Goal: Task Accomplishment & Management: Use online tool/utility

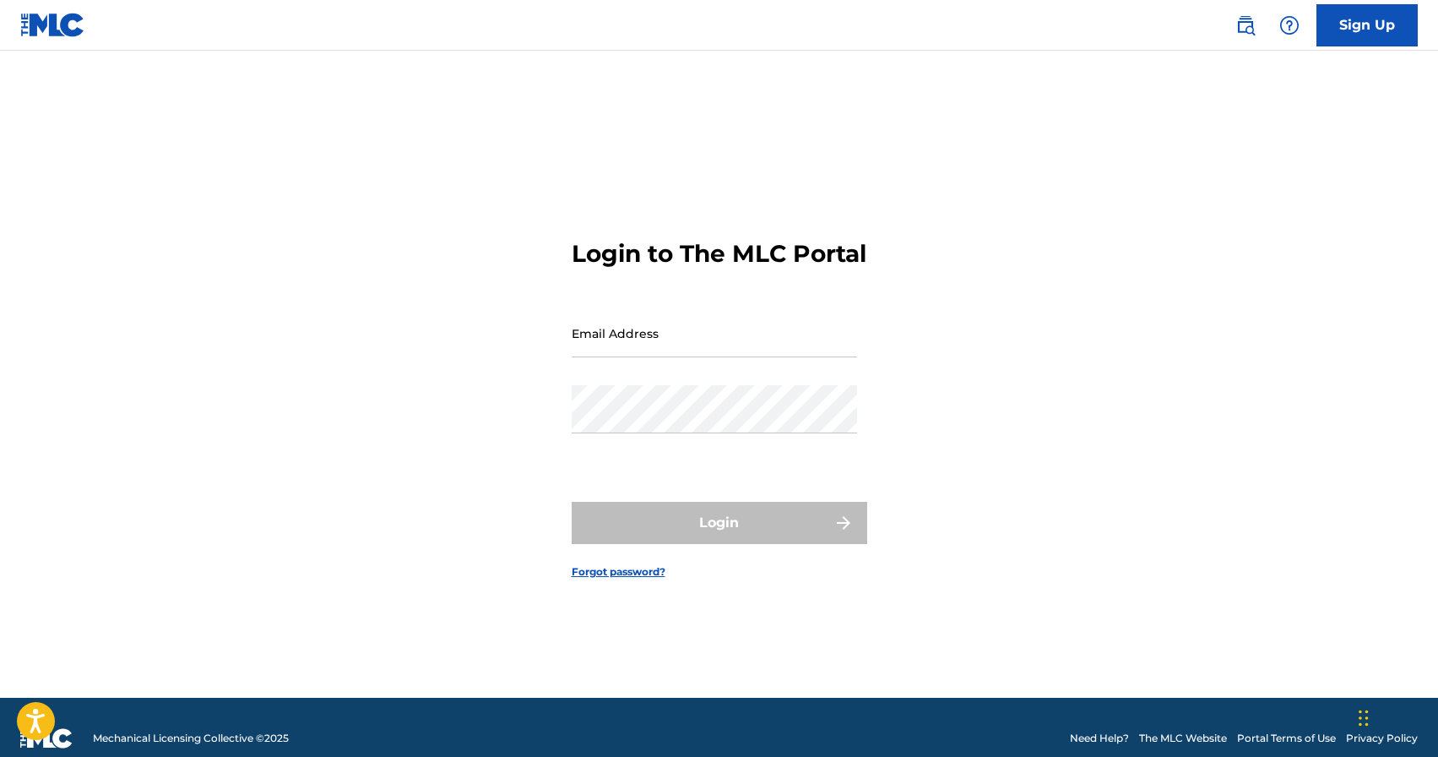
click at [691, 348] on input "Email Address" at bounding box center [714, 333] width 285 height 48
type input "[EMAIL_ADDRESS][DOMAIN_NAME]"
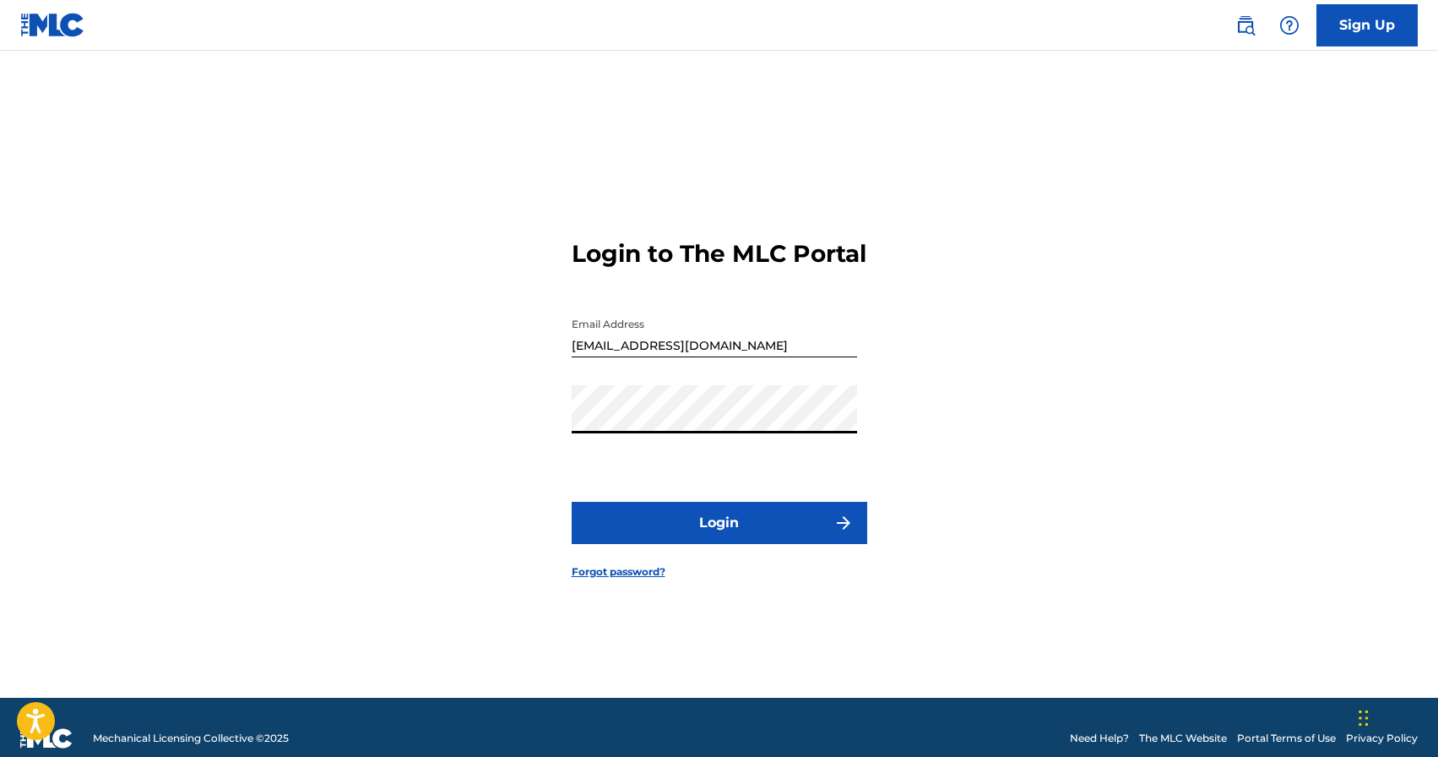
click at [681, 560] on form "Login to The MLC Portal Email Address [EMAIL_ADDRESS][DOMAIN_NAME] Password Log…" at bounding box center [720, 395] width 296 height 605
click at [681, 544] on button "Login" at bounding box center [720, 523] width 296 height 42
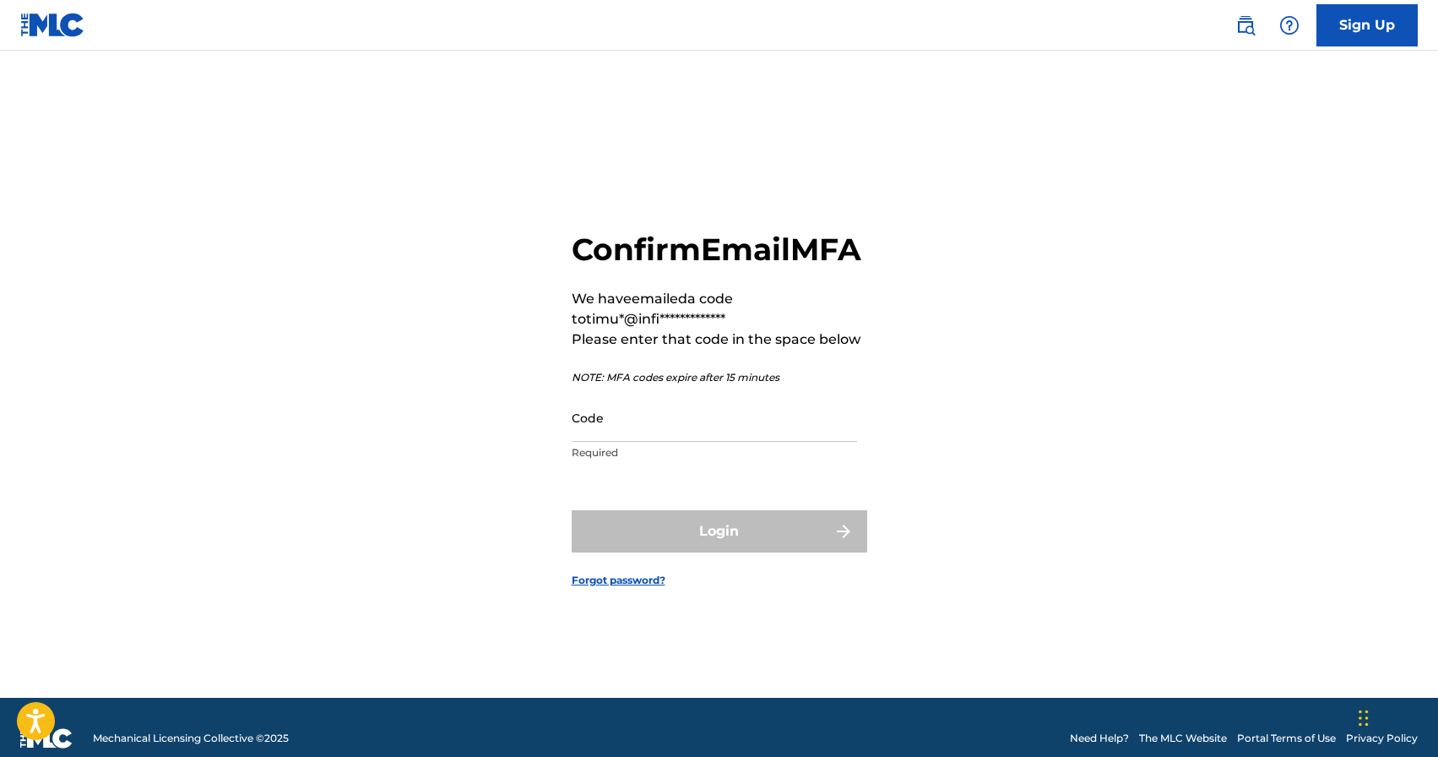
click at [633, 434] on input "Code" at bounding box center [714, 417] width 285 height 48
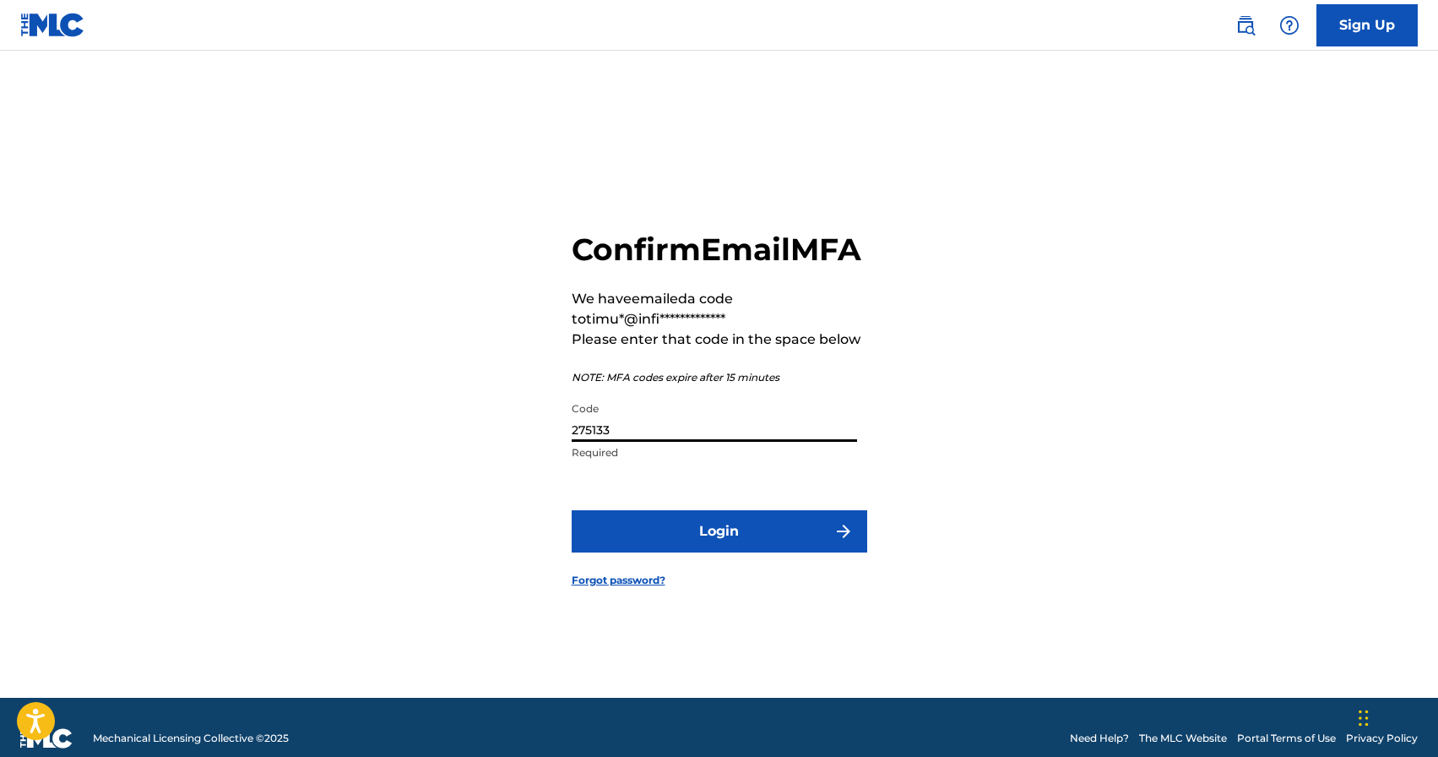
type input "275133"
click at [708, 536] on button "Login" at bounding box center [720, 531] width 296 height 42
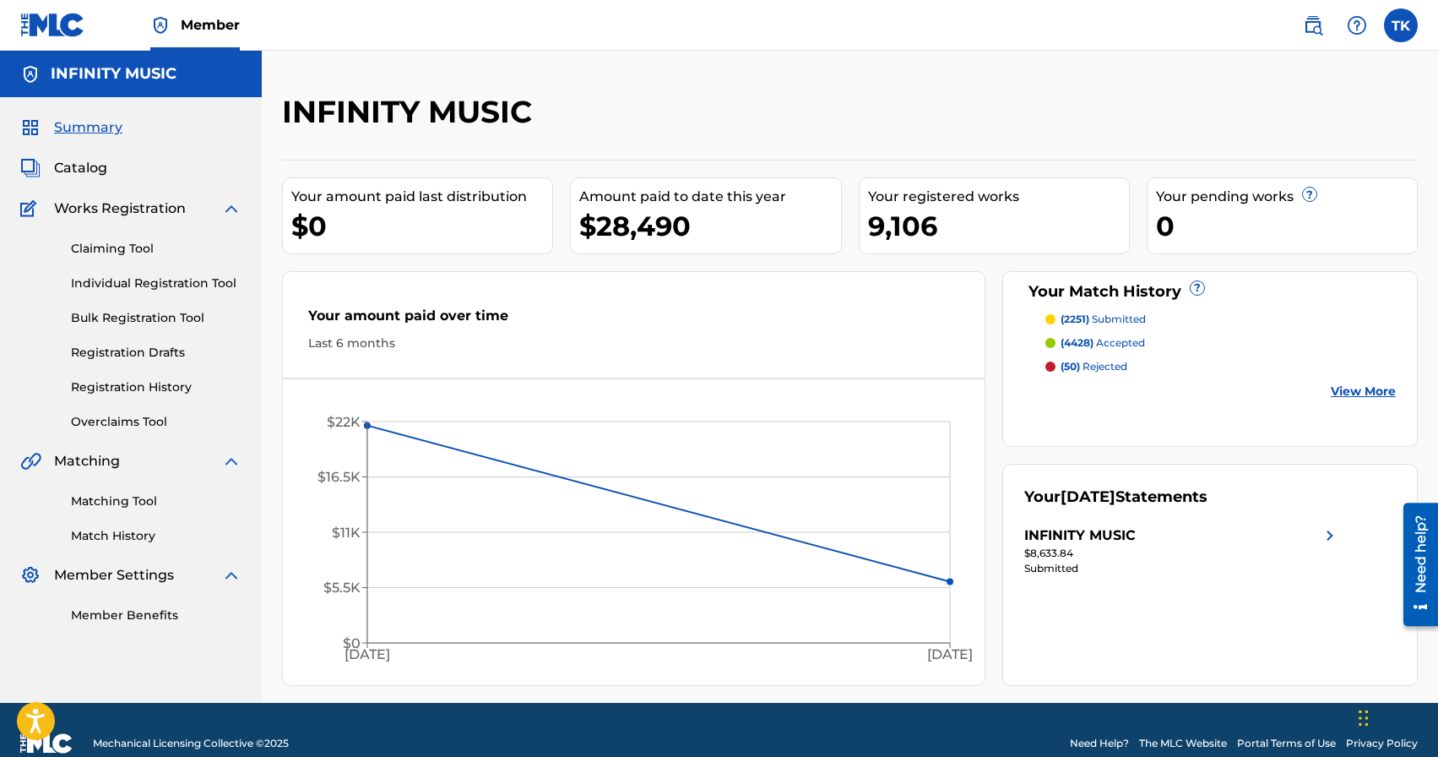
click at [125, 499] on link "Matching Tool" at bounding box center [156, 501] width 171 height 18
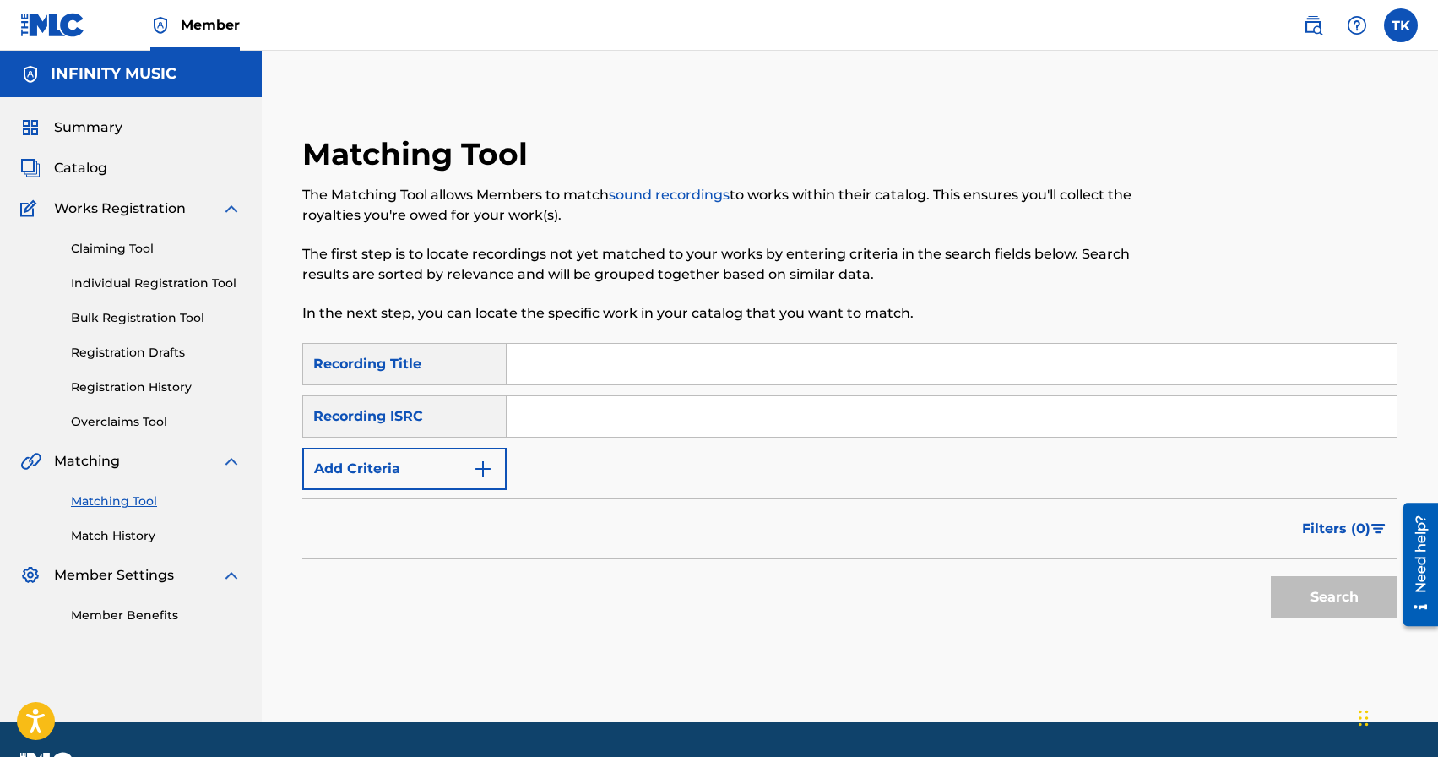
click at [472, 461] on button "Add Criteria" at bounding box center [404, 469] width 204 height 42
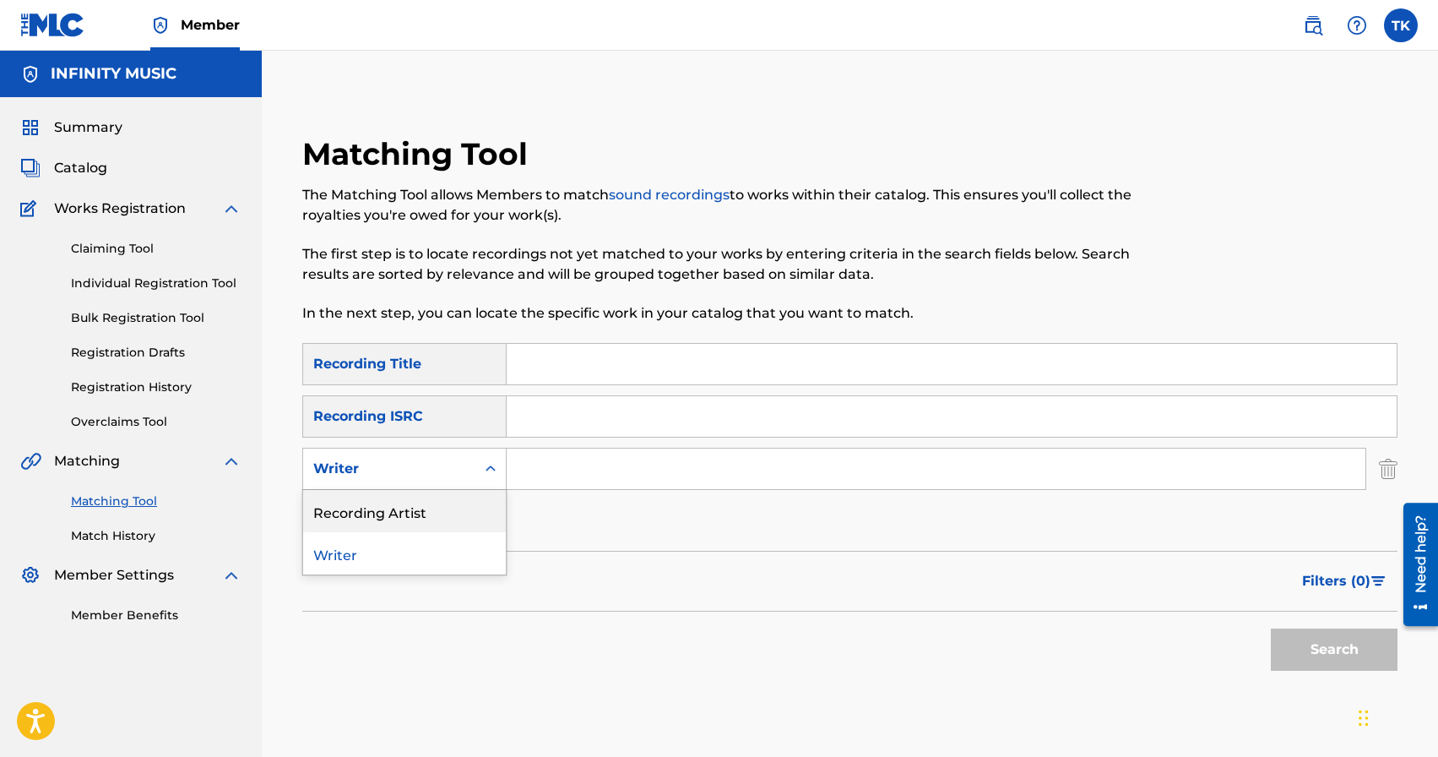
click at [456, 507] on div "Recording Artist" at bounding box center [404, 511] width 203 height 42
click at [577, 475] on input "Search Form" at bounding box center [936, 468] width 859 height 41
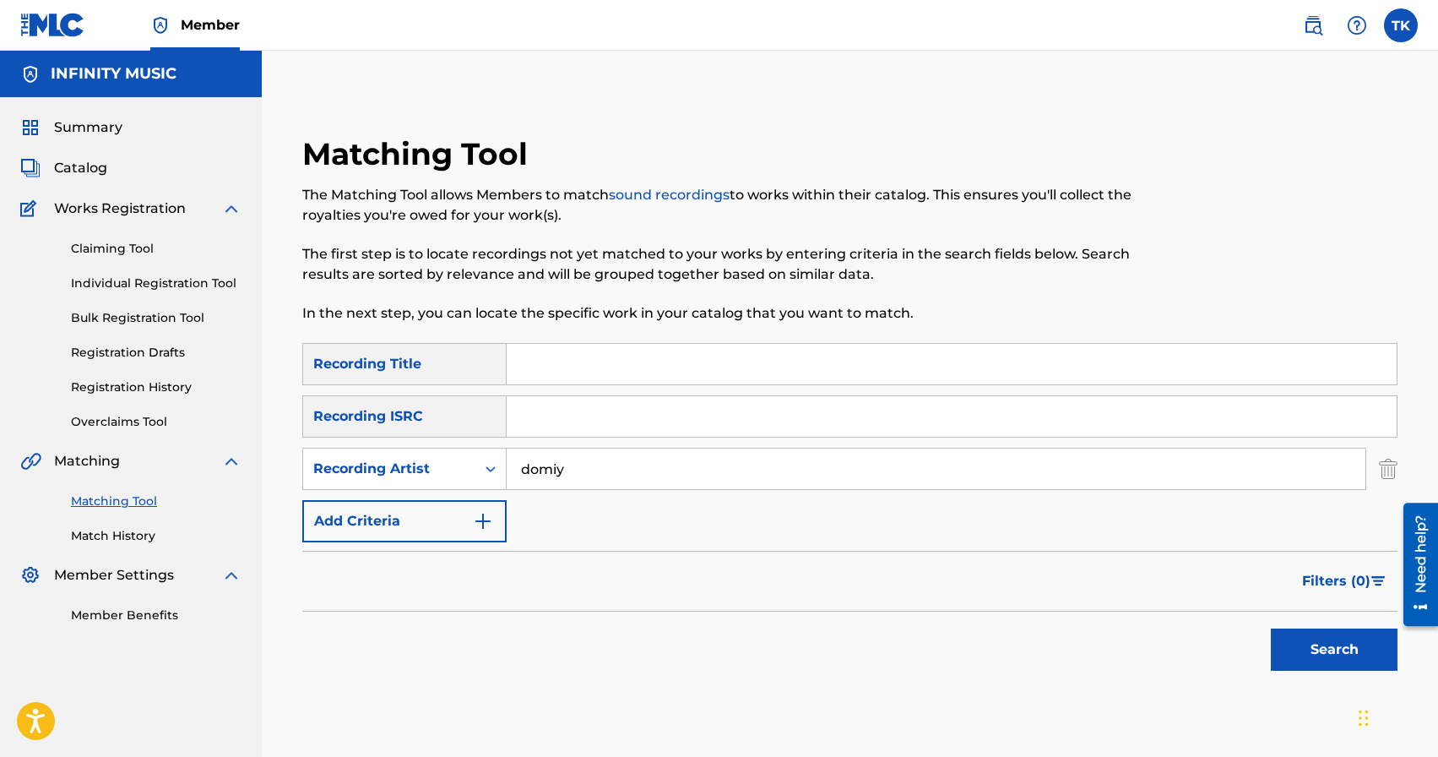
type input "domiy"
click at [615, 361] on input "Search Form" at bounding box center [952, 364] width 890 height 41
click at [1345, 665] on button "Search" at bounding box center [1334, 649] width 127 height 42
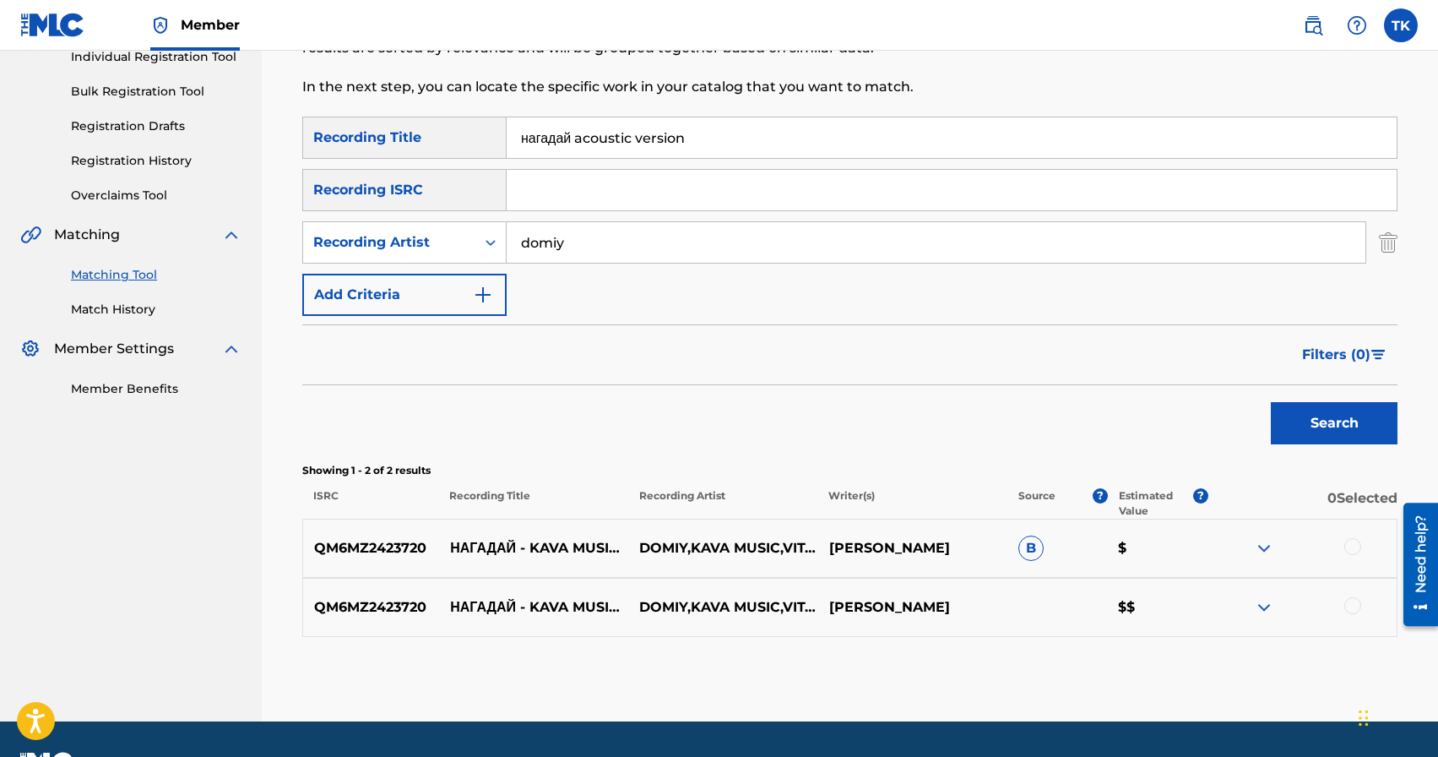
scroll to position [227, 0]
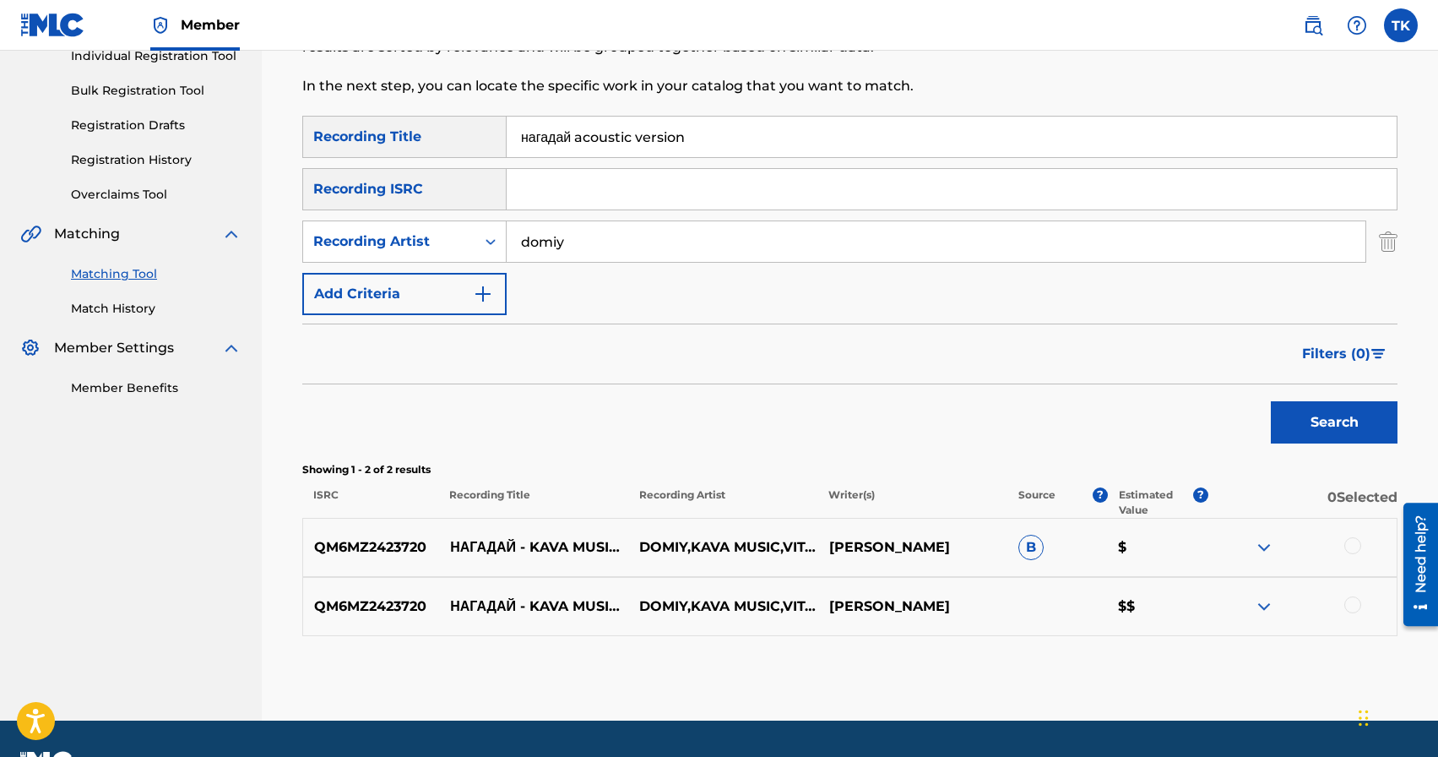
click at [713, 134] on input "нагадай acoustic version" at bounding box center [952, 137] width 890 height 41
click at [1327, 431] on button "Search" at bounding box center [1334, 422] width 127 height 42
click at [679, 147] on input "нагадай" at bounding box center [952, 137] width 890 height 41
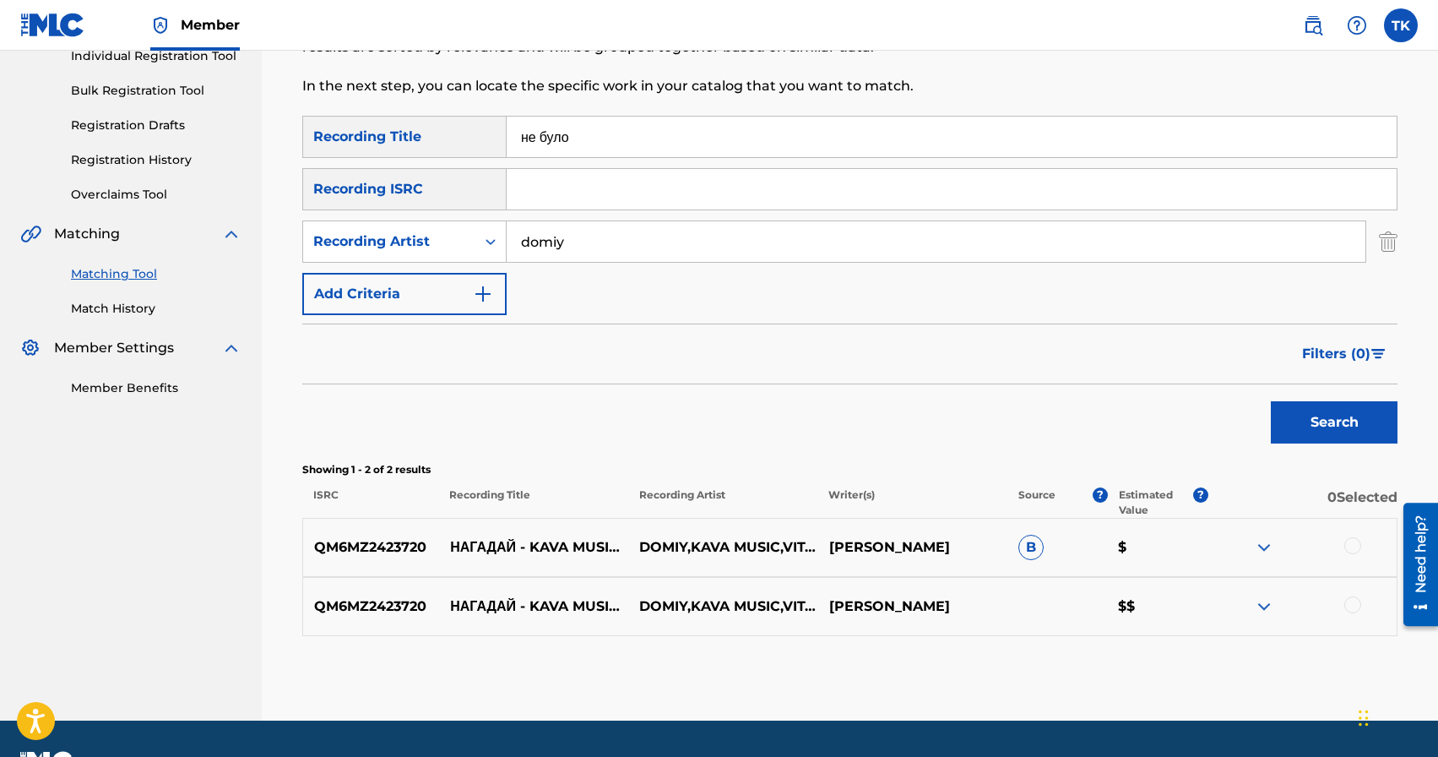
type input "не було"
click at [1321, 426] on button "Search" at bounding box center [1334, 422] width 127 height 42
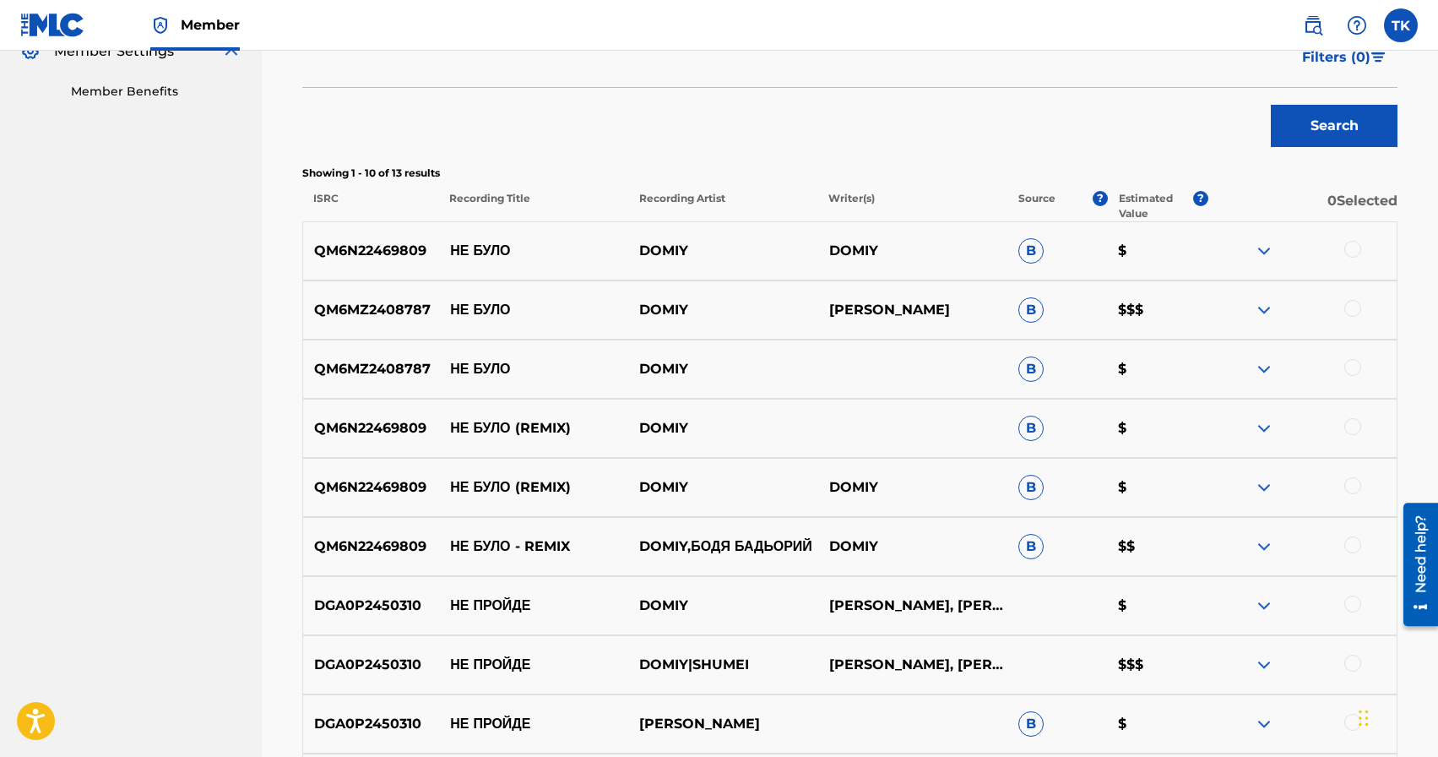
scroll to position [494, 0]
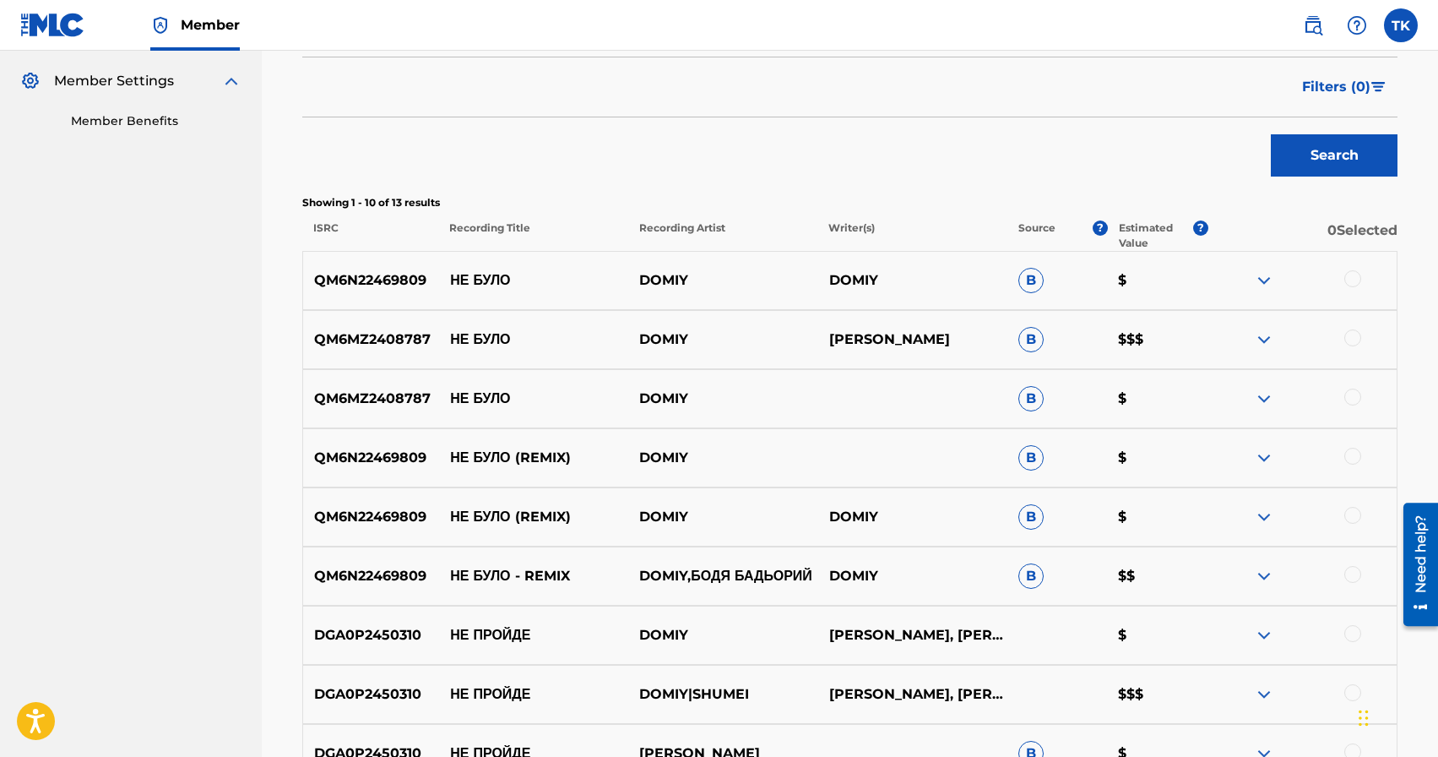
click at [1359, 394] on div at bounding box center [1352, 396] width 17 height 17
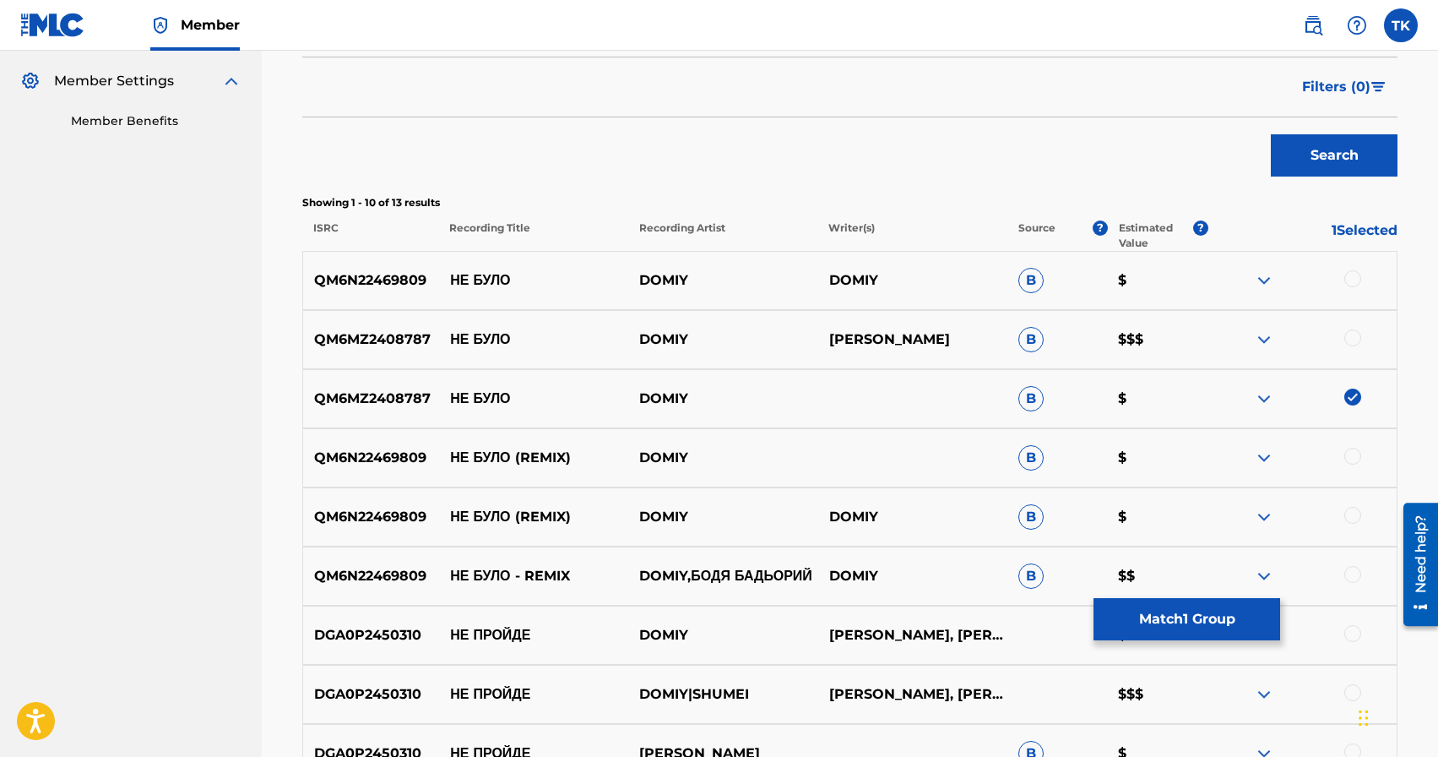
click at [1354, 344] on div at bounding box center [1352, 337] width 17 height 17
click at [1354, 282] on div at bounding box center [1352, 278] width 17 height 17
click at [1180, 609] on button "Match 3 Groups" at bounding box center [1187, 619] width 187 height 42
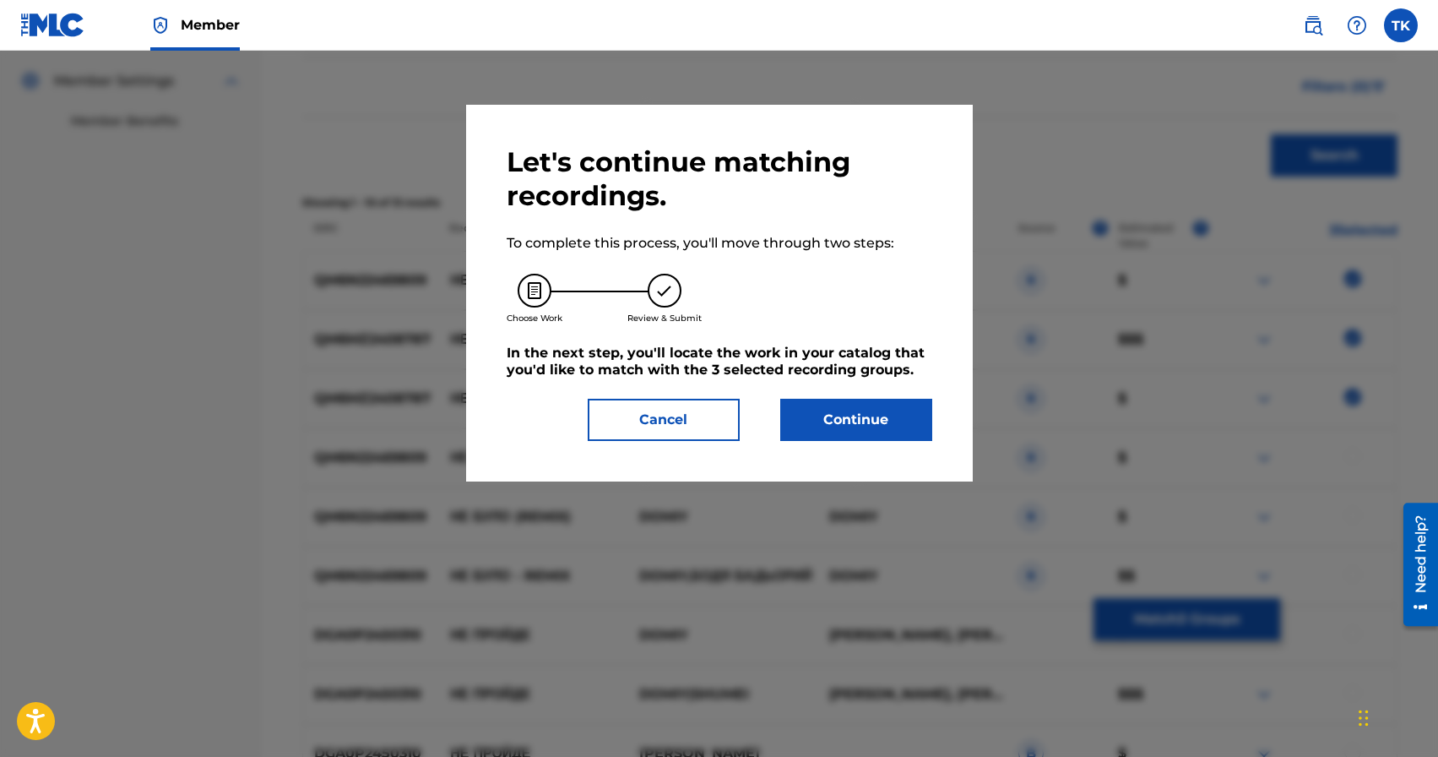
click at [920, 437] on button "Continue" at bounding box center [856, 420] width 152 height 42
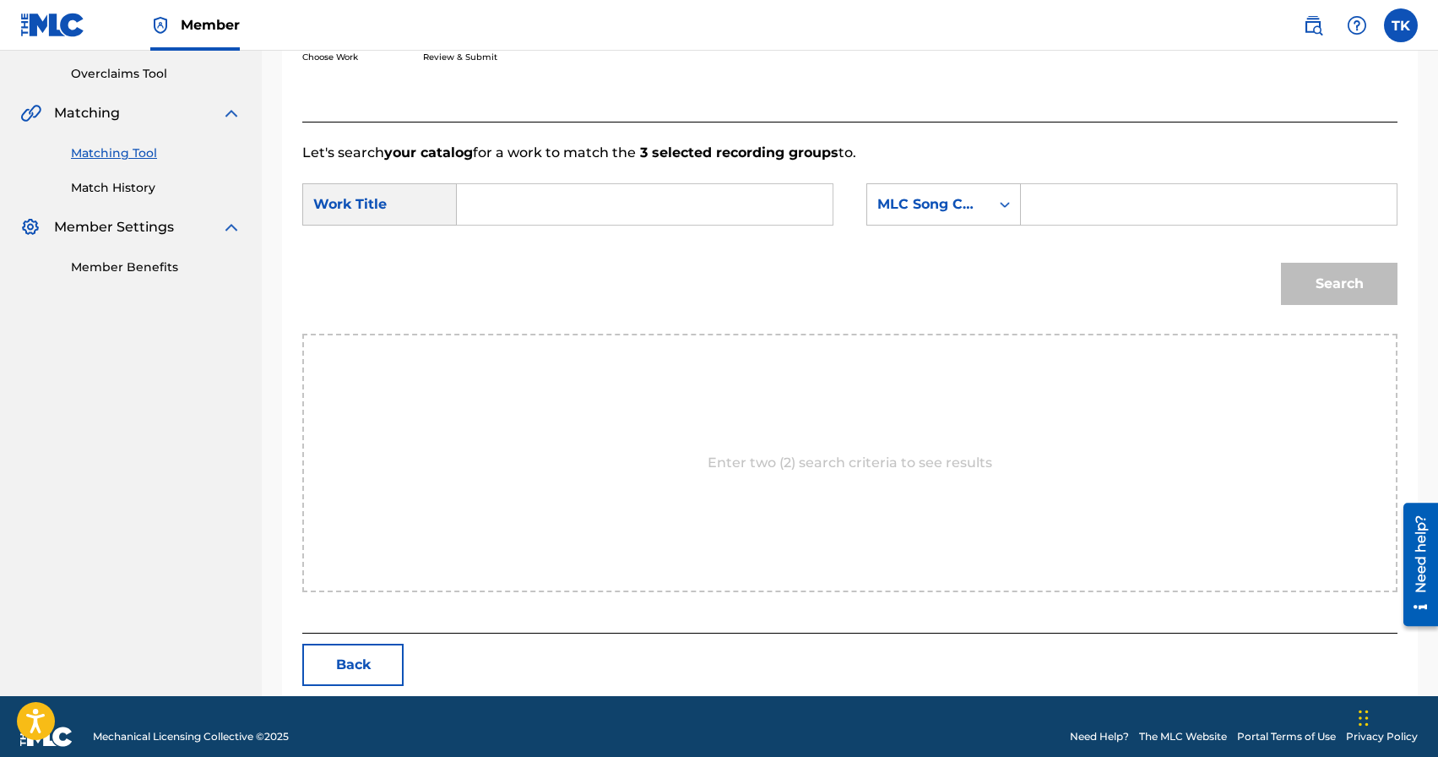
scroll to position [368, 0]
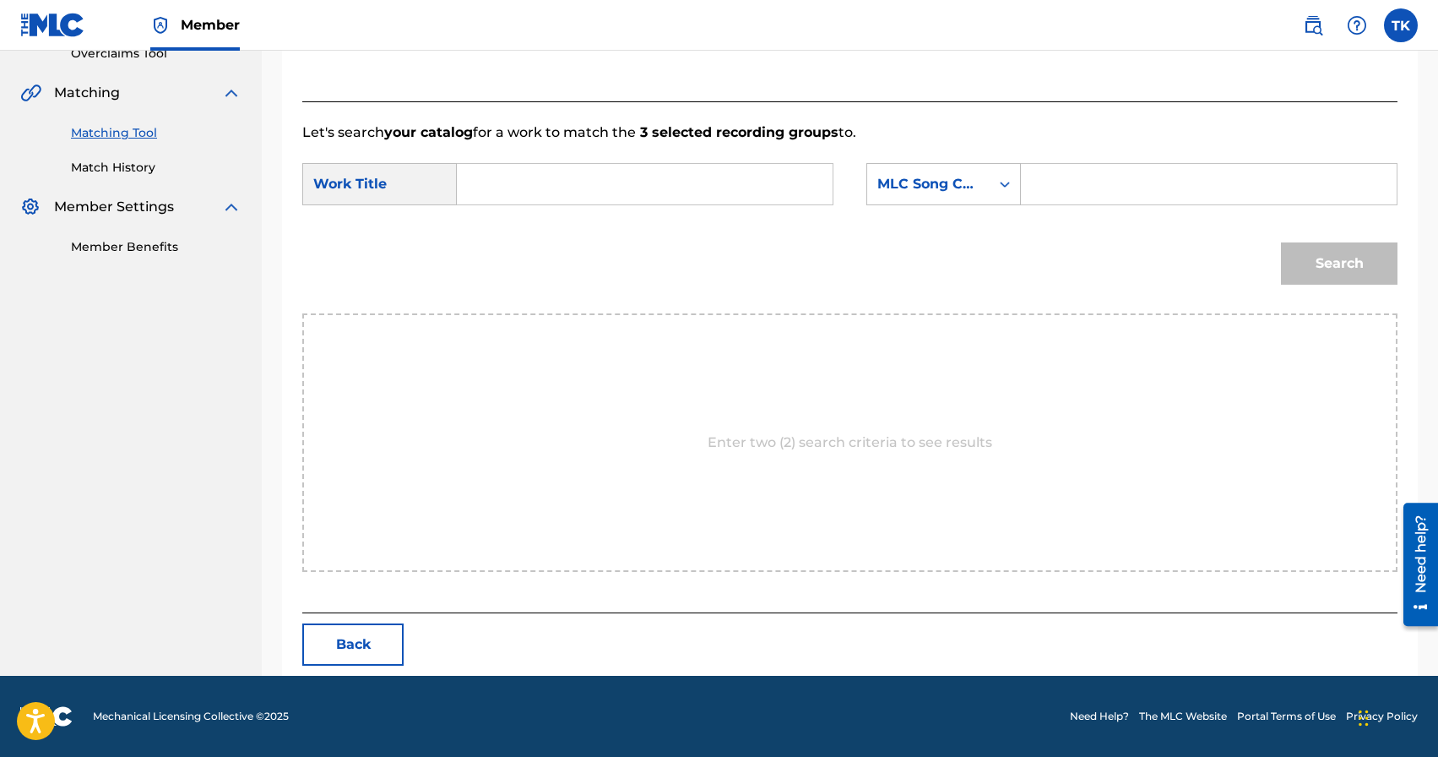
click at [718, 180] on input "Search Form" at bounding box center [644, 184] width 347 height 41
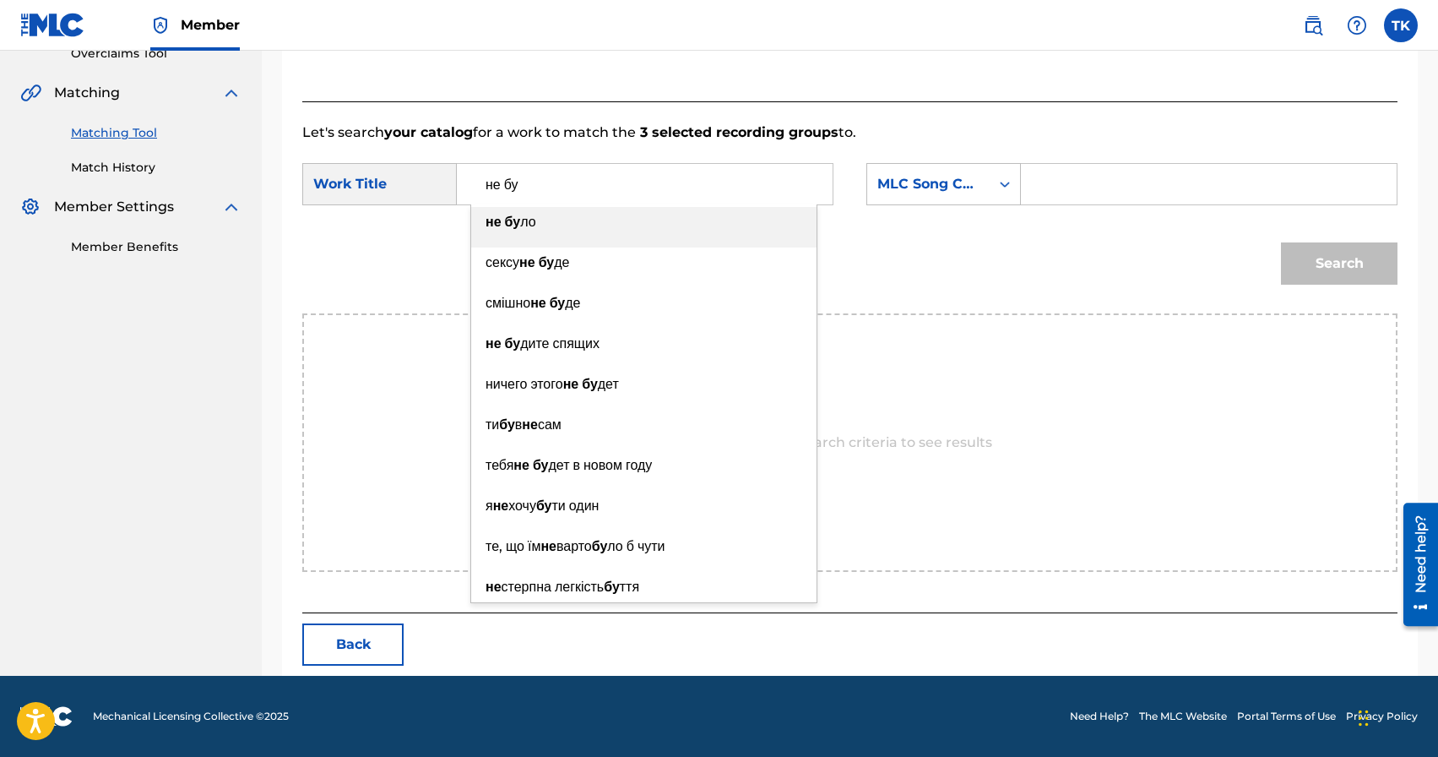
click at [690, 222] on div "не бу ло" at bounding box center [643, 222] width 345 height 30
type input "не було"
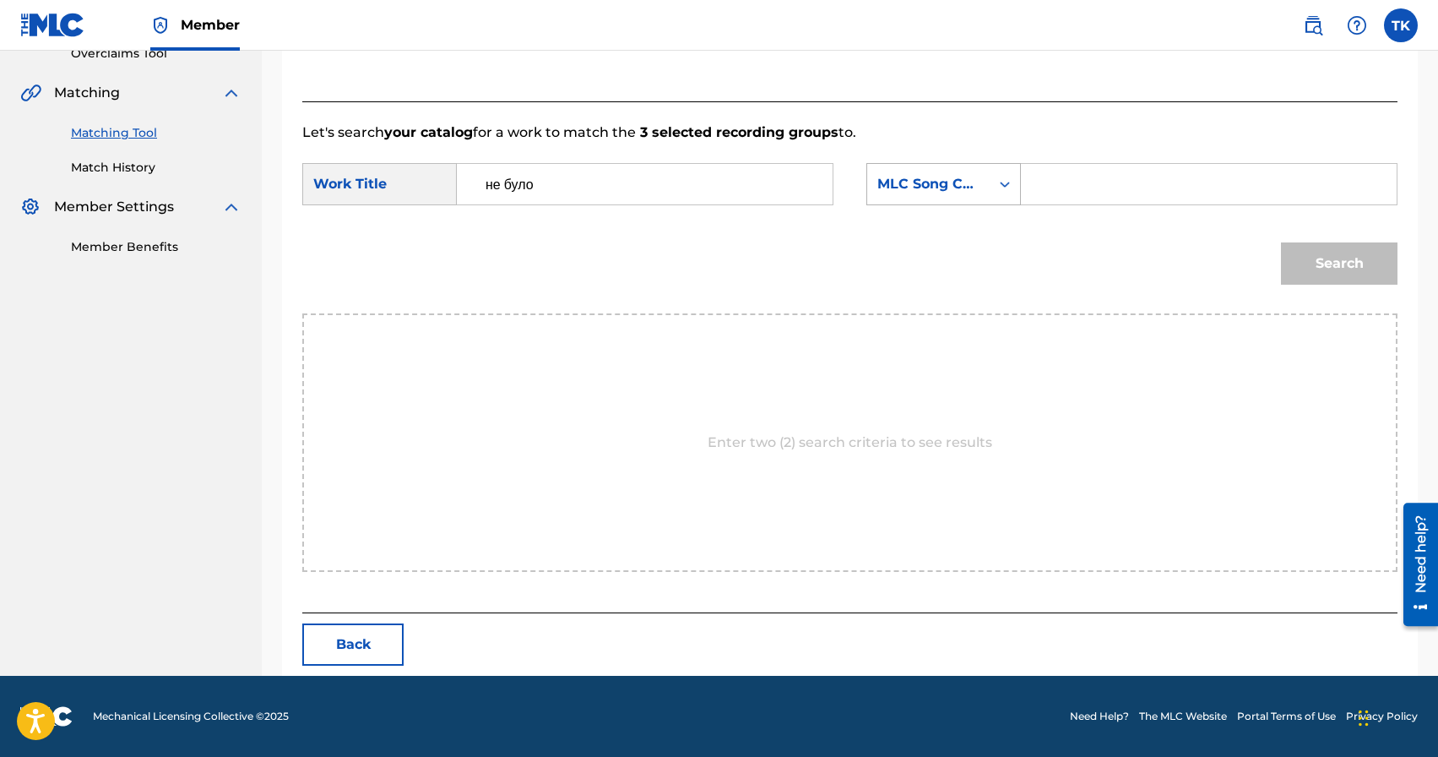
click at [931, 190] on div "MLC Song Code" at bounding box center [928, 184] width 102 height 20
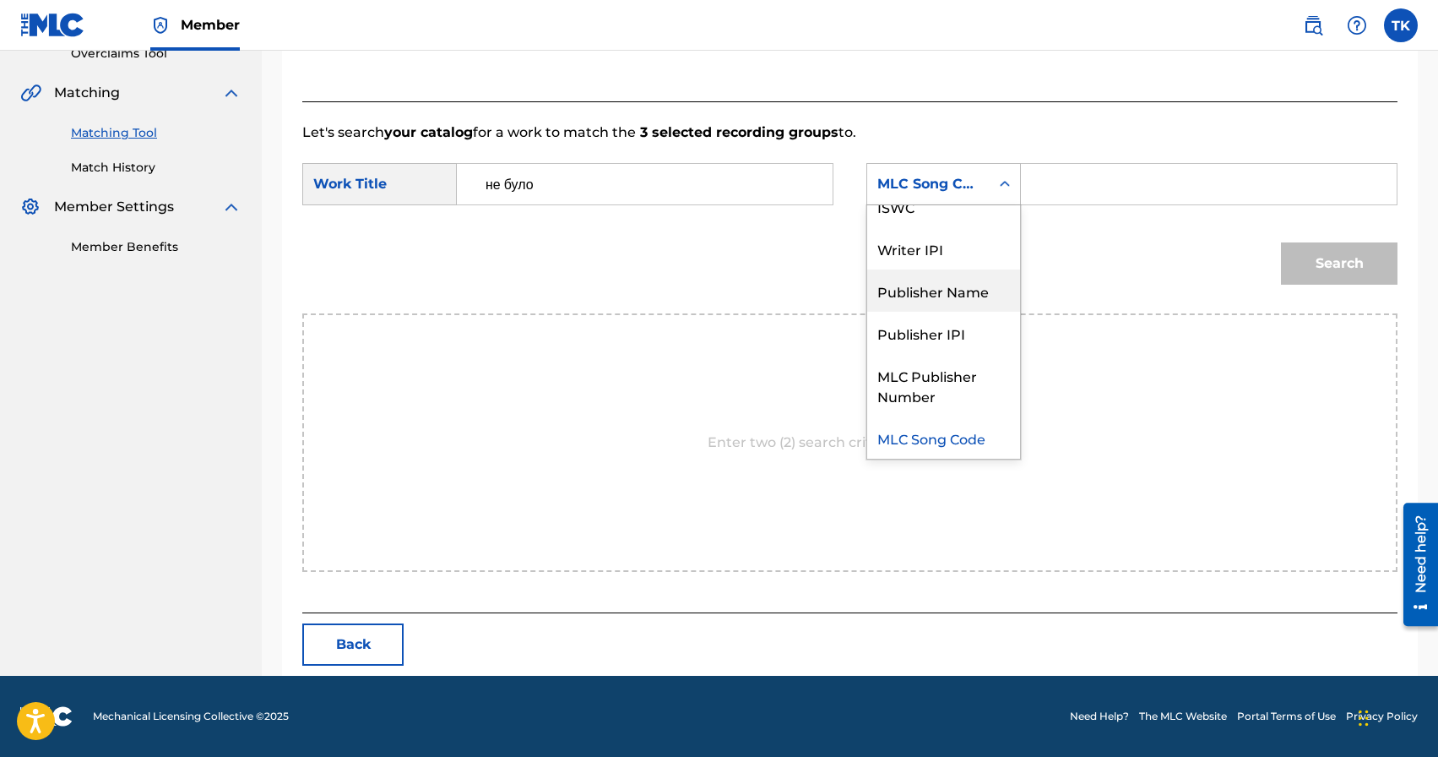
click at [931, 292] on div "Publisher Name" at bounding box center [943, 290] width 153 height 42
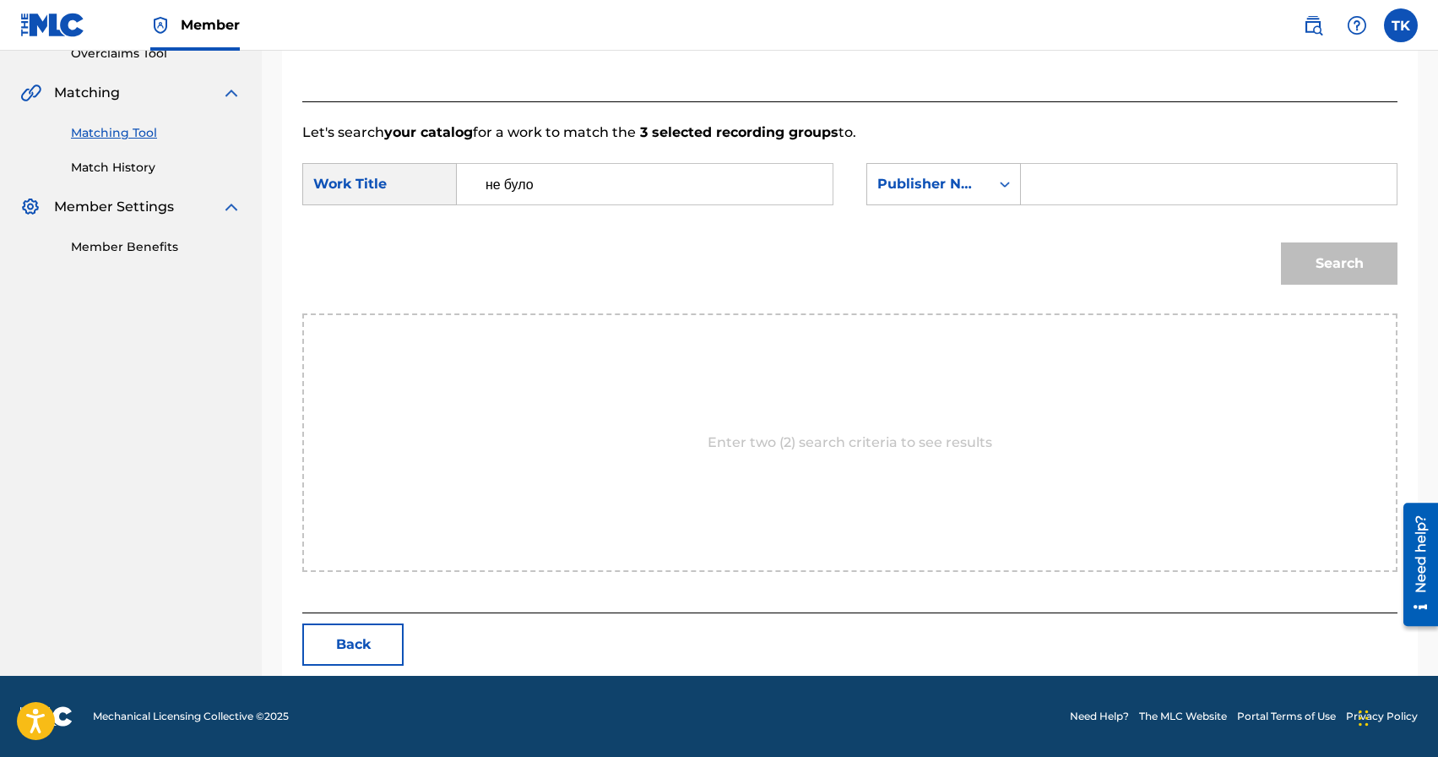
click at [1039, 171] on input "Search Form" at bounding box center [1208, 184] width 347 height 41
type input "INFINITY MUSIC"
click at [1320, 274] on button "Search" at bounding box center [1339, 263] width 117 height 42
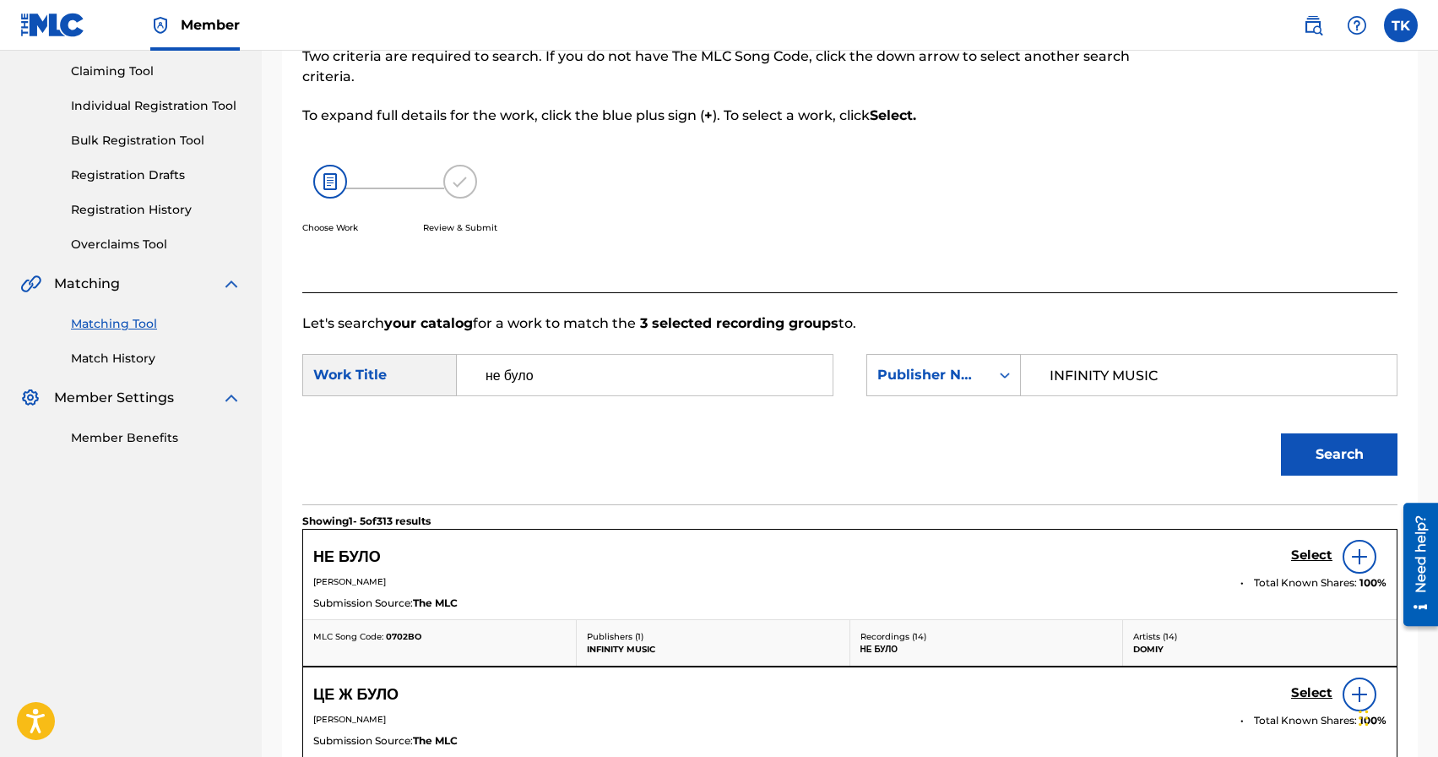
scroll to position [368, 0]
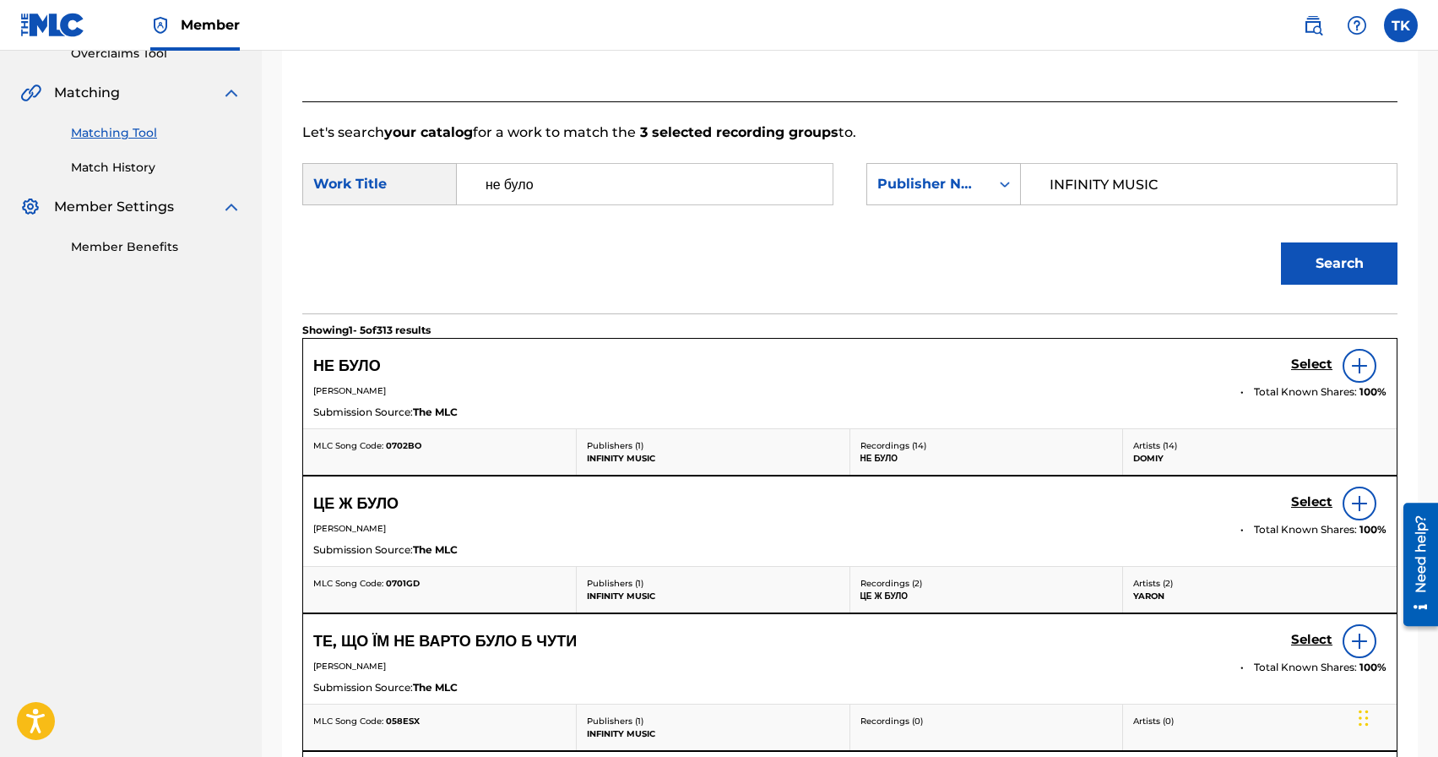
click at [1305, 369] on h5 "Select" at bounding box center [1311, 364] width 41 height 16
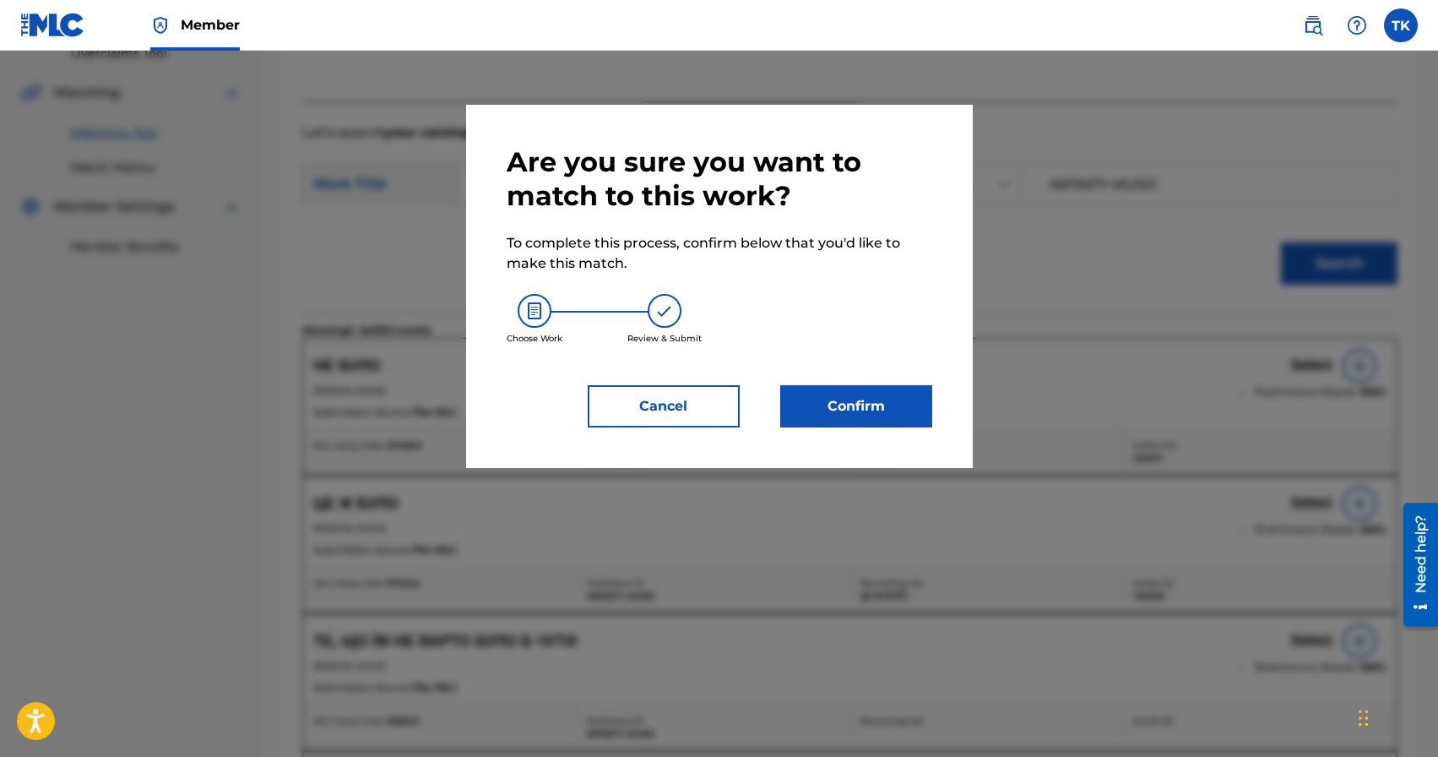
click at [904, 406] on button "Confirm" at bounding box center [856, 406] width 152 height 42
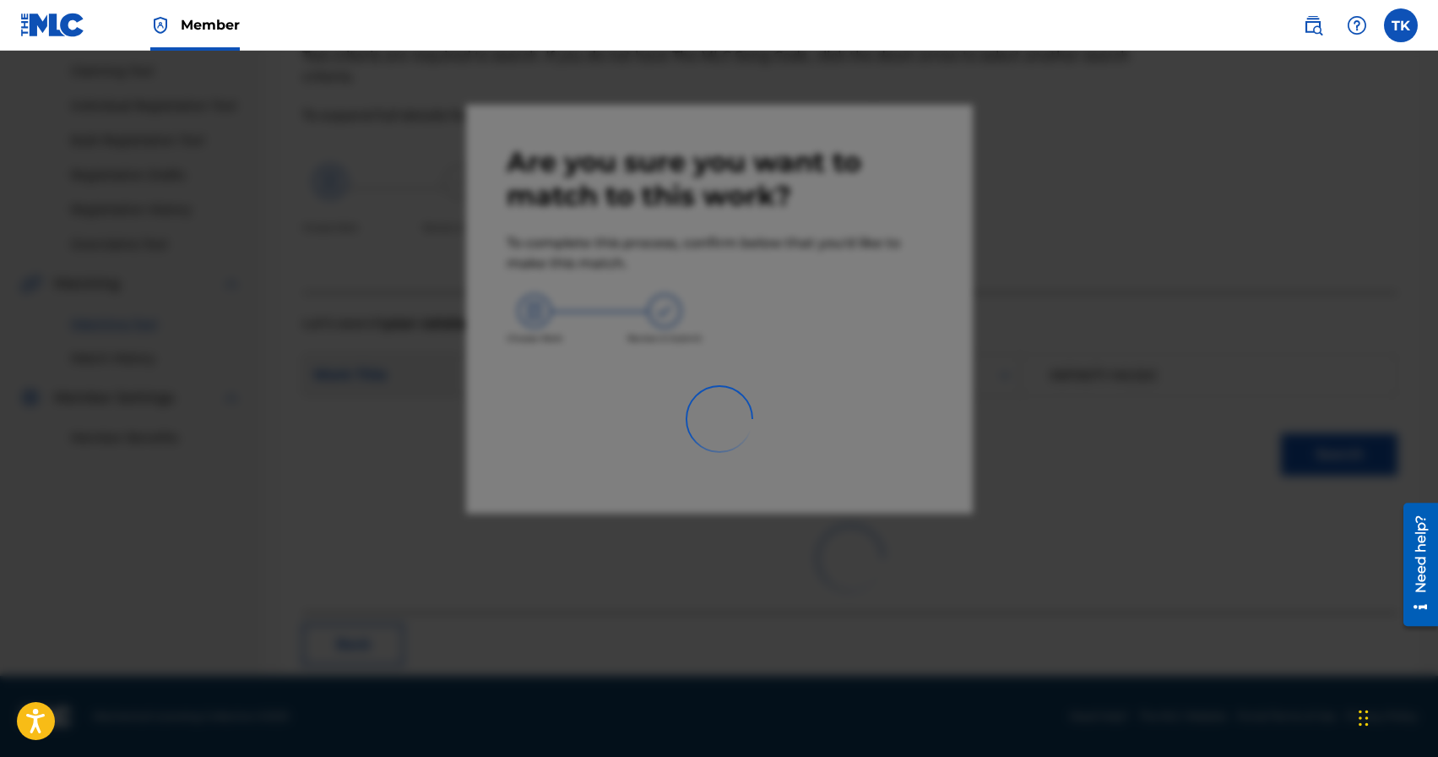
scroll to position [50, 0]
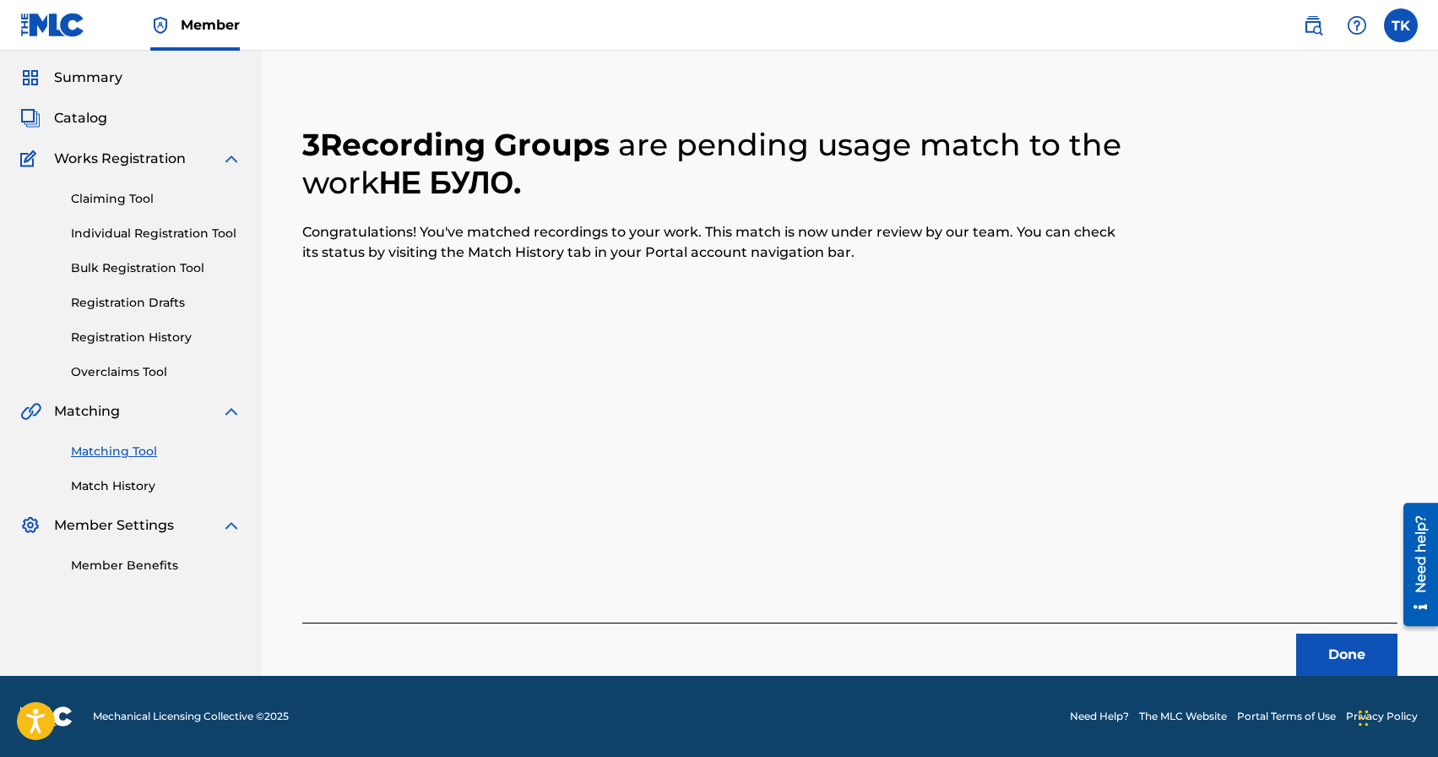
click at [1340, 654] on button "Done" at bounding box center [1346, 654] width 101 height 42
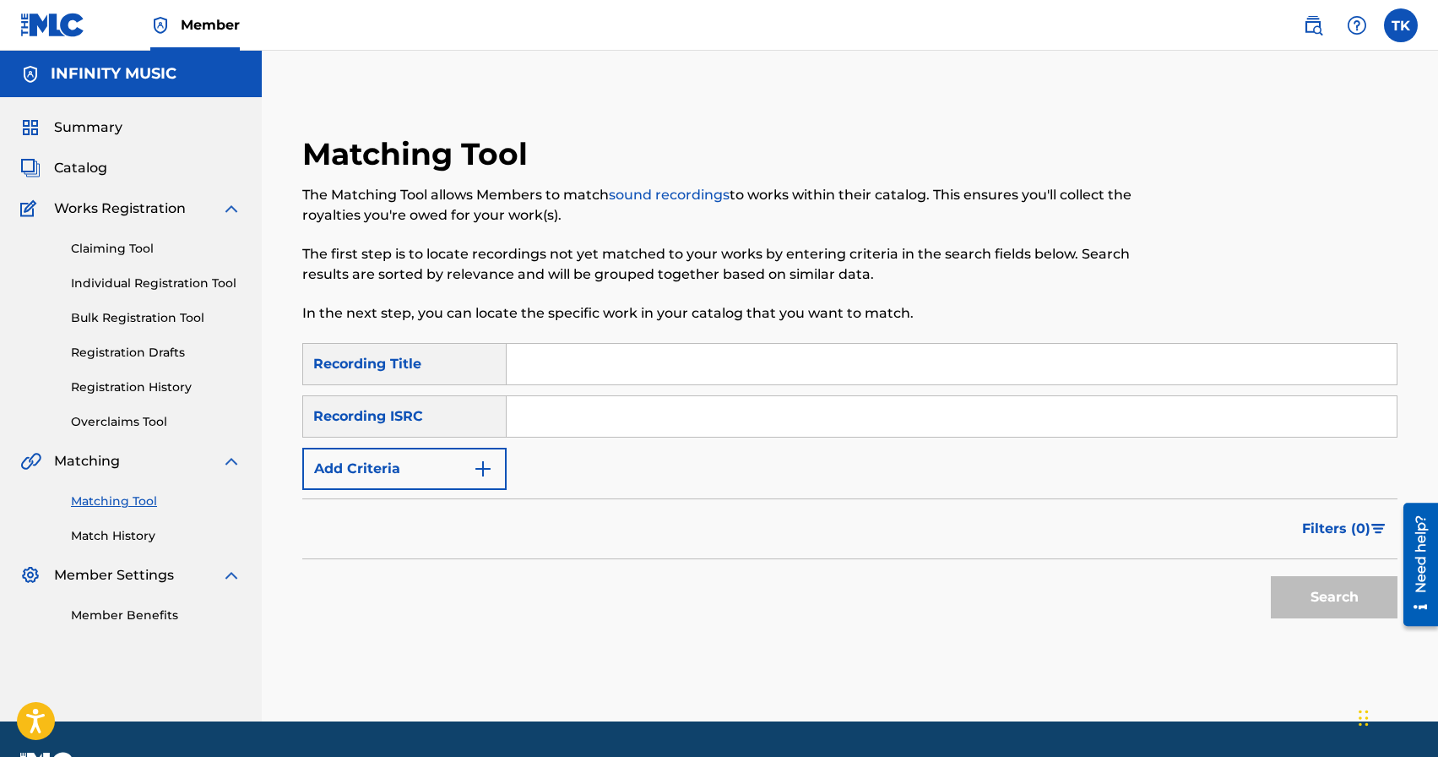
click at [656, 370] on input "Search Form" at bounding box center [952, 364] width 890 height 41
paste input "На порозі Трек ‧ 2024 г."
type input "На порозі"
click at [464, 464] on button "Add Criteria" at bounding box center [404, 469] width 204 height 42
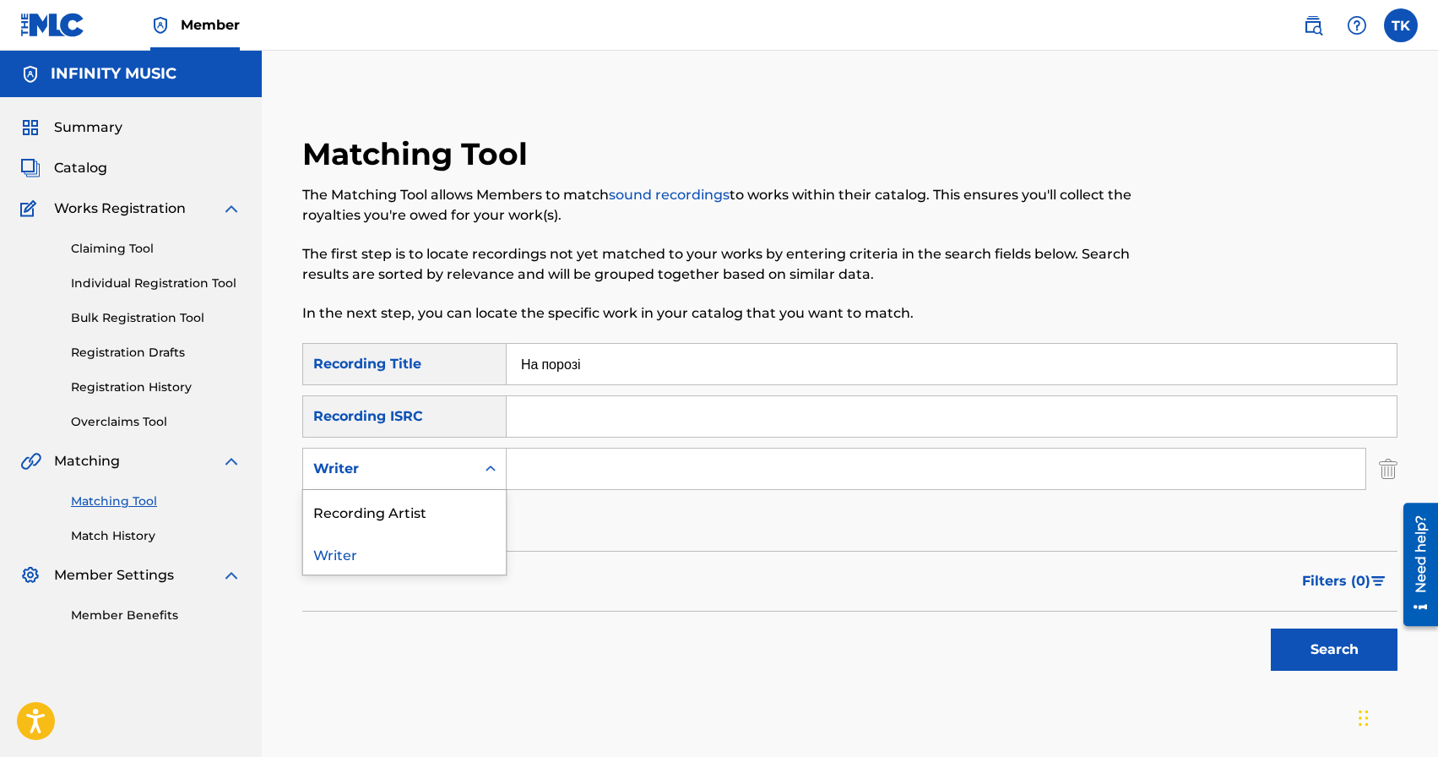
click at [464, 464] on div "Writer" at bounding box center [389, 469] width 152 height 20
click at [459, 500] on div "Recording Artist" at bounding box center [404, 511] width 203 height 42
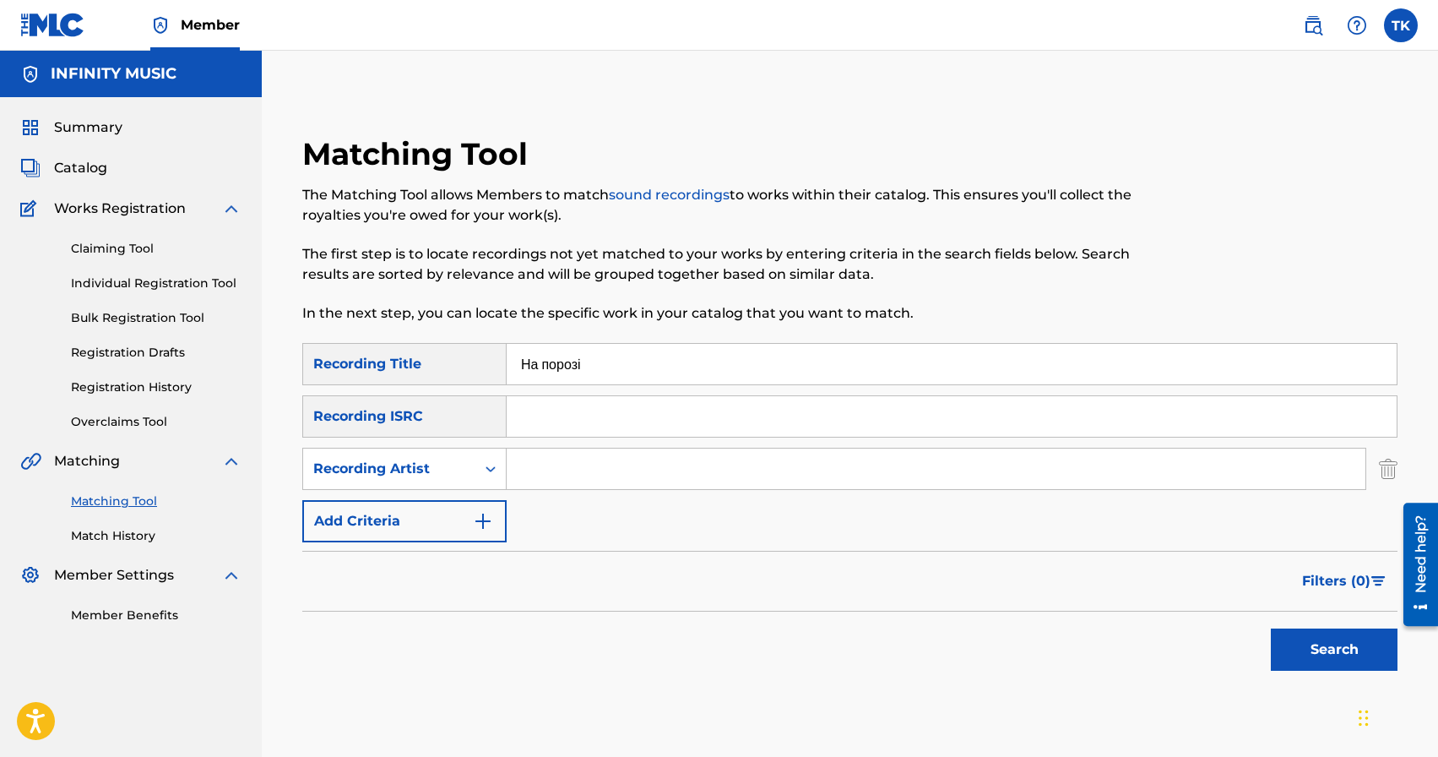
click at [586, 469] on input "Search Form" at bounding box center [936, 468] width 859 height 41
type input "domiy"
click at [1296, 648] on button "Search" at bounding box center [1334, 649] width 127 height 42
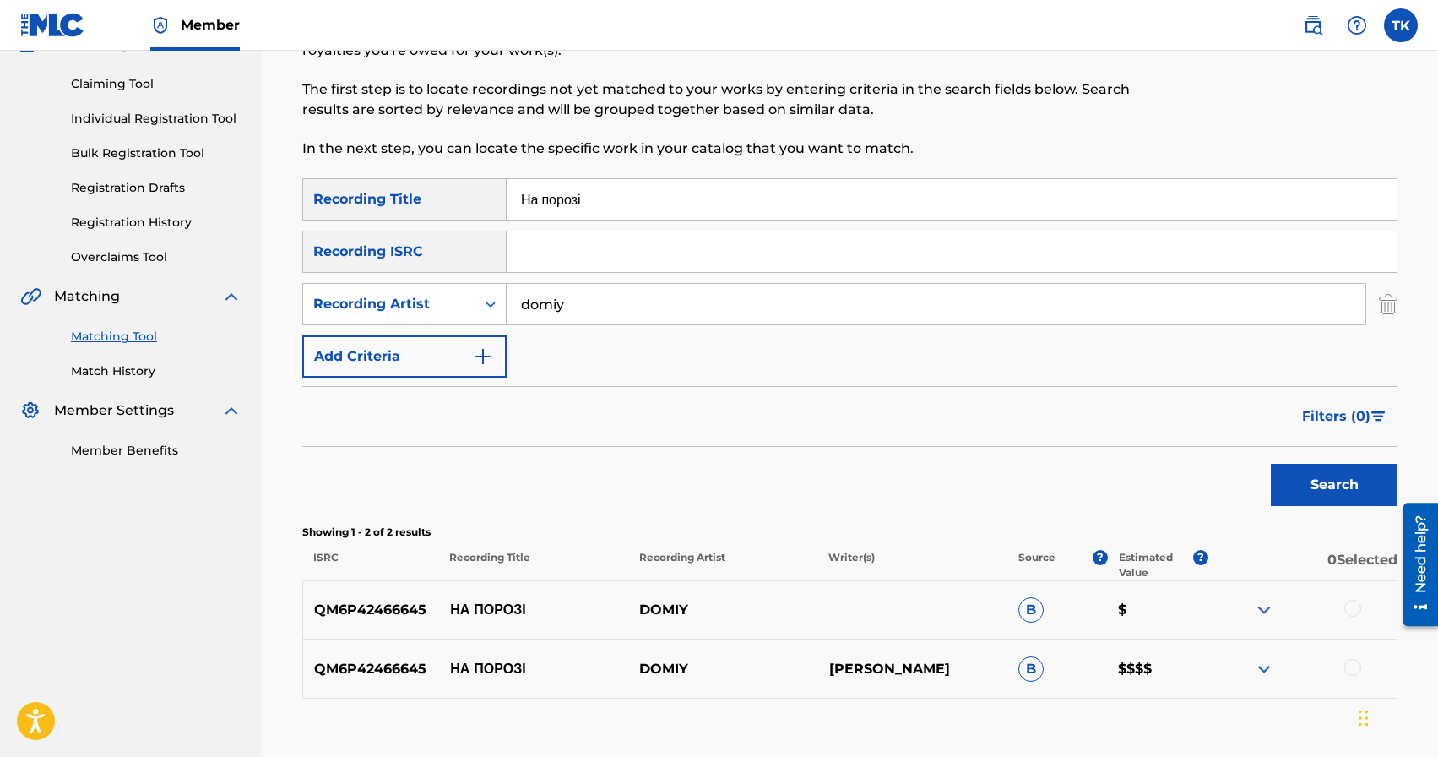
scroll to position [272, 0]
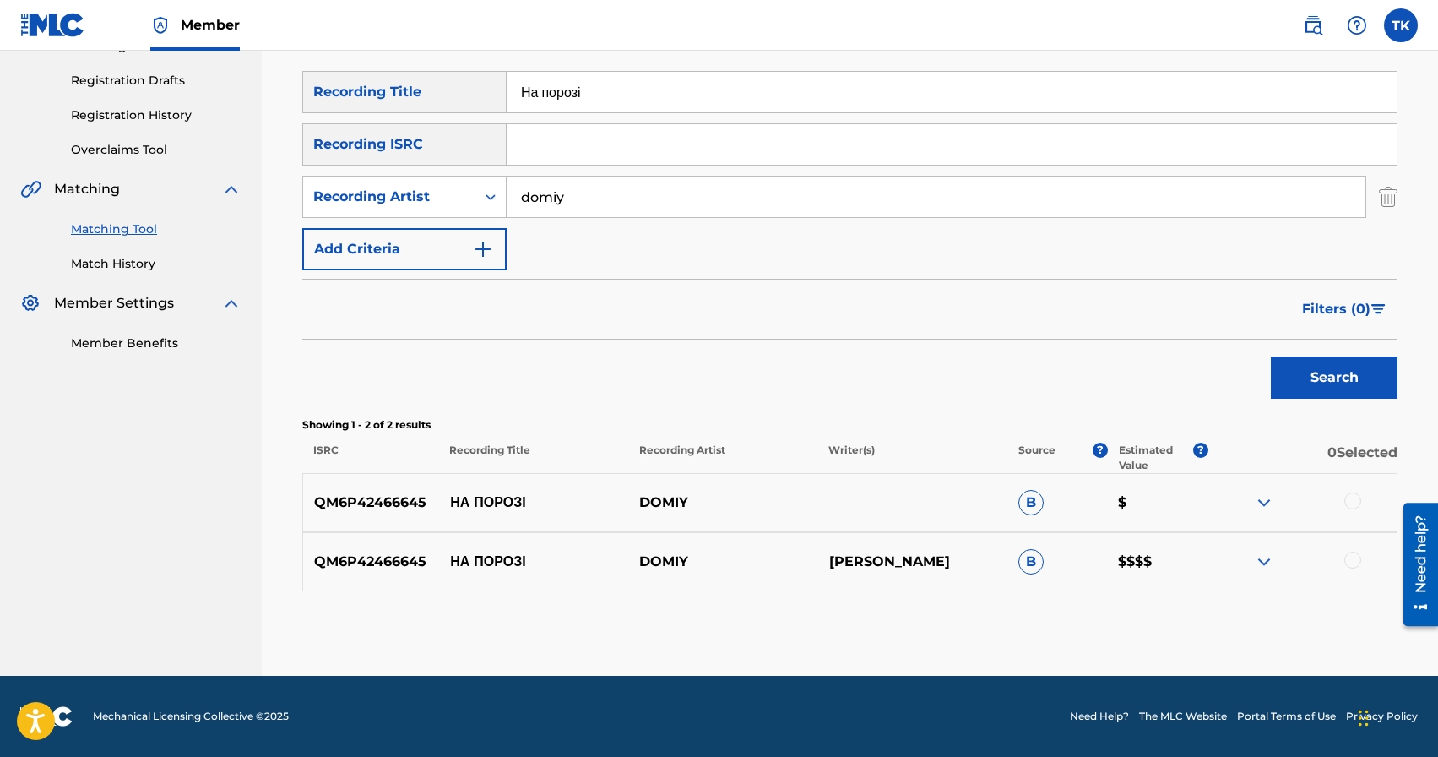
click at [1353, 560] on div at bounding box center [1352, 559] width 17 height 17
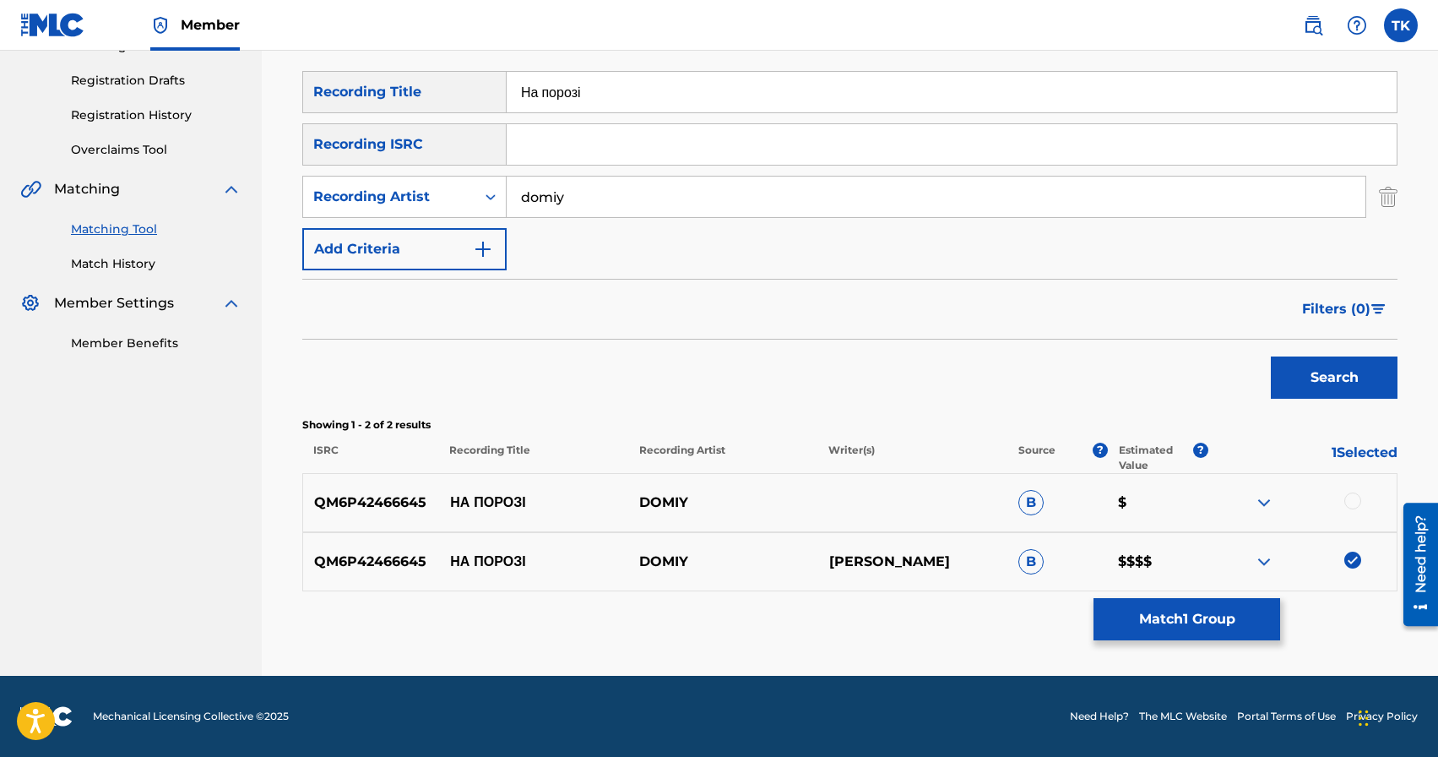
click at [1354, 501] on div at bounding box center [1352, 500] width 17 height 17
click at [494, 503] on p "НА ПОРОЗІ" at bounding box center [533, 502] width 189 height 20
copy p "НА ПОРОЗІ"
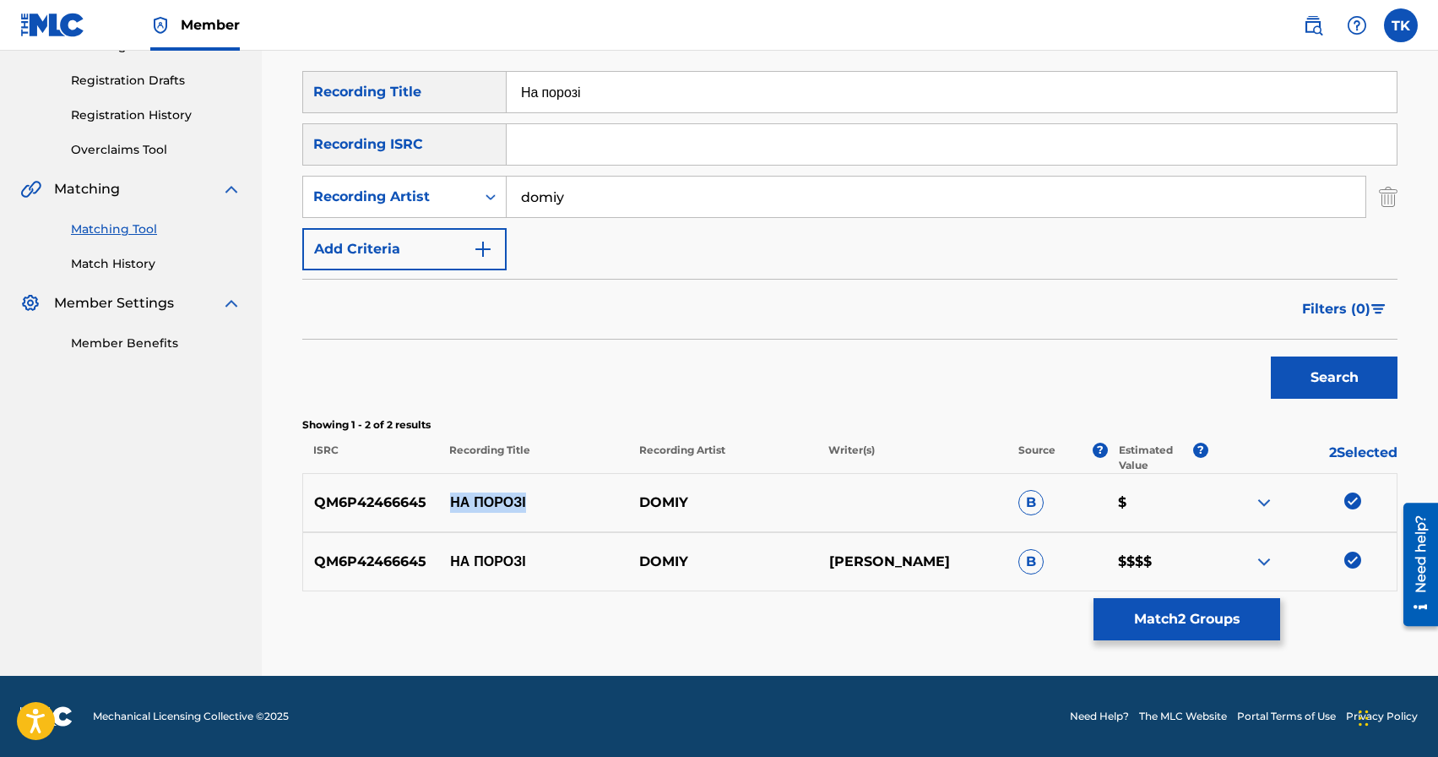
click at [1159, 626] on button "Match 2 Groups" at bounding box center [1187, 619] width 187 height 42
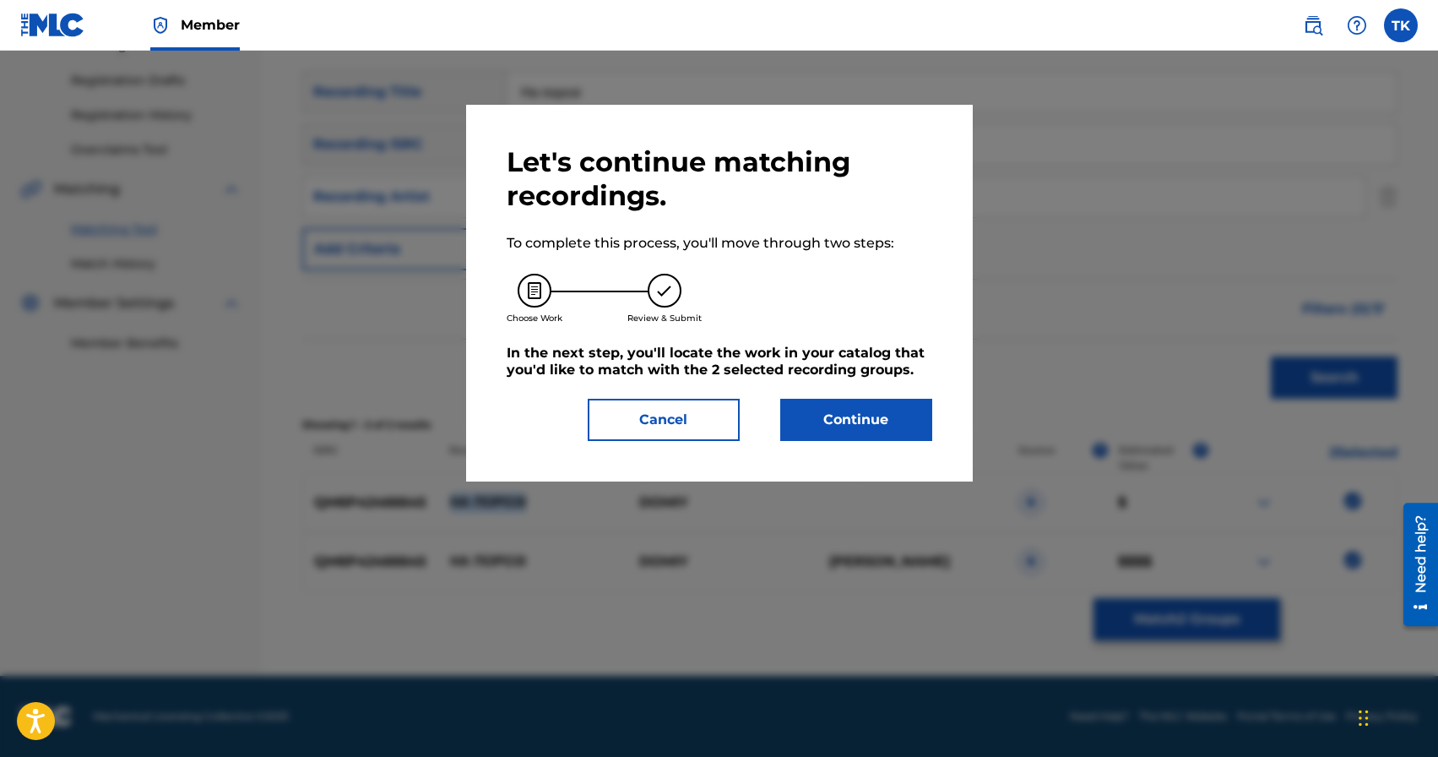
click at [860, 427] on button "Continue" at bounding box center [856, 420] width 152 height 42
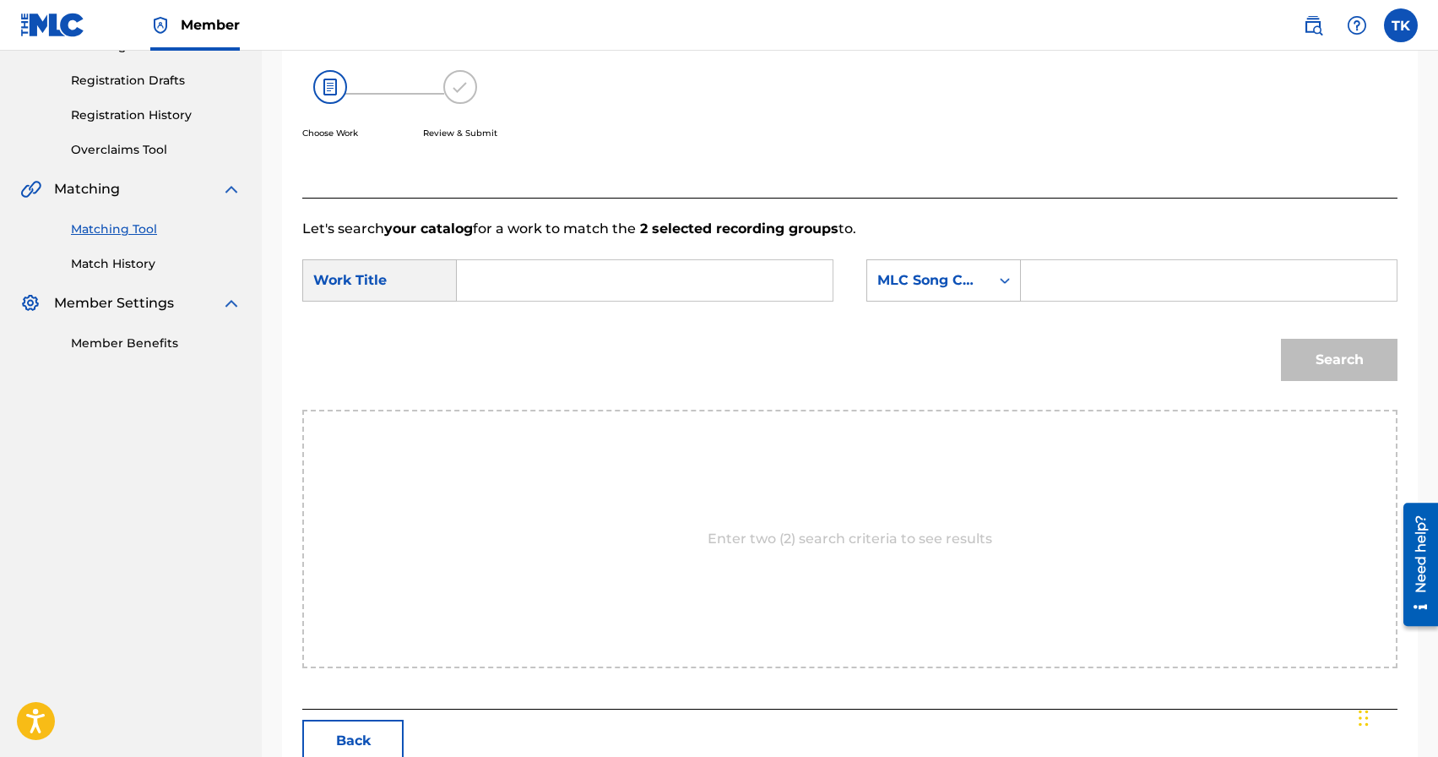
click at [673, 279] on input "Search Form" at bounding box center [644, 280] width 347 height 41
paste input "НА ПОРОЗІ"
type input "НА ПОРОЗІ"
click at [974, 290] on div "MLC Song Code" at bounding box center [928, 280] width 102 height 20
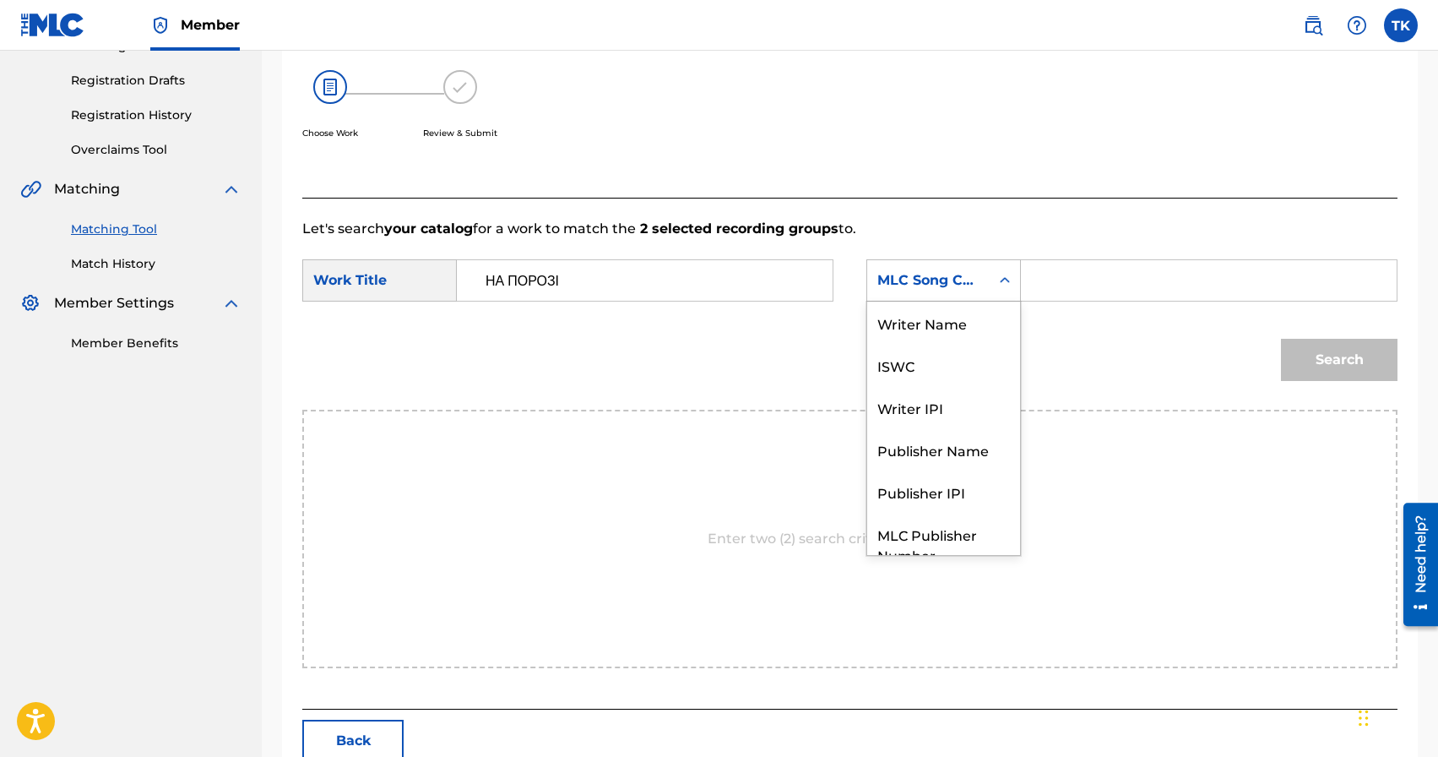
scroll to position [62, 0]
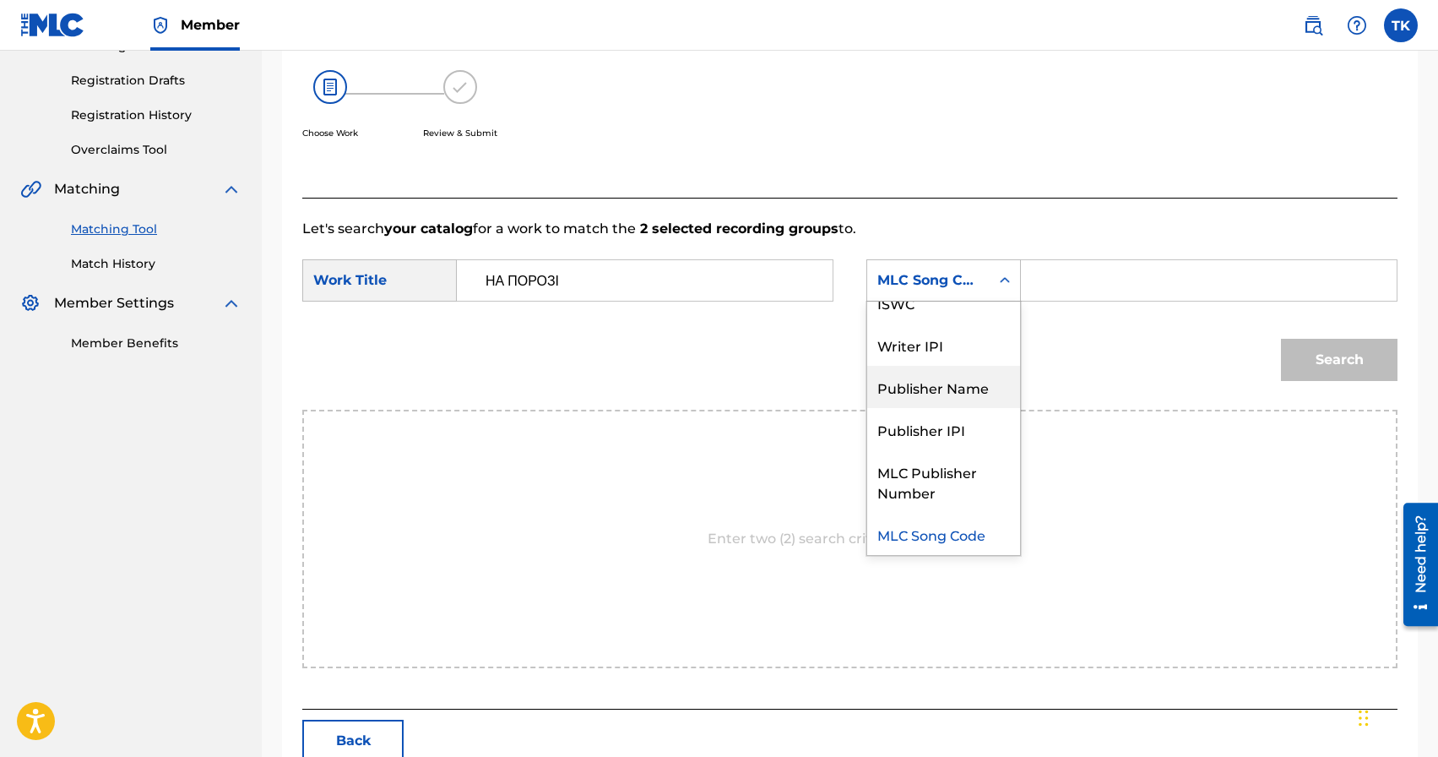
click at [954, 389] on div "Publisher Name" at bounding box center [943, 387] width 153 height 42
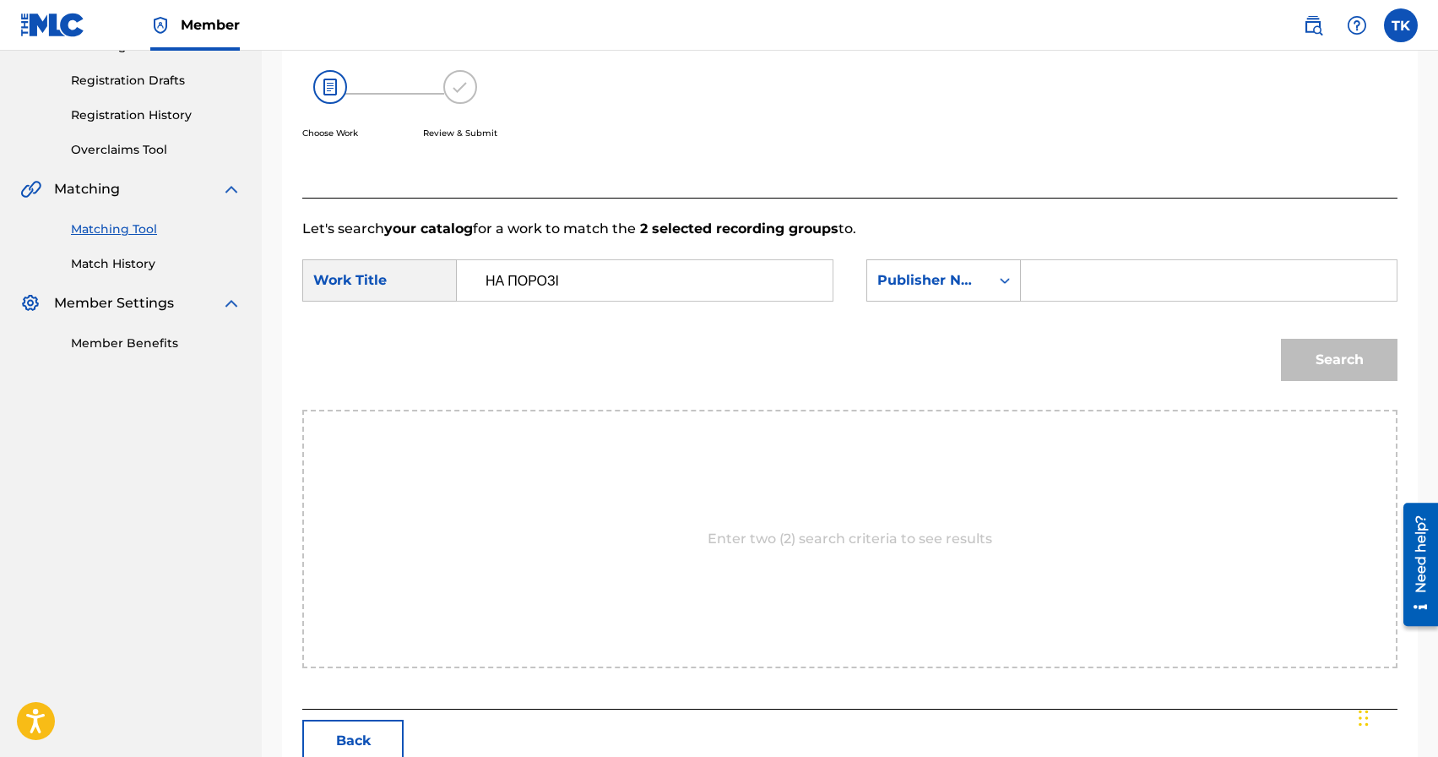
click at [1057, 299] on input "Search Form" at bounding box center [1208, 280] width 347 height 41
type input "INFINITY MUSIC"
click at [1302, 355] on button "Search" at bounding box center [1339, 360] width 117 height 42
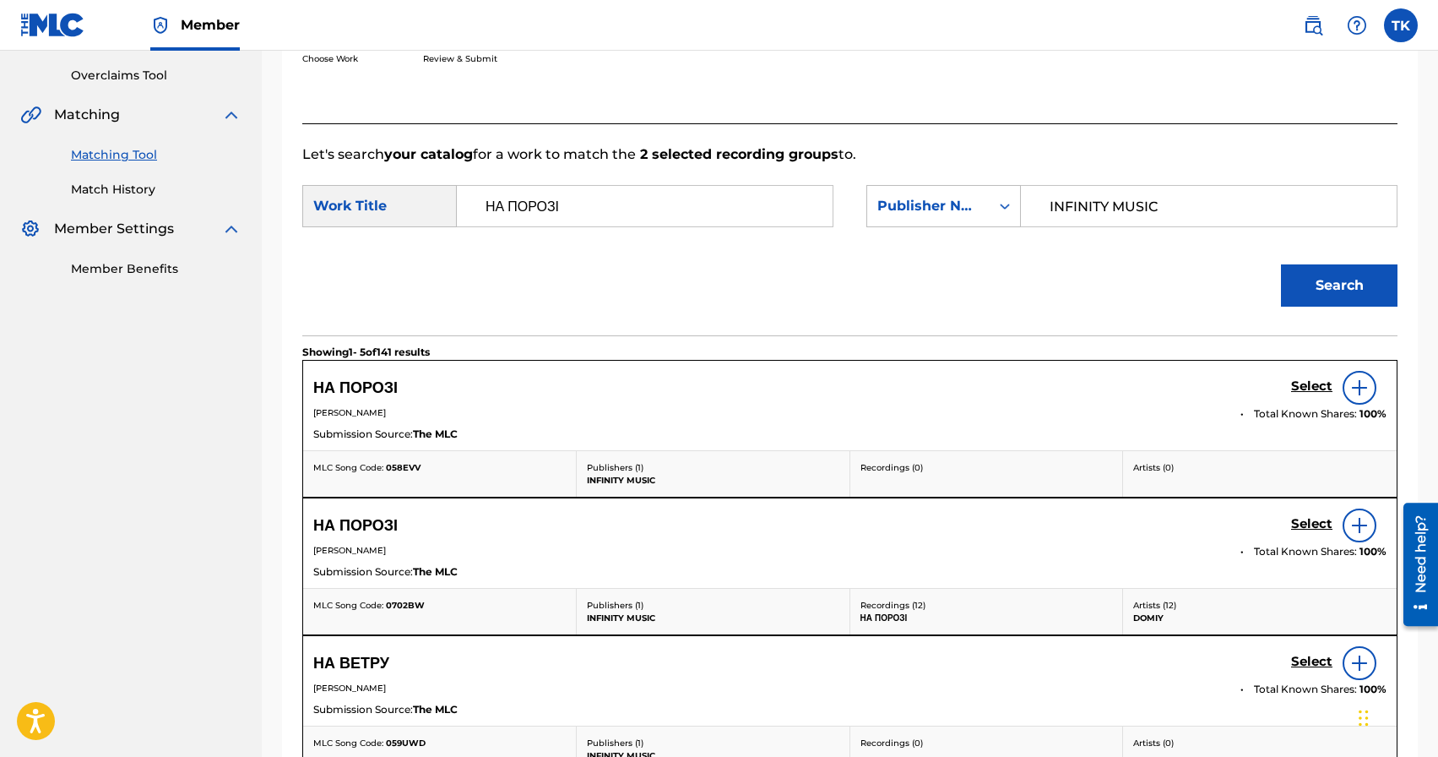
scroll to position [350, 0]
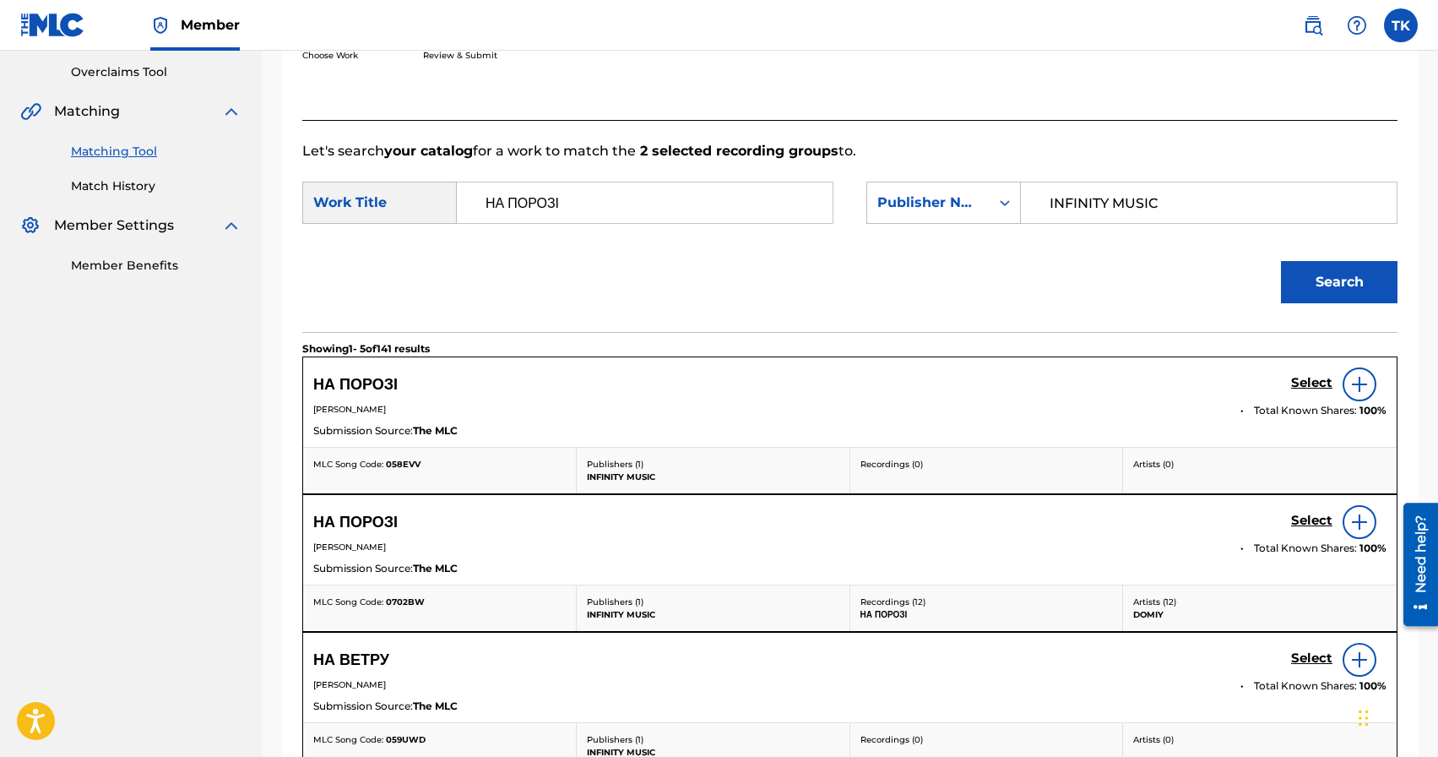
click at [1316, 391] on h5 "Select" at bounding box center [1311, 383] width 41 height 16
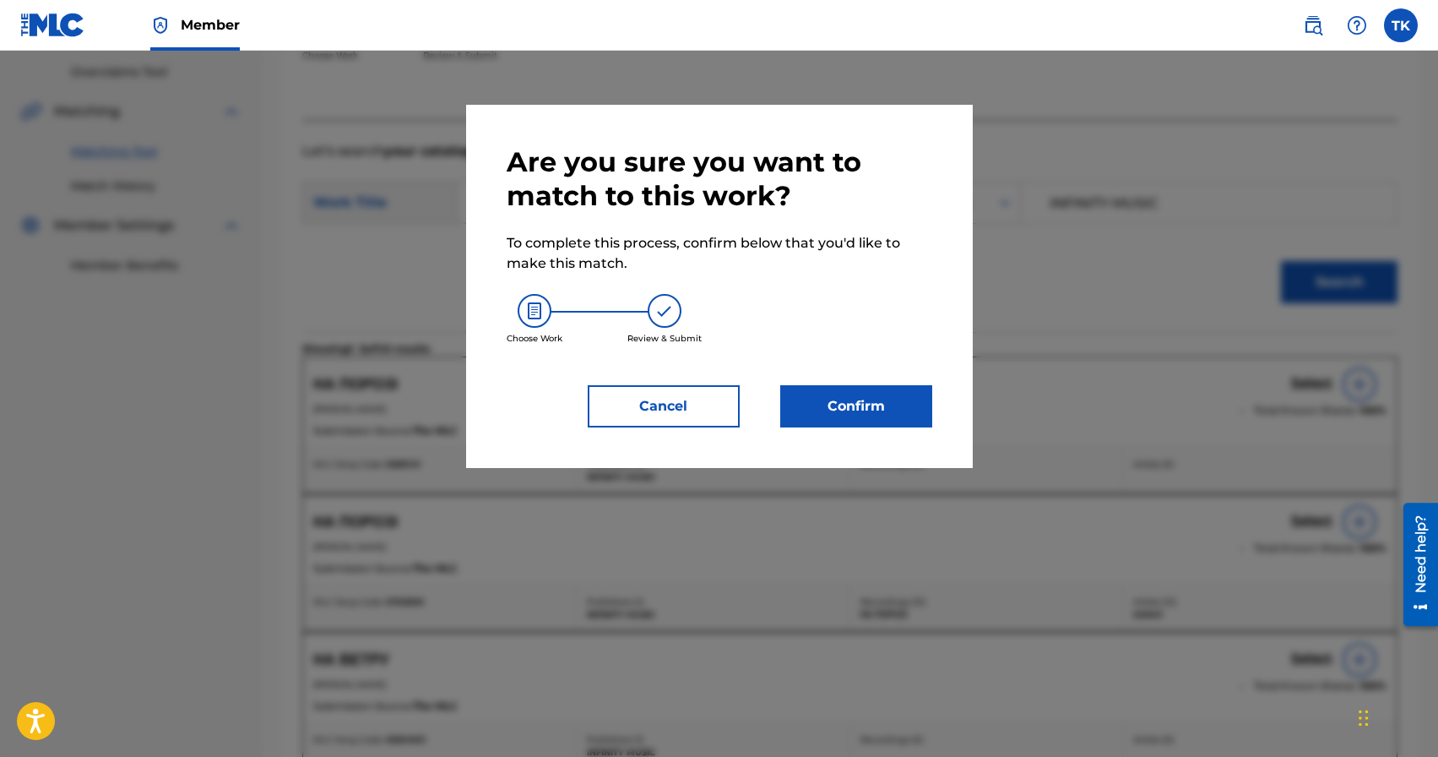
click at [897, 410] on button "Confirm" at bounding box center [856, 406] width 152 height 42
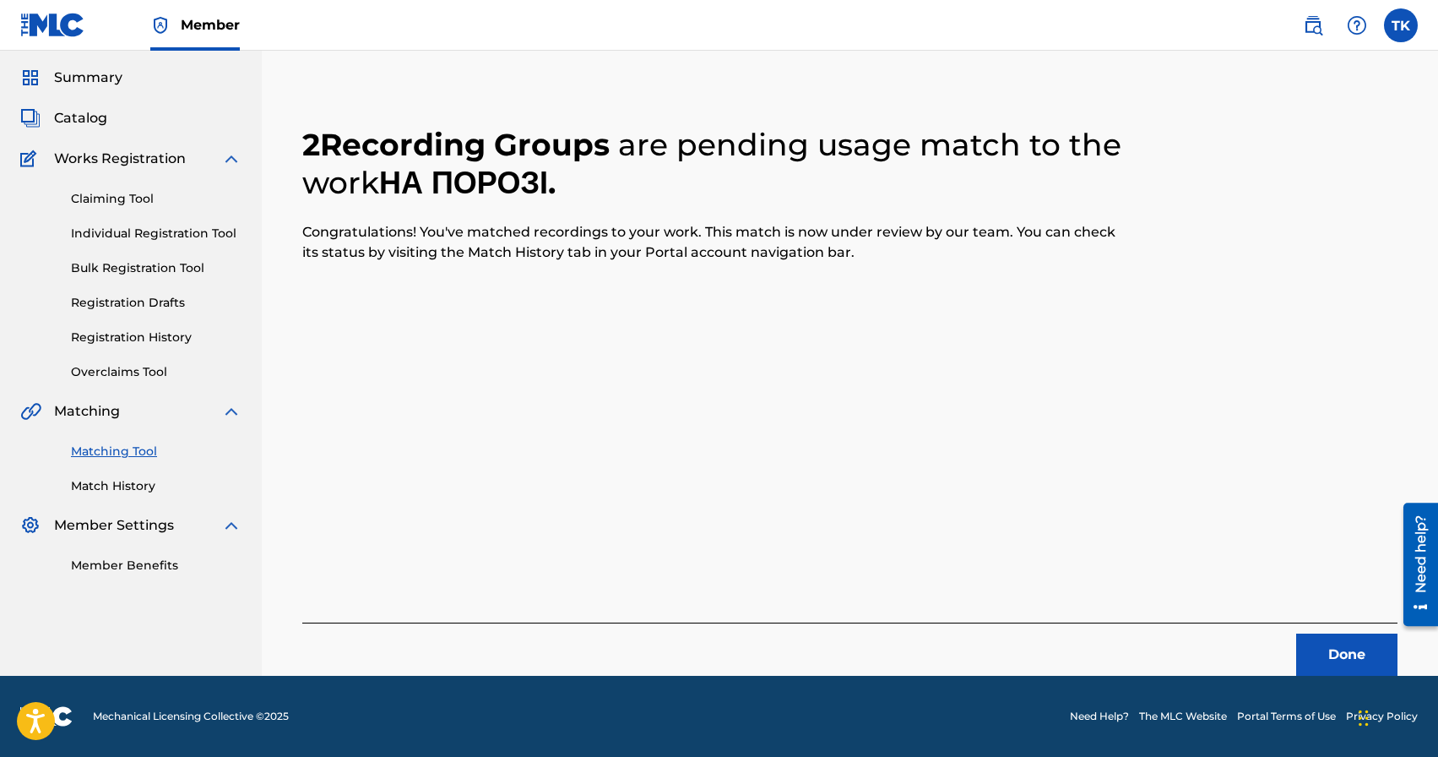
scroll to position [50, 0]
click at [1336, 647] on button "Done" at bounding box center [1346, 654] width 101 height 42
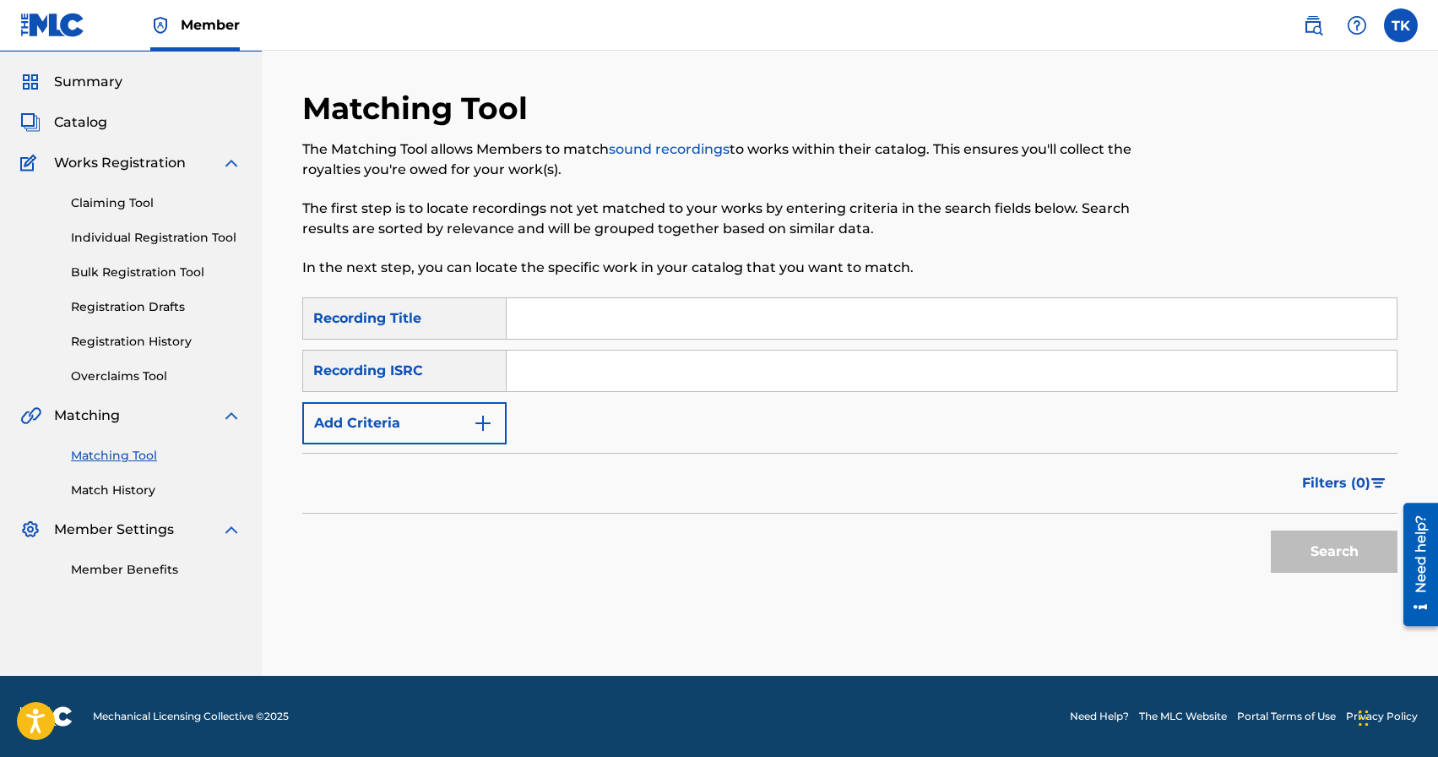
scroll to position [0, 0]
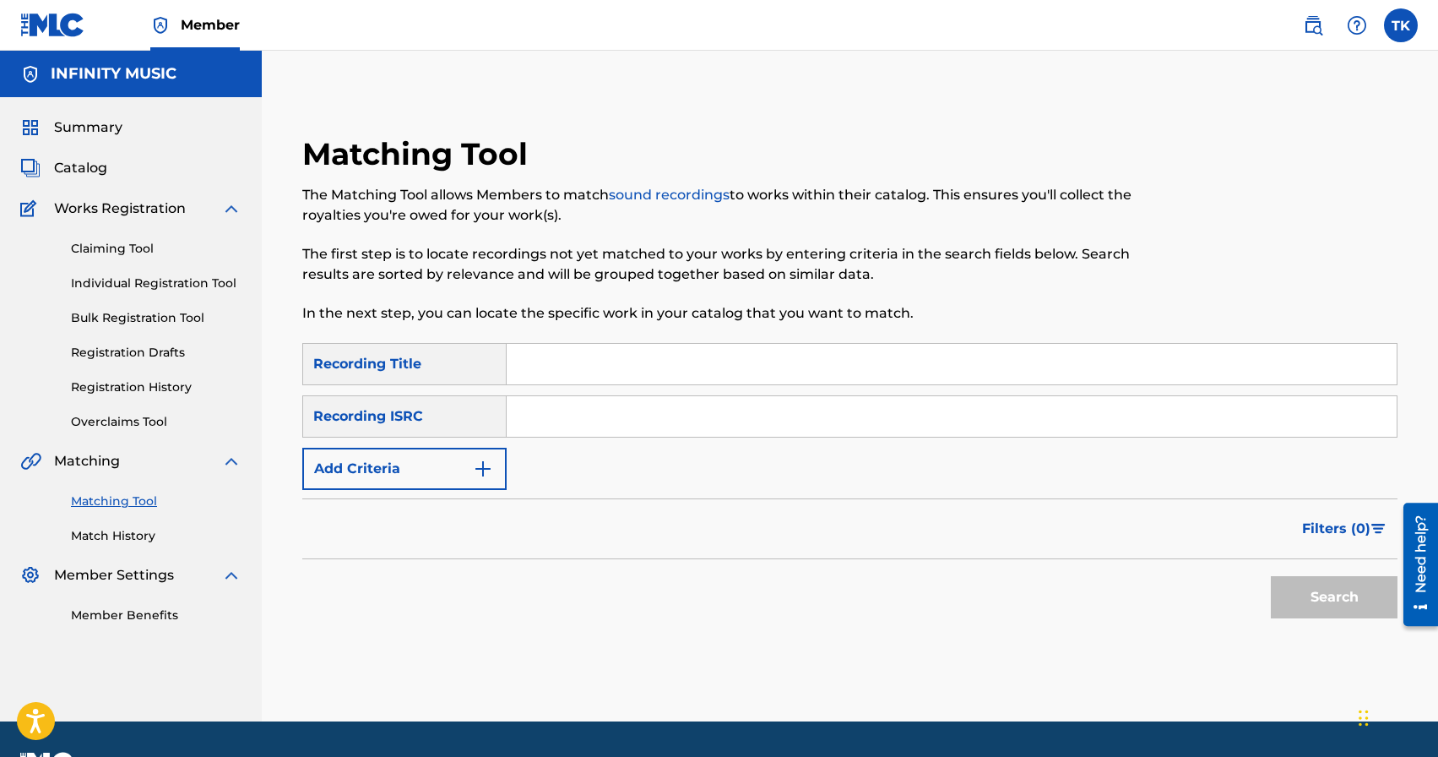
click at [572, 351] on input "Search Form" at bounding box center [952, 364] width 890 height 41
type input "НАГАДАЙ - KAVA MUSIC & VITALY500ST REMIX"
click at [478, 473] on img "Search Form" at bounding box center [483, 469] width 20 height 20
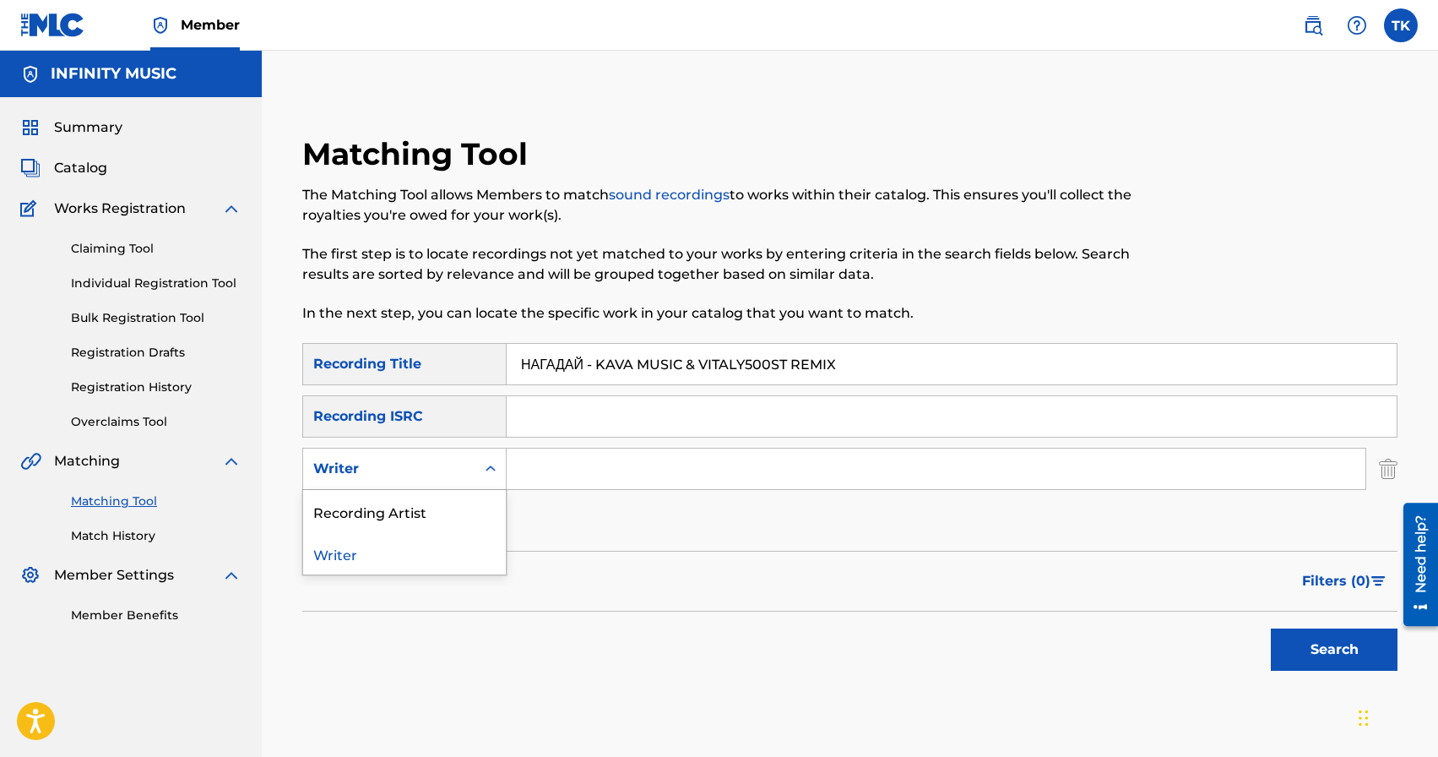
click at [478, 473] on div "Search Form" at bounding box center [490, 468] width 30 height 30
click at [470, 499] on div "Recording Artist" at bounding box center [404, 511] width 203 height 42
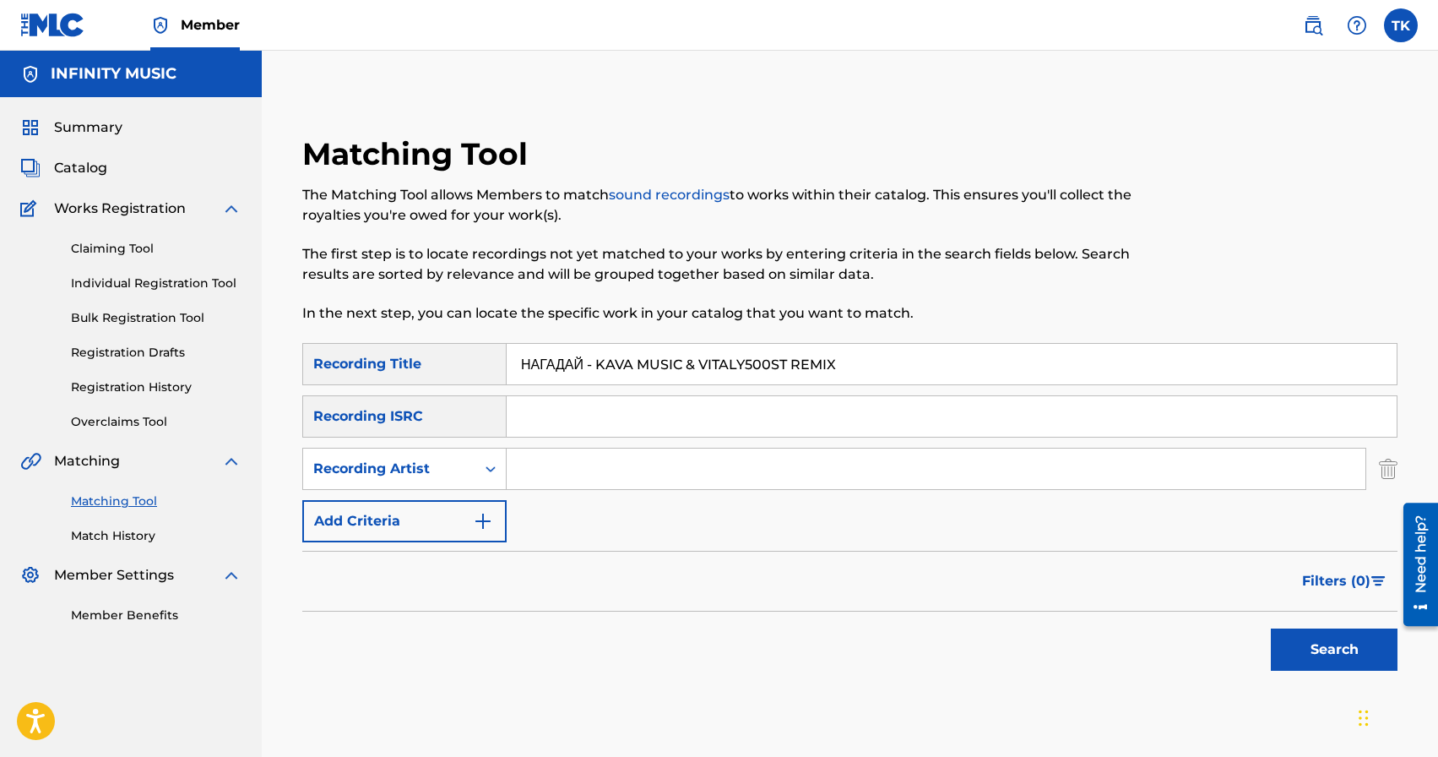
click at [589, 469] on input "Search Form" at bounding box center [936, 468] width 859 height 41
type input "domiy"
click at [1313, 654] on button "Search" at bounding box center [1334, 649] width 127 height 42
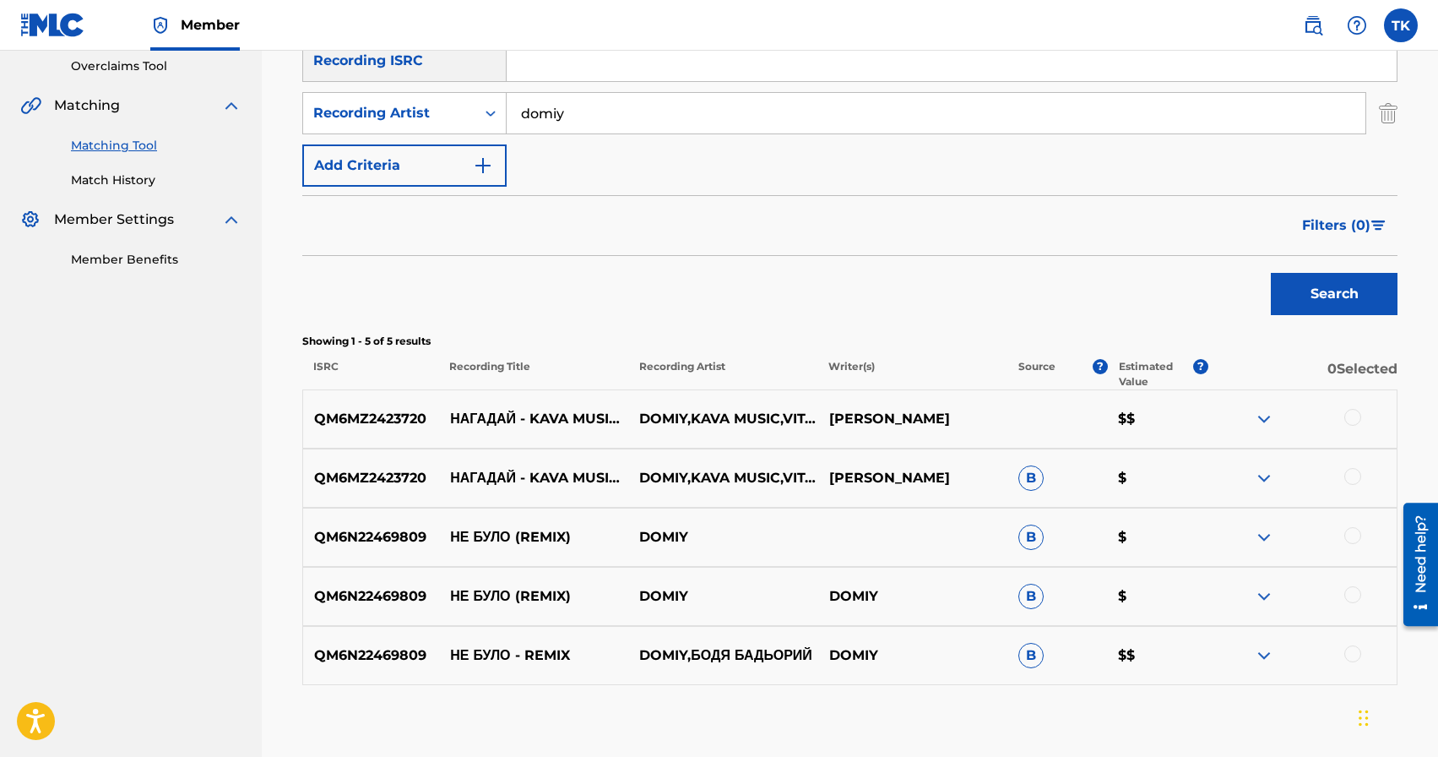
scroll to position [357, 0]
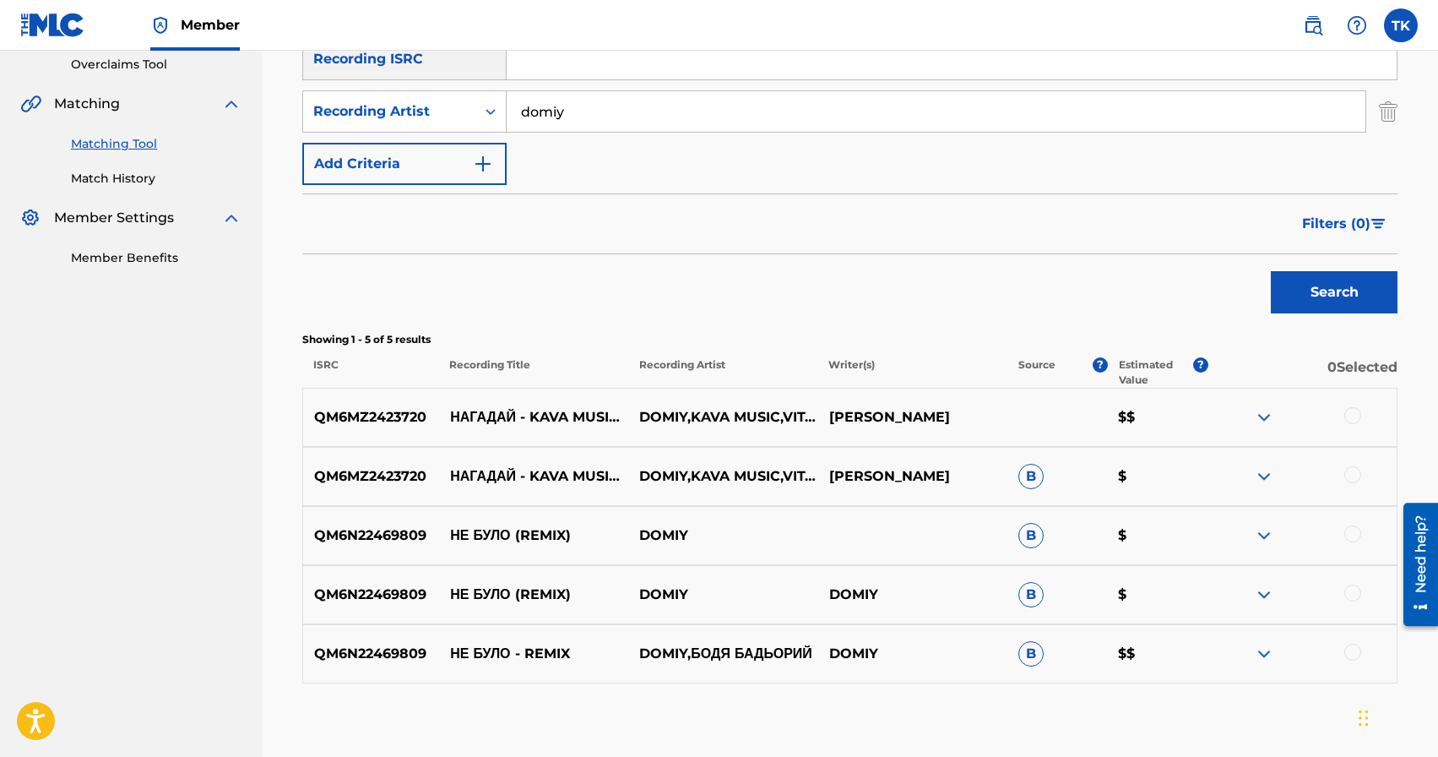
click at [1350, 475] on div at bounding box center [1352, 474] width 17 height 17
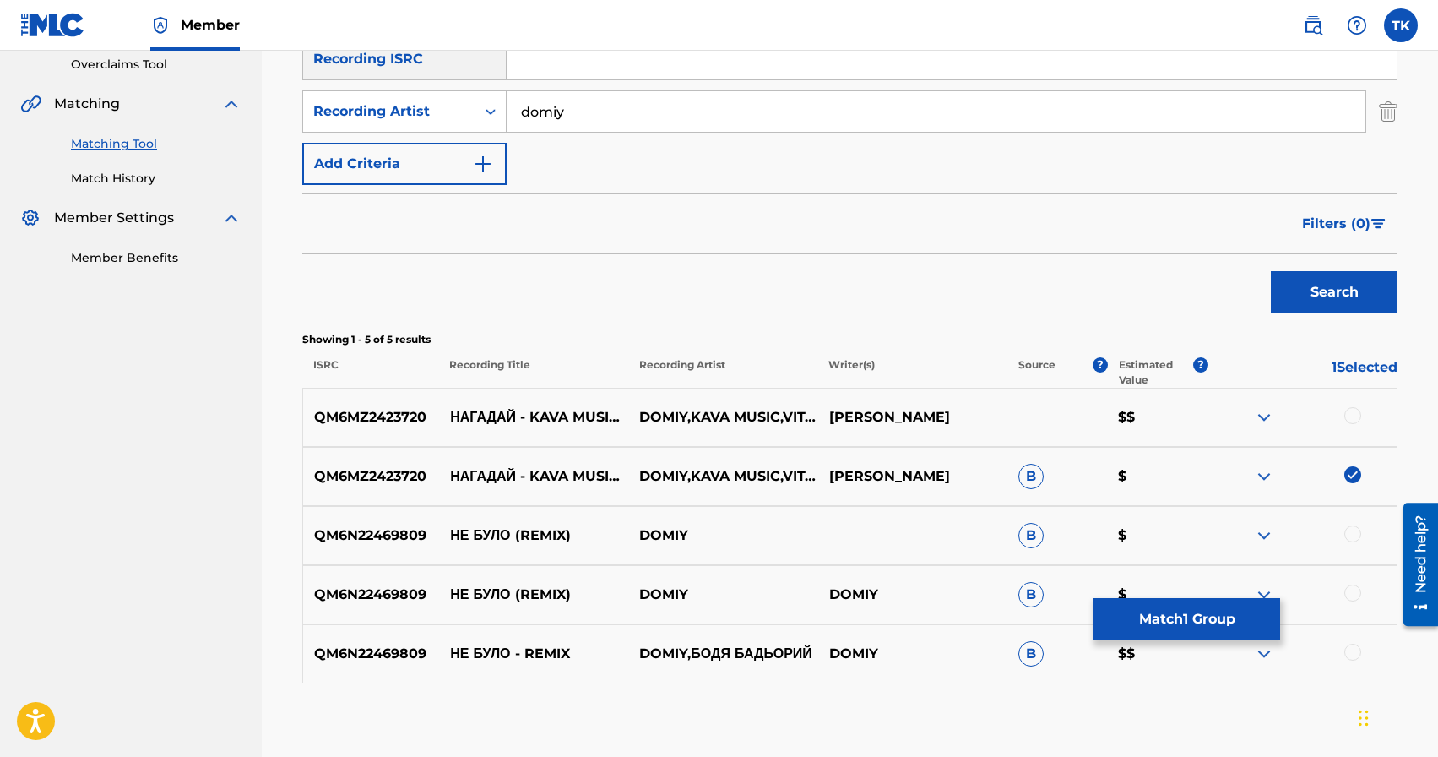
click at [1350, 421] on div at bounding box center [1352, 415] width 17 height 17
click at [1173, 616] on button "Match 2 Groups" at bounding box center [1187, 619] width 187 height 42
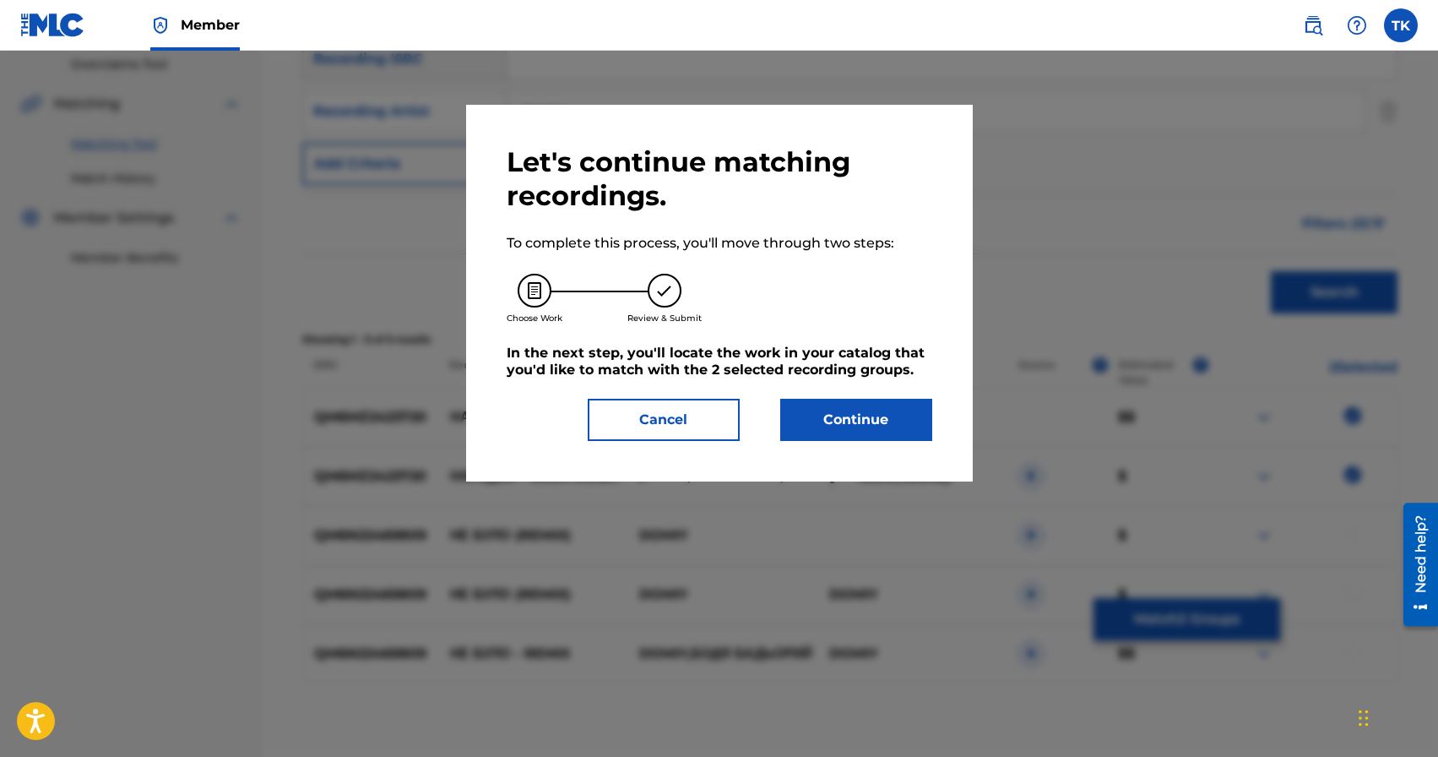
click at [847, 422] on button "Continue" at bounding box center [856, 420] width 152 height 42
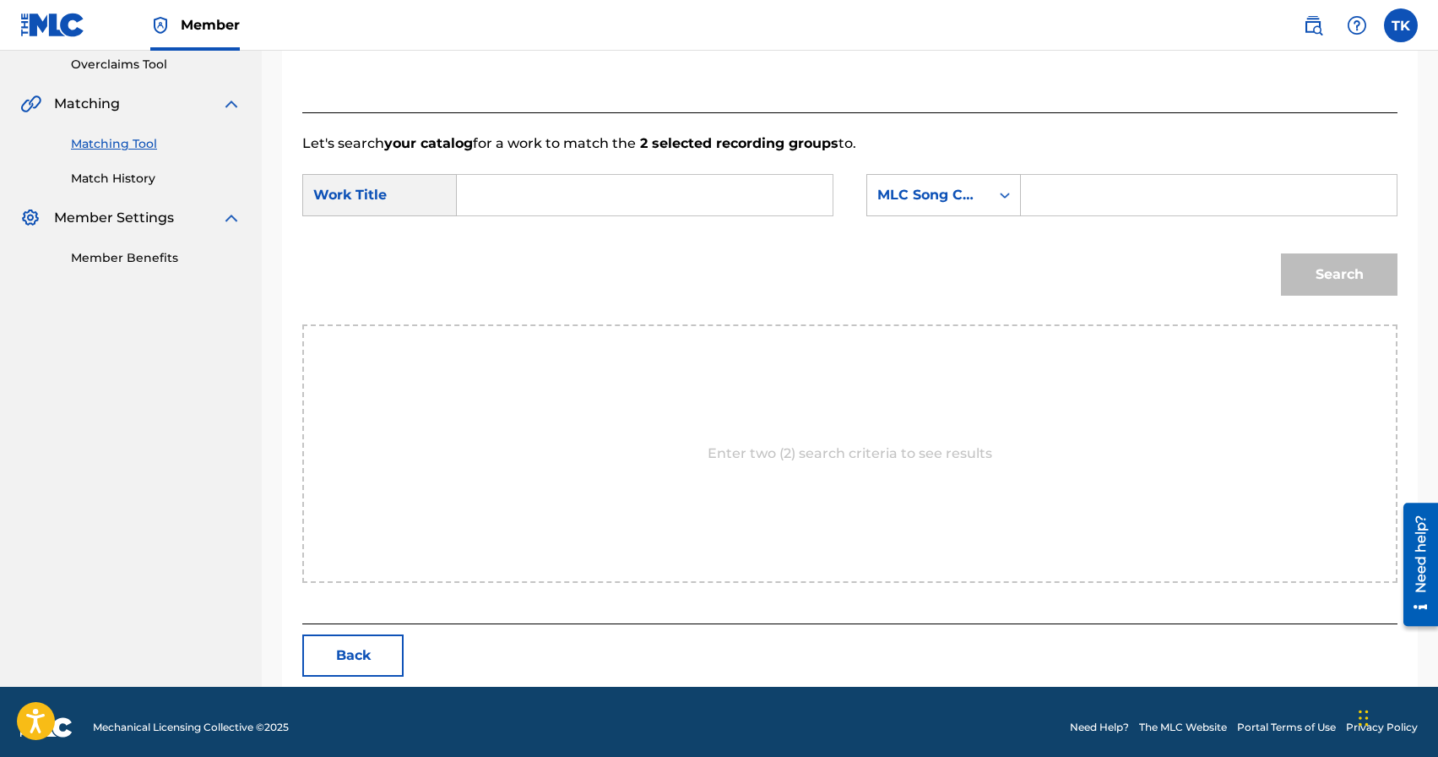
click at [618, 190] on input "Search Form" at bounding box center [644, 195] width 347 height 41
type input "y"
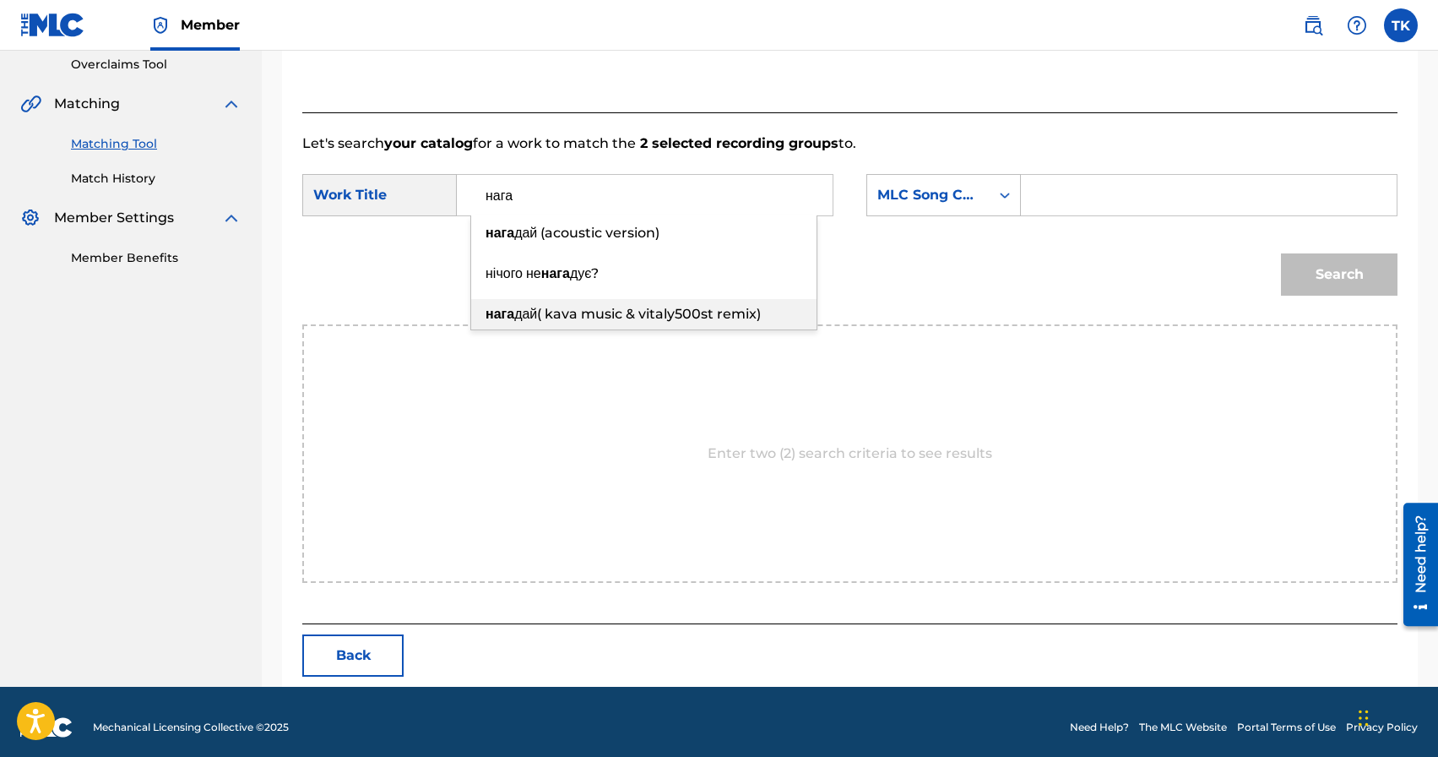
click at [645, 304] on div "нага дай( kava music & vitaly500st remix)" at bounding box center [643, 314] width 345 height 30
type input "нагадай( kava music & vitaly500st remix)"
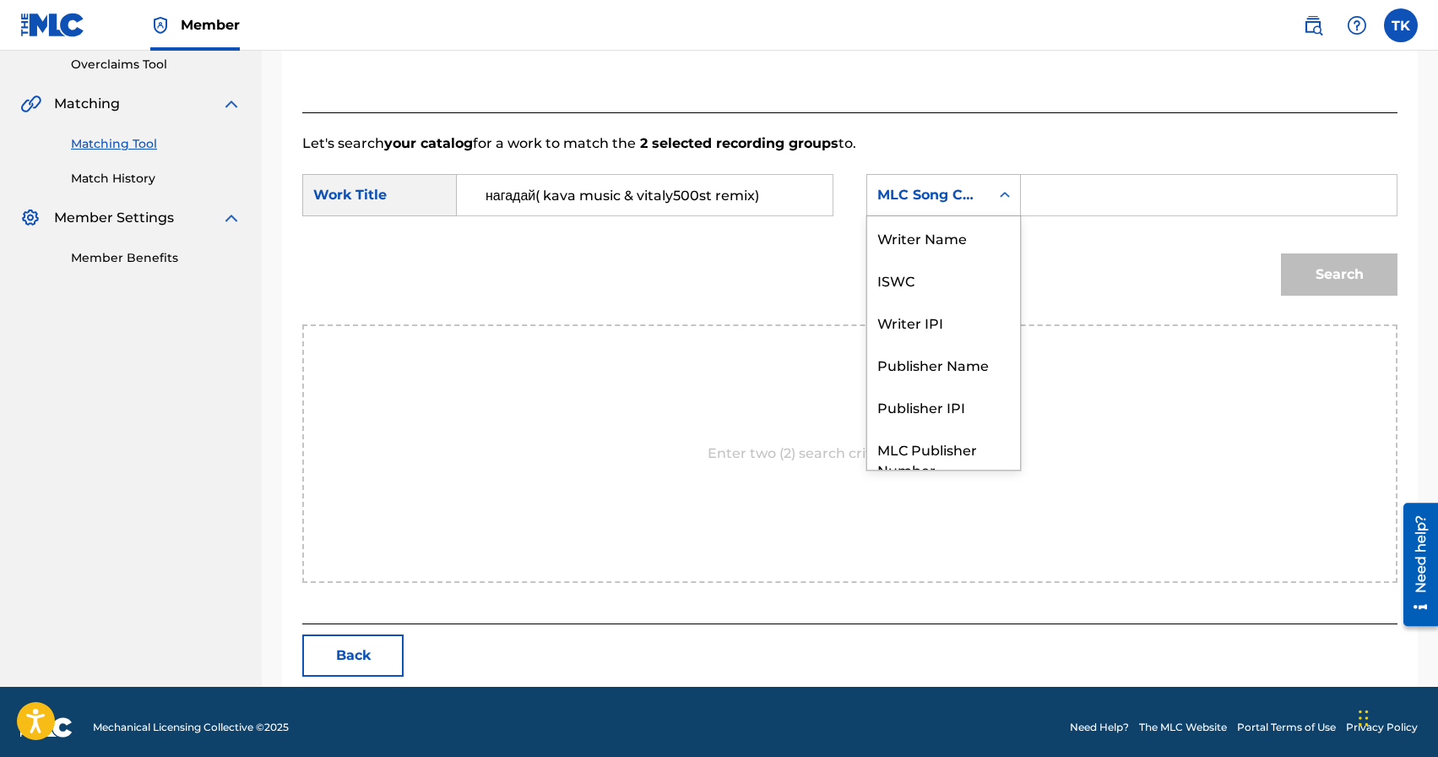
click at [912, 206] on div "MLC Song Code" at bounding box center [928, 195] width 122 height 32
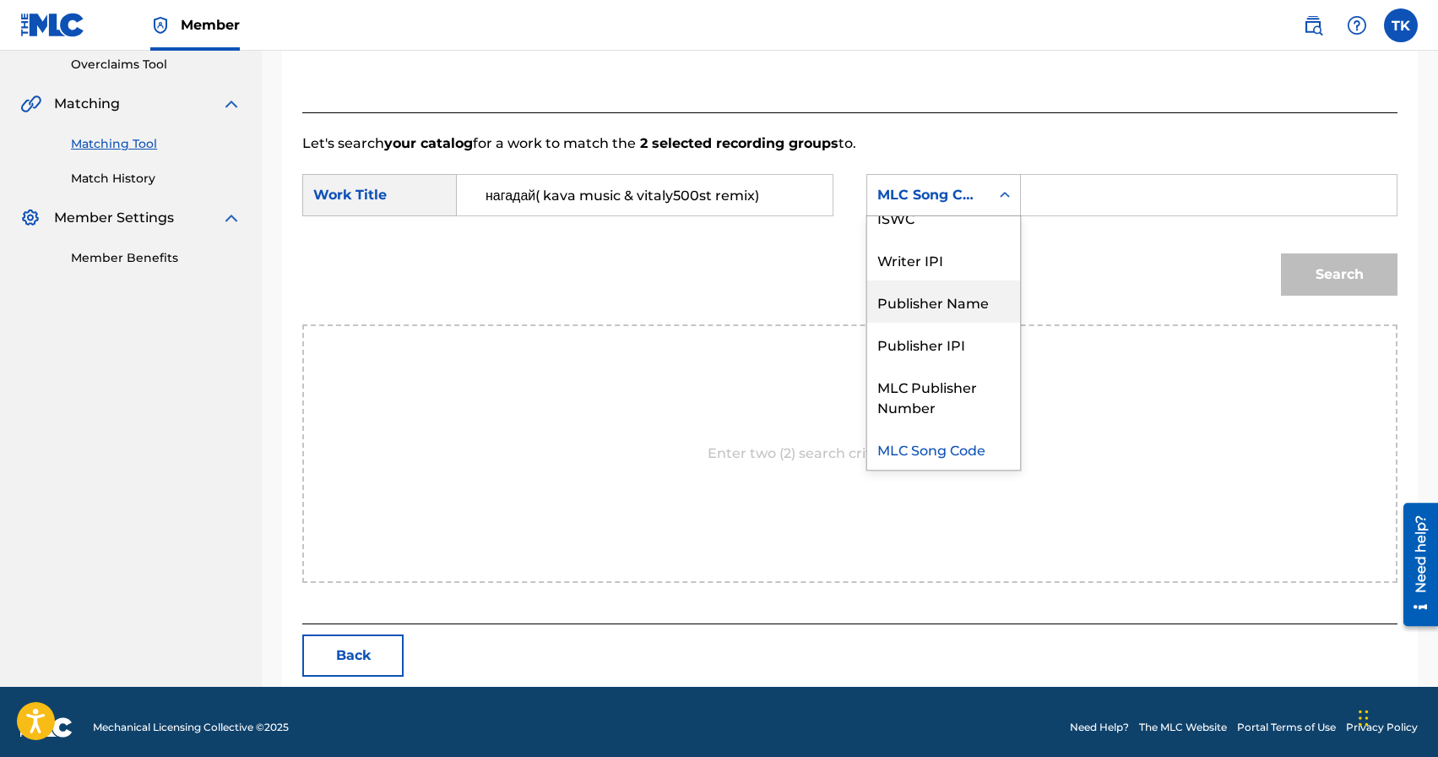
click at [910, 302] on div "Publisher Name" at bounding box center [943, 301] width 153 height 42
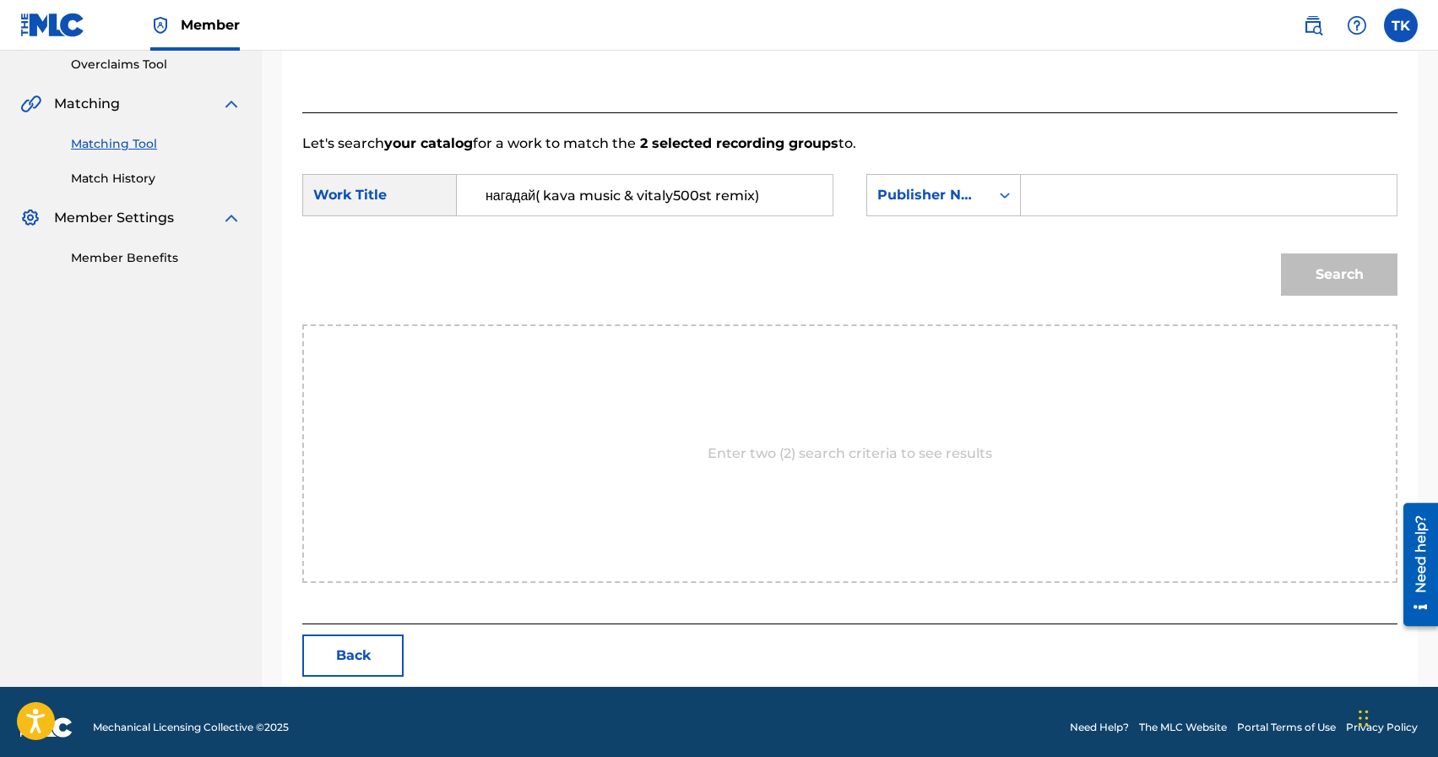
click at [1083, 170] on form "SearchWithCriteria2f0ee637-73a2-4636-afed-e65a2a5f790a Work Title нагадай( kava…" at bounding box center [849, 239] width 1095 height 171
click at [1083, 182] on input "Search Form" at bounding box center [1208, 195] width 347 height 41
type input "INFINITY MUSIC"
click at [1323, 271] on button "Search" at bounding box center [1339, 274] width 117 height 42
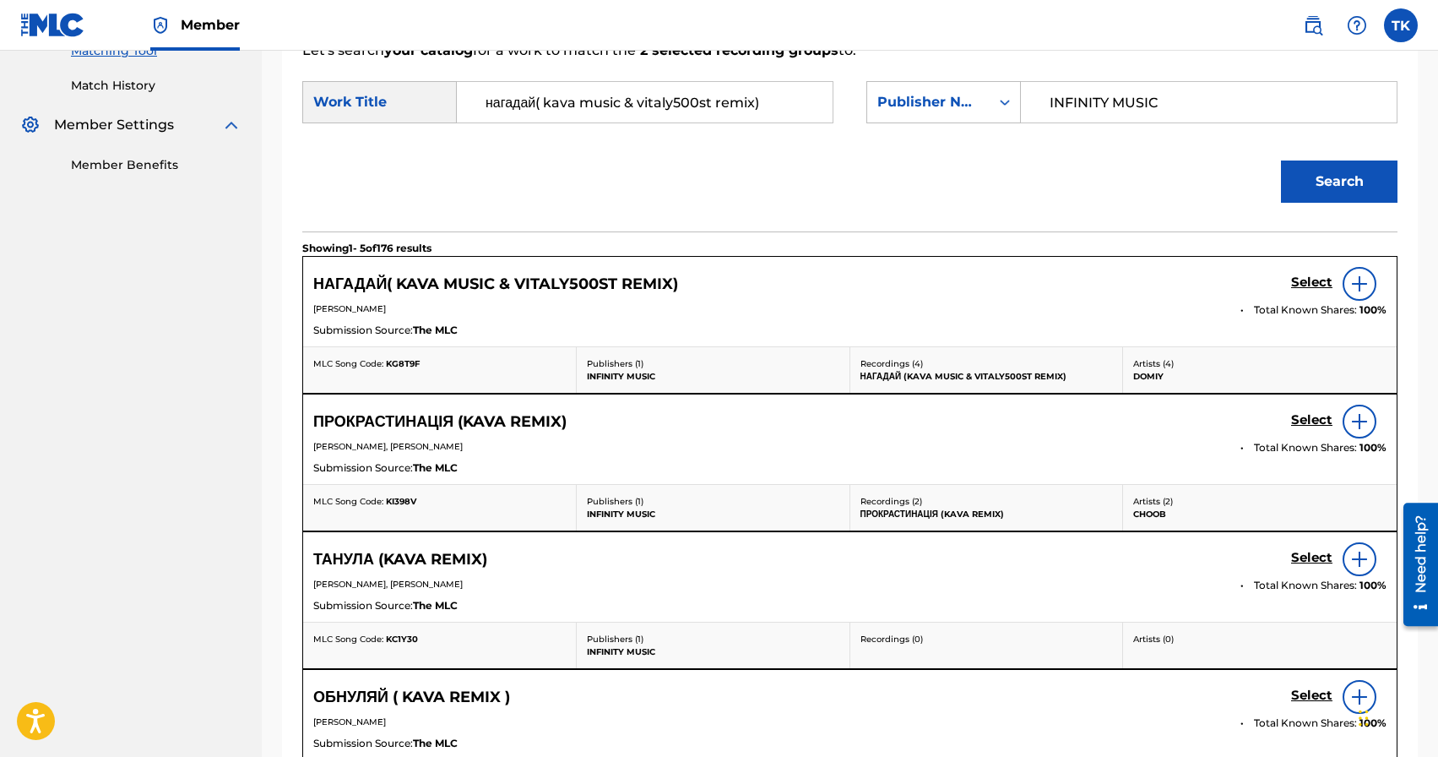
scroll to position [454, 0]
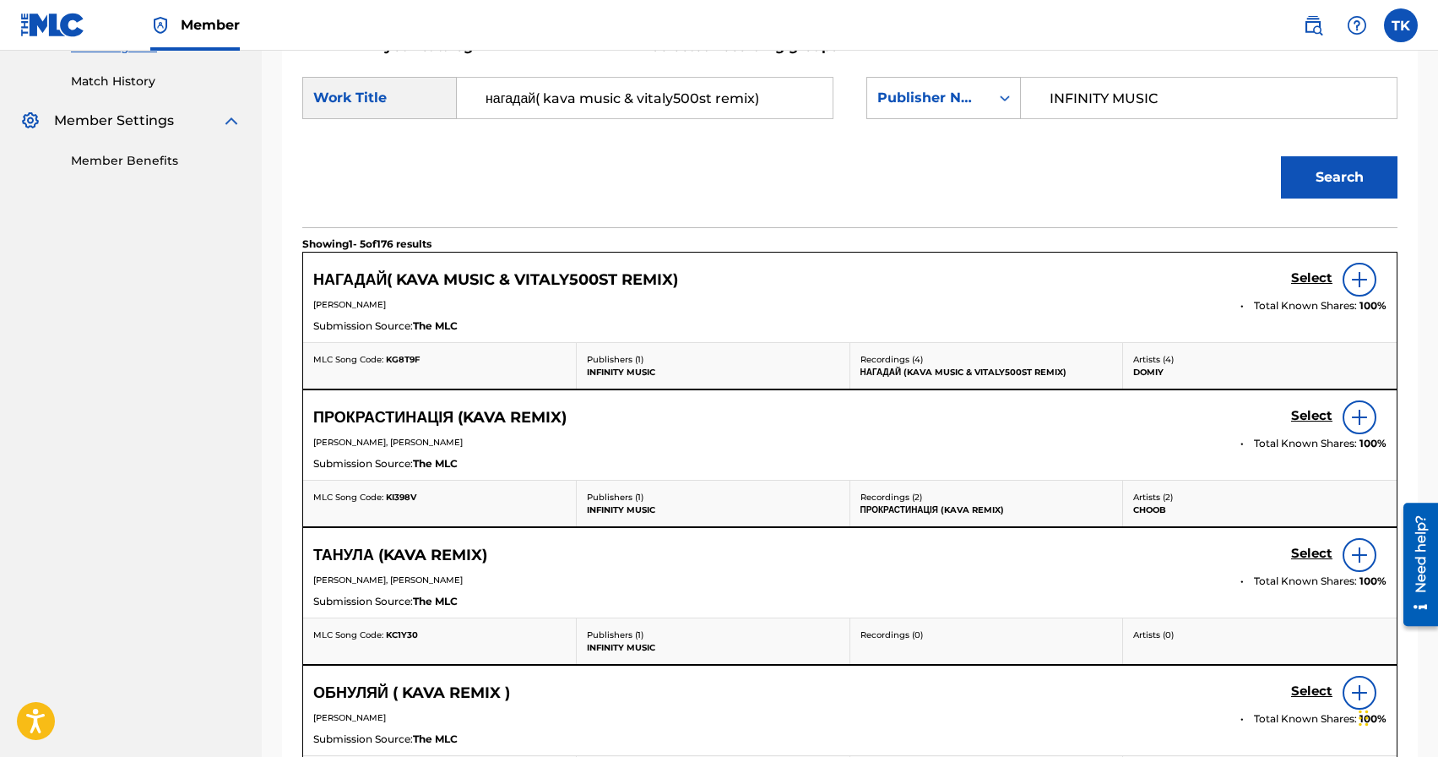
click at [1303, 277] on h5 "Select" at bounding box center [1311, 278] width 41 height 16
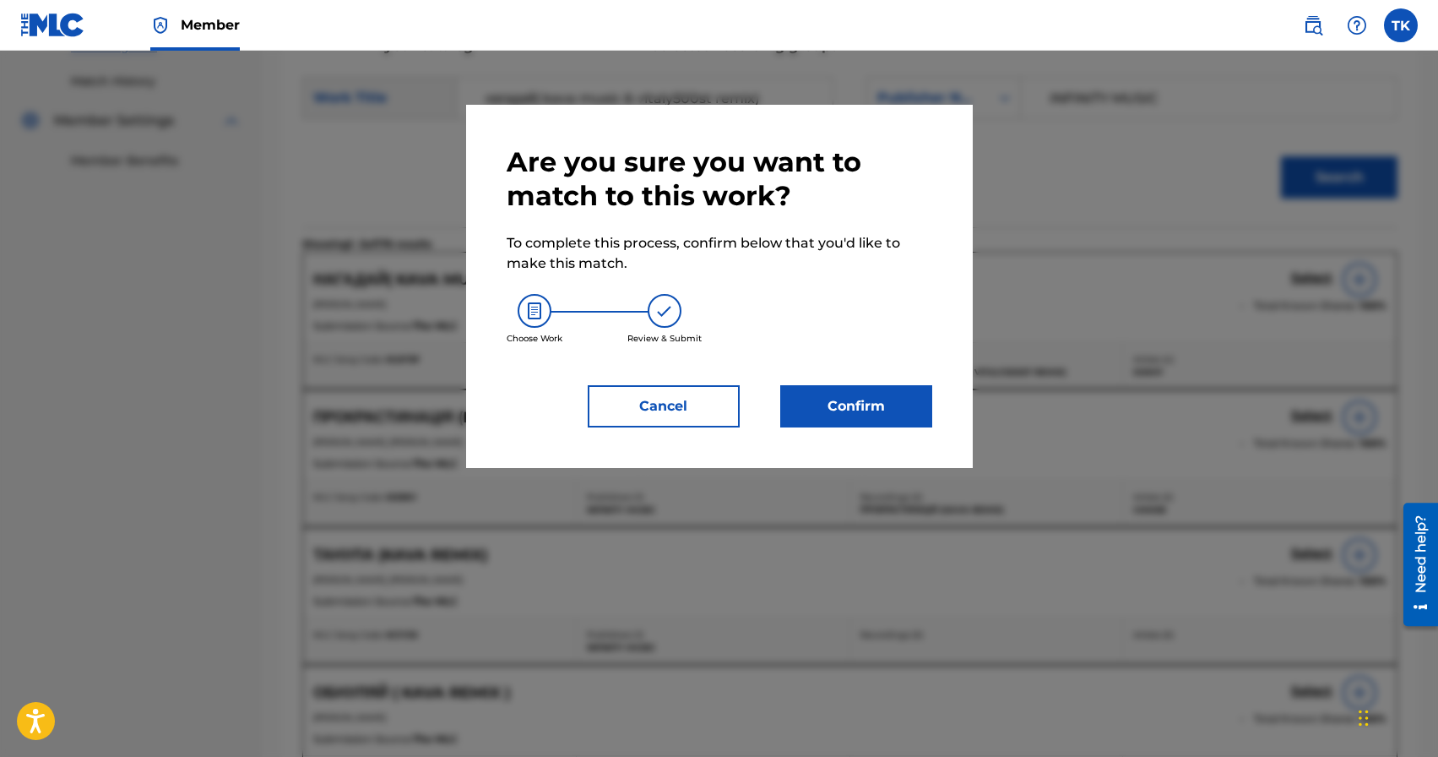
click at [884, 428] on div "Are you sure you want to match to this work? To complete this process, confirm …" at bounding box center [719, 286] width 507 height 363
click at [889, 419] on button "Confirm" at bounding box center [856, 406] width 152 height 42
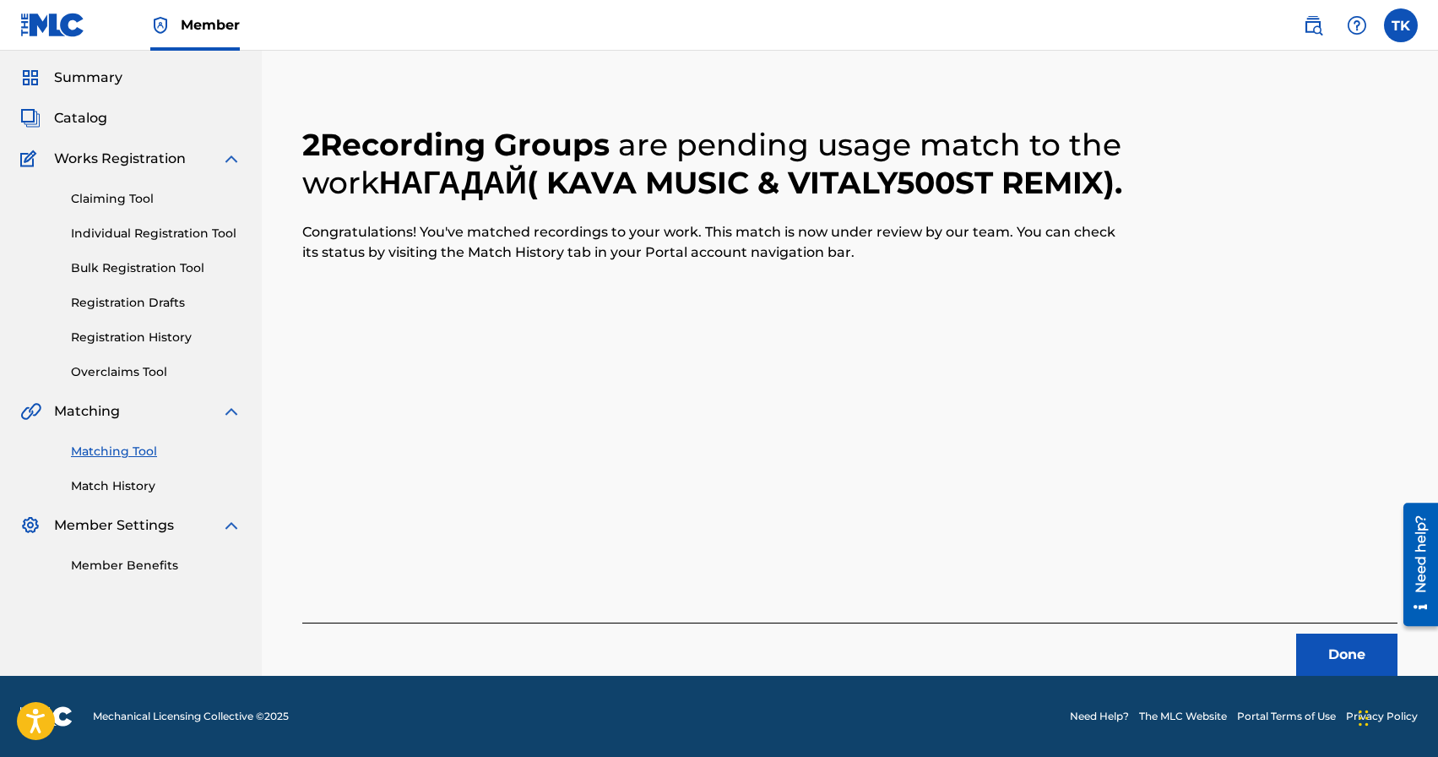
scroll to position [50, 0]
click at [1322, 639] on button "Done" at bounding box center [1346, 654] width 101 height 42
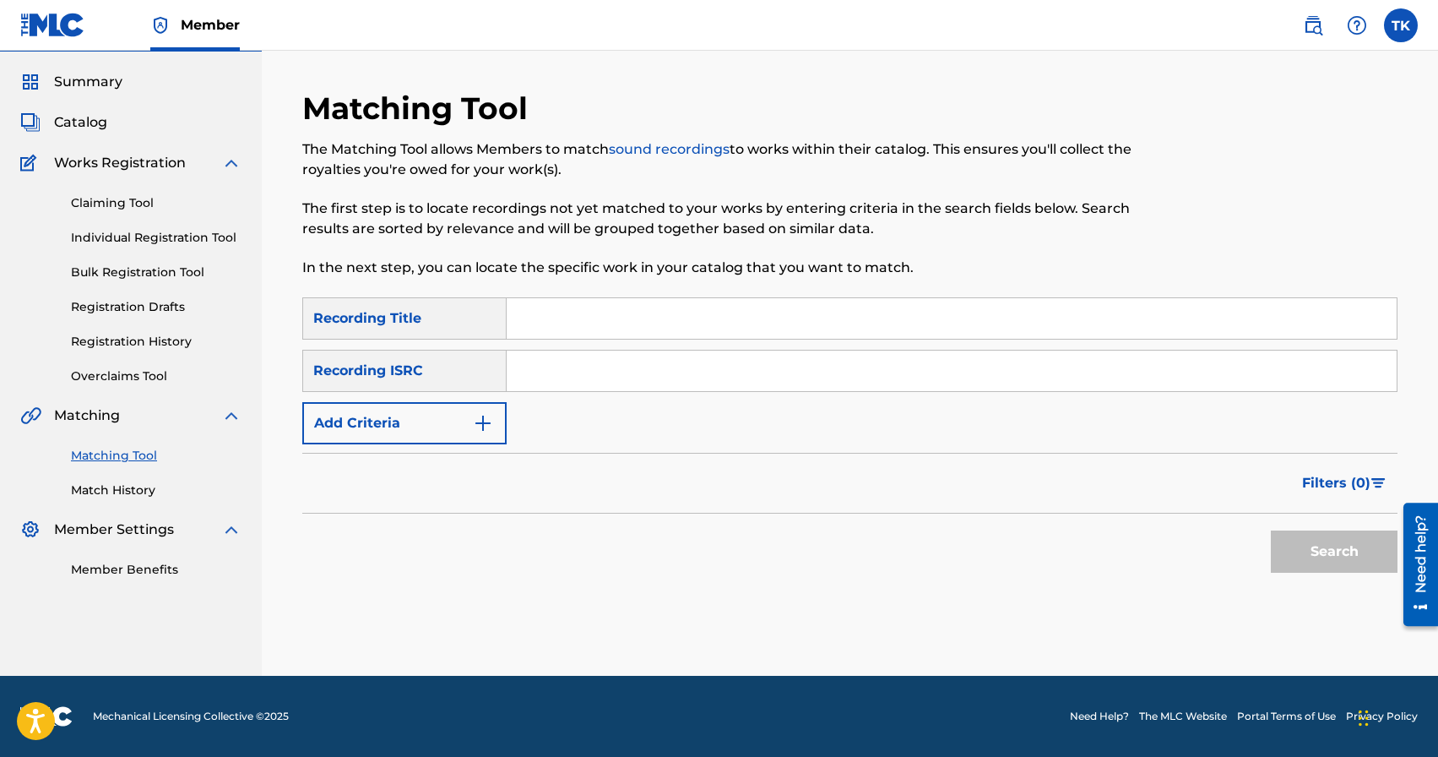
scroll to position [0, 0]
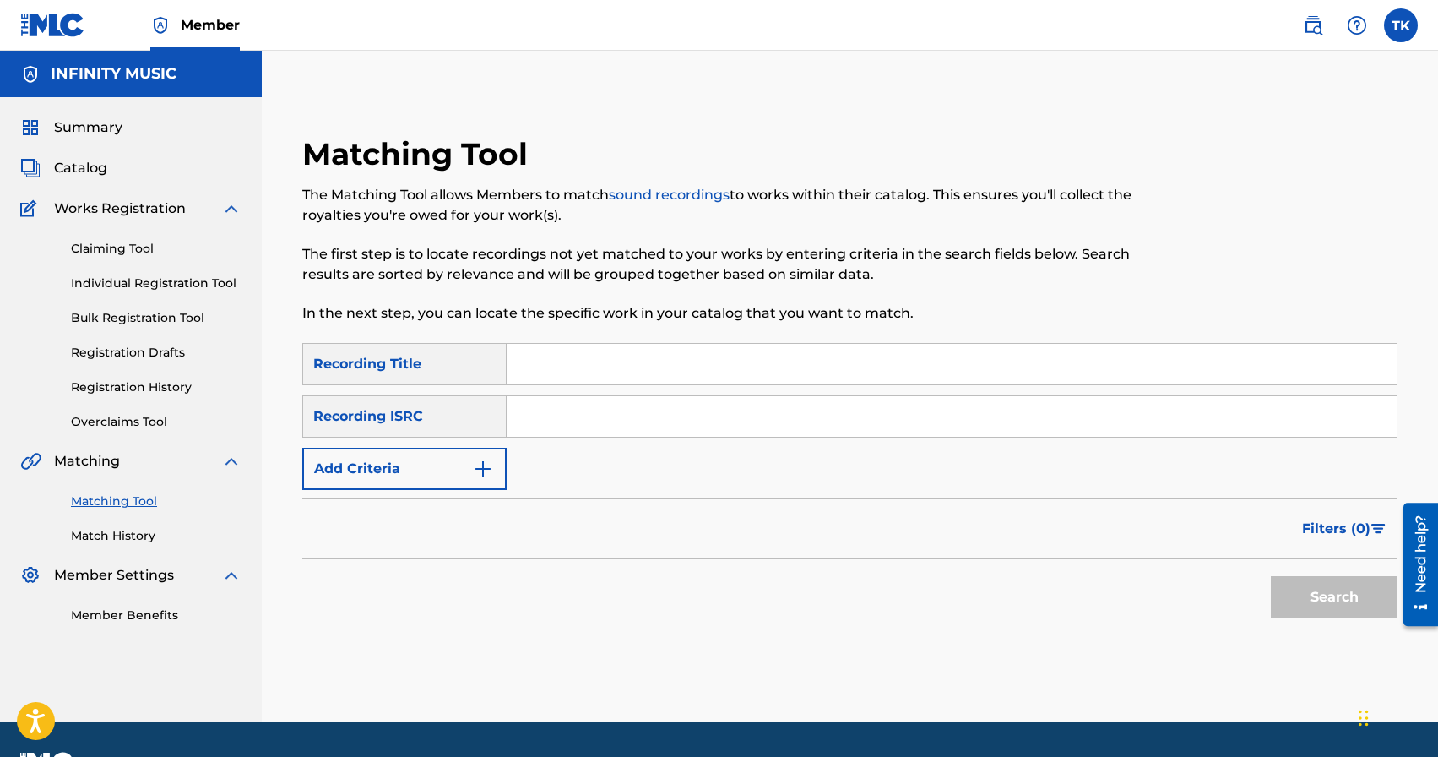
click at [619, 348] on input "Search Form" at bounding box center [952, 364] width 890 height 41
type input "тепло так"
click at [451, 454] on button "Add Criteria" at bounding box center [404, 469] width 204 height 42
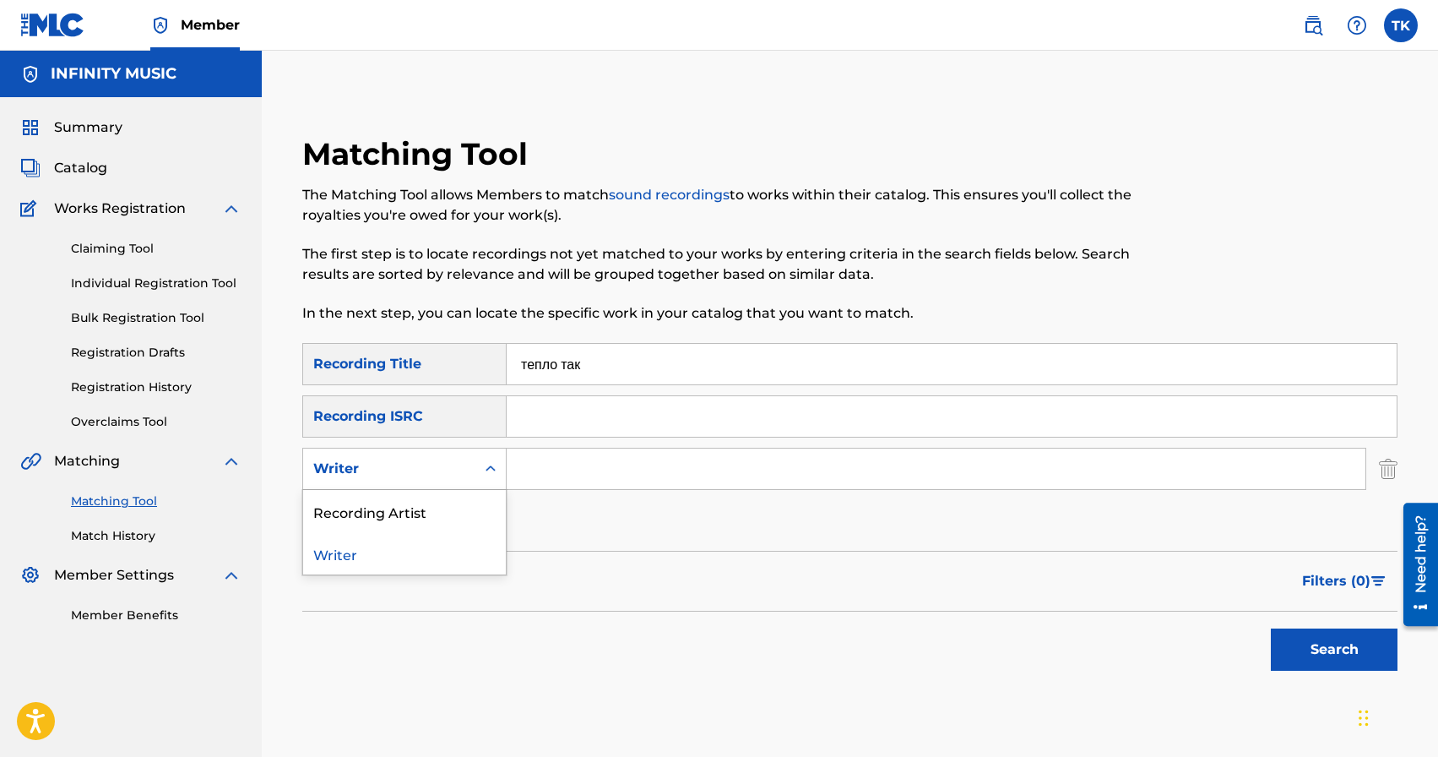
click at [451, 454] on div "Writer" at bounding box center [389, 469] width 172 height 32
click at [449, 506] on div "Recording Artist" at bounding box center [404, 511] width 203 height 42
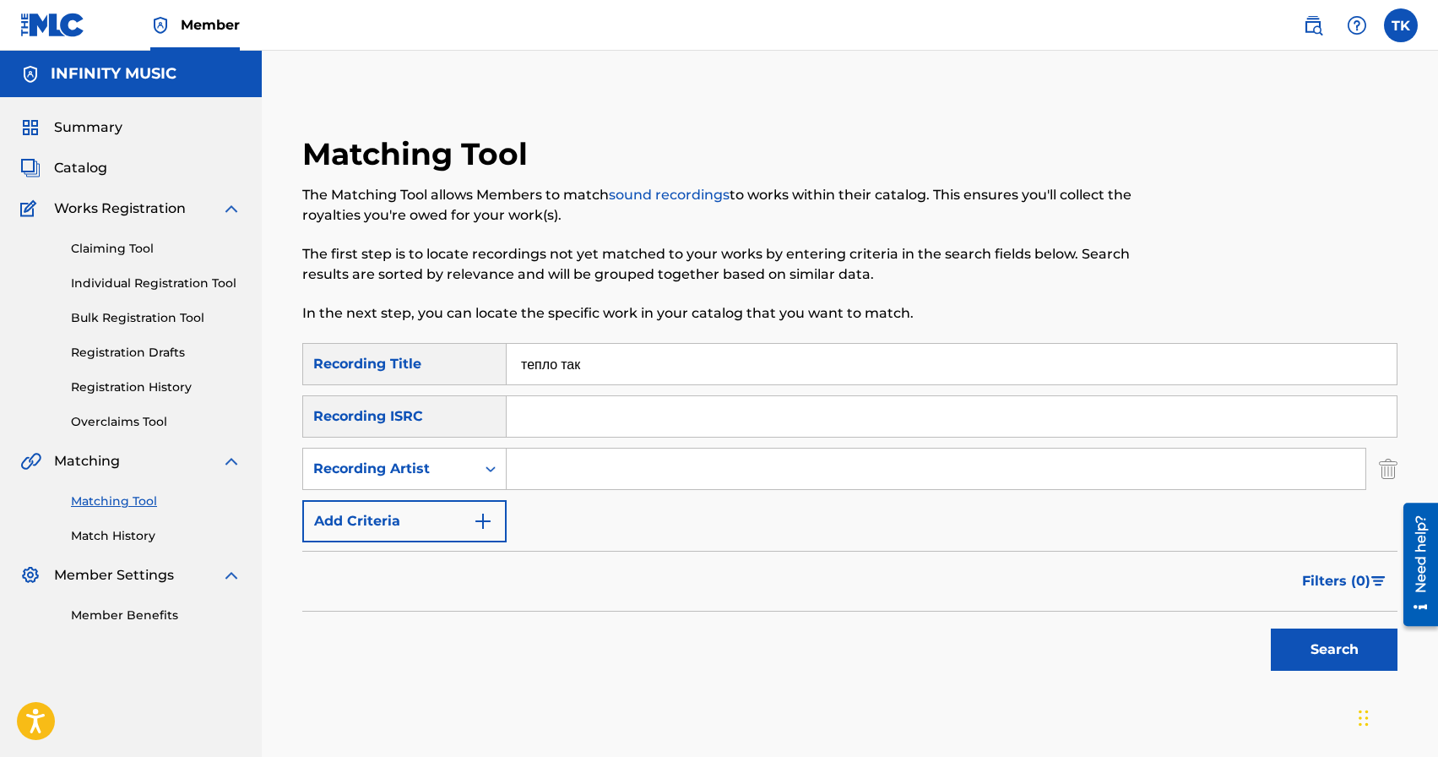
click at [565, 464] on input "Search Form" at bounding box center [936, 468] width 859 height 41
type input "domiy"
click at [1332, 636] on button "Search" at bounding box center [1334, 649] width 127 height 42
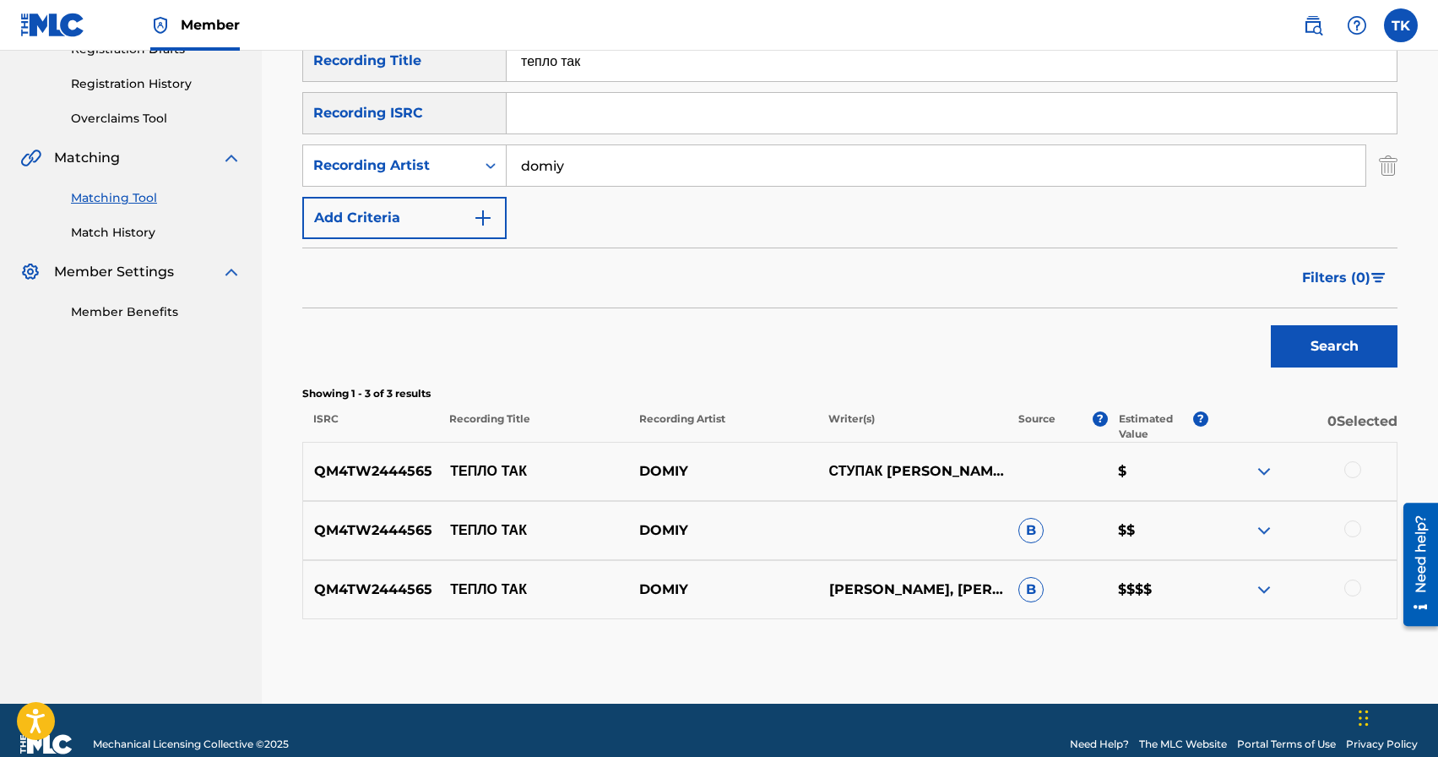
scroll to position [302, 0]
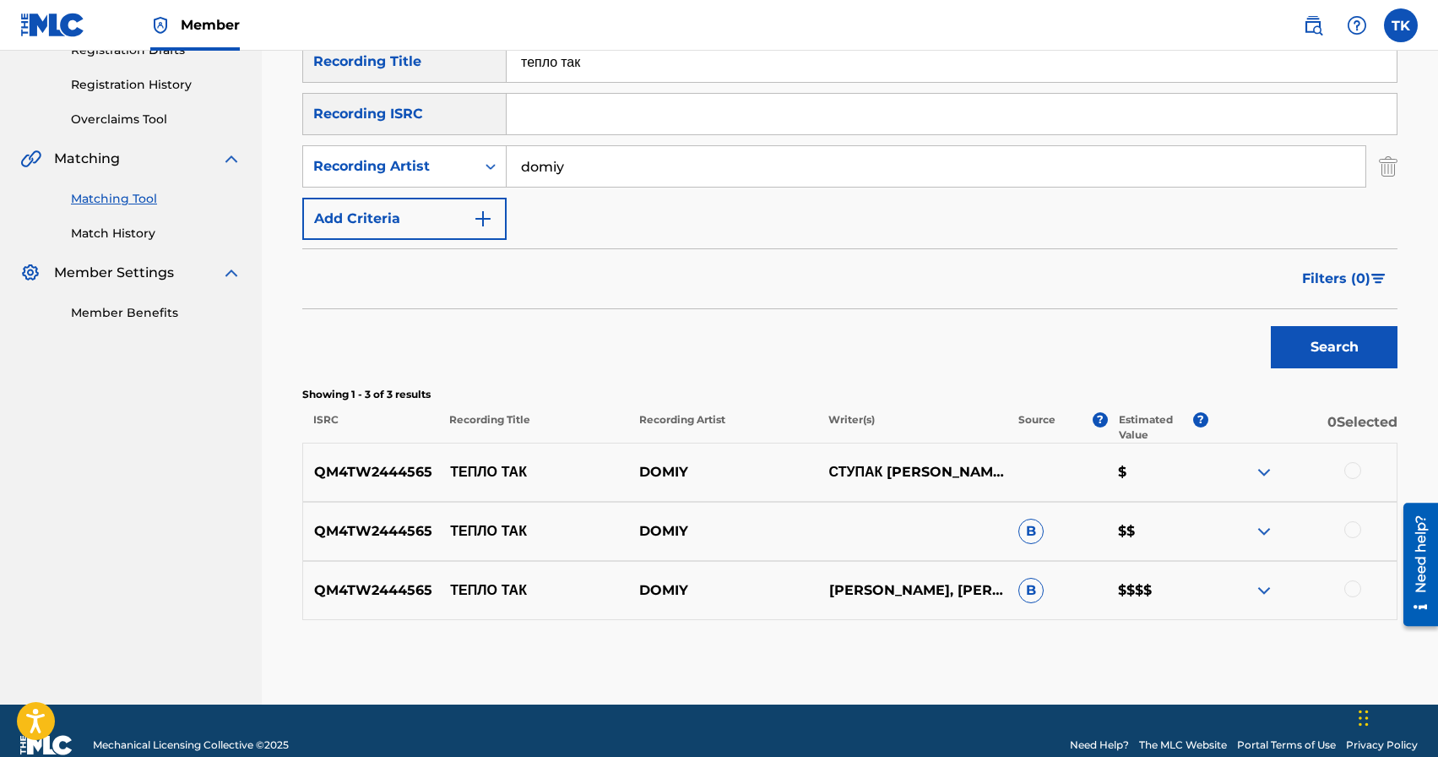
click at [1354, 583] on div at bounding box center [1352, 588] width 17 height 17
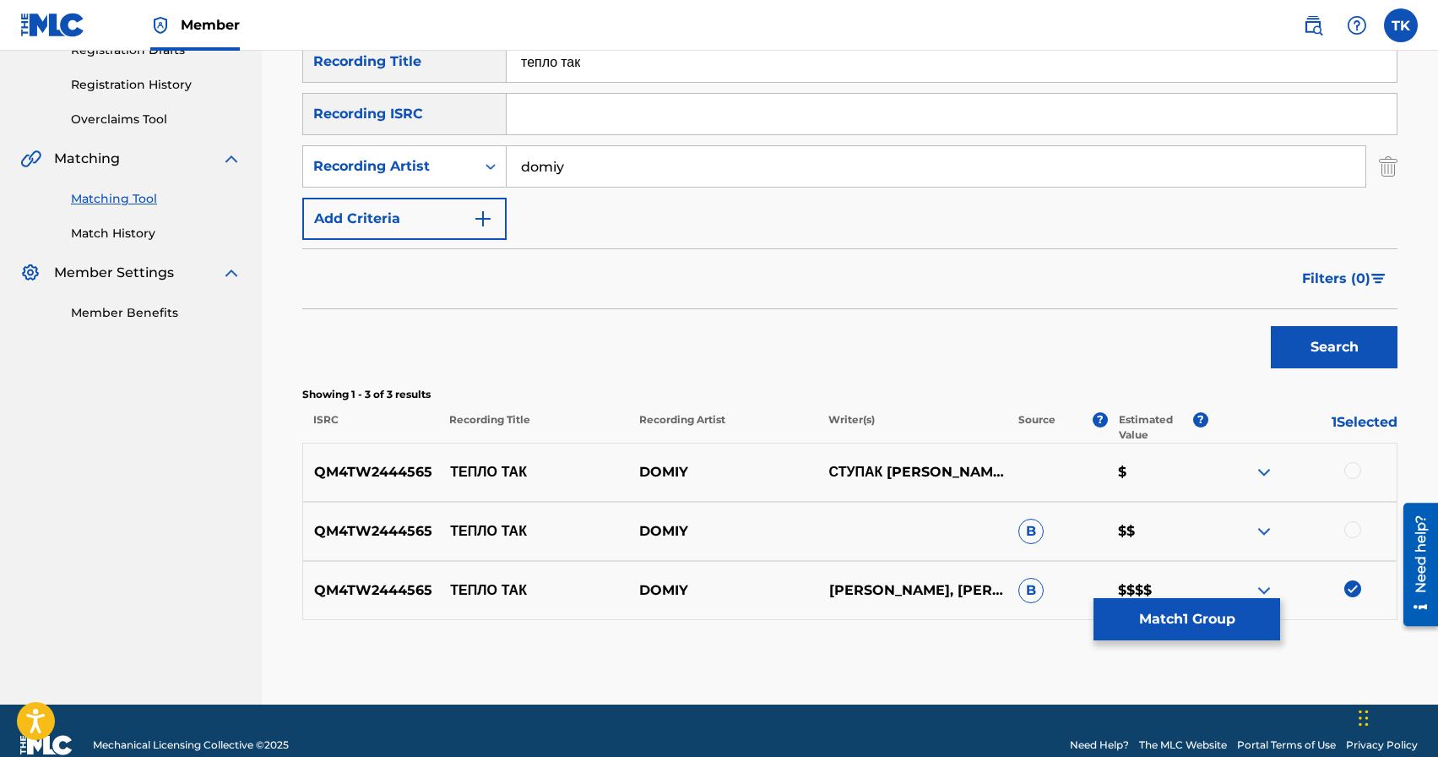
click at [1354, 531] on div at bounding box center [1352, 529] width 17 height 17
click at [1352, 469] on div at bounding box center [1352, 470] width 17 height 17
click at [1210, 610] on button "Match 3 Groups" at bounding box center [1187, 619] width 187 height 42
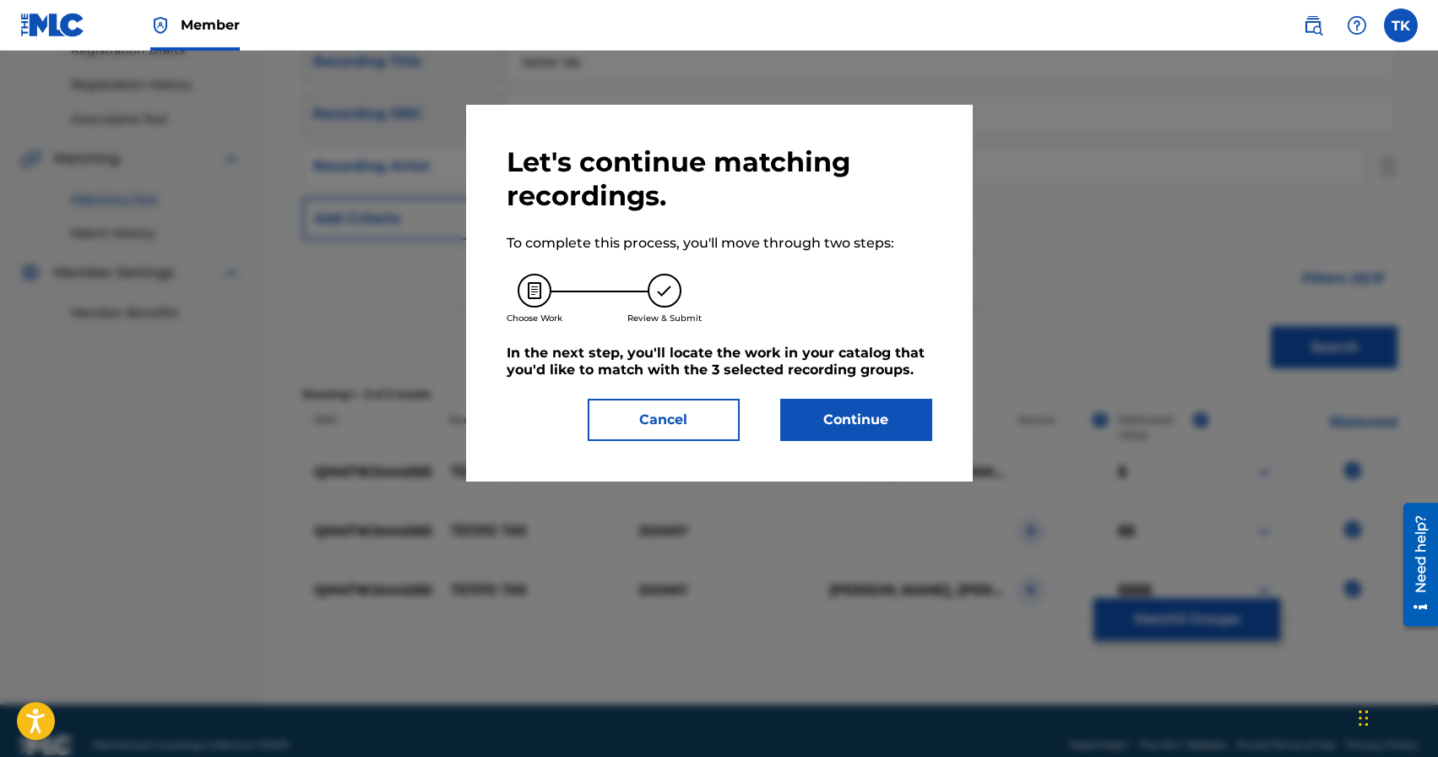
click at [862, 428] on button "Continue" at bounding box center [856, 420] width 152 height 42
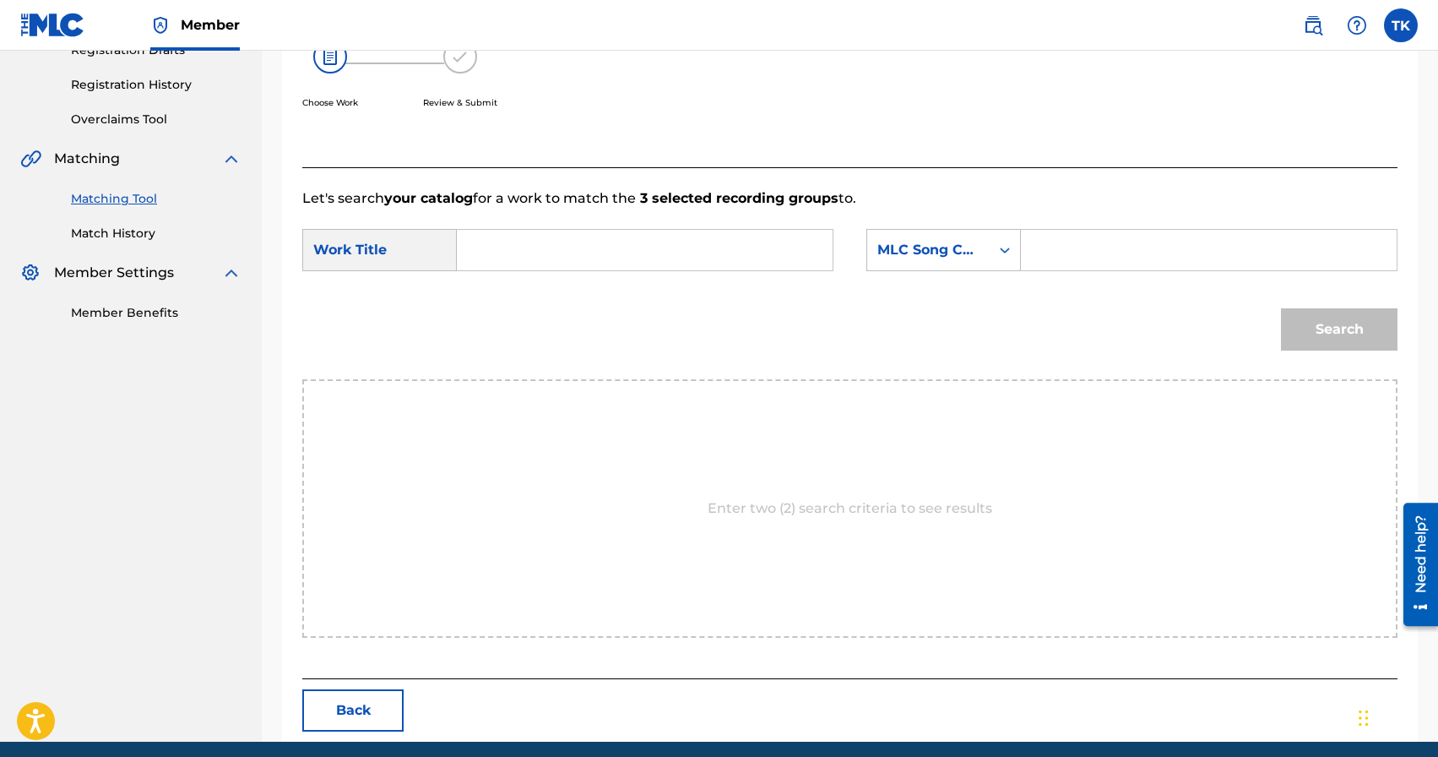
click at [710, 247] on input "Search Form" at bounding box center [644, 250] width 347 height 41
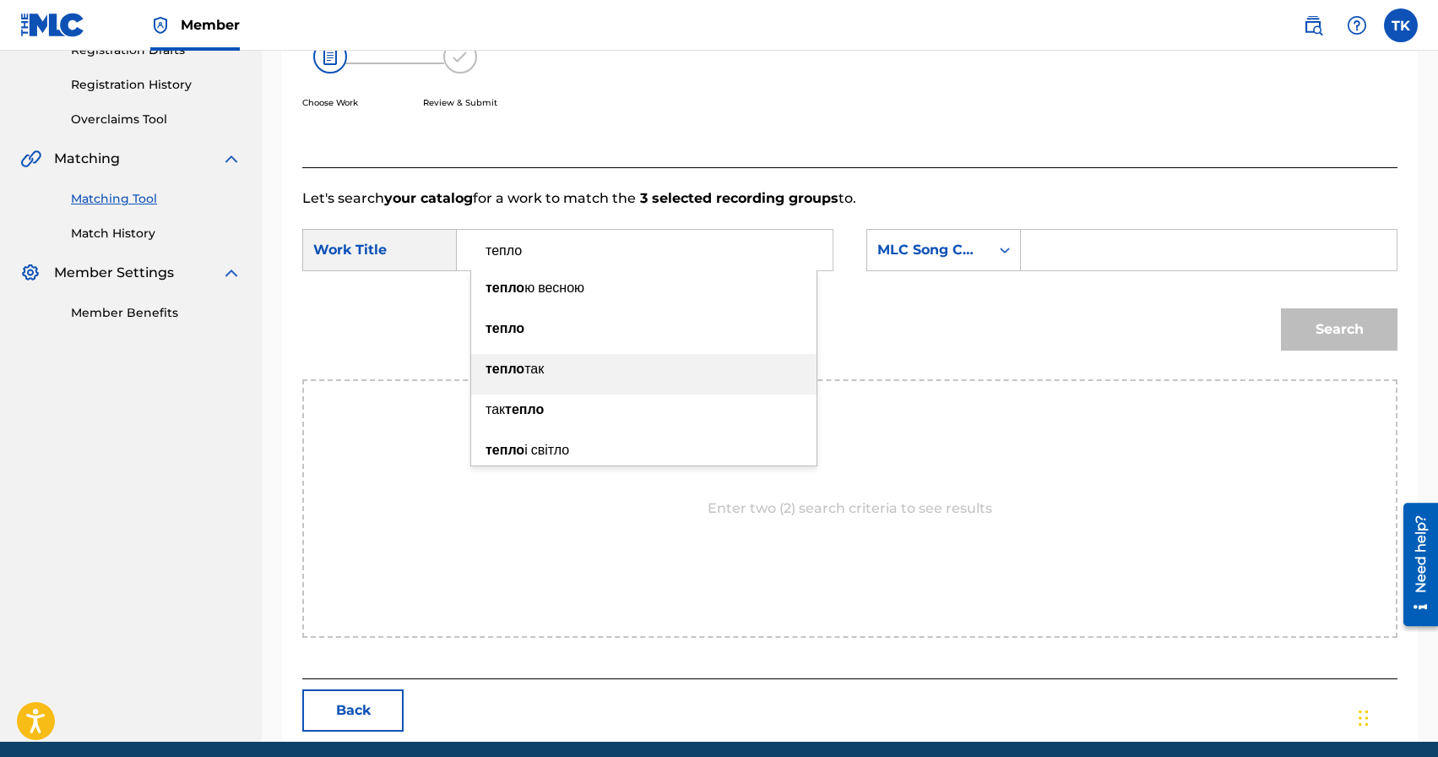
click at [641, 354] on div "тепло так" at bounding box center [643, 369] width 345 height 30
type input "тепло так"
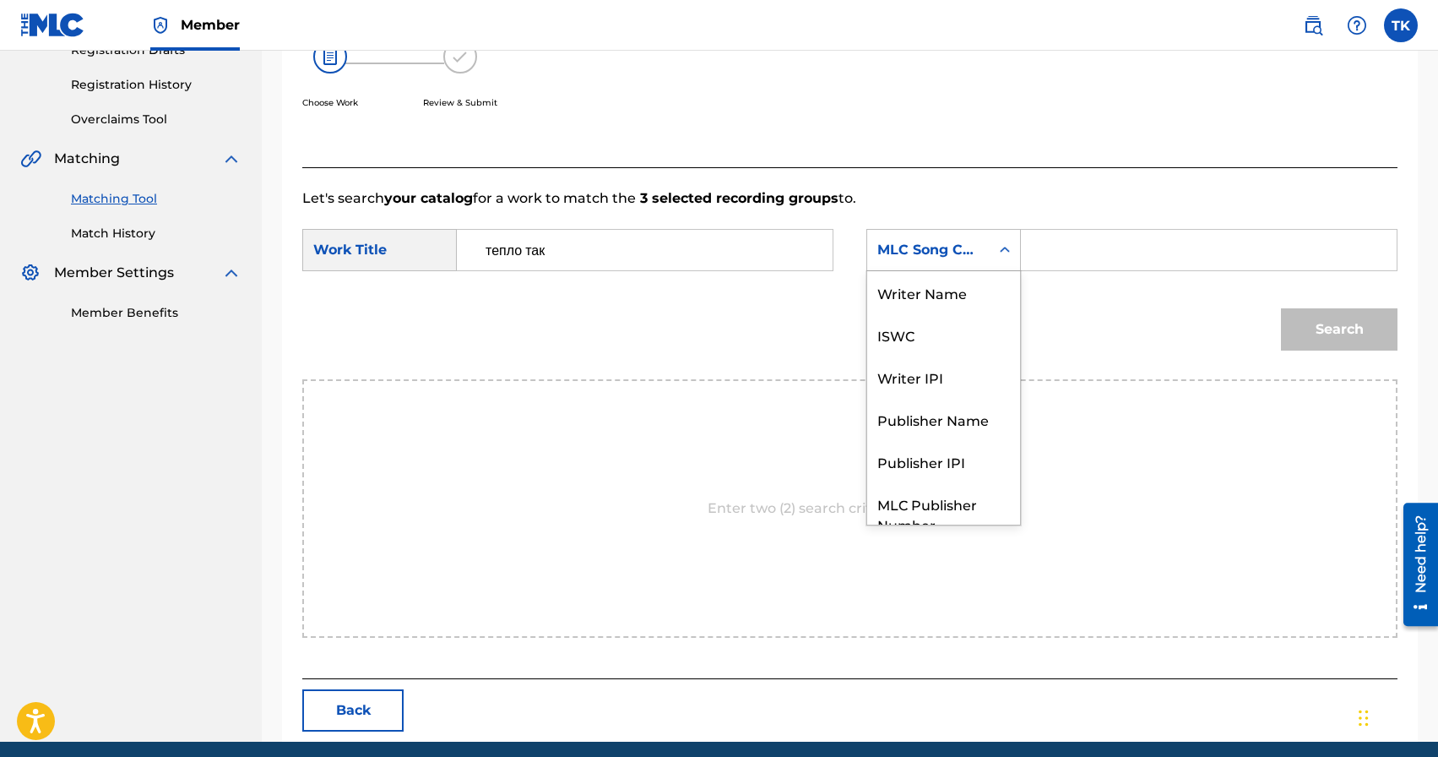
click at [901, 263] on div "MLC Song Code" at bounding box center [928, 250] width 122 height 32
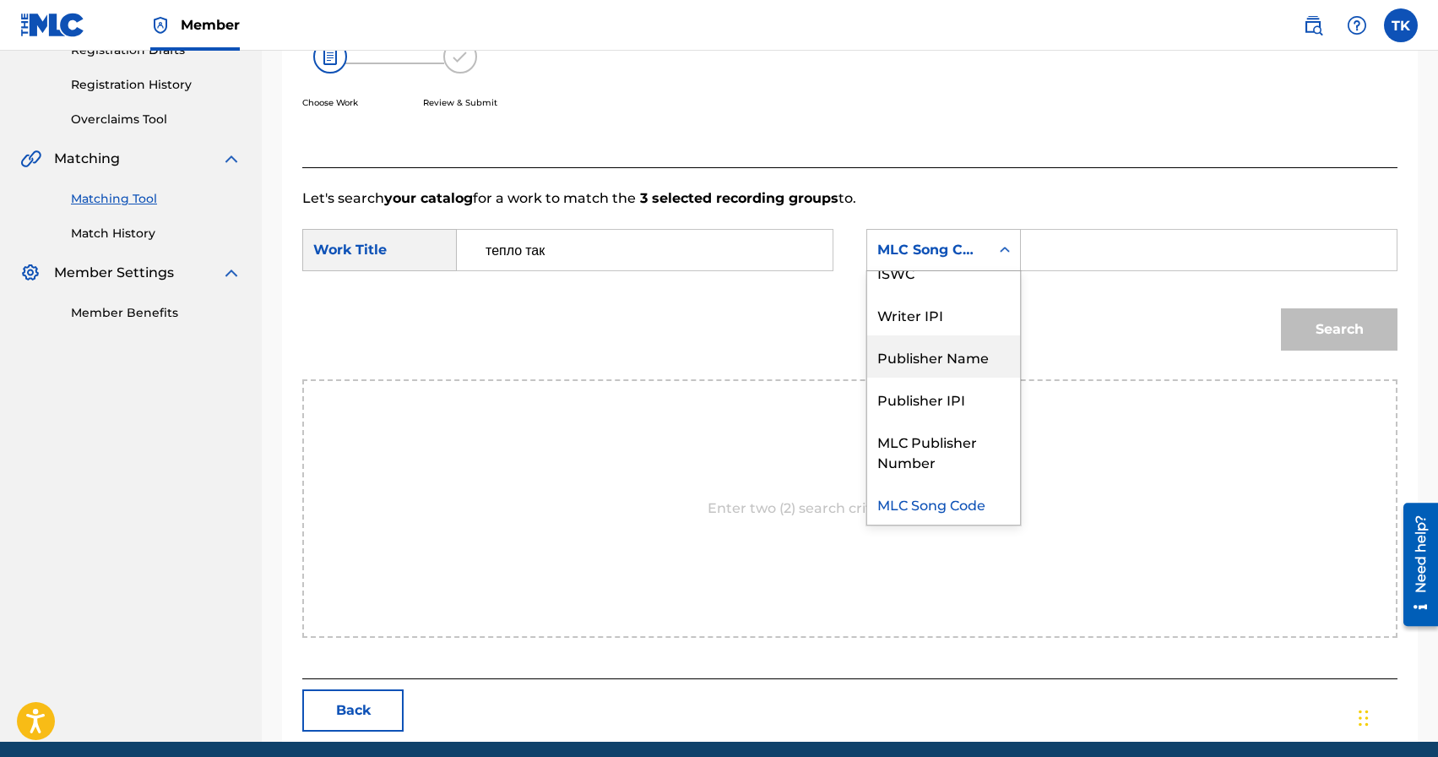
click at [953, 354] on div "Publisher Name" at bounding box center [943, 356] width 153 height 42
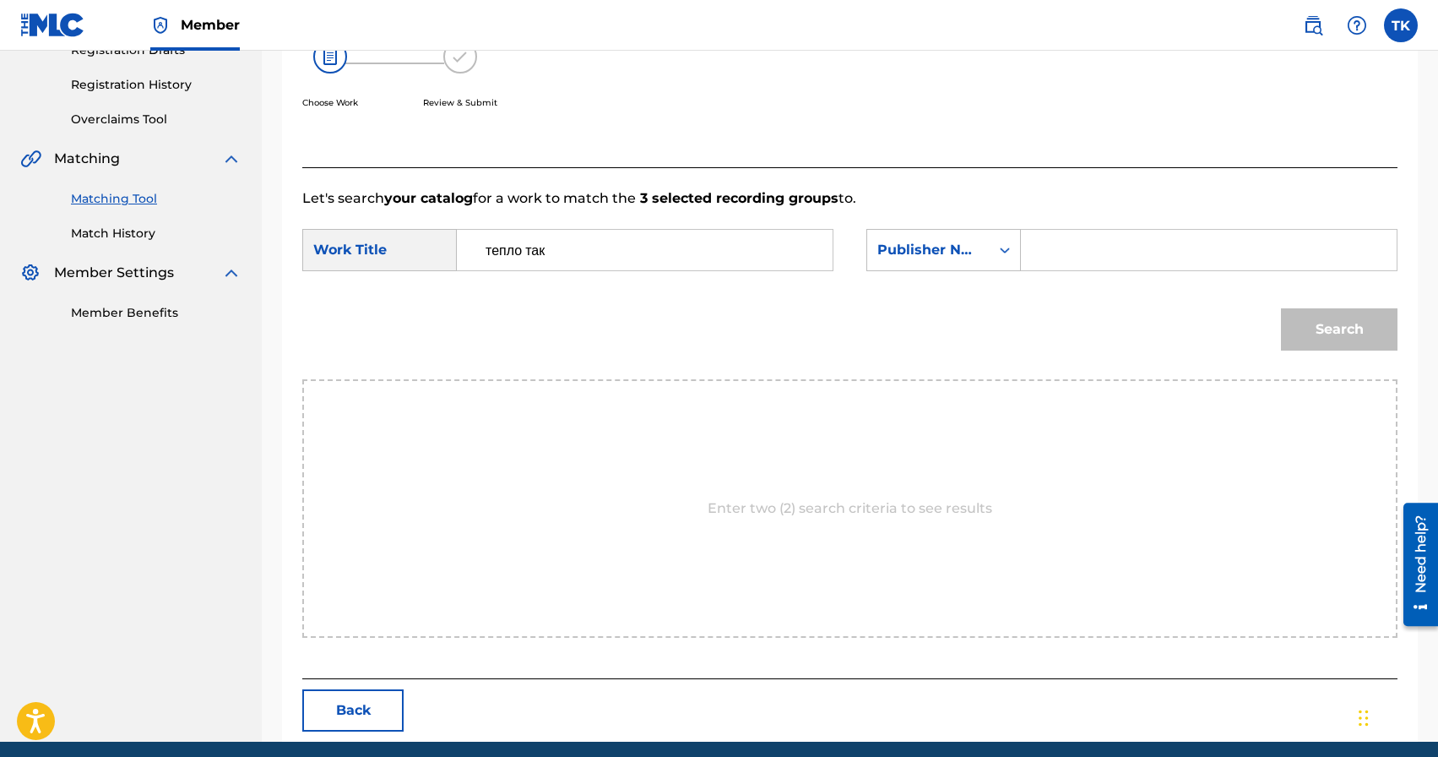
click at [1067, 242] on input "Search Form" at bounding box center [1208, 250] width 347 height 41
type input "INFINITY MUSIC"
click at [1309, 333] on button "Search" at bounding box center [1339, 329] width 117 height 42
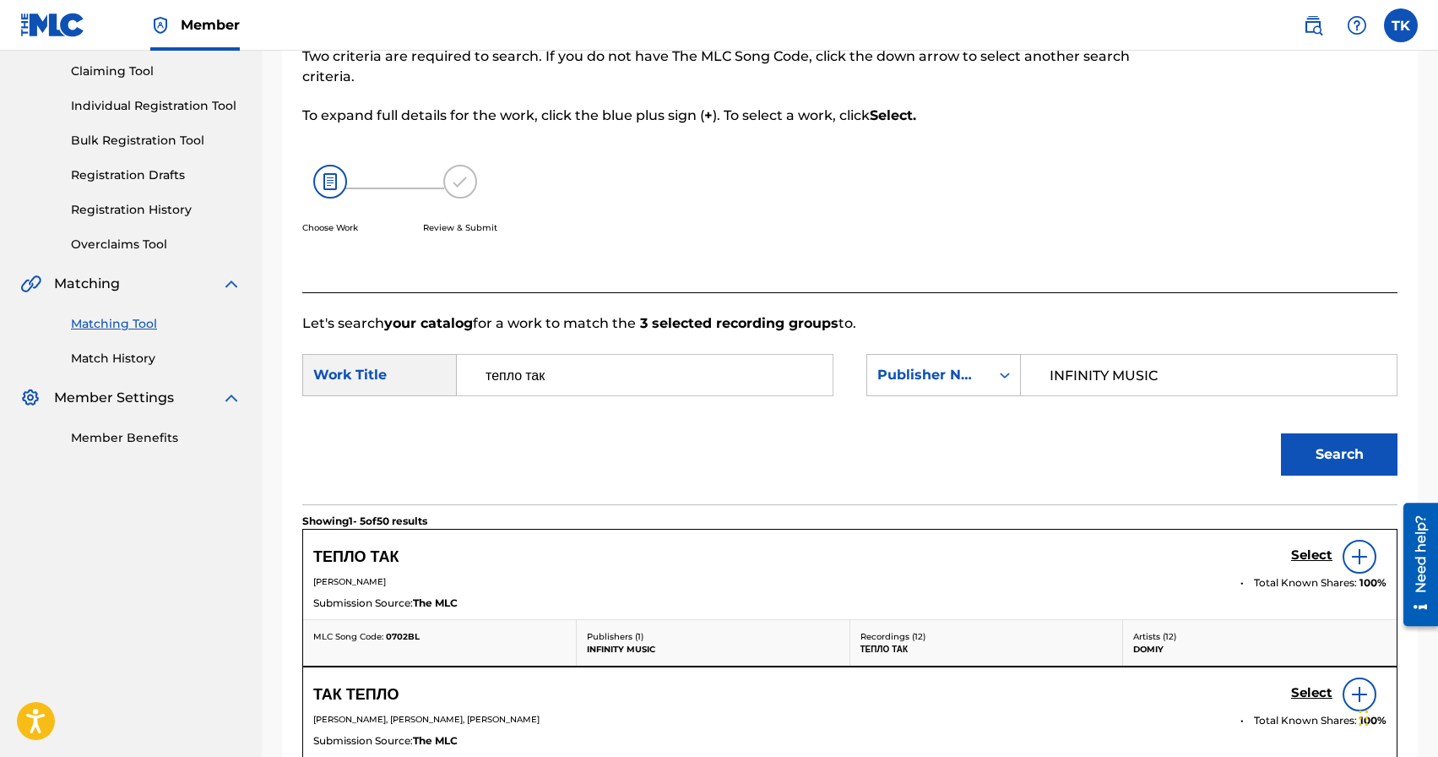
scroll to position [302, 0]
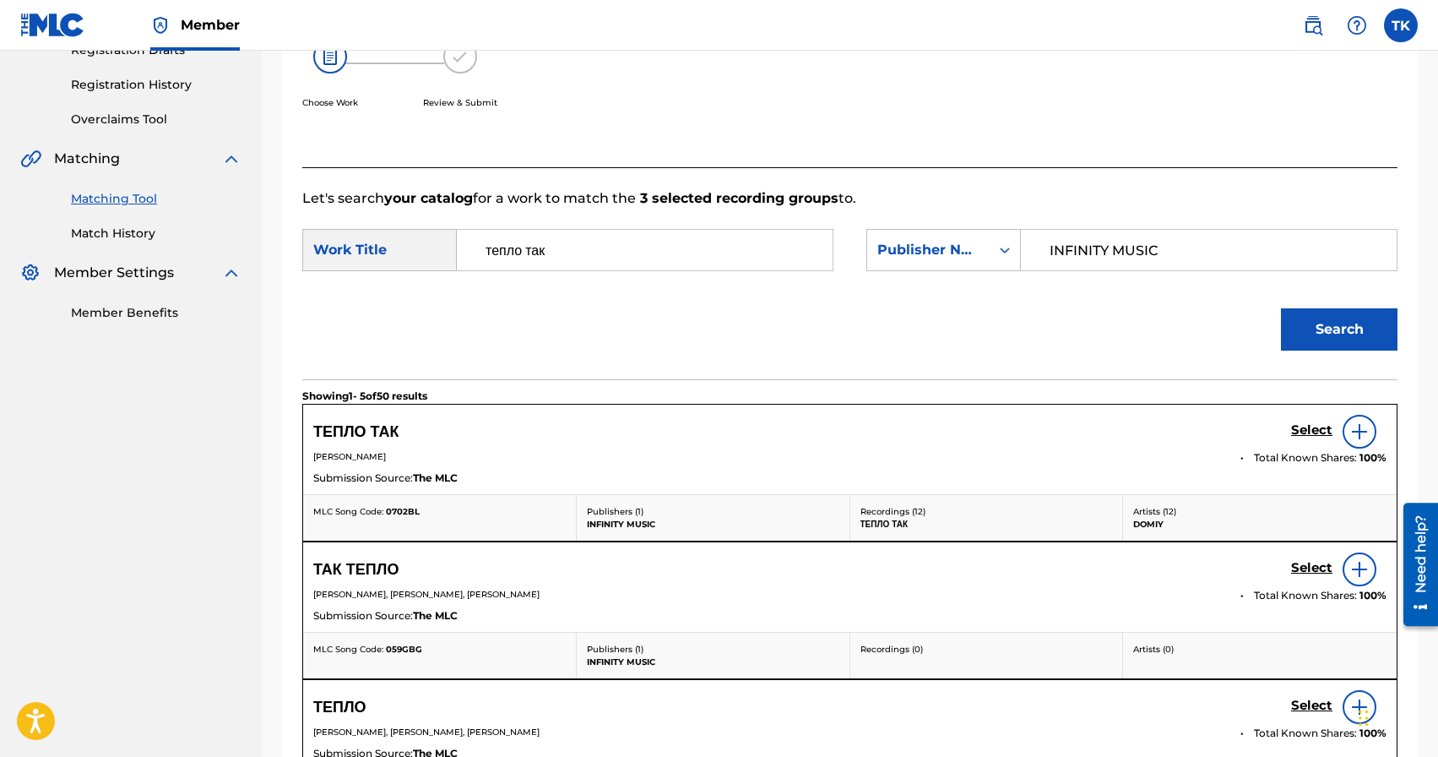
click at [1301, 430] on h5 "Select" at bounding box center [1311, 430] width 41 height 16
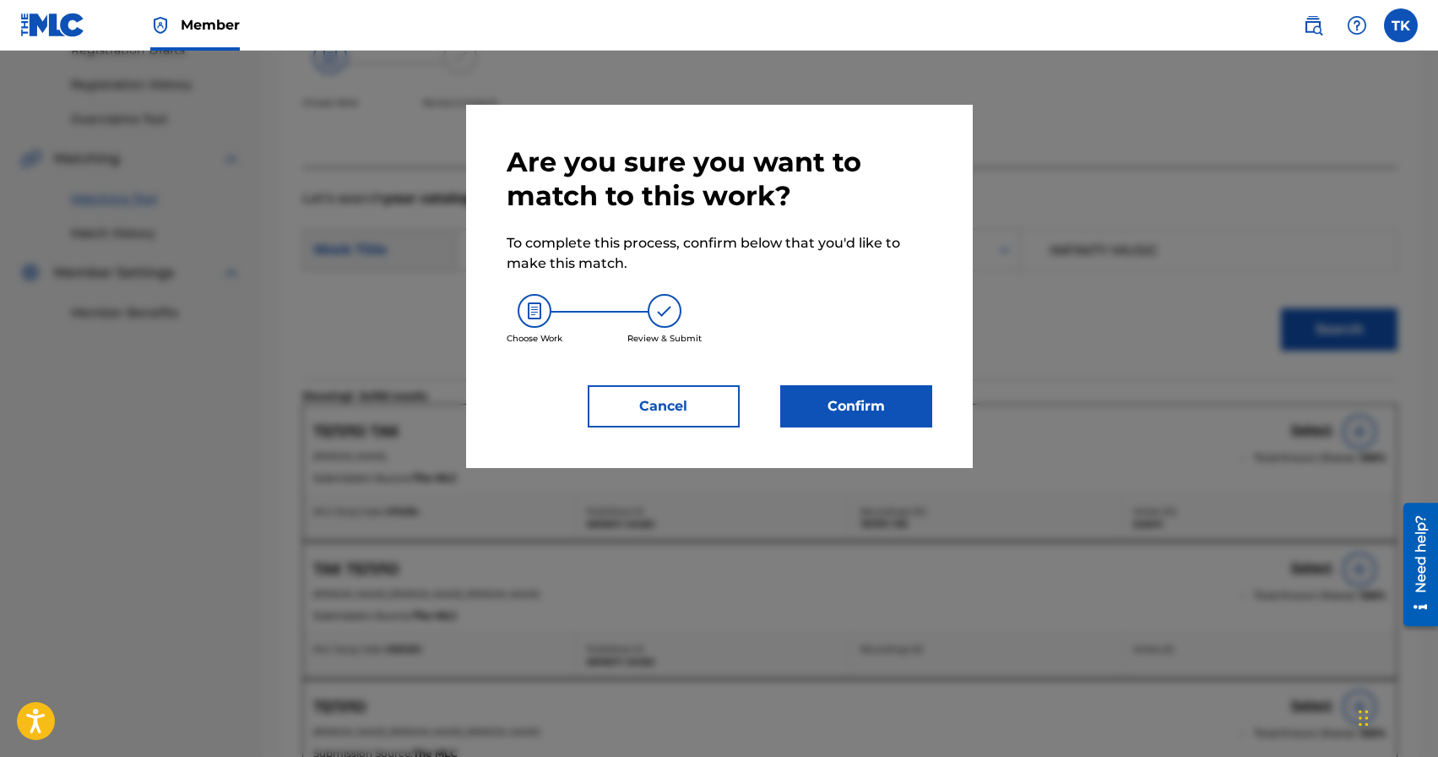
click at [851, 404] on button "Confirm" at bounding box center [856, 406] width 152 height 42
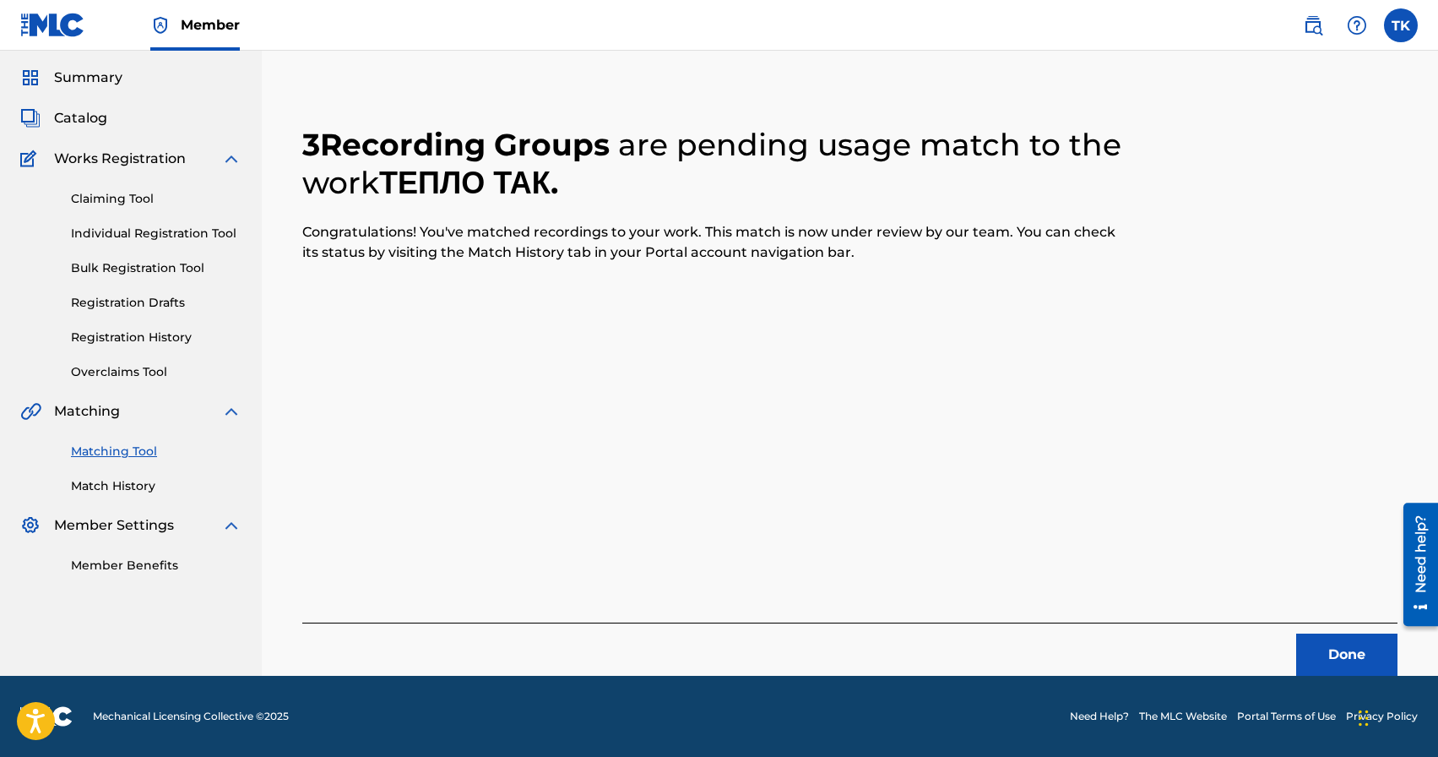
scroll to position [50, 0]
click at [1324, 648] on button "Done" at bounding box center [1346, 654] width 101 height 42
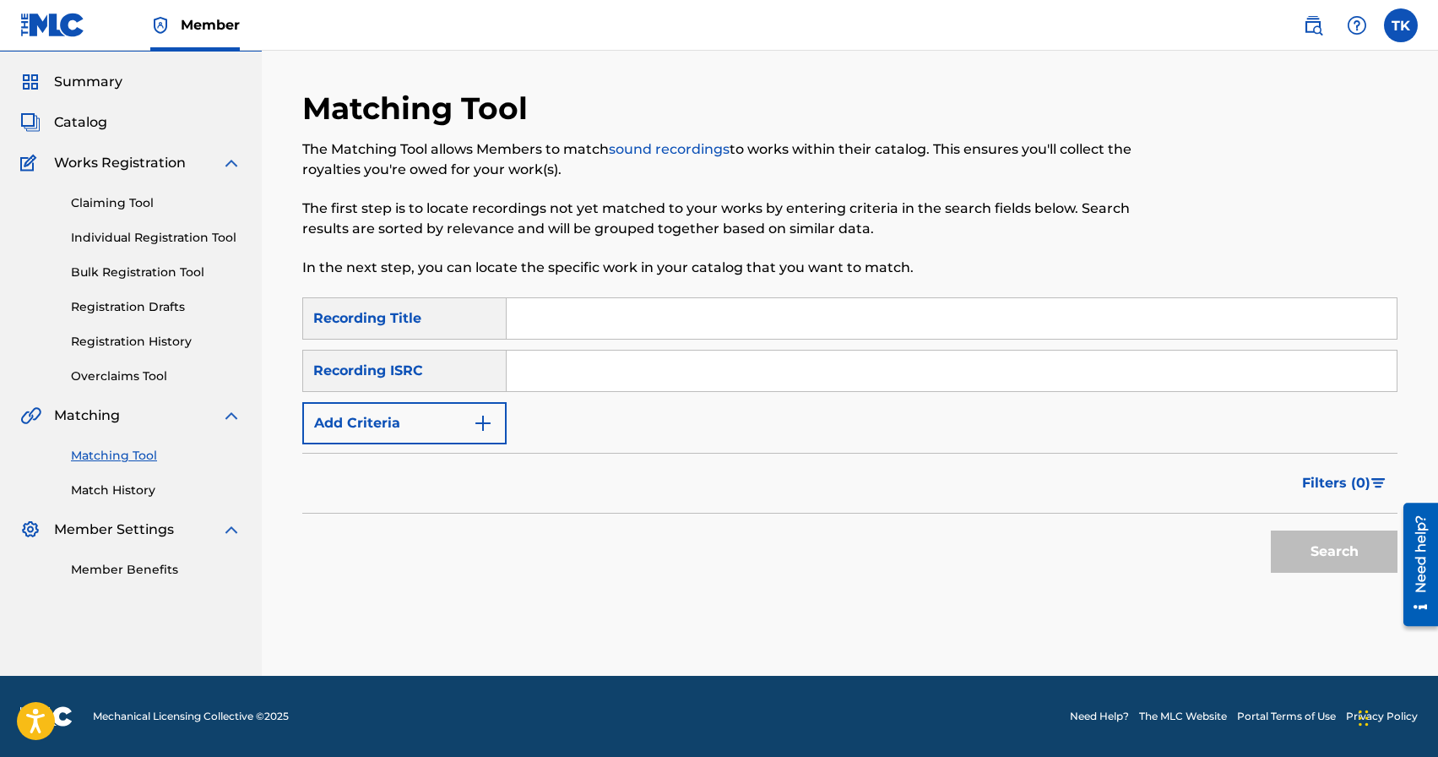
scroll to position [0, 0]
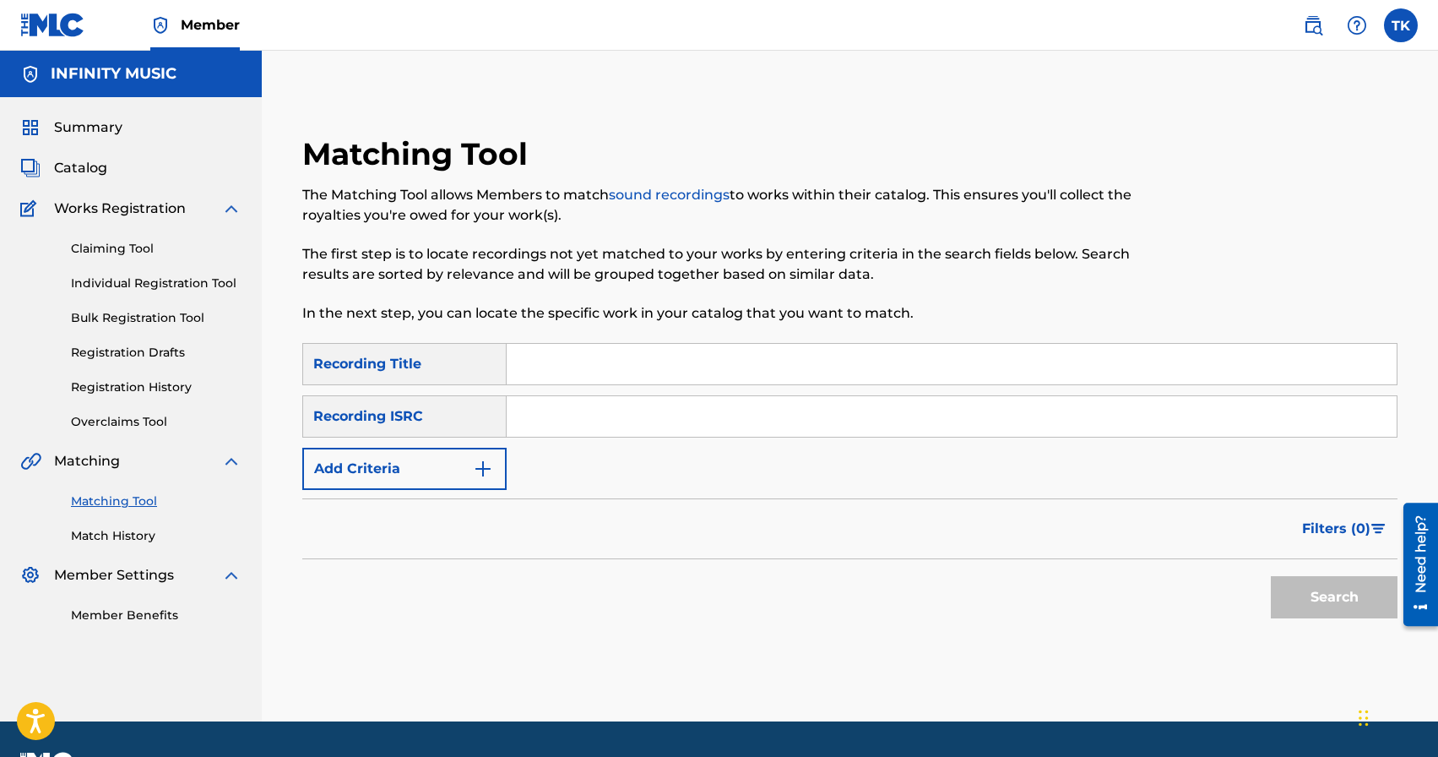
click at [595, 365] on input "Search Form" at bounding box center [952, 364] width 890 height 41
type input "звикнути"
click at [446, 475] on button "Add Criteria" at bounding box center [404, 469] width 204 height 42
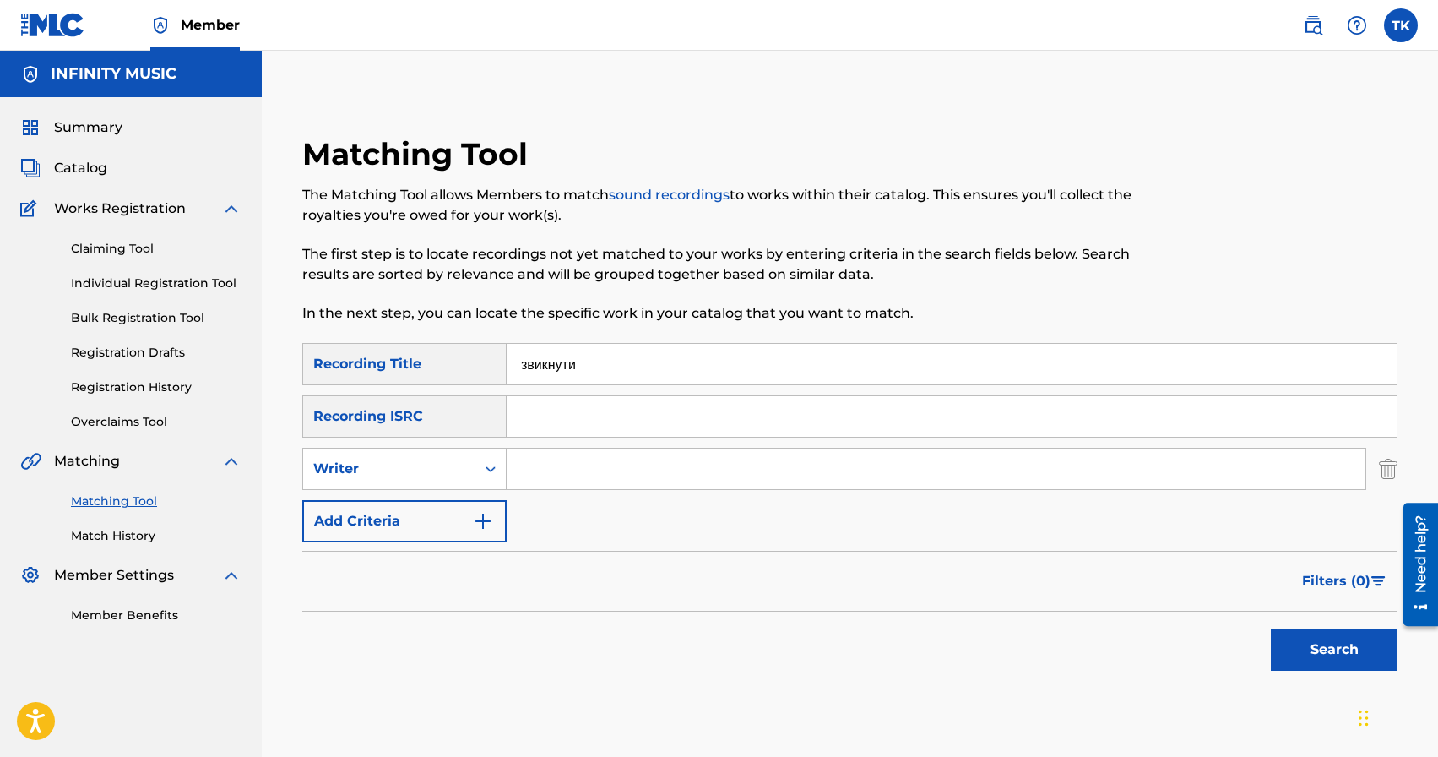
click at [446, 475] on div "Writer" at bounding box center [389, 469] width 152 height 20
click at [444, 507] on div "Recording Artist" at bounding box center [404, 511] width 203 height 42
click at [550, 479] on input "Search Form" at bounding box center [936, 468] width 859 height 41
type input "domiy"
click at [1292, 652] on button "Search" at bounding box center [1334, 649] width 127 height 42
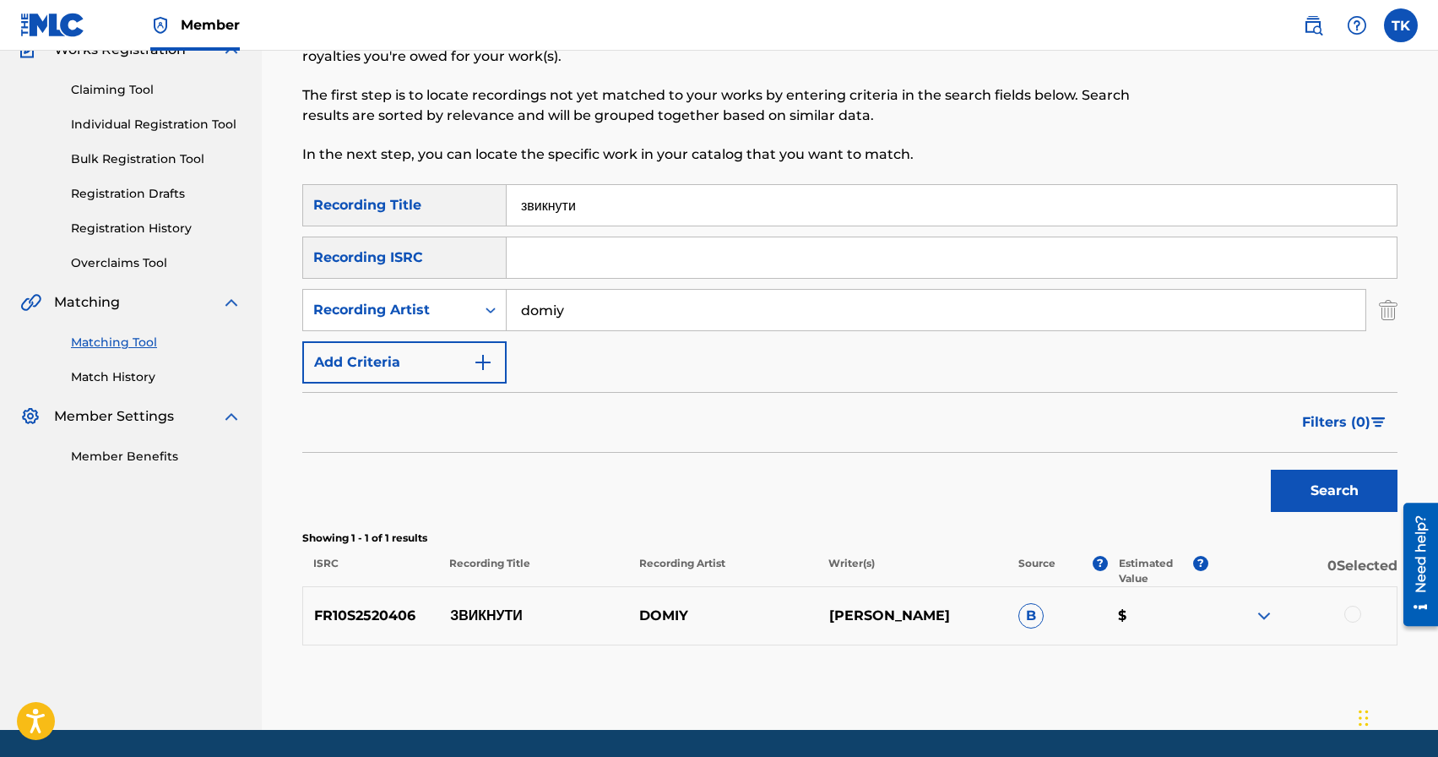
scroll to position [213, 0]
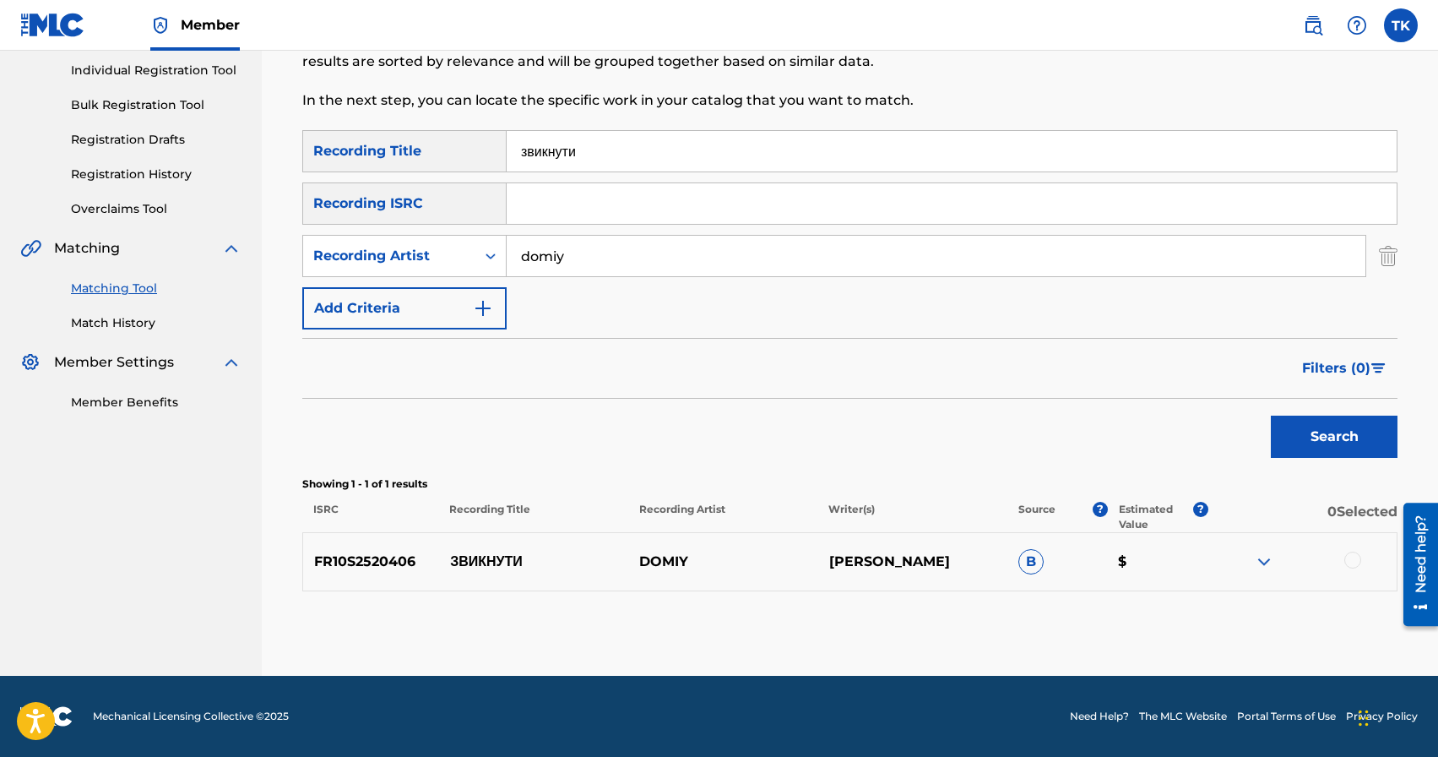
click at [1354, 562] on div at bounding box center [1352, 559] width 17 height 17
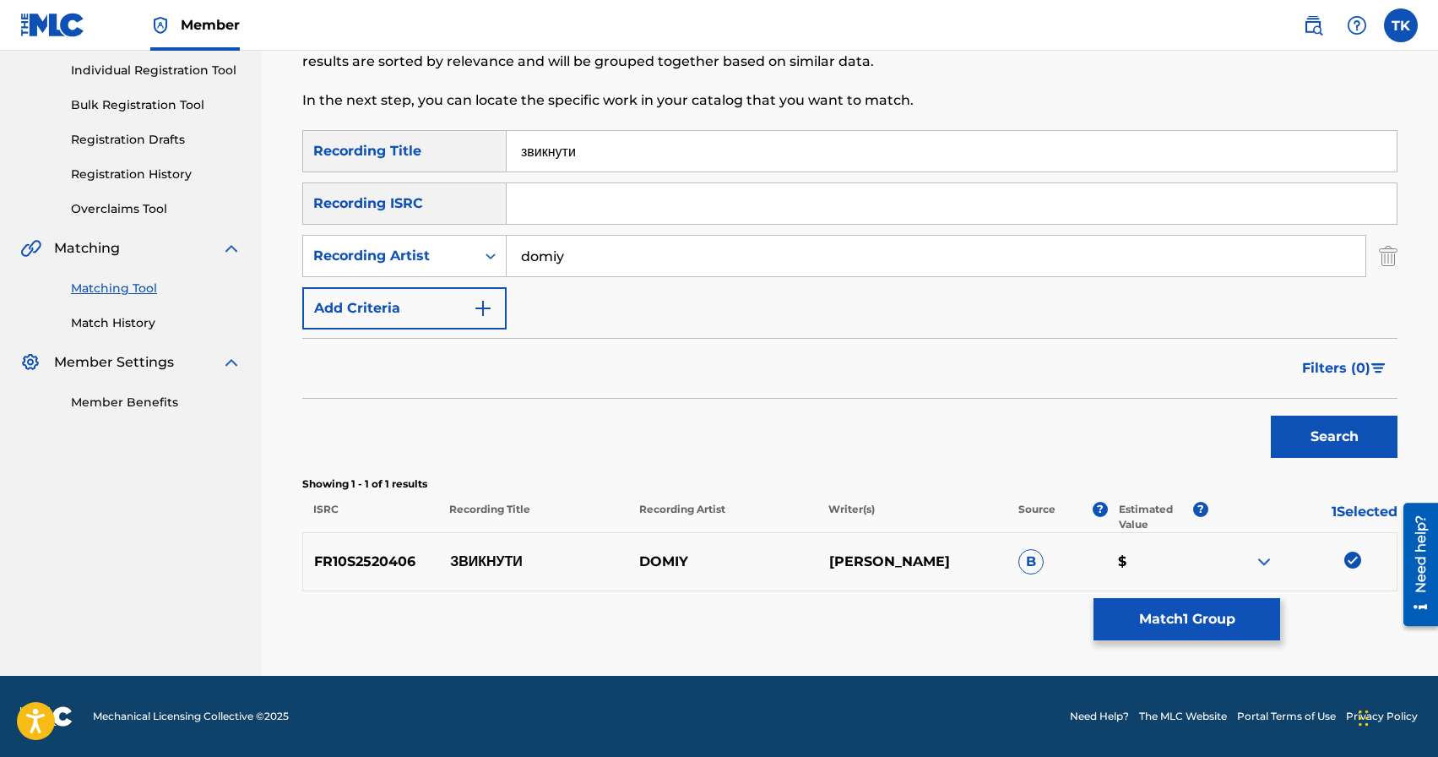
click at [1223, 623] on button "Match 1 Group" at bounding box center [1187, 619] width 187 height 42
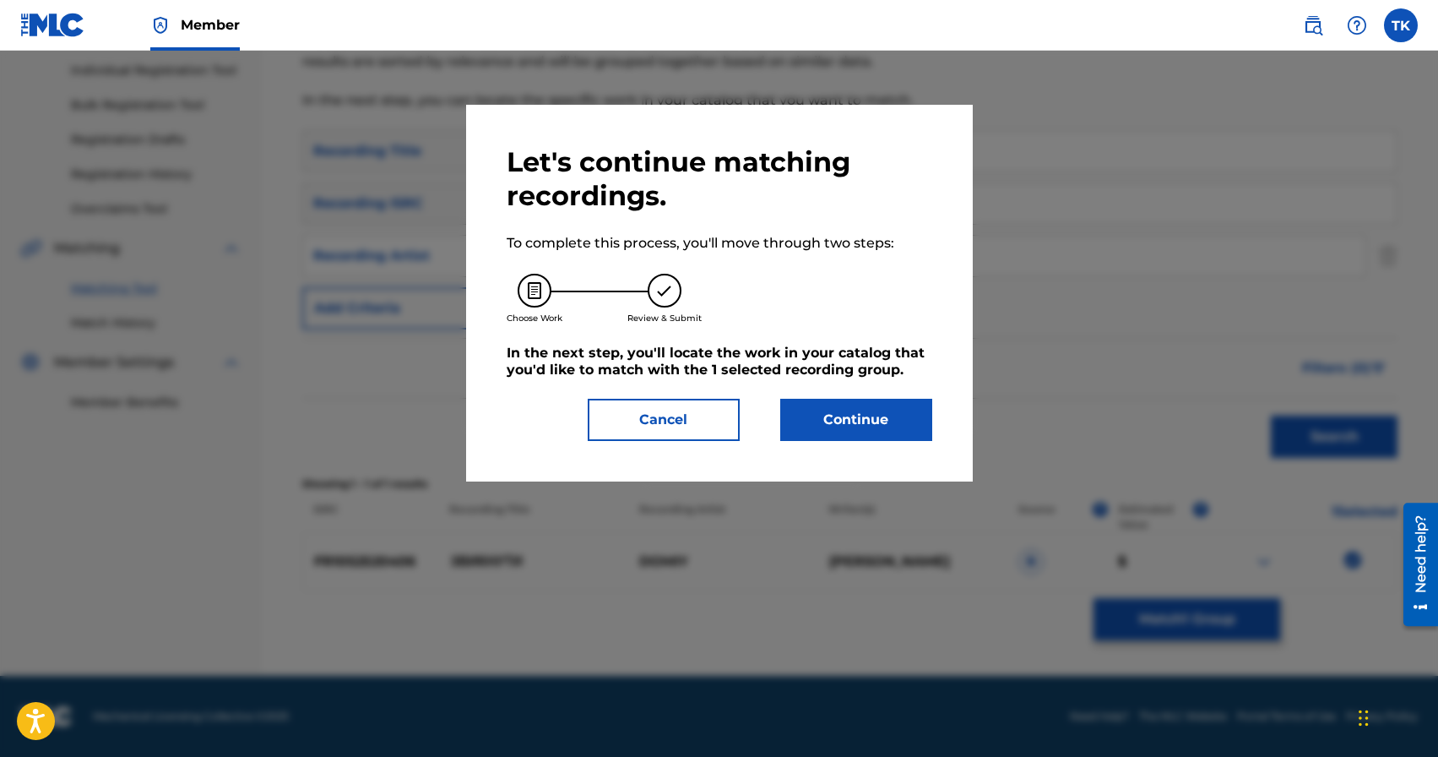
click at [893, 421] on button "Continue" at bounding box center [856, 420] width 152 height 42
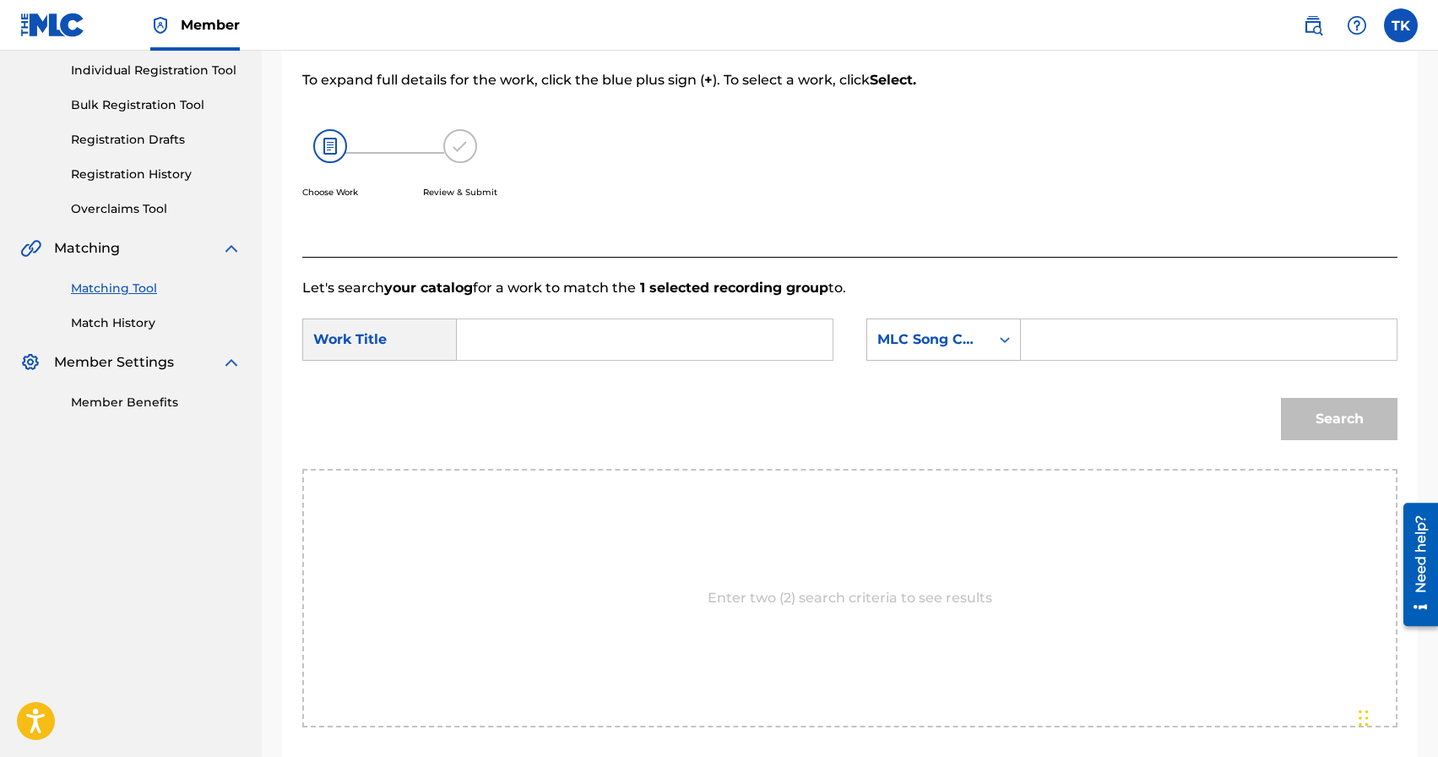
click at [735, 338] on input "Search Form" at bounding box center [644, 339] width 347 height 41
click at [676, 385] on div "звик нути" at bounding box center [643, 377] width 345 height 30
type input "звикнути"
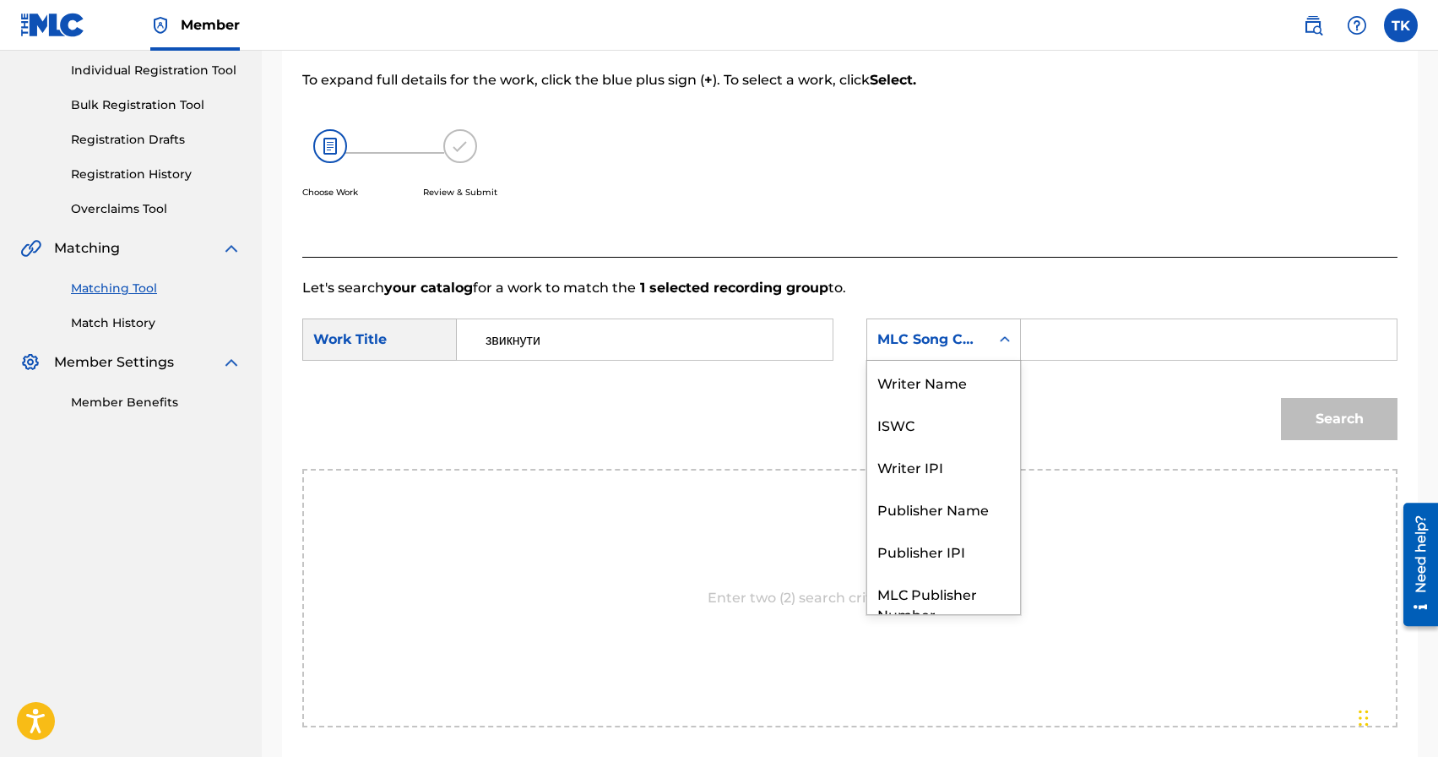
click at [933, 353] on div "MLC Song Code" at bounding box center [928, 339] width 122 height 32
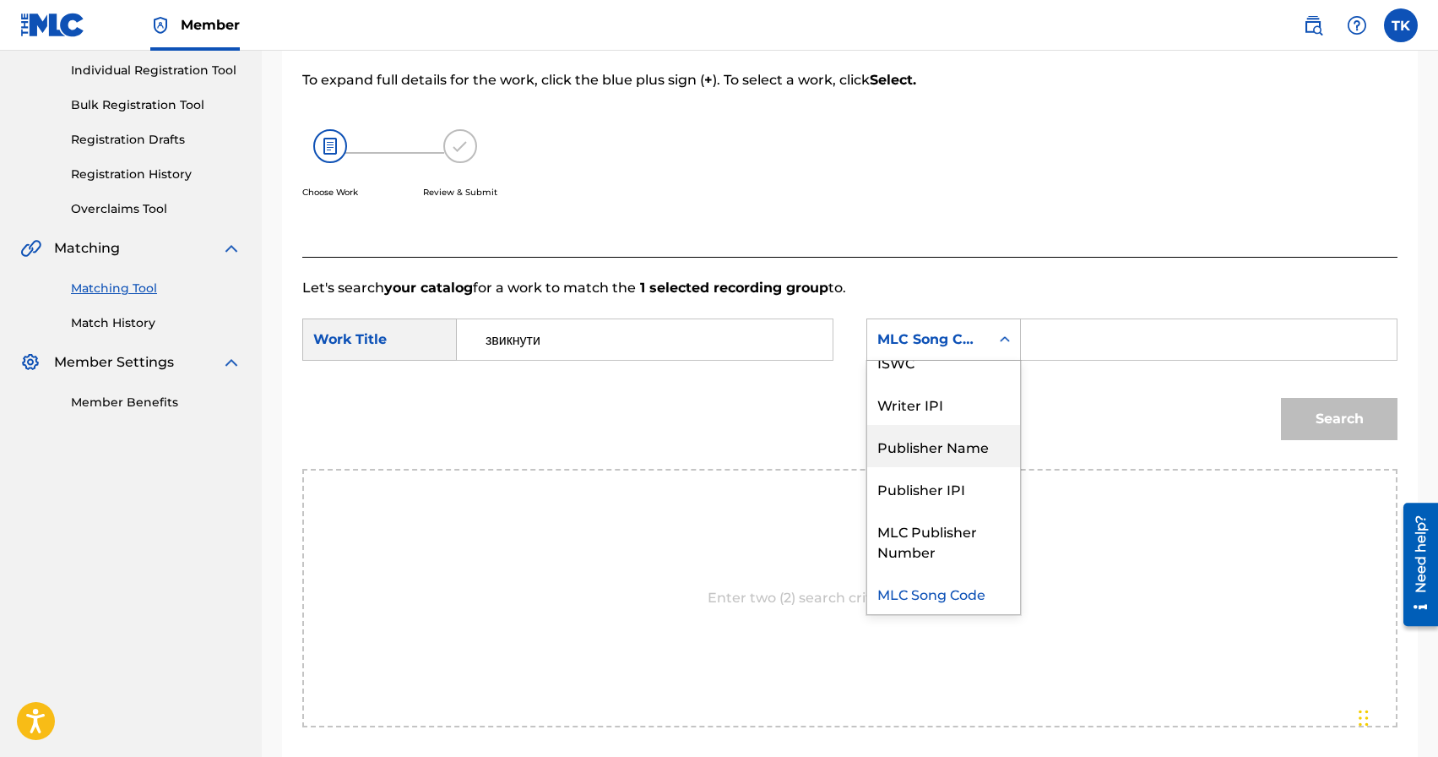
click at [925, 436] on div "Publisher Name" at bounding box center [943, 446] width 153 height 42
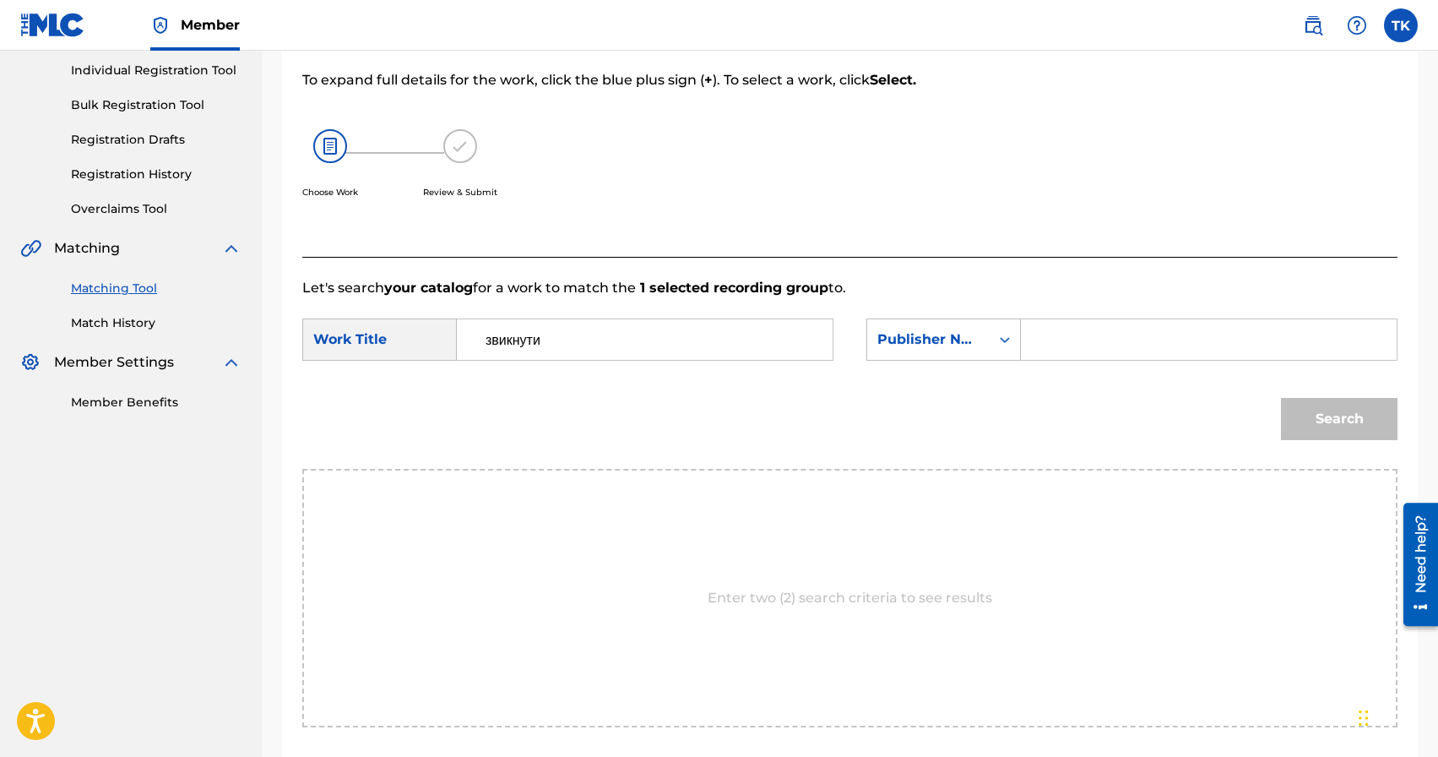
click at [1059, 351] on input "Search Form" at bounding box center [1208, 339] width 347 height 41
type input "INFINITY MUSIC"
click at [1332, 419] on button "Search" at bounding box center [1339, 419] width 117 height 42
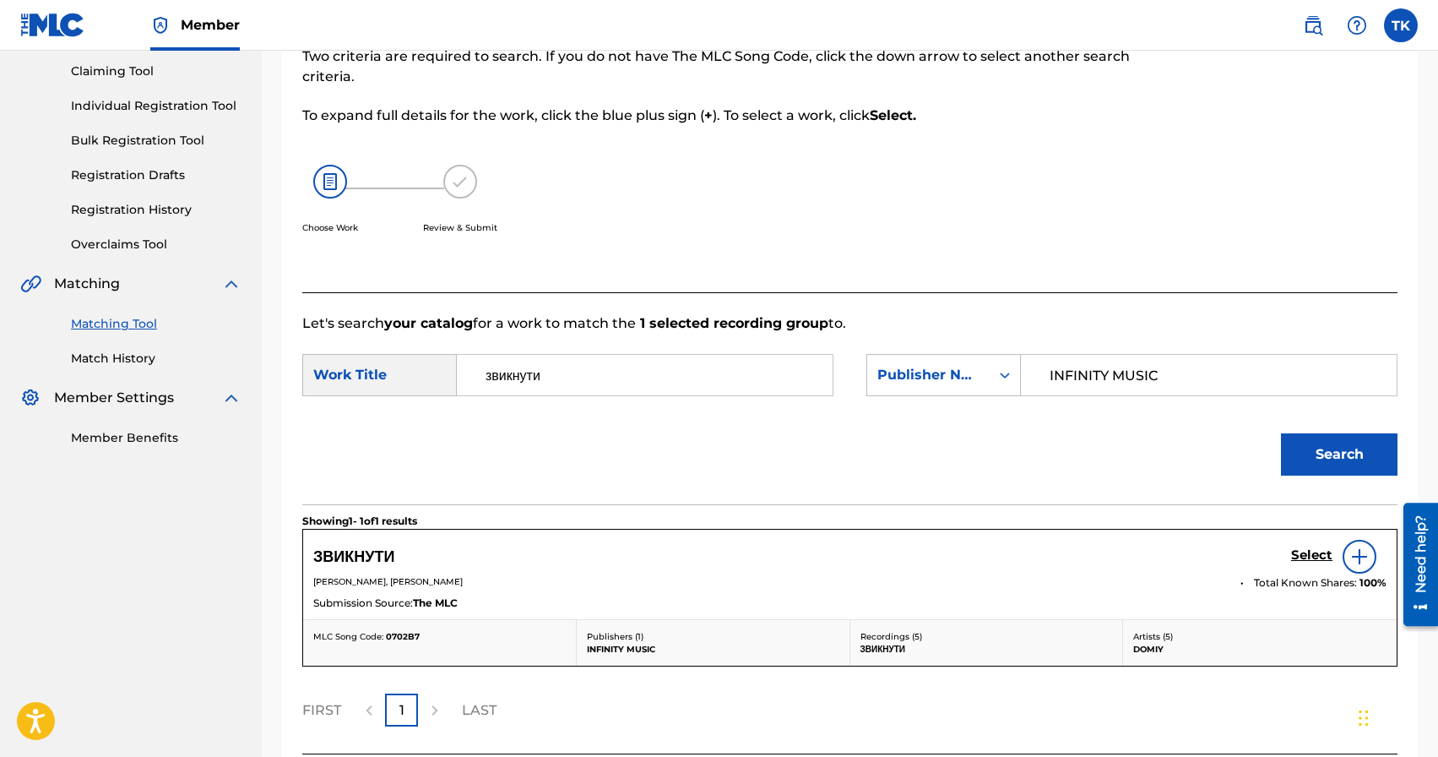
scroll to position [213, 0]
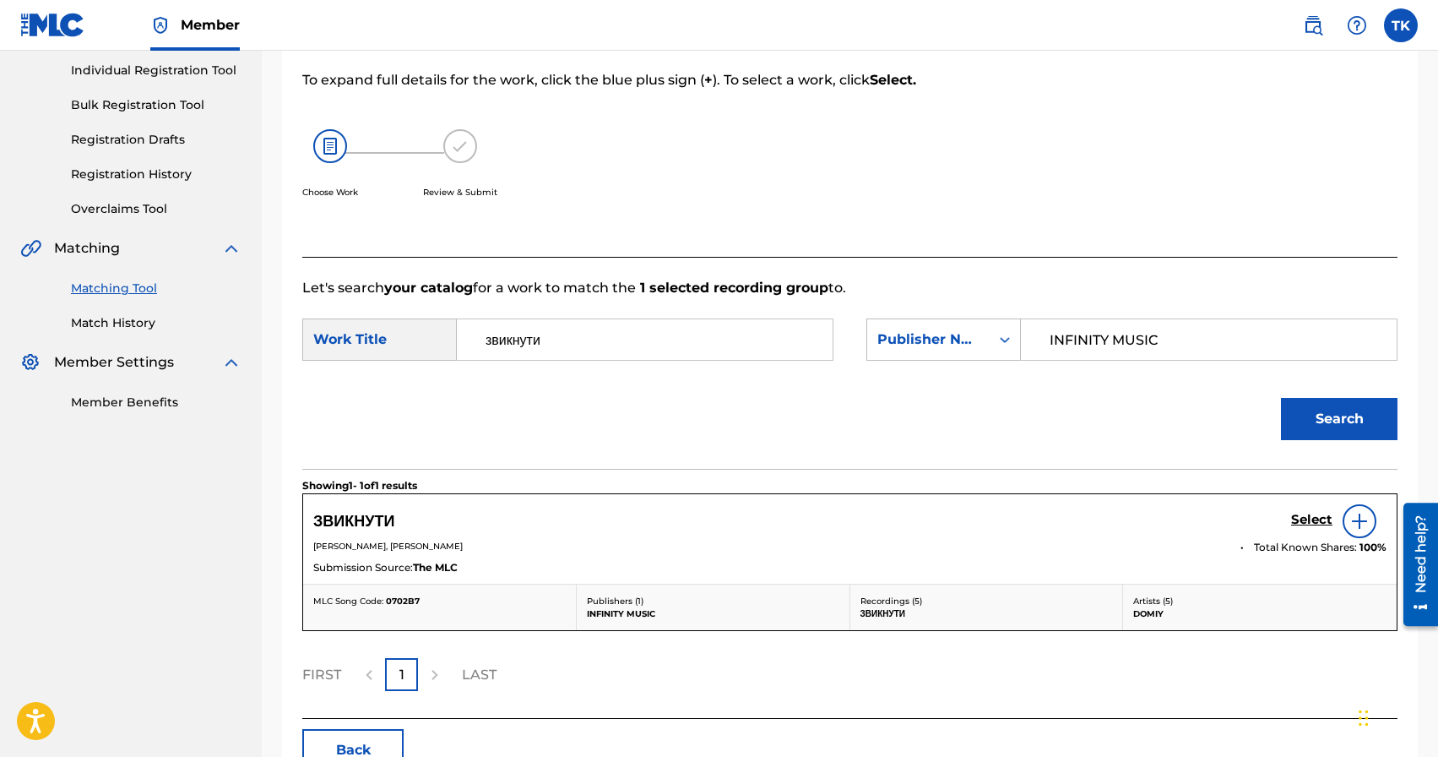
click at [1302, 523] on h5 "Select" at bounding box center [1311, 520] width 41 height 16
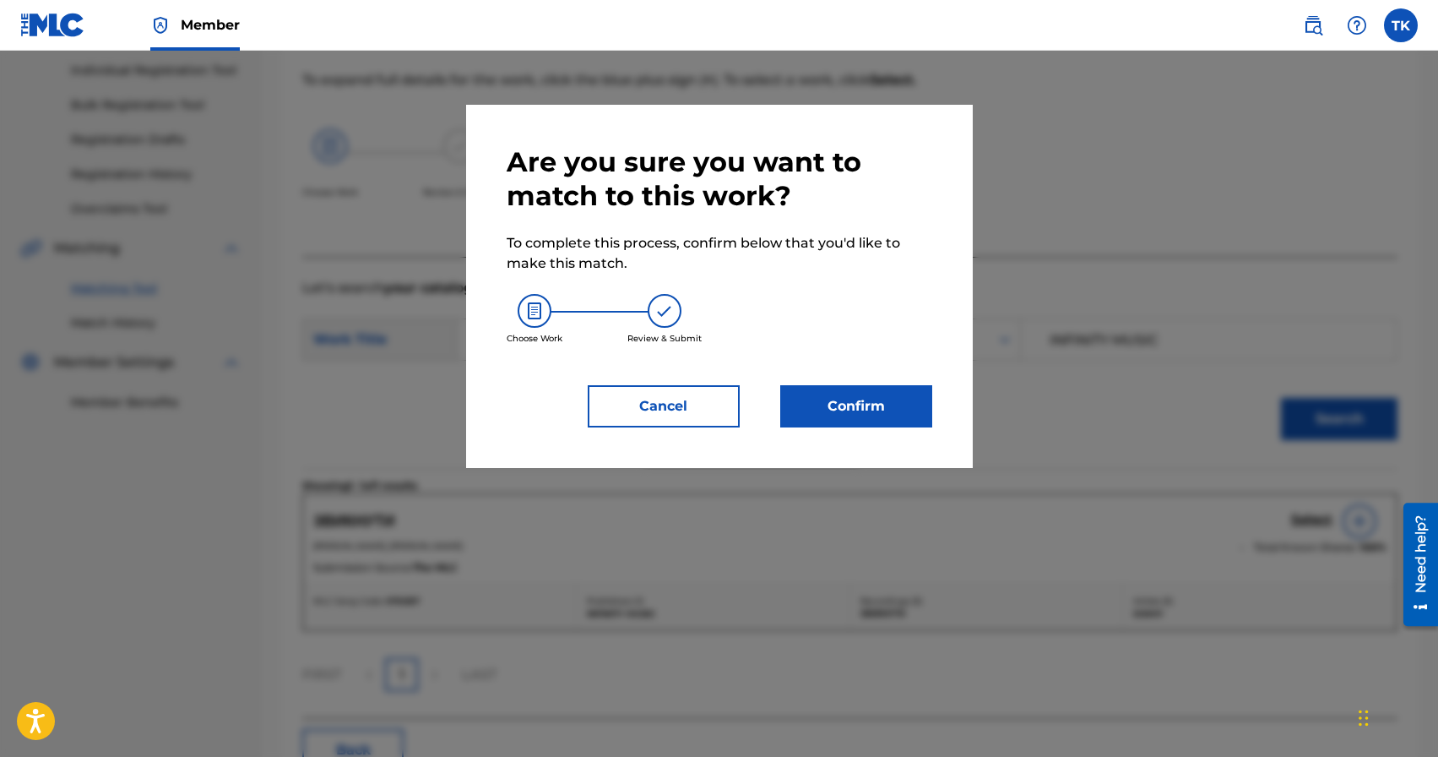
click at [872, 409] on button "Confirm" at bounding box center [856, 406] width 152 height 42
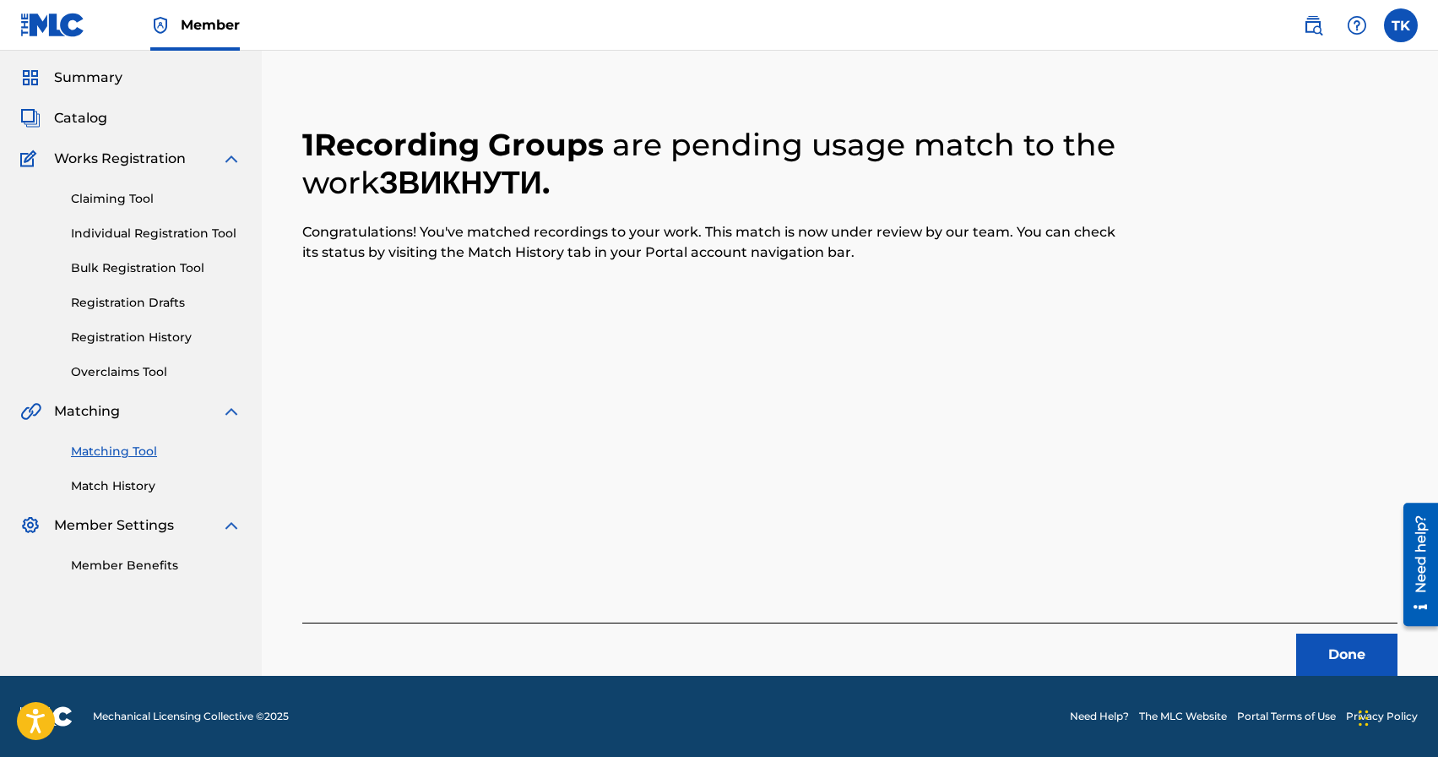
scroll to position [50, 0]
click at [1338, 665] on button "Done" at bounding box center [1346, 654] width 101 height 42
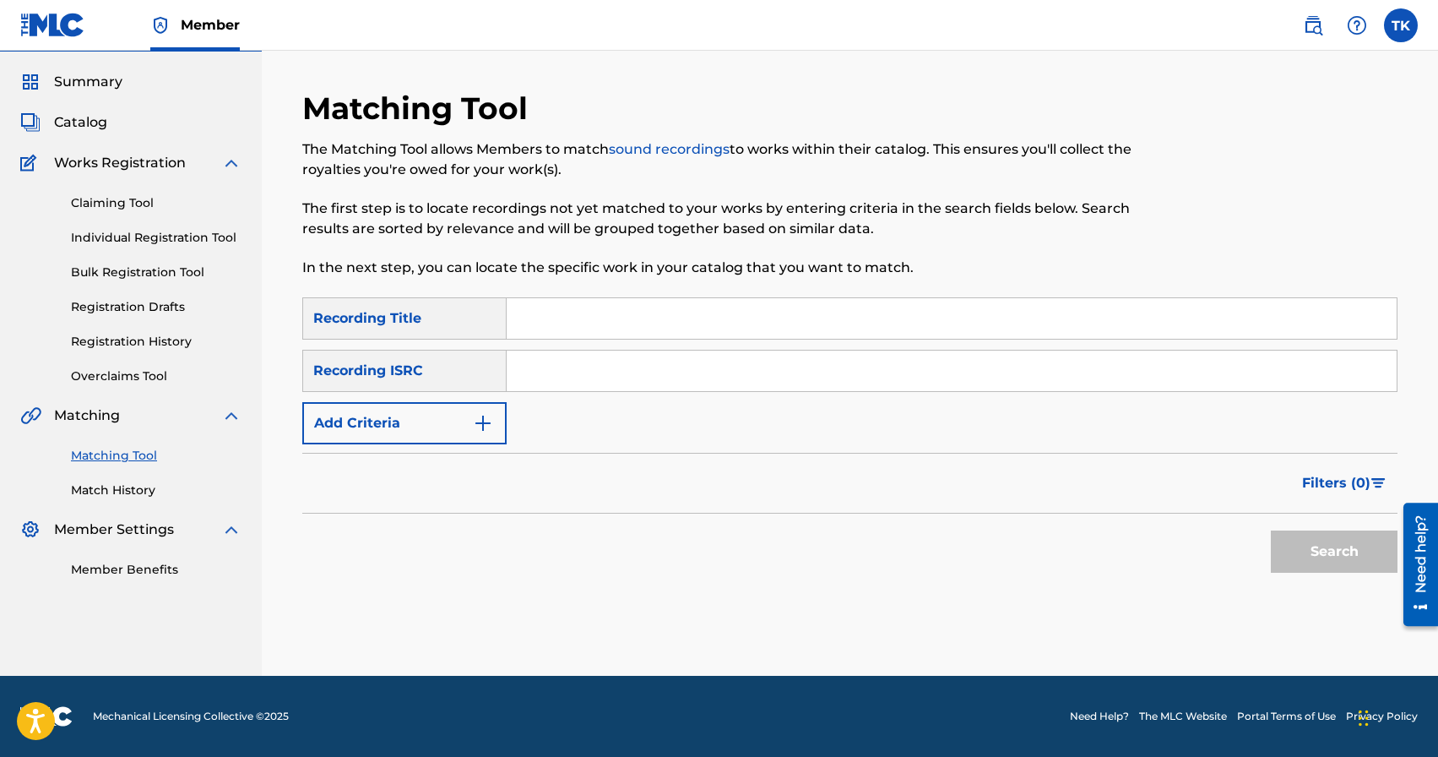
scroll to position [0, 0]
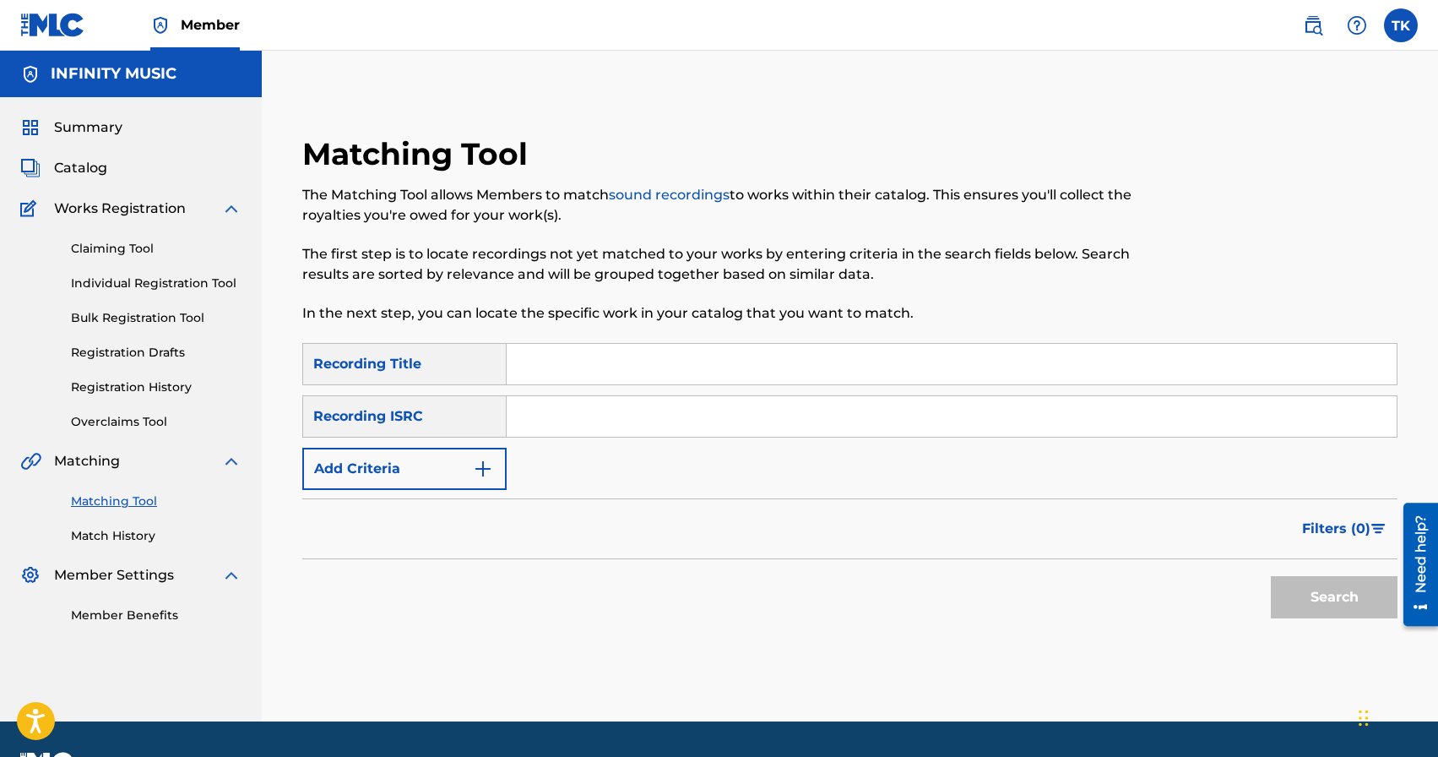
click at [630, 381] on input "Search Form" at bounding box center [952, 364] width 890 height 41
type input "не лякай"
click at [469, 468] on button "Add Criteria" at bounding box center [404, 469] width 204 height 42
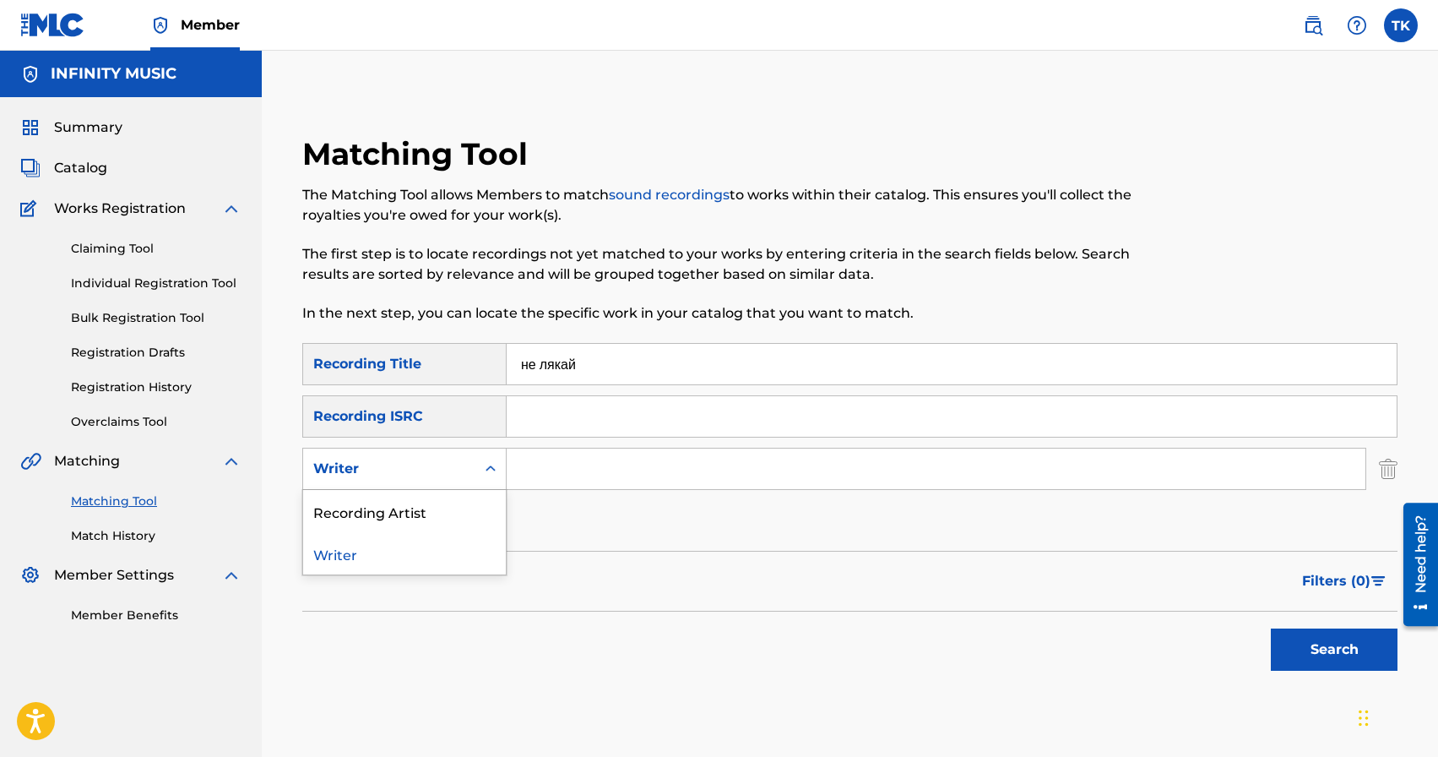
click at [469, 468] on div "Writer" at bounding box center [389, 469] width 172 height 32
click at [462, 516] on div "Recording Artist" at bounding box center [404, 511] width 203 height 42
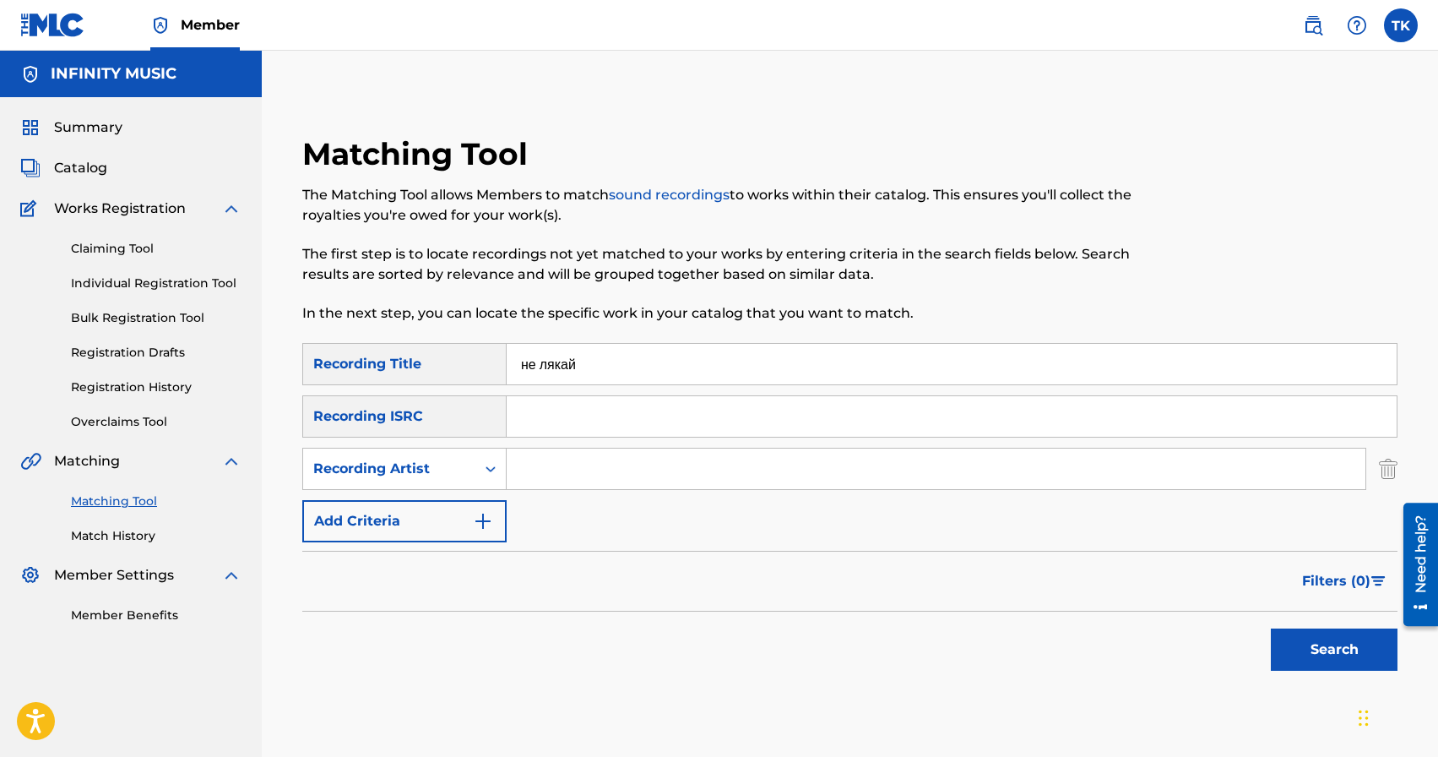
click at [576, 477] on input "Search Form" at bounding box center [936, 468] width 859 height 41
type input "osty"
click at [1278, 635] on button "Search" at bounding box center [1334, 649] width 127 height 42
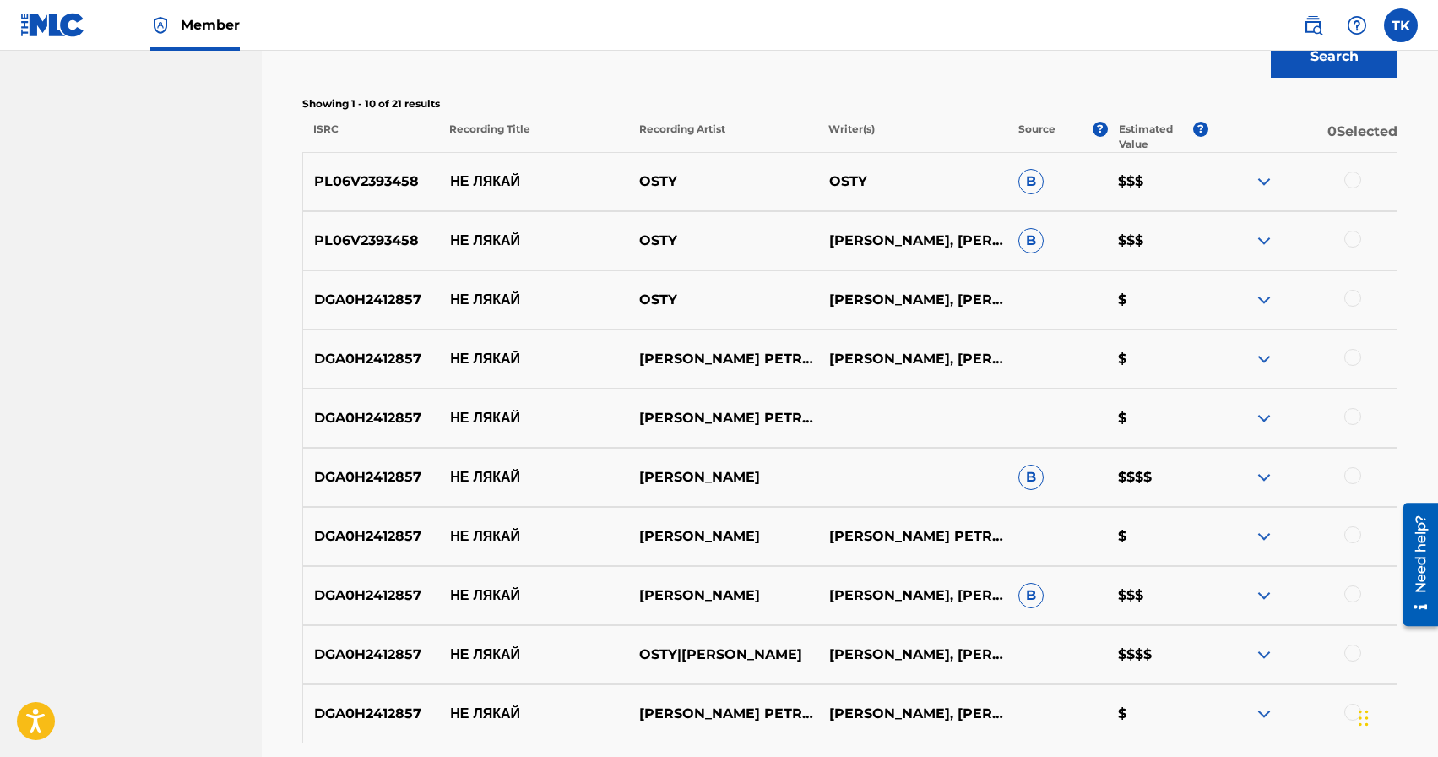
scroll to position [578, 0]
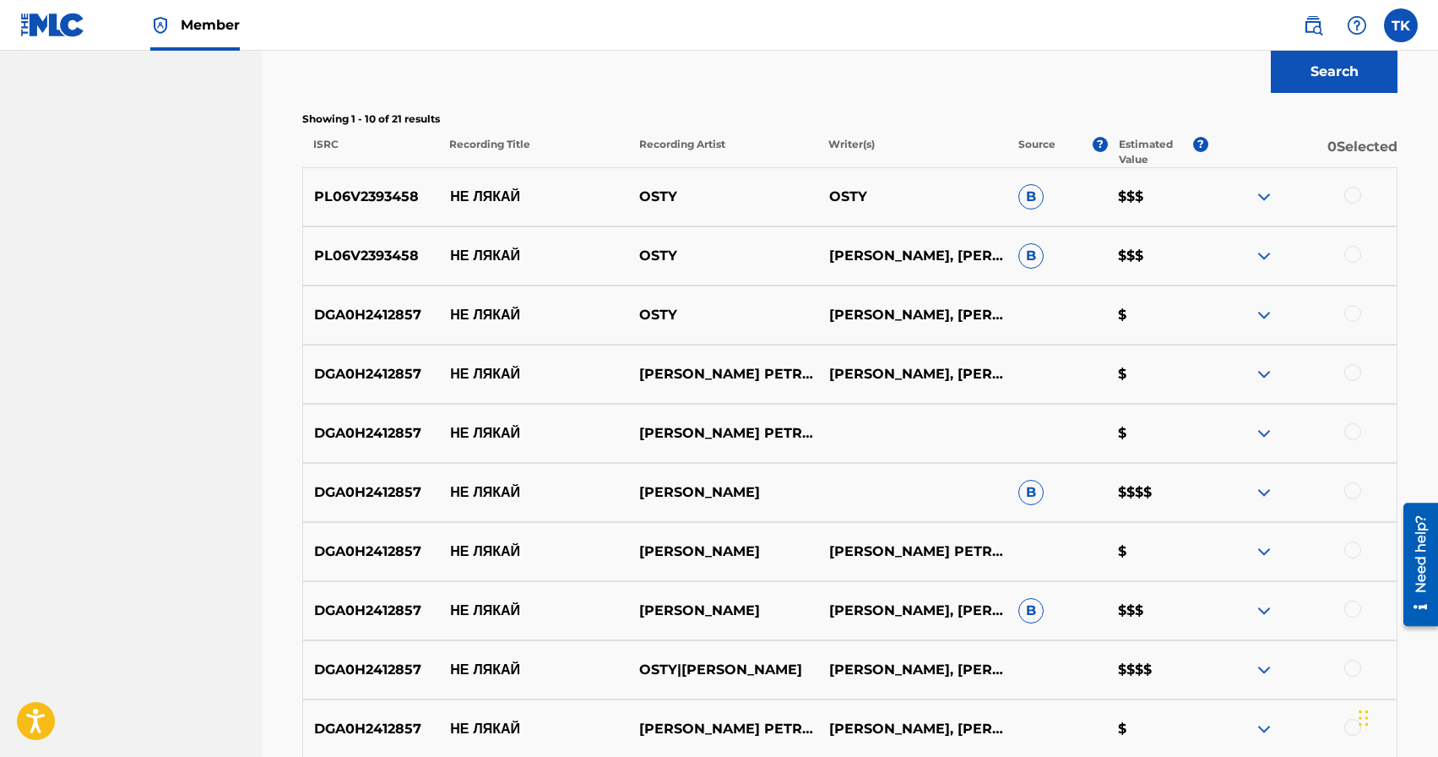
click at [1359, 312] on div at bounding box center [1352, 313] width 17 height 17
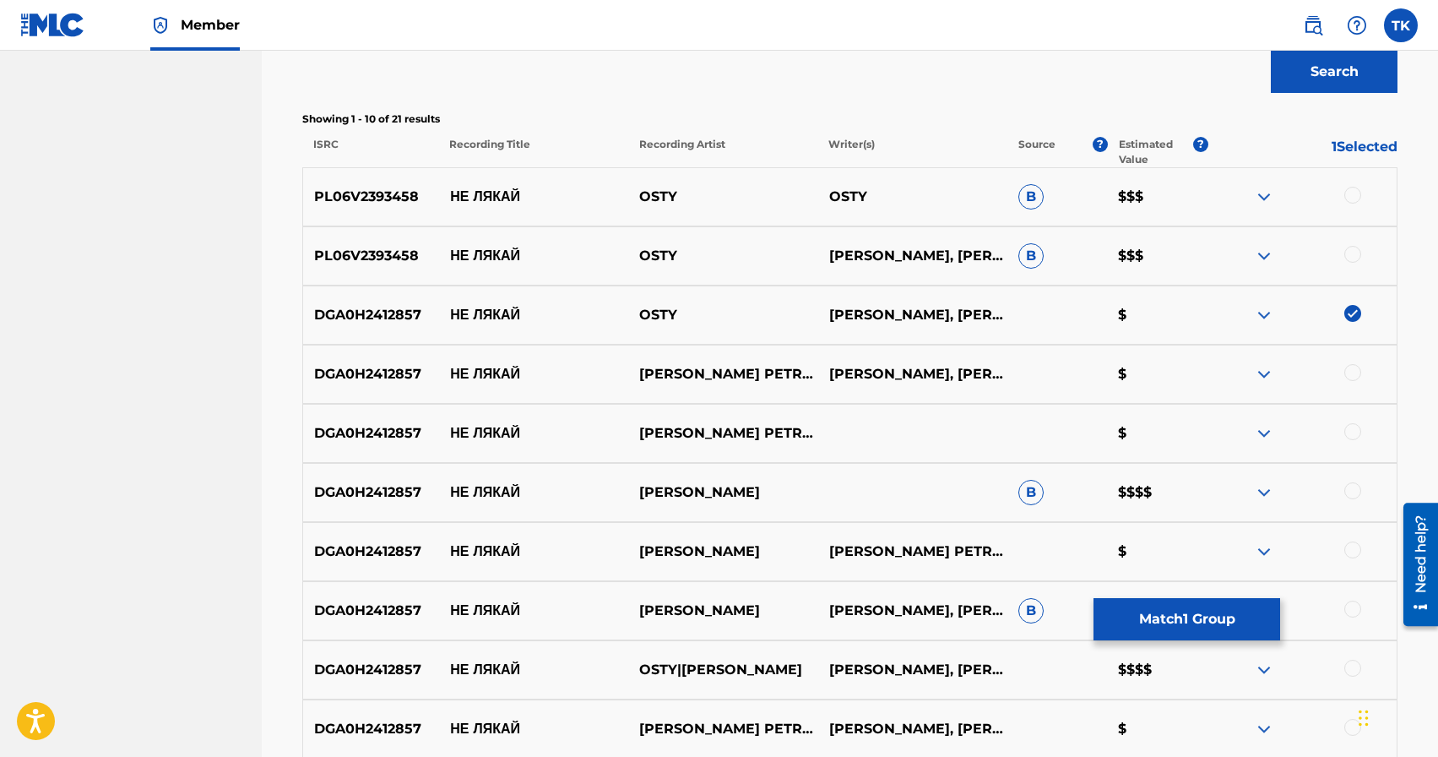
click at [1354, 255] on div at bounding box center [1352, 254] width 17 height 17
click at [1351, 197] on div at bounding box center [1352, 195] width 17 height 17
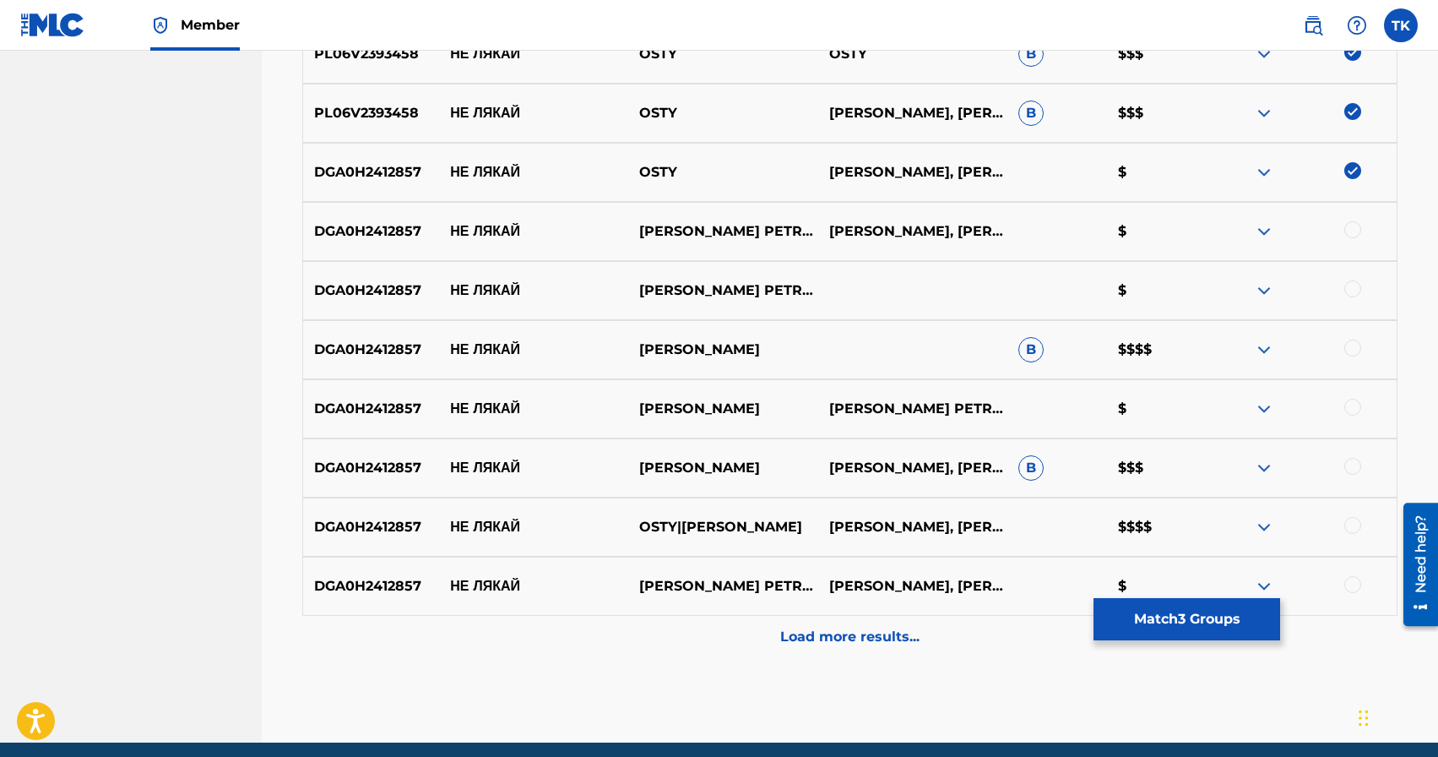
scroll to position [723, 0]
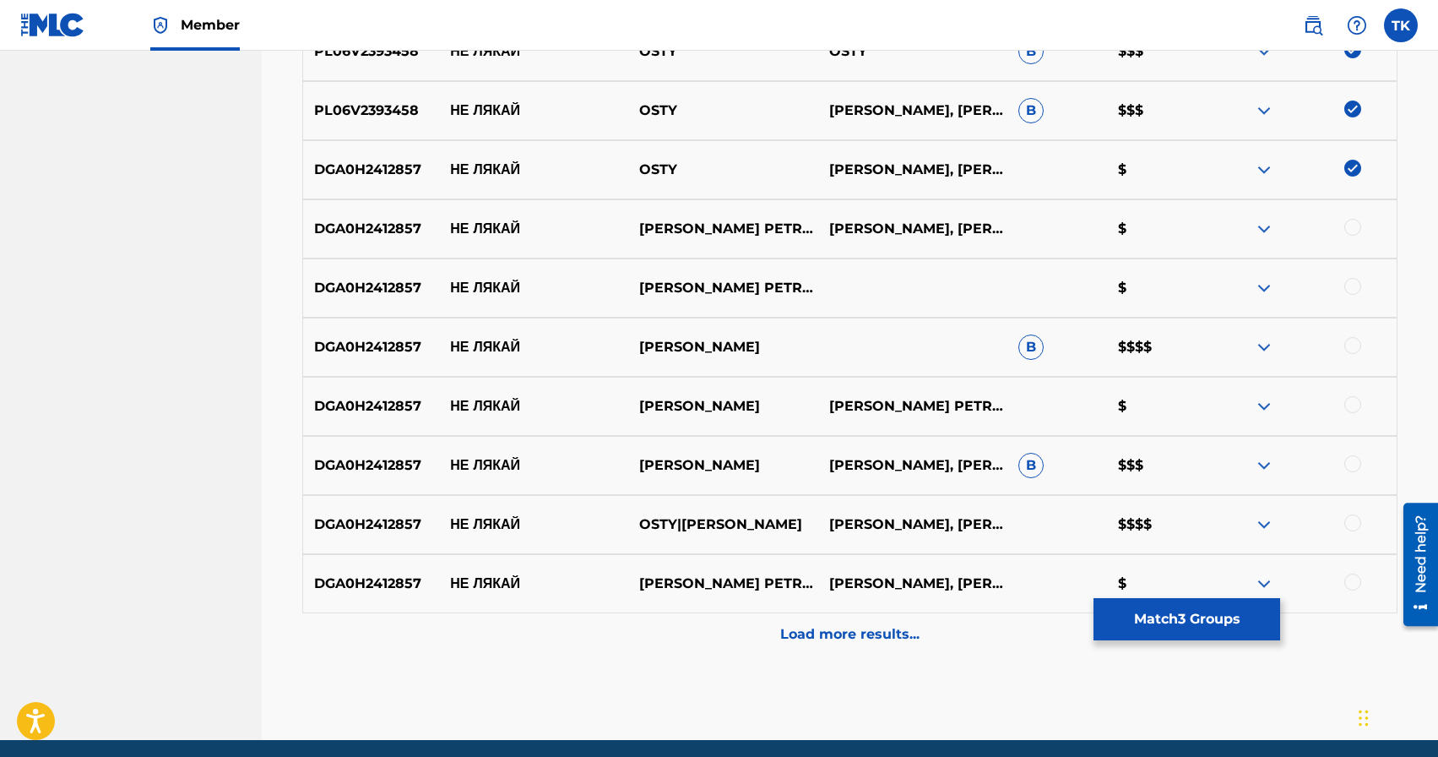
click at [877, 640] on p "Load more results..." at bounding box center [849, 634] width 139 height 20
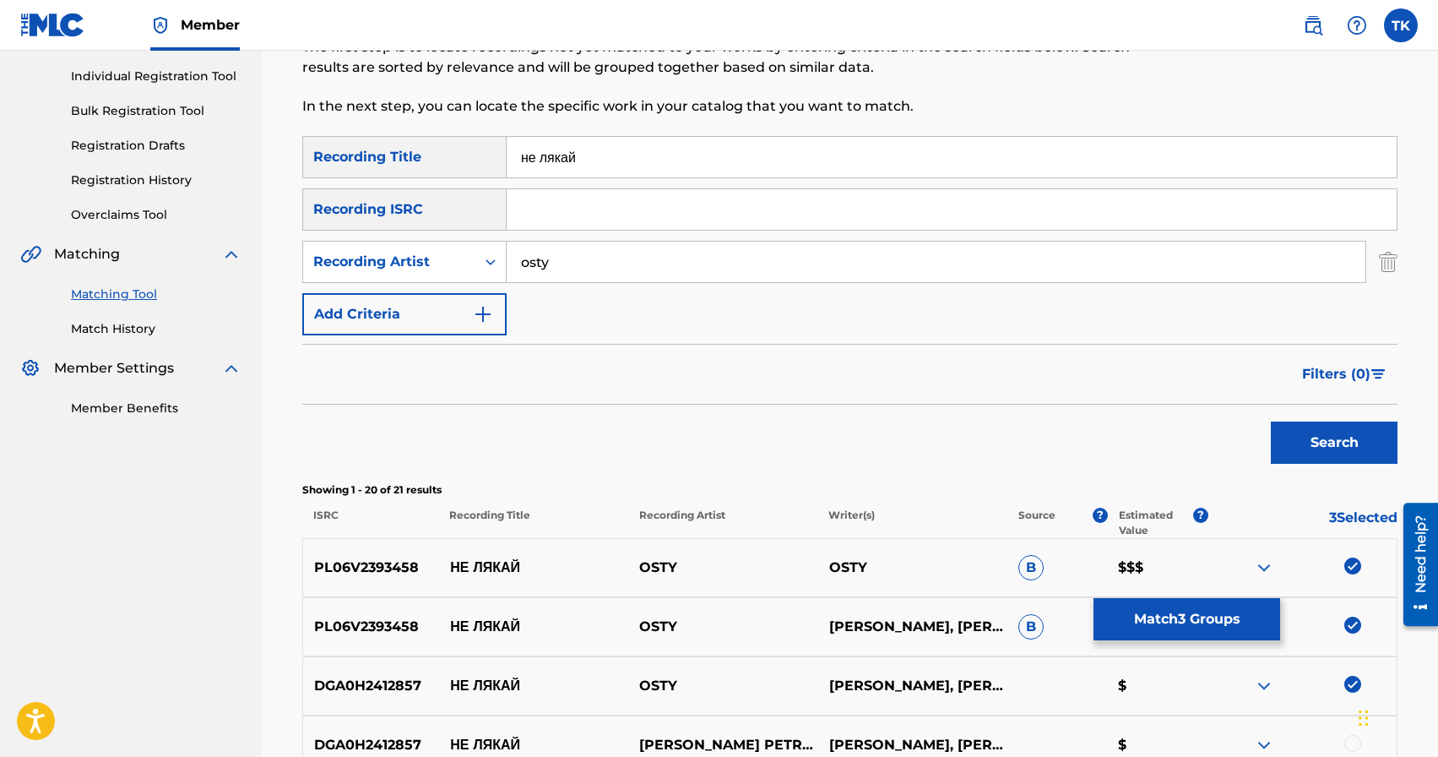
scroll to position [204, 0]
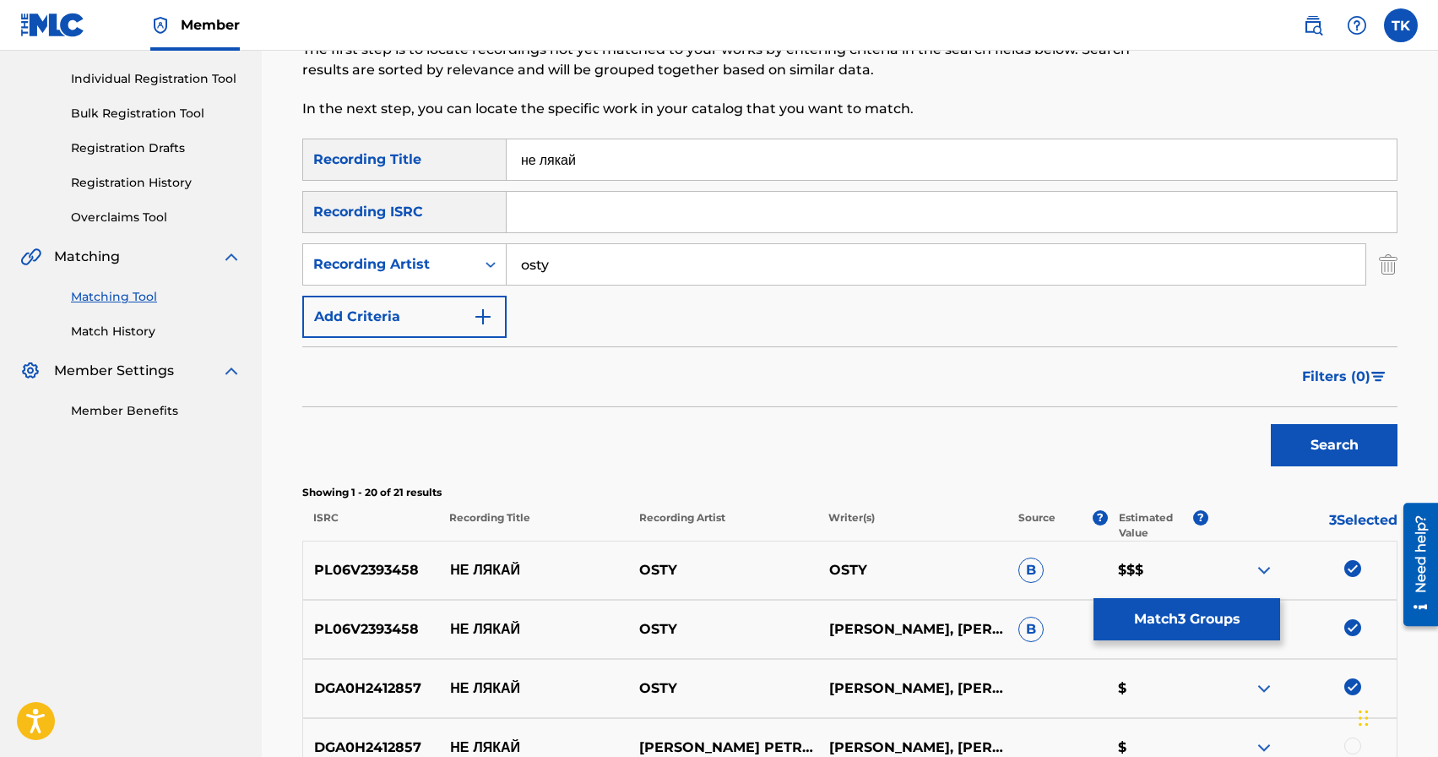
click at [1180, 613] on button "Match 3 Groups" at bounding box center [1187, 619] width 187 height 42
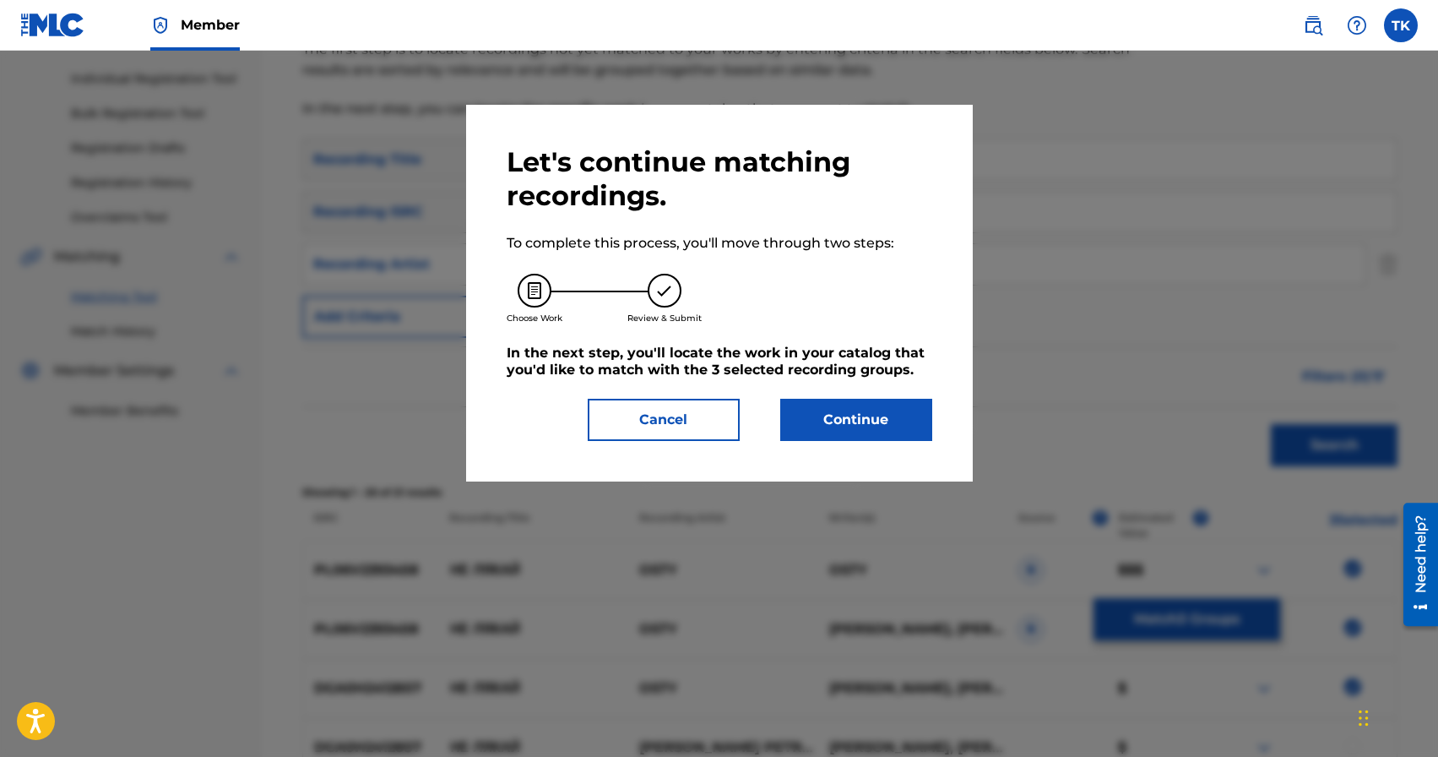
click at [842, 420] on button "Continue" at bounding box center [856, 420] width 152 height 42
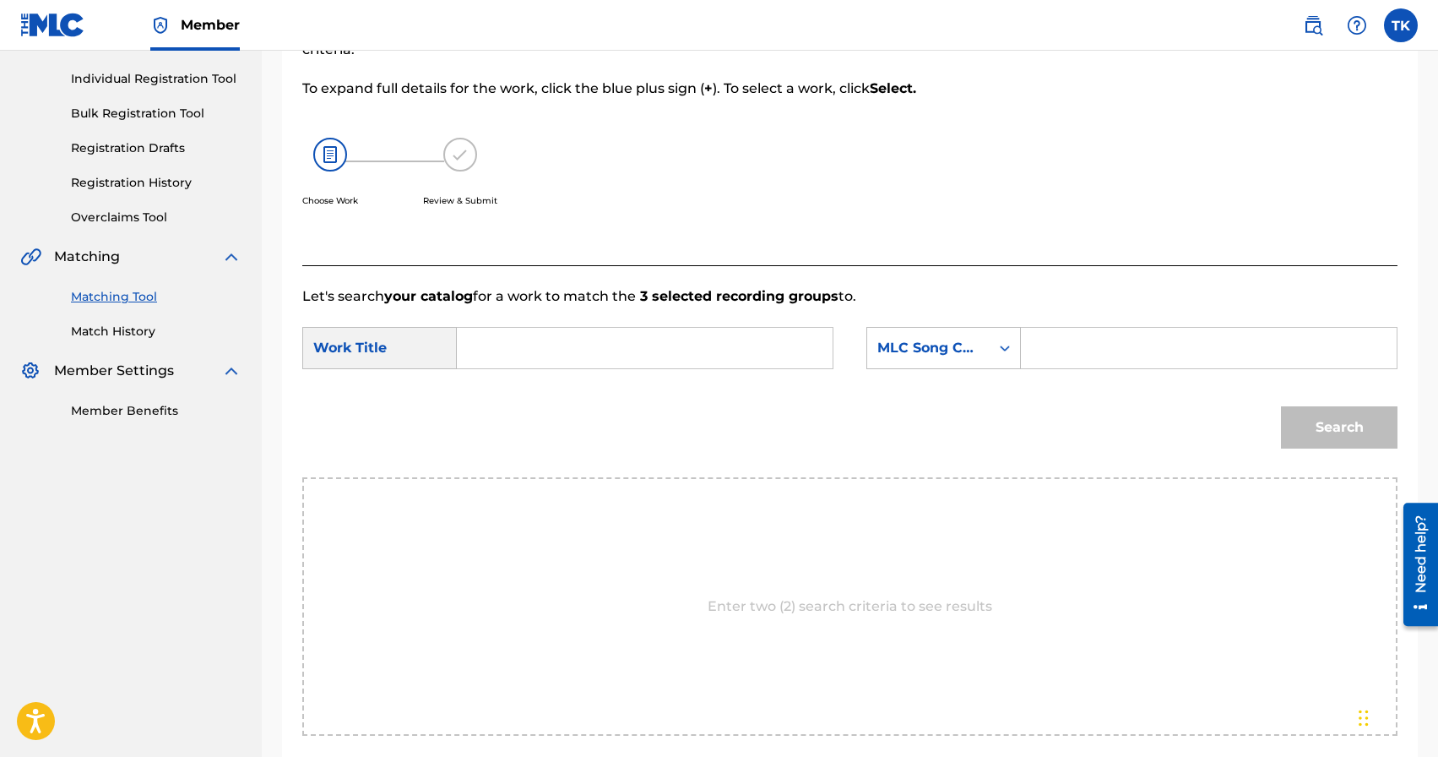
click at [691, 336] on input "Search Form" at bounding box center [644, 348] width 347 height 41
type input "не лякай"
click at [683, 385] on div "не лякай" at bounding box center [643, 386] width 345 height 30
click at [954, 361] on div "MLC Song Code" at bounding box center [928, 348] width 122 height 32
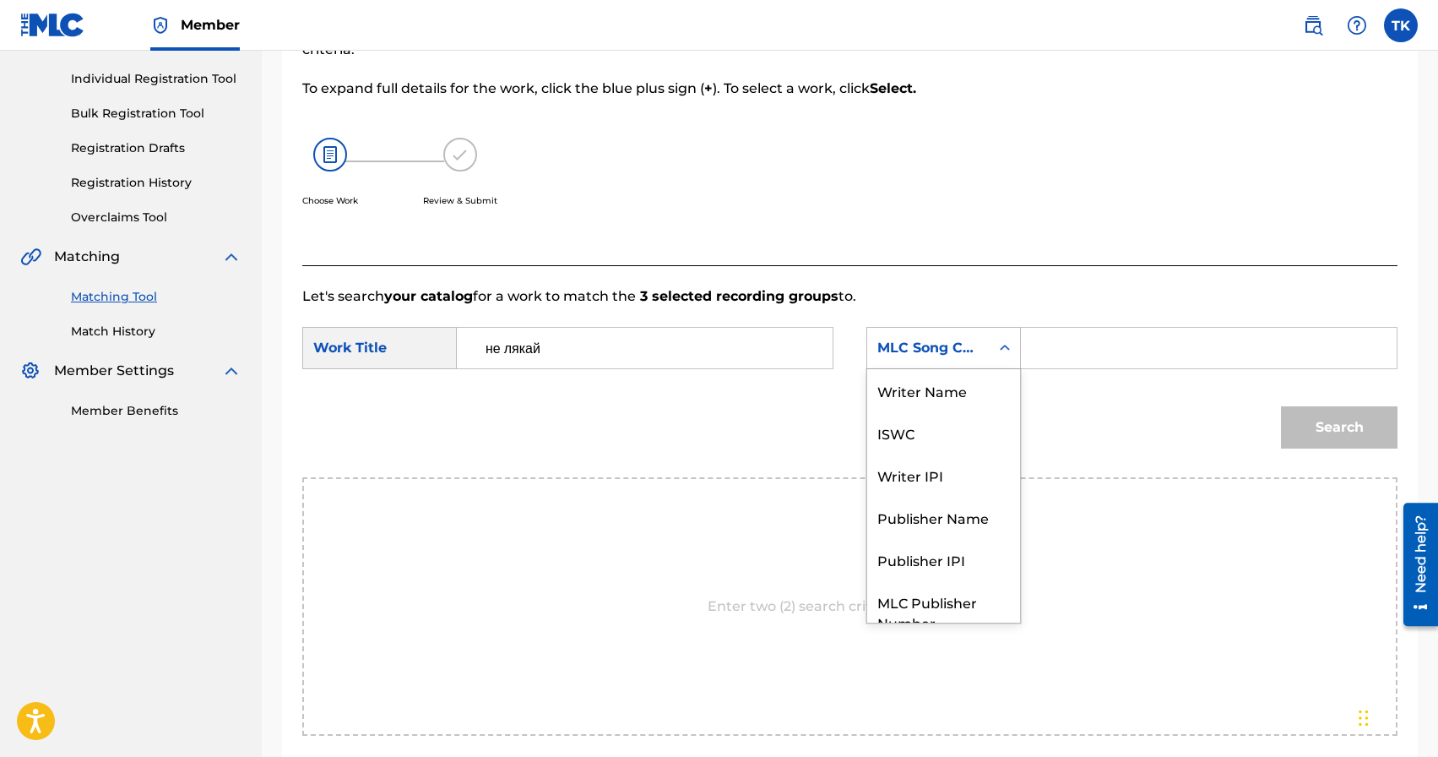
scroll to position [62, 0]
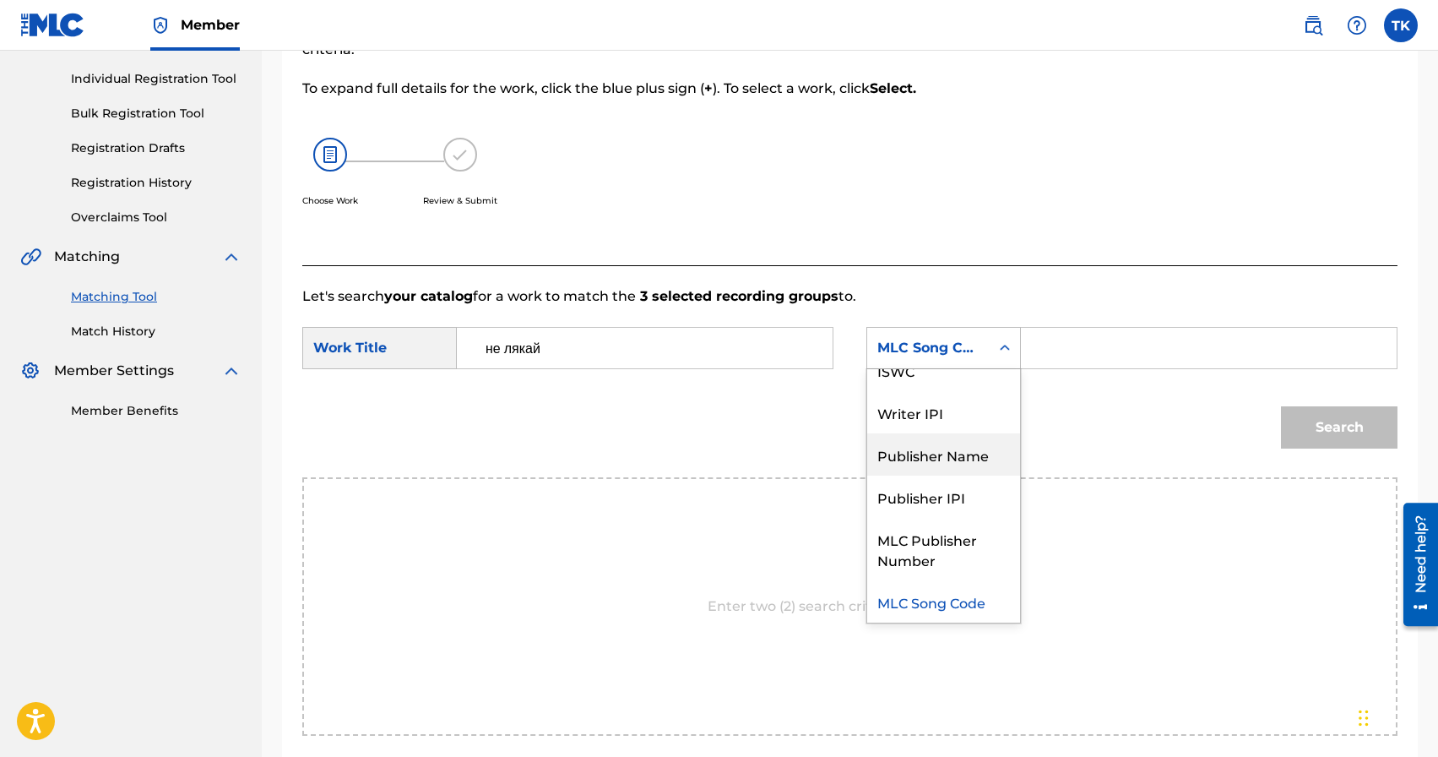
click at [934, 465] on div "Publisher Name" at bounding box center [943, 454] width 153 height 42
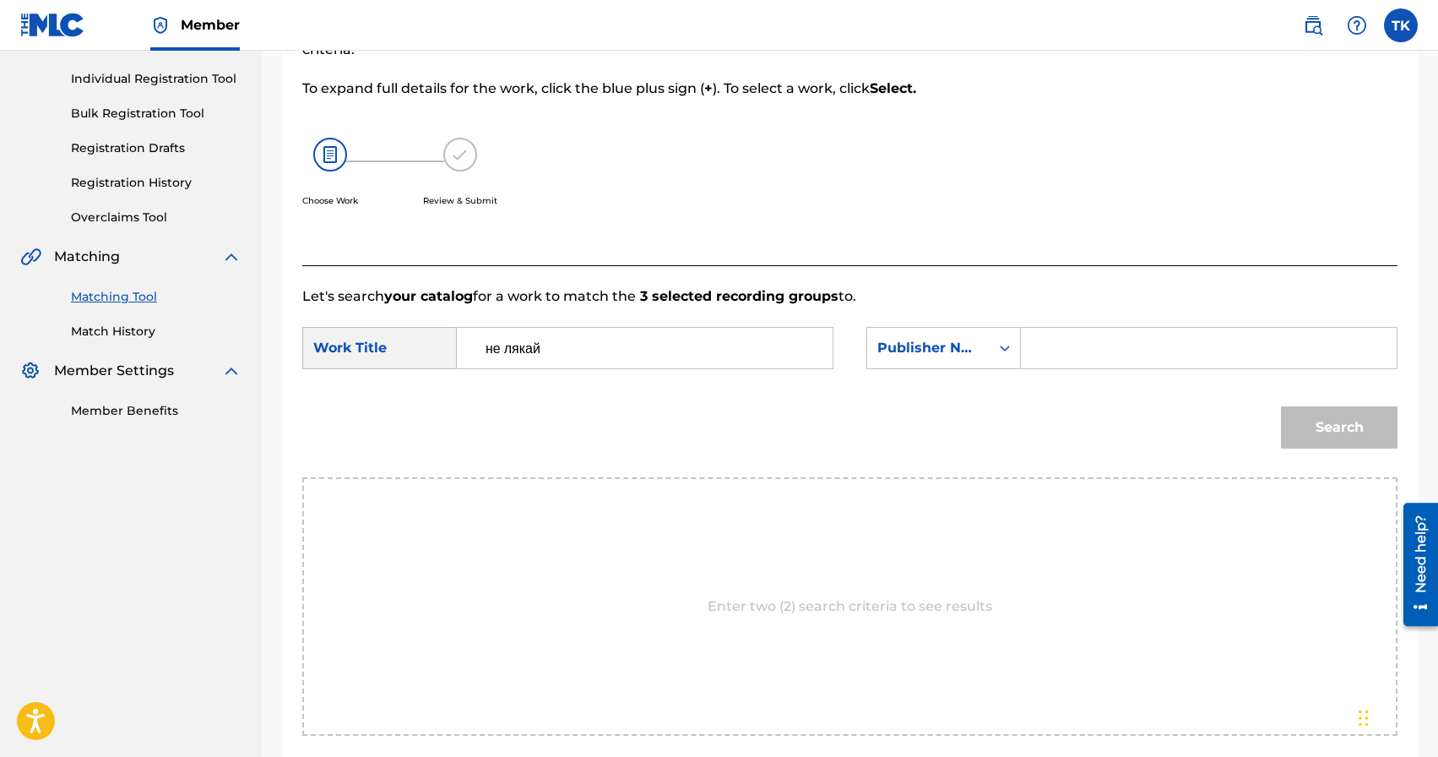
click at [1084, 350] on input "Search Form" at bounding box center [1208, 348] width 347 height 41
type input "INFINITY MUSIC"
click at [1324, 415] on button "Search" at bounding box center [1339, 427] width 117 height 42
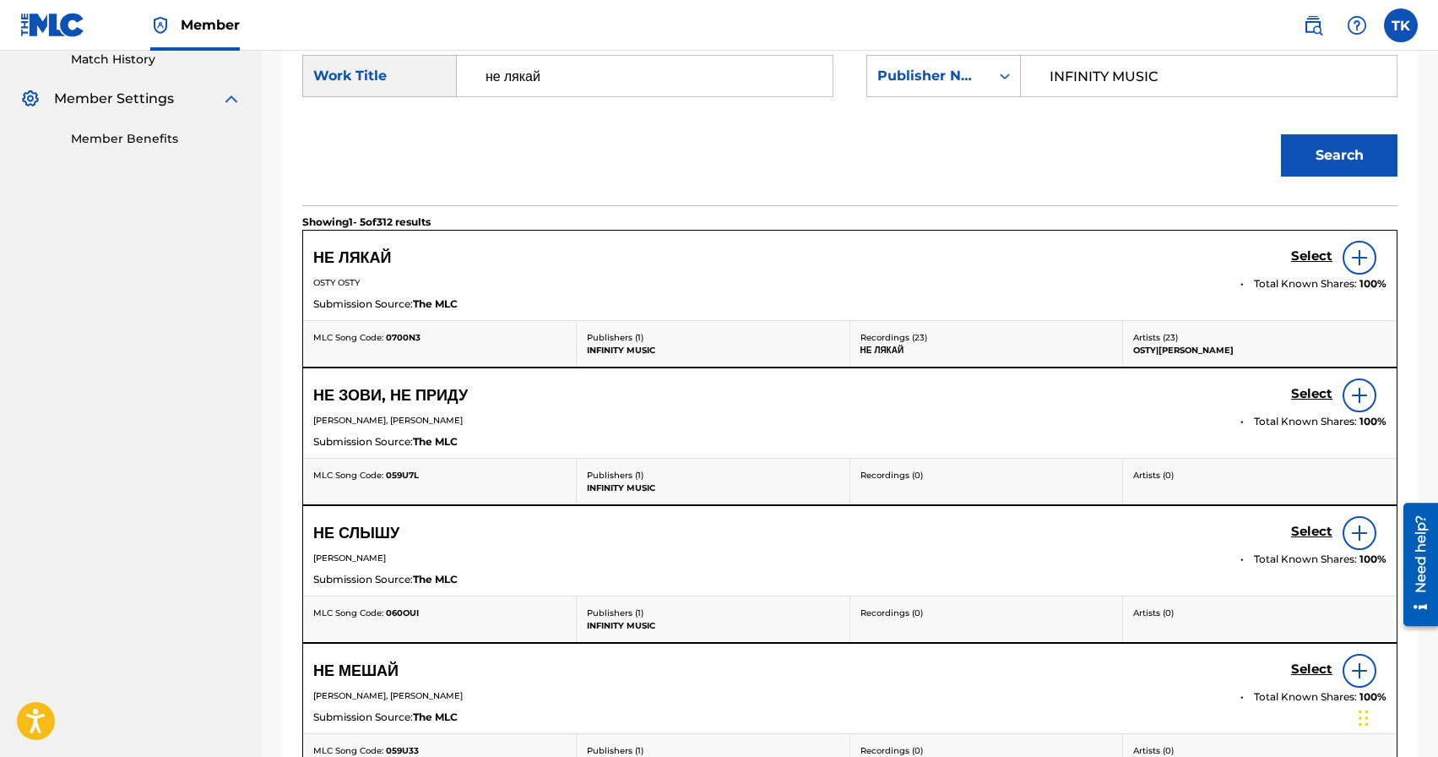
scroll to position [472, 0]
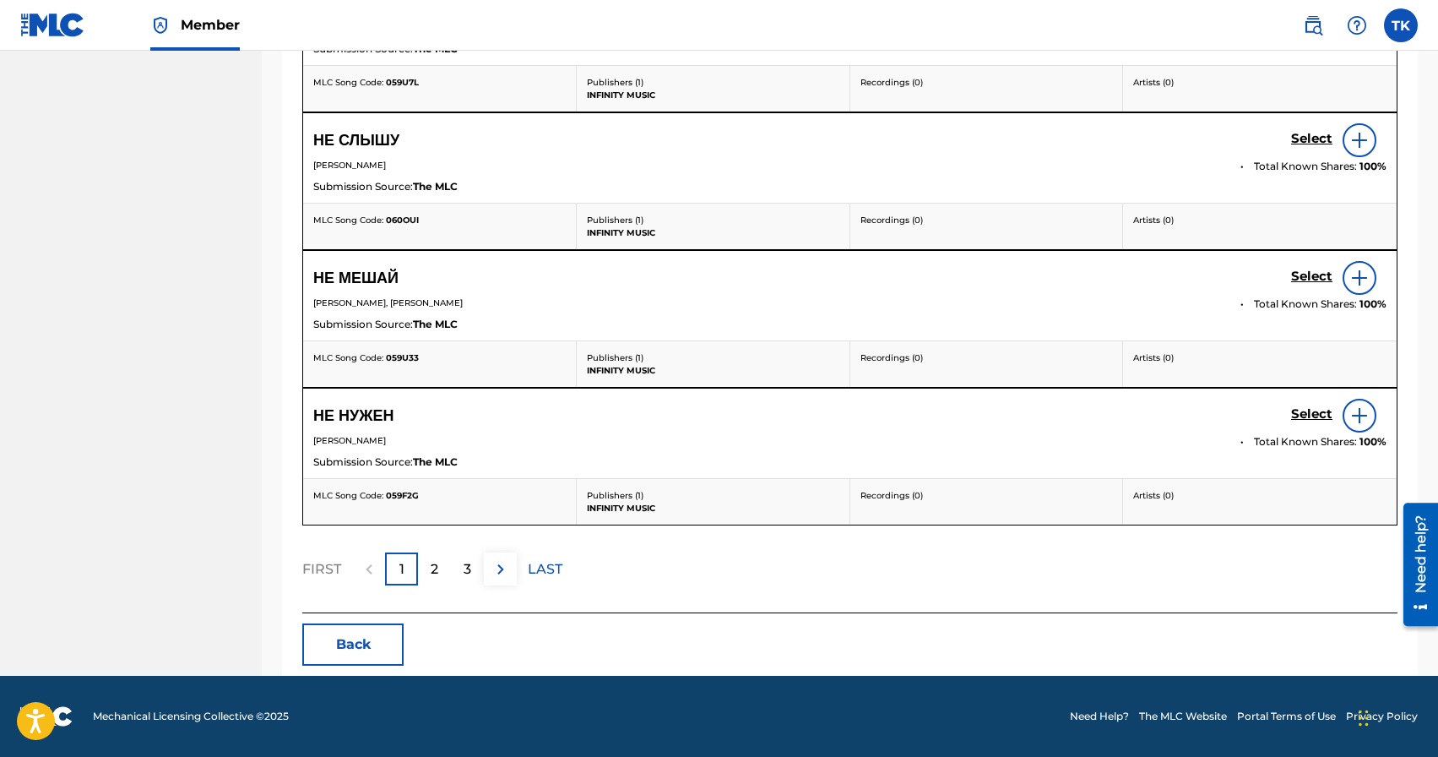
click at [437, 561] on p "2" at bounding box center [435, 569] width 8 height 20
click at [399, 560] on p "1" at bounding box center [401, 569] width 5 height 20
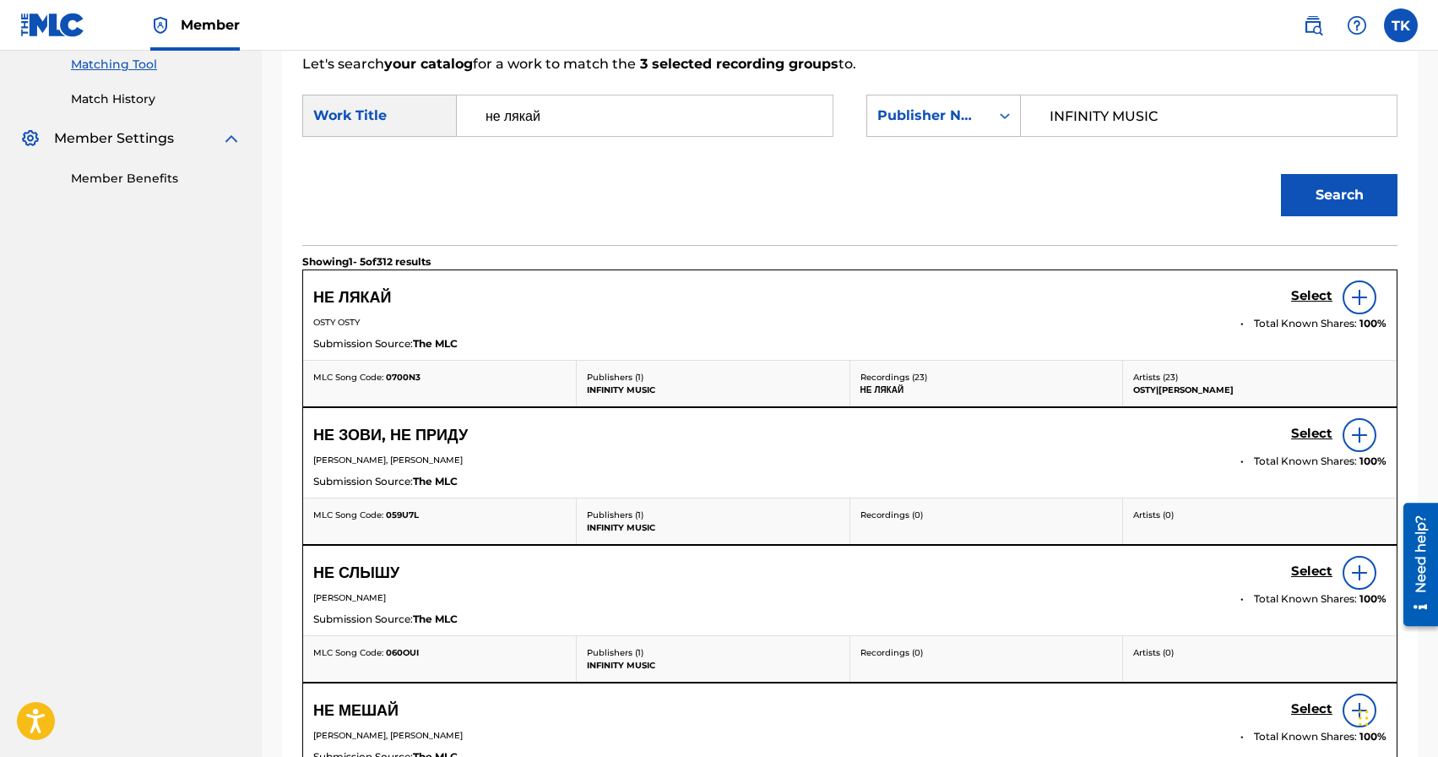
scroll to position [869, 0]
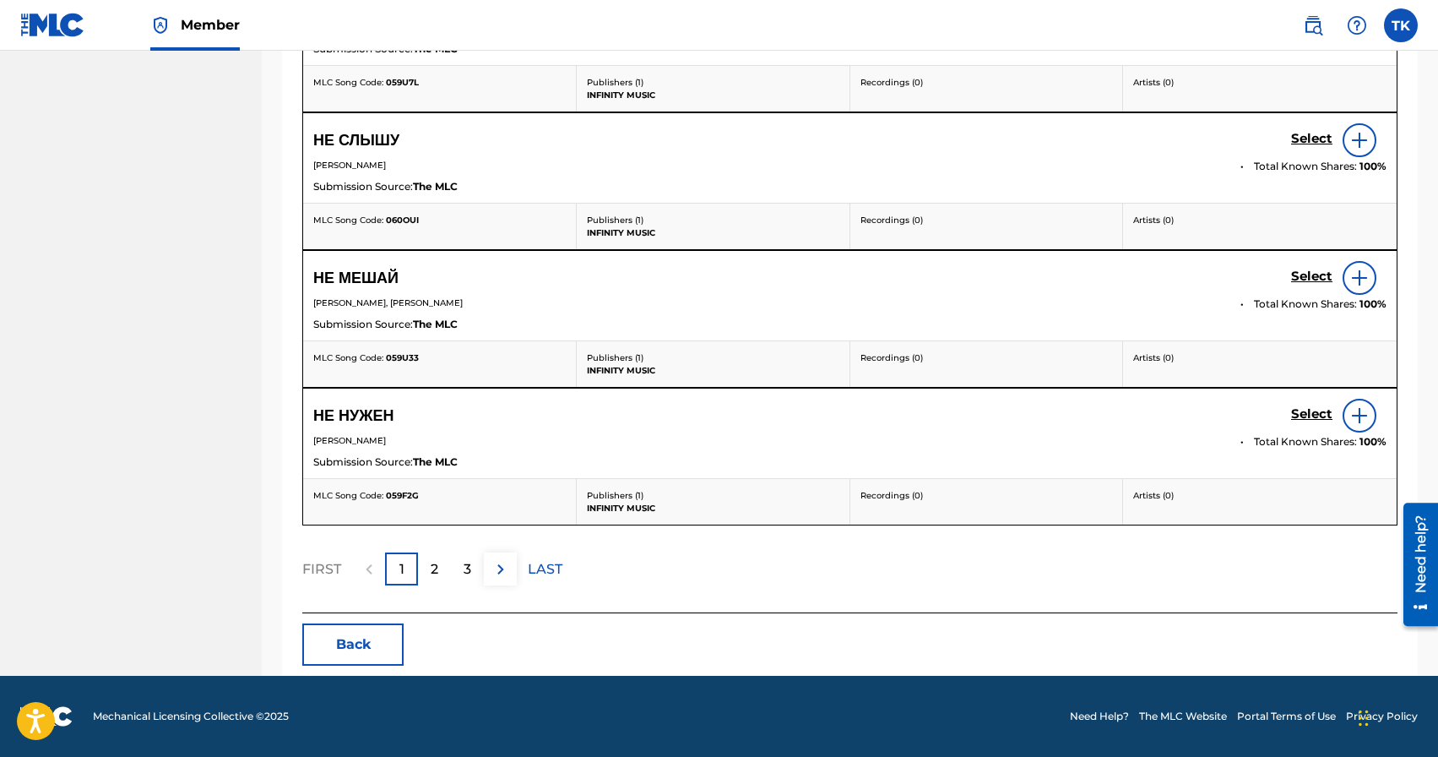
click at [372, 643] on button "Back" at bounding box center [352, 644] width 101 height 42
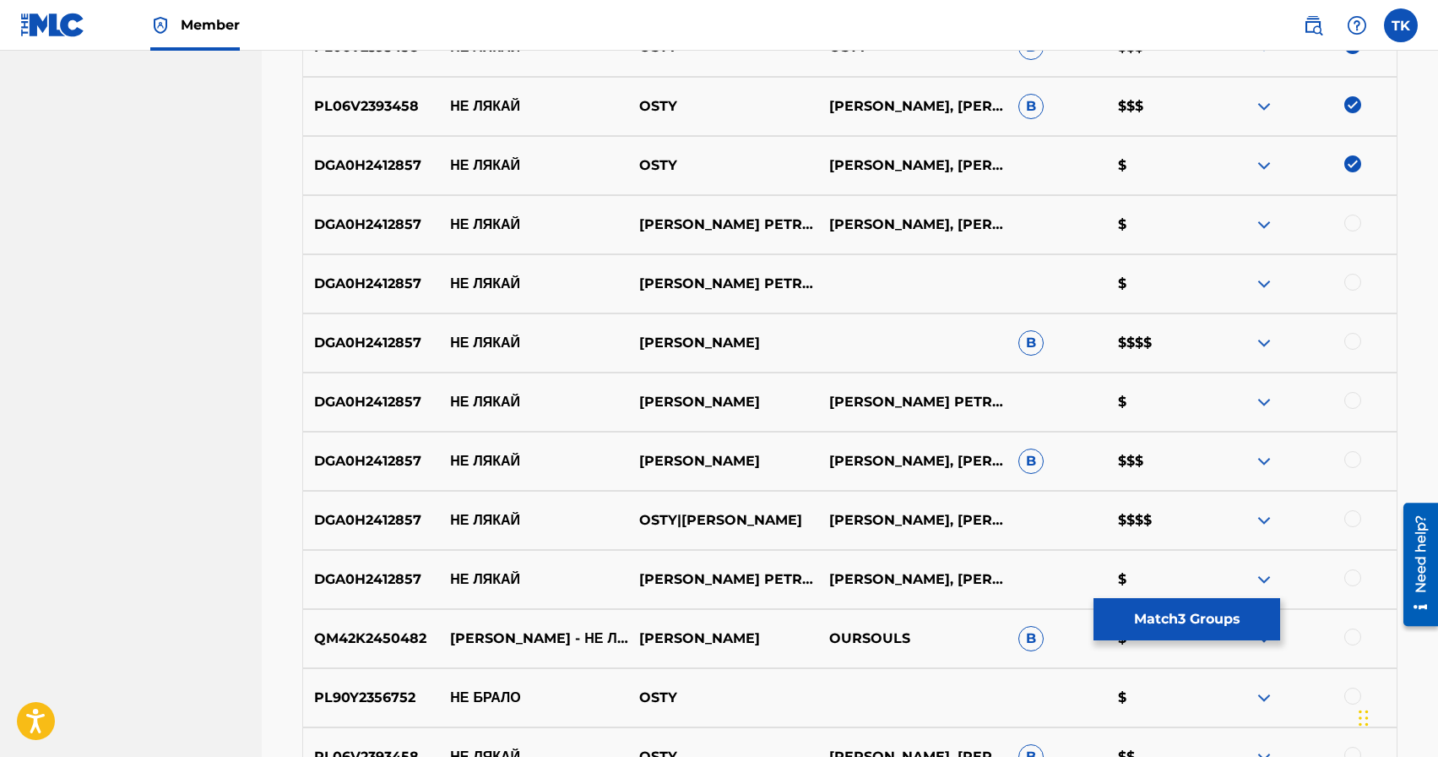
scroll to position [632, 0]
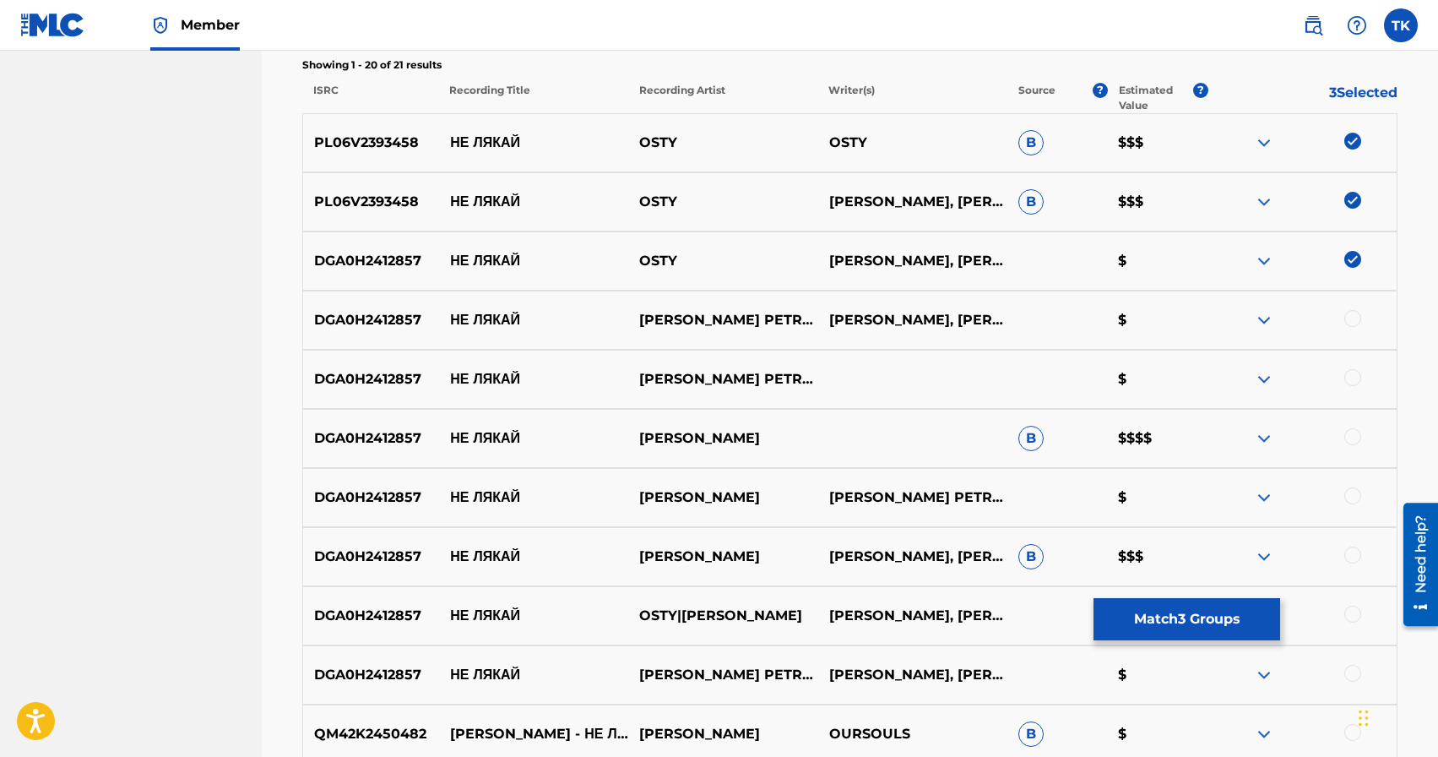
click at [1356, 258] on img at bounding box center [1352, 259] width 17 height 17
click at [1353, 201] on img at bounding box center [1352, 200] width 17 height 17
click at [1354, 136] on img at bounding box center [1352, 141] width 17 height 17
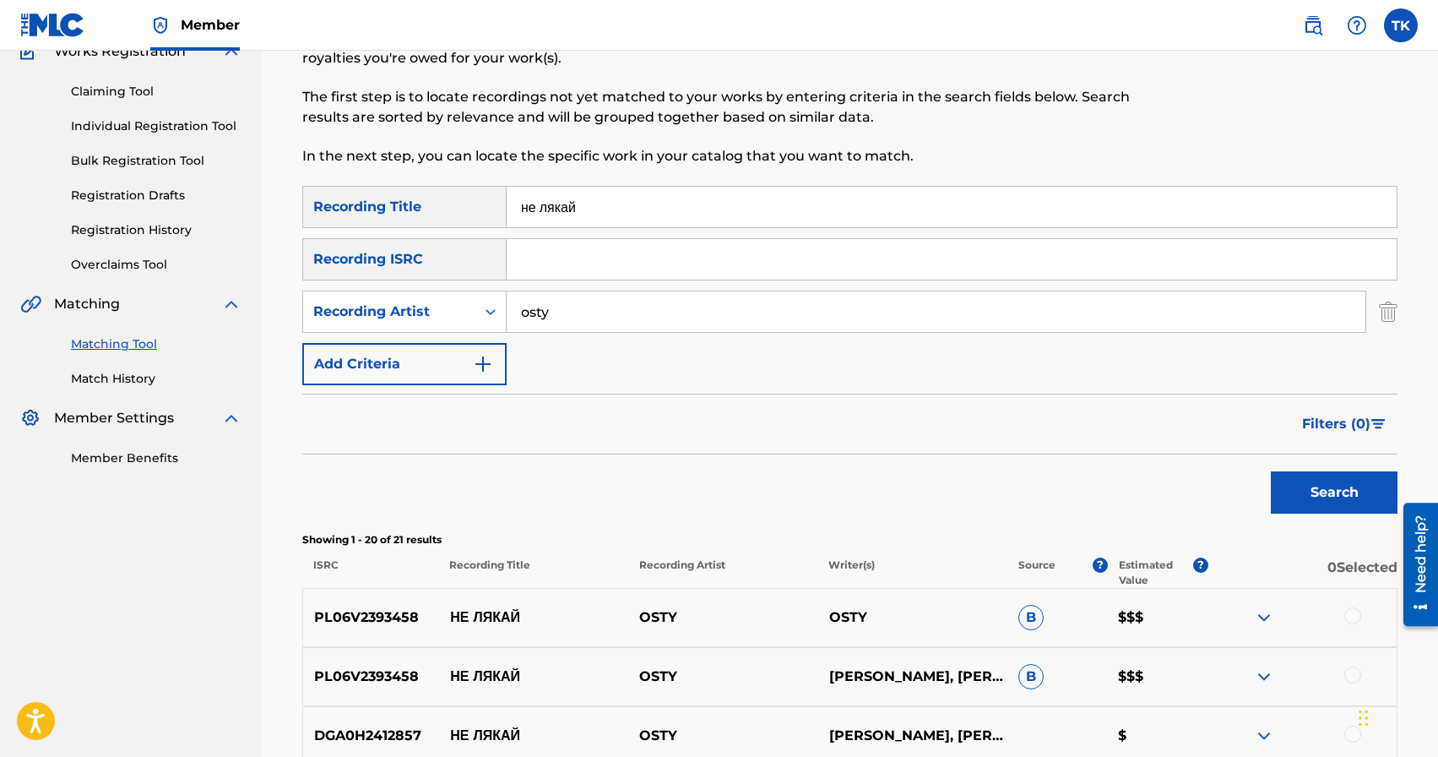
scroll to position [46, 0]
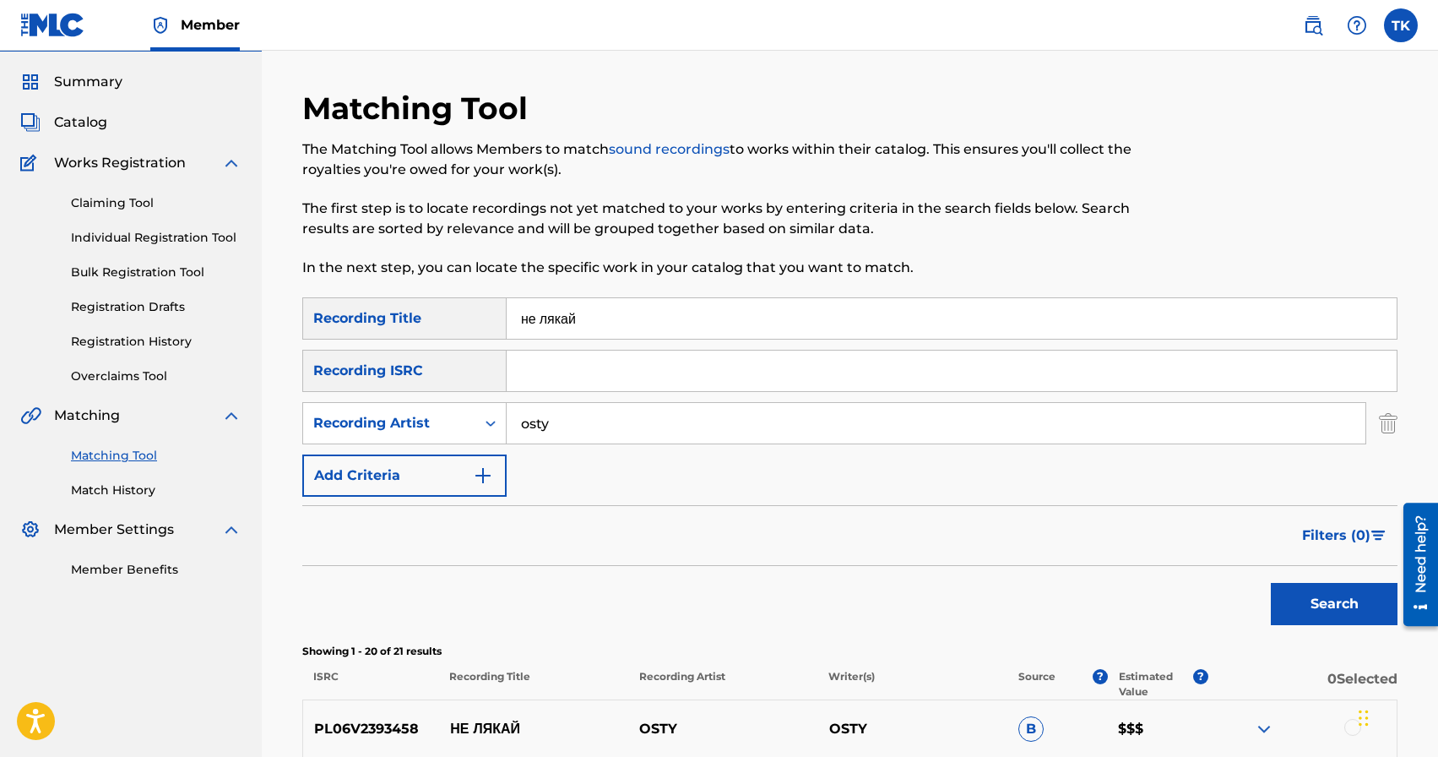
click at [705, 314] on input "не лякай" at bounding box center [952, 318] width 890 height 41
paste input "ніг вже падає"
type input "Сніг вже падає"
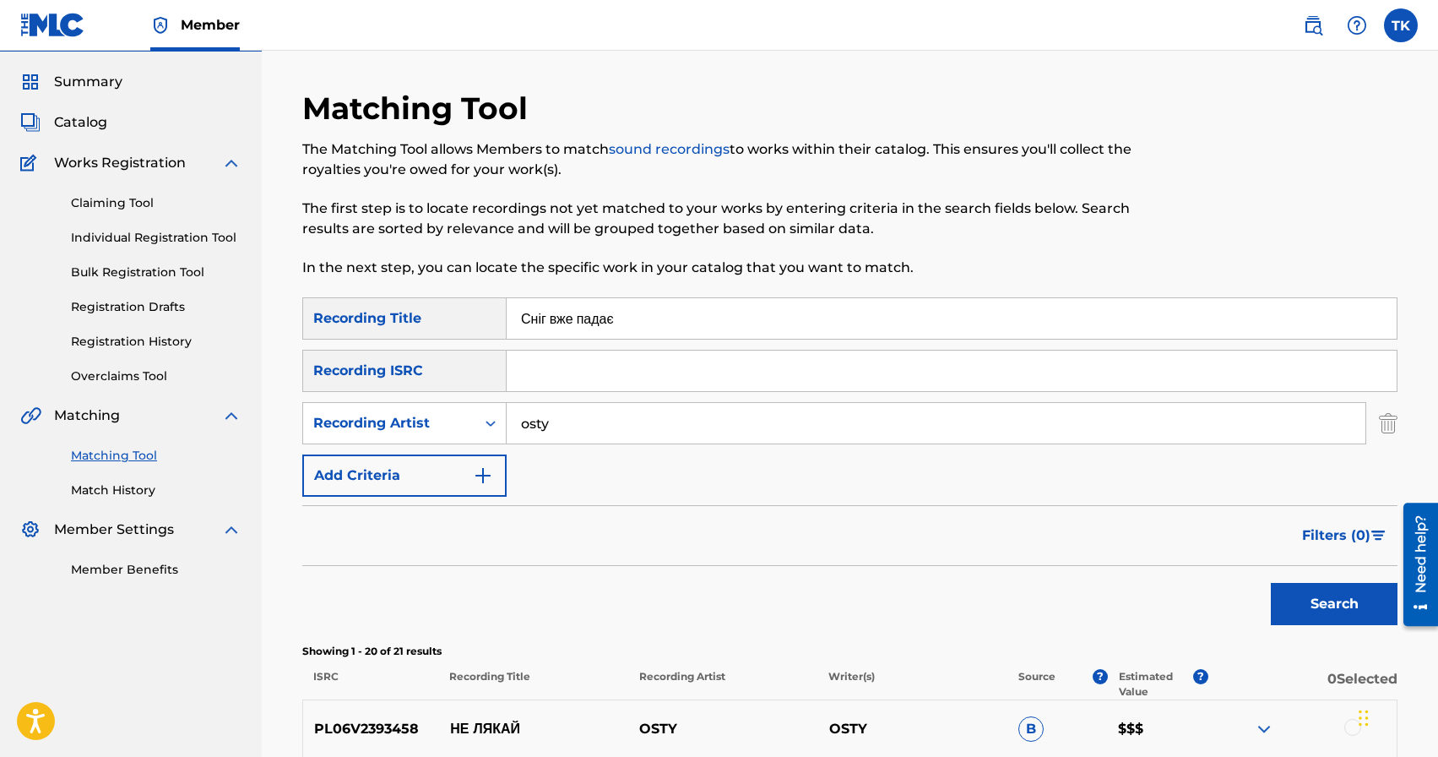
click at [1288, 606] on button "Search" at bounding box center [1334, 604] width 127 height 42
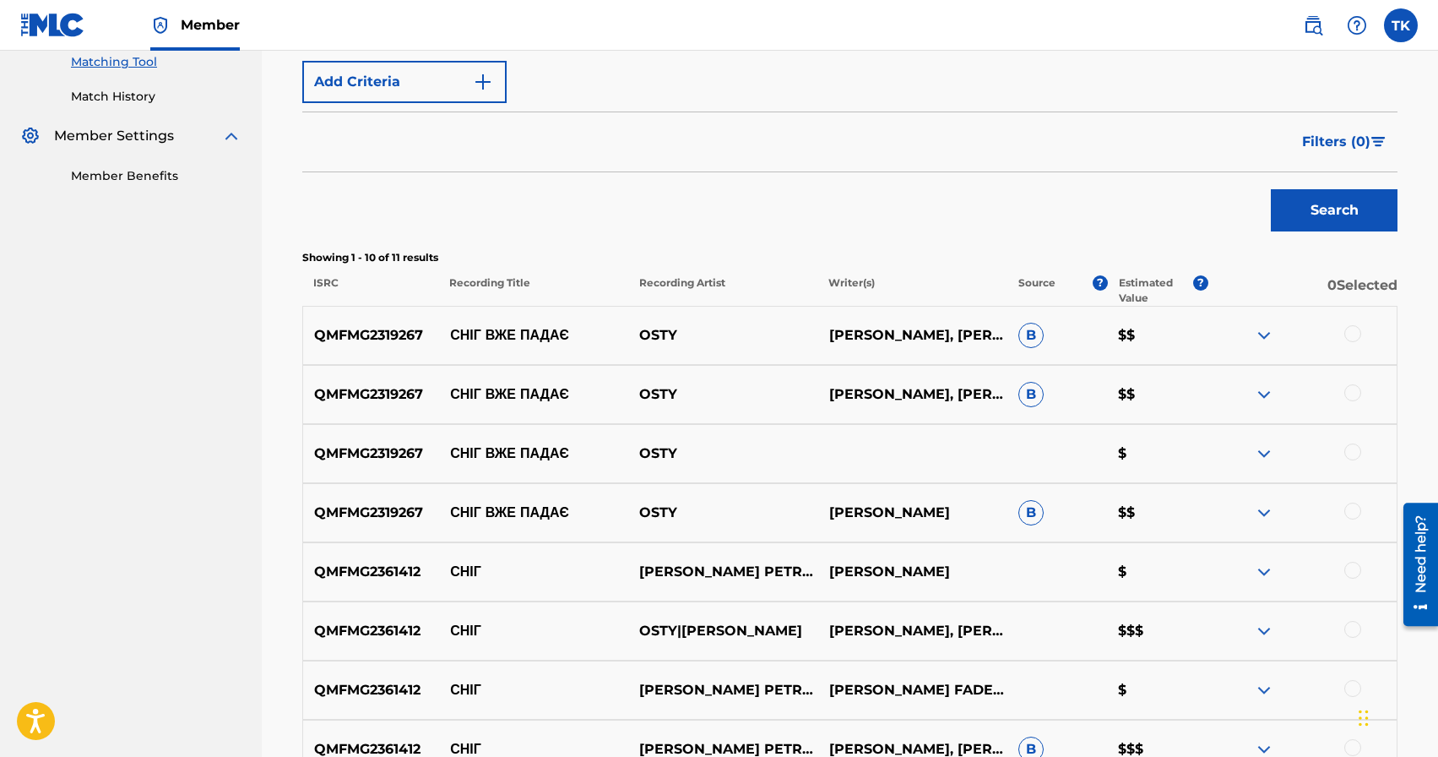
scroll to position [482, 0]
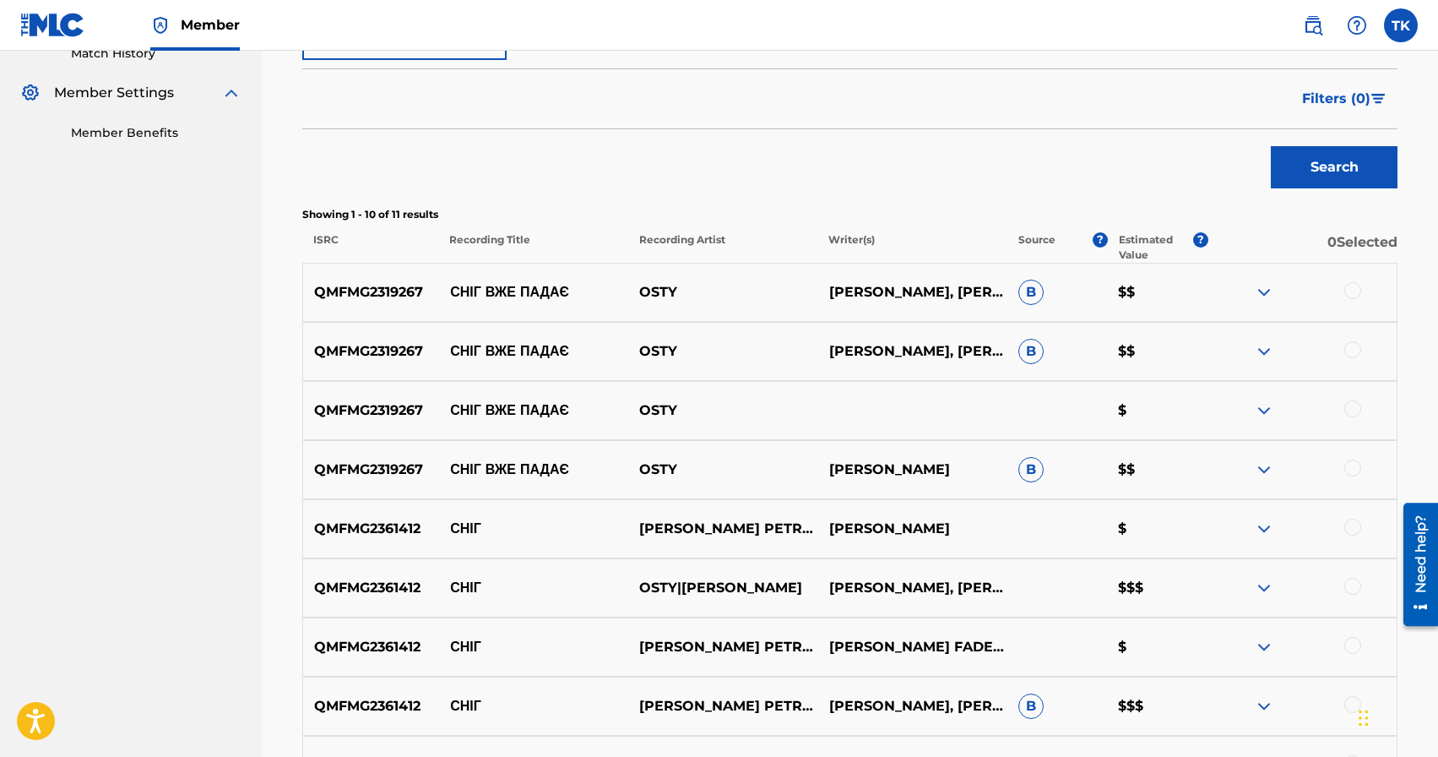
click at [1354, 466] on div at bounding box center [1352, 467] width 17 height 17
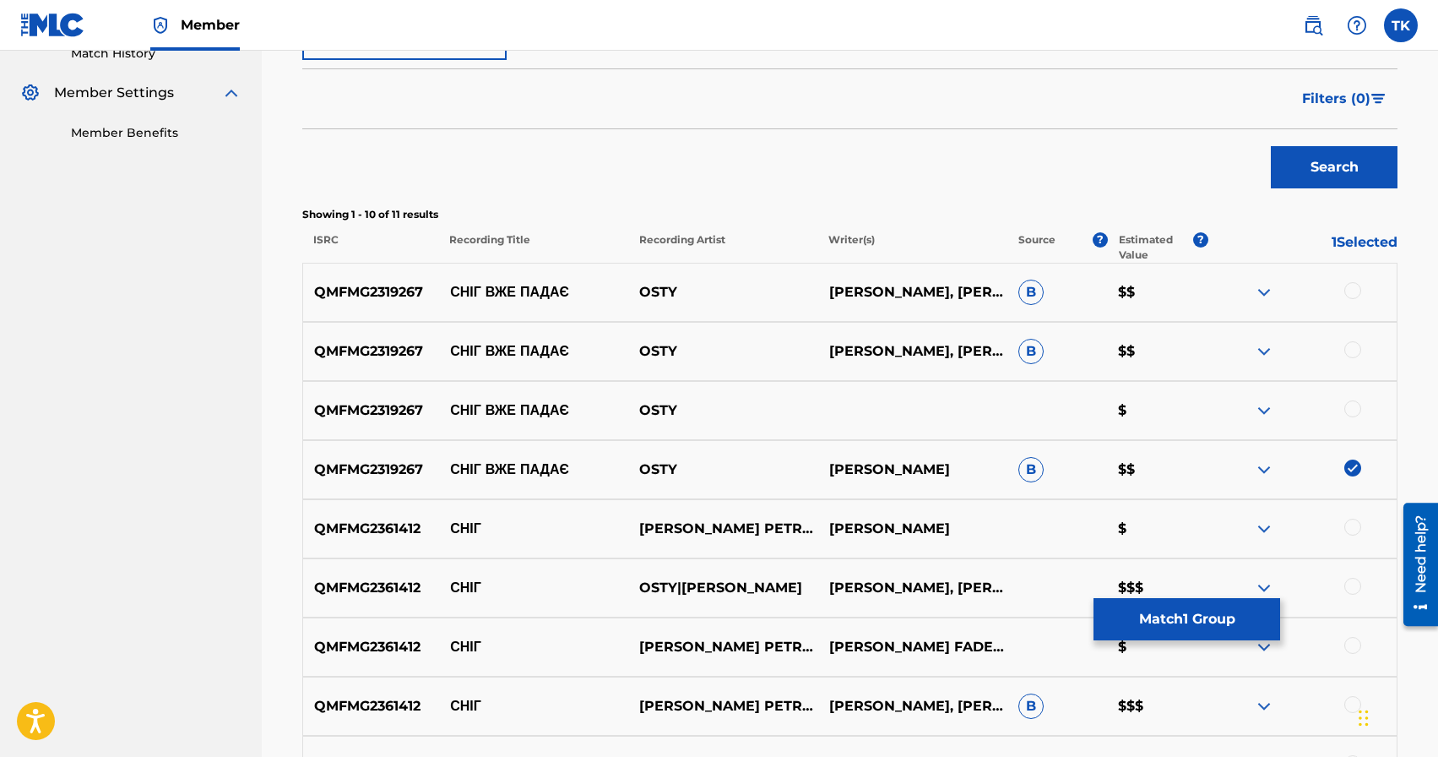
click at [1348, 412] on div at bounding box center [1352, 408] width 17 height 17
click at [1352, 351] on div at bounding box center [1352, 349] width 17 height 17
click at [1350, 290] on div at bounding box center [1352, 290] width 17 height 17
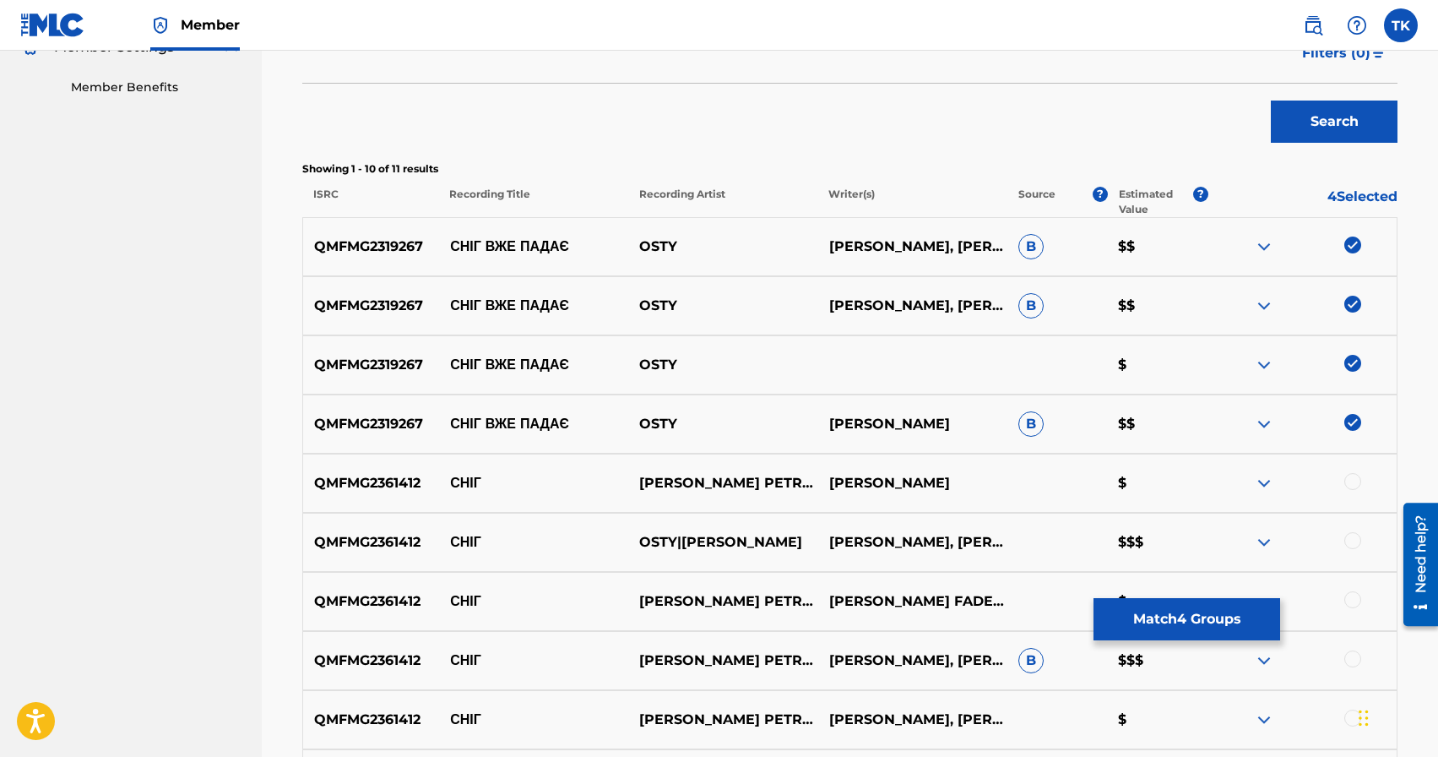
scroll to position [524, 0]
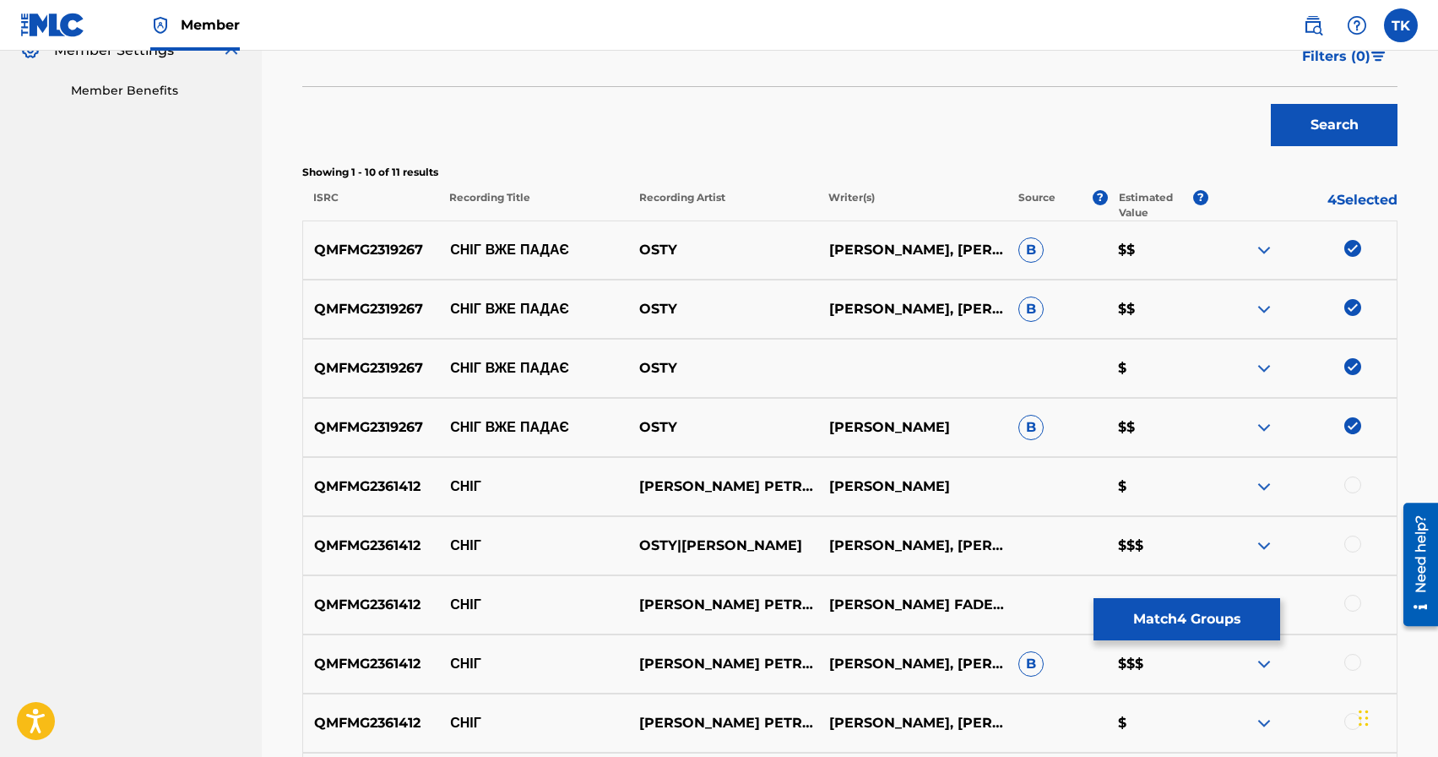
click at [1166, 600] on button "Match 4 Groups" at bounding box center [1187, 619] width 187 height 42
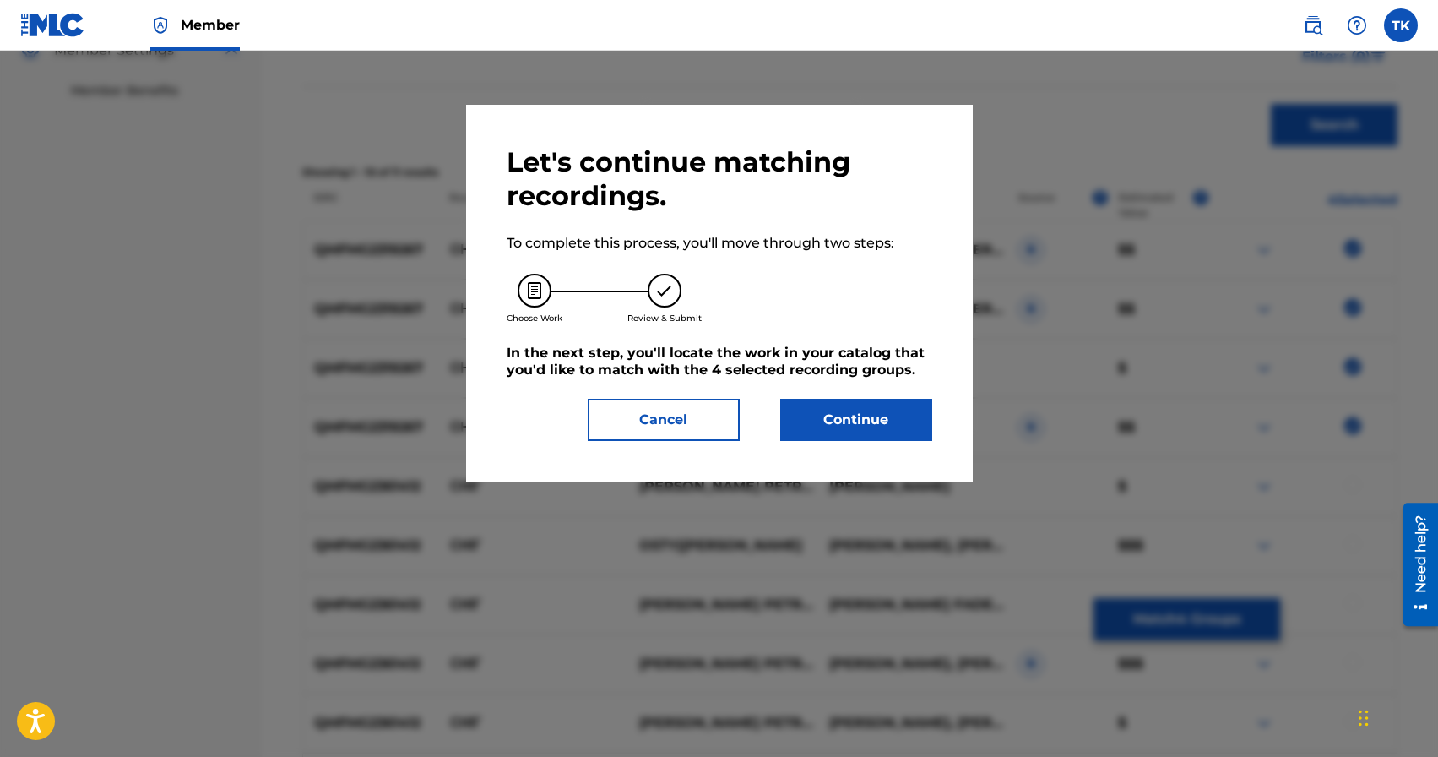
click at [880, 404] on button "Continue" at bounding box center [856, 420] width 152 height 42
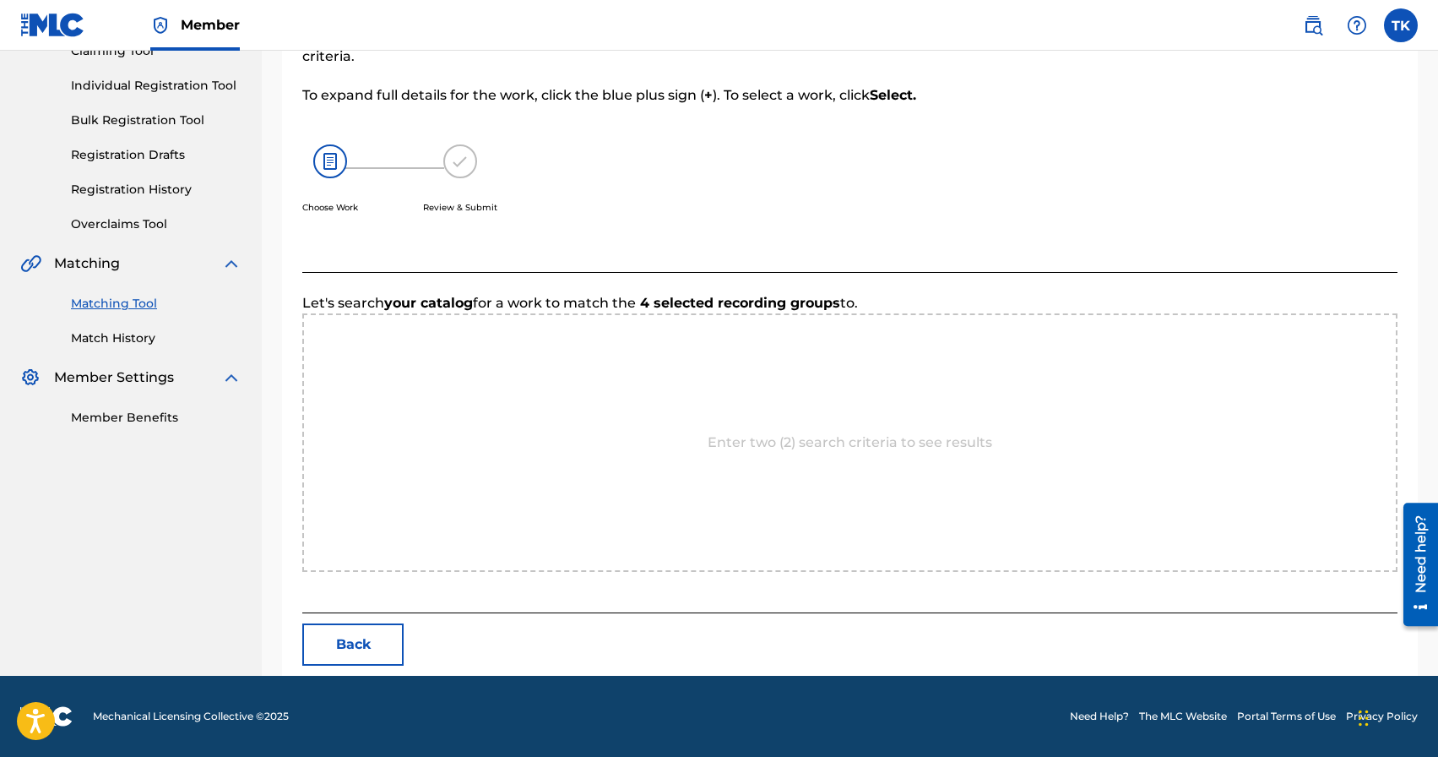
scroll to position [368, 0]
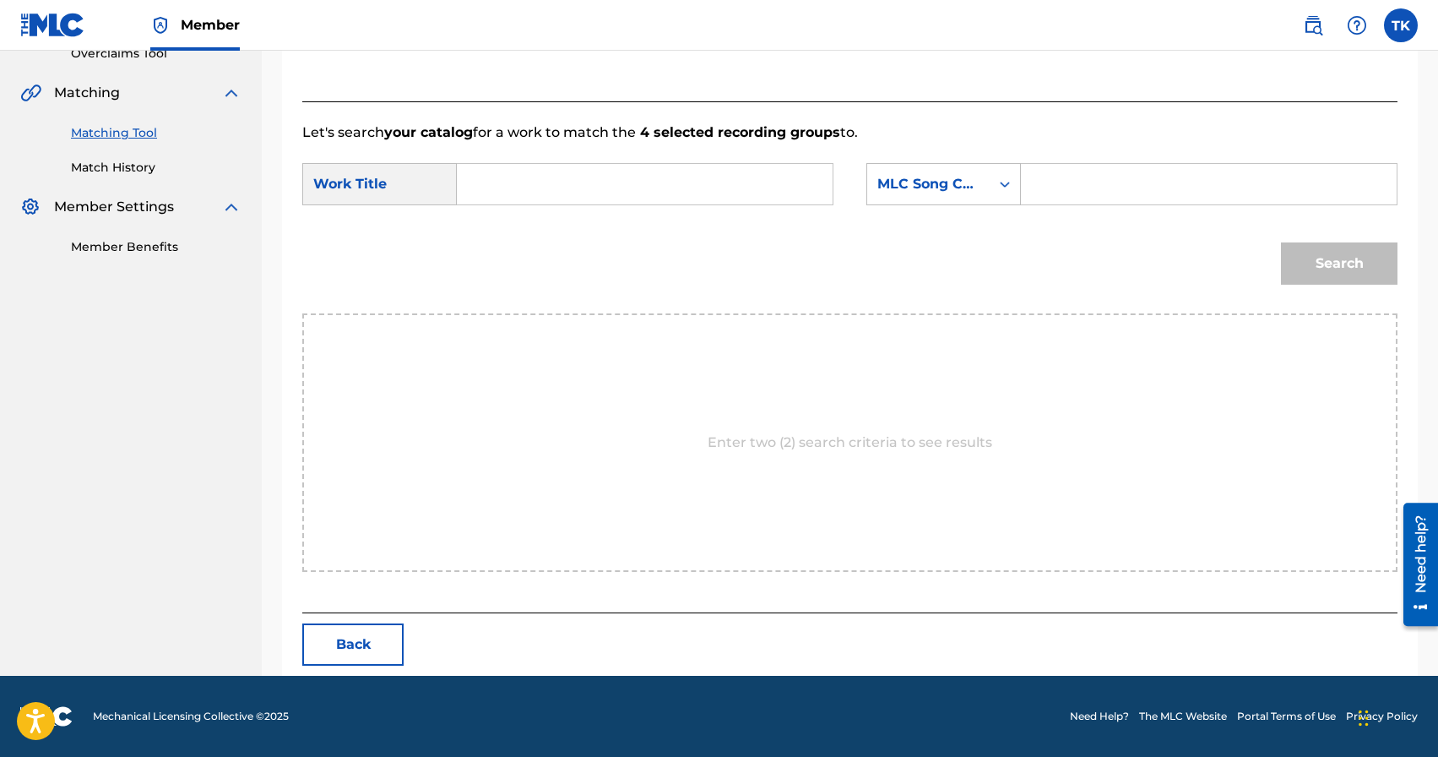
click at [637, 176] on input "Search Form" at bounding box center [644, 184] width 347 height 41
paste input "Сніг вже падає"
type input "Сніг вже падає"
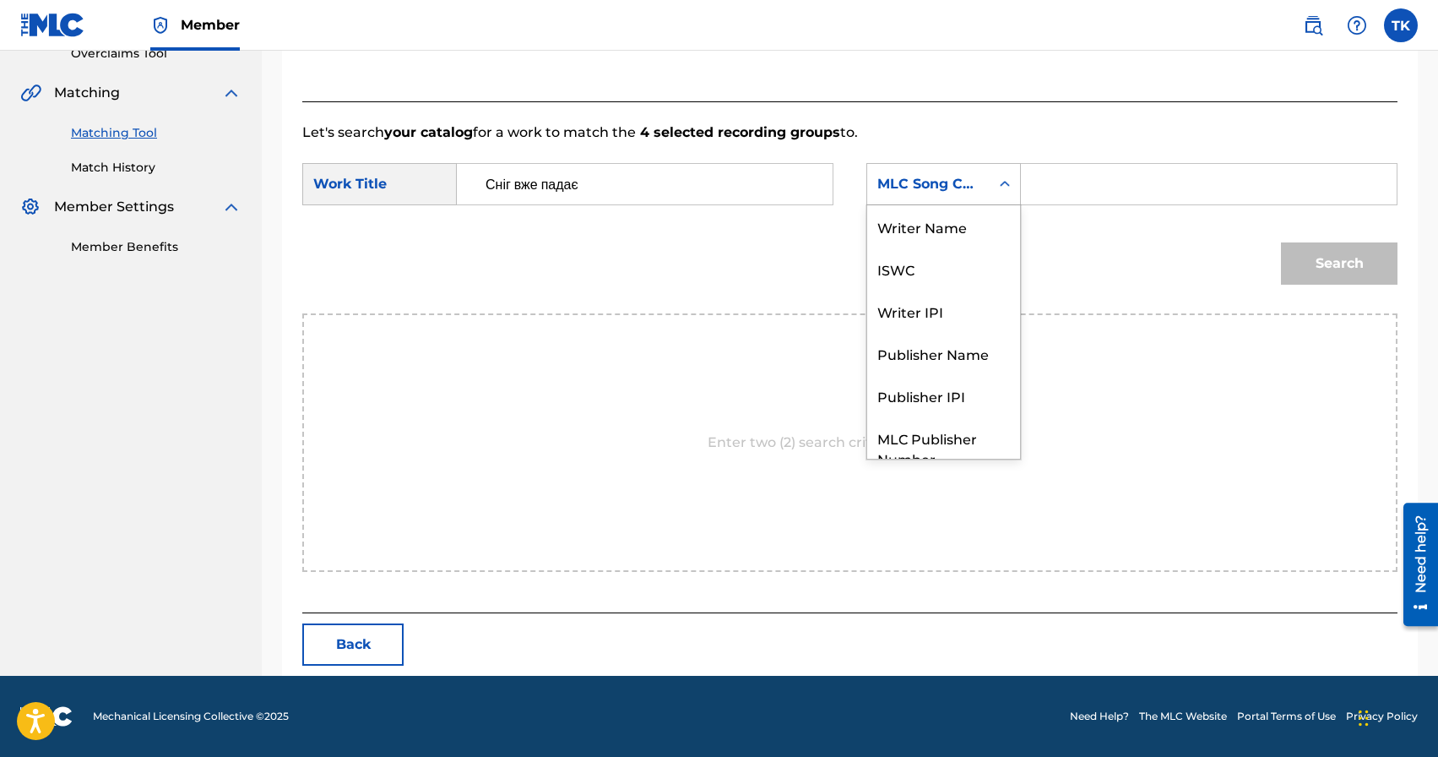
click at [988, 198] on div "MLC Song Code" at bounding box center [928, 184] width 122 height 32
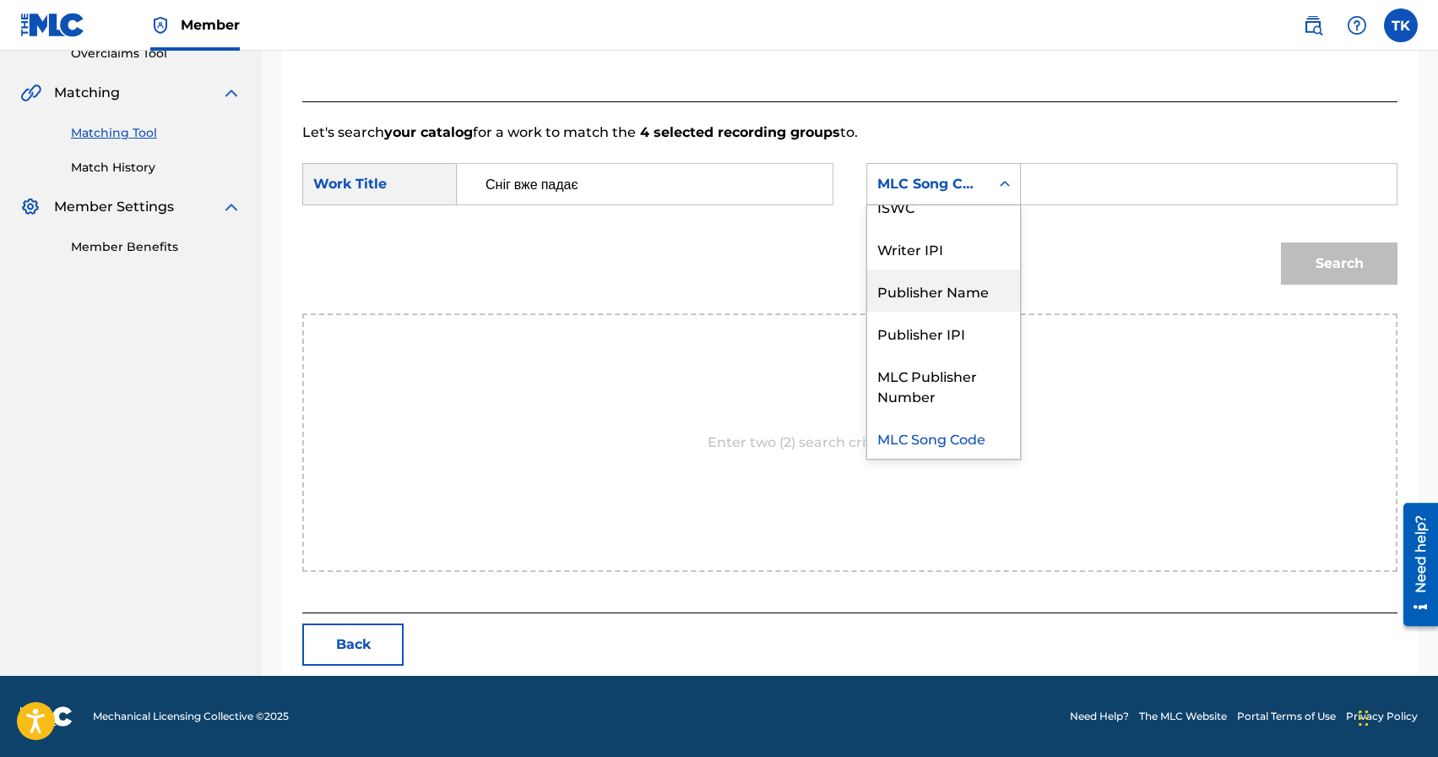
click at [952, 296] on div "Publisher Name" at bounding box center [943, 290] width 153 height 42
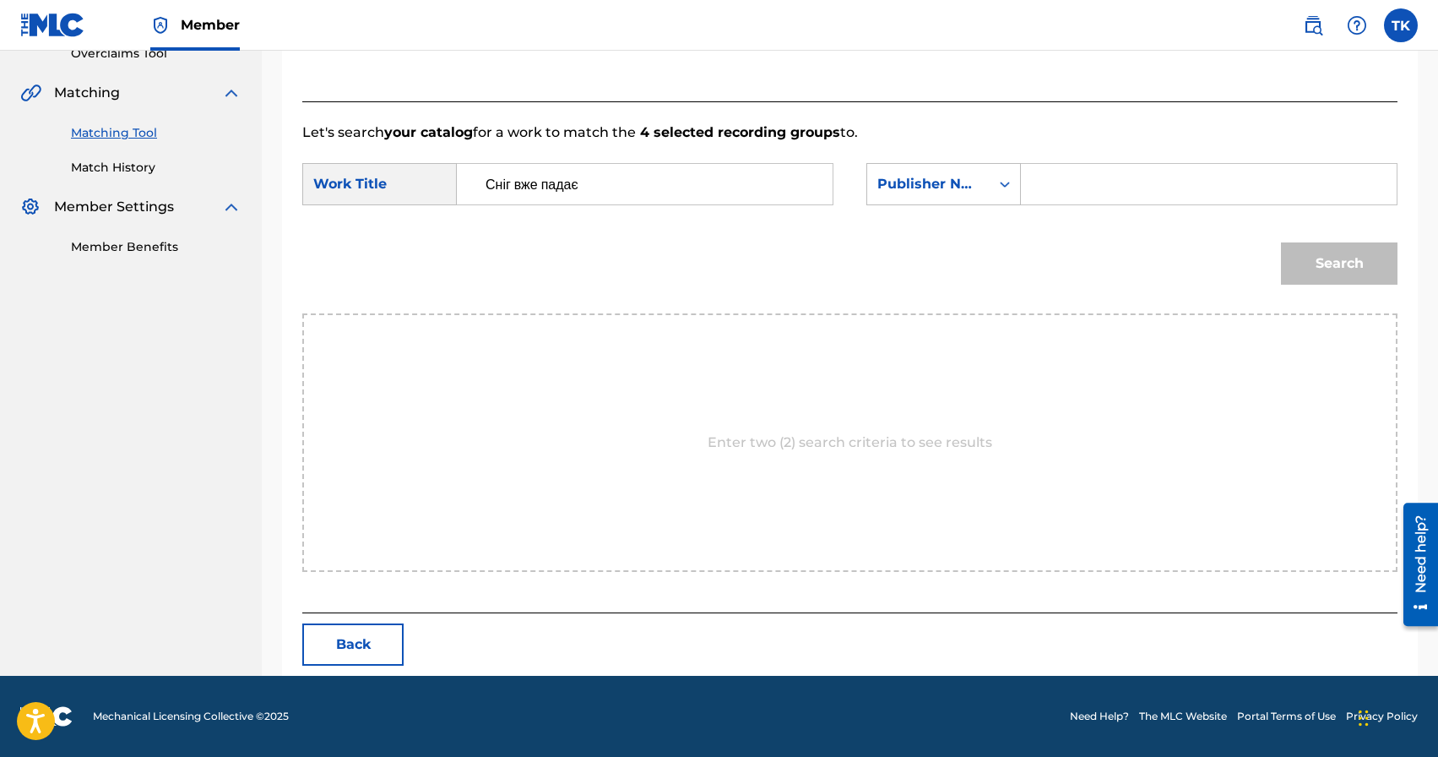
click at [1049, 193] on input "Search Form" at bounding box center [1208, 184] width 347 height 41
type input "INFINITY MUSIC"
click at [1332, 268] on button "Search" at bounding box center [1339, 263] width 117 height 42
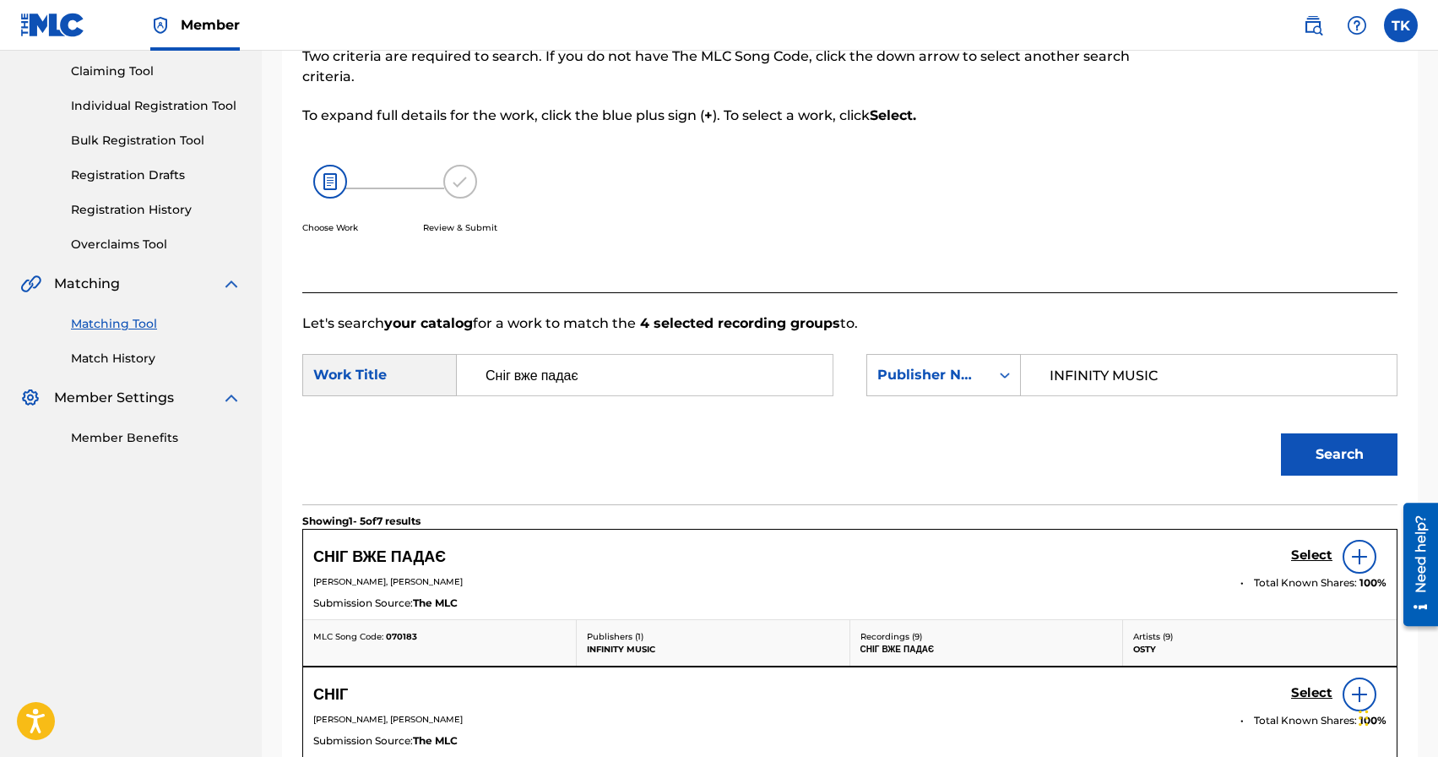
scroll to position [368, 0]
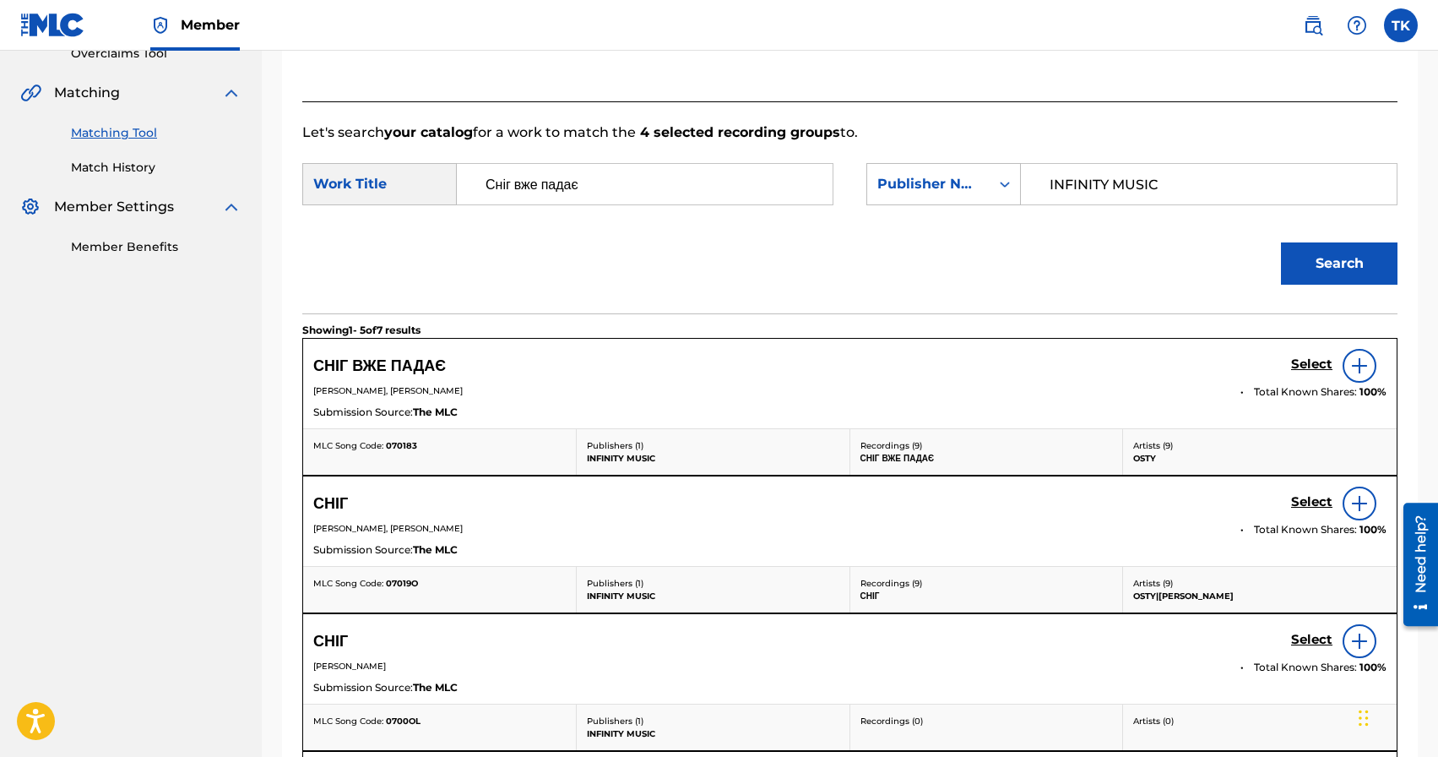
click at [1310, 358] on h5 "Select" at bounding box center [1311, 364] width 41 height 16
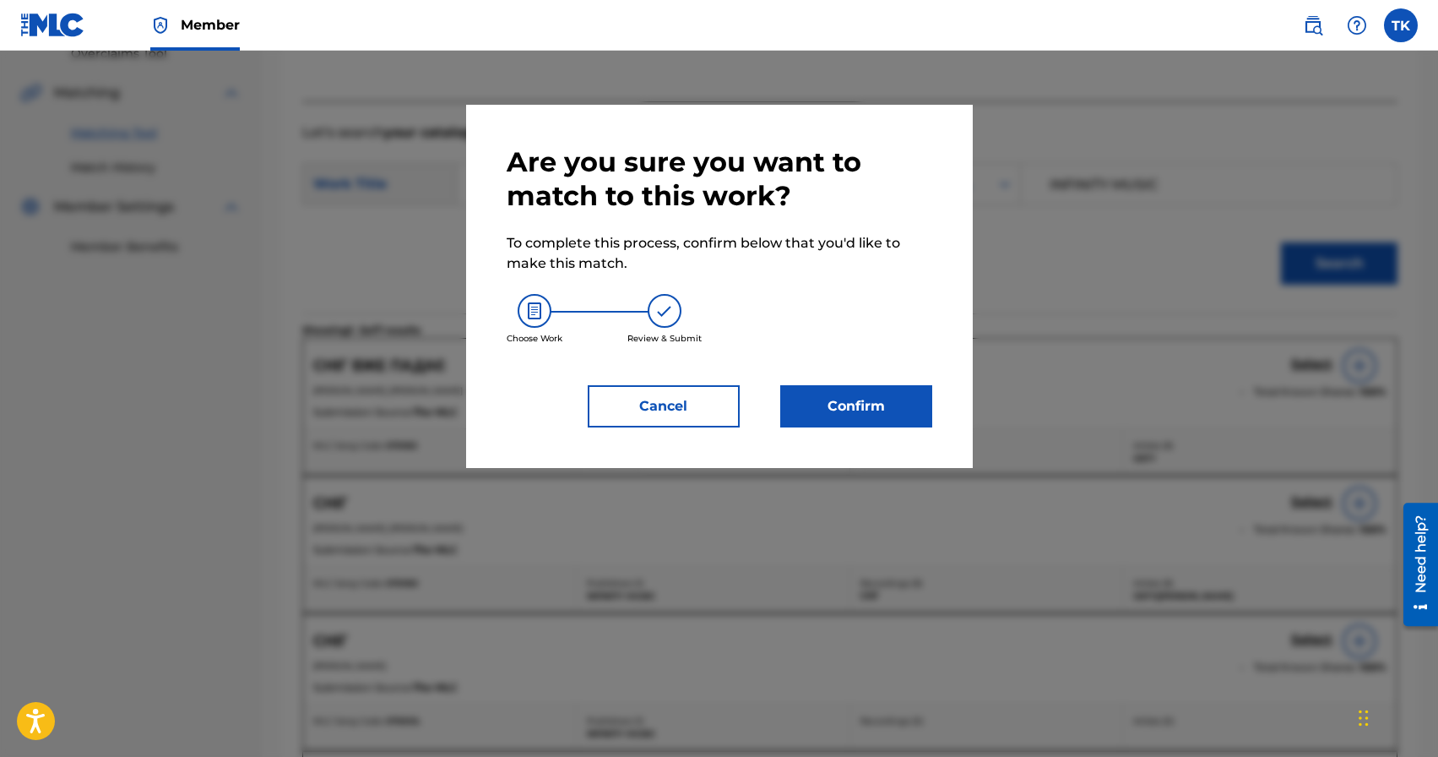
click at [918, 414] on button "Confirm" at bounding box center [856, 406] width 152 height 42
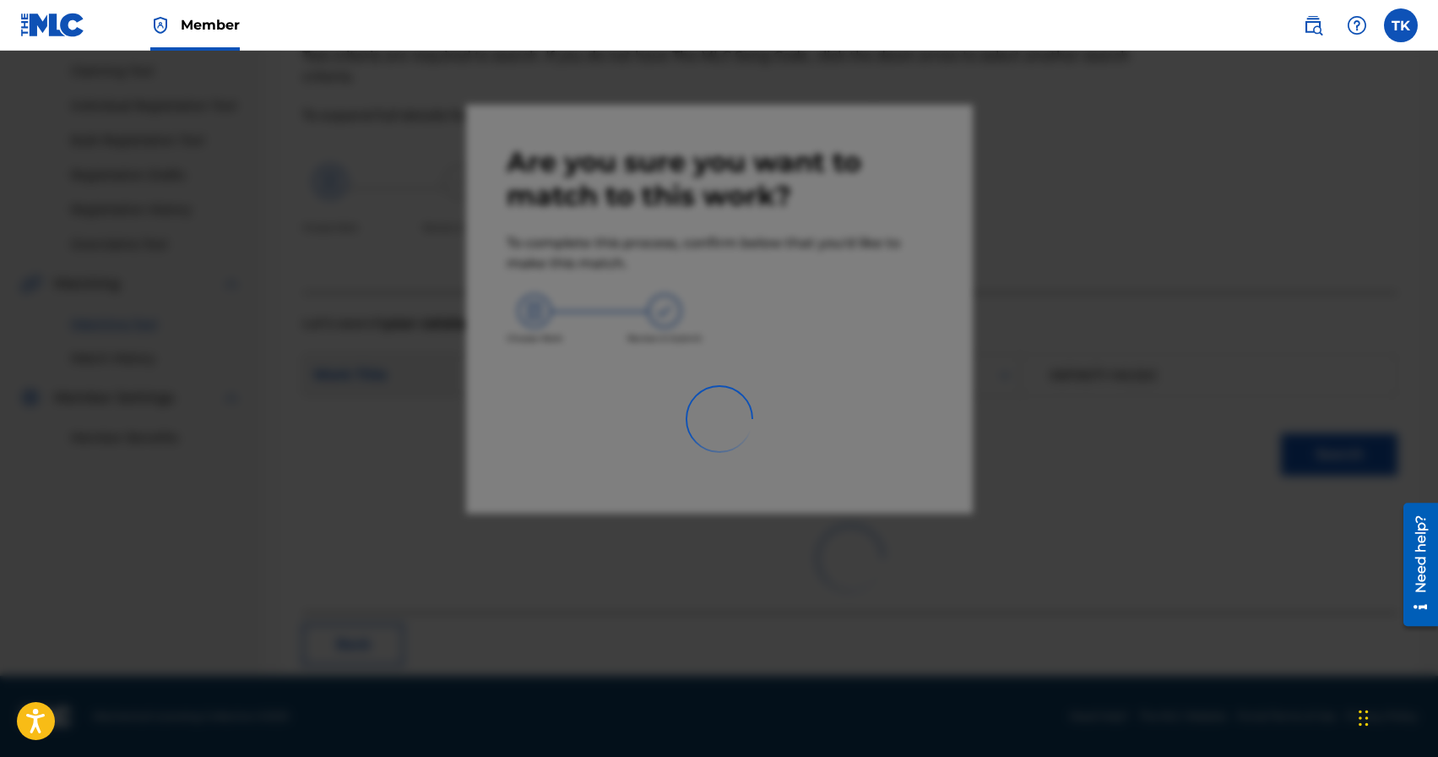
scroll to position [50, 0]
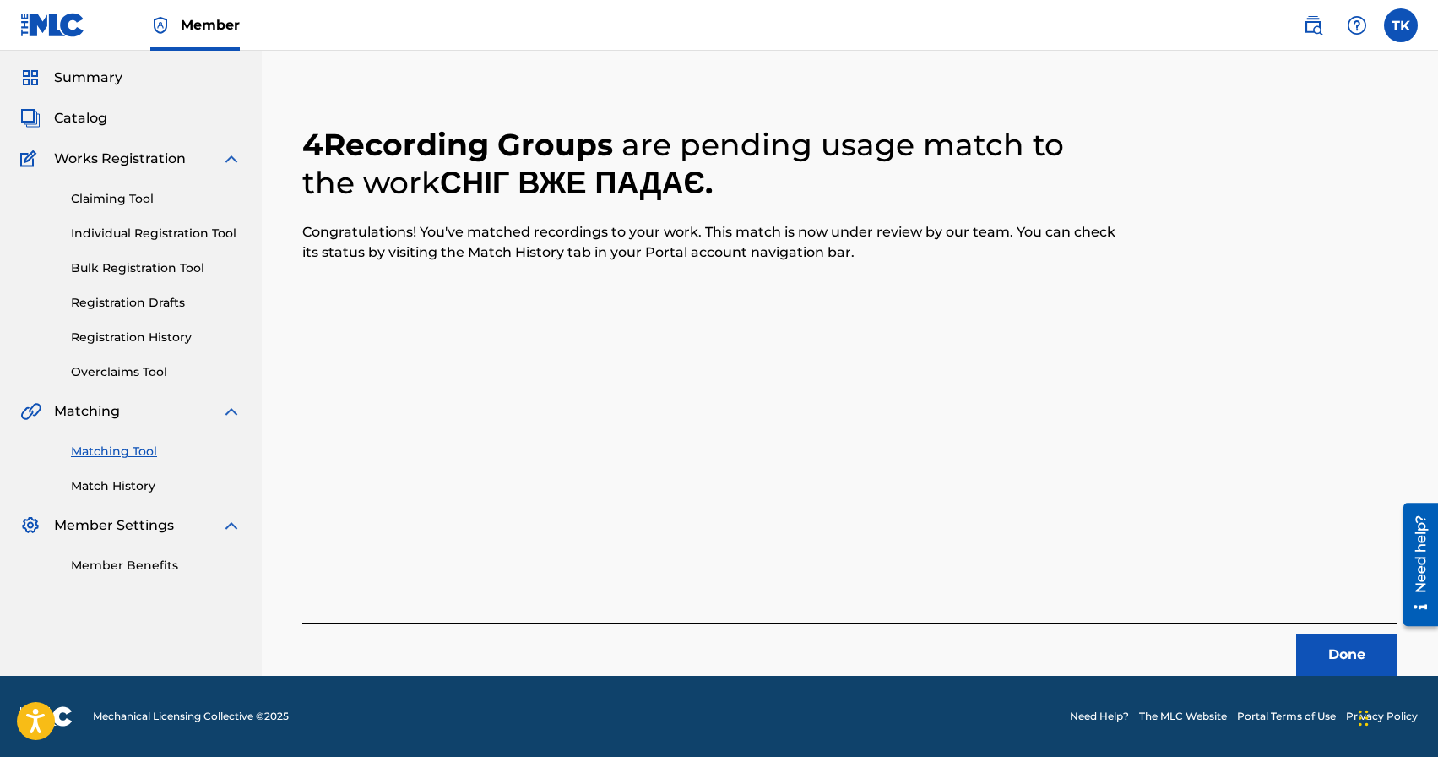
click at [1339, 654] on button "Done" at bounding box center [1346, 654] width 101 height 42
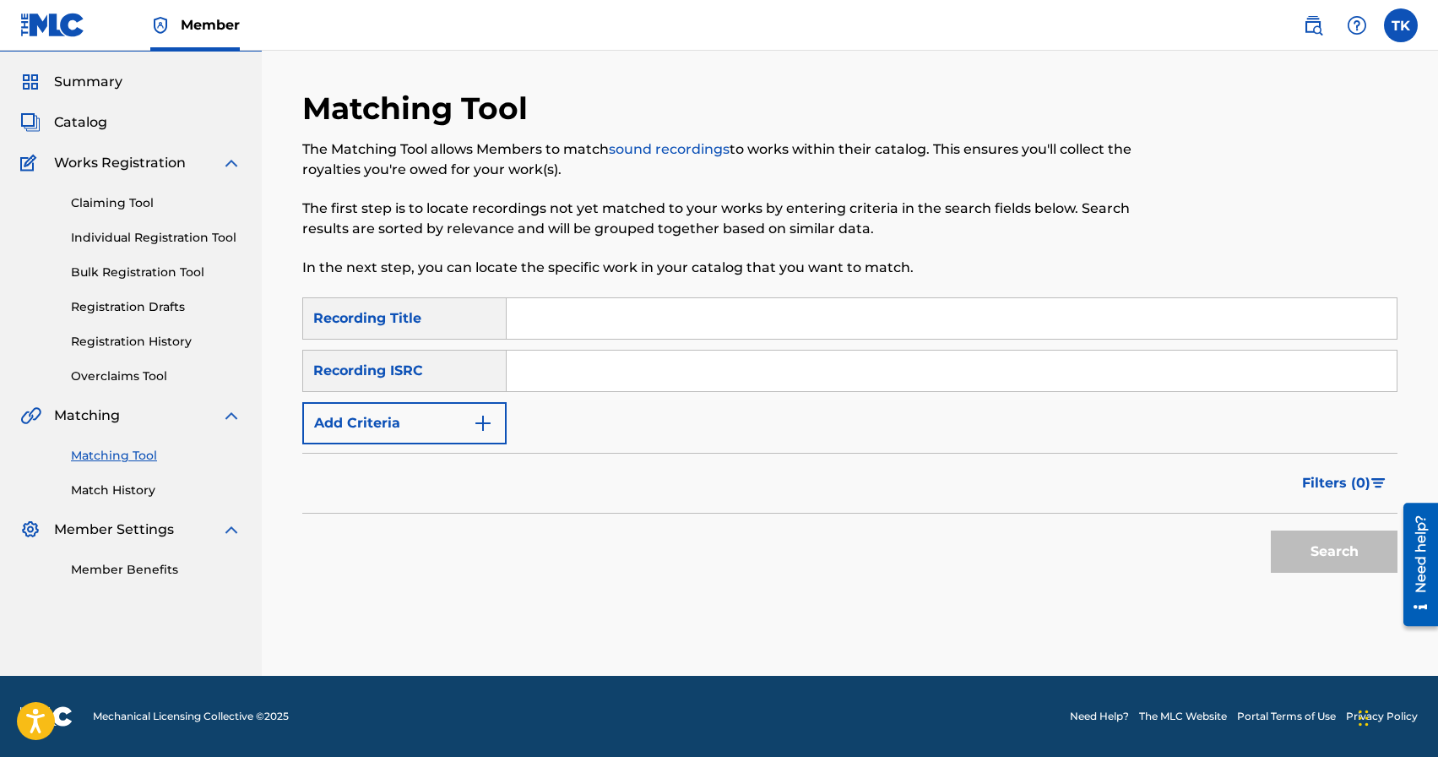
scroll to position [0, 0]
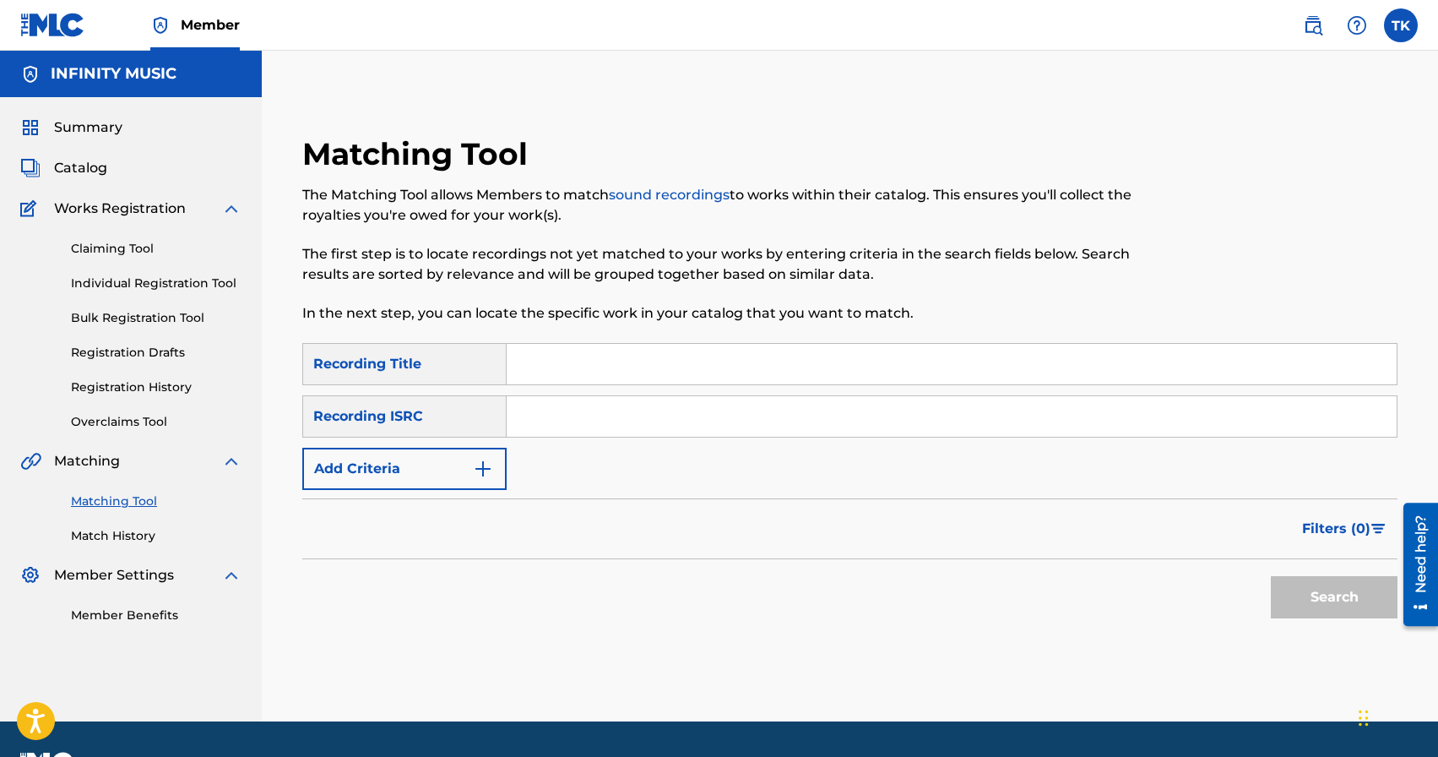
click at [618, 364] on input "Search Form" at bounding box center [952, 364] width 890 height 41
type input "фонтан"
click at [457, 464] on button "Add Criteria" at bounding box center [404, 469] width 204 height 42
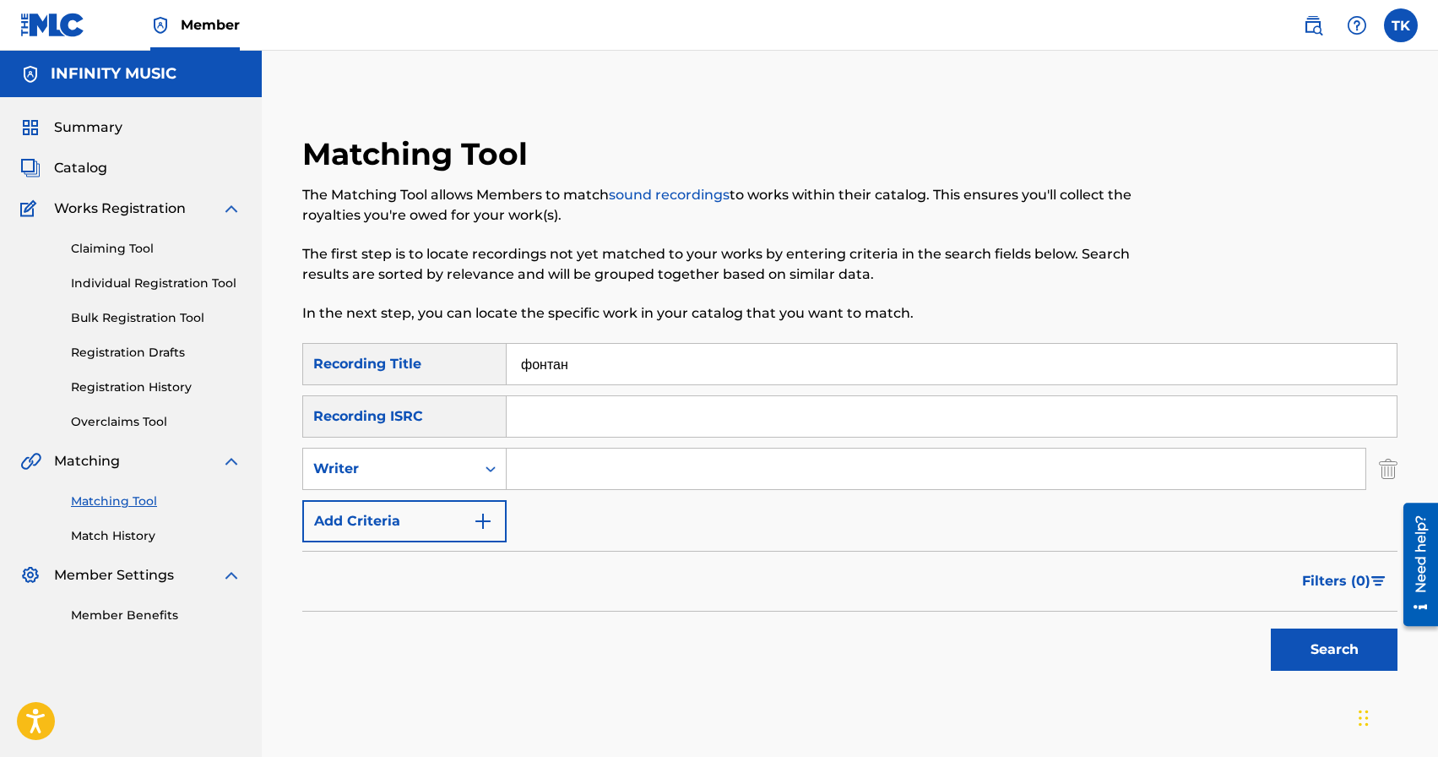
click at [457, 464] on div "Writer" at bounding box center [389, 469] width 152 height 20
click at [442, 506] on div "Recording Artist" at bounding box center [404, 511] width 203 height 42
click at [572, 471] on input "Search Form" at bounding box center [936, 468] width 859 height 41
type input "d"
type input "osty"
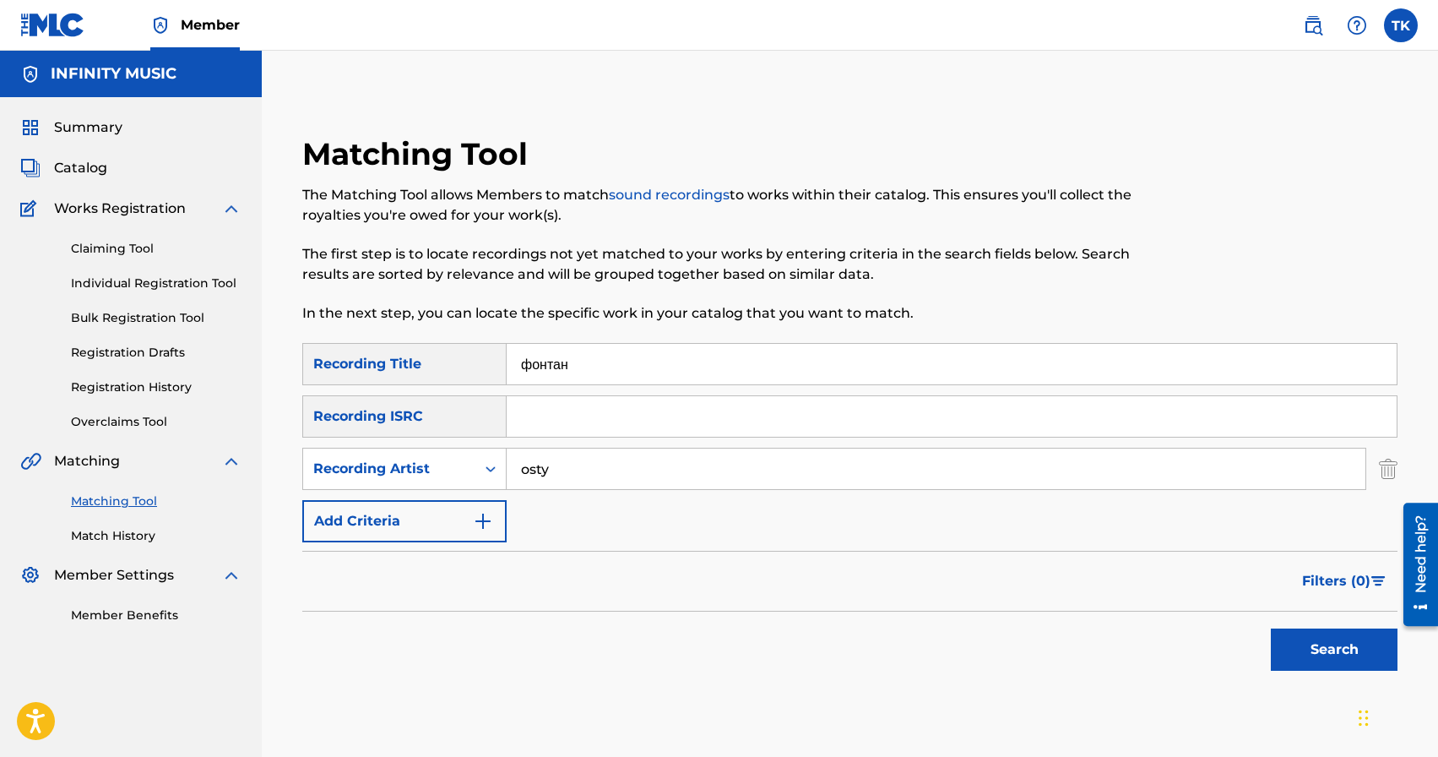
click at [1294, 643] on button "Search" at bounding box center [1334, 649] width 127 height 42
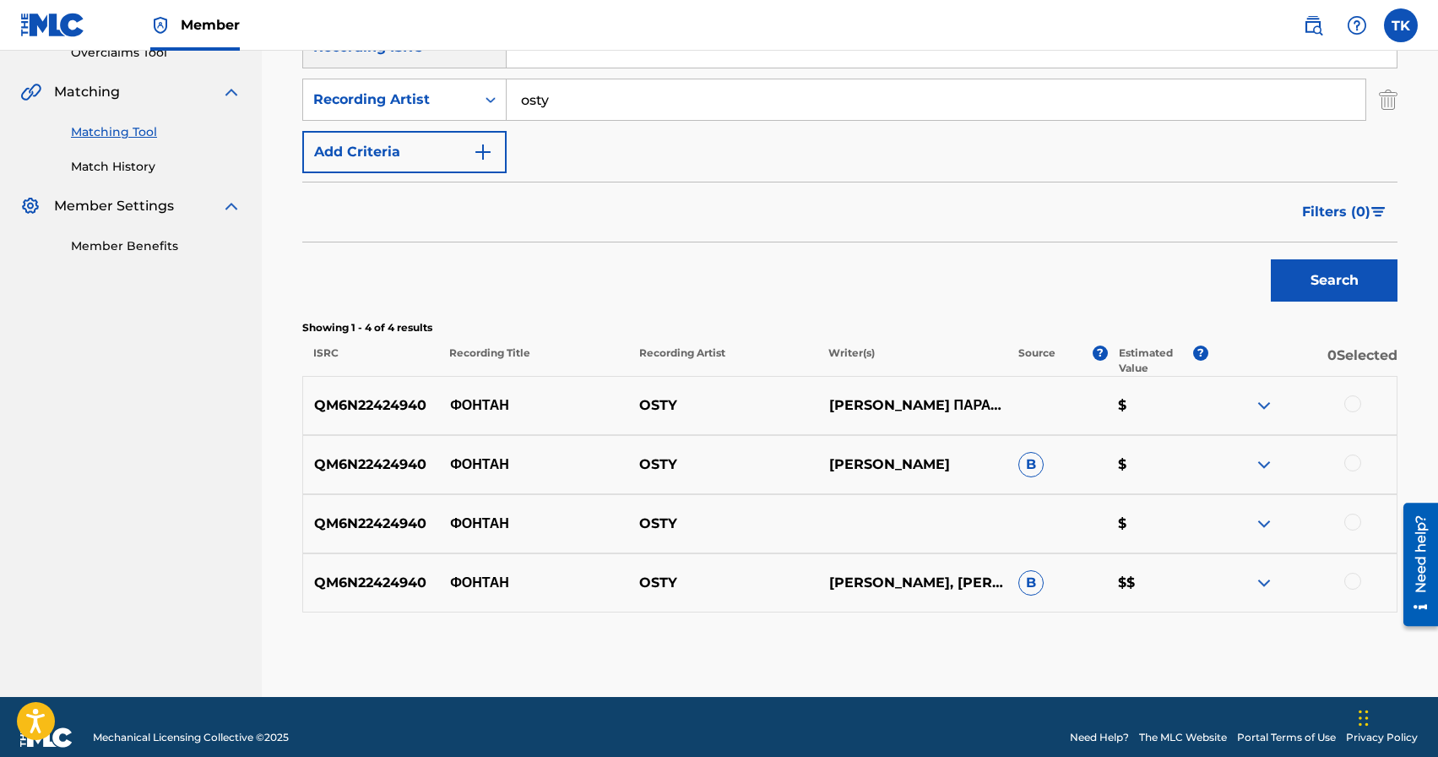
scroll to position [390, 0]
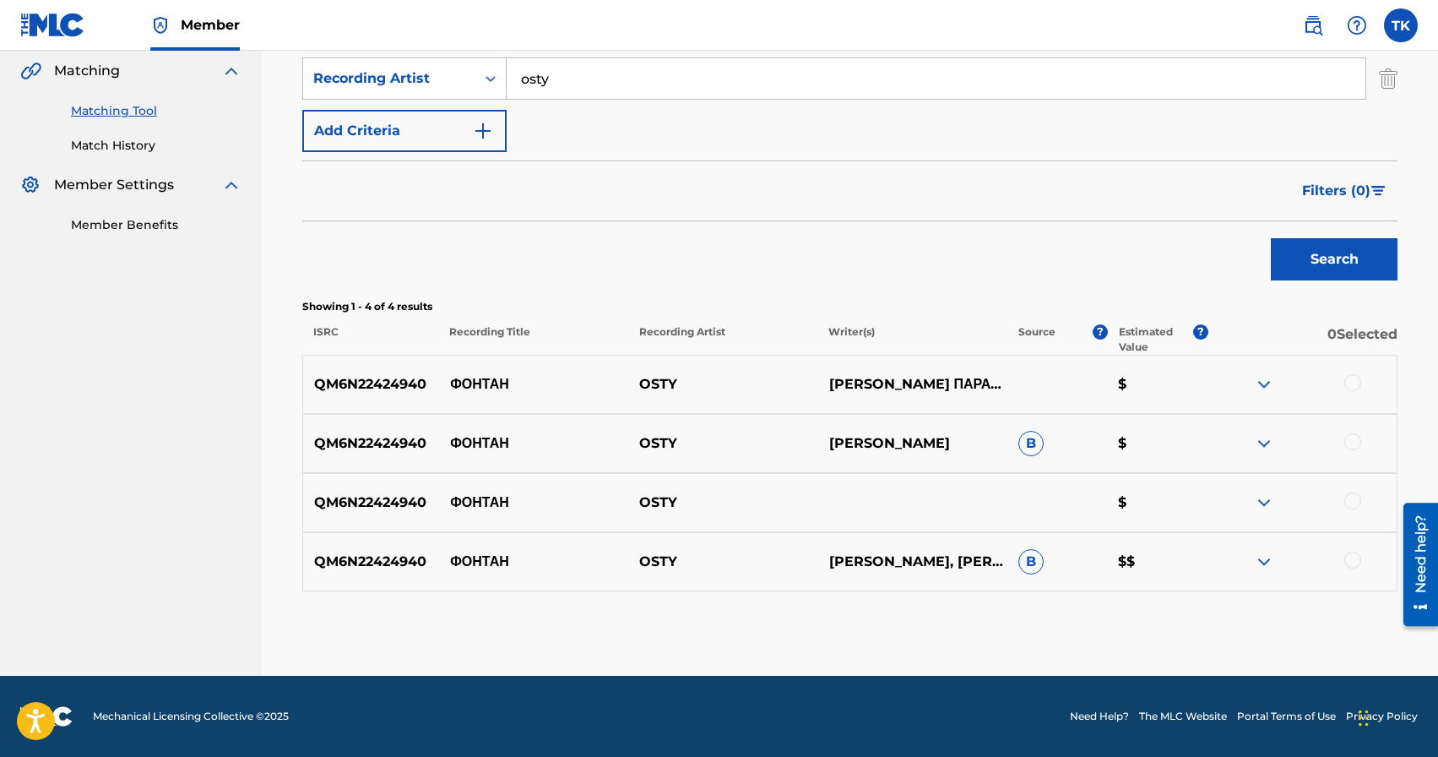
click at [1350, 379] on div at bounding box center [1352, 382] width 17 height 17
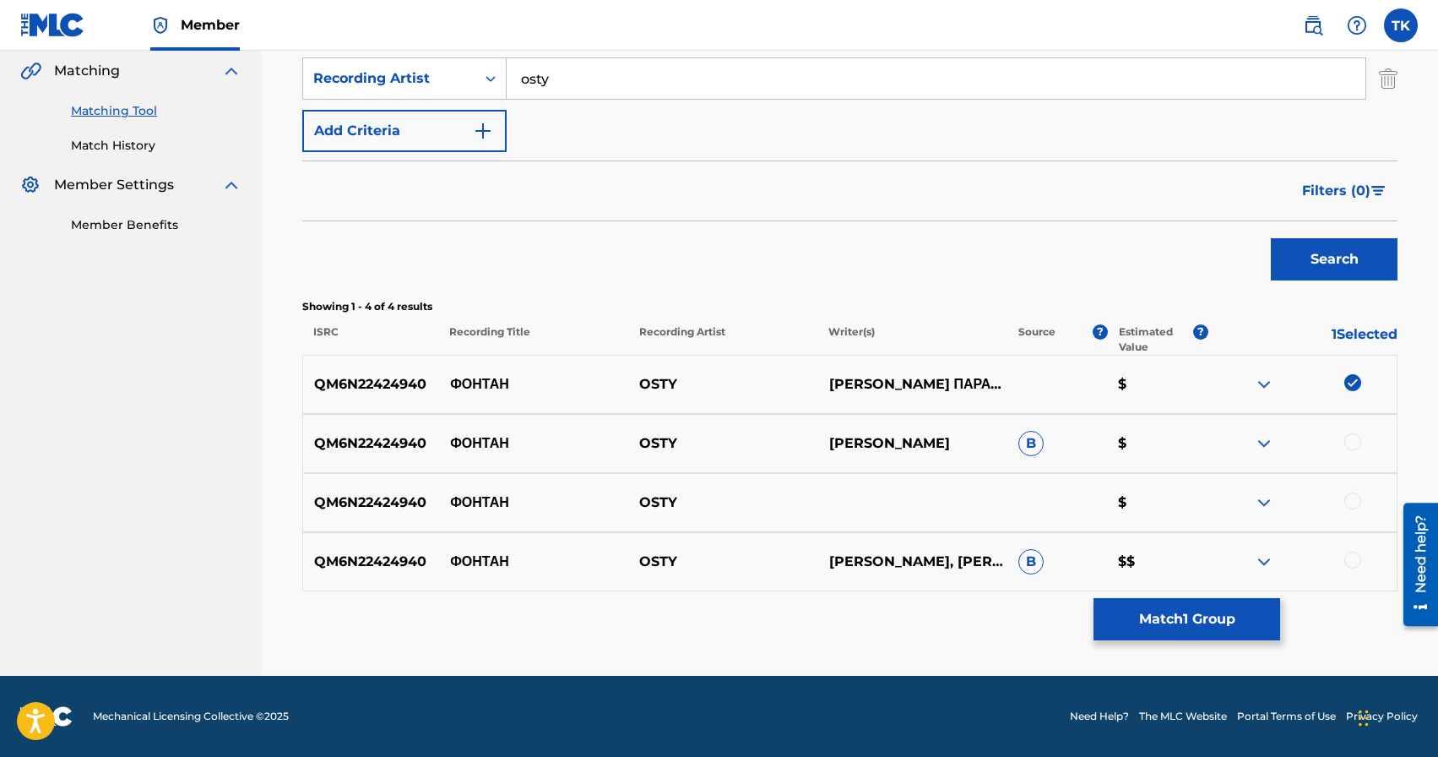
click at [1359, 441] on div at bounding box center [1352, 441] width 17 height 17
click at [1356, 500] on div at bounding box center [1352, 500] width 17 height 17
click at [1354, 566] on div at bounding box center [1352, 559] width 17 height 17
click at [1160, 611] on button "Match 4 Groups" at bounding box center [1187, 619] width 187 height 42
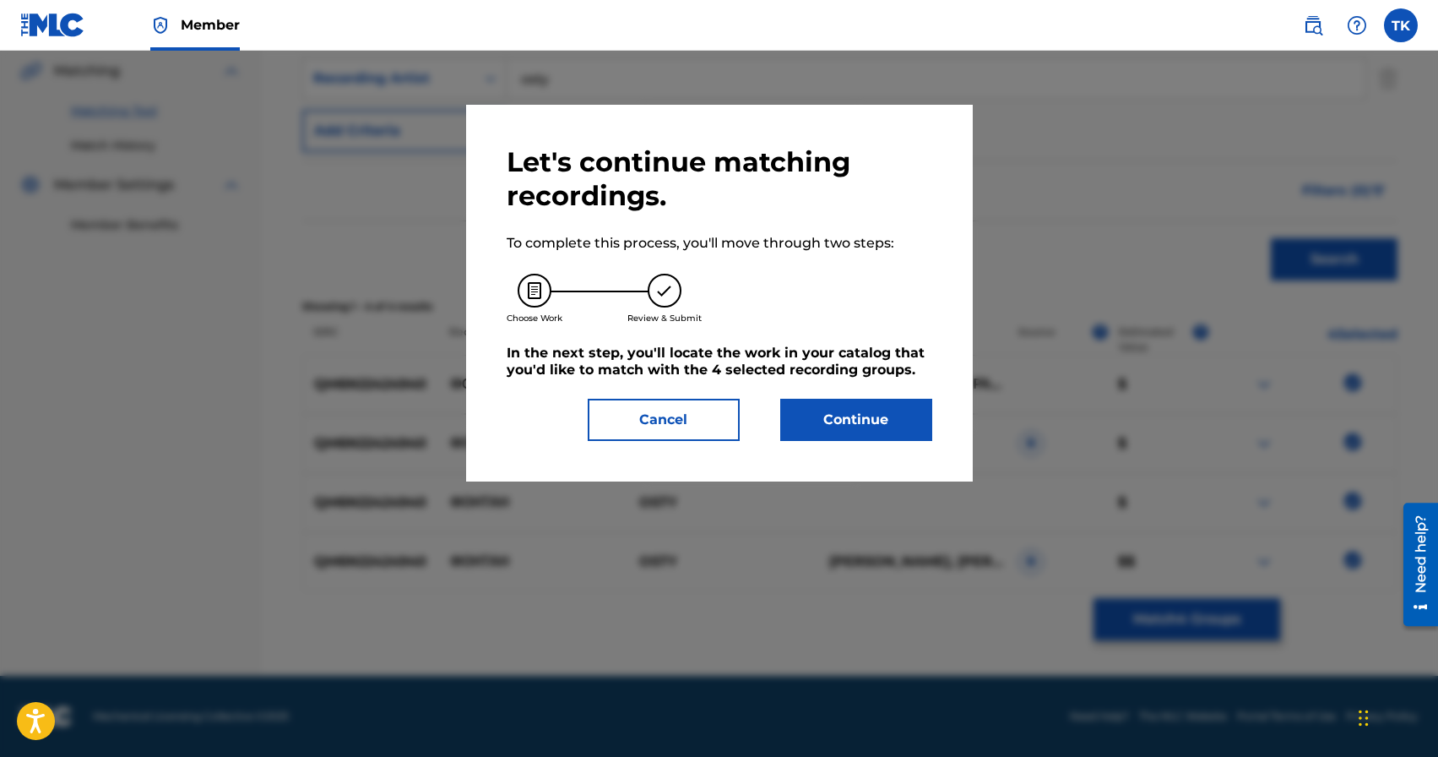
click at [897, 420] on button "Continue" at bounding box center [856, 420] width 152 height 42
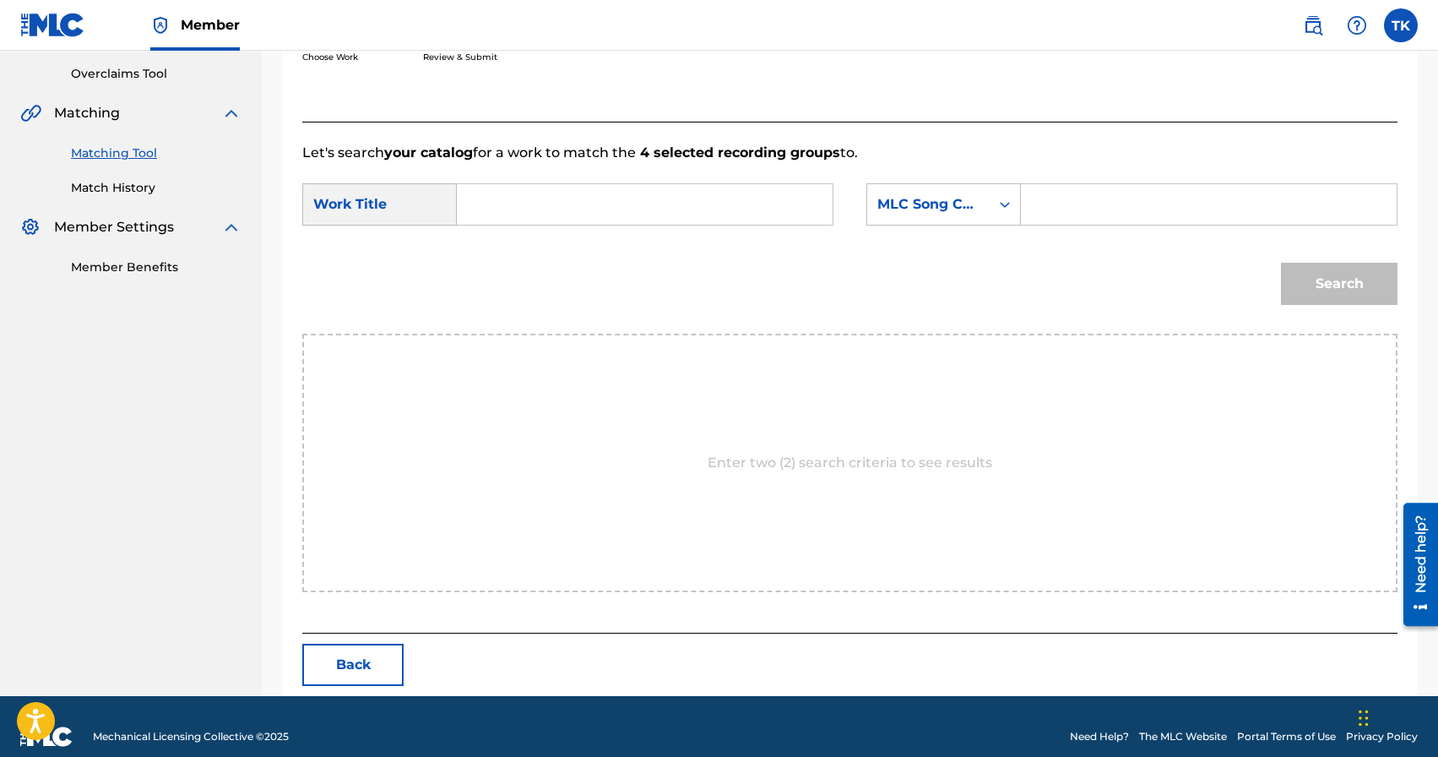
scroll to position [368, 0]
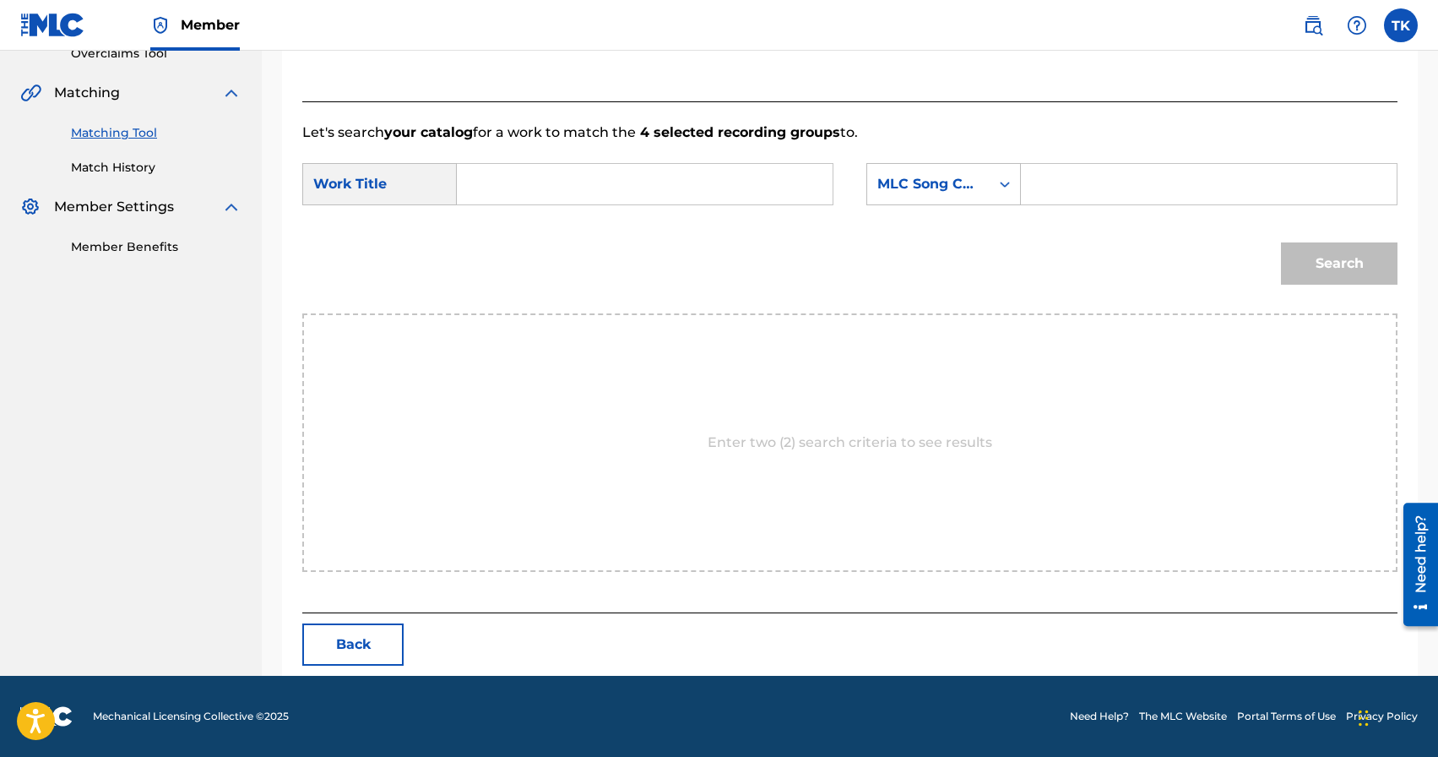
click at [692, 176] on input "Search Form" at bounding box center [644, 184] width 347 height 41
type input "a"
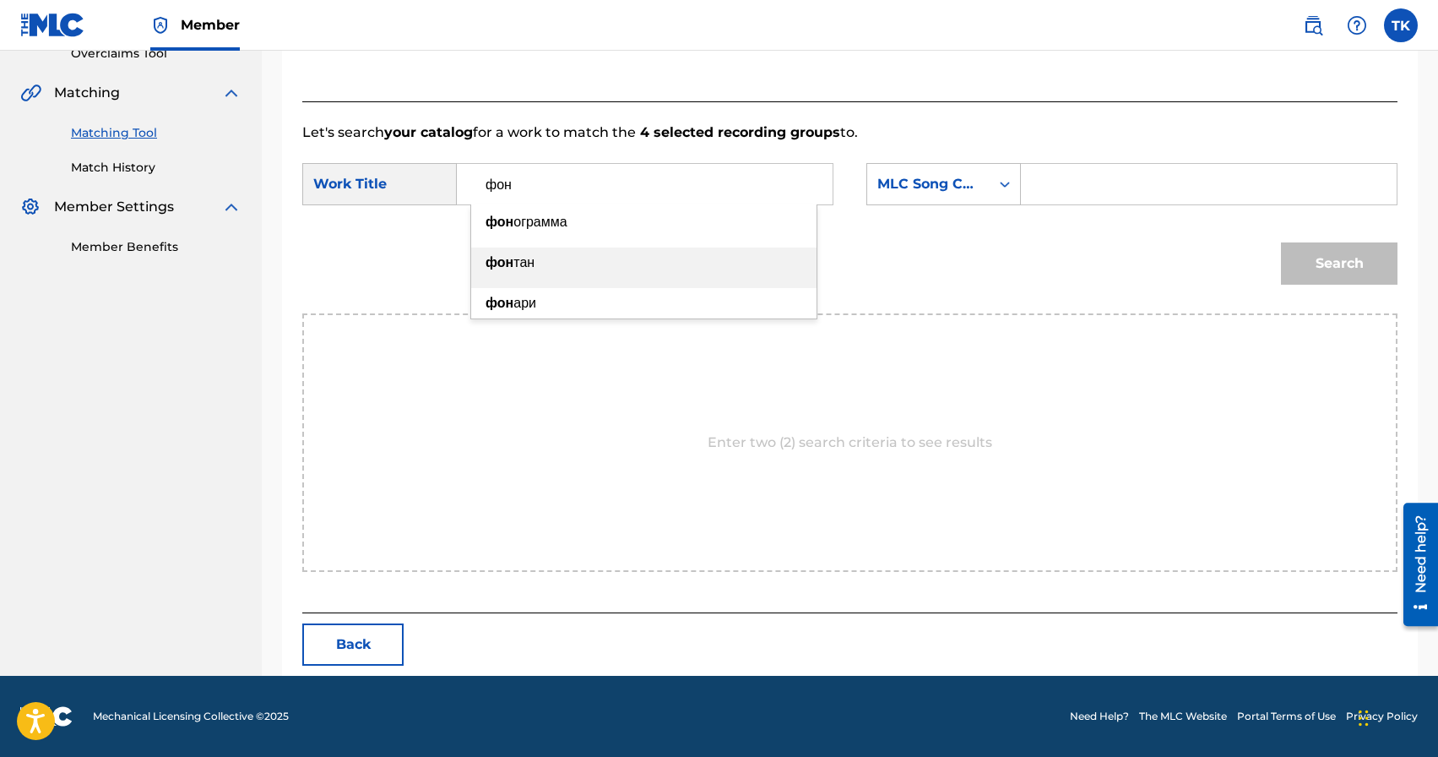
click at [628, 273] on div "[PERSON_NAME]" at bounding box center [643, 262] width 345 height 30
type input "фонтан"
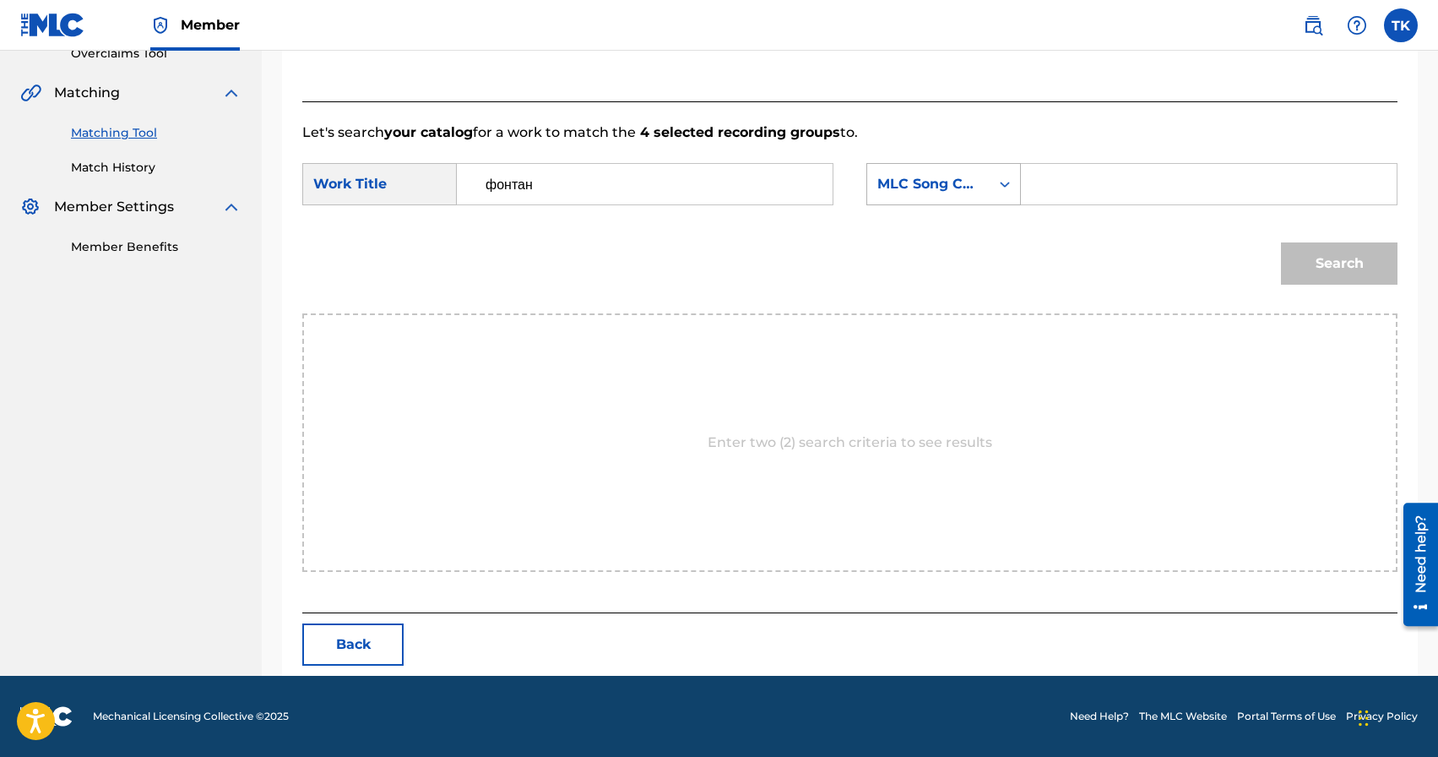
click at [994, 193] on div "Search Form" at bounding box center [1005, 184] width 30 height 30
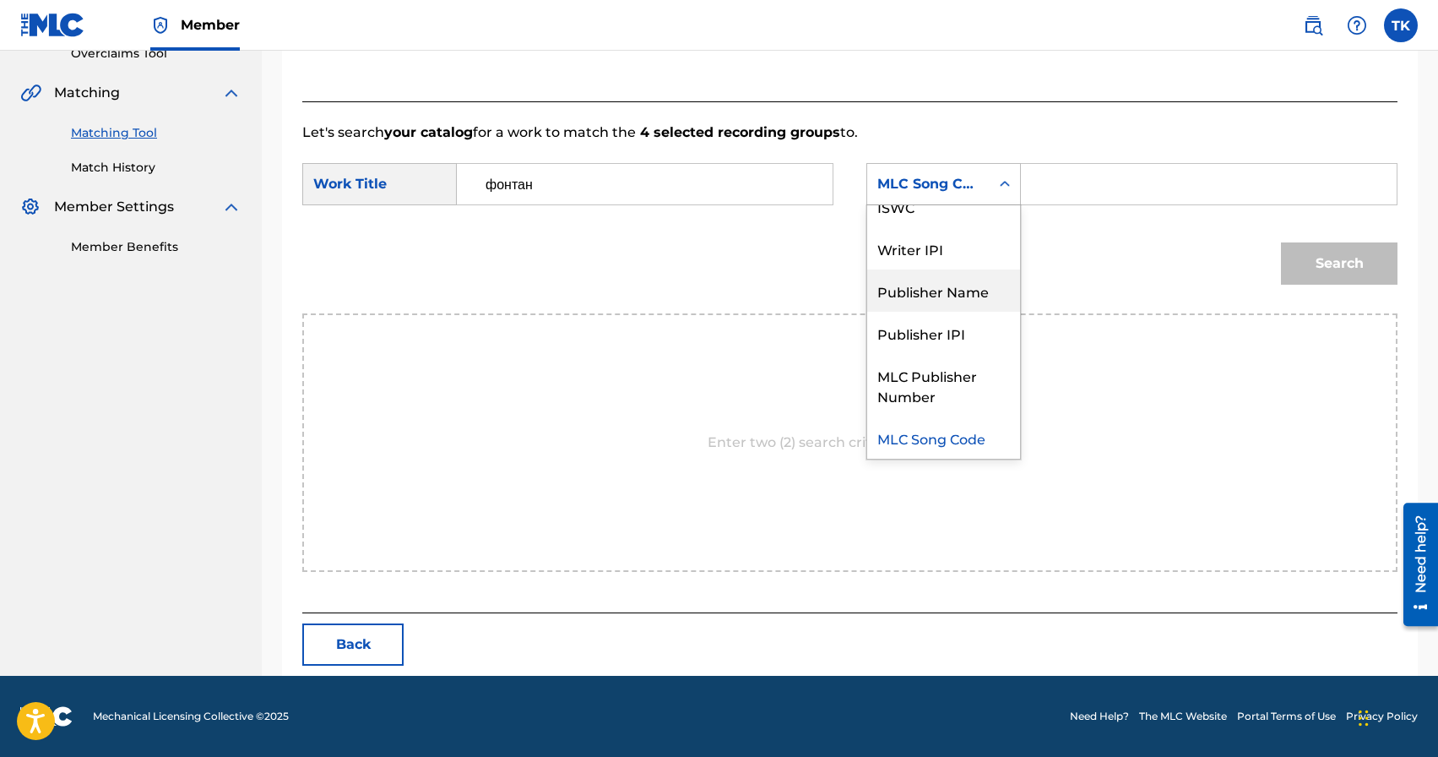
click at [957, 275] on div "Publisher Name" at bounding box center [943, 290] width 153 height 42
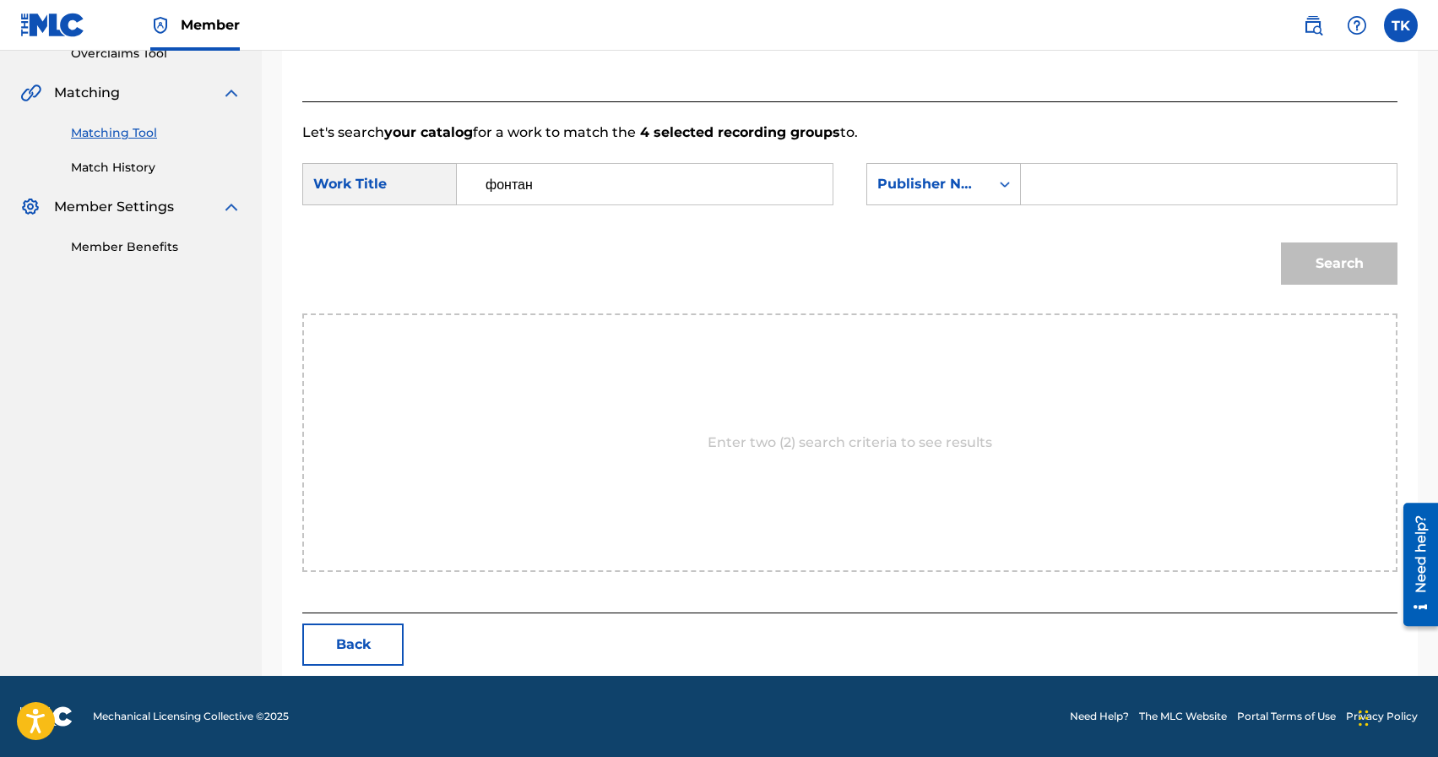
click at [1081, 174] on input "Search Form" at bounding box center [1208, 184] width 347 height 41
type input "INFINITY MUSIC"
click at [1338, 271] on button "Search" at bounding box center [1339, 263] width 117 height 42
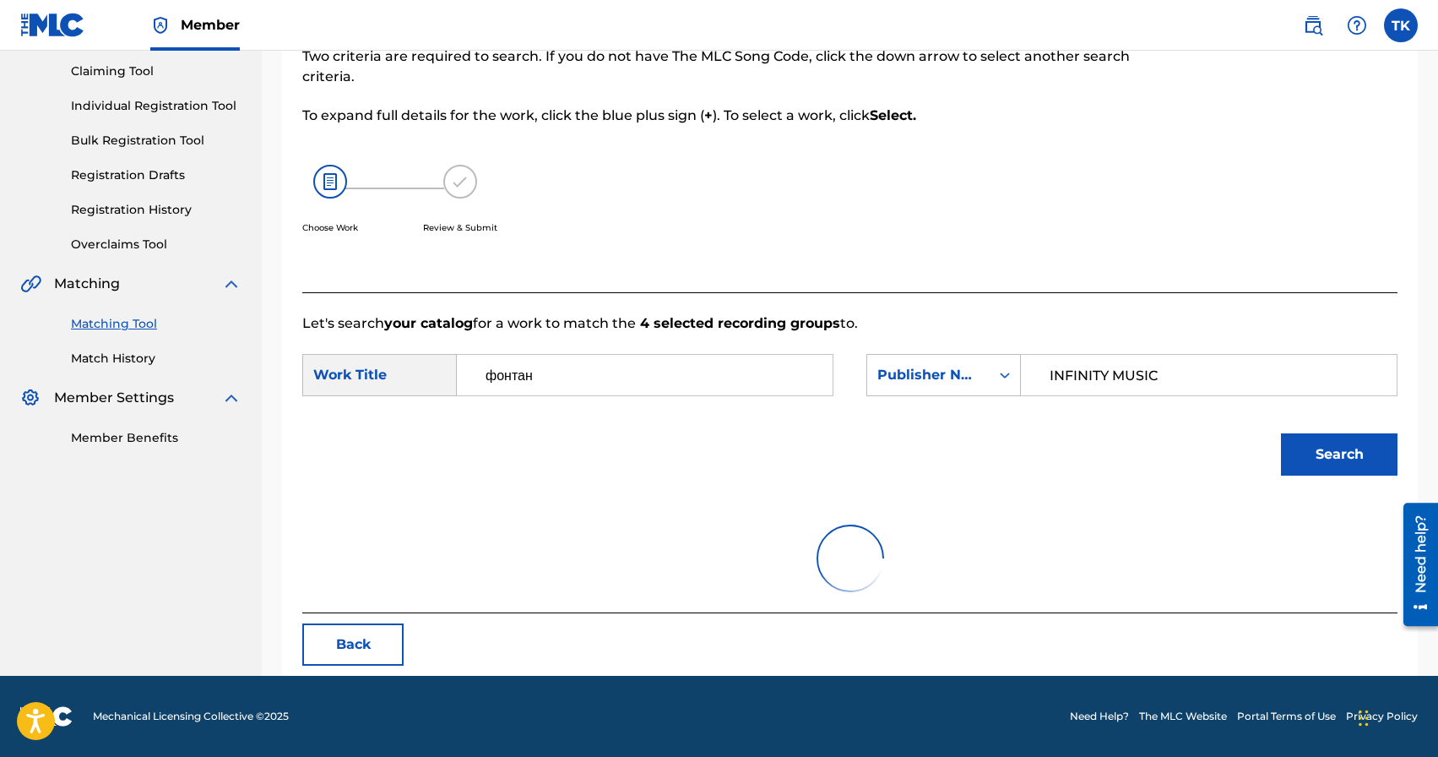
scroll to position [318, 0]
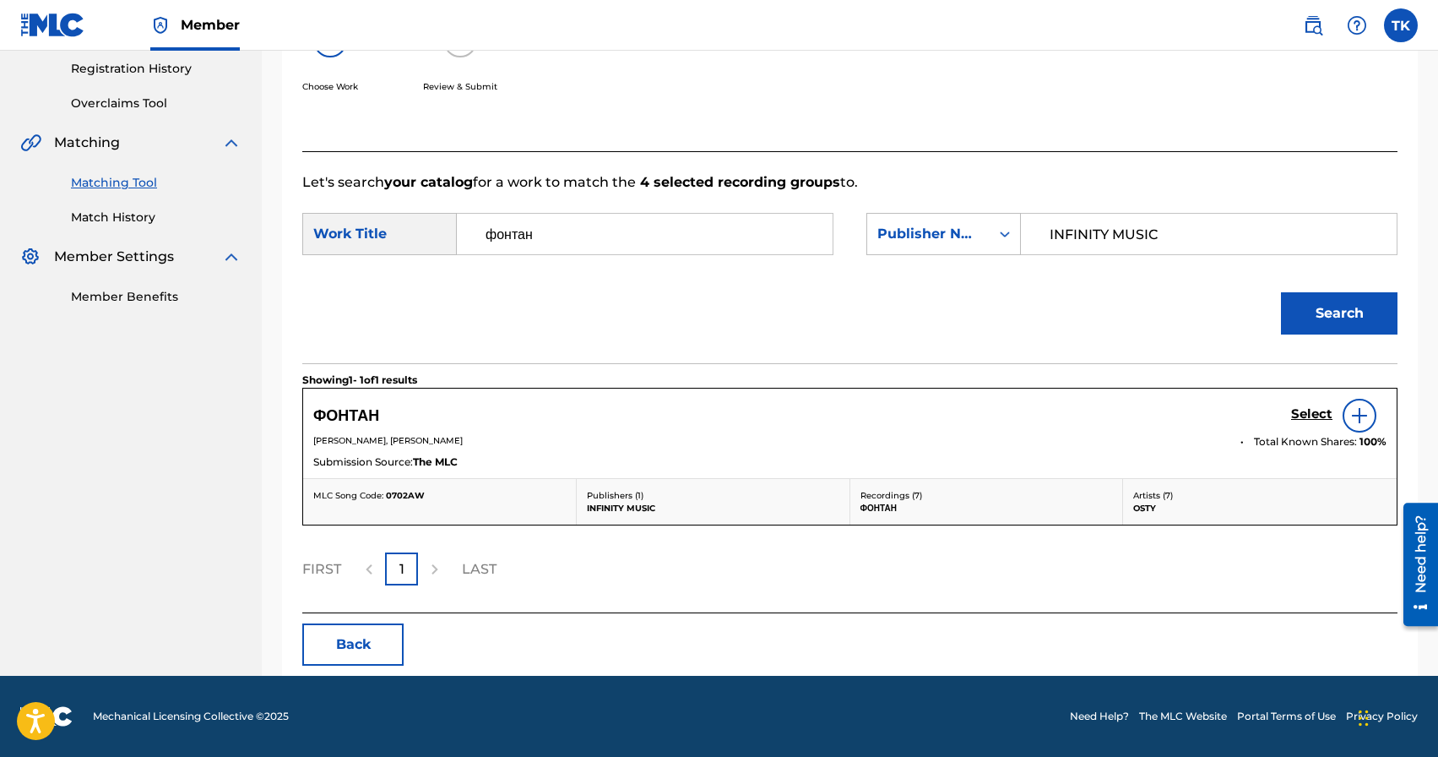
click at [1307, 409] on h5 "Select" at bounding box center [1311, 414] width 41 height 16
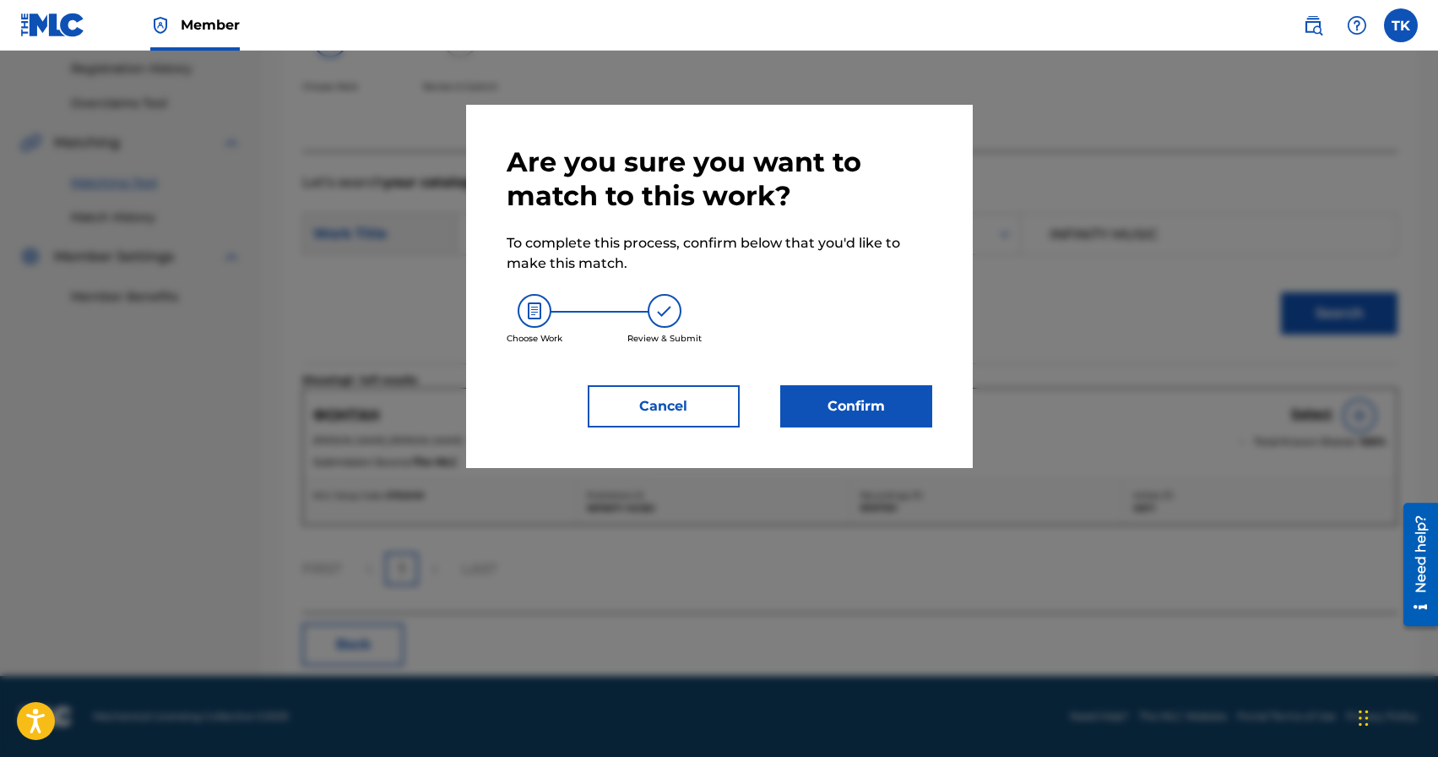
click at [908, 393] on button "Confirm" at bounding box center [856, 406] width 152 height 42
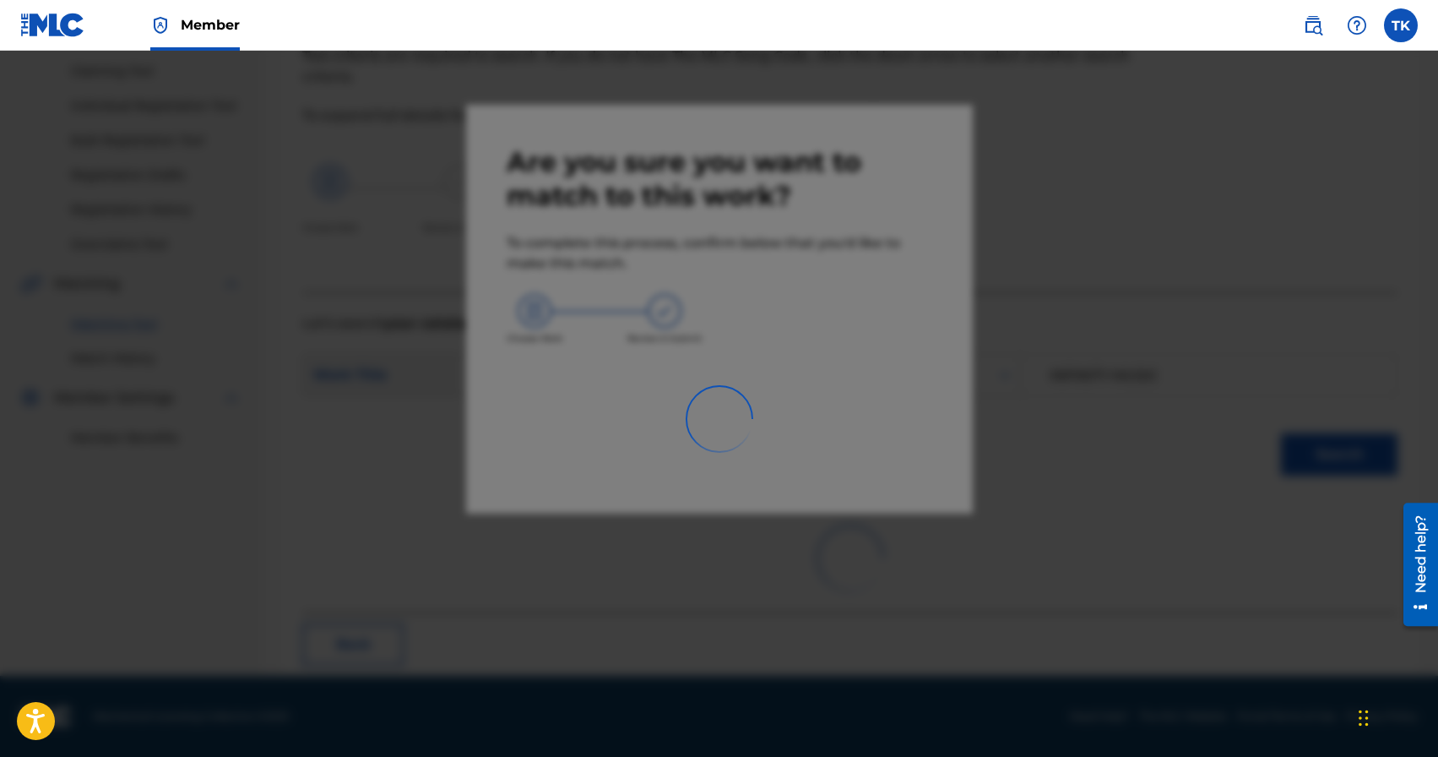
scroll to position [50, 0]
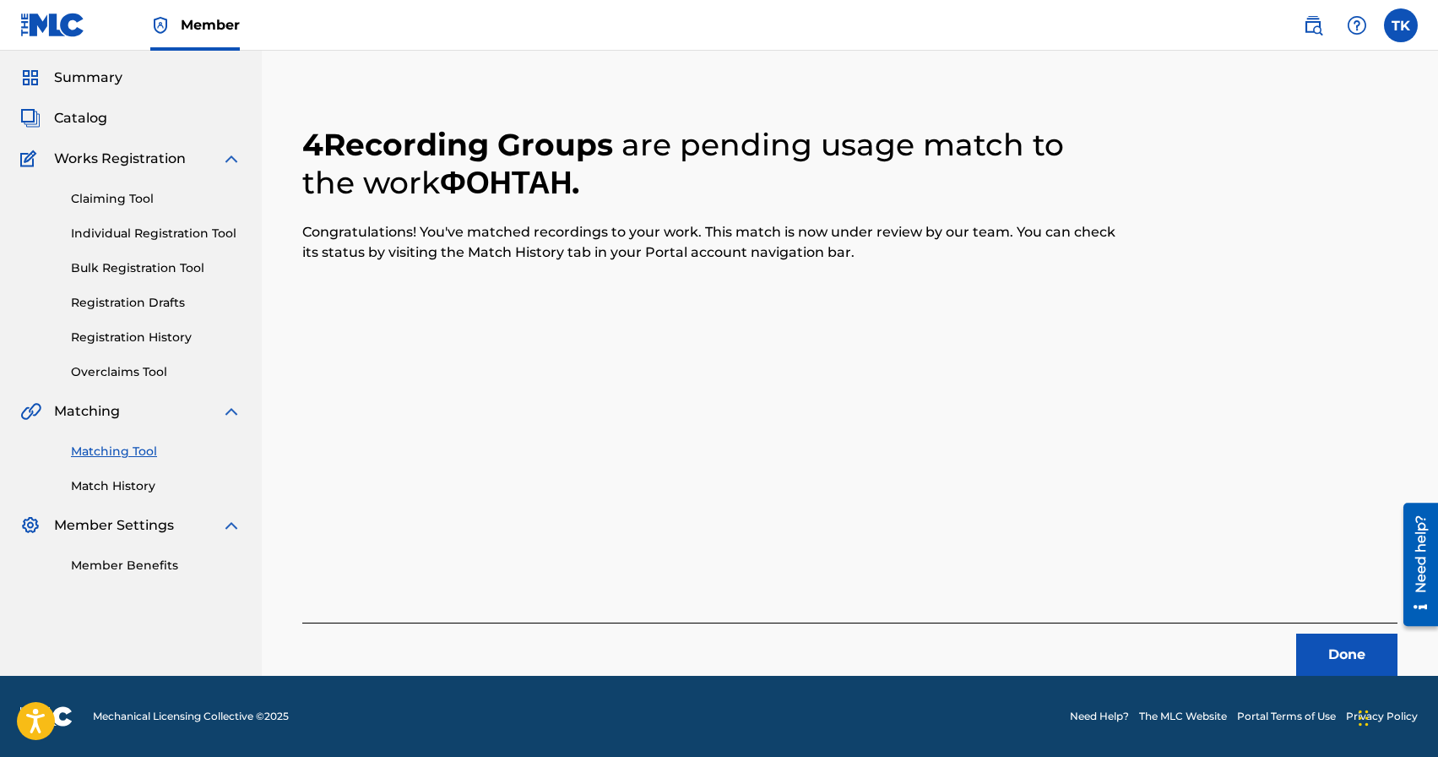
click at [1317, 635] on button "Done" at bounding box center [1346, 654] width 101 height 42
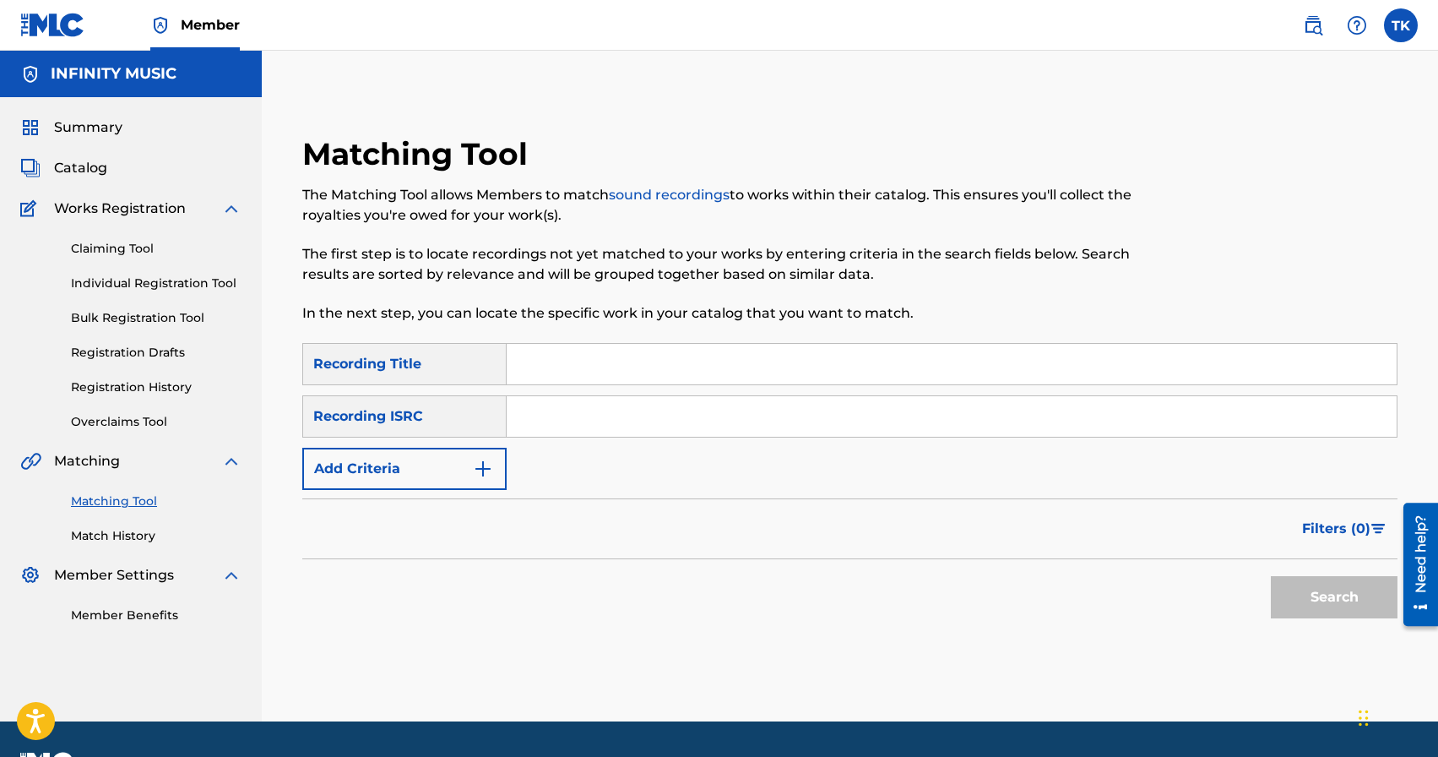
click at [644, 349] on input "Search Form" at bounding box center [952, 364] width 890 height 41
type input "знайти"
click at [468, 464] on button "Add Criteria" at bounding box center [404, 469] width 204 height 42
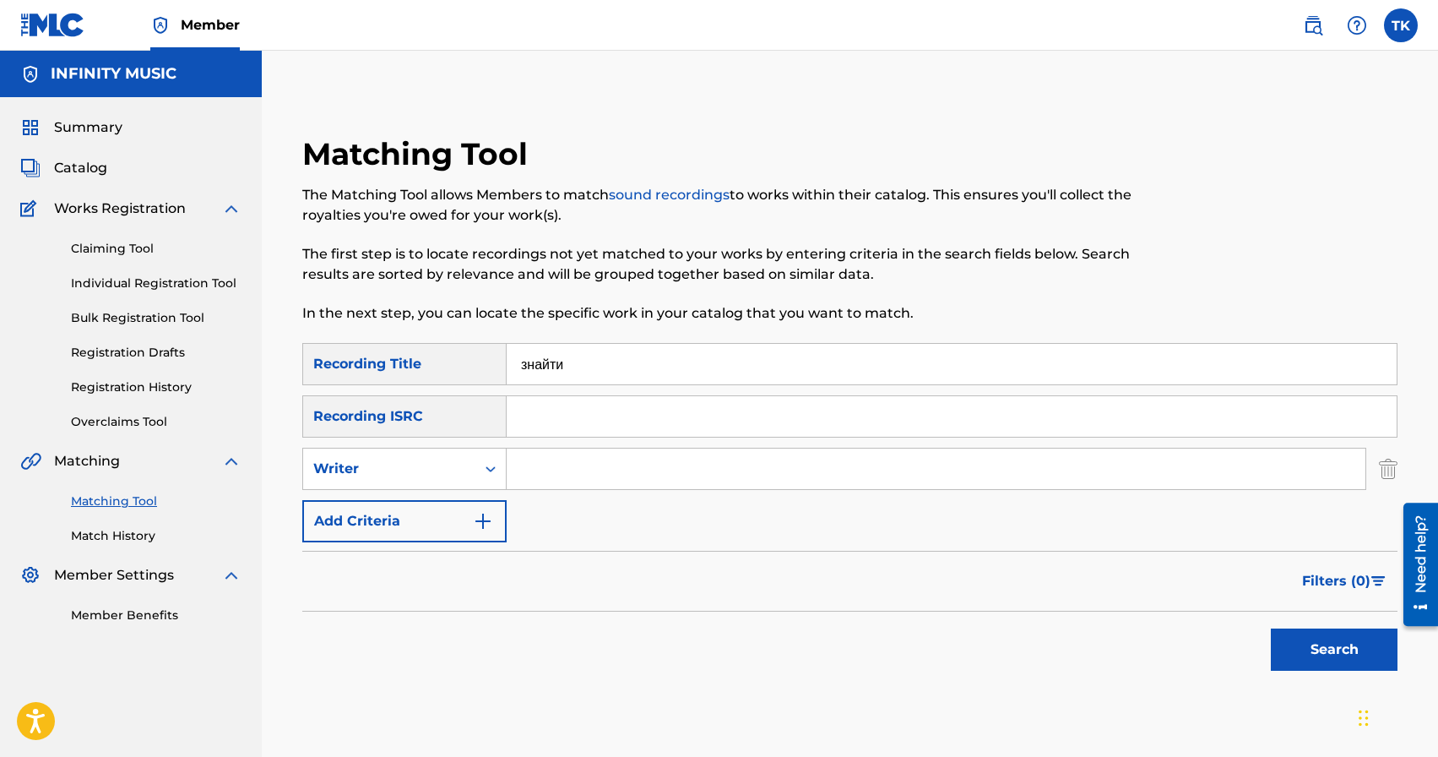
click at [468, 464] on div "Writer" at bounding box center [389, 469] width 172 height 32
click at [463, 505] on div "Recording Artist" at bounding box center [404, 511] width 203 height 42
click at [563, 475] on input "Search Form" at bounding box center [936, 468] width 859 height 41
type input "osty"
click at [1311, 650] on button "Search" at bounding box center [1334, 649] width 127 height 42
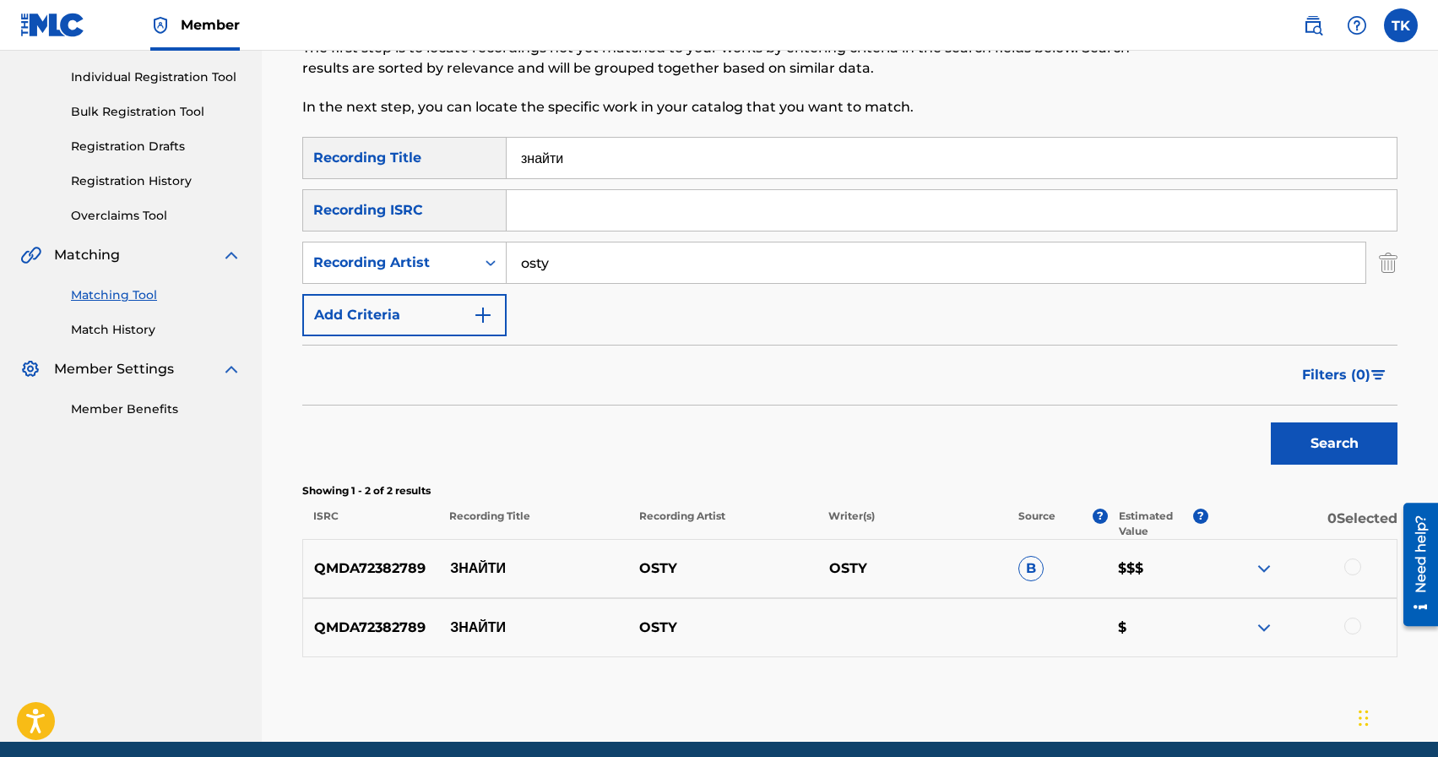
scroll to position [272, 0]
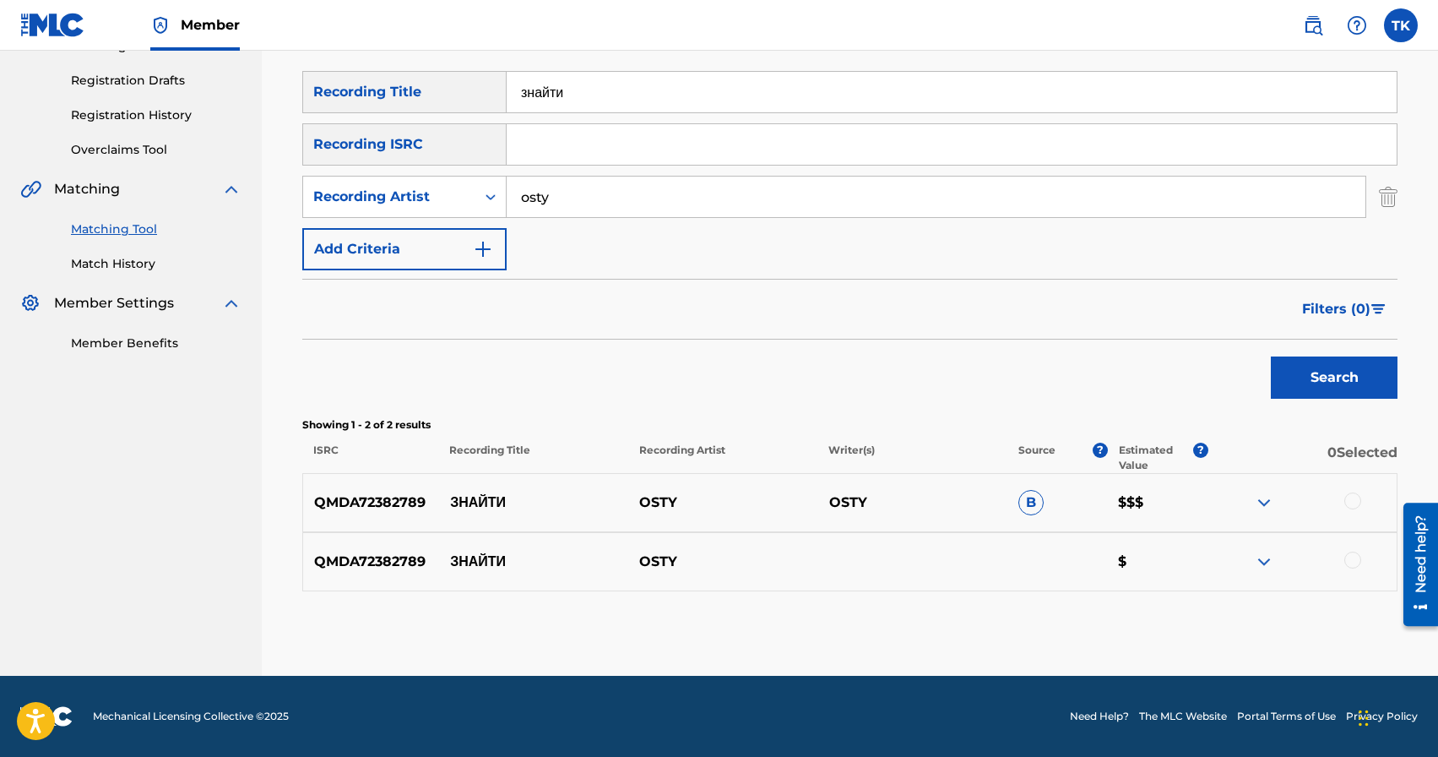
click at [1354, 502] on div at bounding box center [1352, 500] width 17 height 17
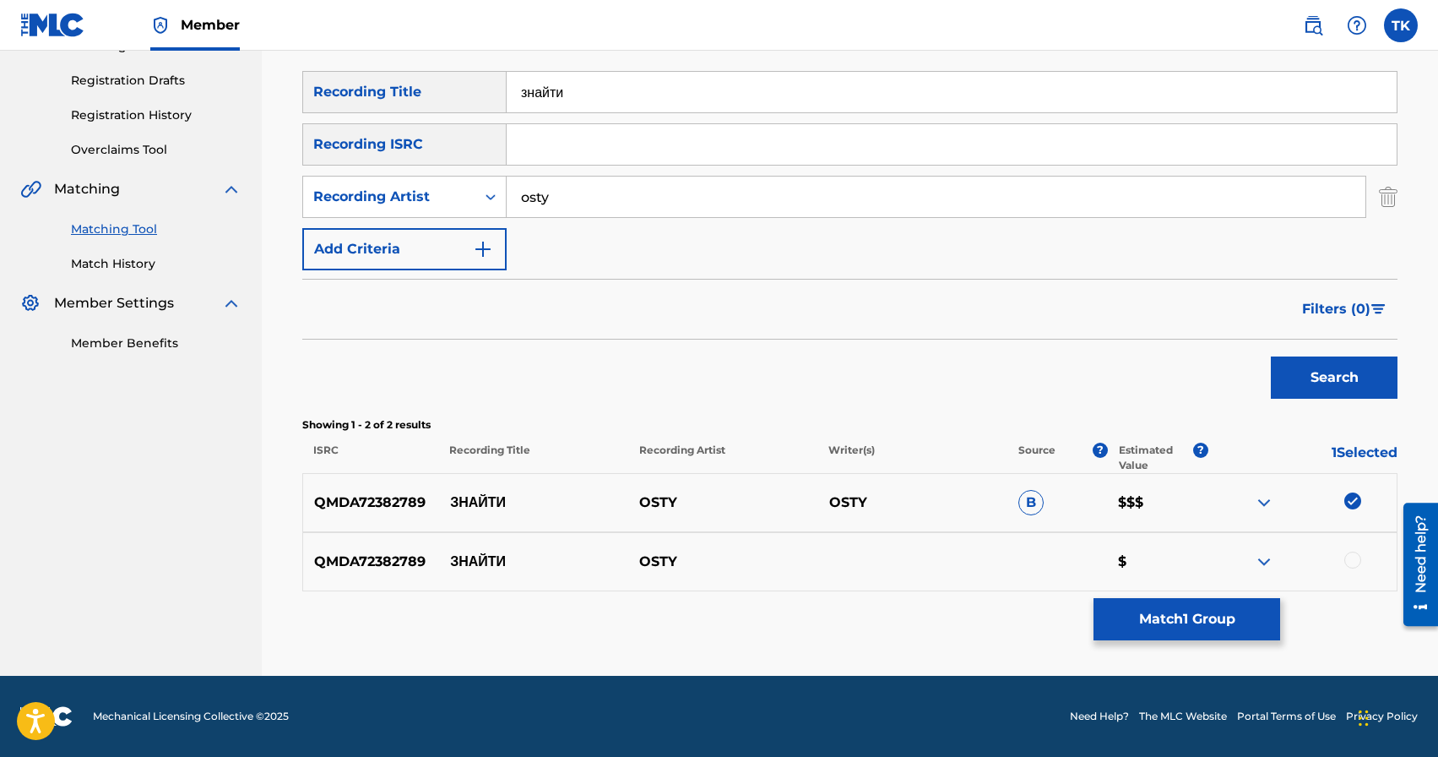
click at [1354, 555] on div at bounding box center [1352, 559] width 17 height 17
click at [1232, 612] on button "Match 2 Groups" at bounding box center [1187, 619] width 187 height 42
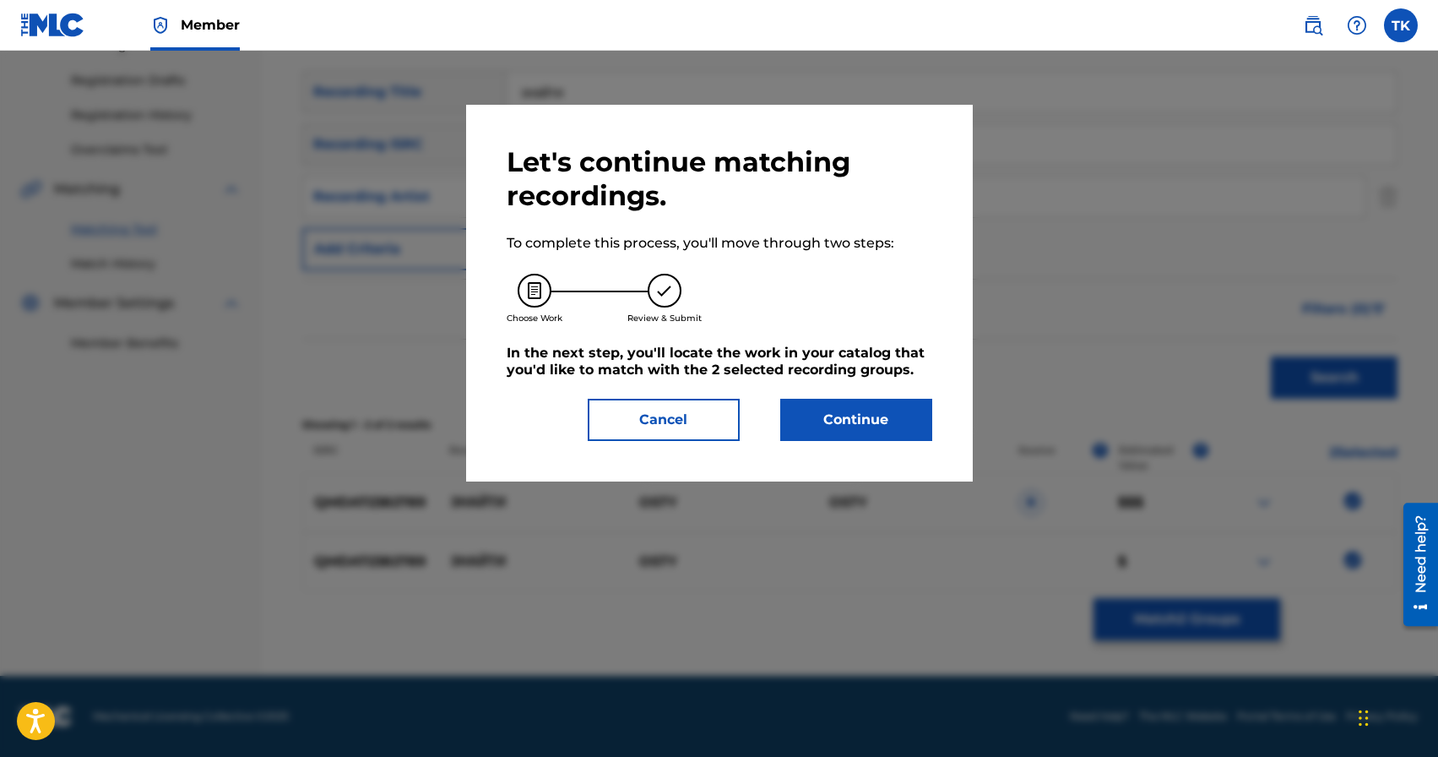
click at [905, 423] on button "Continue" at bounding box center [856, 420] width 152 height 42
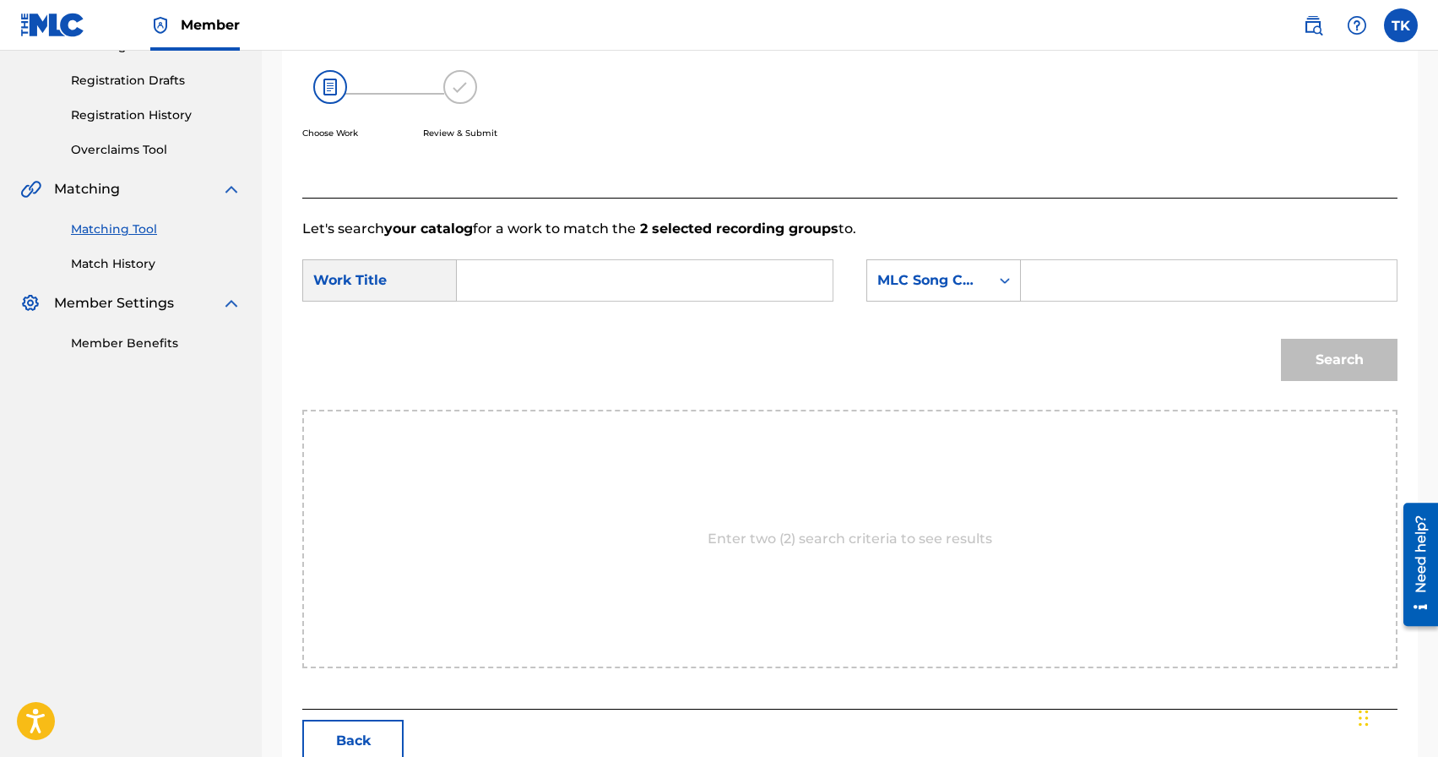
click at [558, 271] on input "Search Form" at bounding box center [644, 280] width 347 height 41
type input "p"
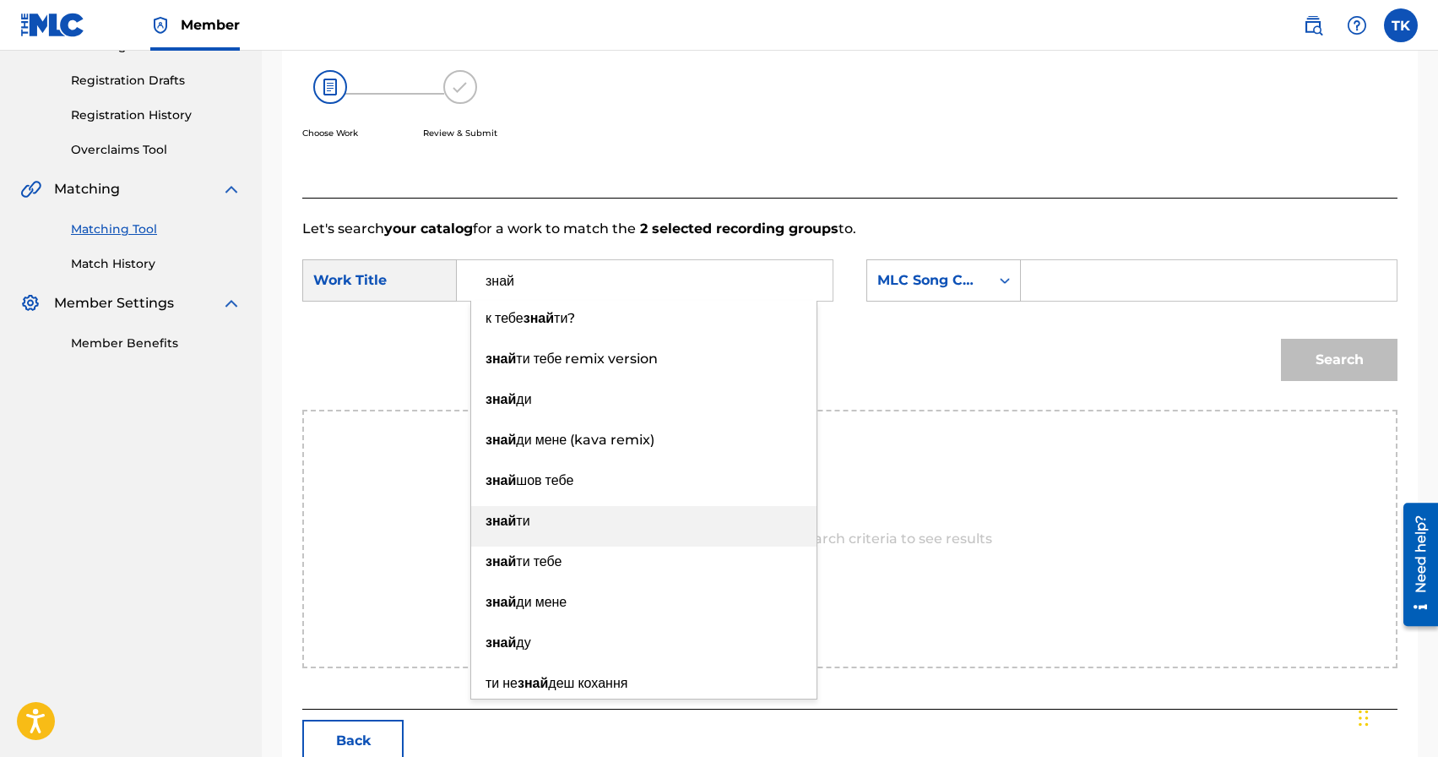
click at [573, 535] on div "знай ти" at bounding box center [643, 521] width 345 height 30
type input "знайти"
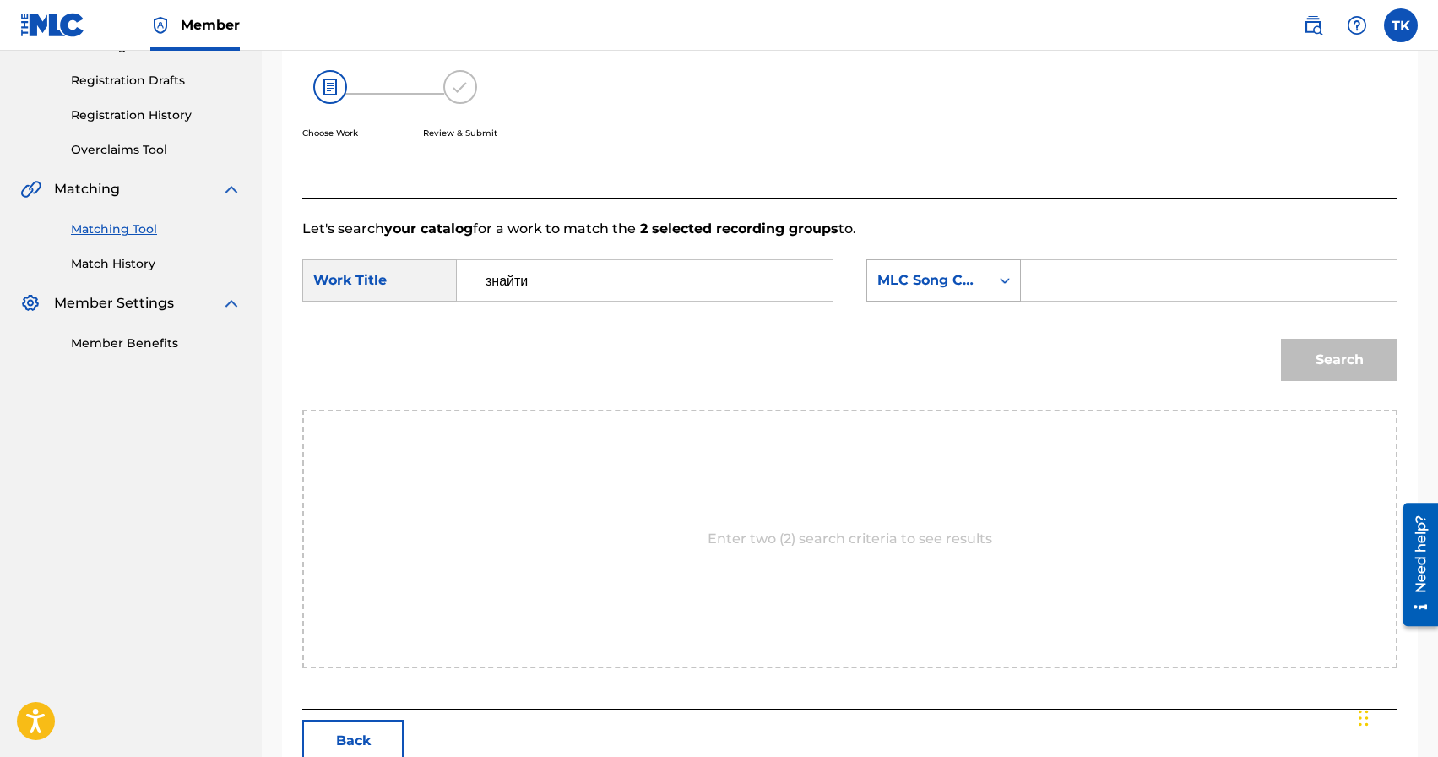
click at [991, 282] on div "Search Form" at bounding box center [1005, 280] width 30 height 30
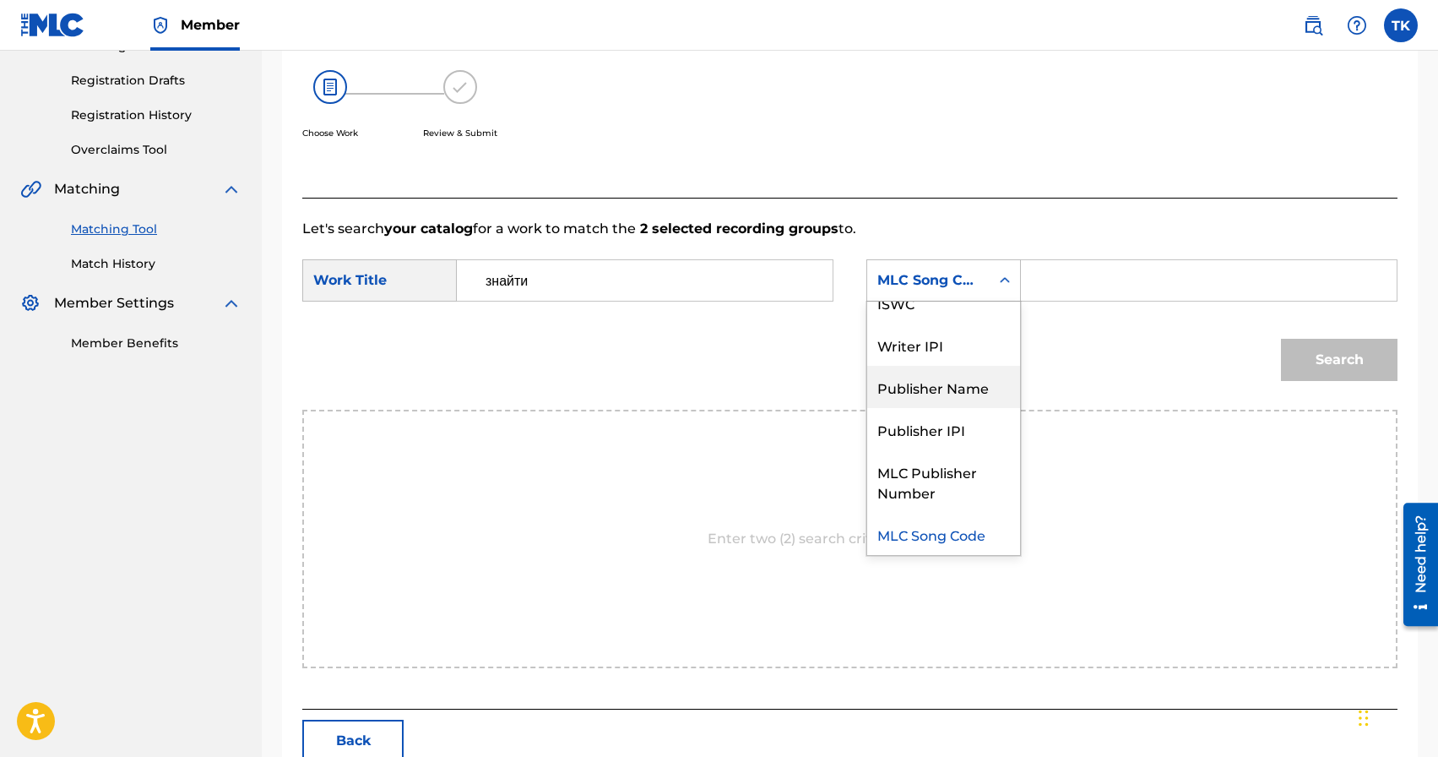
click at [967, 378] on div "Publisher Name" at bounding box center [943, 387] width 153 height 42
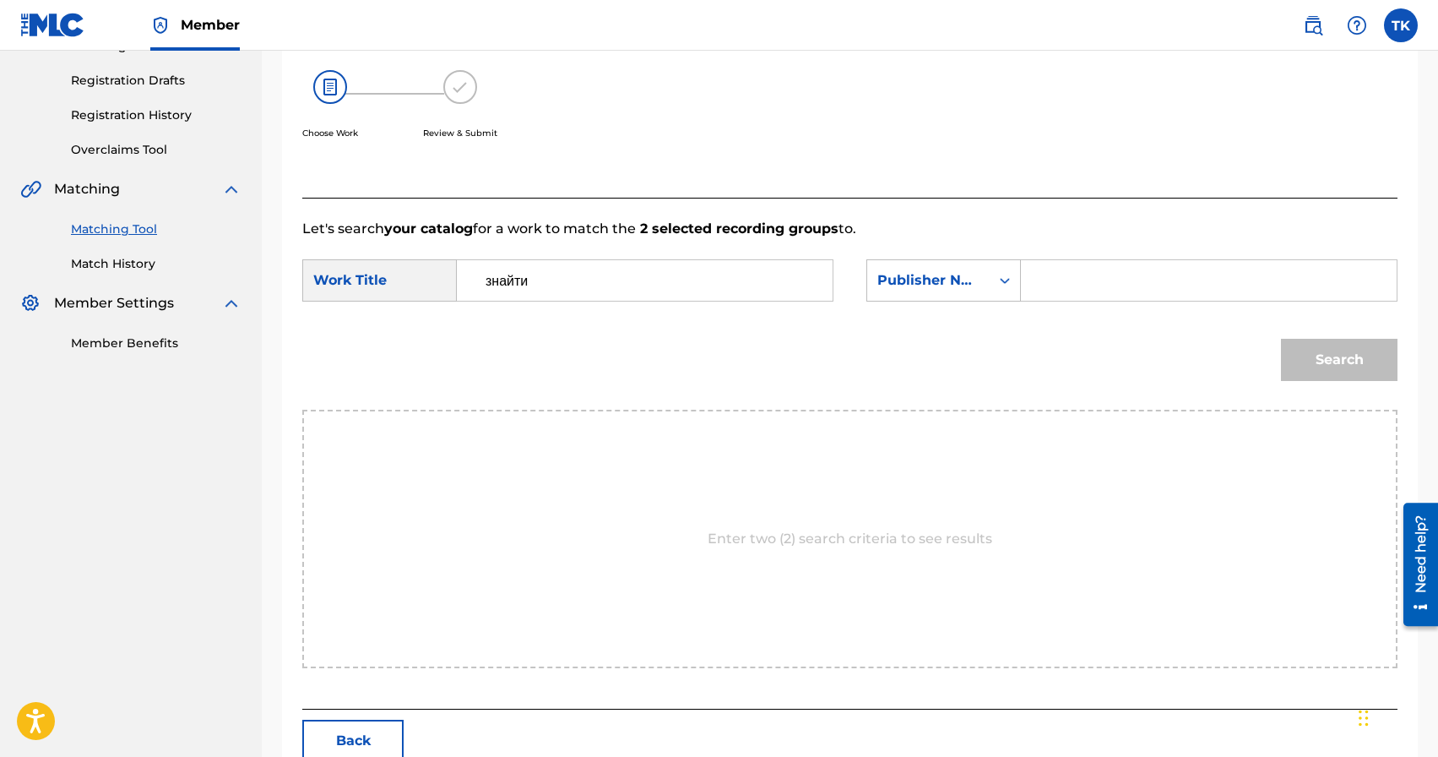
click at [1068, 277] on input "Search Form" at bounding box center [1208, 280] width 347 height 41
type input "INFINITY MUSIC"
click at [1327, 355] on button "Search" at bounding box center [1339, 360] width 117 height 42
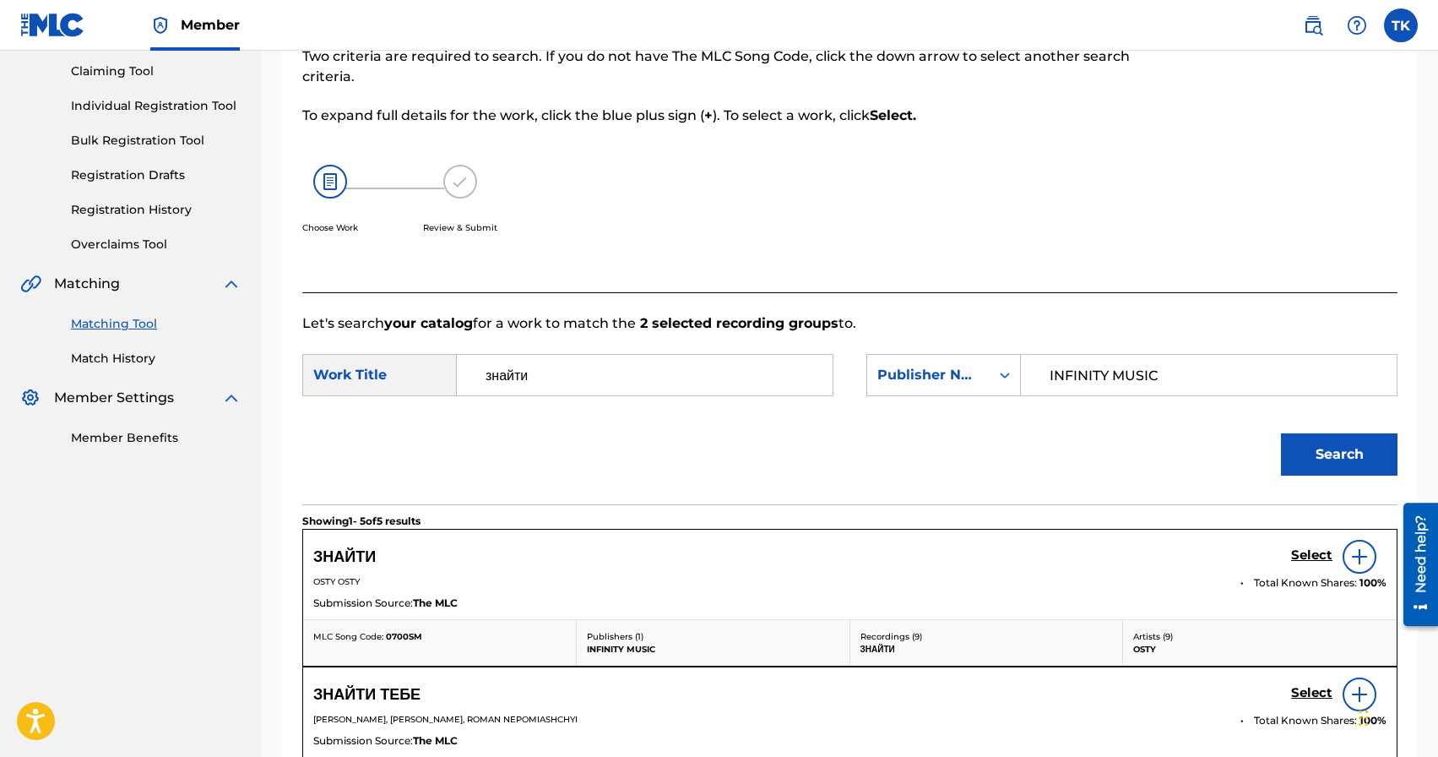
scroll to position [272, 0]
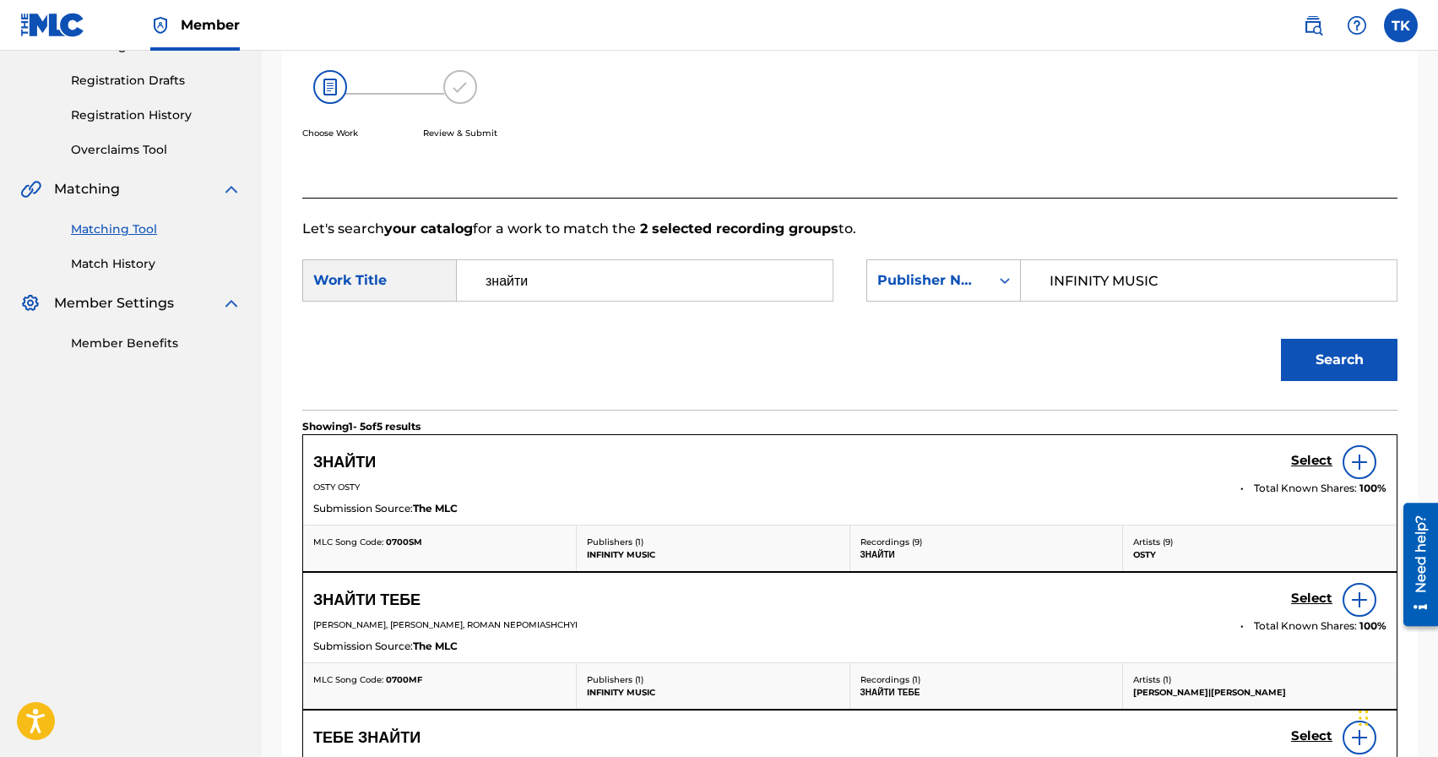
click at [1310, 462] on h5 "Select" at bounding box center [1311, 461] width 41 height 16
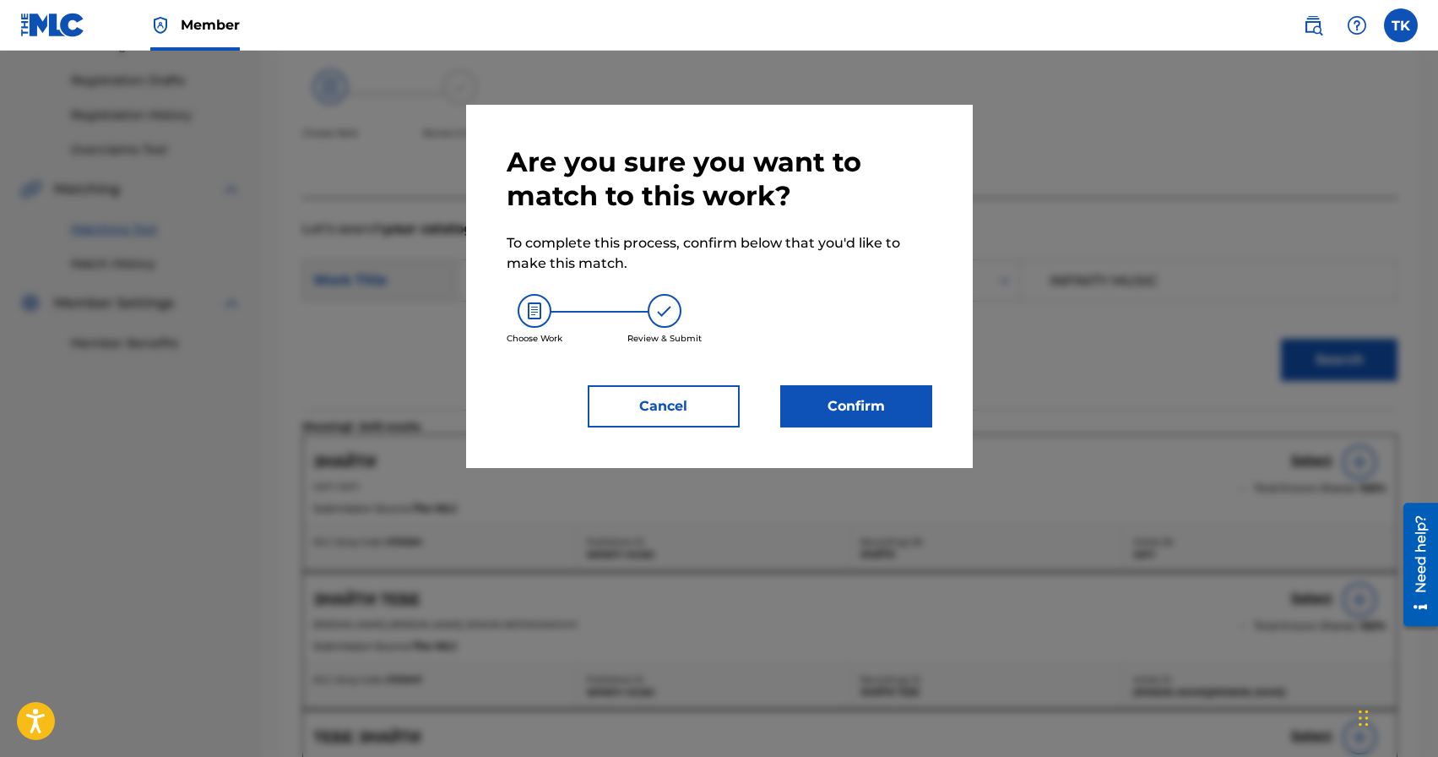
click at [871, 409] on button "Confirm" at bounding box center [856, 406] width 152 height 42
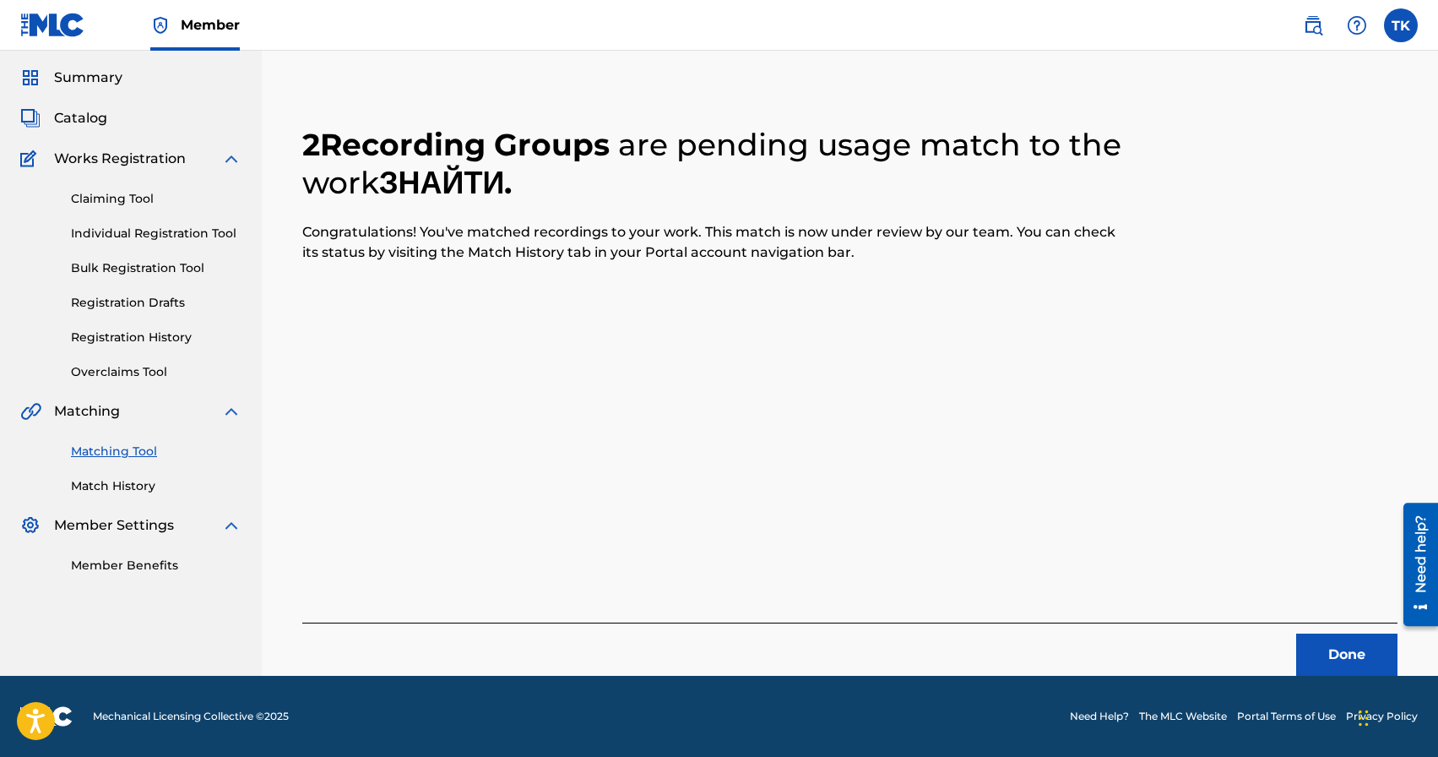
scroll to position [50, 0]
click at [1324, 650] on button "Done" at bounding box center [1346, 654] width 101 height 42
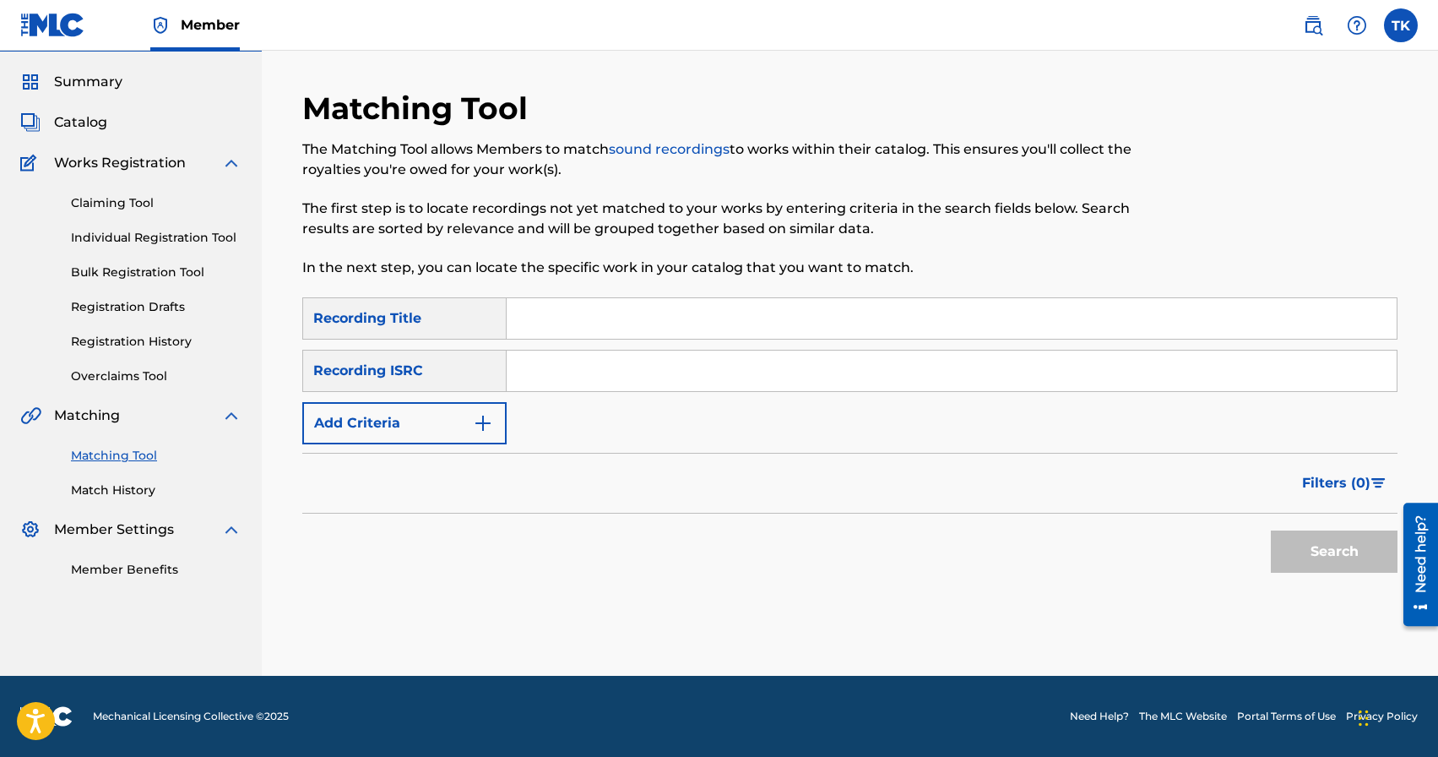
scroll to position [0, 0]
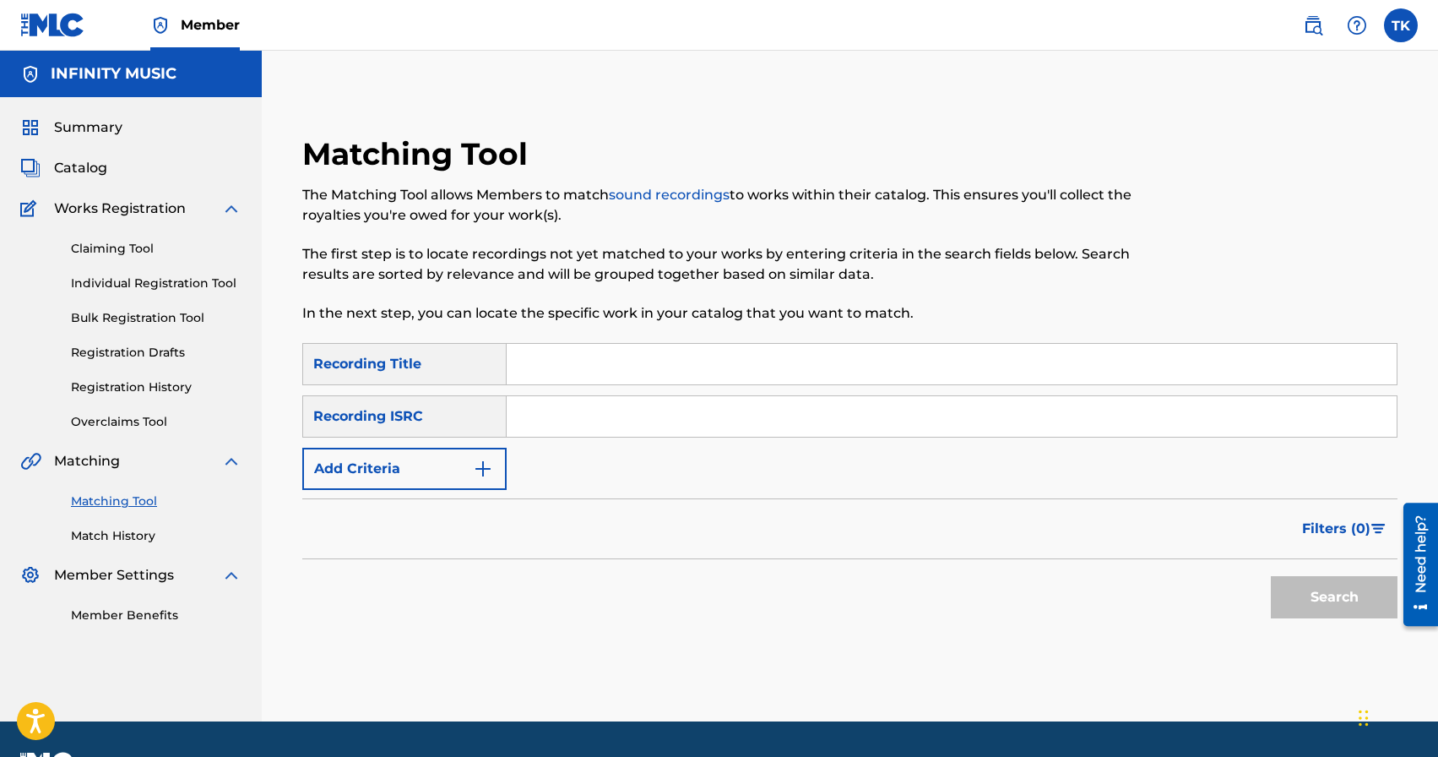
click at [697, 368] on input "Search Form" at bounding box center [952, 364] width 890 height 41
type input "шампейн"
click at [474, 471] on img "Search Form" at bounding box center [483, 469] width 20 height 20
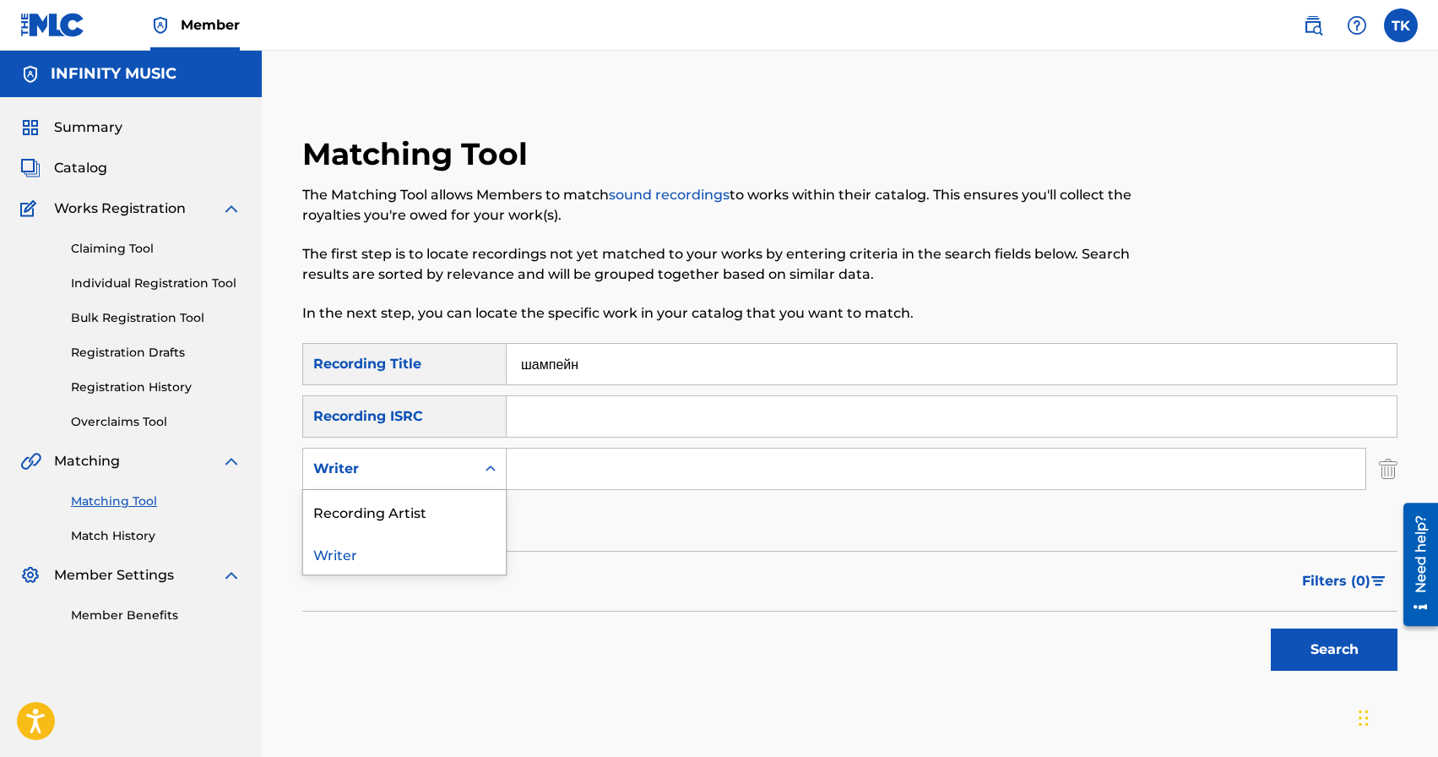
click at [474, 471] on div "Writer" at bounding box center [389, 469] width 172 height 32
click at [459, 501] on div "Recording Artist" at bounding box center [404, 511] width 203 height 42
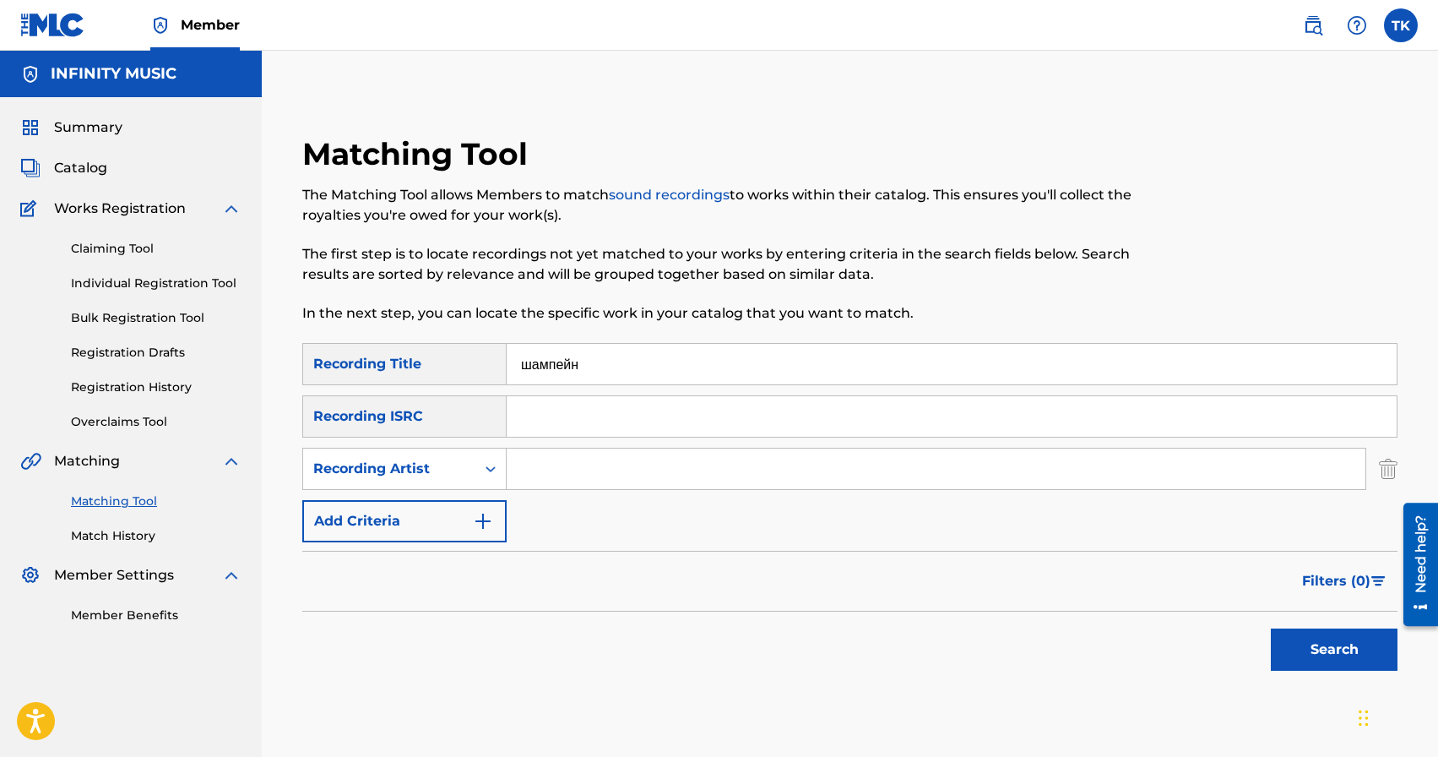
click at [584, 477] on input "Search Form" at bounding box center [936, 468] width 859 height 41
type input "osty"
click at [1323, 641] on button "Search" at bounding box center [1334, 649] width 127 height 42
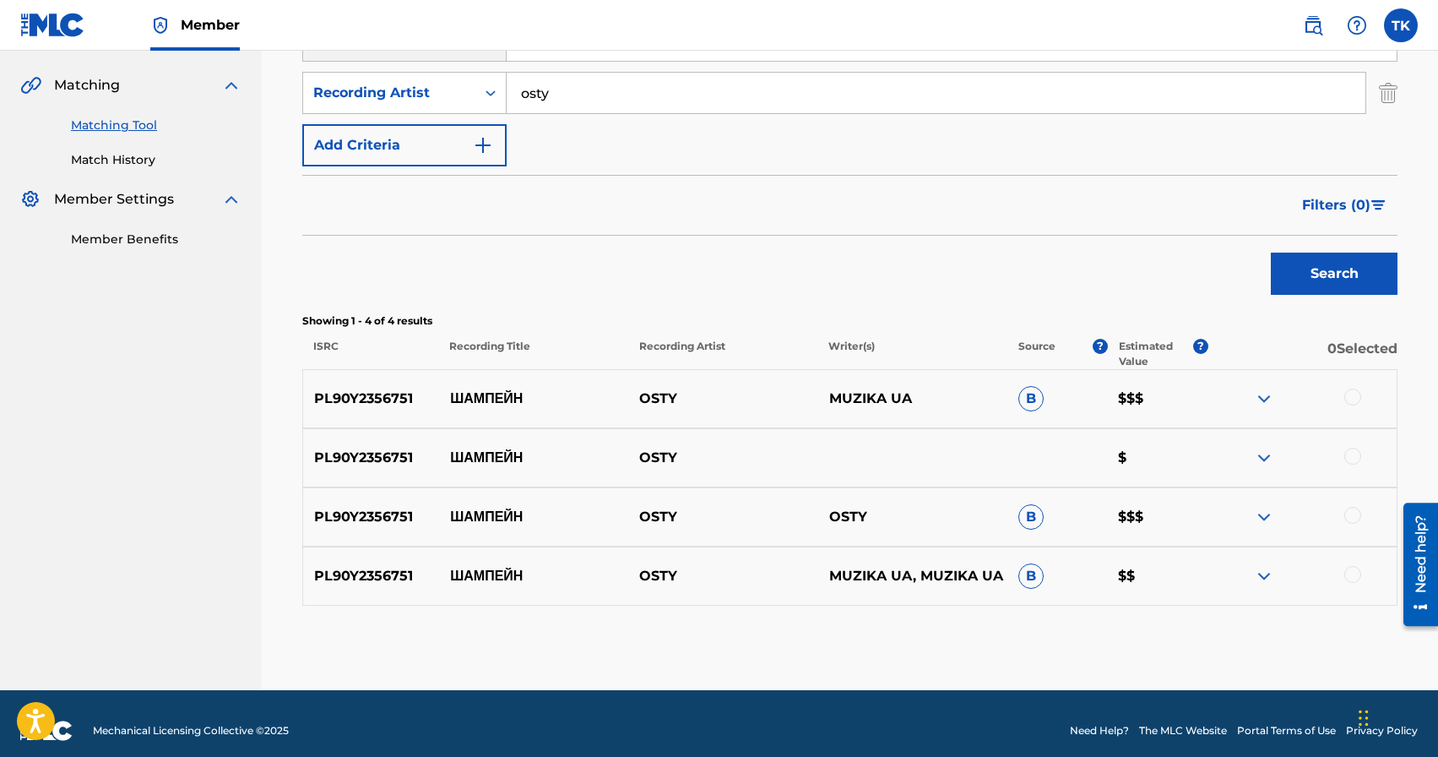
scroll to position [377, 0]
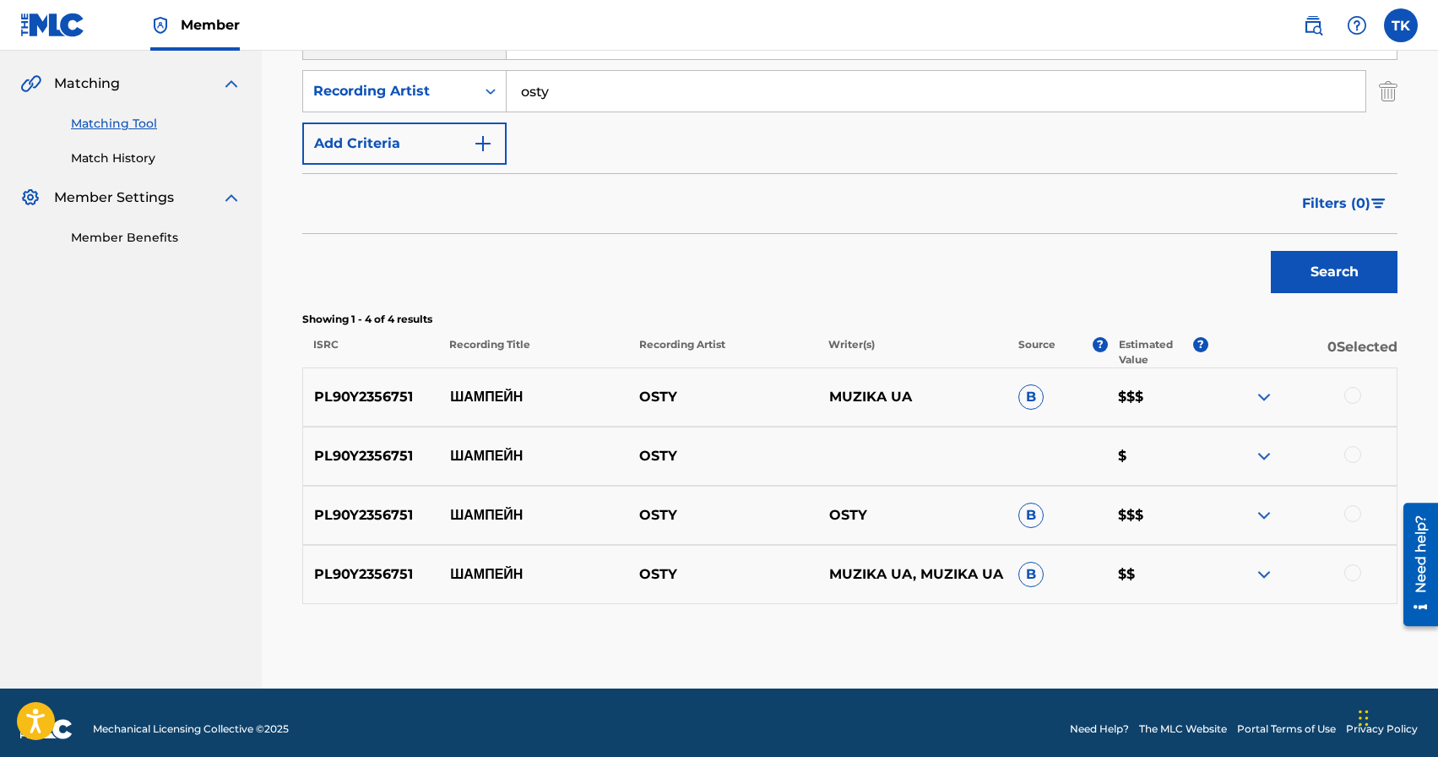
click at [1357, 393] on div at bounding box center [1352, 395] width 17 height 17
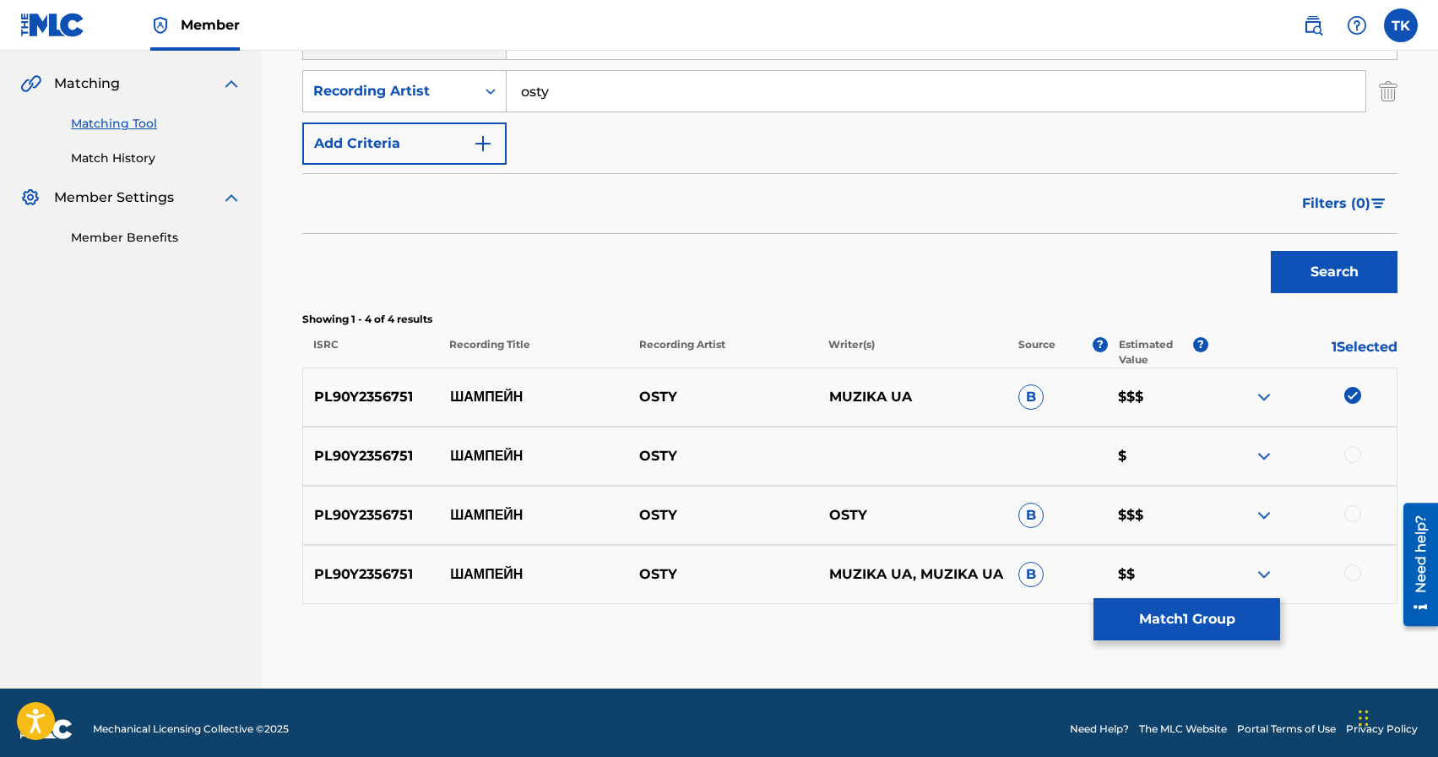
click at [1354, 458] on div at bounding box center [1352, 454] width 17 height 17
click at [1351, 510] on div at bounding box center [1352, 513] width 17 height 17
click at [1357, 573] on div at bounding box center [1352, 572] width 17 height 17
click at [1224, 613] on button "Match 4 Groups" at bounding box center [1187, 619] width 187 height 42
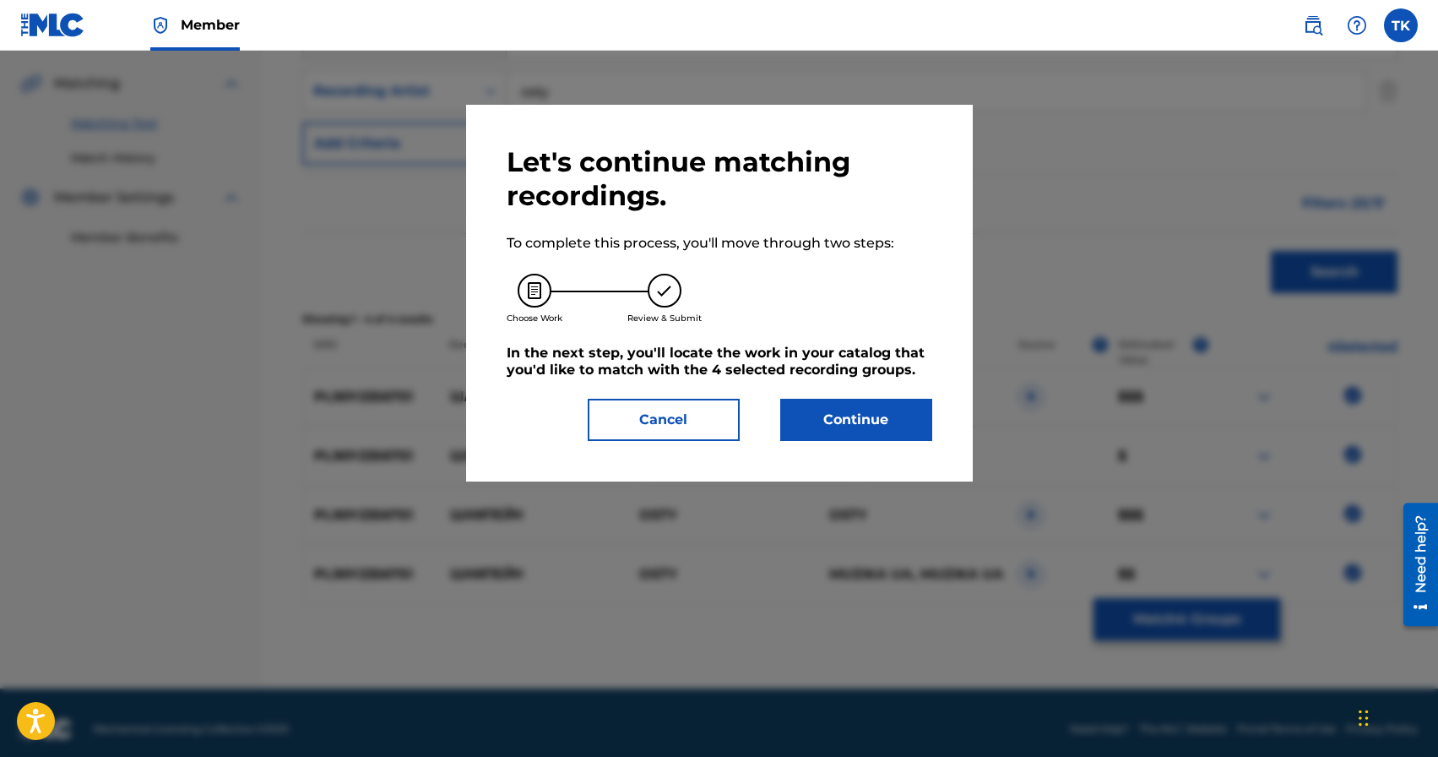
click at [892, 421] on button "Continue" at bounding box center [856, 420] width 152 height 42
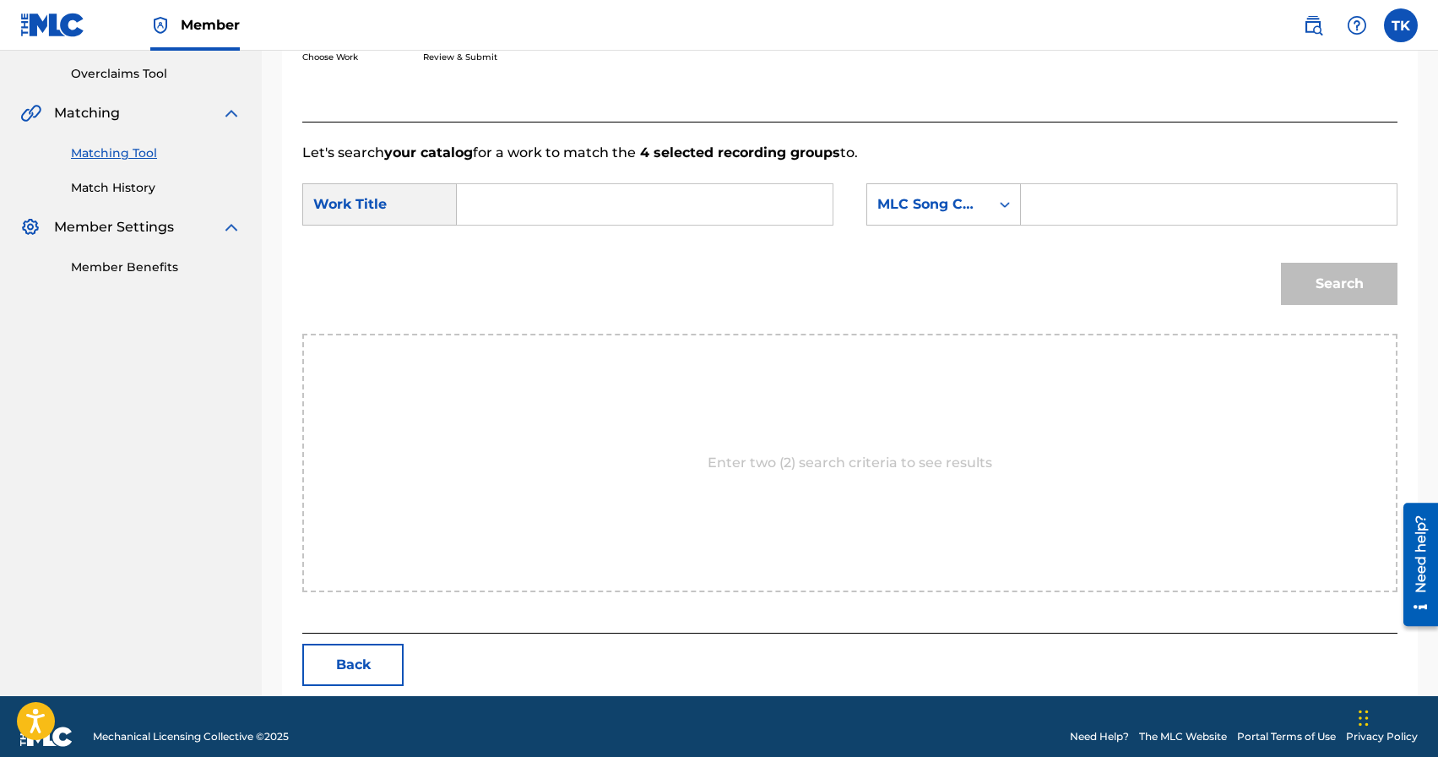
scroll to position [368, 0]
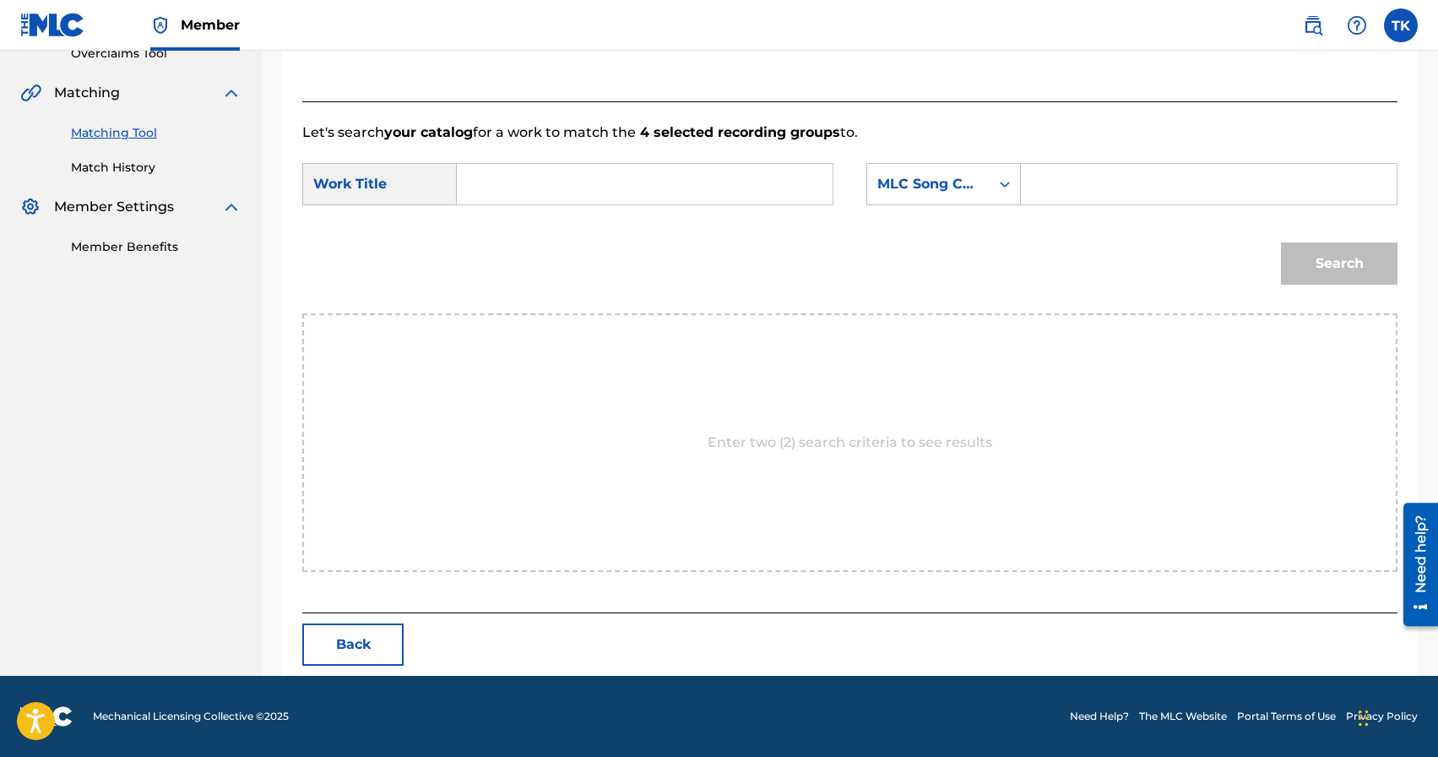
click at [730, 199] on input "Search Form" at bounding box center [644, 184] width 347 height 41
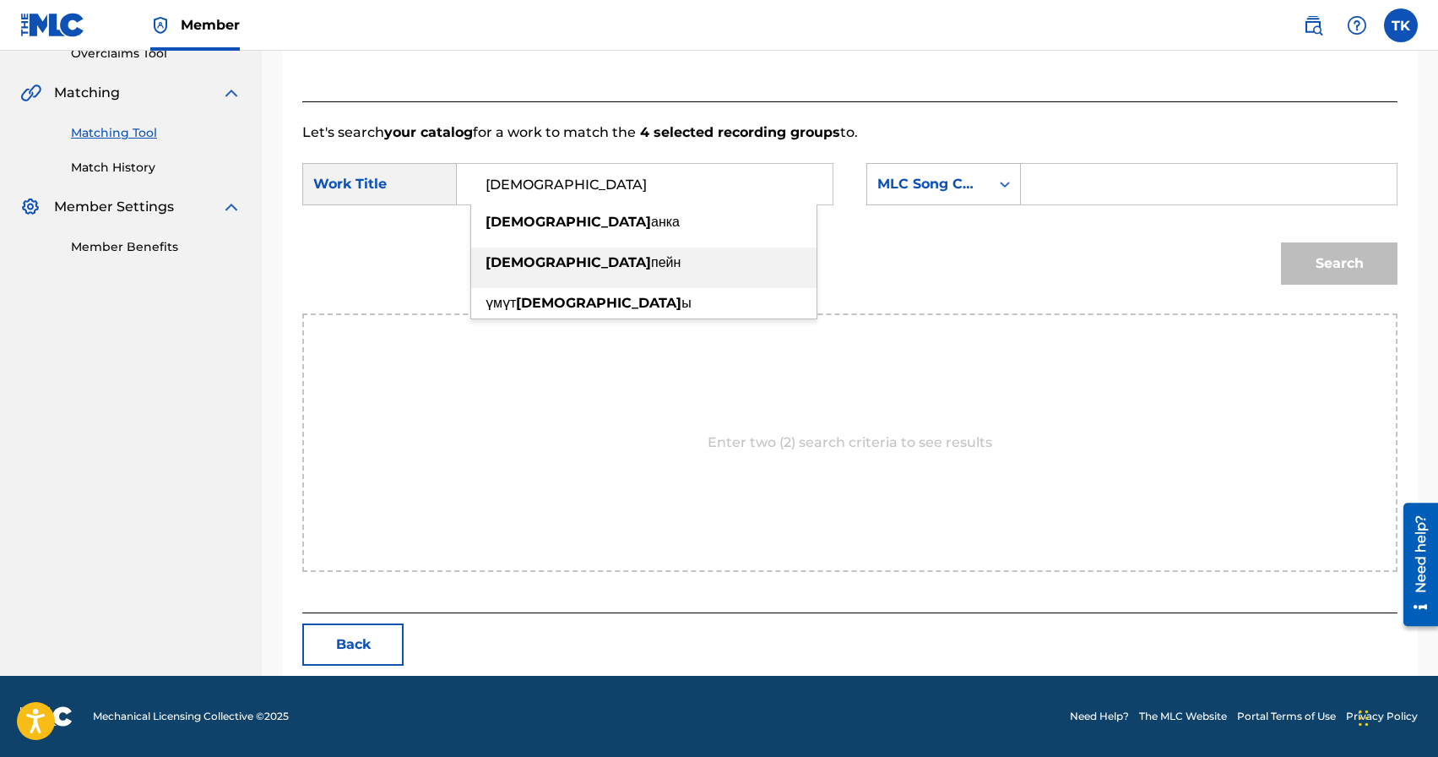
click at [669, 264] on div "[PERSON_NAME]" at bounding box center [643, 262] width 345 height 30
type input "шампейн"
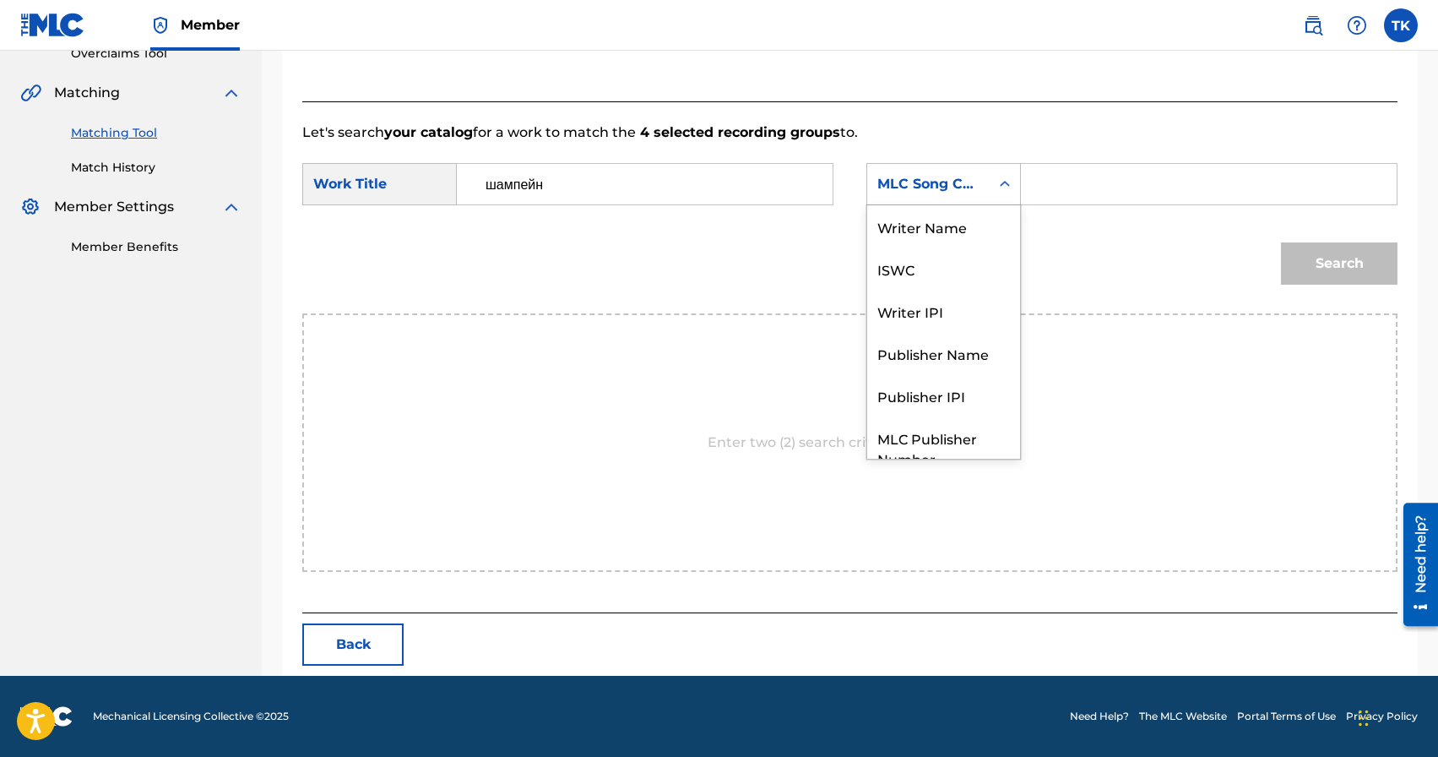
click at [936, 185] on div "MLC Song Code" at bounding box center [928, 184] width 102 height 20
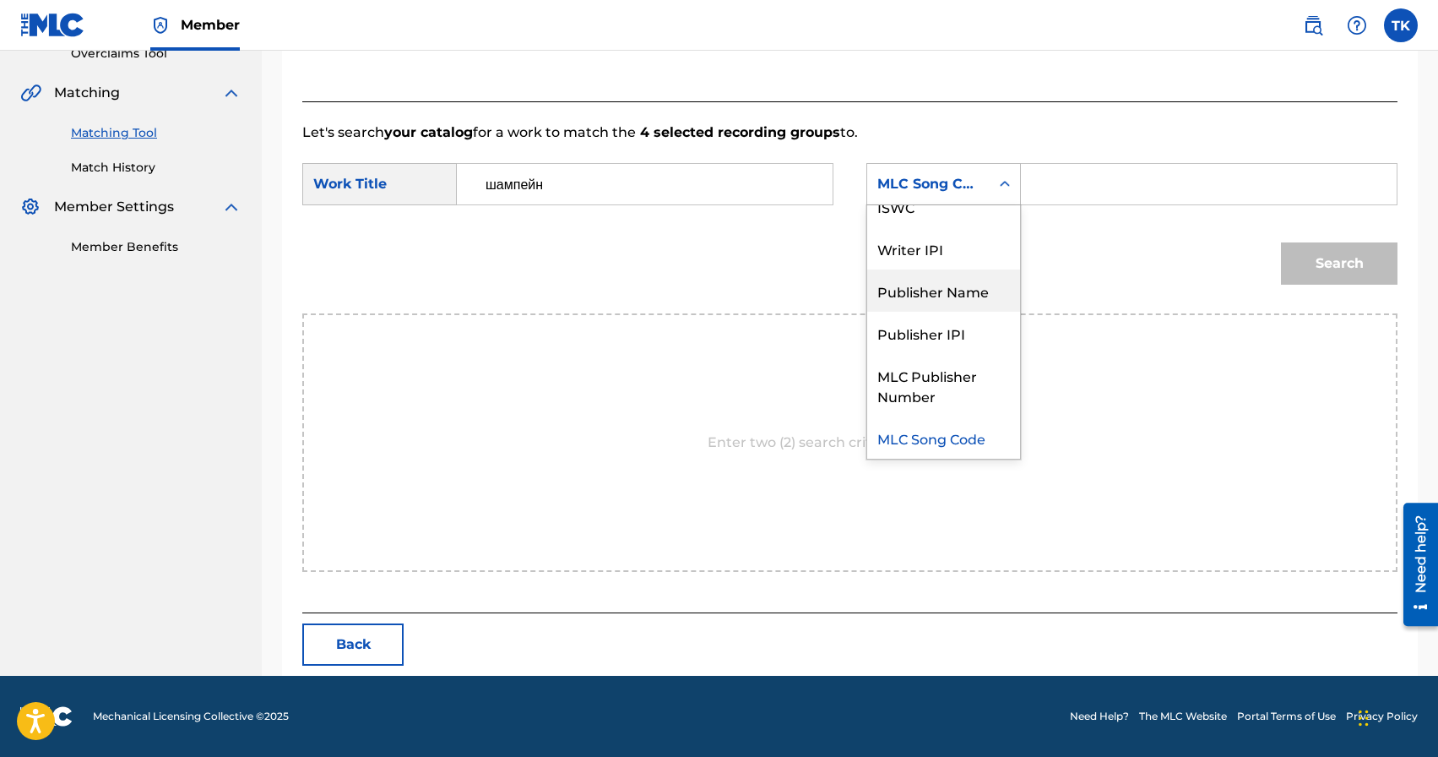
click at [945, 294] on div "Publisher Name" at bounding box center [943, 290] width 153 height 42
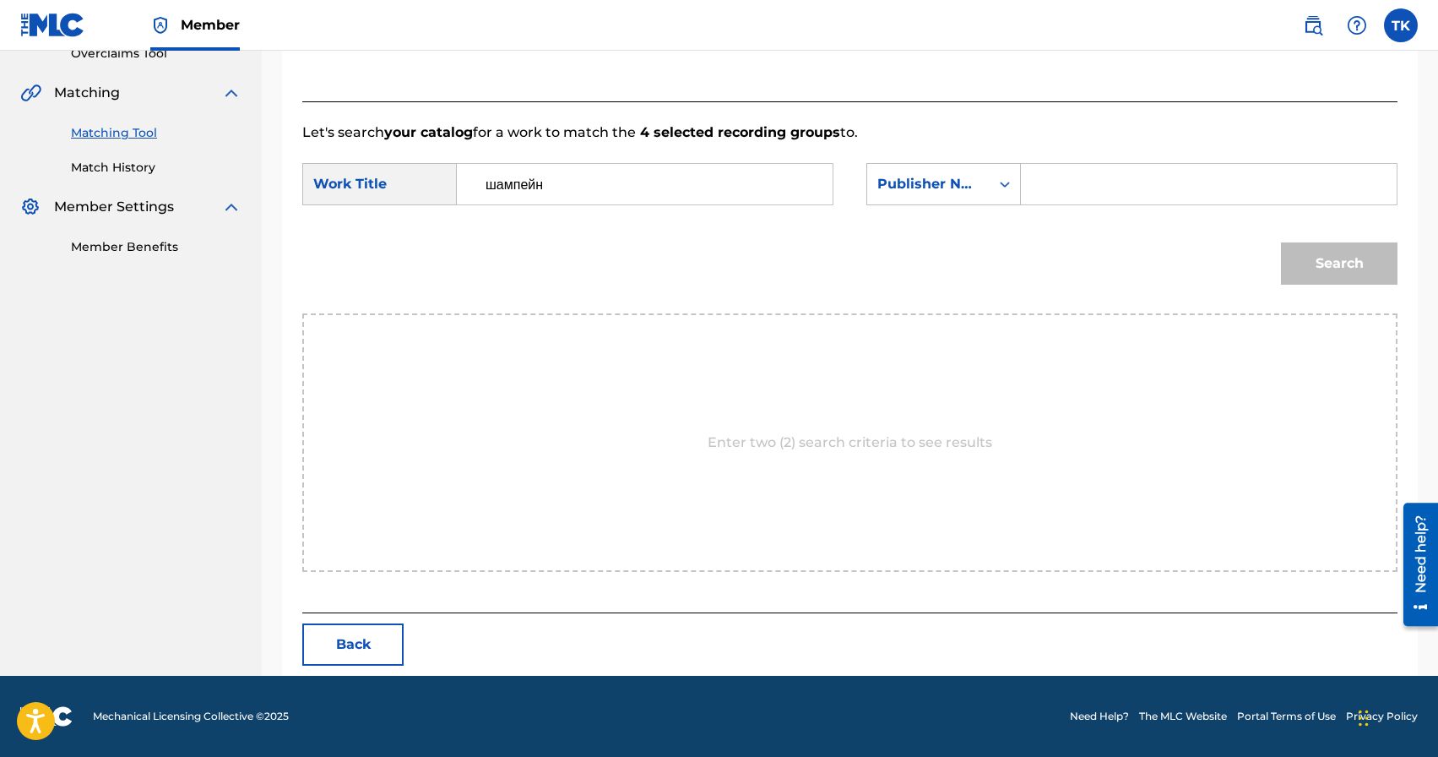
click at [1055, 200] on input "Search Form" at bounding box center [1208, 184] width 347 height 41
type input "INFINITY MUSIC"
click at [1310, 254] on button "Search" at bounding box center [1339, 263] width 117 height 42
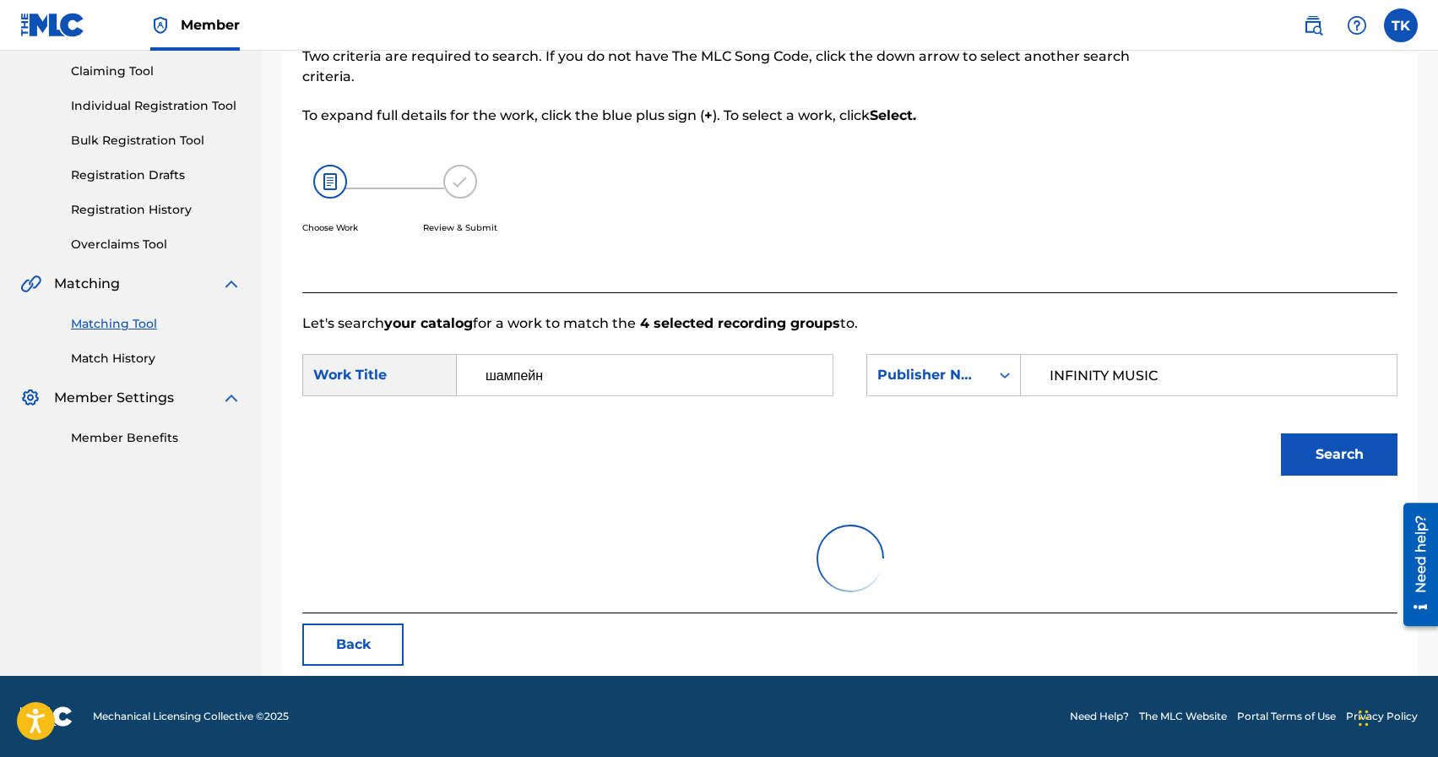
scroll to position [318, 0]
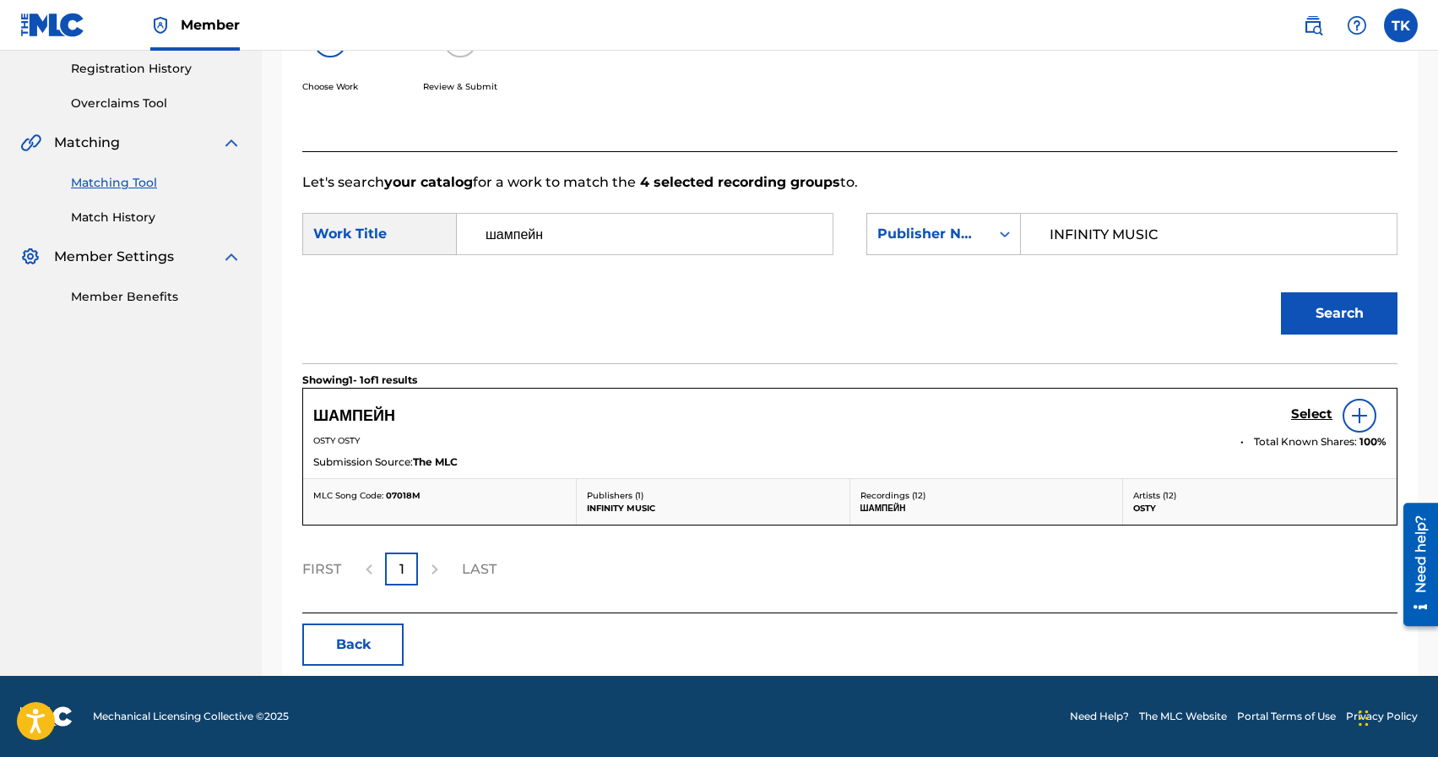
click at [1318, 411] on h5 "Select" at bounding box center [1311, 414] width 41 height 16
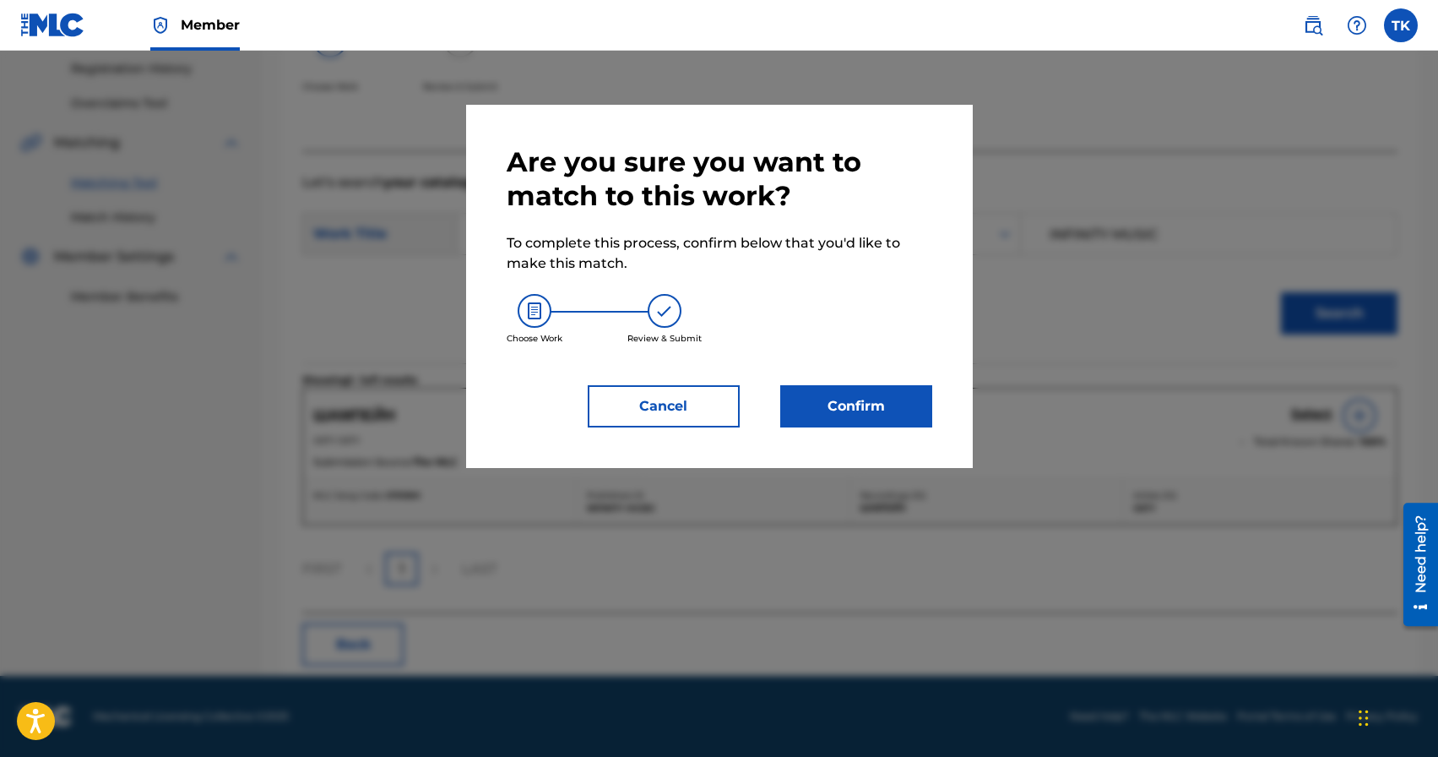
click at [848, 395] on button "Confirm" at bounding box center [856, 406] width 152 height 42
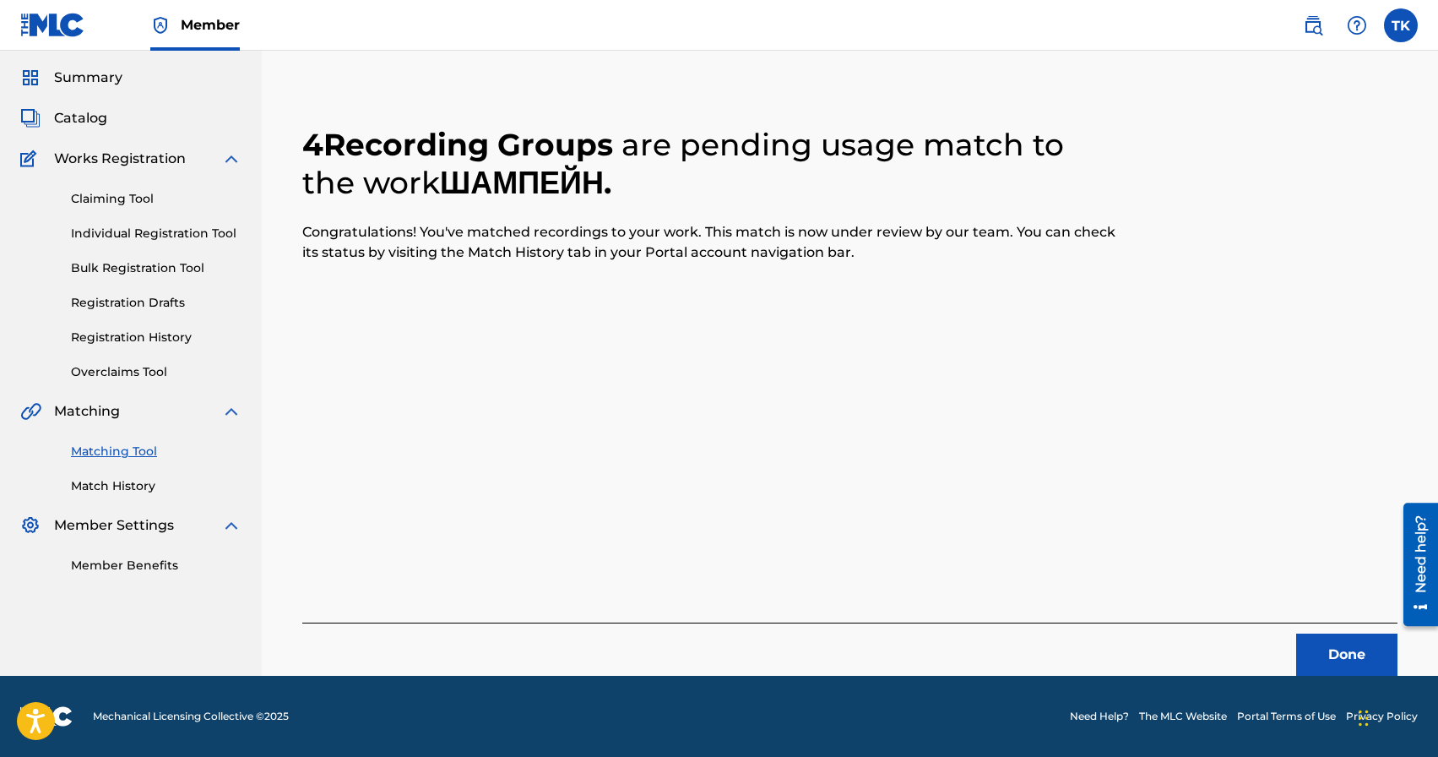
scroll to position [50, 0]
click at [1296, 646] on button "Done" at bounding box center [1346, 654] width 101 height 42
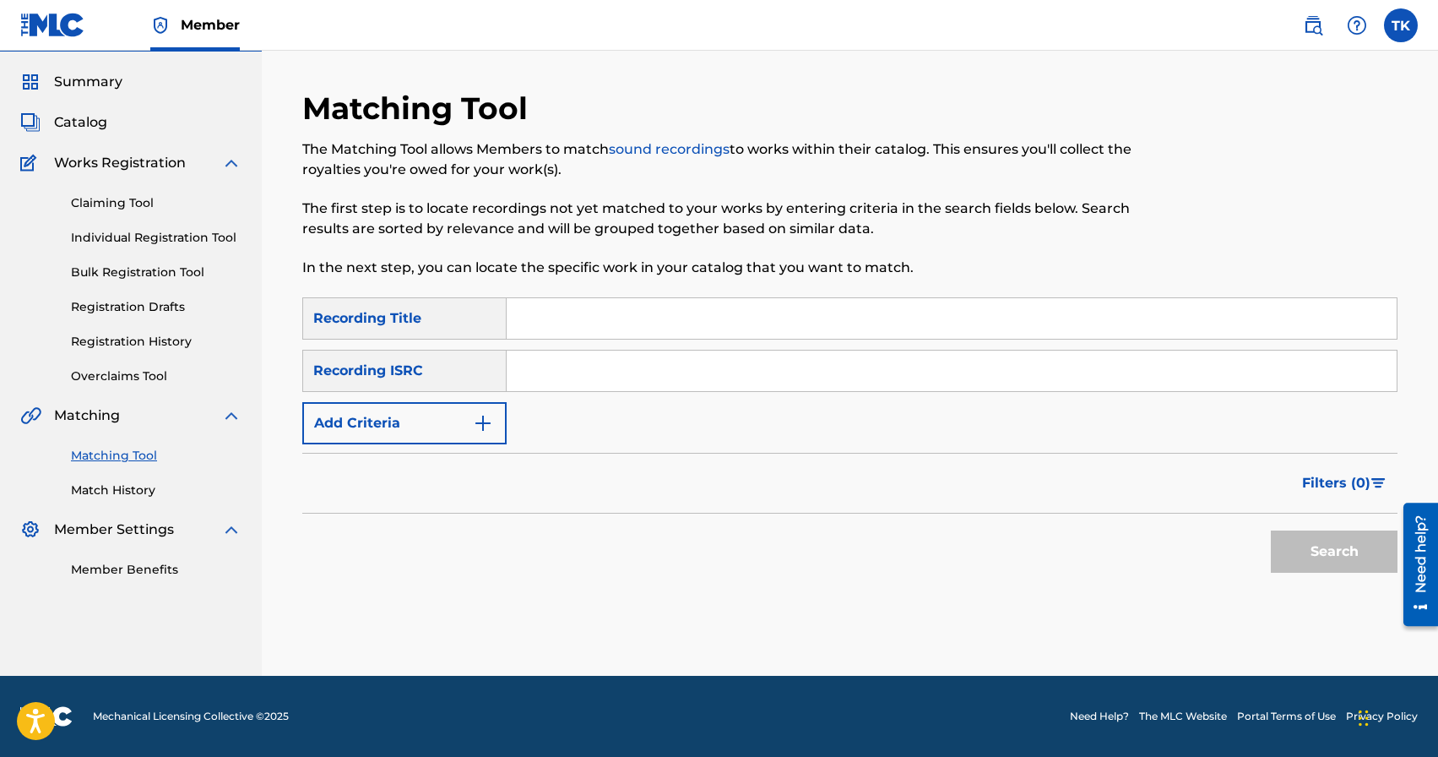
scroll to position [0, 0]
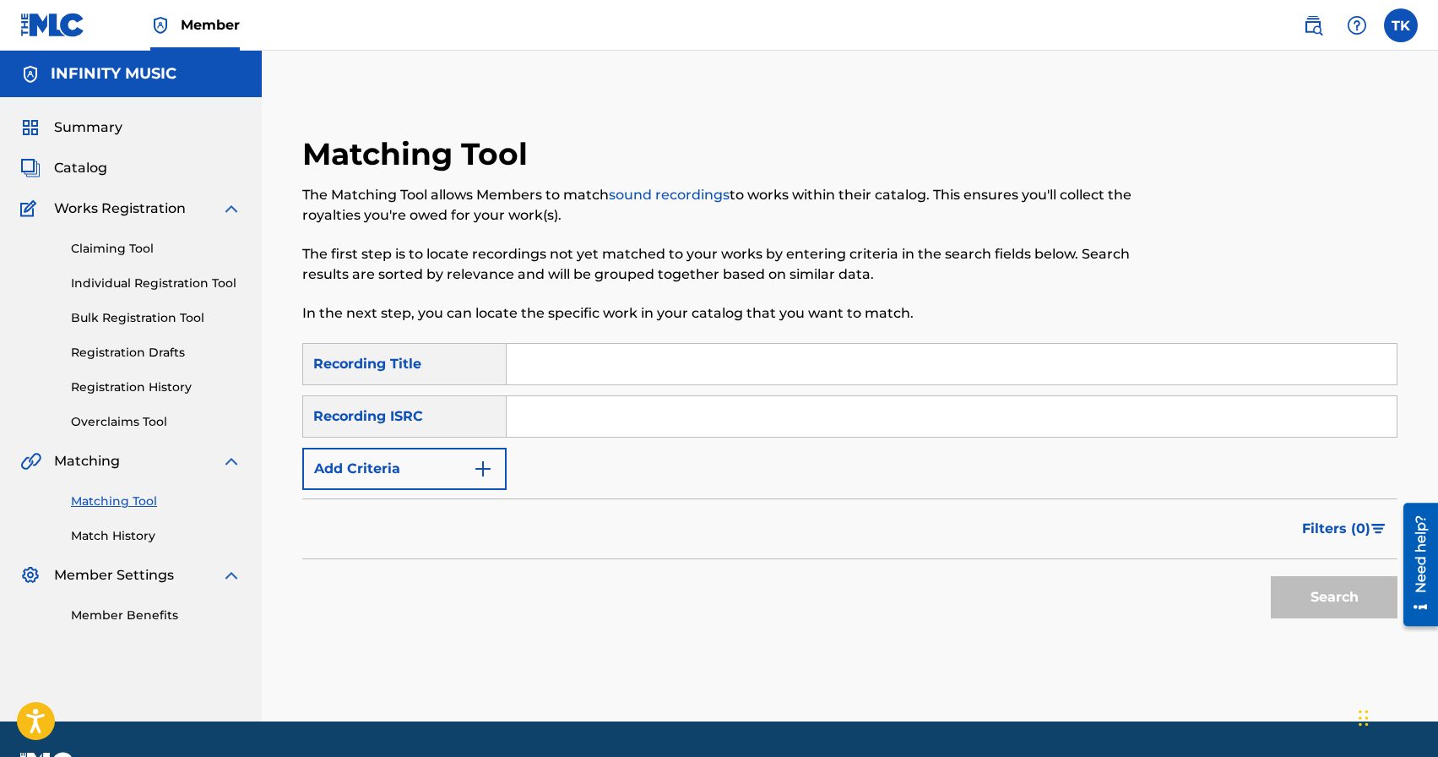
click at [590, 355] on input "Search Form" at bounding box center [952, 364] width 890 height 41
type input "не брало"
click at [429, 471] on button "Add Criteria" at bounding box center [404, 469] width 204 height 42
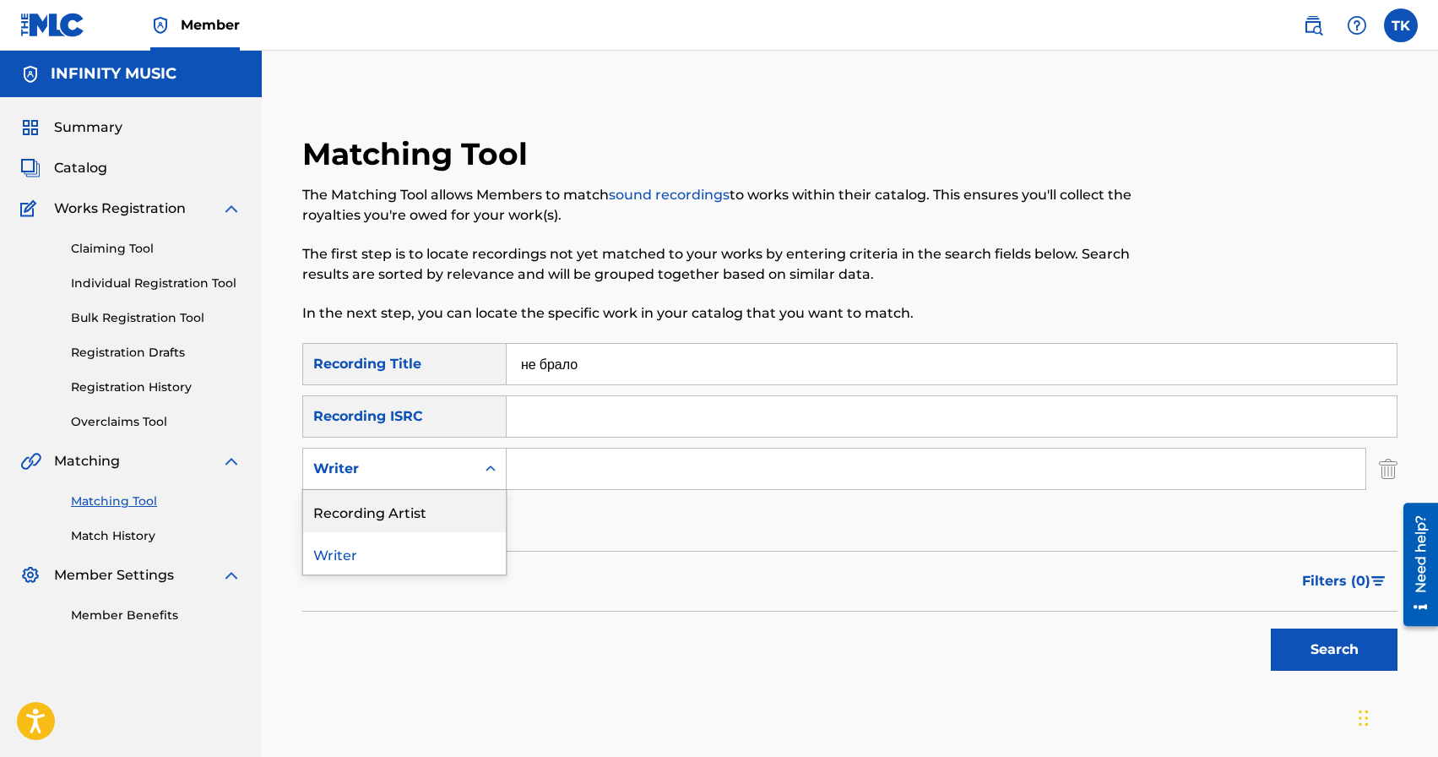
click at [426, 505] on div "Recording Artist" at bounding box center [404, 511] width 203 height 42
click at [536, 473] on input "Search Form" at bounding box center [936, 468] width 859 height 41
type input "osty"
click at [1308, 672] on div "Search" at bounding box center [1329, 645] width 135 height 68
click at [1308, 664] on button "Search" at bounding box center [1334, 649] width 127 height 42
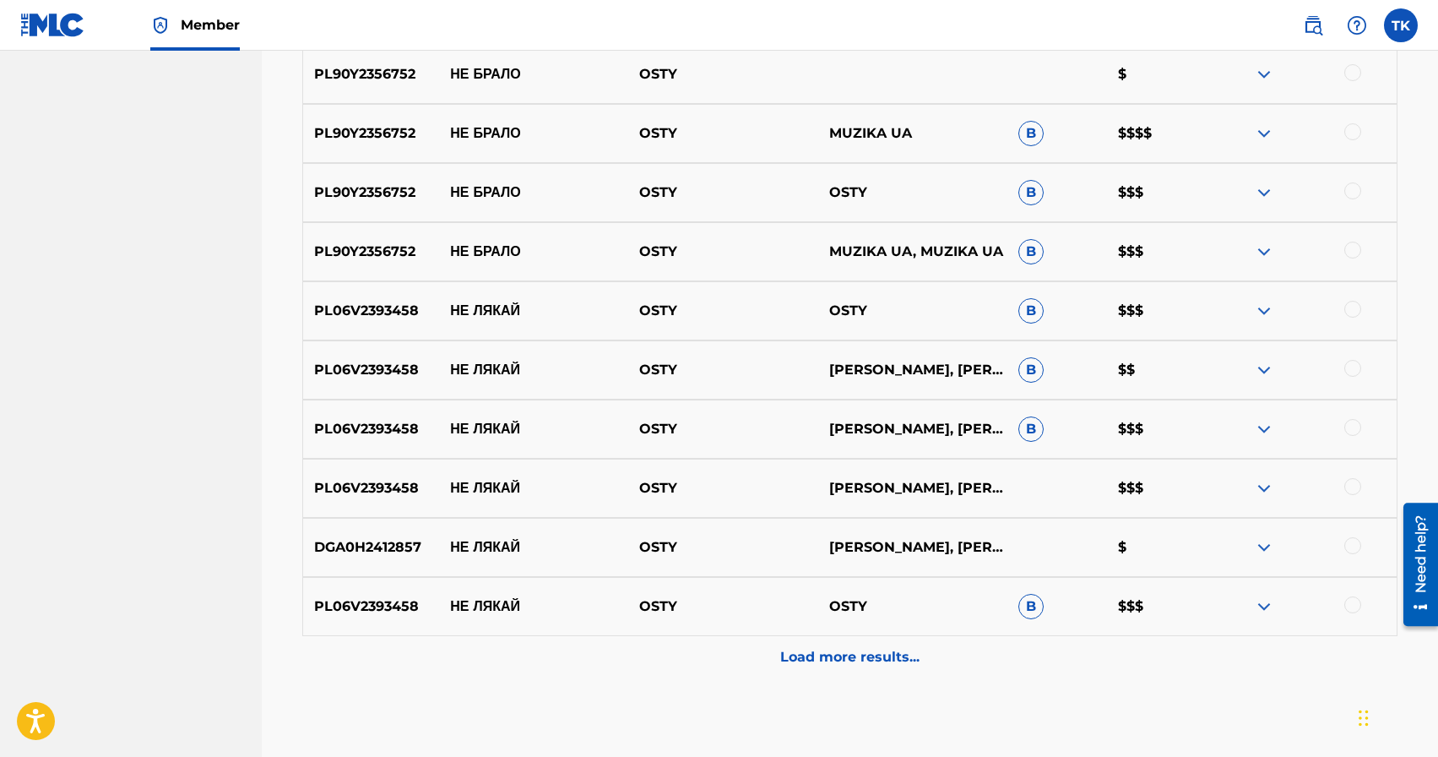
click at [892, 664] on p "Load more results..." at bounding box center [849, 657] width 139 height 20
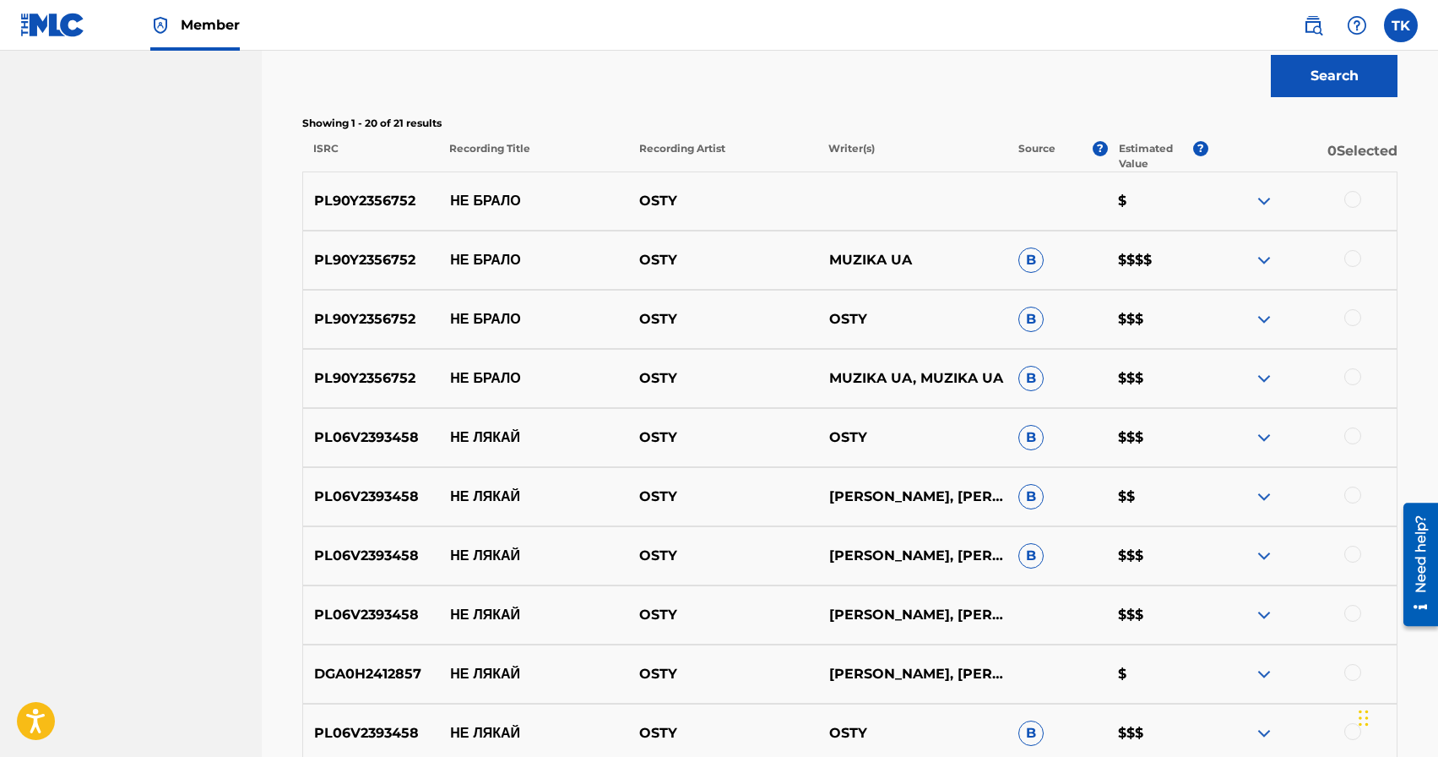
scroll to position [574, 0]
click at [1352, 203] on div at bounding box center [1352, 198] width 17 height 17
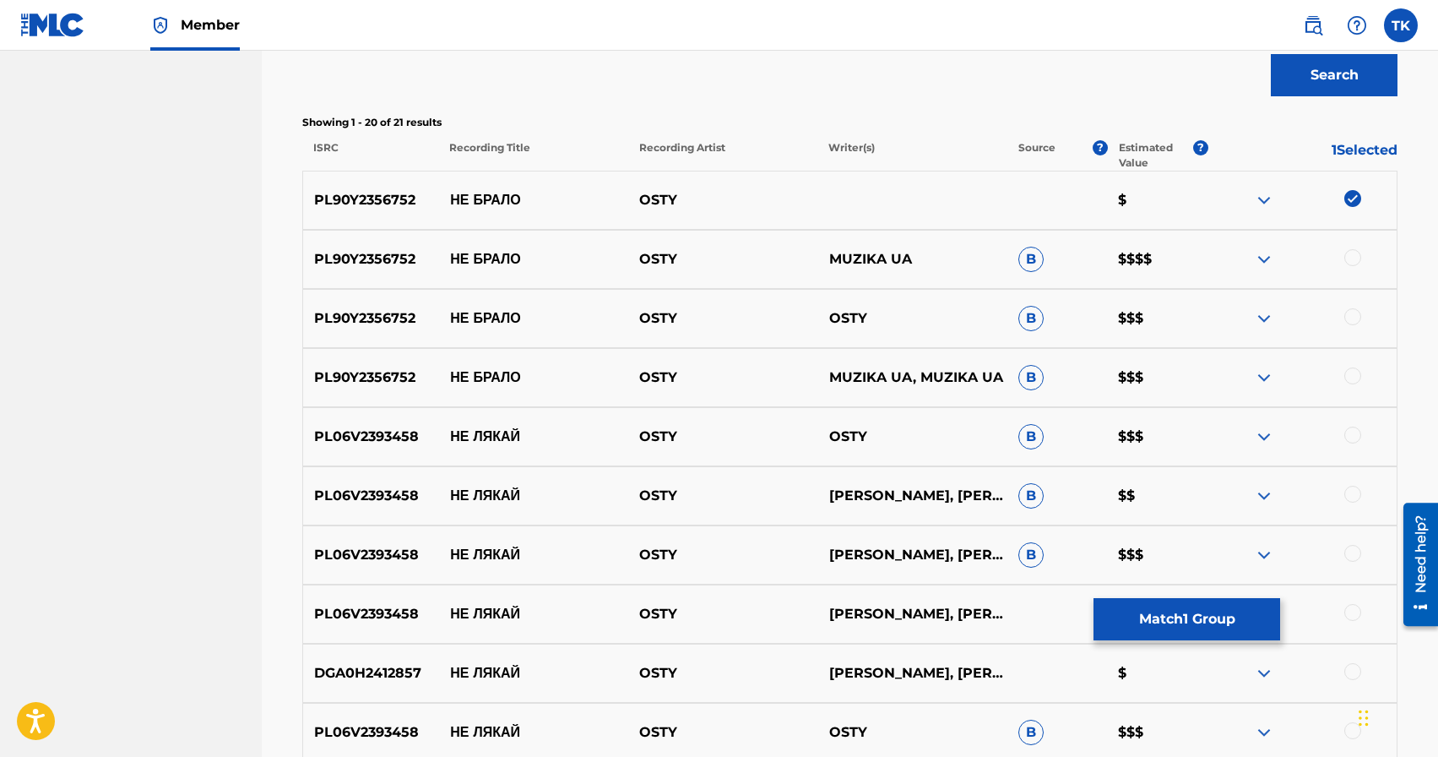
click at [1358, 254] on div at bounding box center [1352, 257] width 17 height 17
click at [1354, 315] on div at bounding box center [1352, 316] width 17 height 17
click at [1356, 376] on div at bounding box center [1352, 375] width 17 height 17
click at [1353, 436] on div at bounding box center [1352, 434] width 17 height 17
click at [1350, 496] on div at bounding box center [1352, 494] width 17 height 17
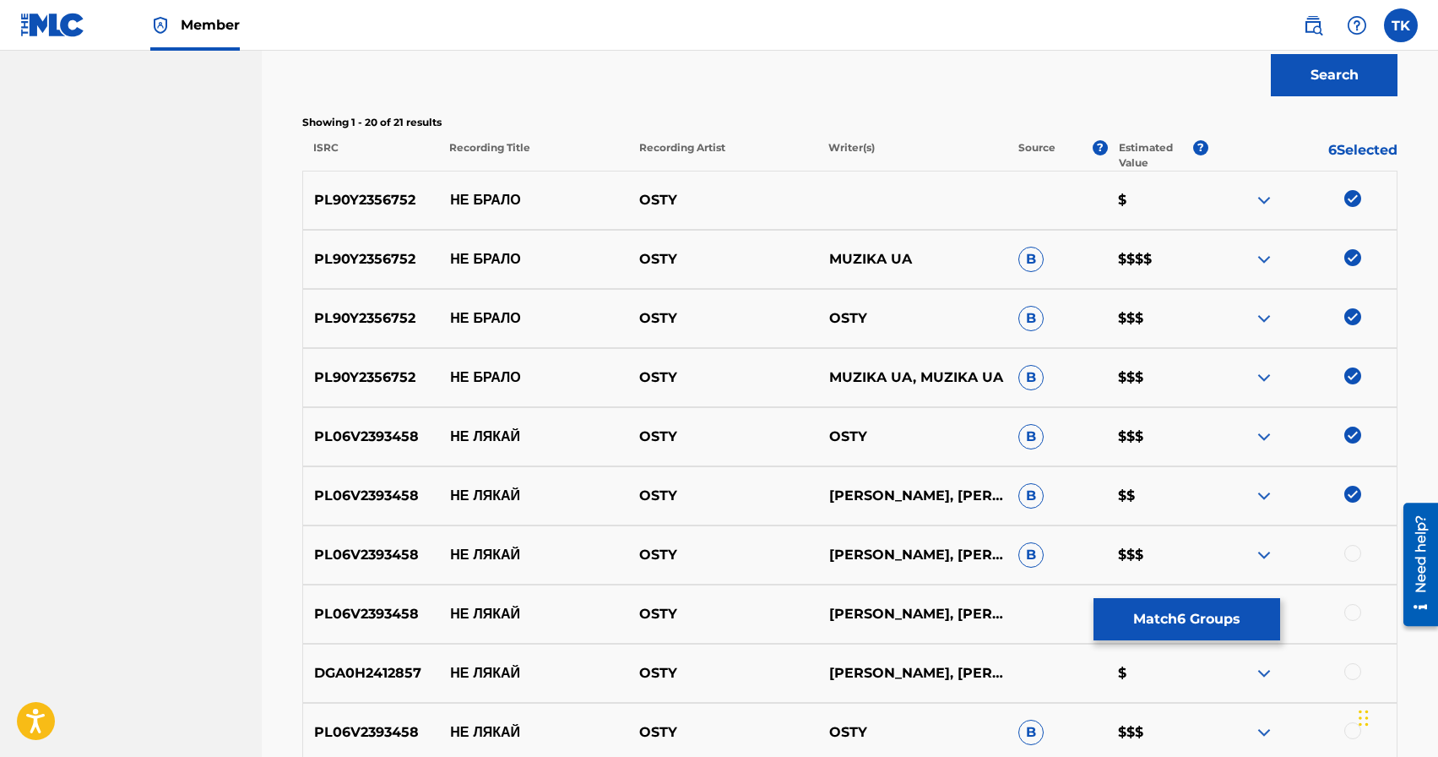
click at [1354, 551] on div at bounding box center [1352, 553] width 17 height 17
click at [1354, 611] on div at bounding box center [1352, 612] width 17 height 17
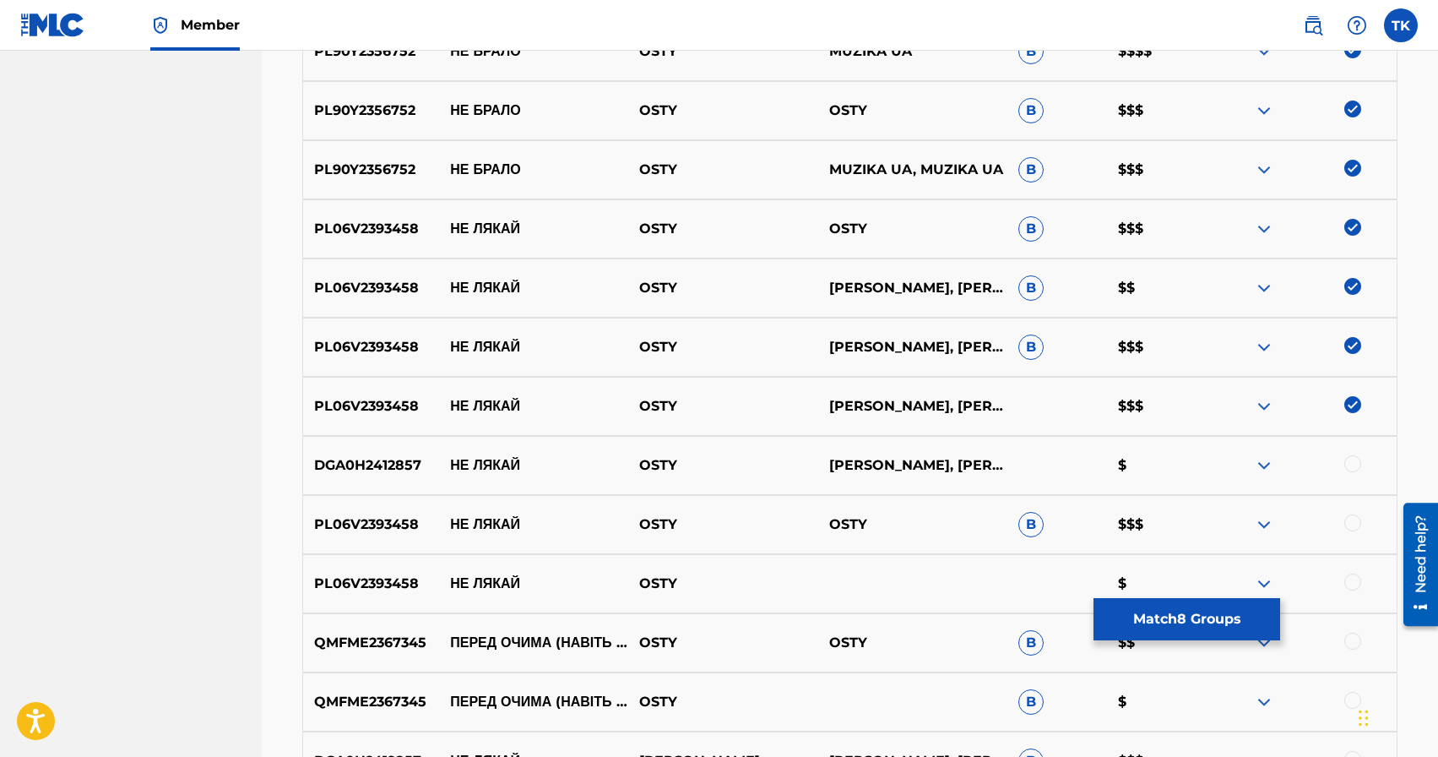
scroll to position [797, 0]
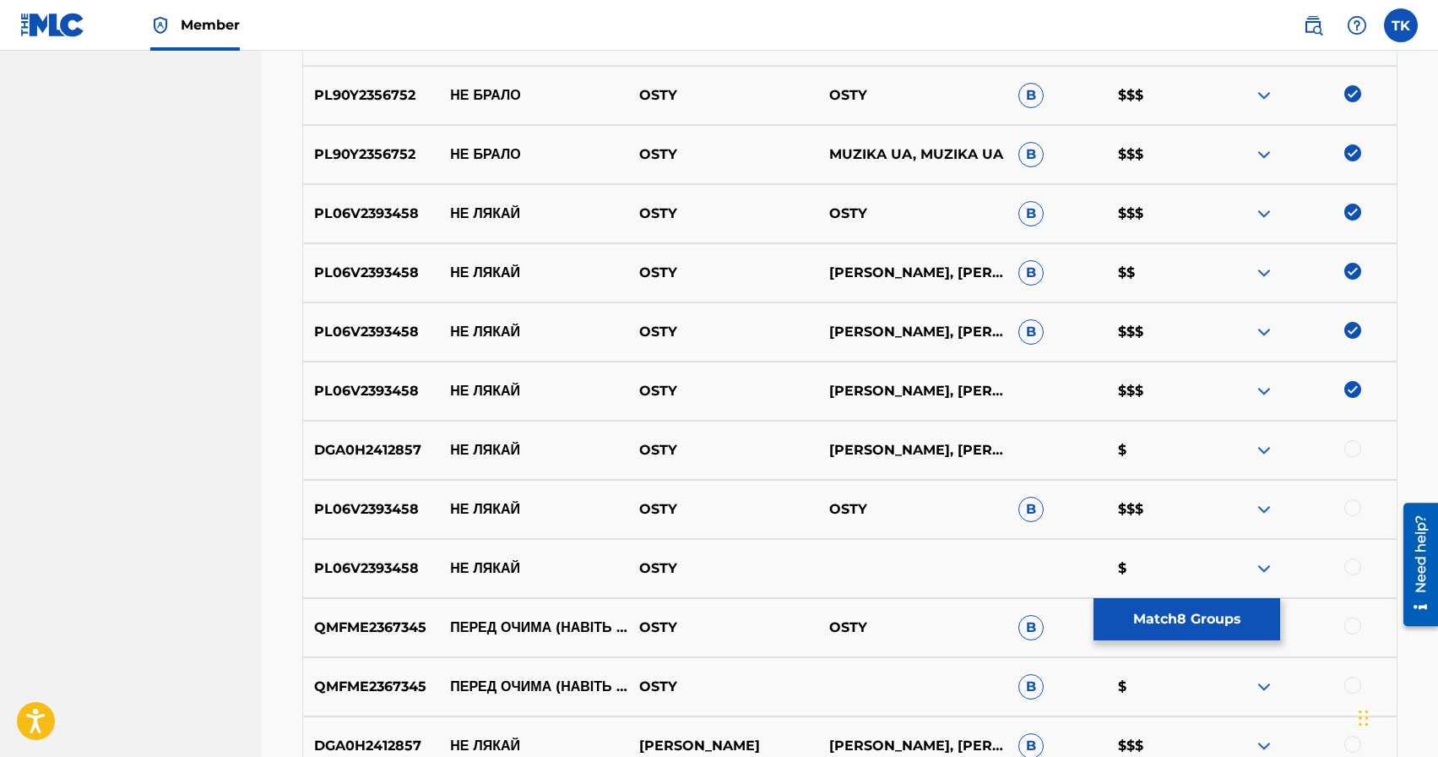
click at [1351, 448] on div at bounding box center [1352, 448] width 17 height 17
click at [1354, 503] on div at bounding box center [1352, 507] width 17 height 17
click at [1358, 563] on div at bounding box center [1352, 566] width 17 height 17
click at [1355, 620] on div at bounding box center [1352, 625] width 17 height 17
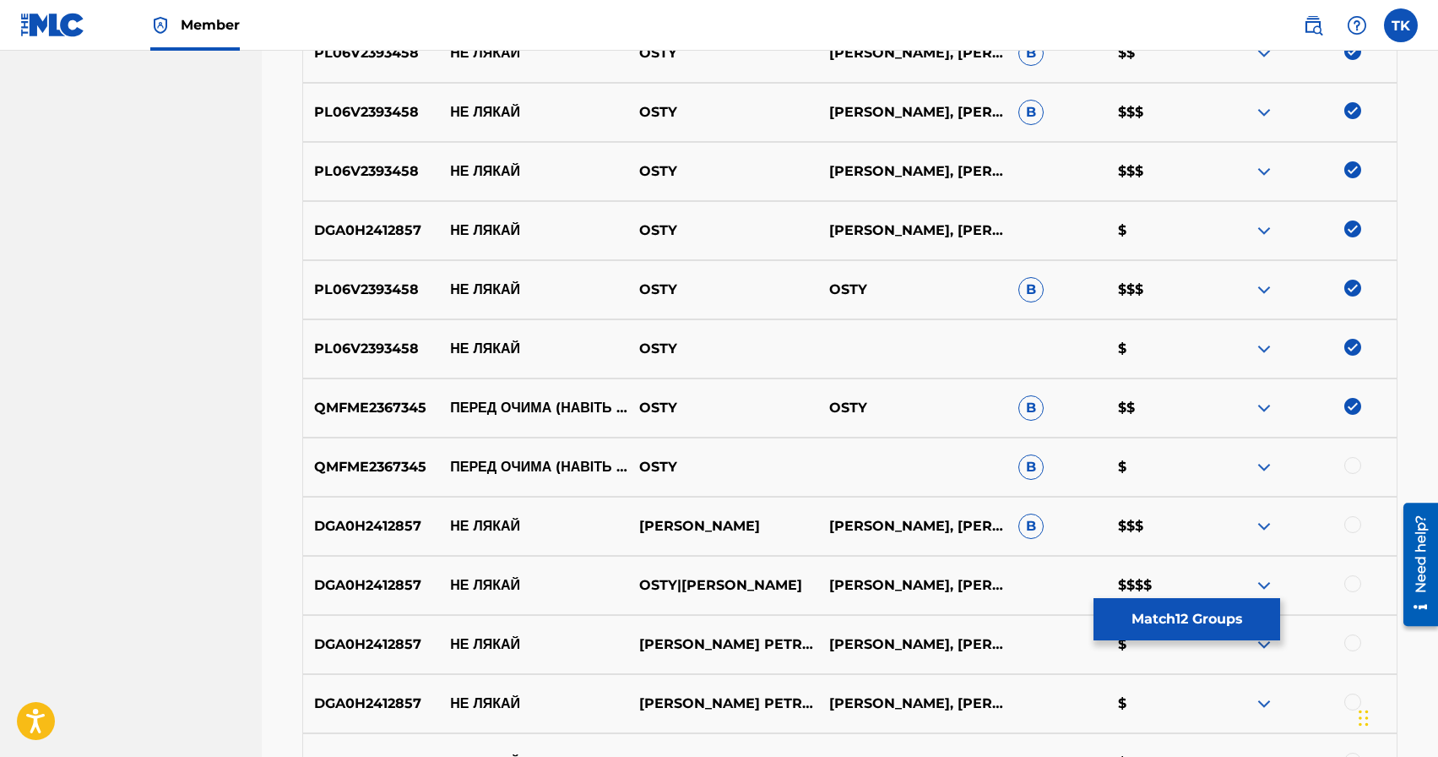
scroll to position [1023, 0]
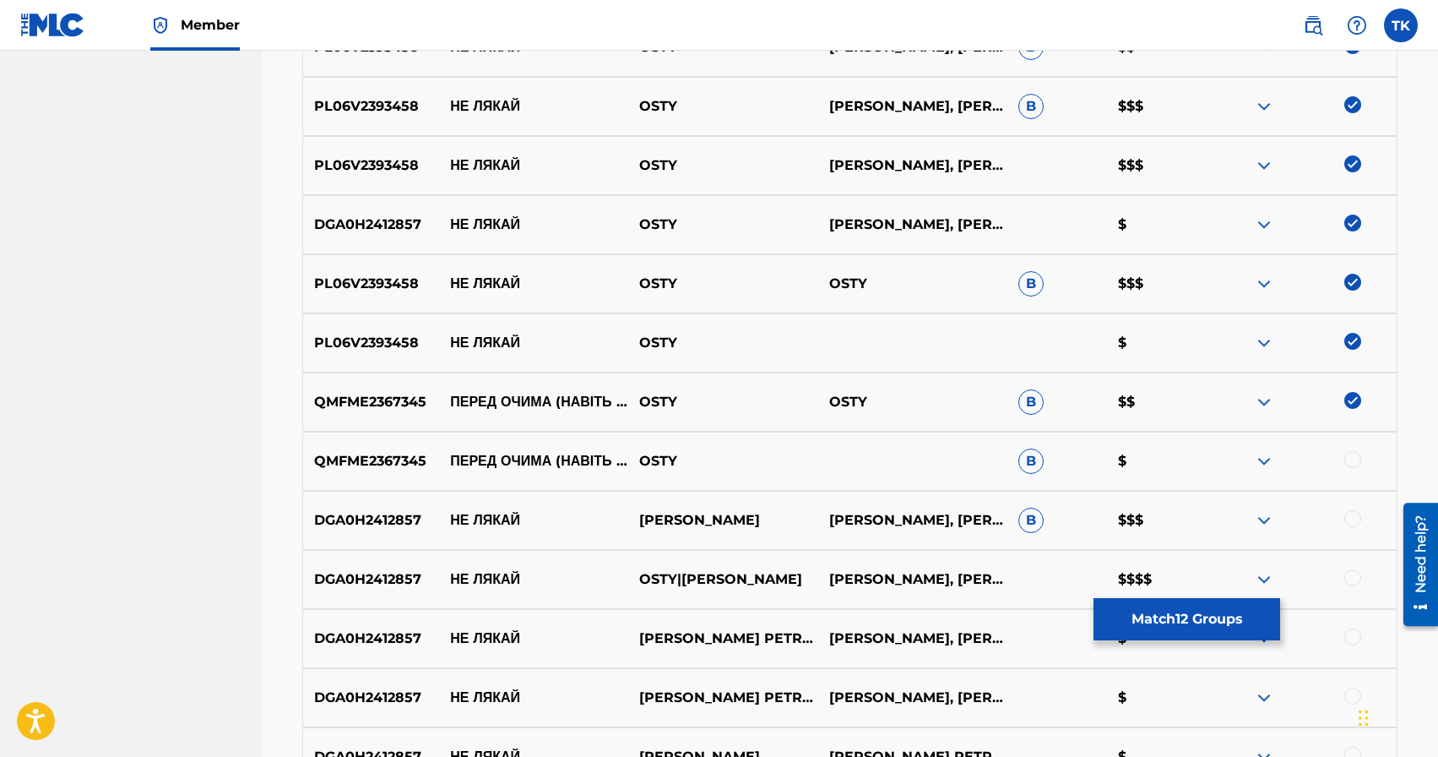
click at [1354, 457] on div at bounding box center [1352, 459] width 17 height 17
click at [1353, 464] on img at bounding box center [1352, 459] width 17 height 17
click at [1349, 401] on img at bounding box center [1352, 400] width 17 height 17
click at [1349, 346] on img at bounding box center [1352, 341] width 17 height 17
click at [1352, 274] on img at bounding box center [1352, 282] width 17 height 17
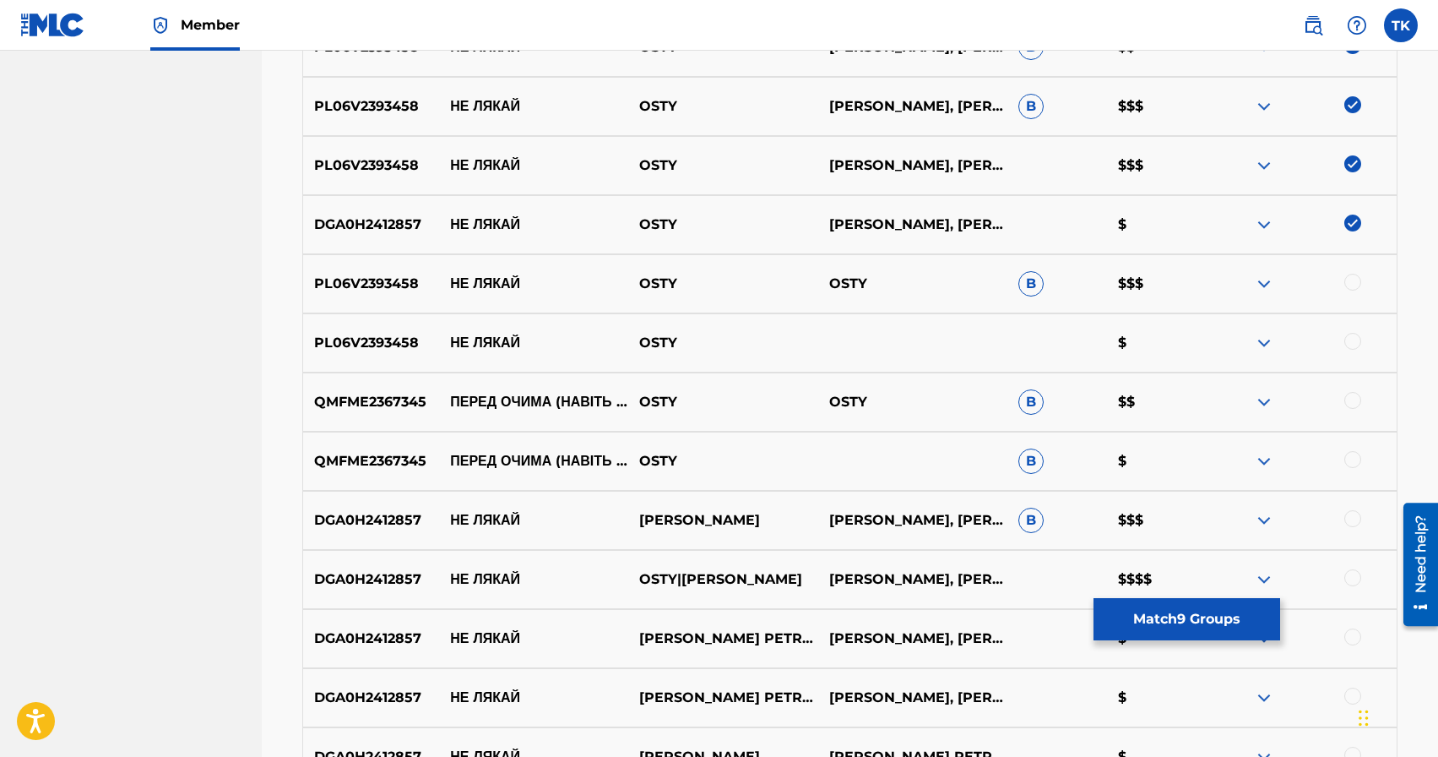
click at [1351, 215] on img at bounding box center [1352, 222] width 17 height 17
click at [1351, 168] on img at bounding box center [1352, 163] width 17 height 17
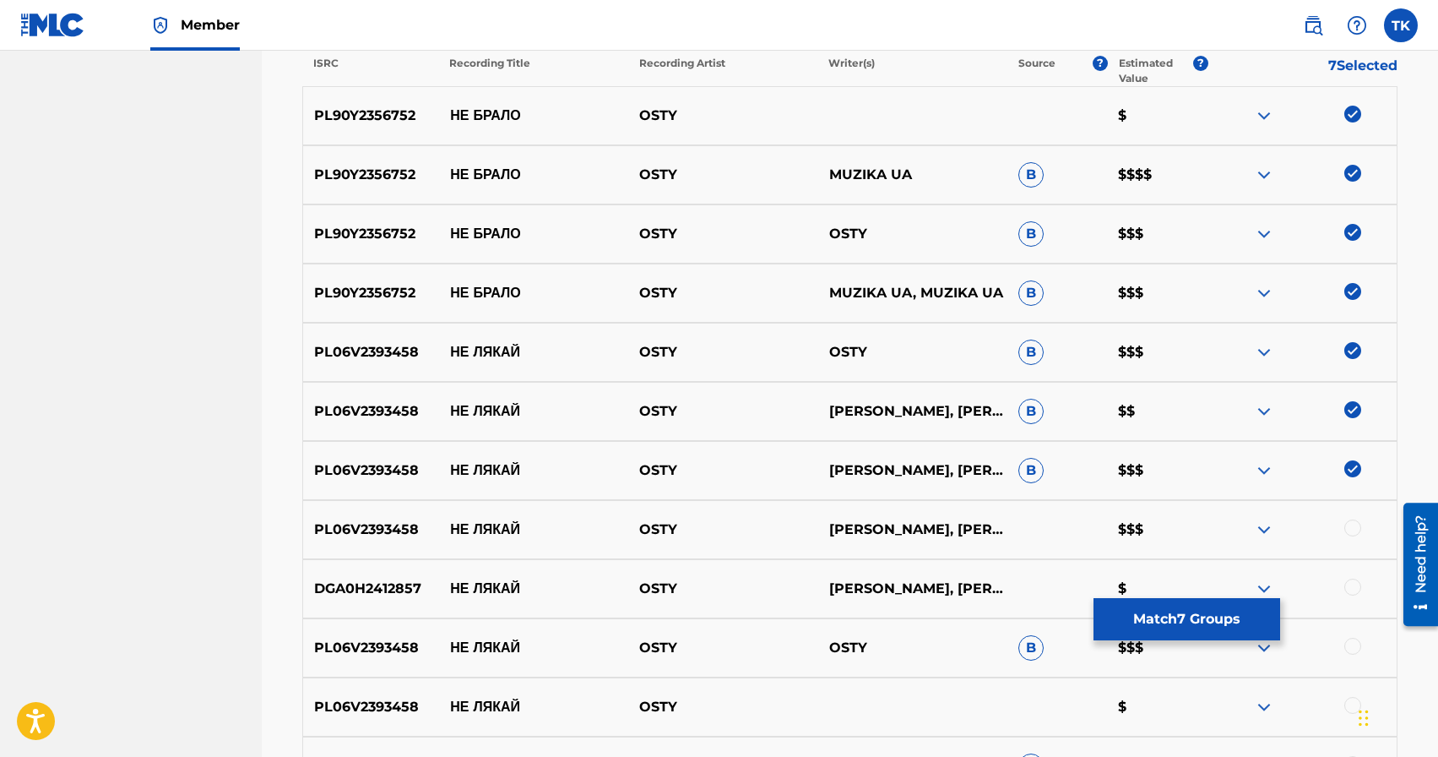
scroll to position [656, 0]
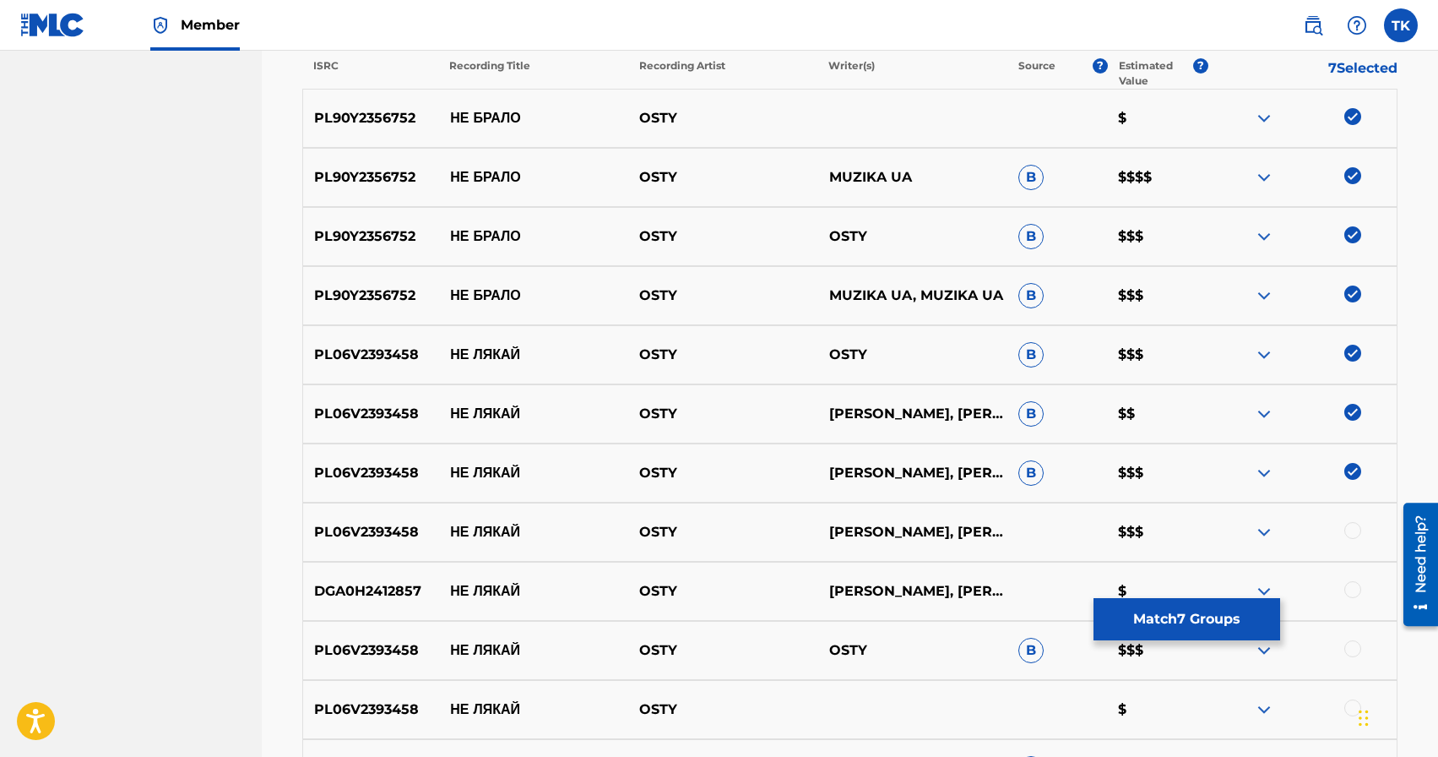
click at [1354, 410] on img at bounding box center [1352, 412] width 17 height 17
click at [1353, 348] on img at bounding box center [1352, 353] width 17 height 17
click at [1353, 300] on img at bounding box center [1352, 293] width 17 height 17
click at [1350, 236] on img at bounding box center [1352, 234] width 17 height 17
click at [1352, 177] on img at bounding box center [1352, 175] width 17 height 17
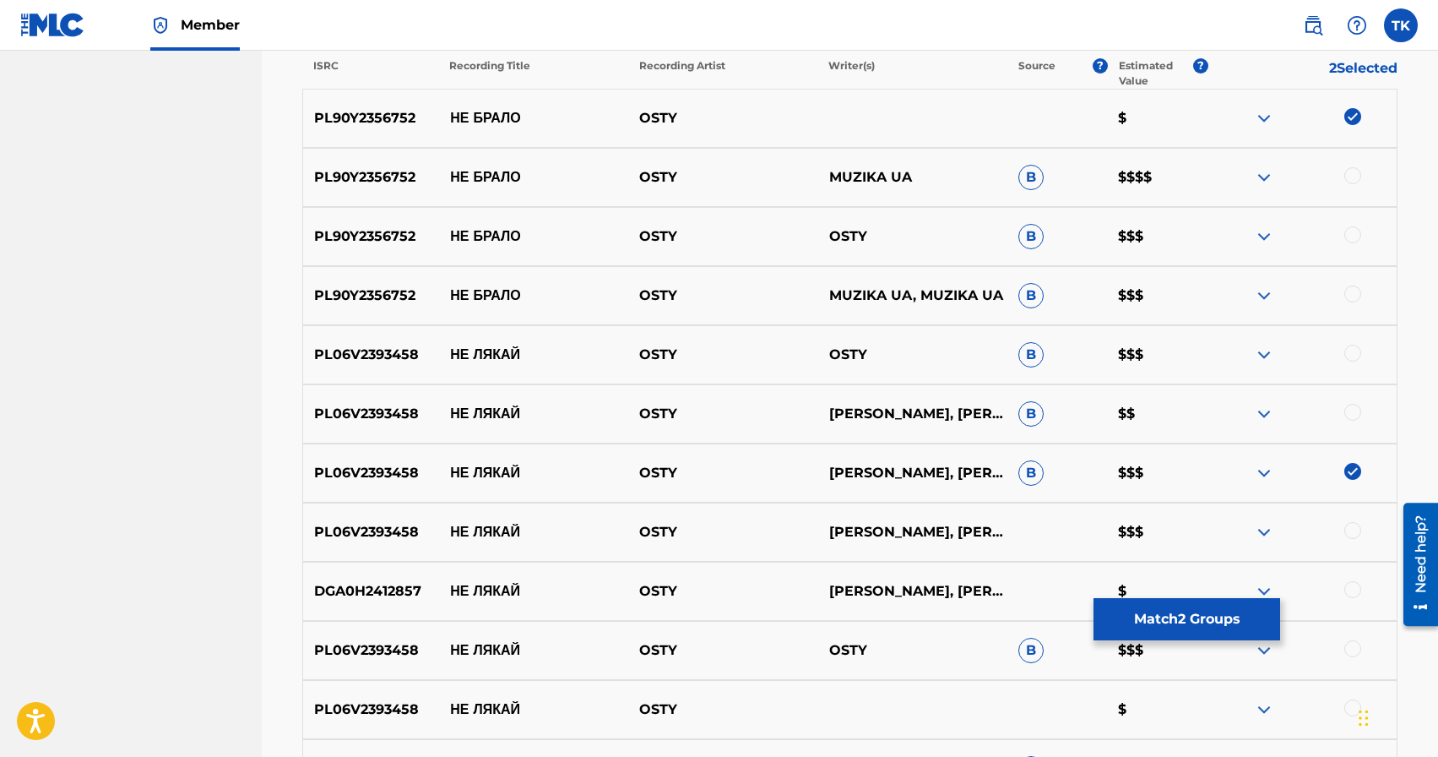
click at [1352, 124] on img at bounding box center [1352, 116] width 17 height 17
click at [1349, 469] on img at bounding box center [1352, 471] width 17 height 17
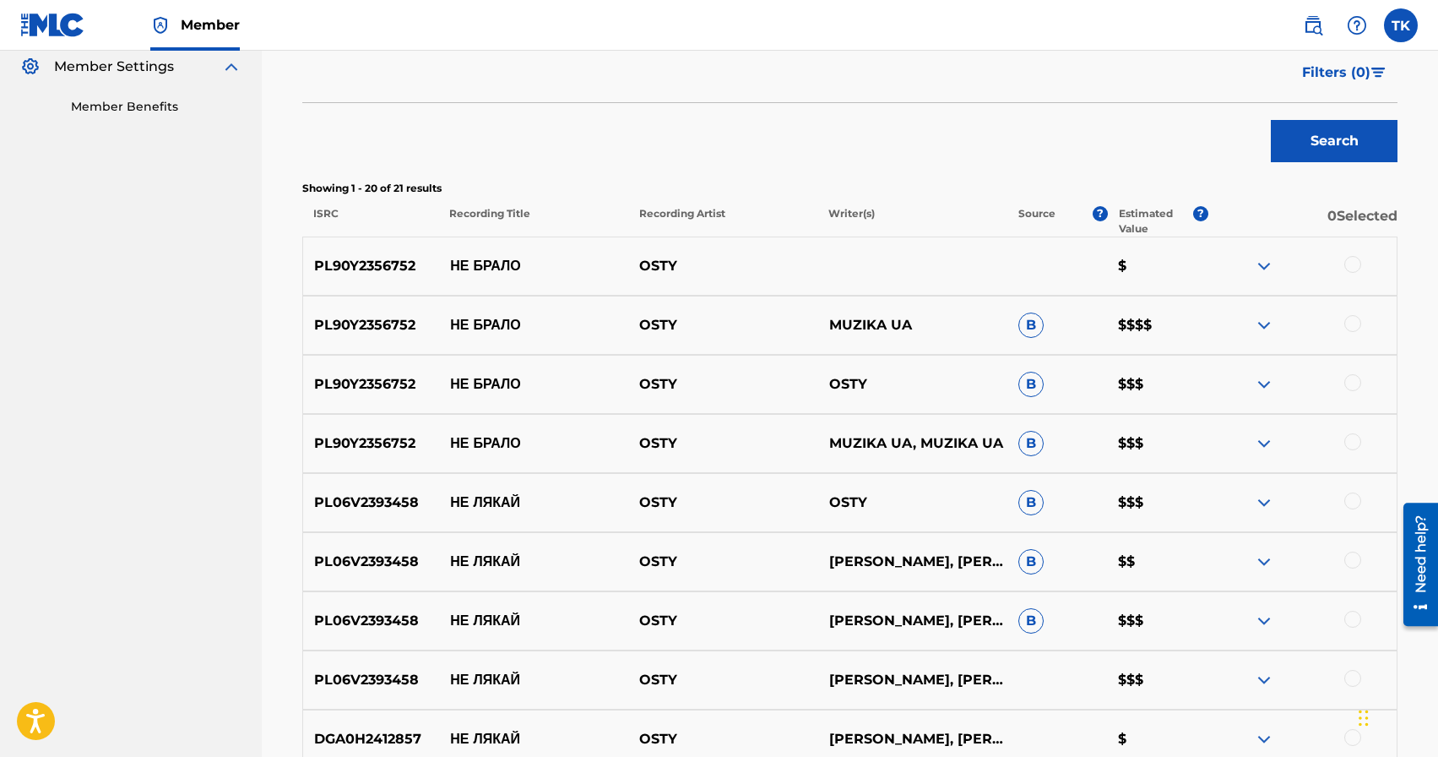
scroll to position [507, 0]
click at [1357, 323] on div at bounding box center [1352, 324] width 17 height 17
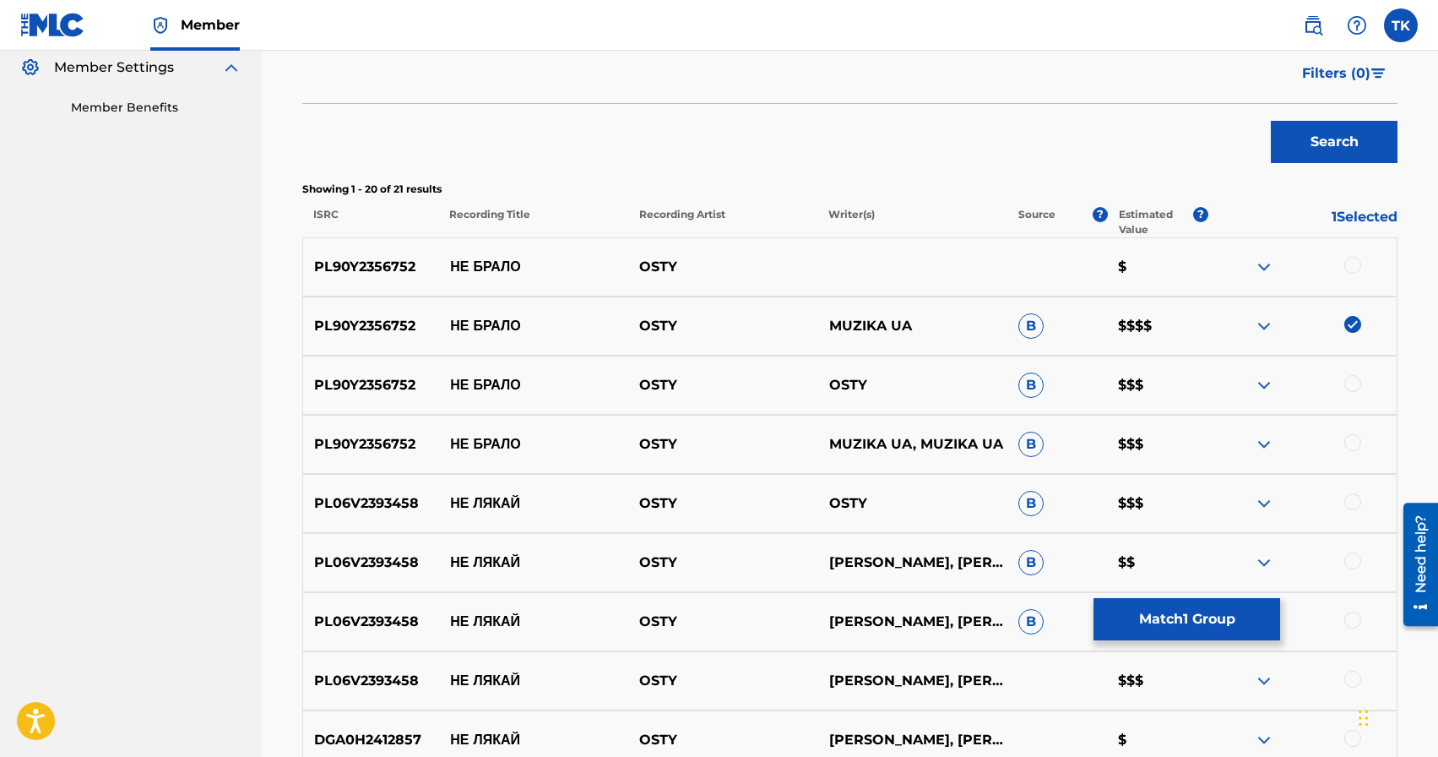
click at [1356, 261] on div at bounding box center [1352, 265] width 17 height 17
click at [1353, 388] on div at bounding box center [1352, 383] width 17 height 17
click at [1354, 444] on div at bounding box center [1352, 442] width 17 height 17
click at [1224, 610] on button "Match 4 Groups" at bounding box center [1187, 619] width 187 height 42
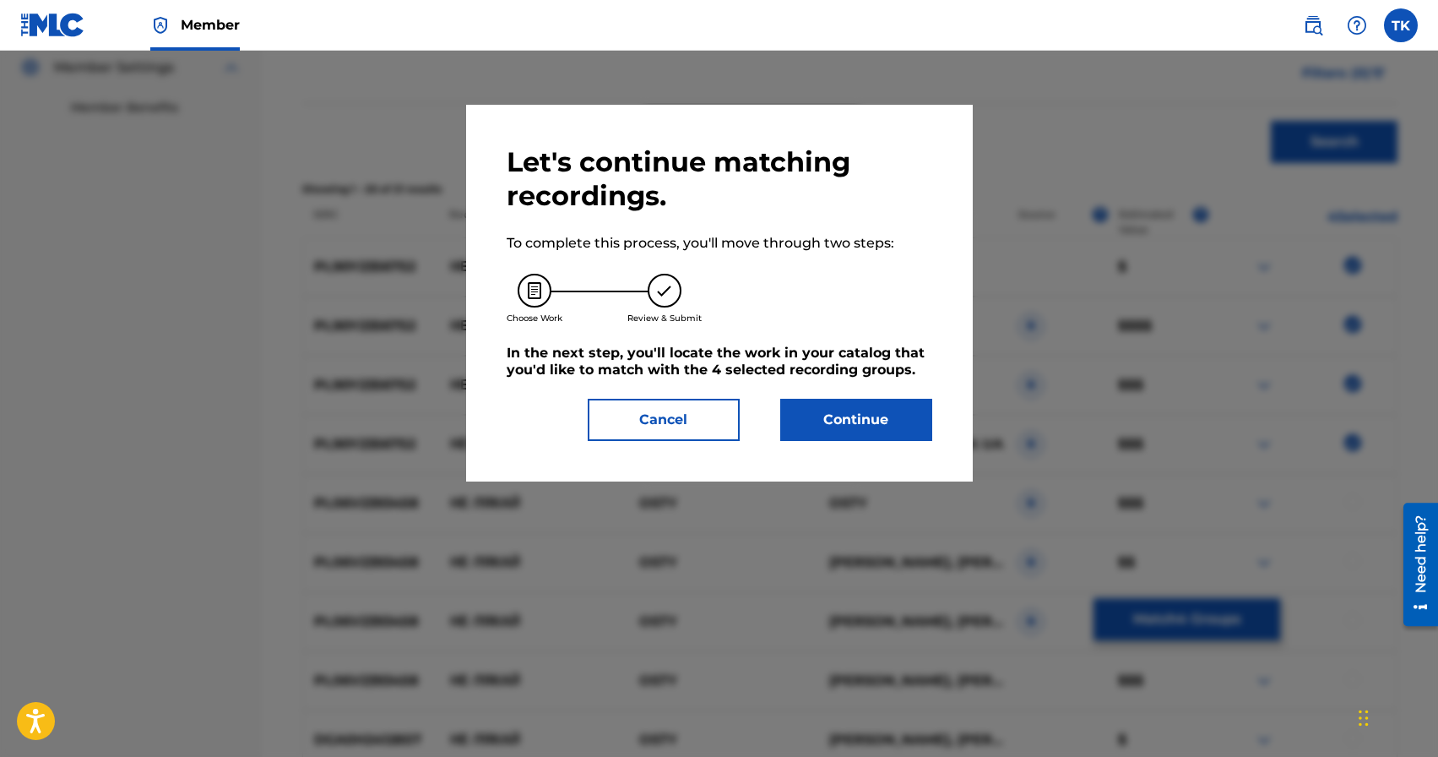
click at [874, 405] on button "Continue" at bounding box center [856, 420] width 152 height 42
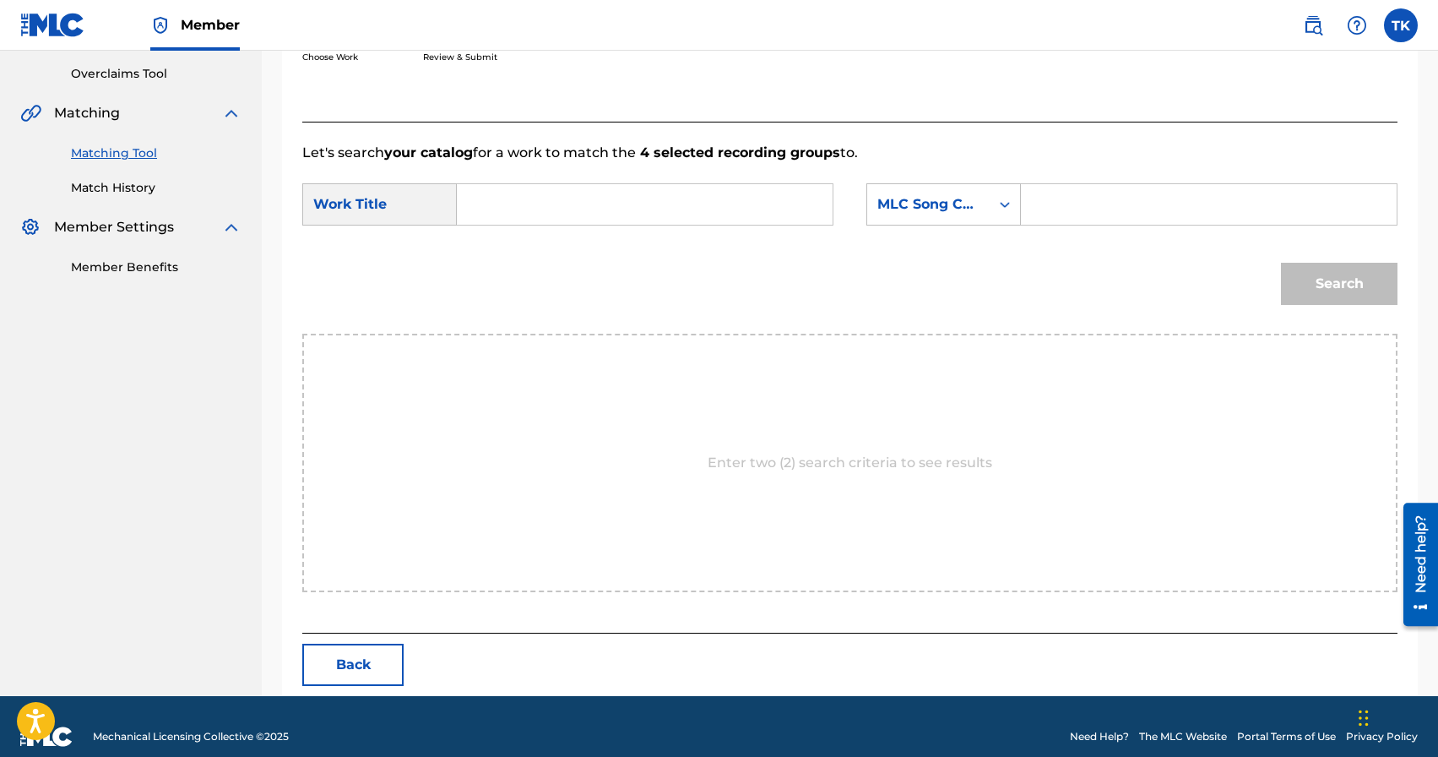
scroll to position [368, 0]
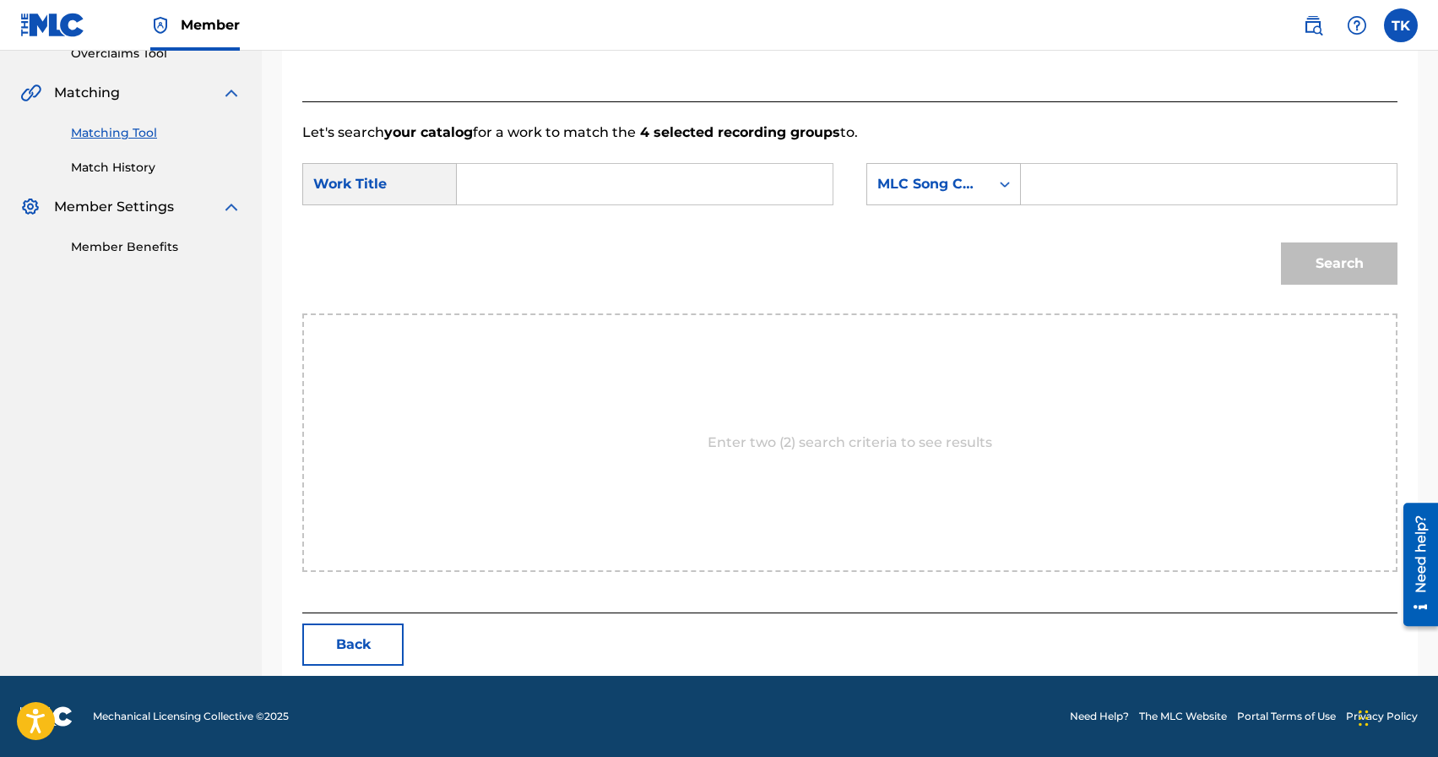
click at [652, 179] on input "Search Form" at bounding box center [644, 184] width 347 height 41
click at [643, 216] on div "не бра ло" at bounding box center [643, 222] width 345 height 30
type input "не брало"
click at [940, 190] on div "MLC Song Code" at bounding box center [928, 184] width 102 height 20
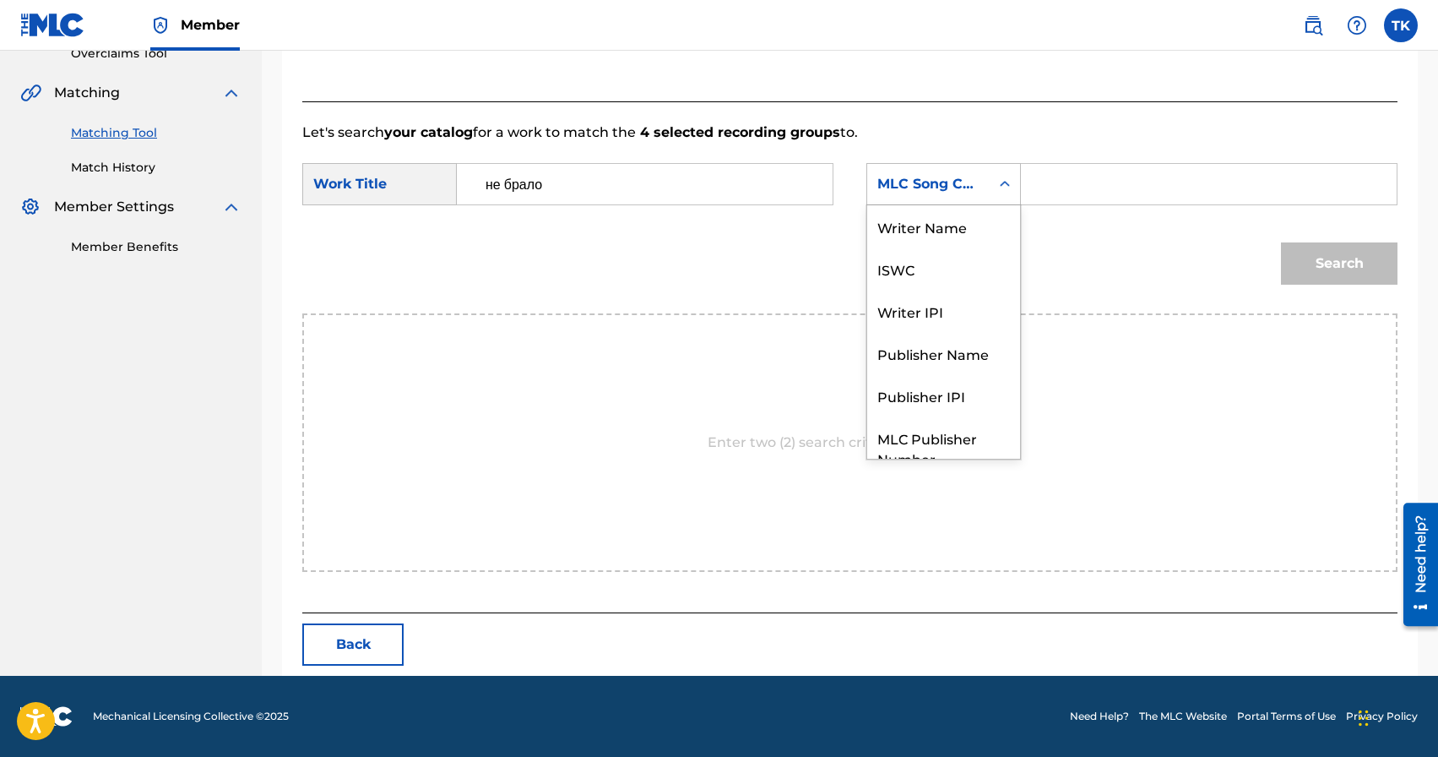
scroll to position [62, 0]
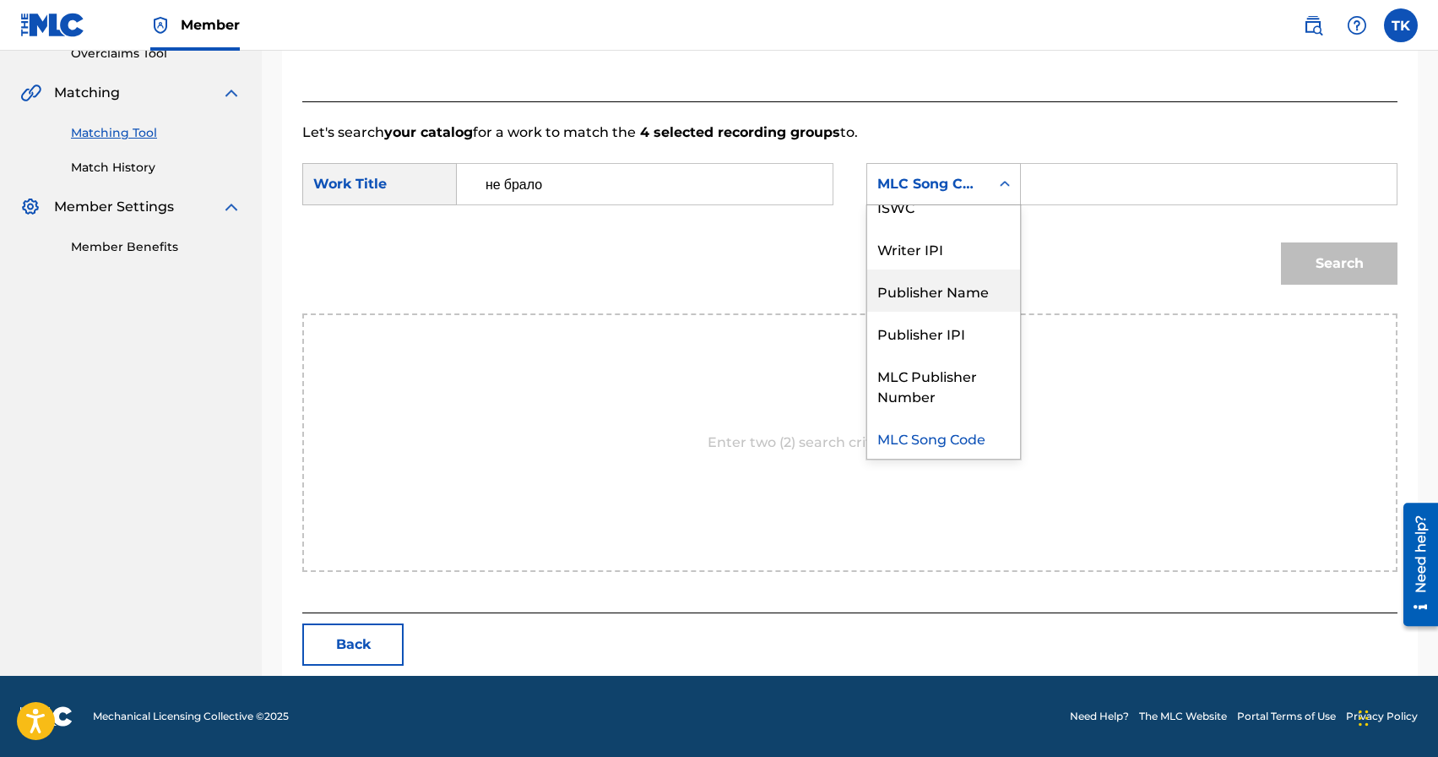
click at [962, 298] on div "Publisher Name" at bounding box center [943, 290] width 153 height 42
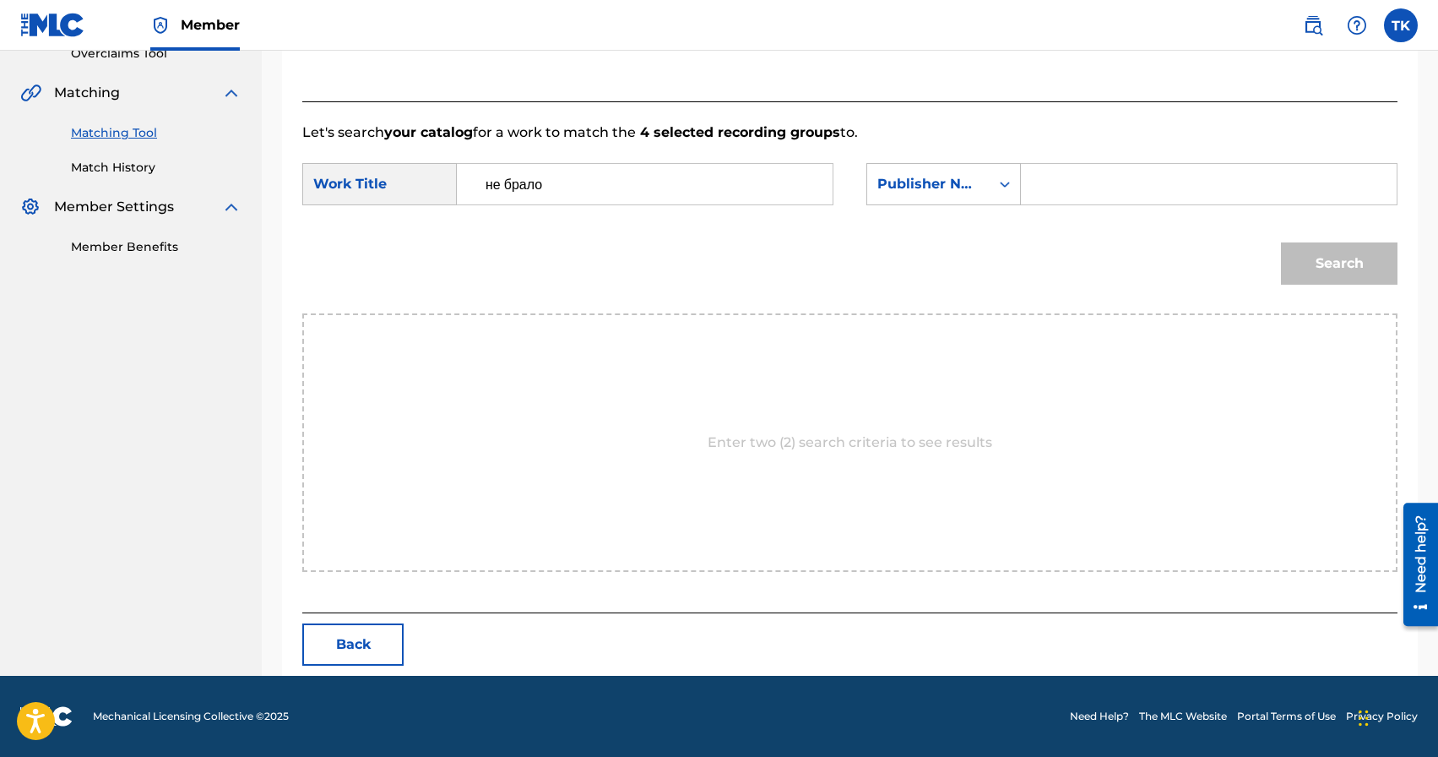
click at [1092, 197] on input "Search Form" at bounding box center [1208, 184] width 347 height 41
type input "INFINITY MUSIC"
click at [1309, 258] on button "Search" at bounding box center [1339, 263] width 117 height 42
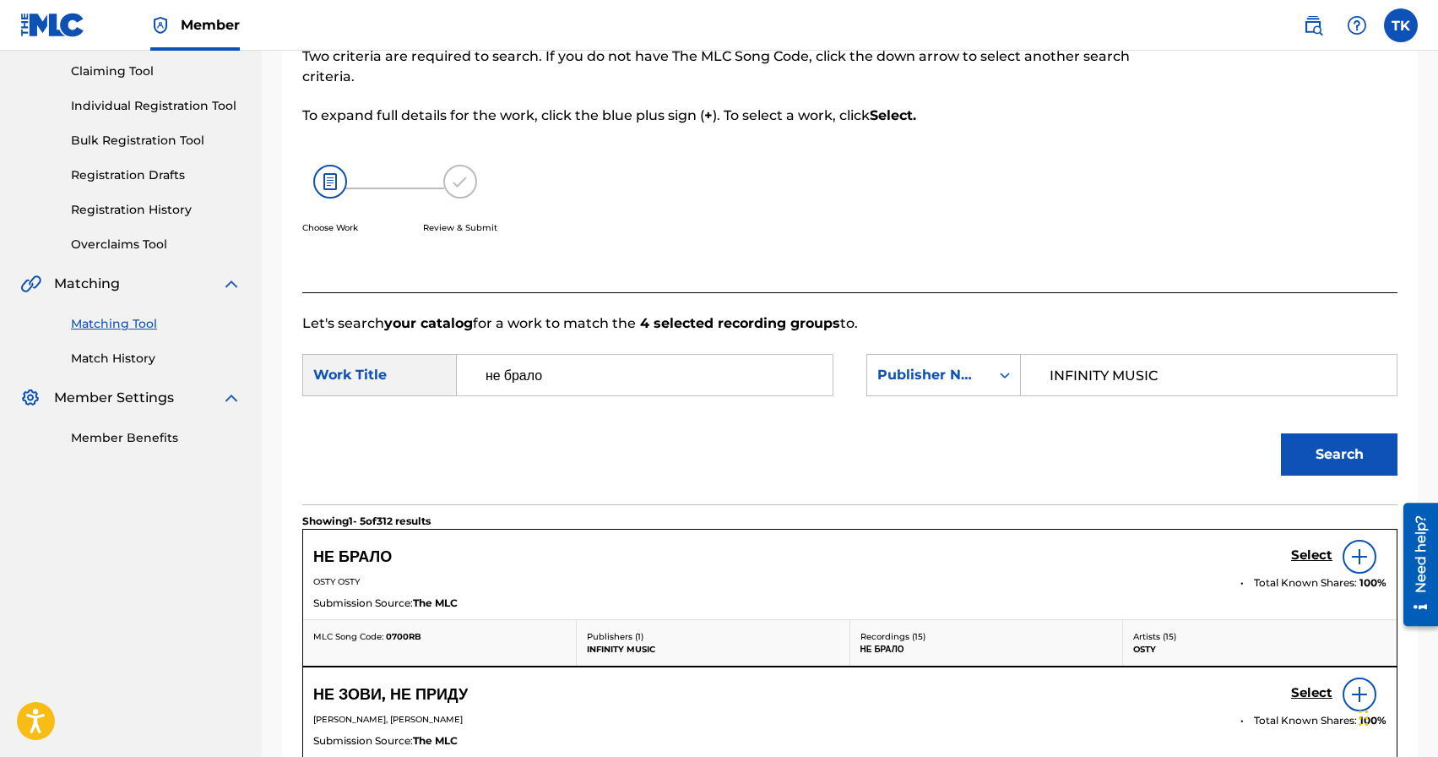
scroll to position [368, 0]
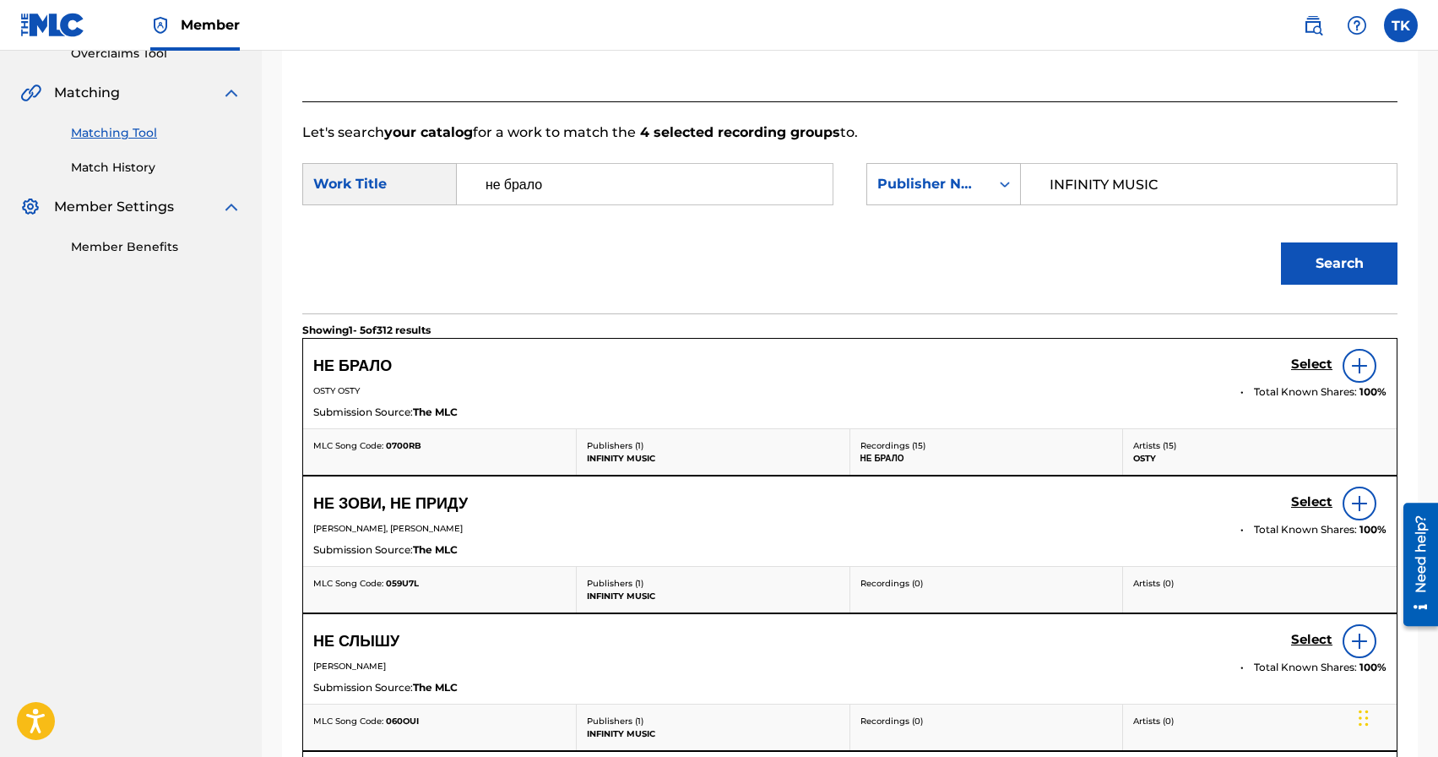
click at [1307, 362] on h5 "Select" at bounding box center [1311, 364] width 41 height 16
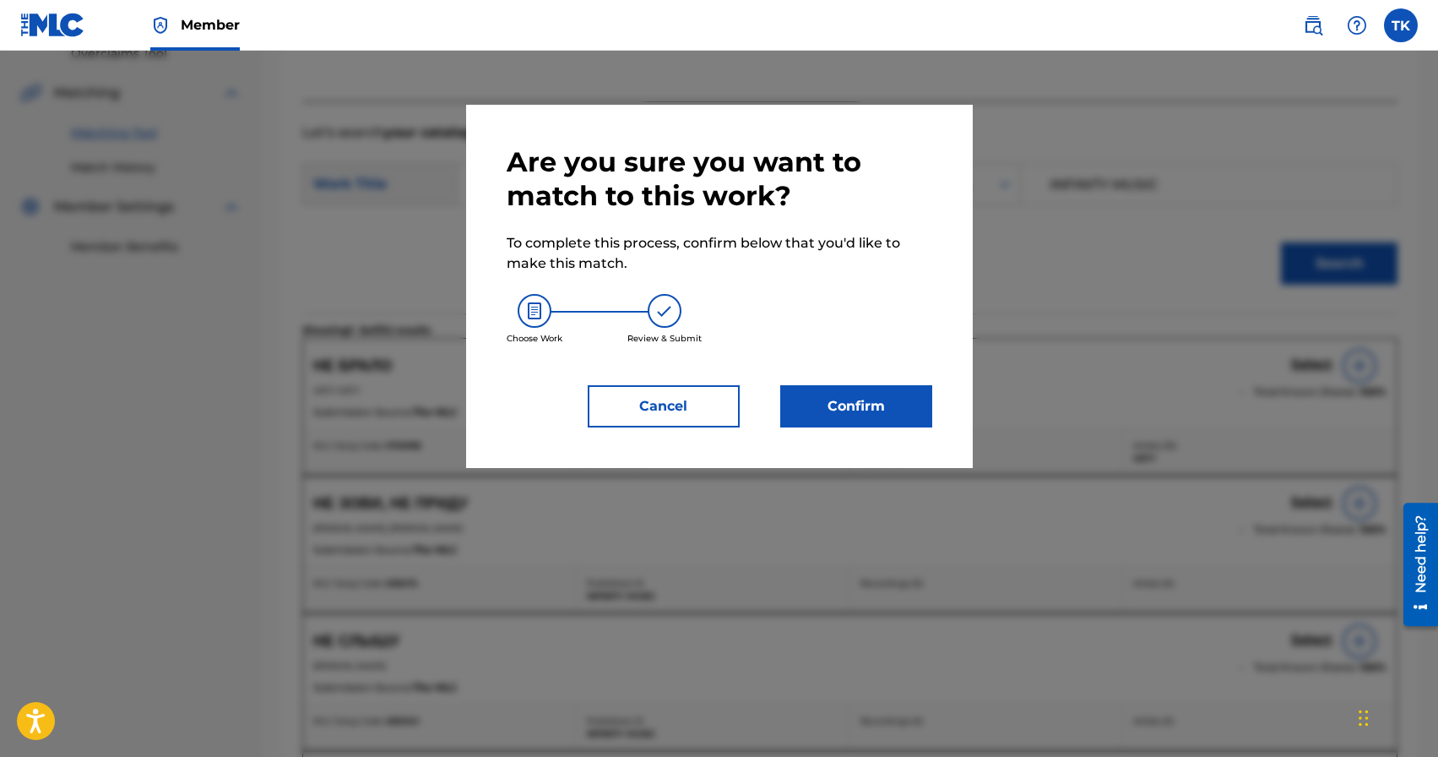
click at [899, 412] on button "Confirm" at bounding box center [856, 406] width 152 height 42
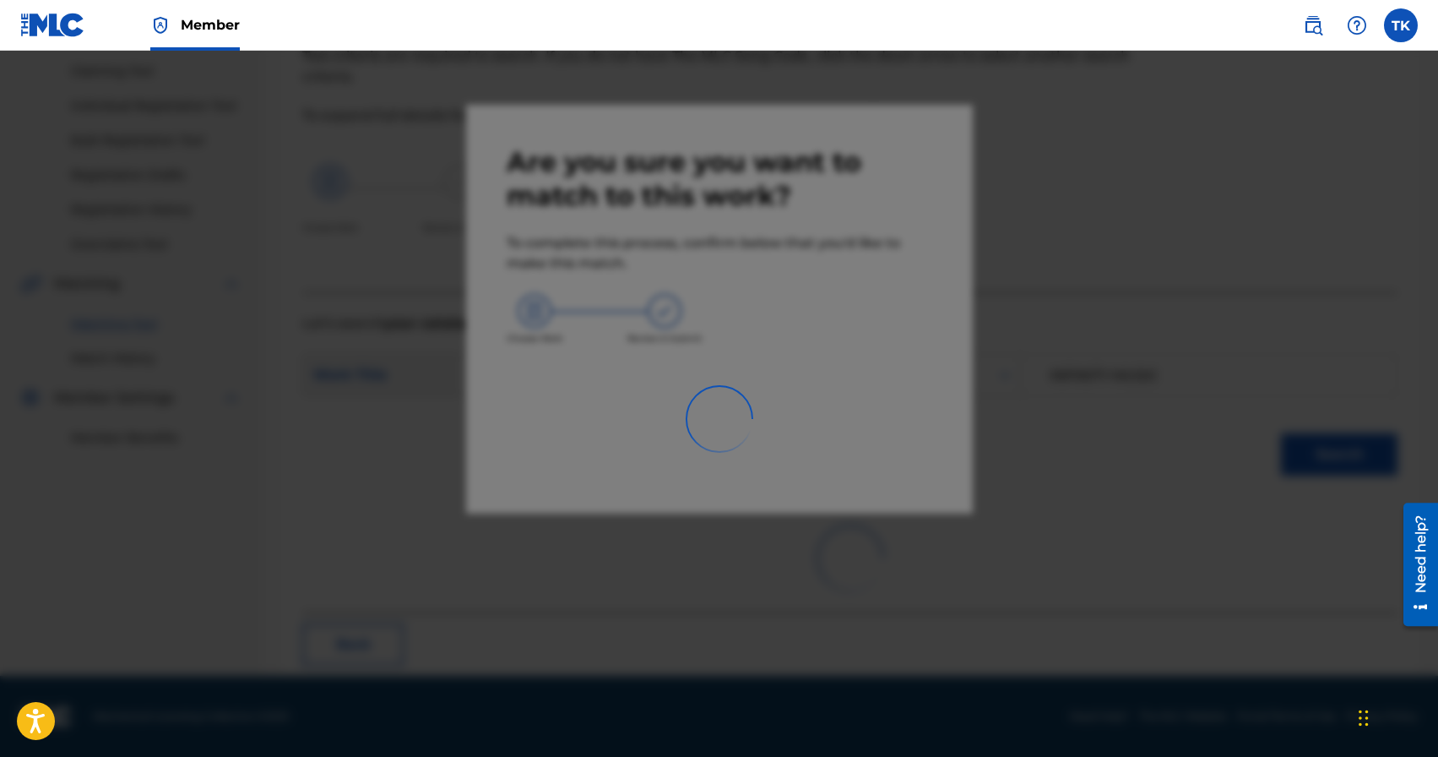
scroll to position [50, 0]
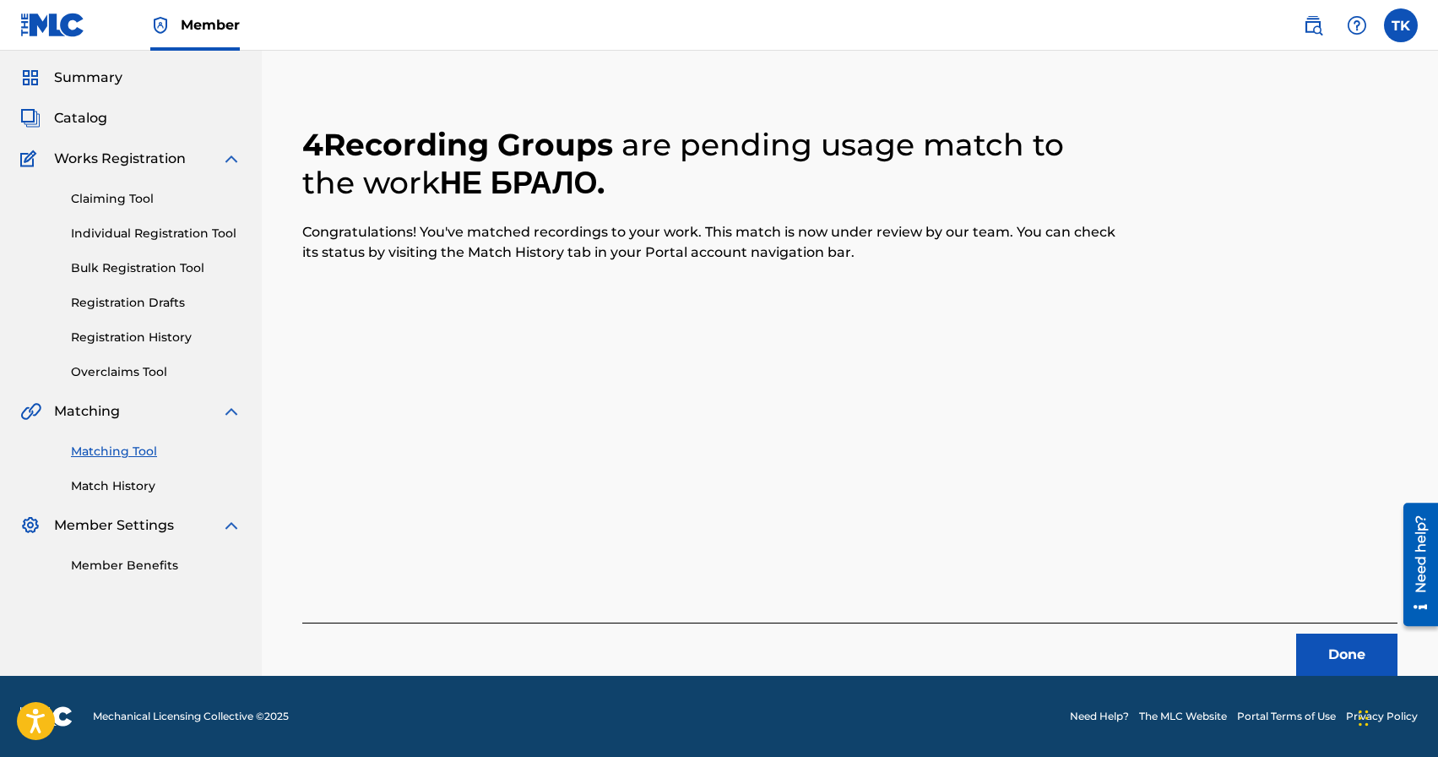
click at [1321, 673] on button "Done" at bounding box center [1346, 654] width 101 height 42
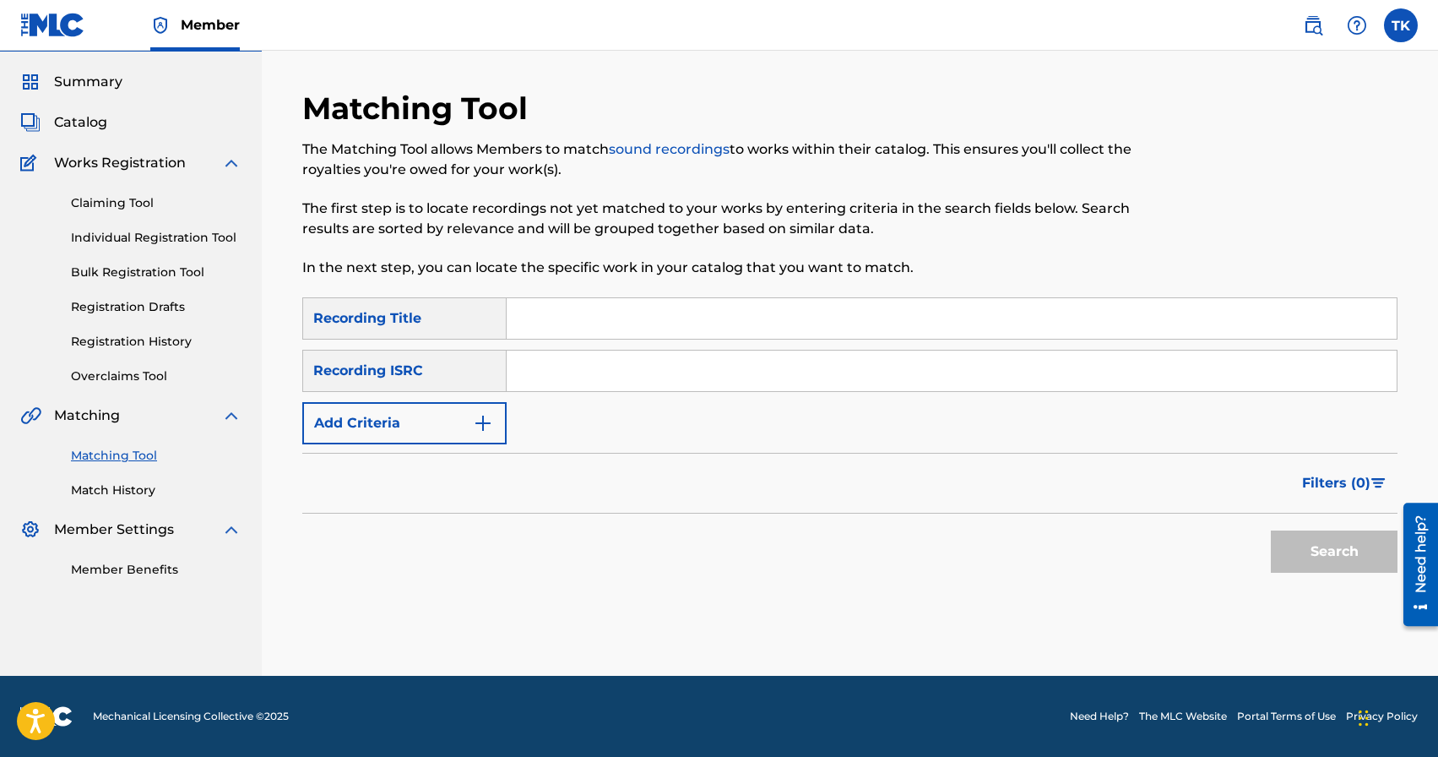
scroll to position [0, 0]
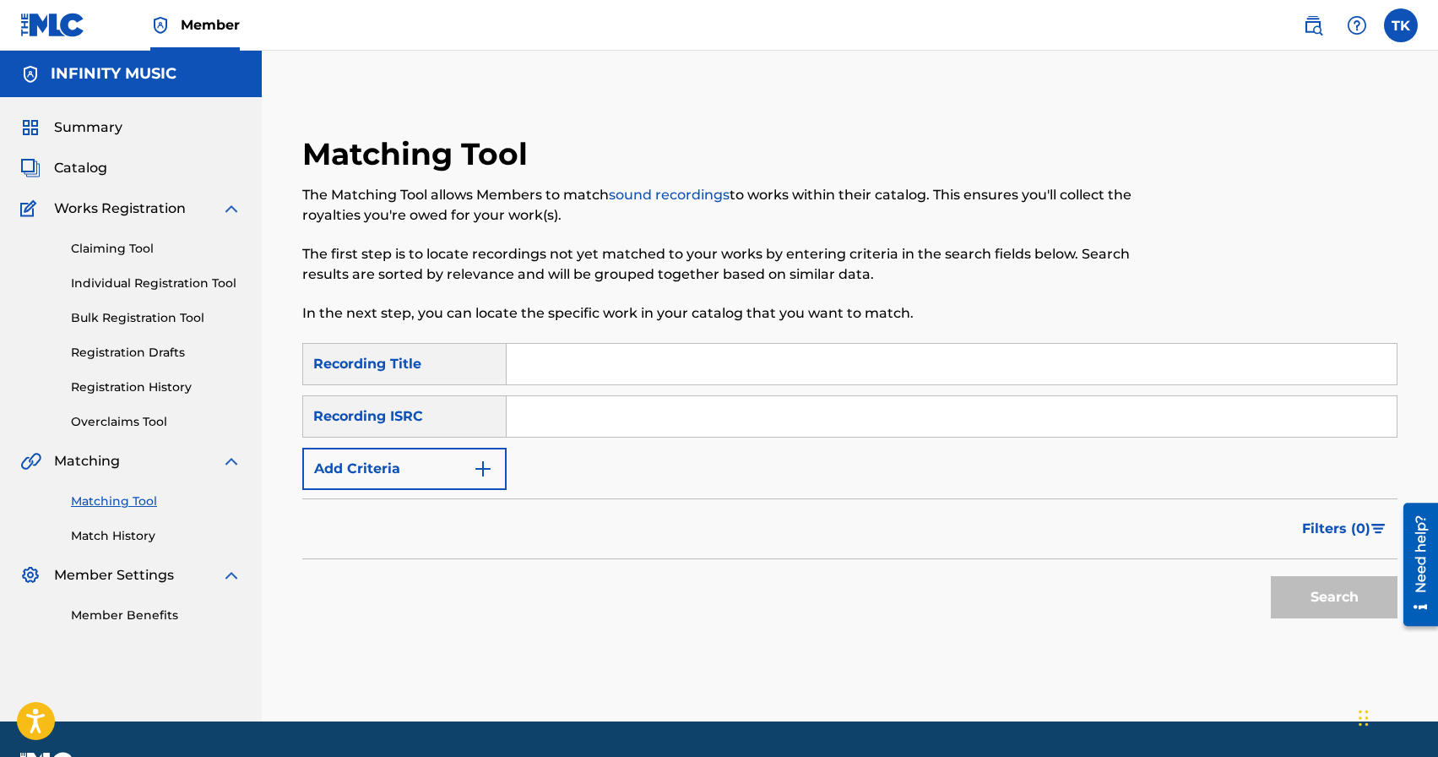
click at [611, 361] on input "Search Form" at bounding box center [952, 364] width 890 height 41
type input "ти моя"
click at [433, 475] on button "Add Criteria" at bounding box center [404, 469] width 204 height 42
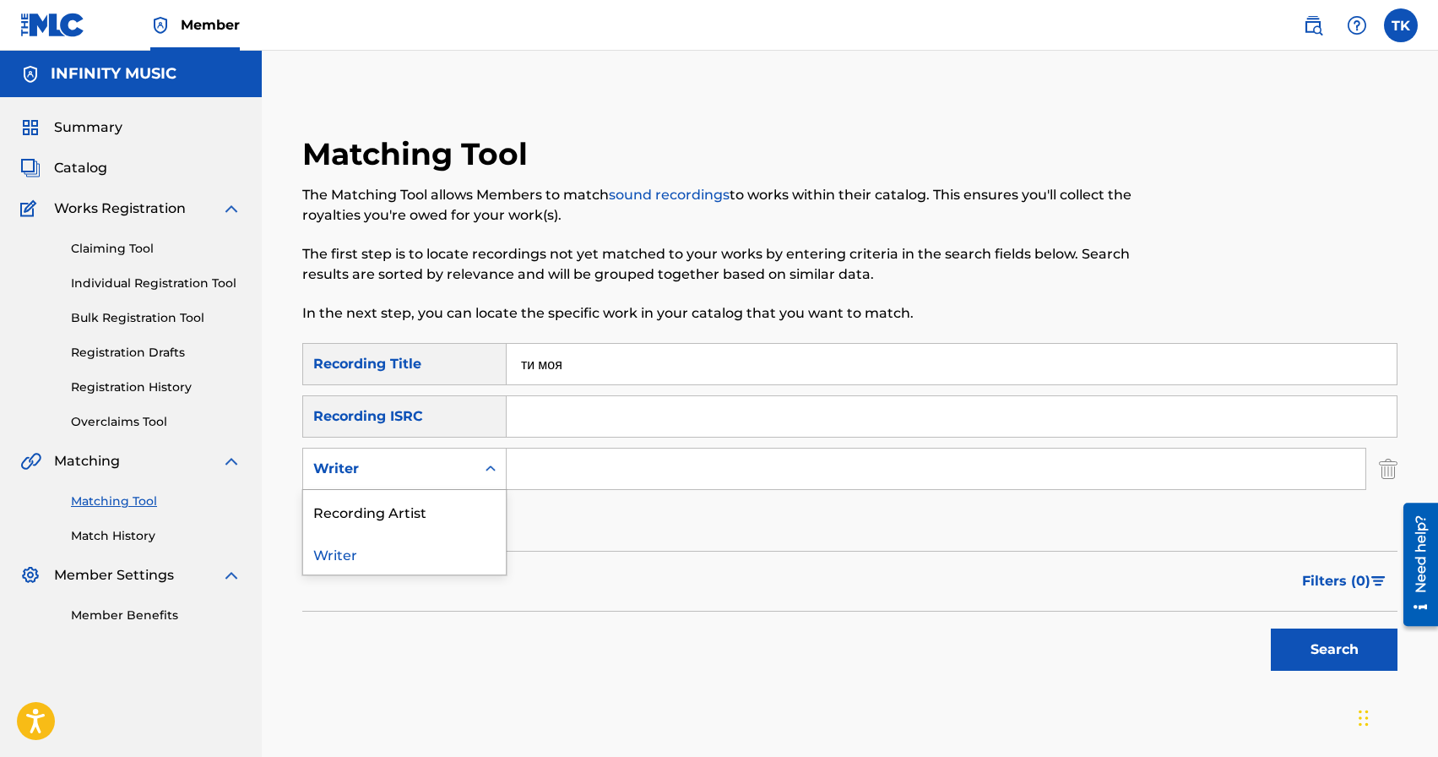
click at [433, 475] on div "Writer" at bounding box center [389, 469] width 152 height 20
click at [433, 502] on div "Recording Artist" at bounding box center [404, 511] width 203 height 42
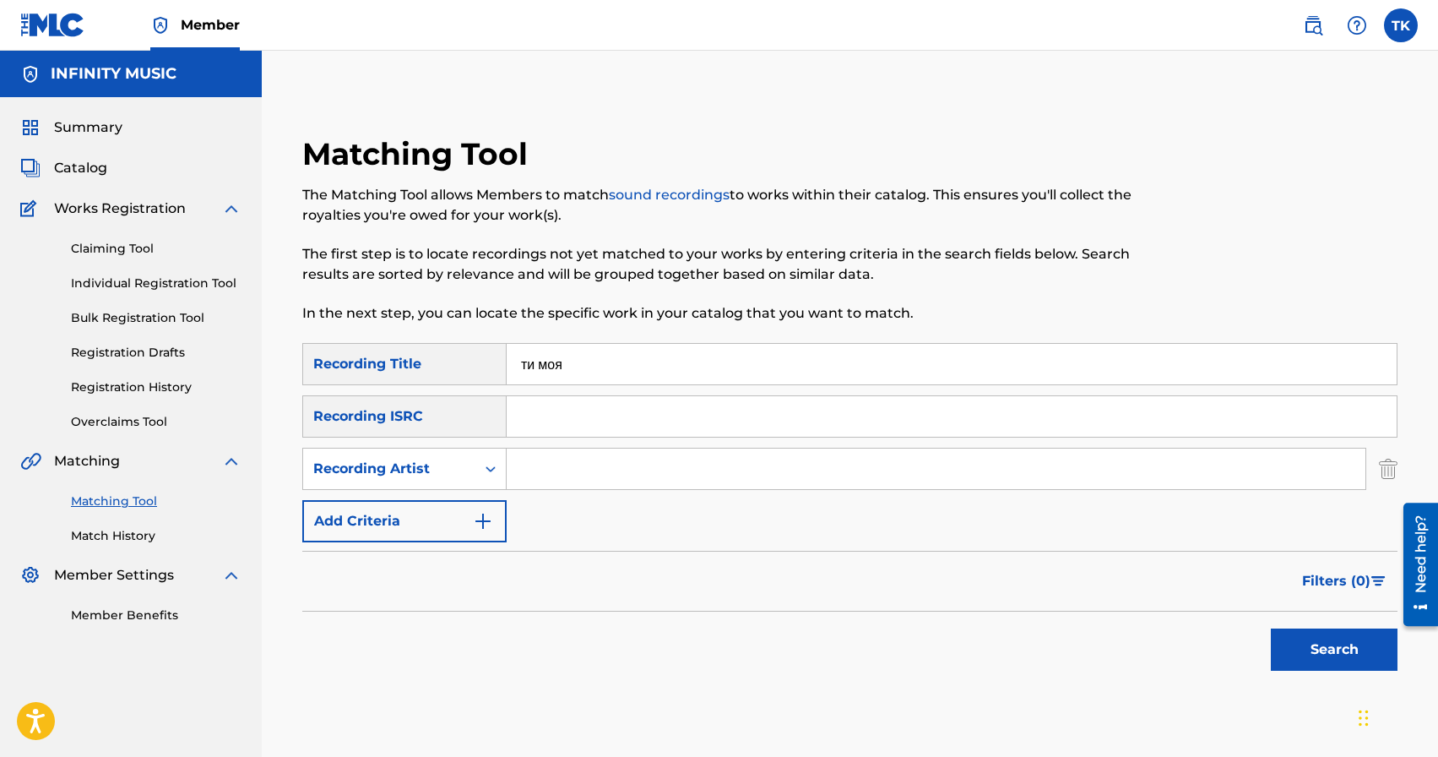
click at [568, 468] on input "Search Form" at bounding box center [936, 468] width 859 height 41
type input "osty"
click at [1295, 643] on button "Search" at bounding box center [1334, 649] width 127 height 42
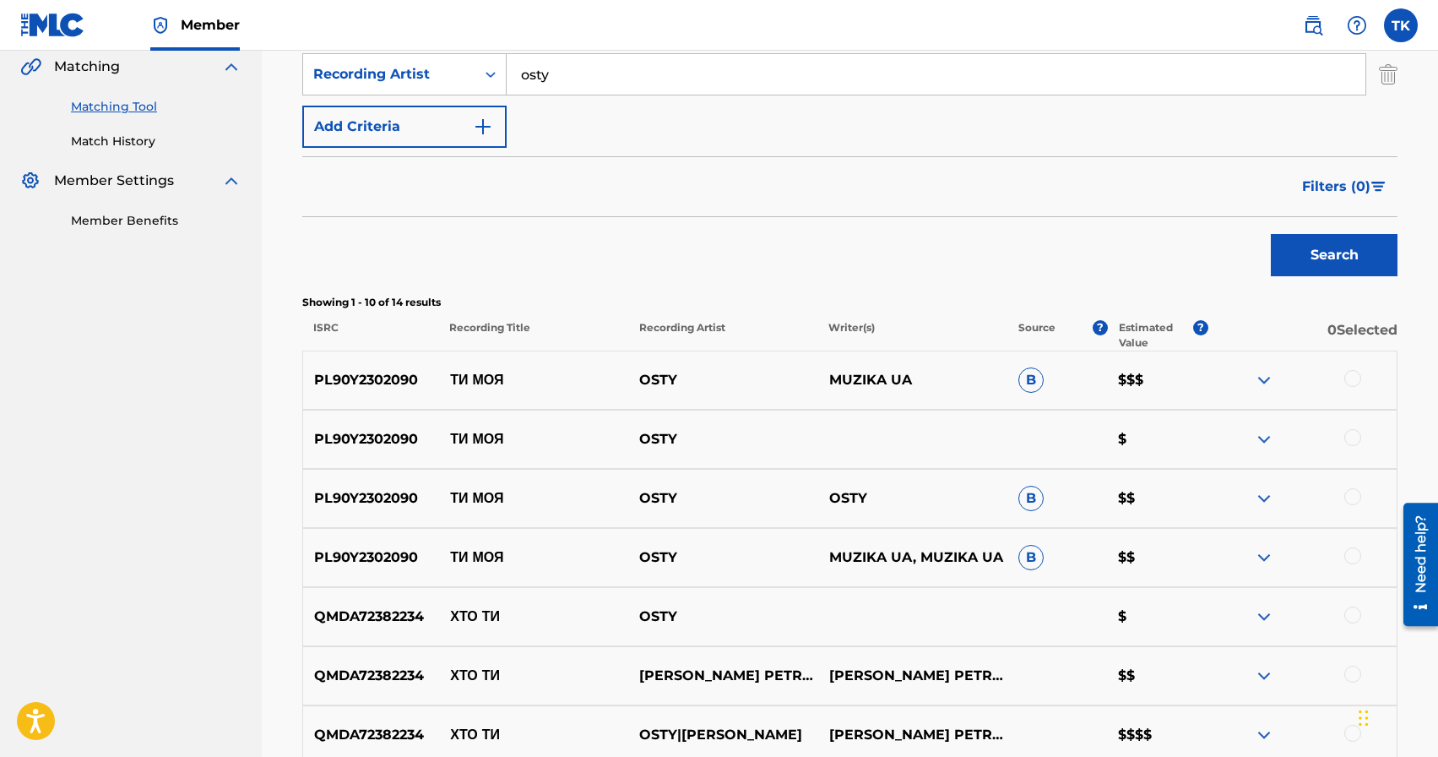
scroll to position [389, 0]
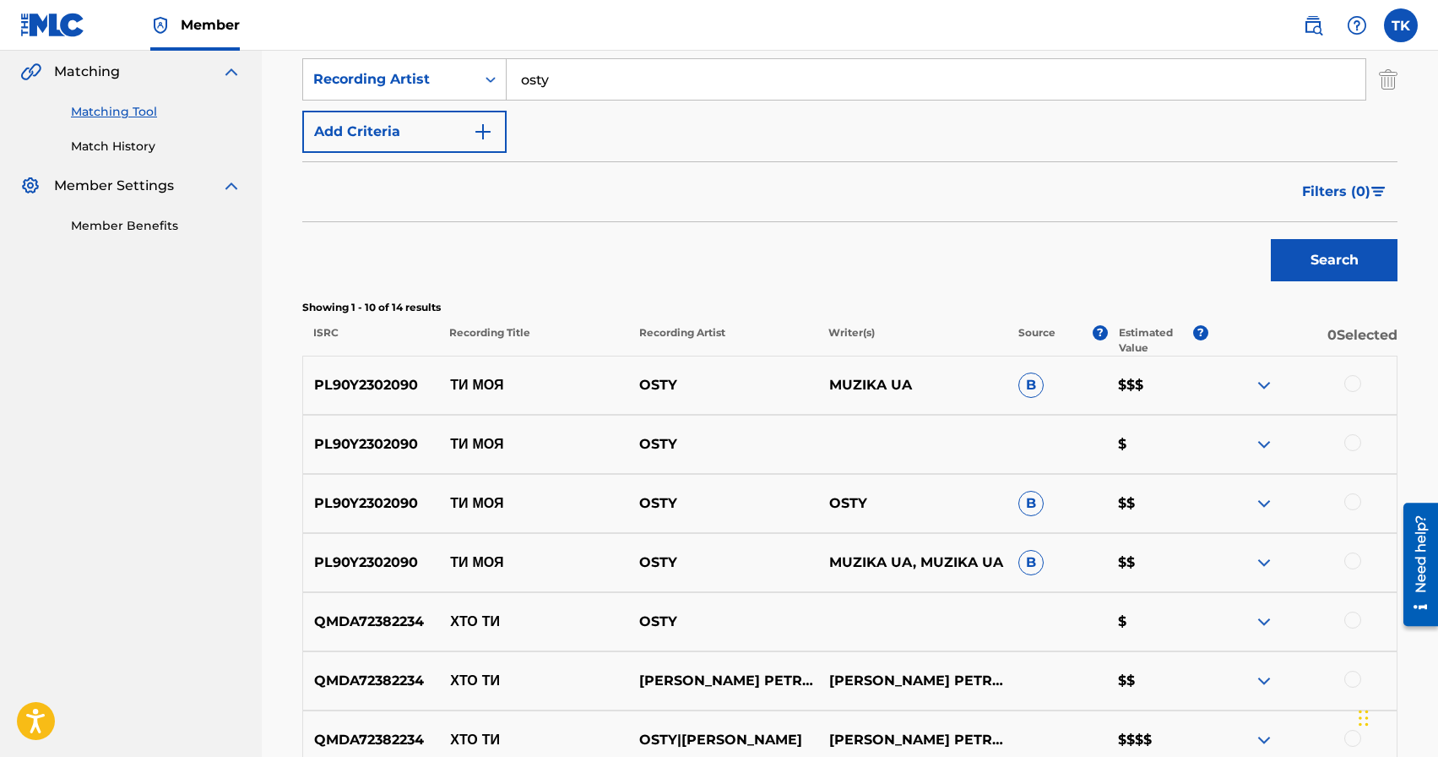
click at [1352, 561] on div at bounding box center [1352, 560] width 17 height 17
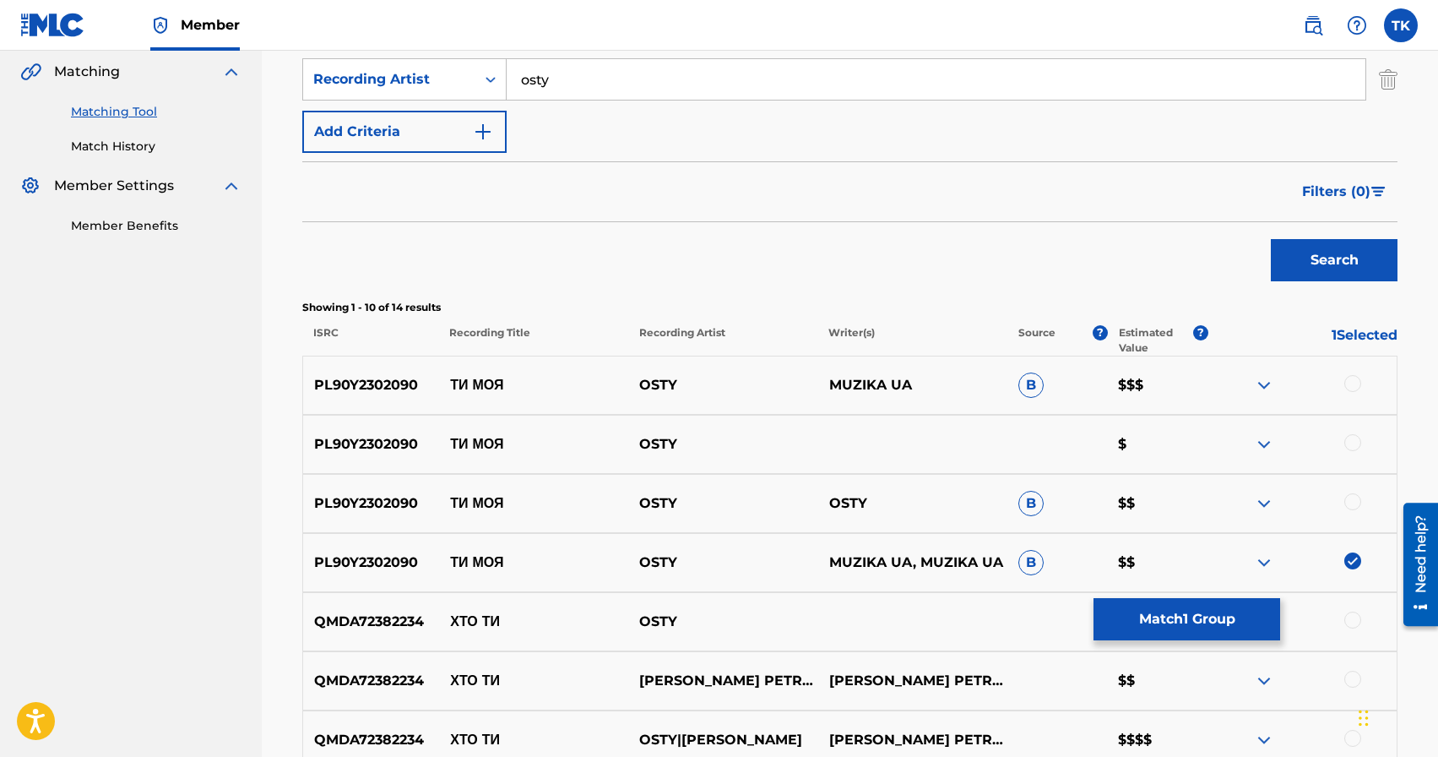
click at [1350, 498] on div at bounding box center [1352, 501] width 17 height 17
click at [1349, 443] on div at bounding box center [1352, 442] width 17 height 17
click at [1351, 387] on div at bounding box center [1352, 383] width 17 height 17
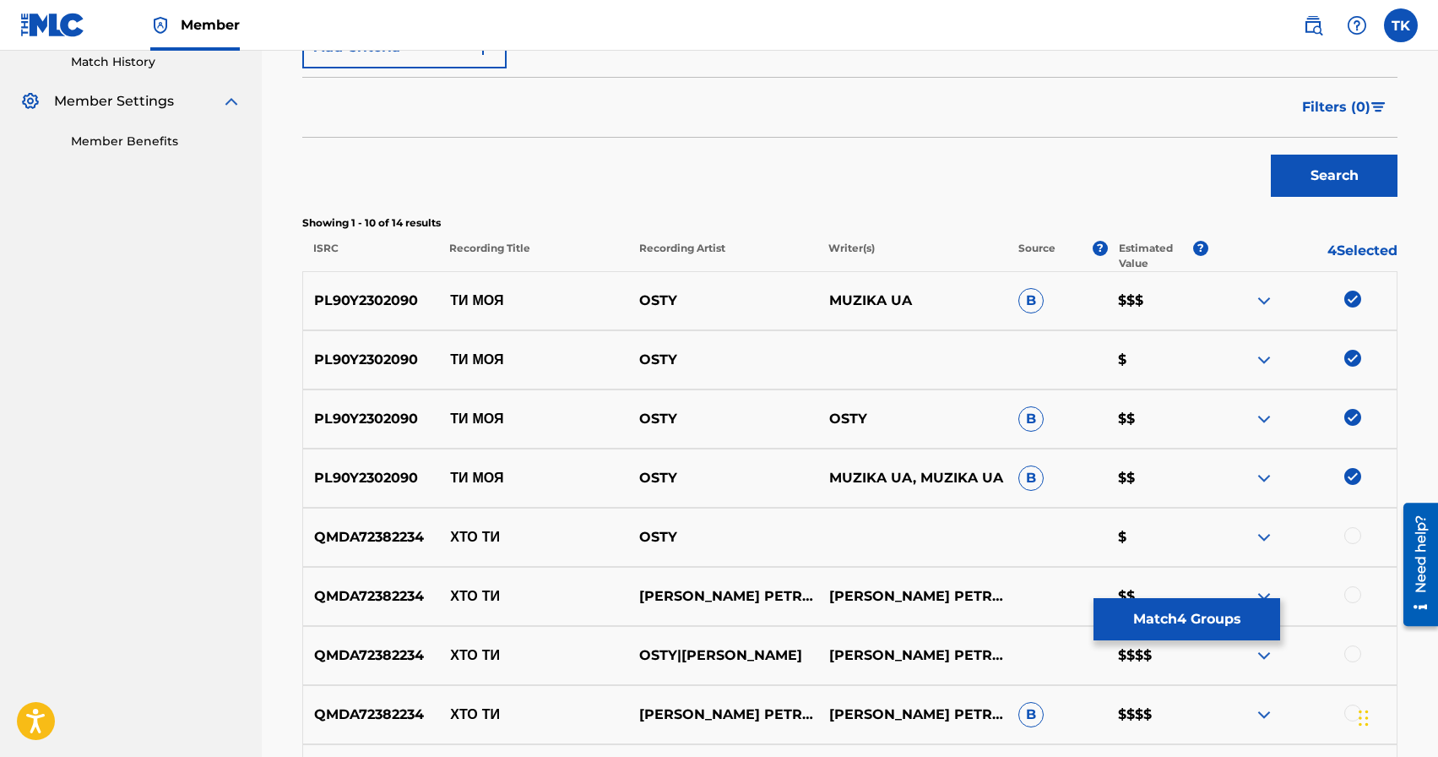
scroll to position [475, 0]
click at [1199, 617] on button "Match 4 Groups" at bounding box center [1187, 619] width 187 height 42
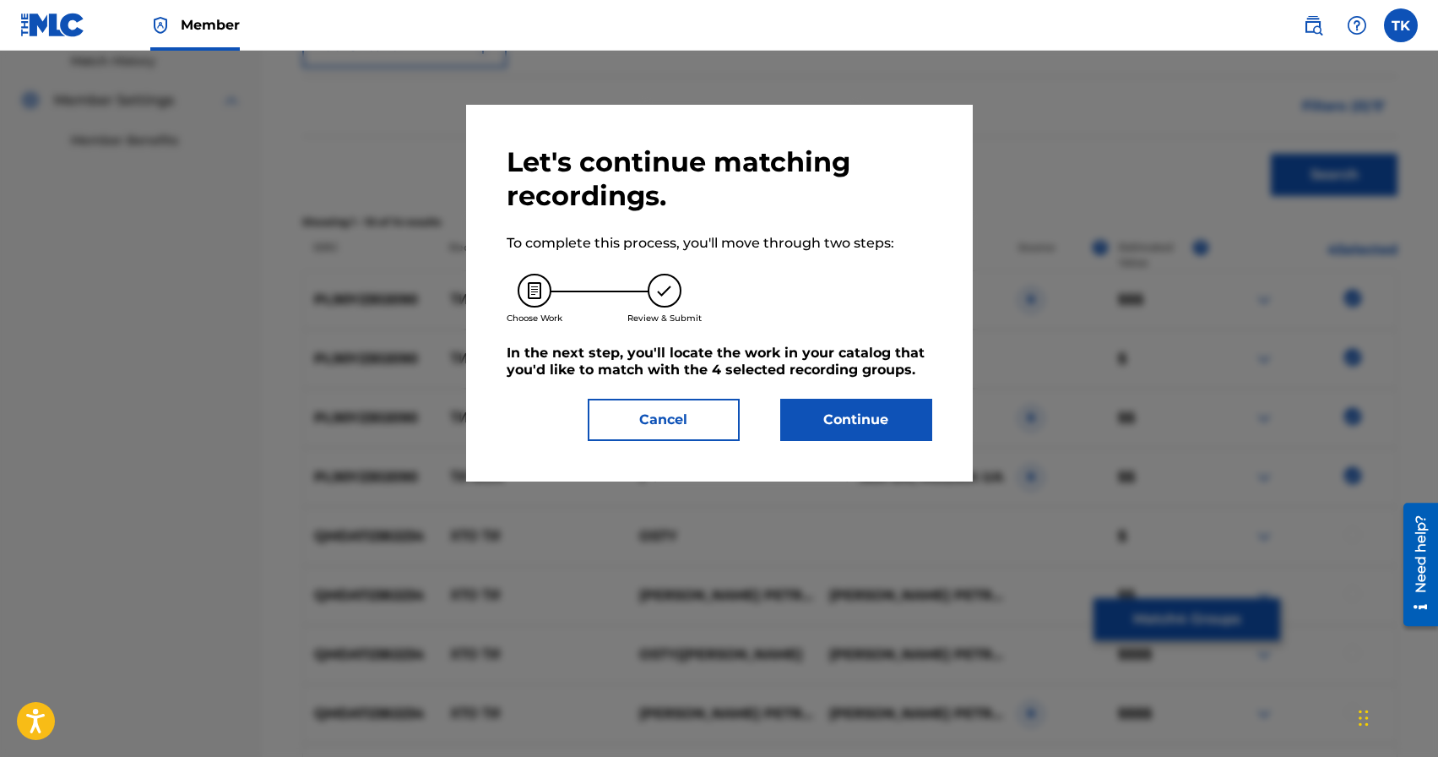
click at [844, 405] on button "Continue" at bounding box center [856, 420] width 152 height 42
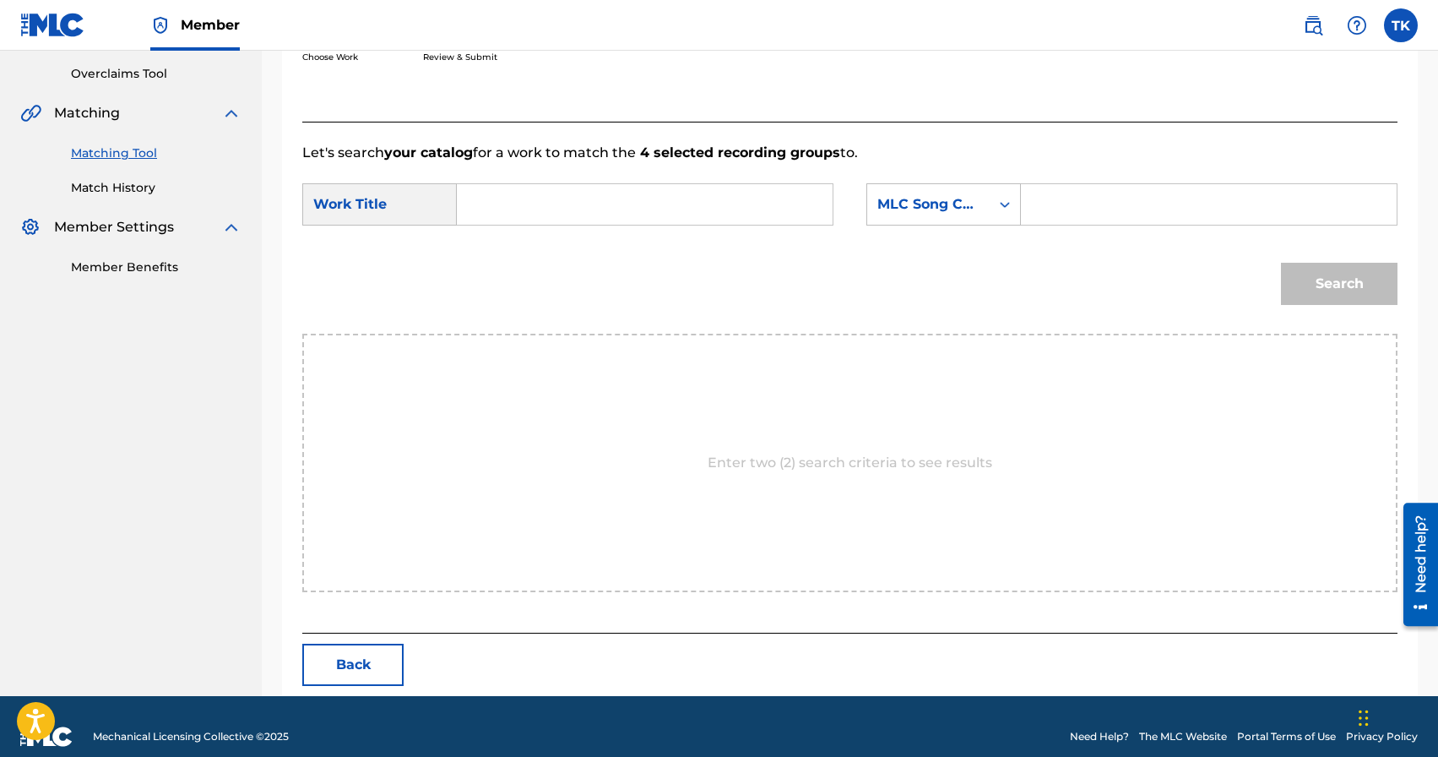
scroll to position [368, 0]
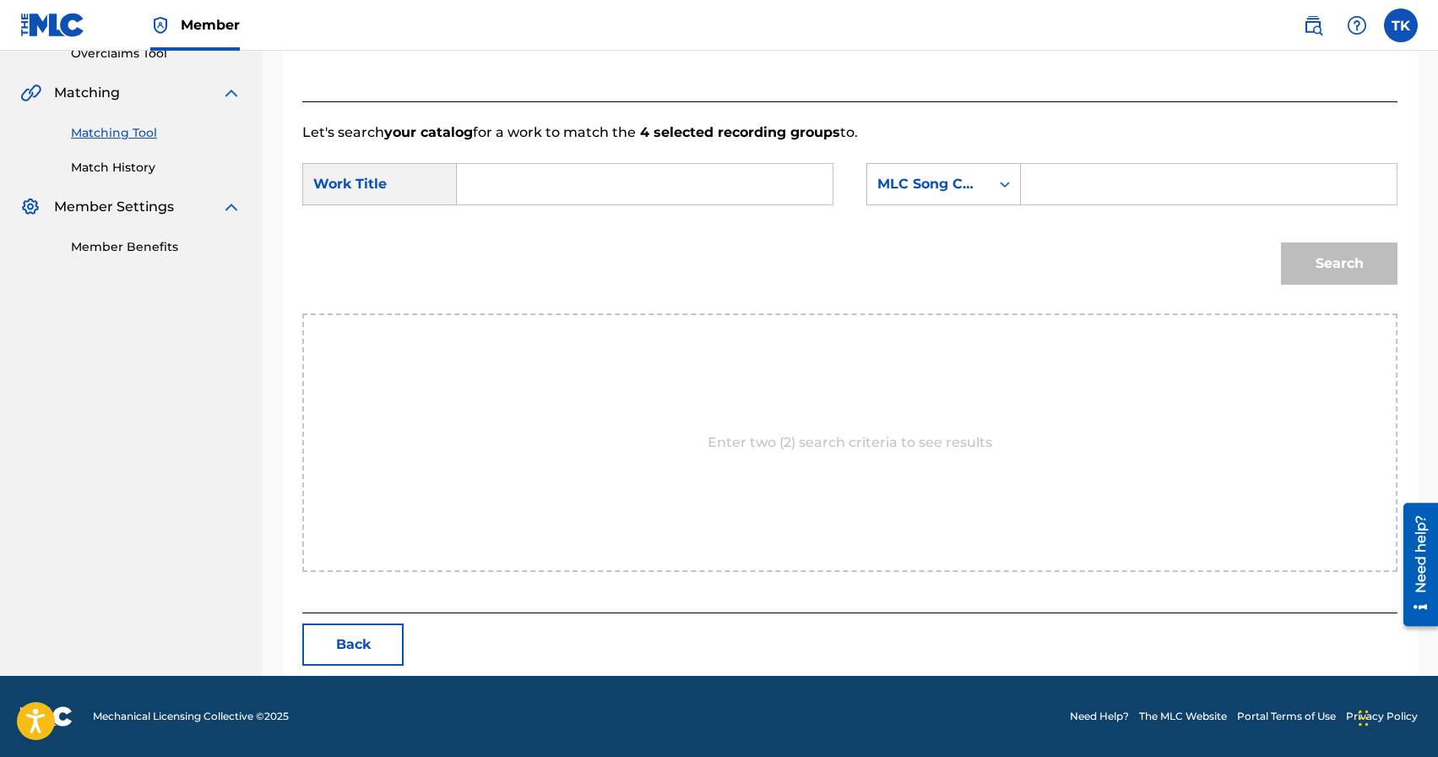
click at [692, 199] on input "Search Form" at bounding box center [644, 184] width 347 height 41
type input "n"
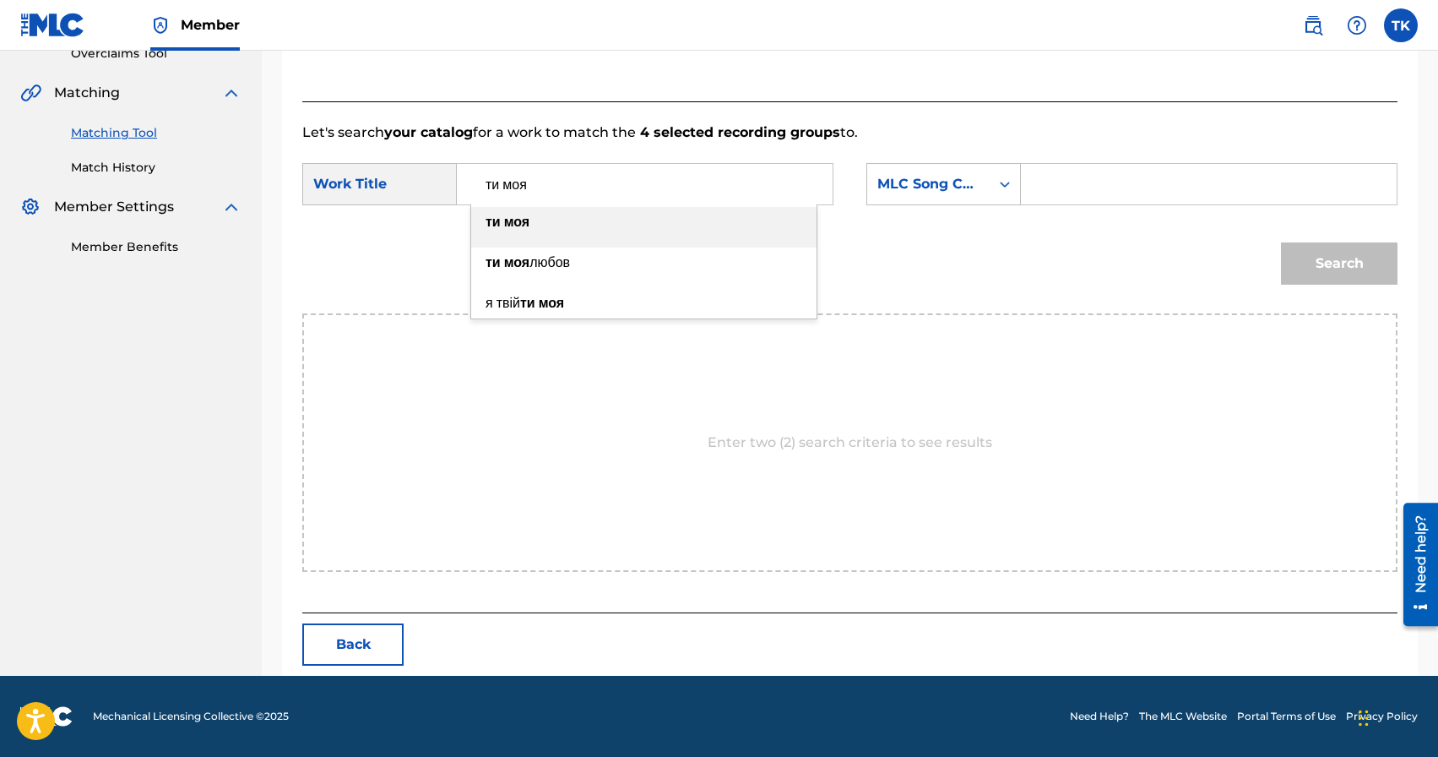
type input "ти моя"
click at [678, 227] on div "ти моя" at bounding box center [643, 222] width 345 height 30
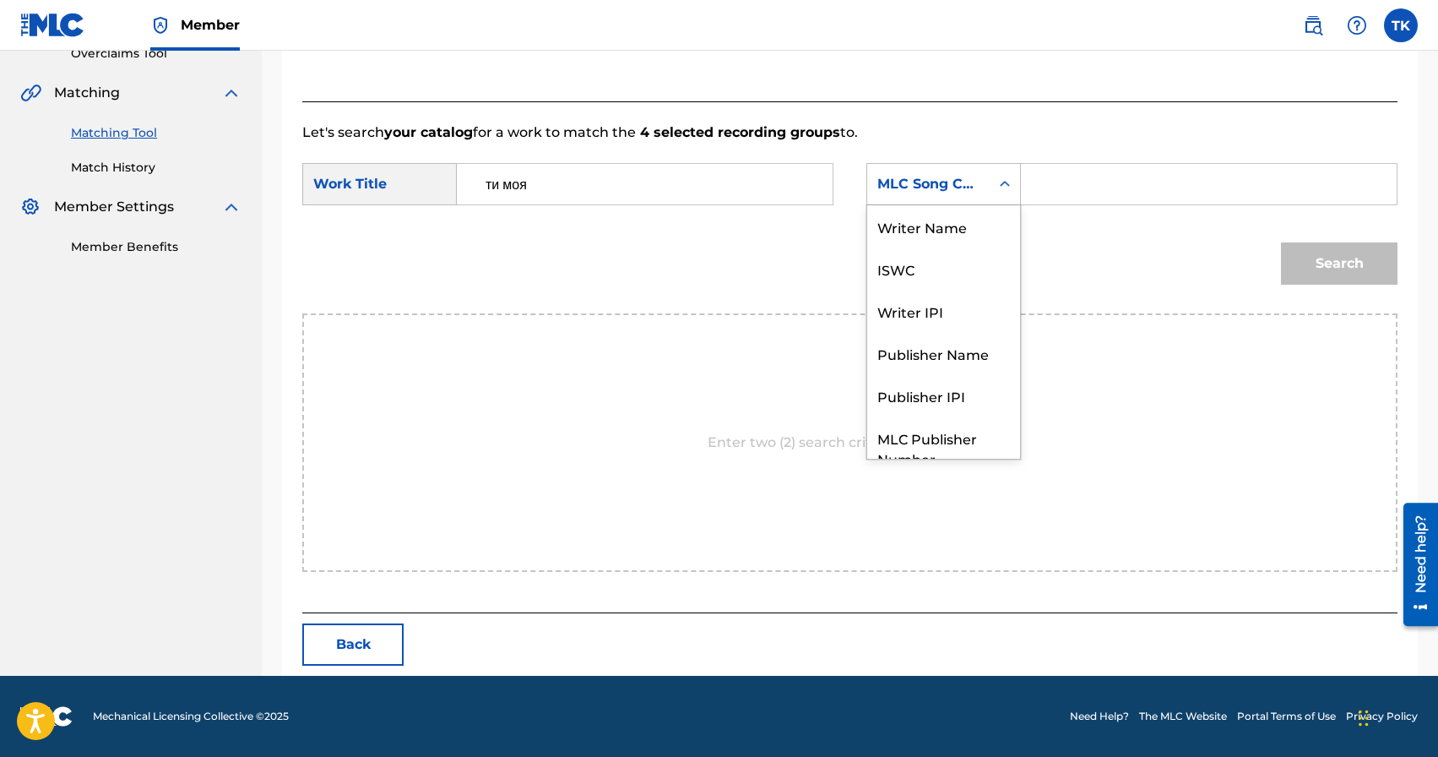
click at [936, 178] on div "MLC Song Code" at bounding box center [928, 184] width 102 height 20
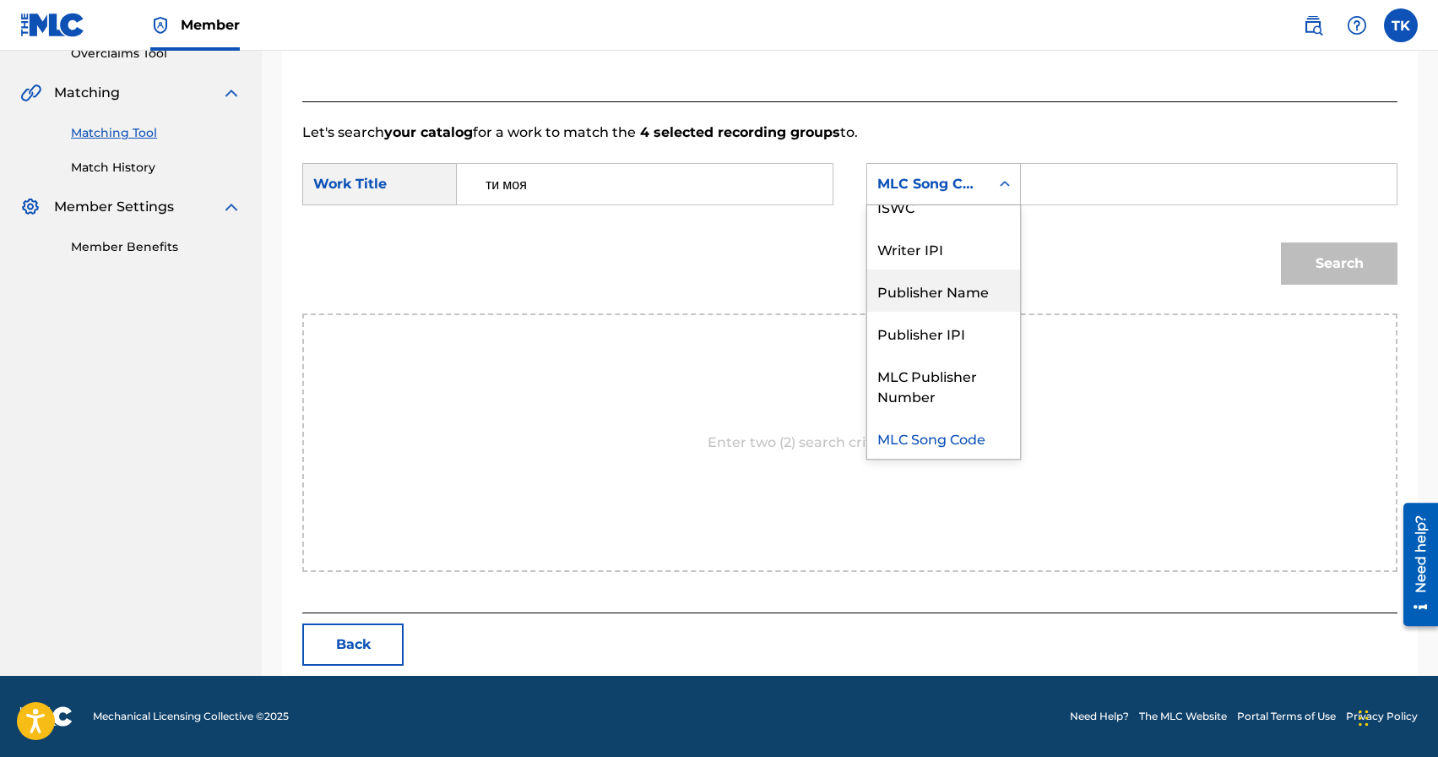
click at [932, 294] on div "Publisher Name" at bounding box center [943, 290] width 153 height 42
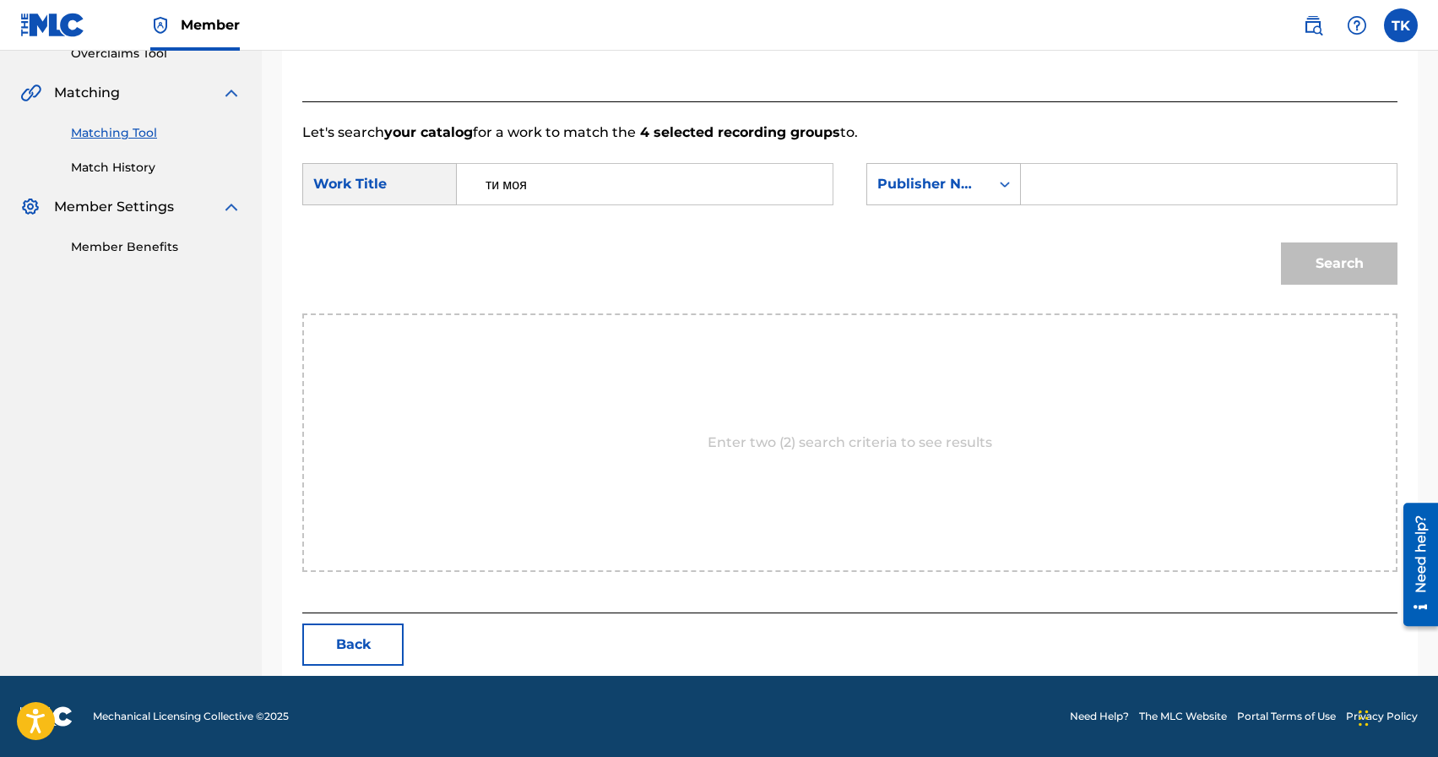
click at [1064, 190] on input "Search Form" at bounding box center [1208, 184] width 347 height 41
type input "INFINITY MUSIC"
click at [1314, 274] on button "Search" at bounding box center [1339, 263] width 117 height 42
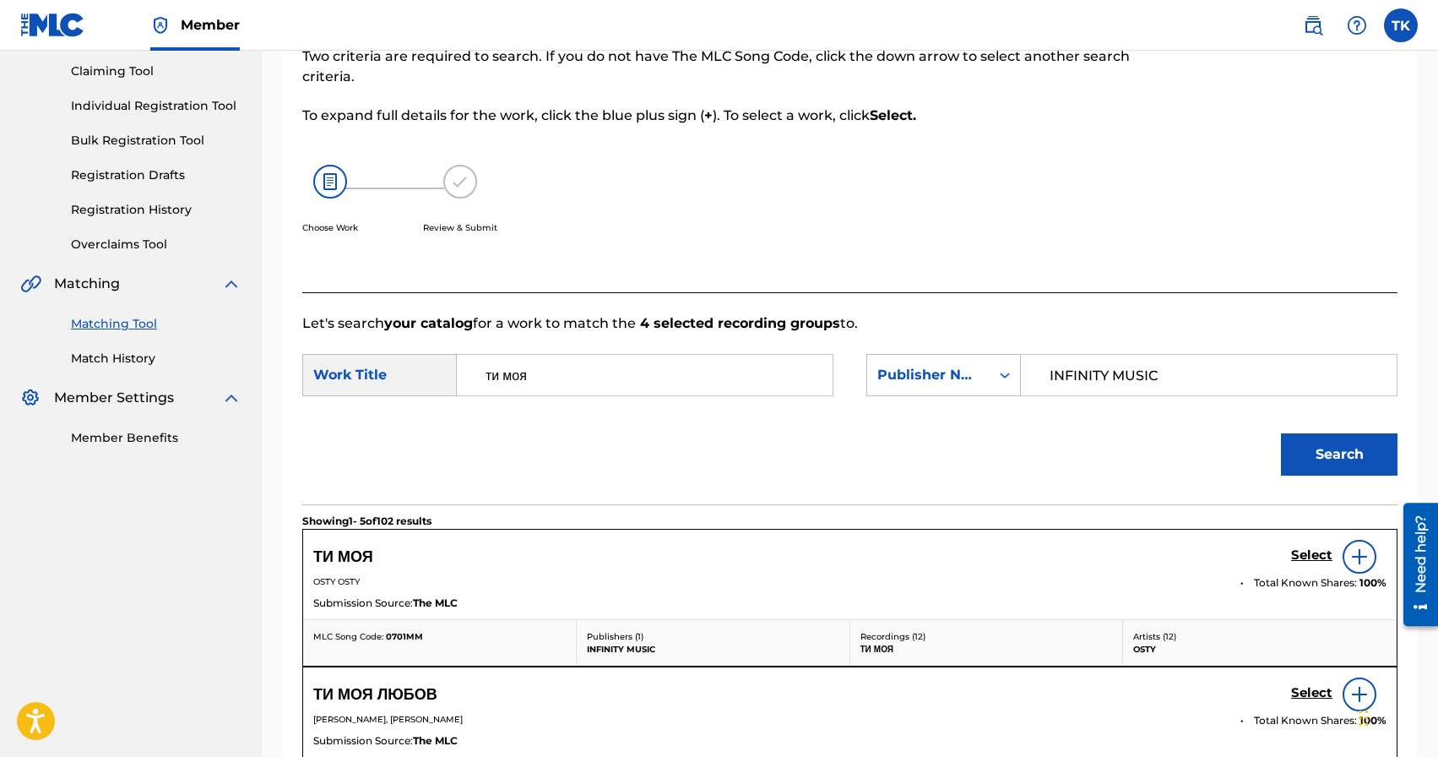
scroll to position [368, 0]
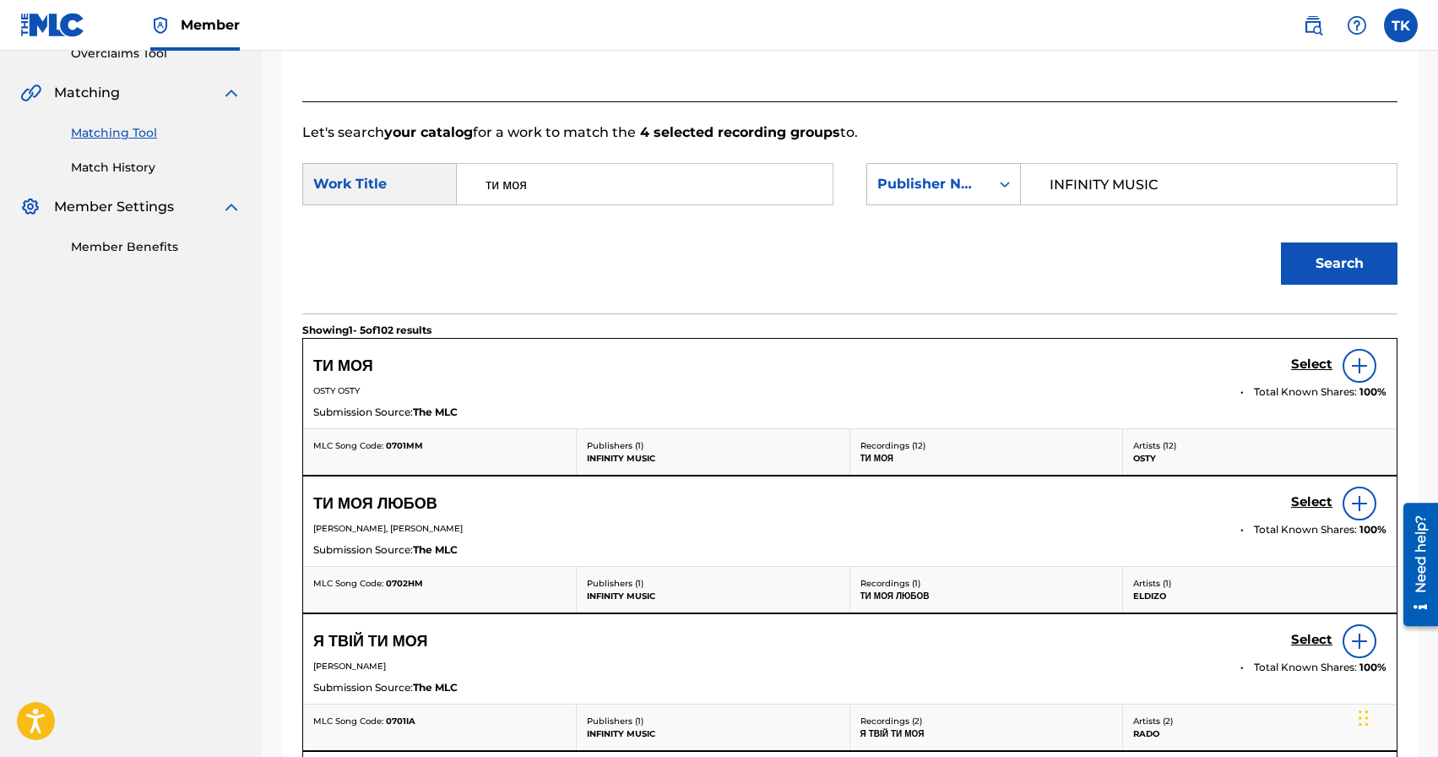
click at [1303, 358] on h5 "Select" at bounding box center [1311, 364] width 41 height 16
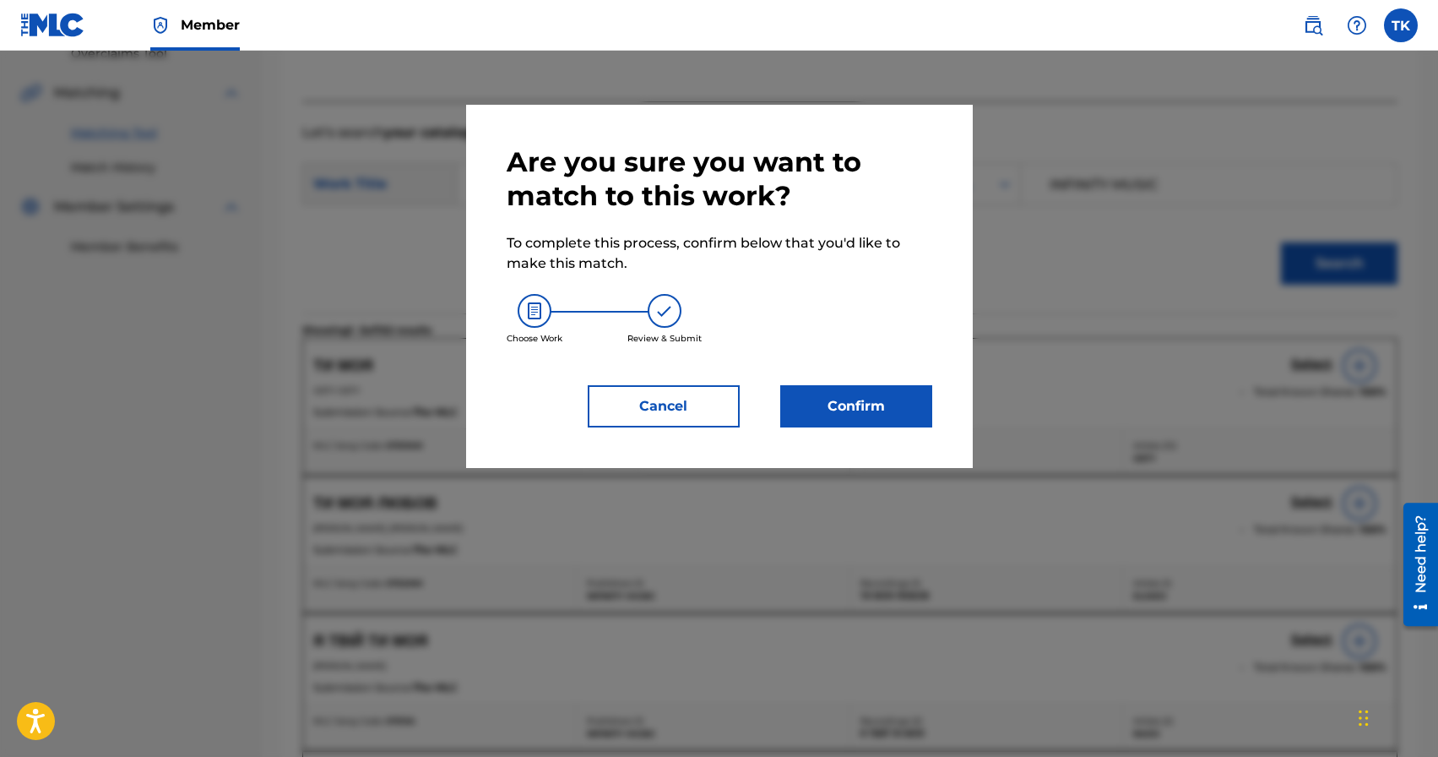
click at [862, 421] on button "Confirm" at bounding box center [856, 406] width 152 height 42
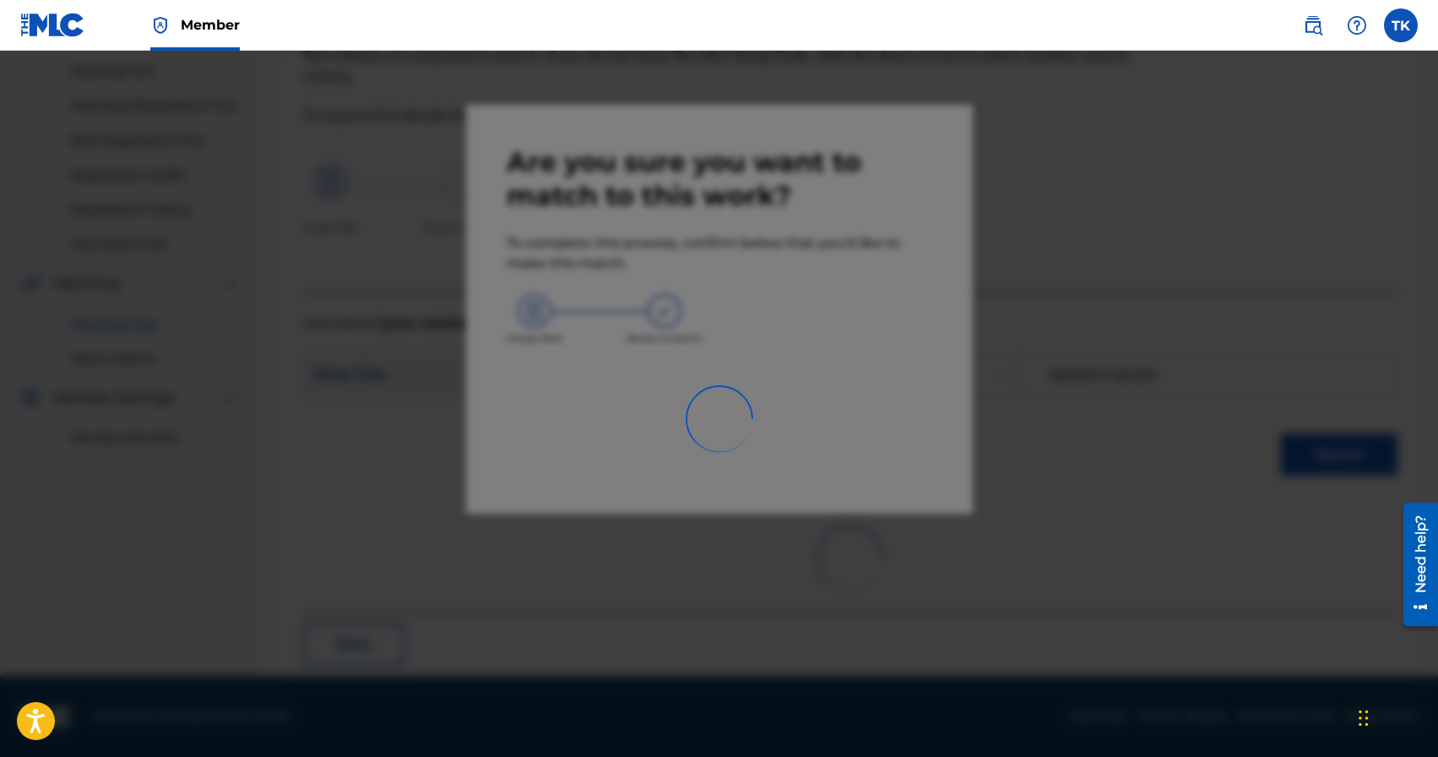
scroll to position [50, 0]
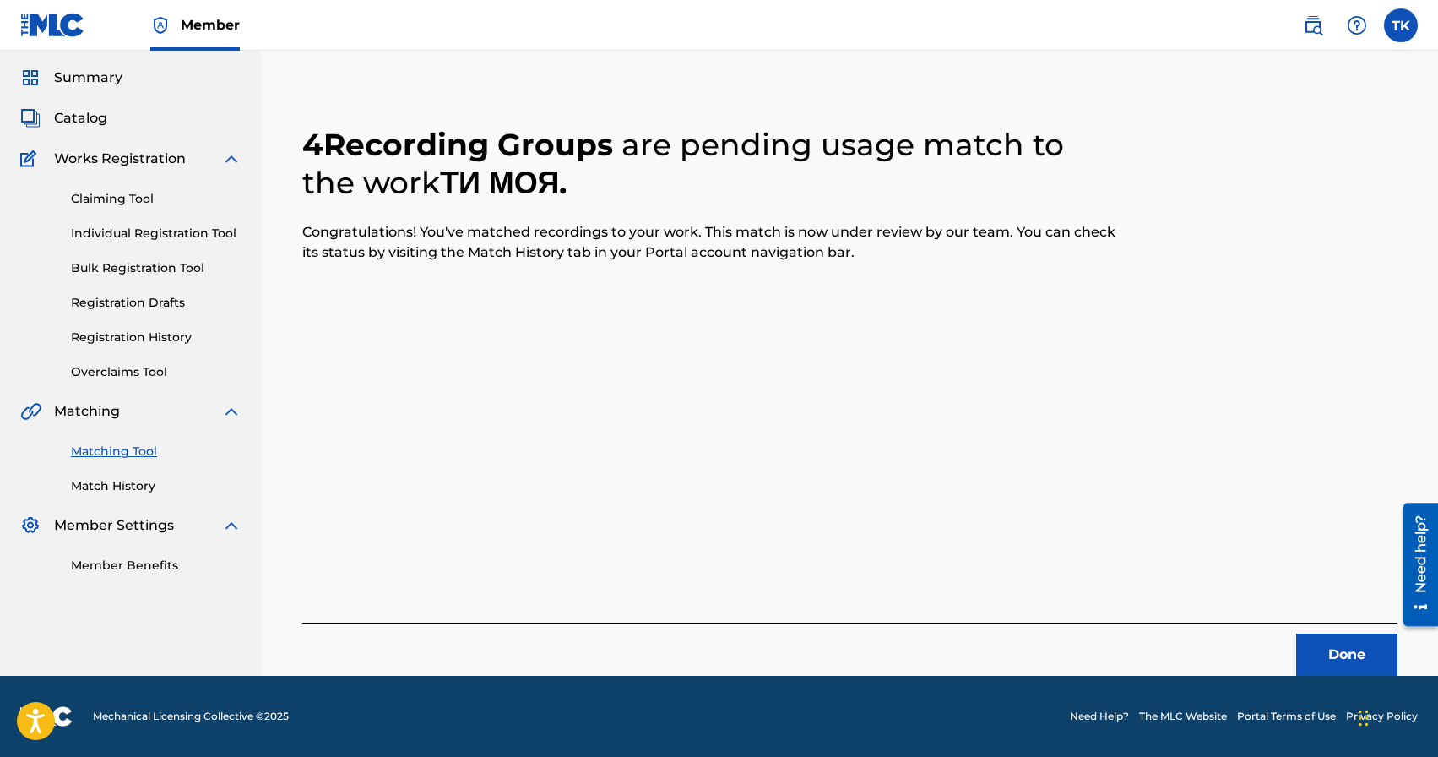
click at [1321, 649] on button "Done" at bounding box center [1346, 654] width 101 height 42
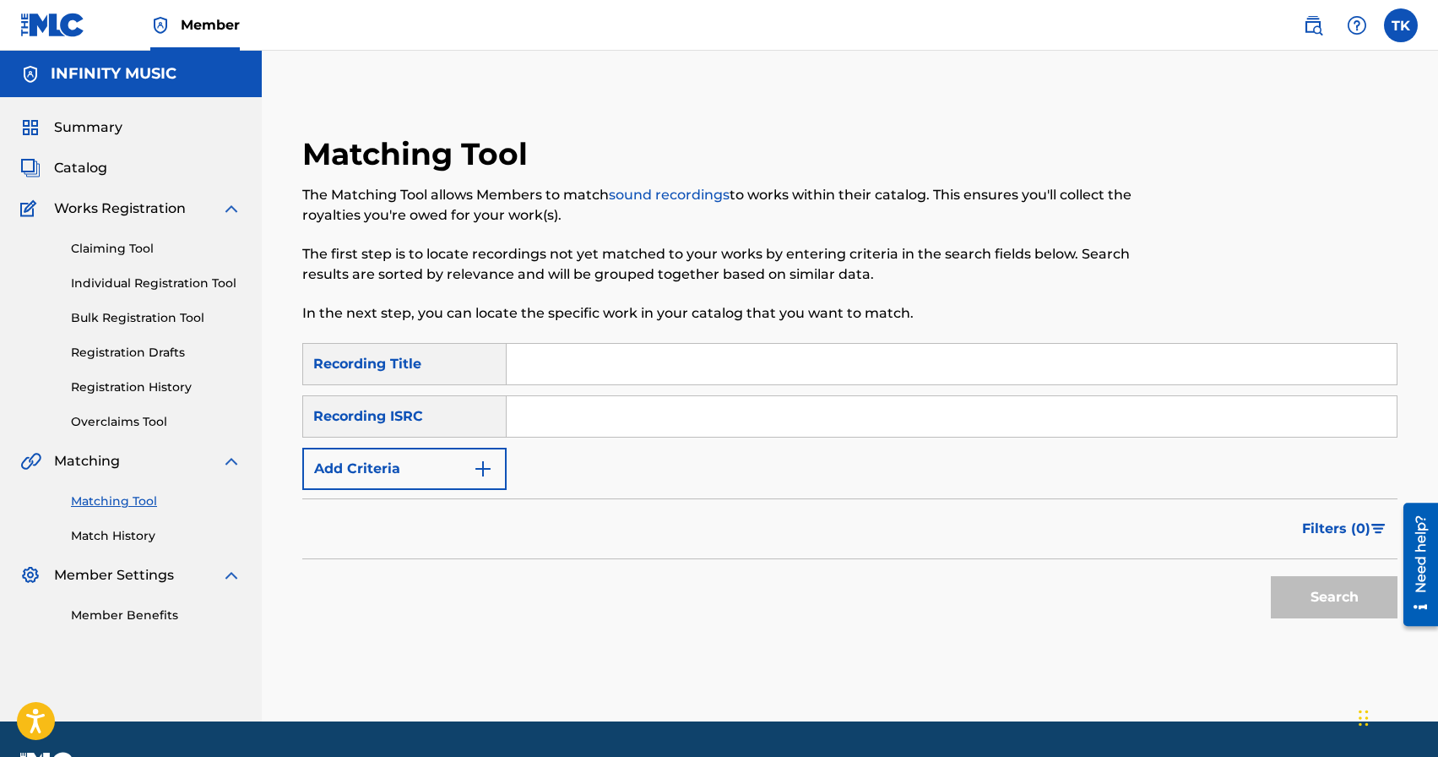
click at [1113, 68] on div "Matching Tool The Matching Tool allows Members to match sound recordings to wor…" at bounding box center [850, 386] width 1176 height 670
click at [646, 373] on input "Search Form" at bounding box center [952, 364] width 890 height 41
type input "резонанс"
click at [443, 468] on button "Add Criteria" at bounding box center [404, 469] width 204 height 42
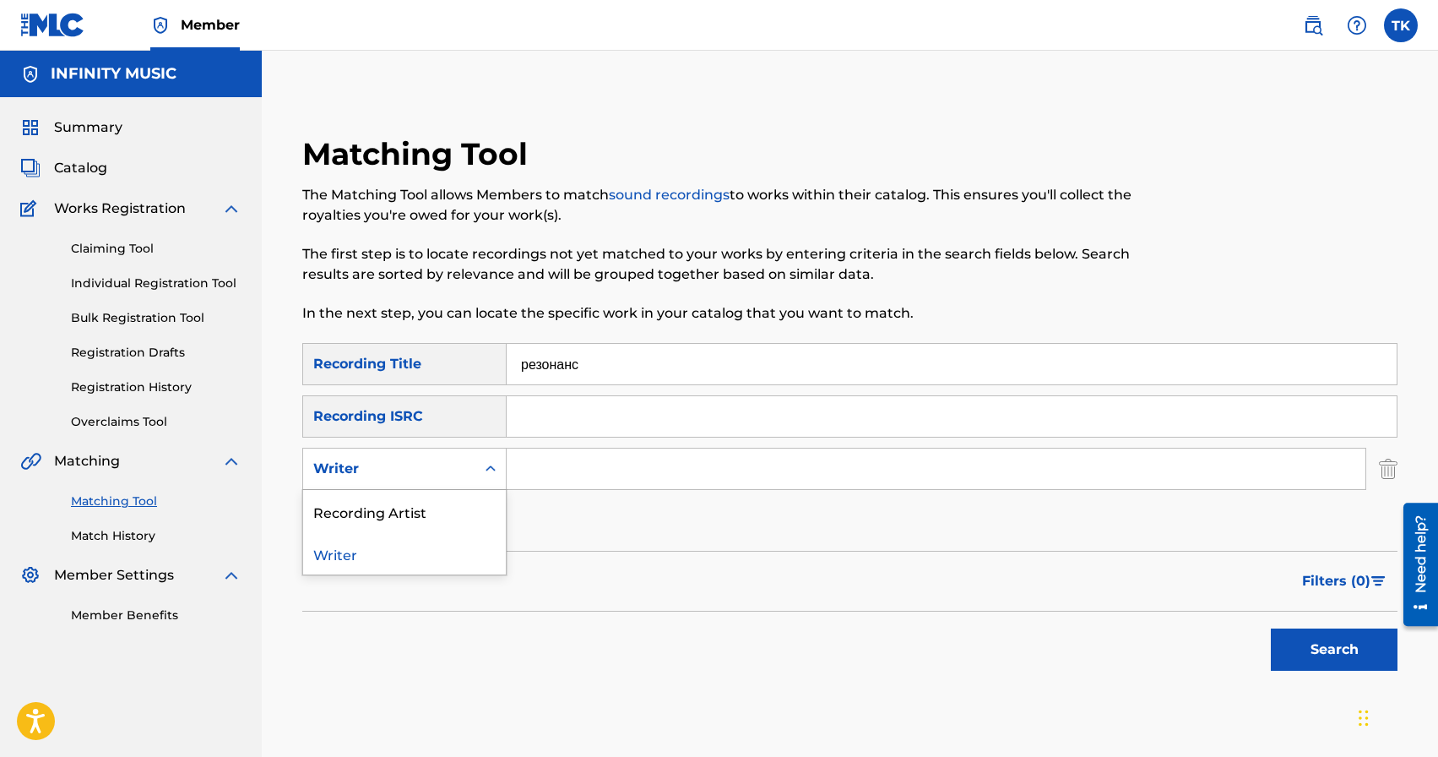
click at [443, 468] on div "Writer" at bounding box center [389, 469] width 152 height 20
click at [439, 510] on div "Recording Artist" at bounding box center [404, 511] width 203 height 42
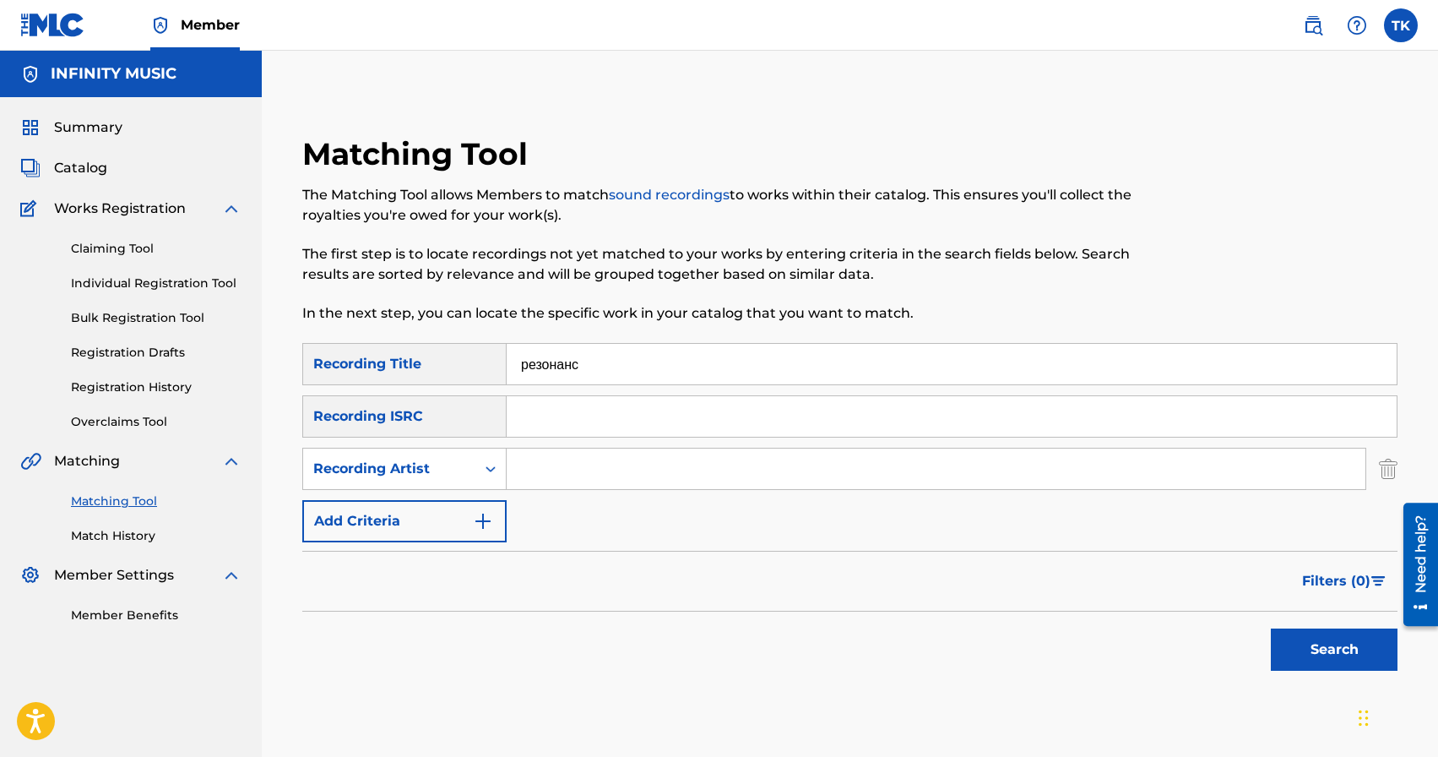
click at [556, 475] on input "Search Form" at bounding box center [936, 468] width 859 height 41
type input "osty"
click at [1311, 644] on button "Search" at bounding box center [1334, 649] width 127 height 42
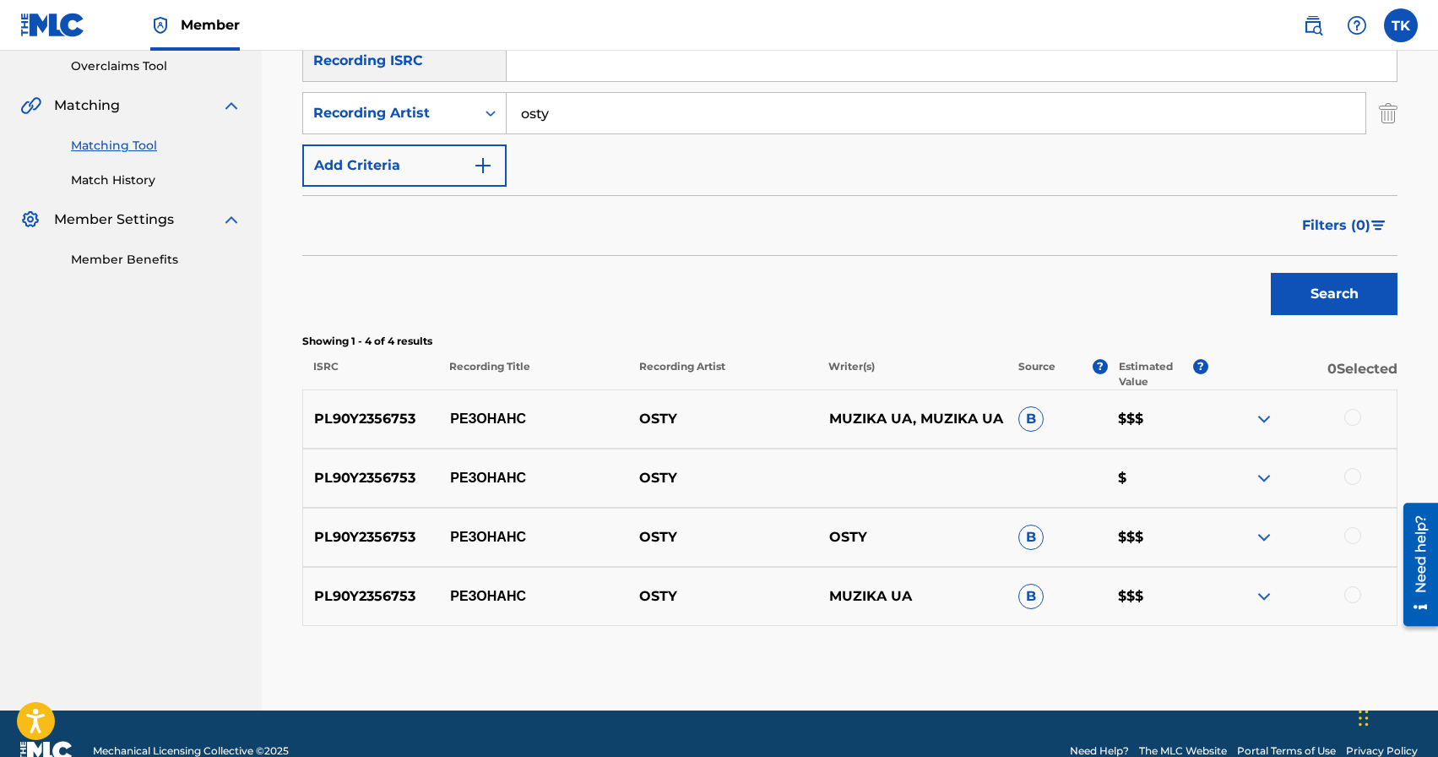
scroll to position [390, 0]
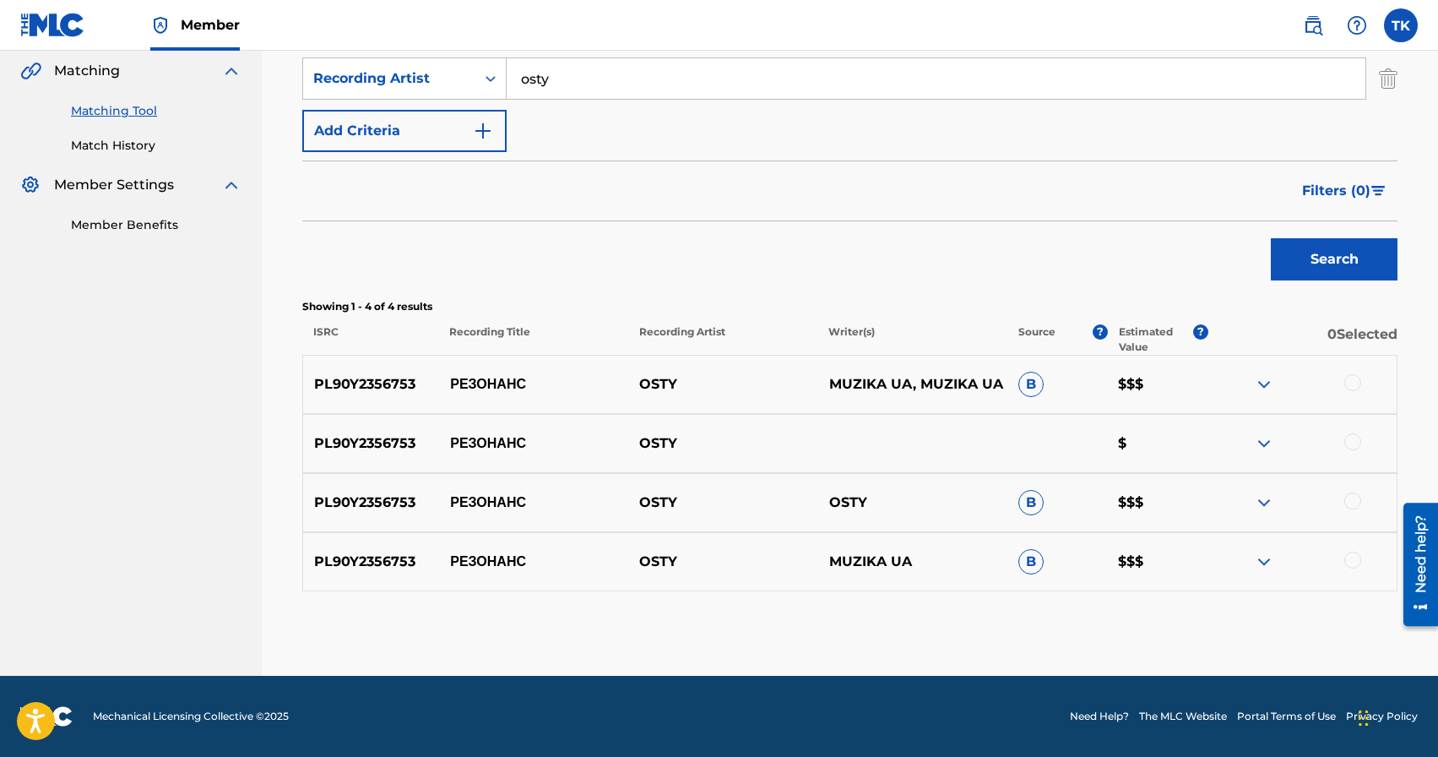
click at [1353, 385] on div at bounding box center [1352, 382] width 17 height 17
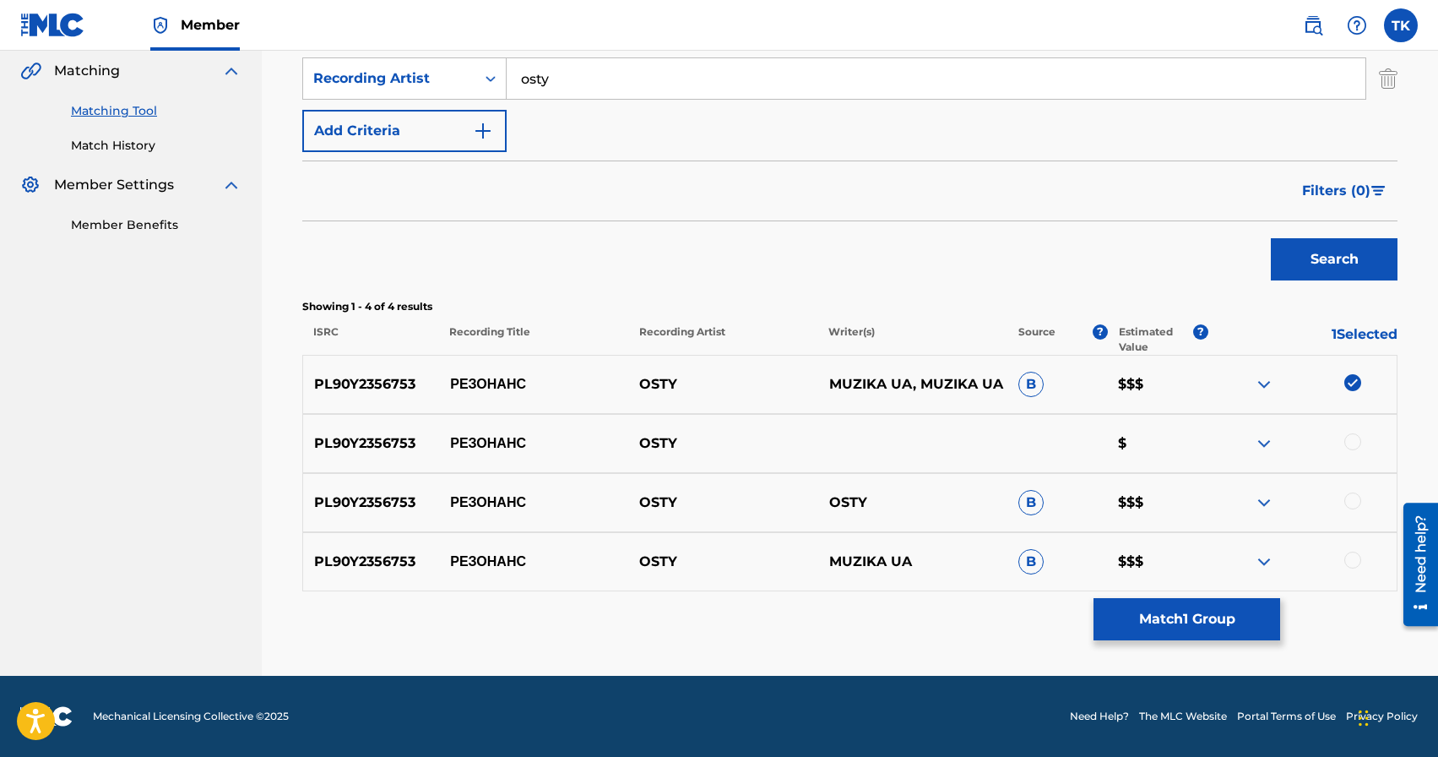
click at [1351, 445] on div at bounding box center [1352, 441] width 17 height 17
click at [1352, 501] on div at bounding box center [1352, 500] width 17 height 17
click at [1356, 559] on div at bounding box center [1352, 559] width 17 height 17
click at [1240, 617] on button "Match 4 Groups" at bounding box center [1187, 619] width 187 height 42
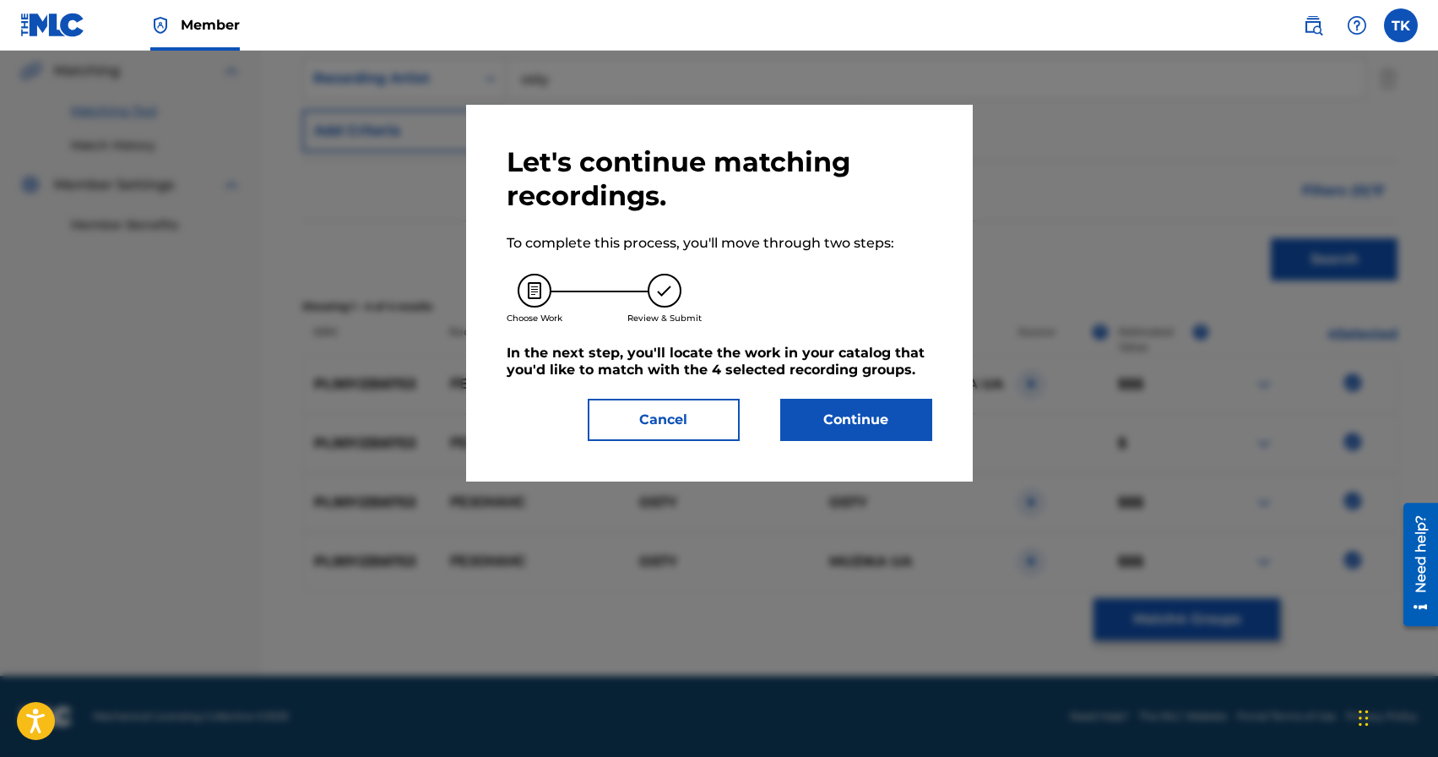
click at [886, 415] on button "Continue" at bounding box center [856, 420] width 152 height 42
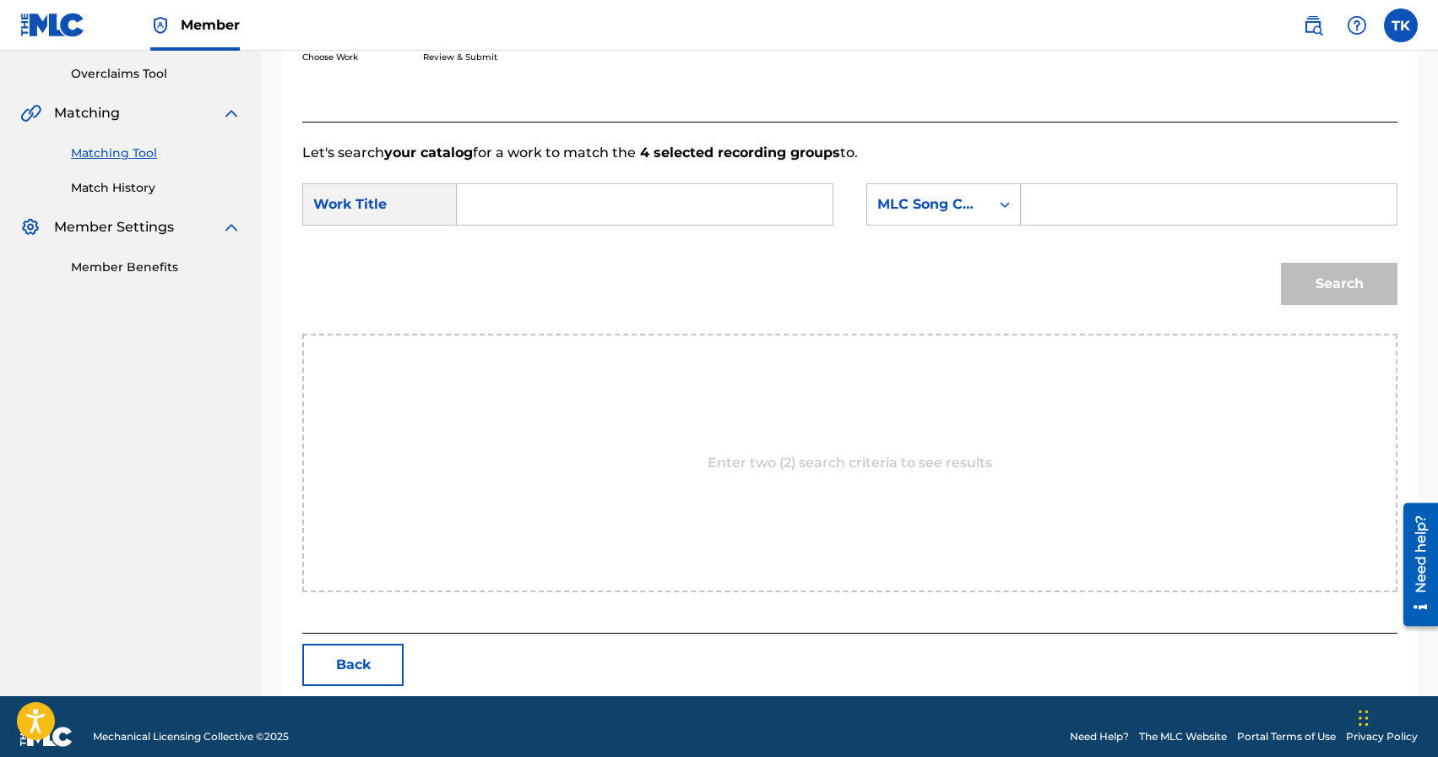
scroll to position [368, 0]
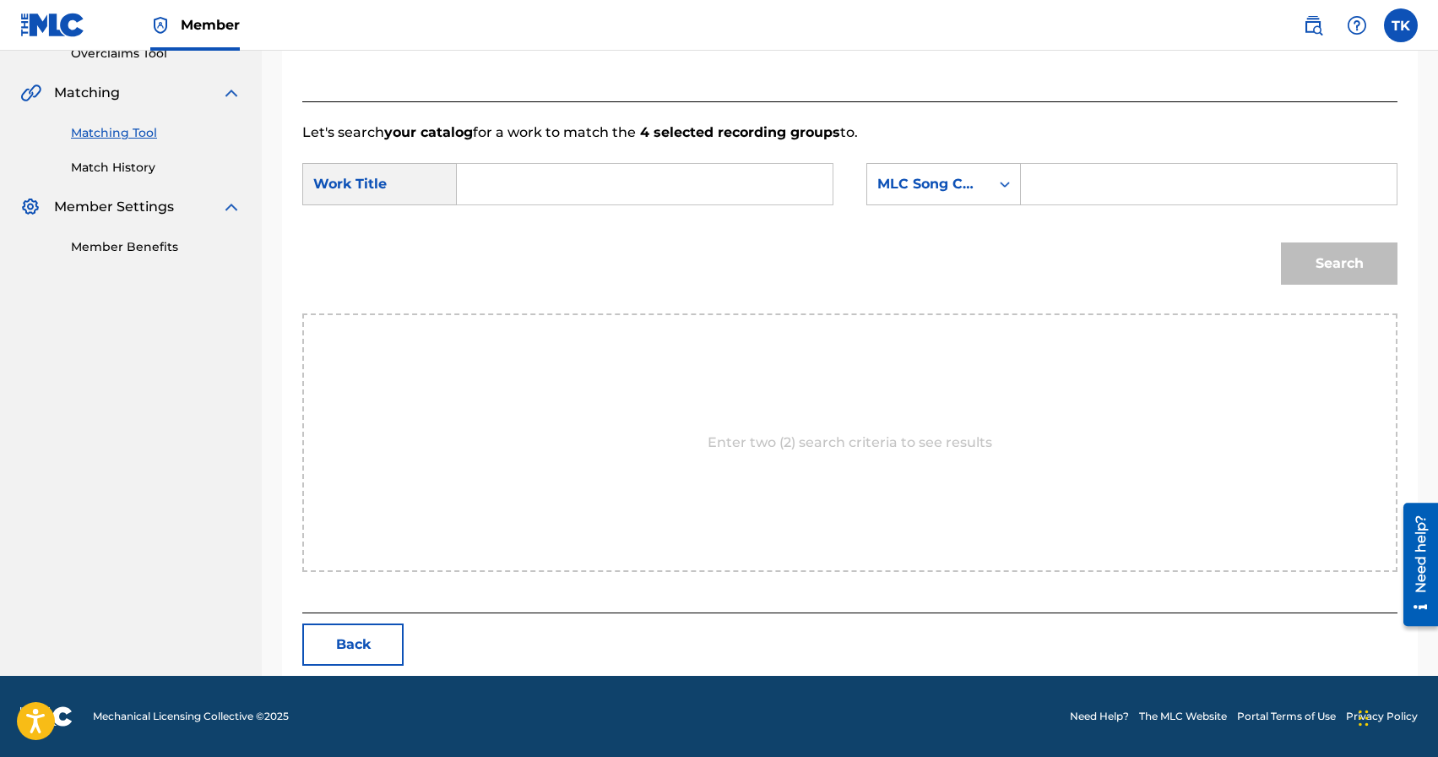
click at [710, 186] on input "Search Form" at bounding box center [644, 184] width 347 height 41
type input "резонанс"
click at [684, 232] on div "резонанс" at bounding box center [643, 222] width 345 height 30
click at [975, 186] on div "MLC Song Code" at bounding box center [928, 184] width 102 height 20
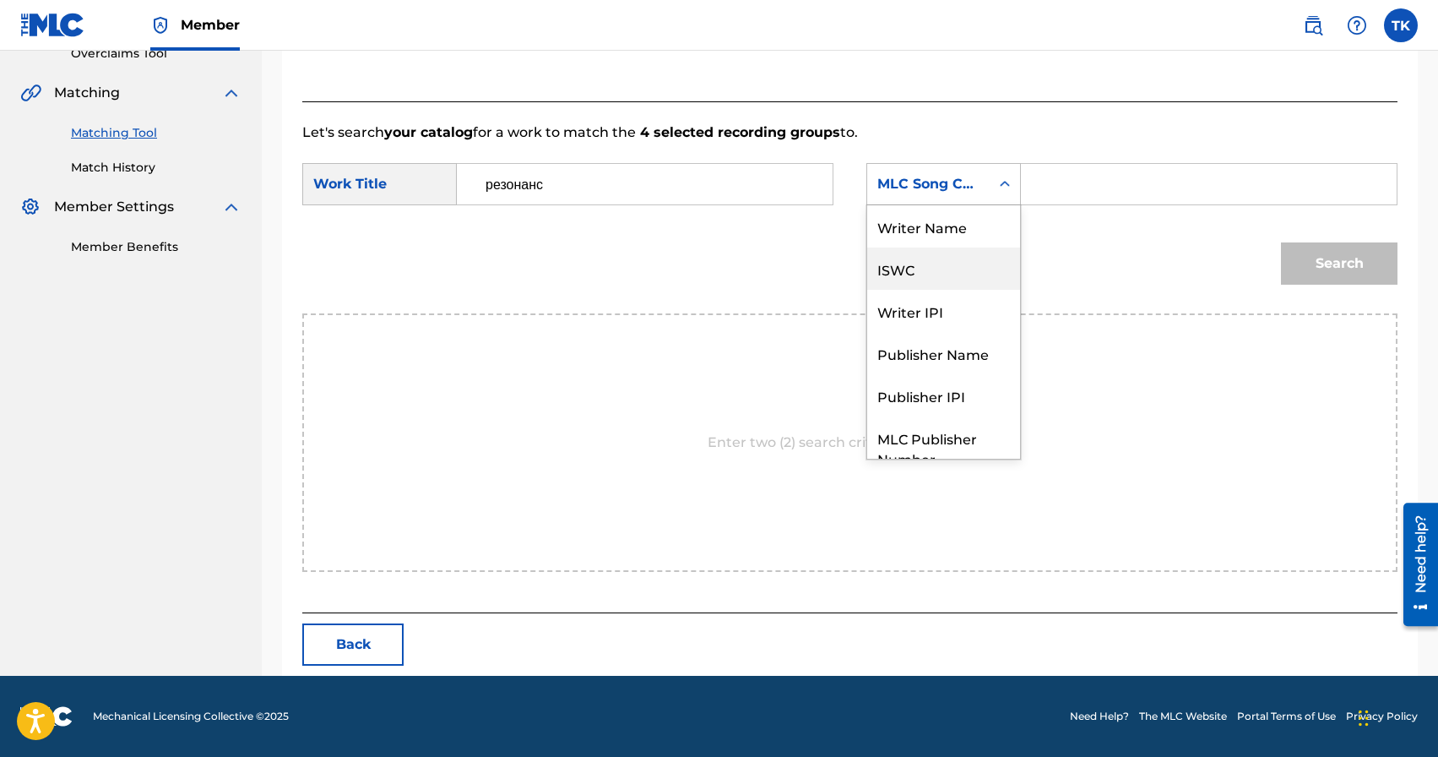
scroll to position [62, 0]
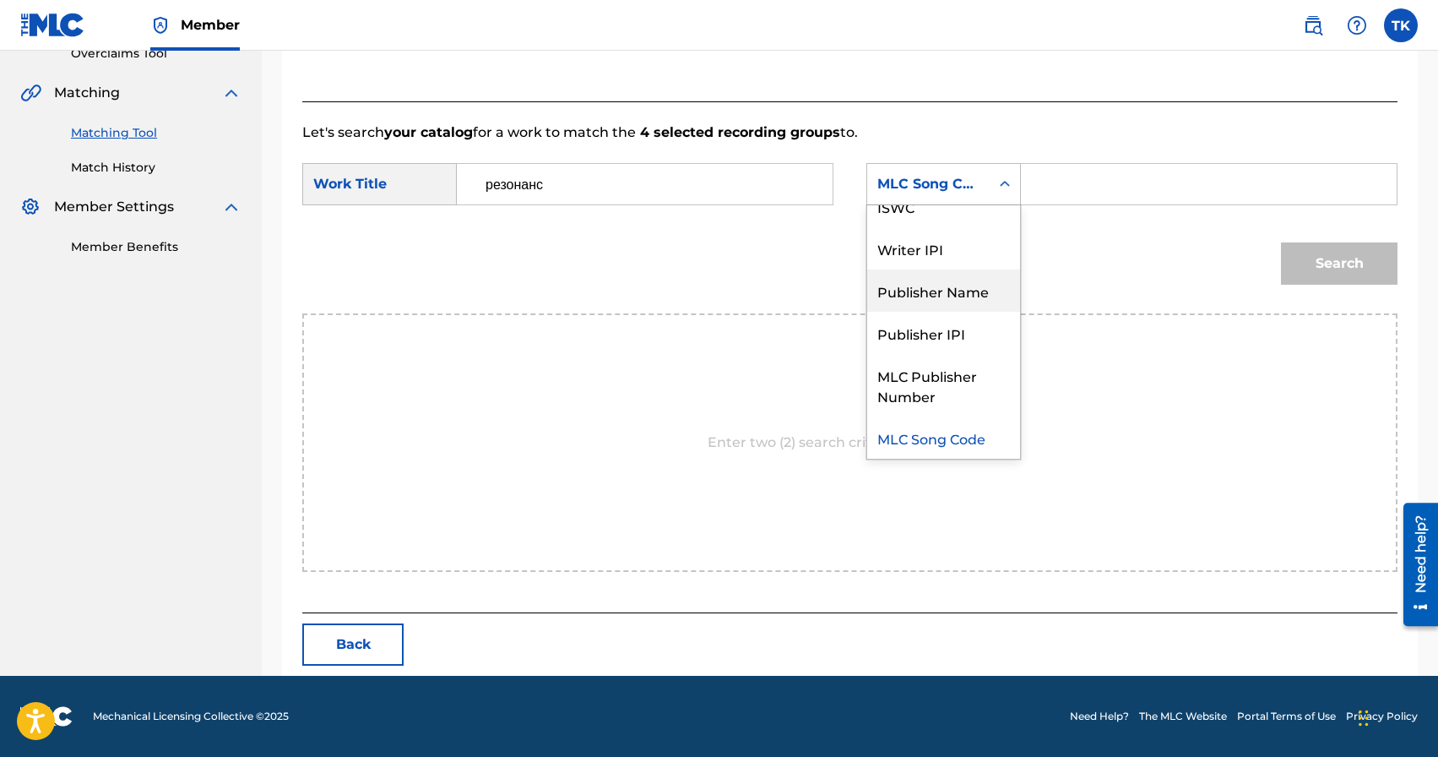
click at [955, 282] on div "Publisher Name" at bounding box center [943, 290] width 153 height 42
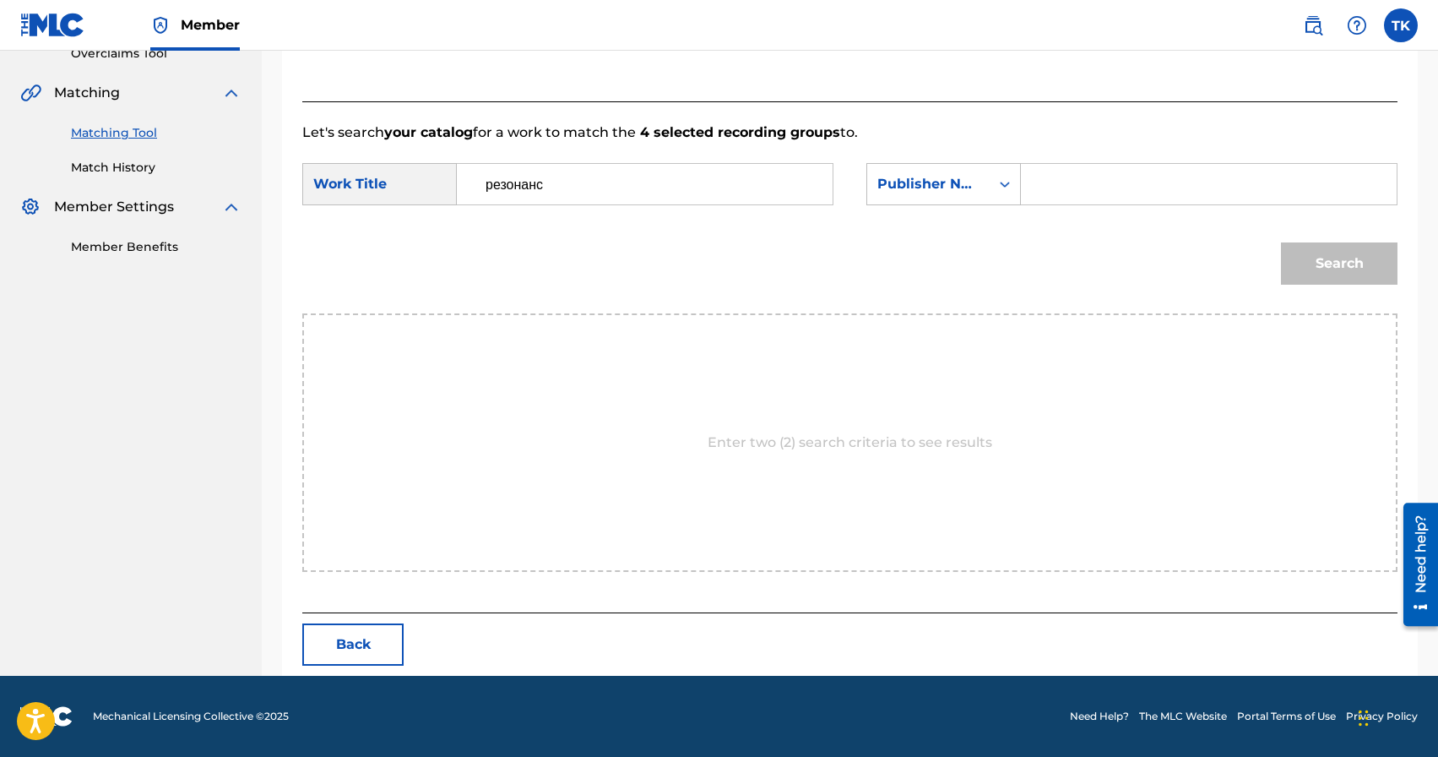
click at [1072, 179] on input "Search Form" at bounding box center [1208, 184] width 347 height 41
type input "INFINITY MUSIC"
click at [1312, 258] on button "Search" at bounding box center [1339, 263] width 117 height 42
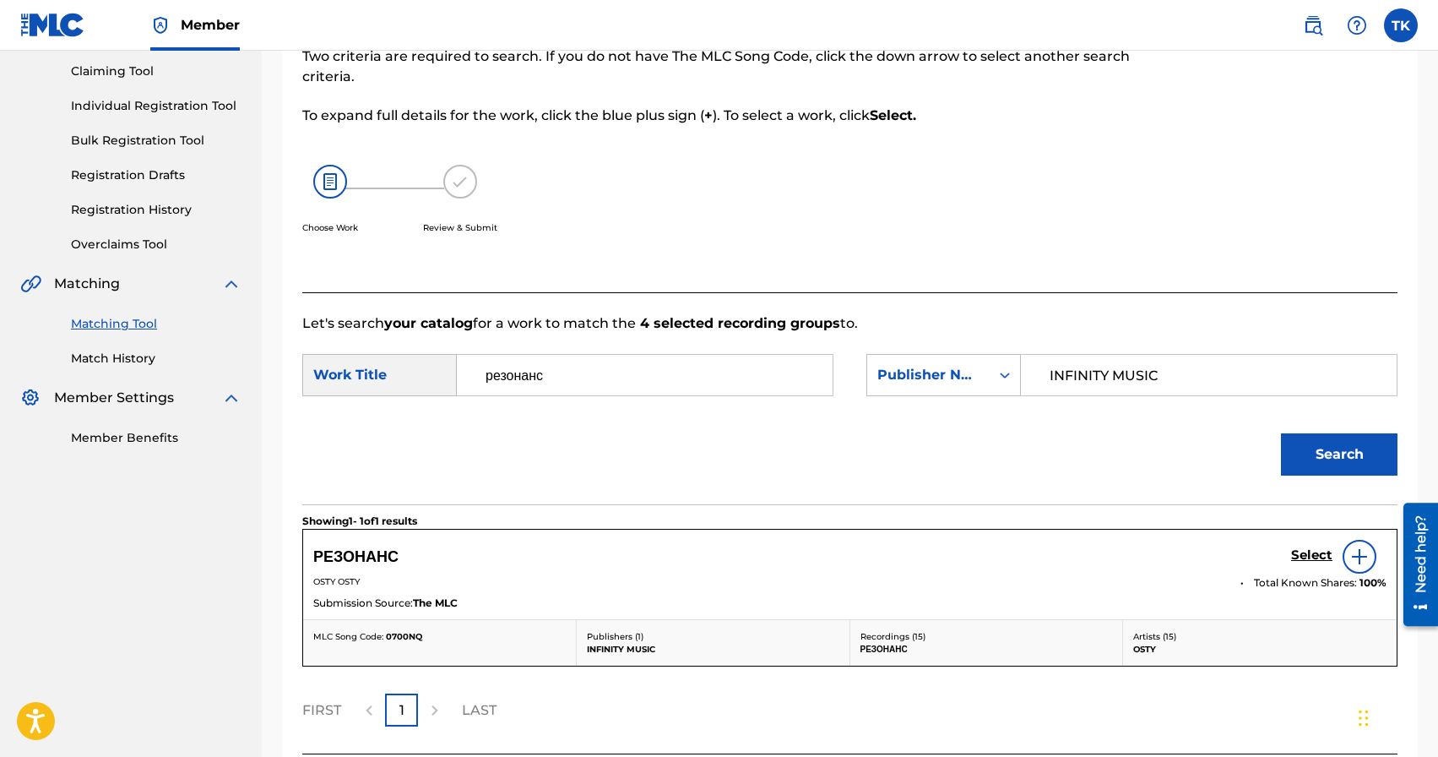
scroll to position [318, 0]
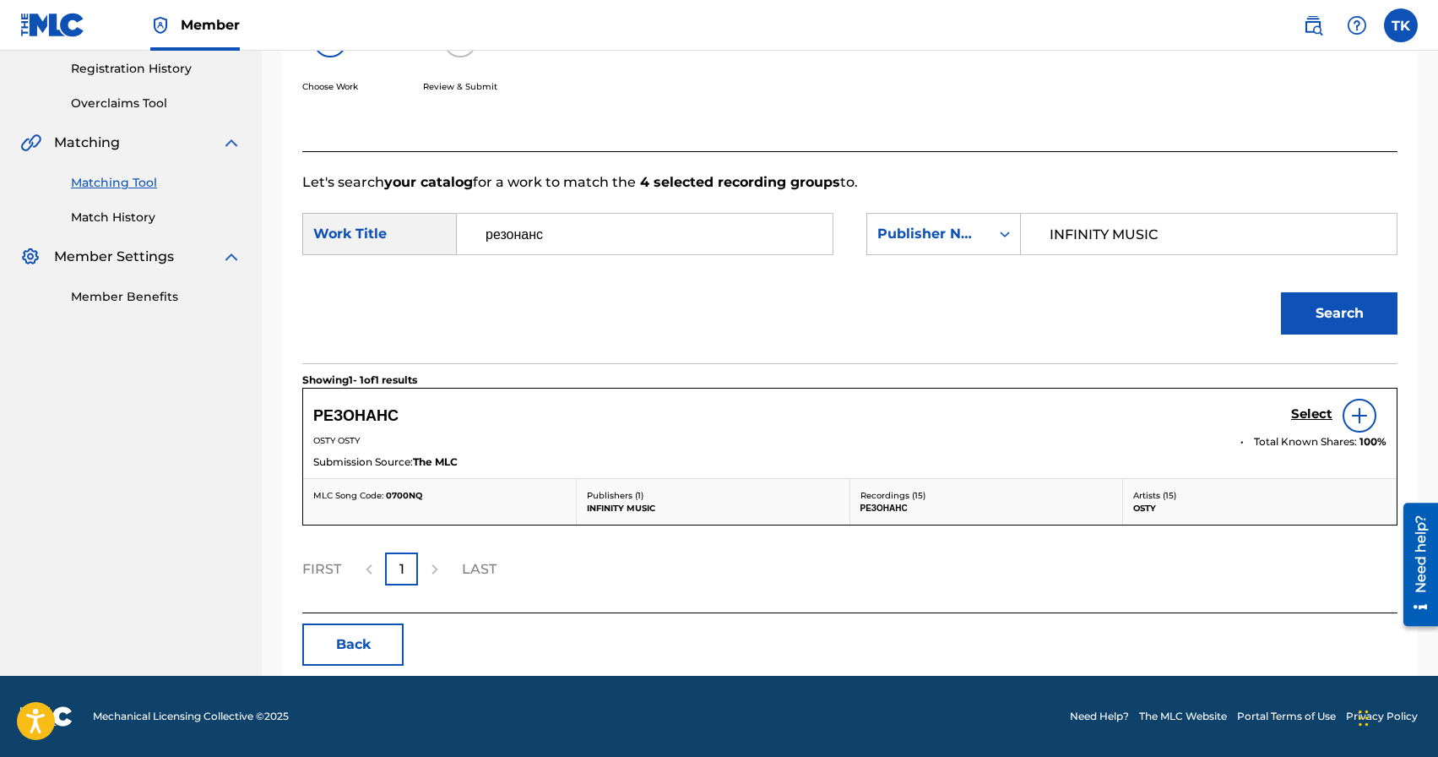
click at [1305, 415] on h5 "Select" at bounding box center [1311, 414] width 41 height 16
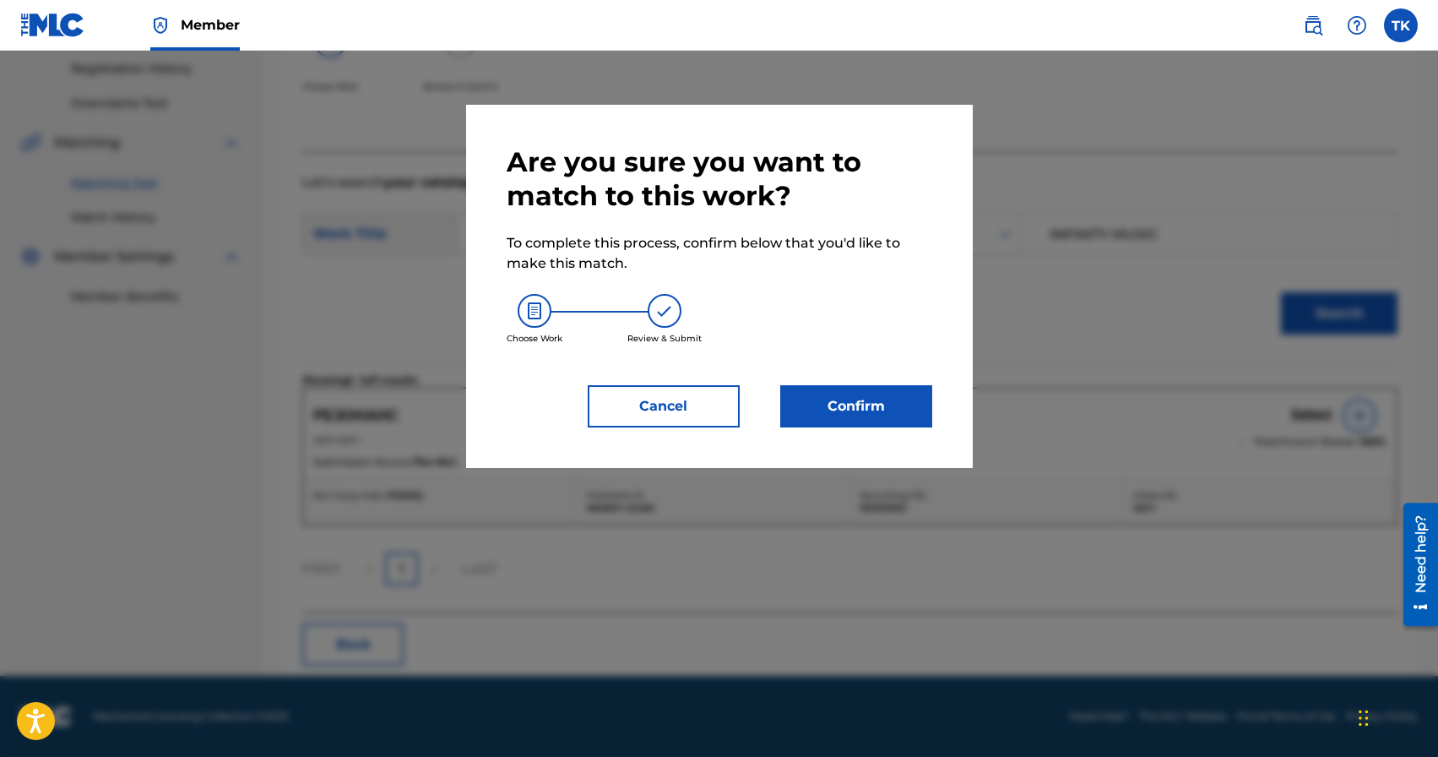
click at [907, 404] on button "Confirm" at bounding box center [856, 406] width 152 height 42
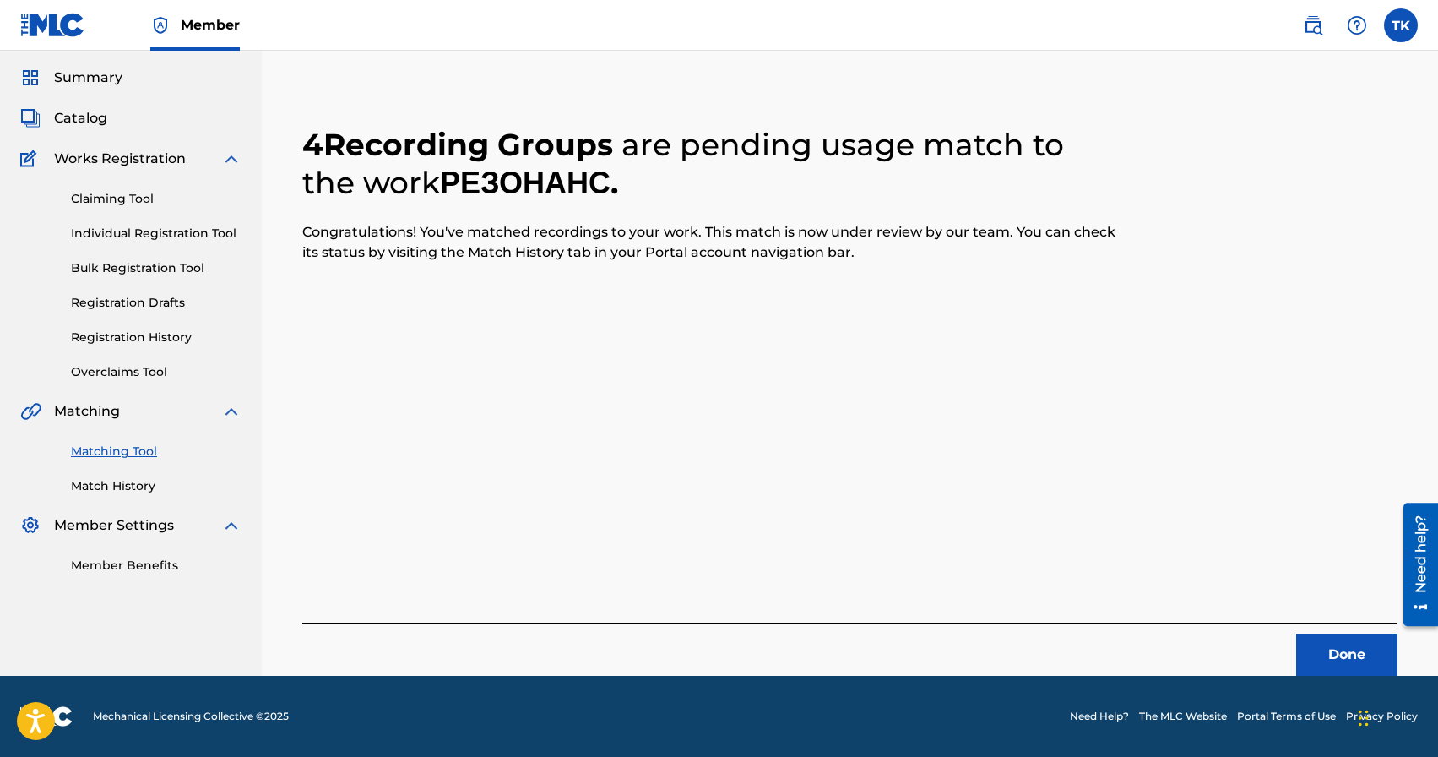
scroll to position [50, 0]
click at [1315, 651] on button "Done" at bounding box center [1346, 654] width 101 height 42
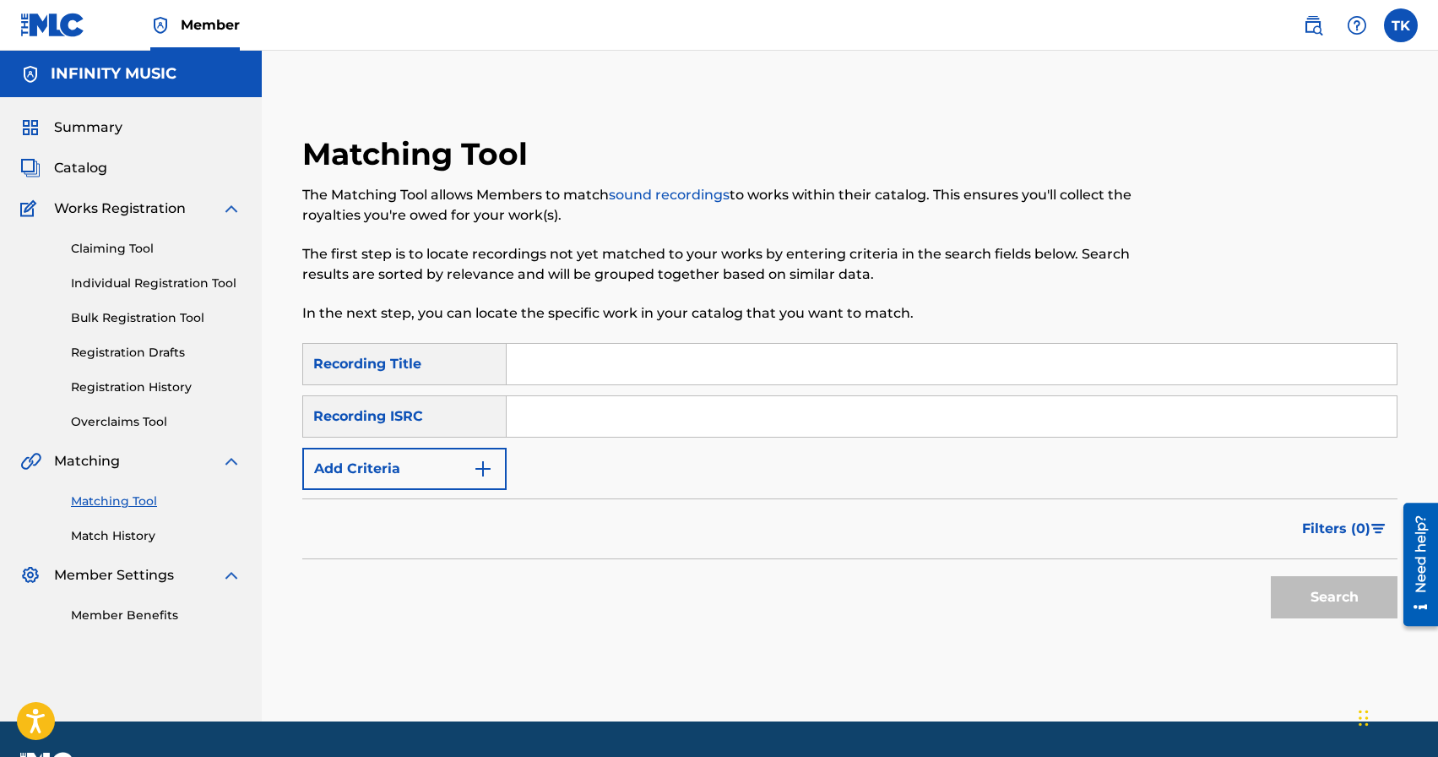
click at [648, 355] on input "Search Form" at bounding box center [952, 364] width 890 height 41
type input "о"
type input "океан"
click at [460, 469] on button "Add Criteria" at bounding box center [404, 469] width 204 height 42
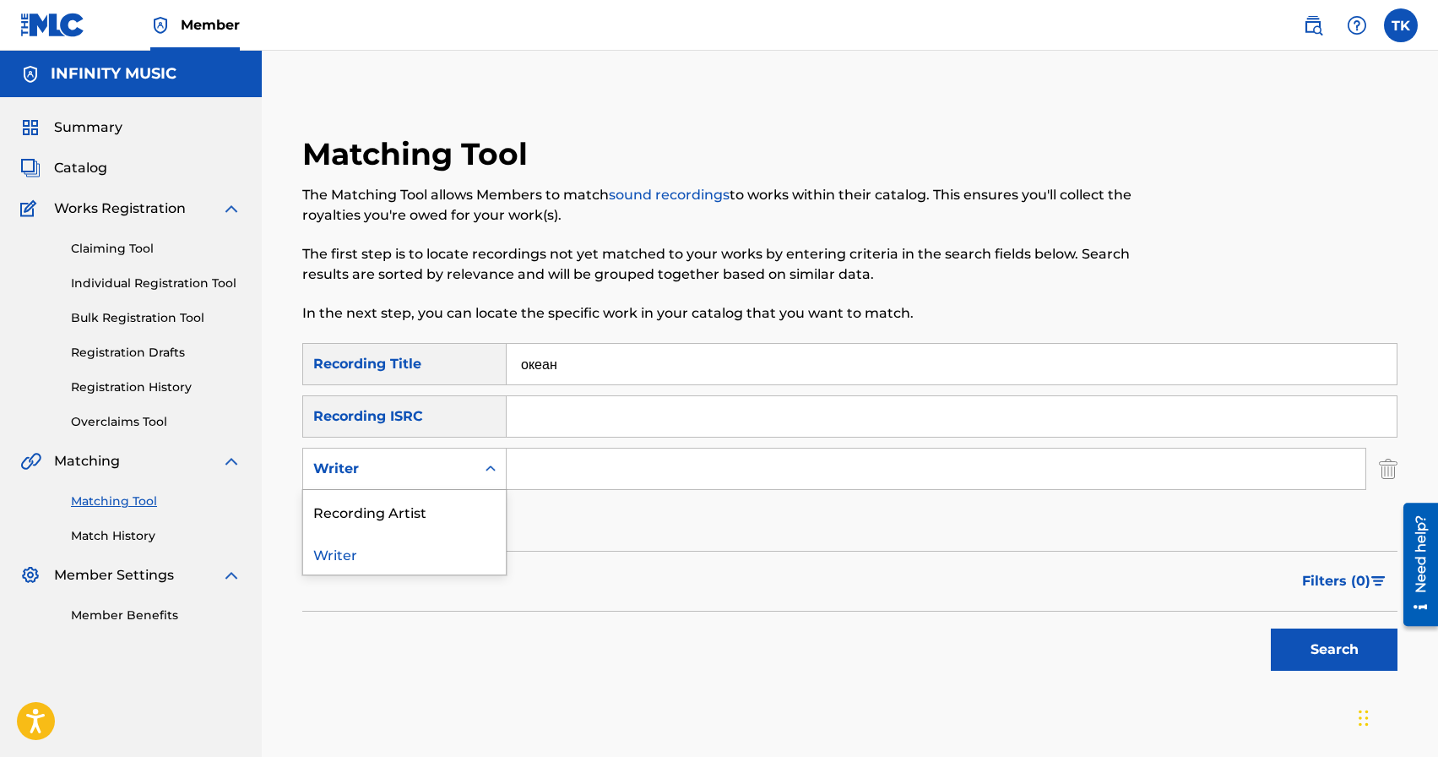
click at [460, 469] on div "Writer" at bounding box center [389, 469] width 152 height 20
click at [458, 509] on div "Recording Artist" at bounding box center [404, 511] width 203 height 42
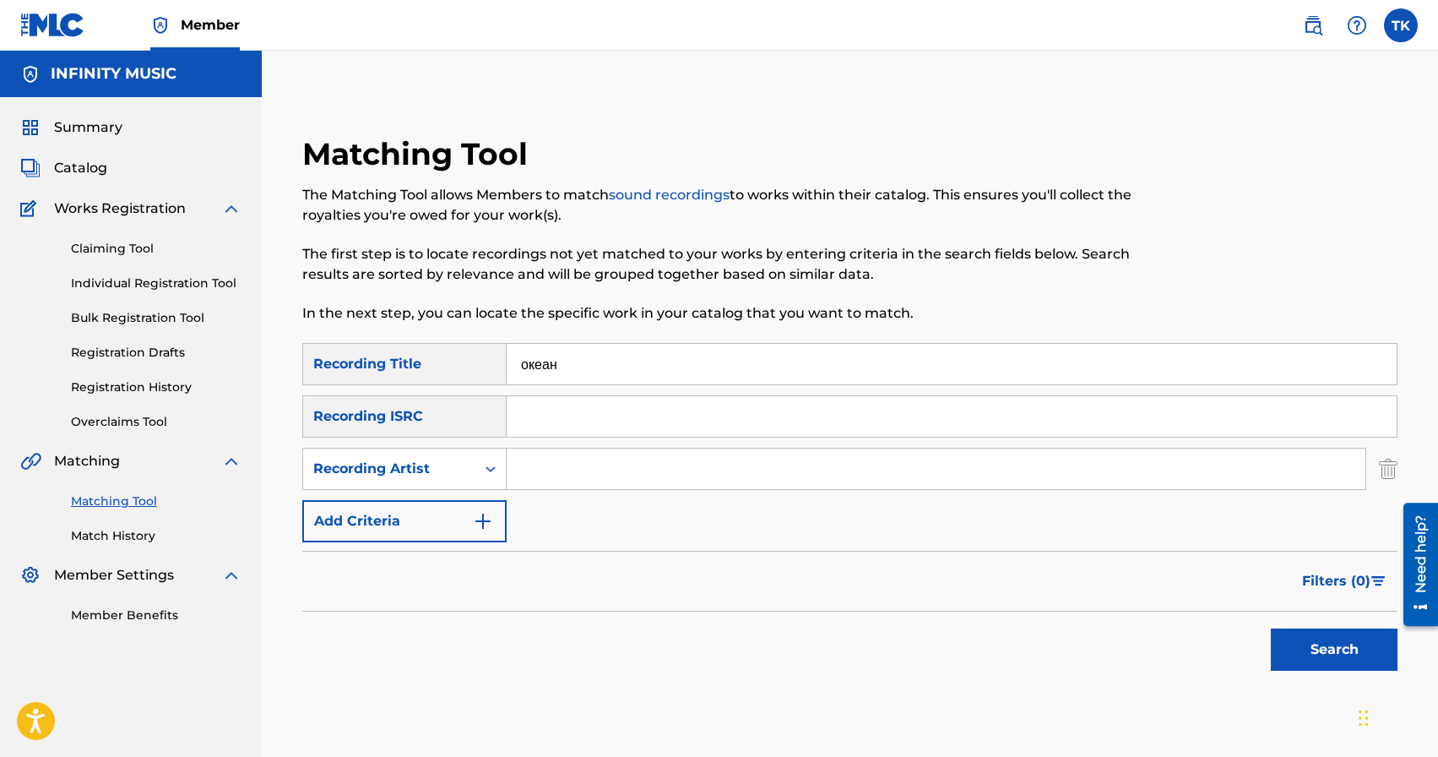
click at [569, 481] on input "Search Form" at bounding box center [936, 468] width 859 height 41
type input "osty"
click at [1315, 641] on button "Search" at bounding box center [1334, 649] width 127 height 42
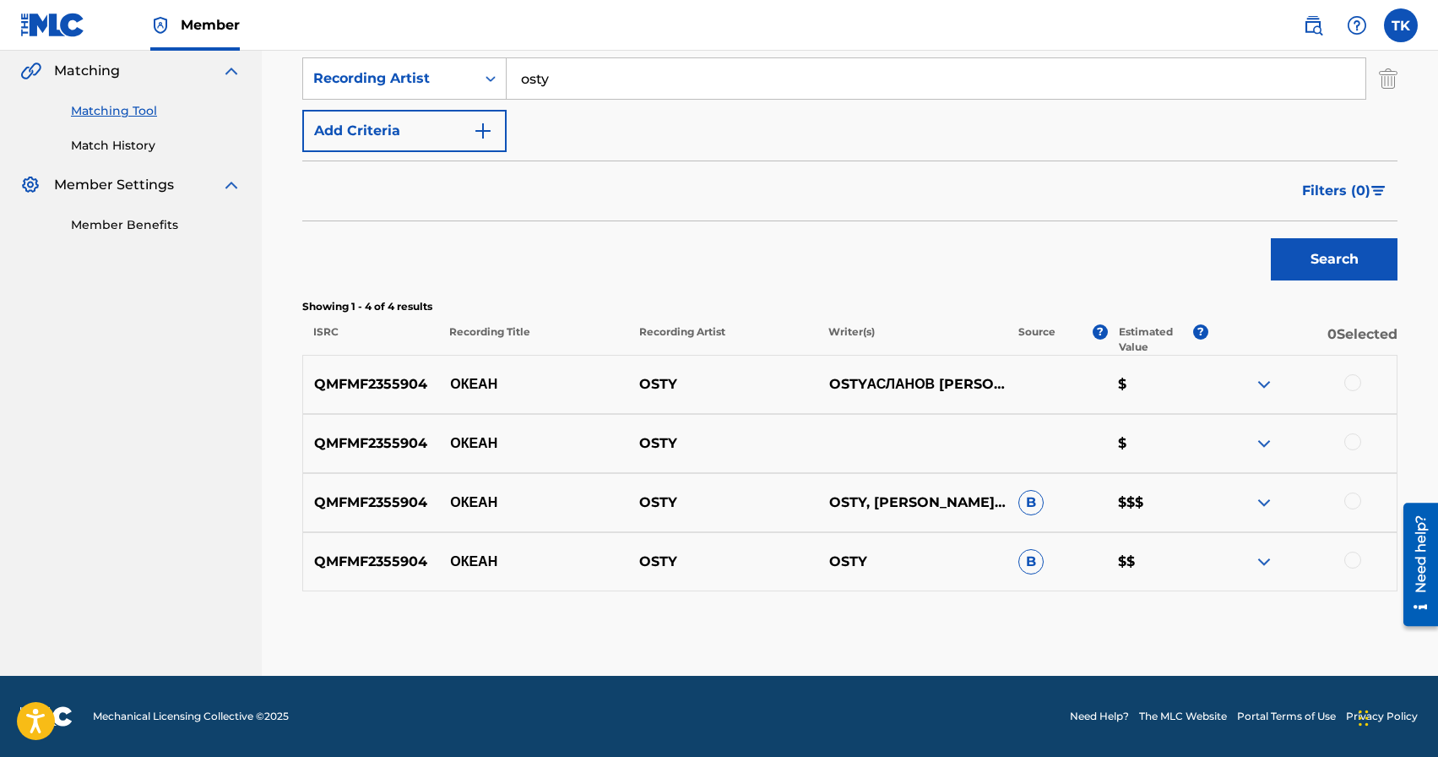
scroll to position [388, 0]
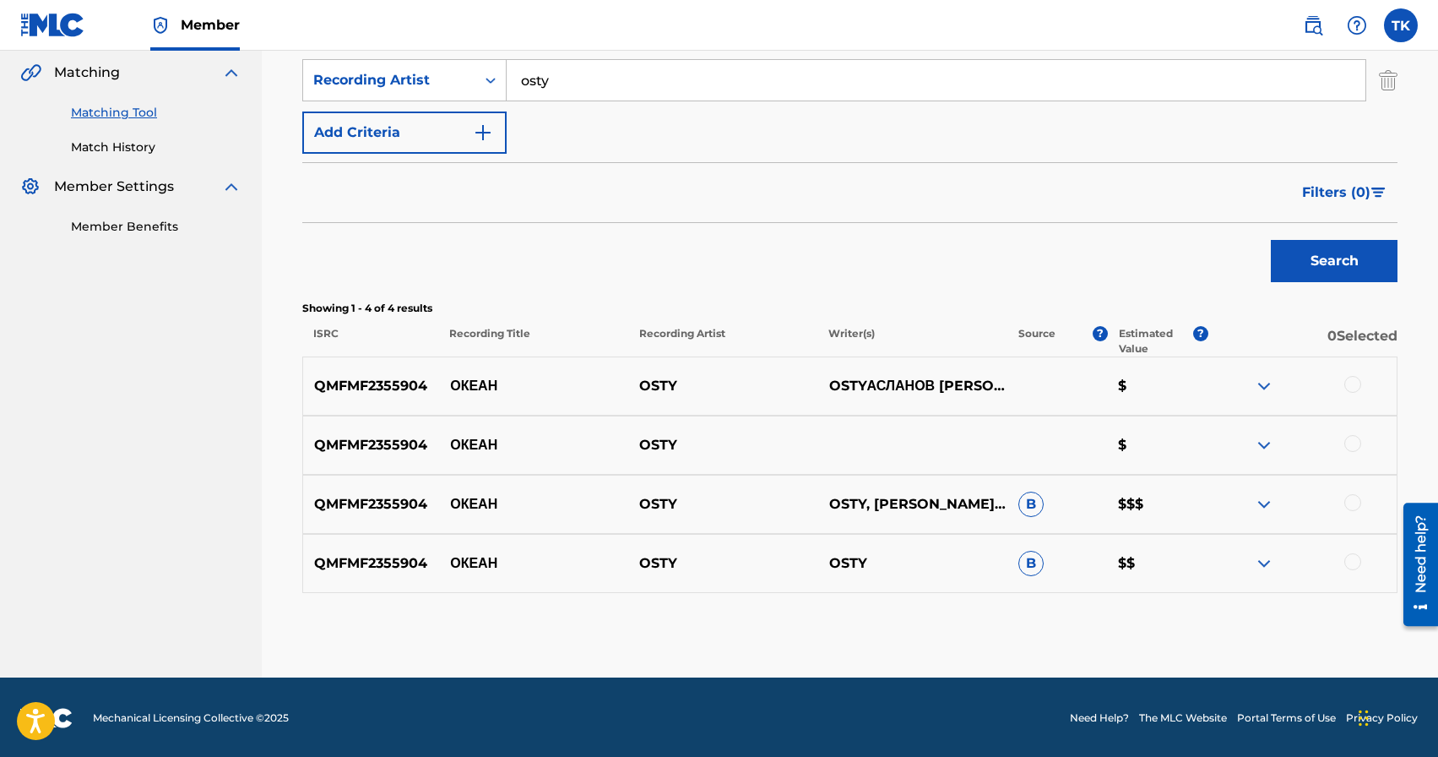
click at [1359, 385] on div at bounding box center [1352, 384] width 17 height 17
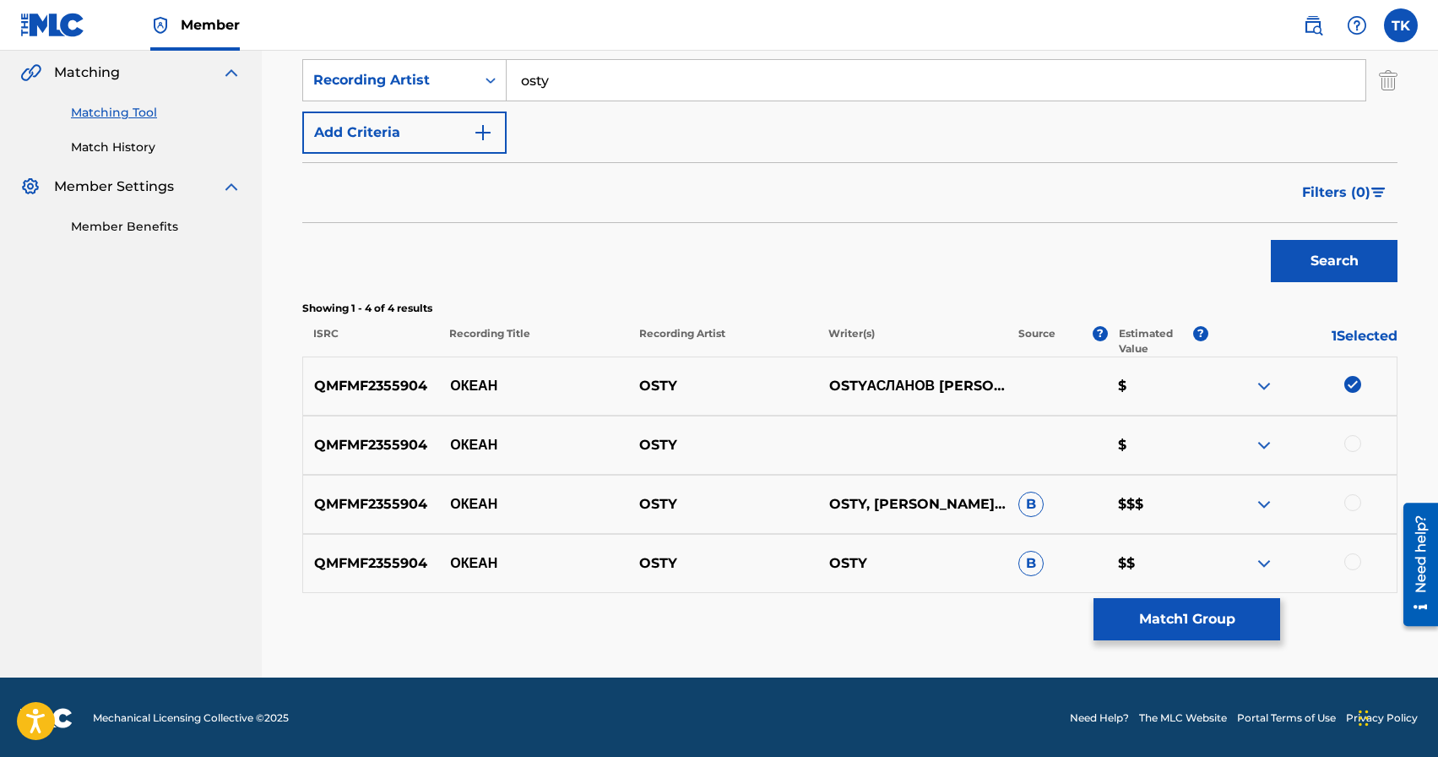
click at [1358, 442] on div at bounding box center [1352, 443] width 17 height 17
click at [1351, 498] on div at bounding box center [1352, 502] width 17 height 17
click at [1356, 559] on div at bounding box center [1352, 561] width 17 height 17
click at [1209, 618] on button "Match 4 Groups" at bounding box center [1187, 619] width 187 height 42
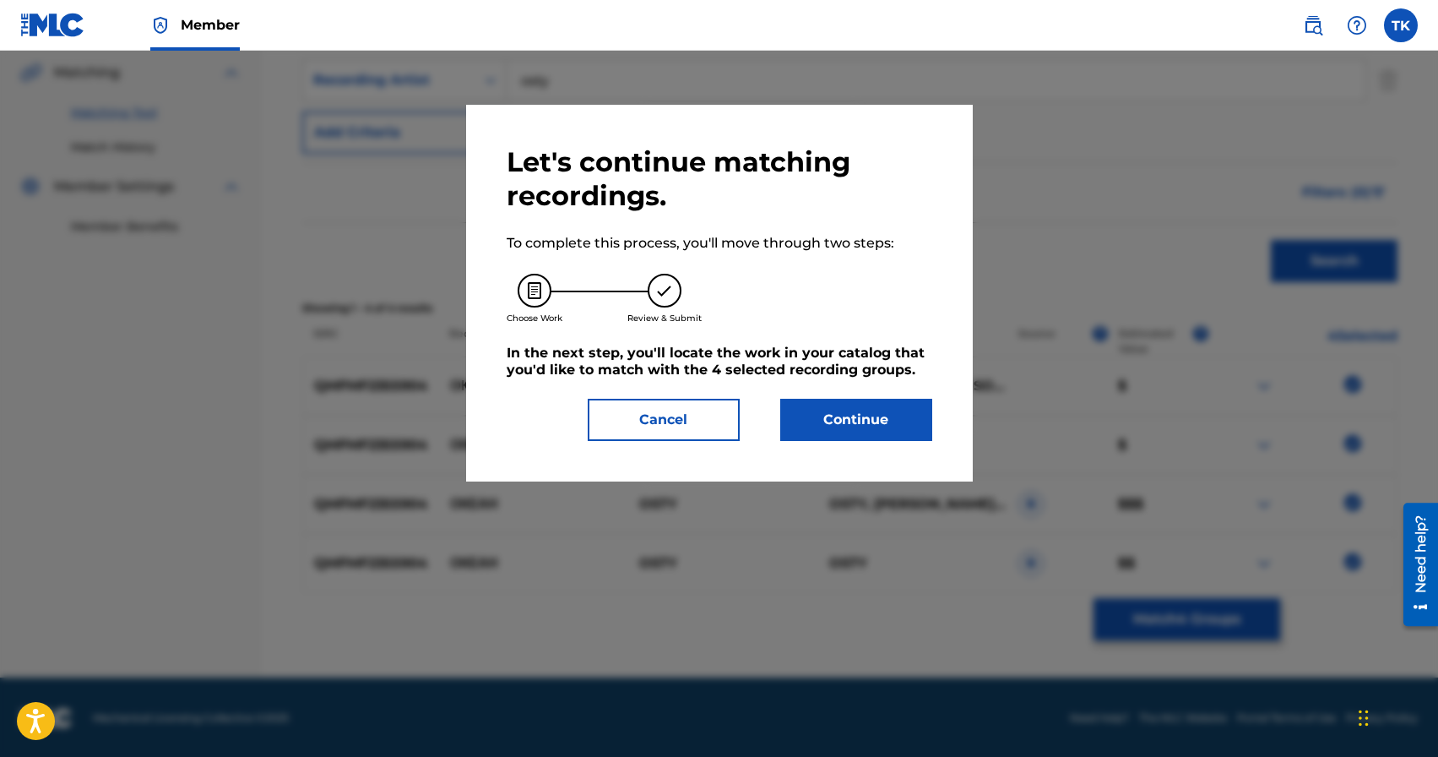
click at [887, 410] on button "Continue" at bounding box center [856, 420] width 152 height 42
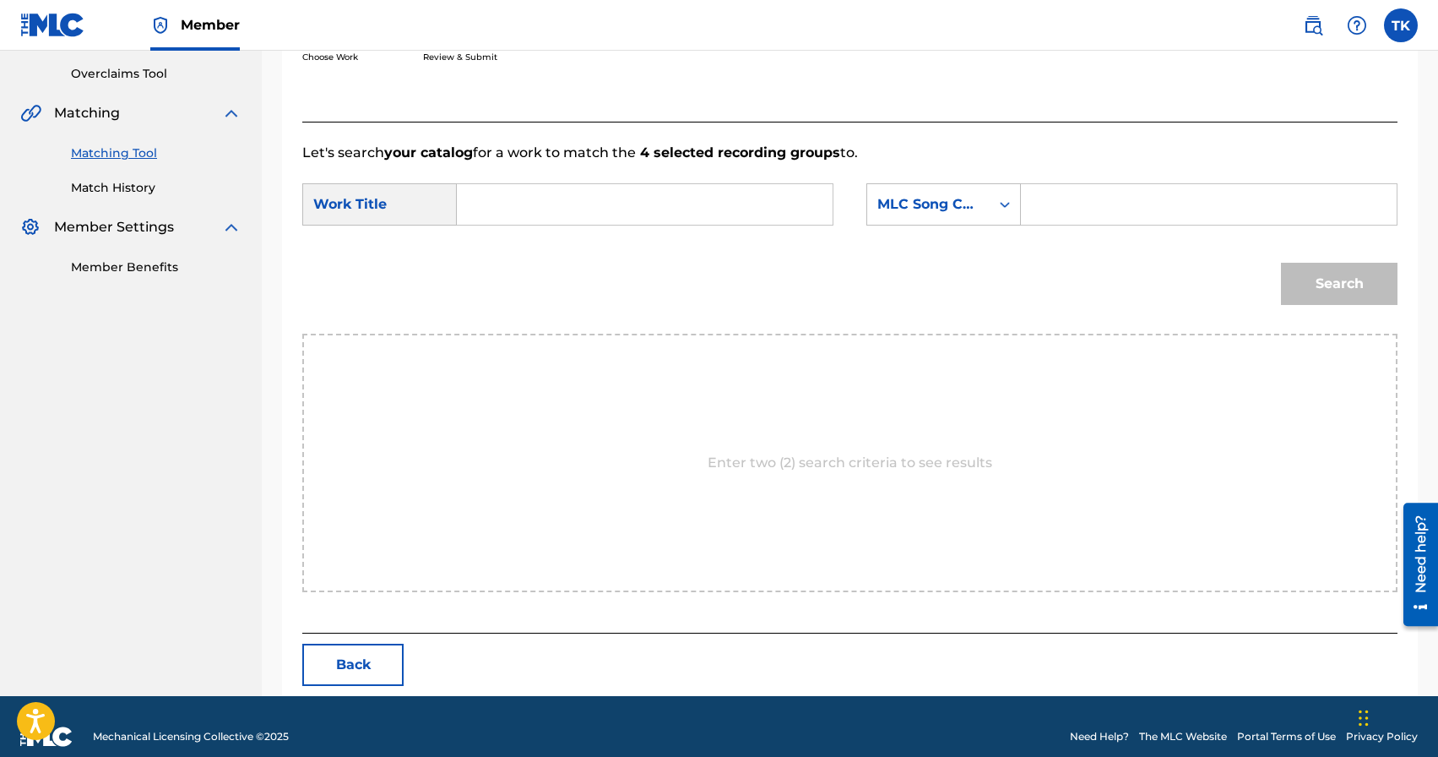
scroll to position [368, 0]
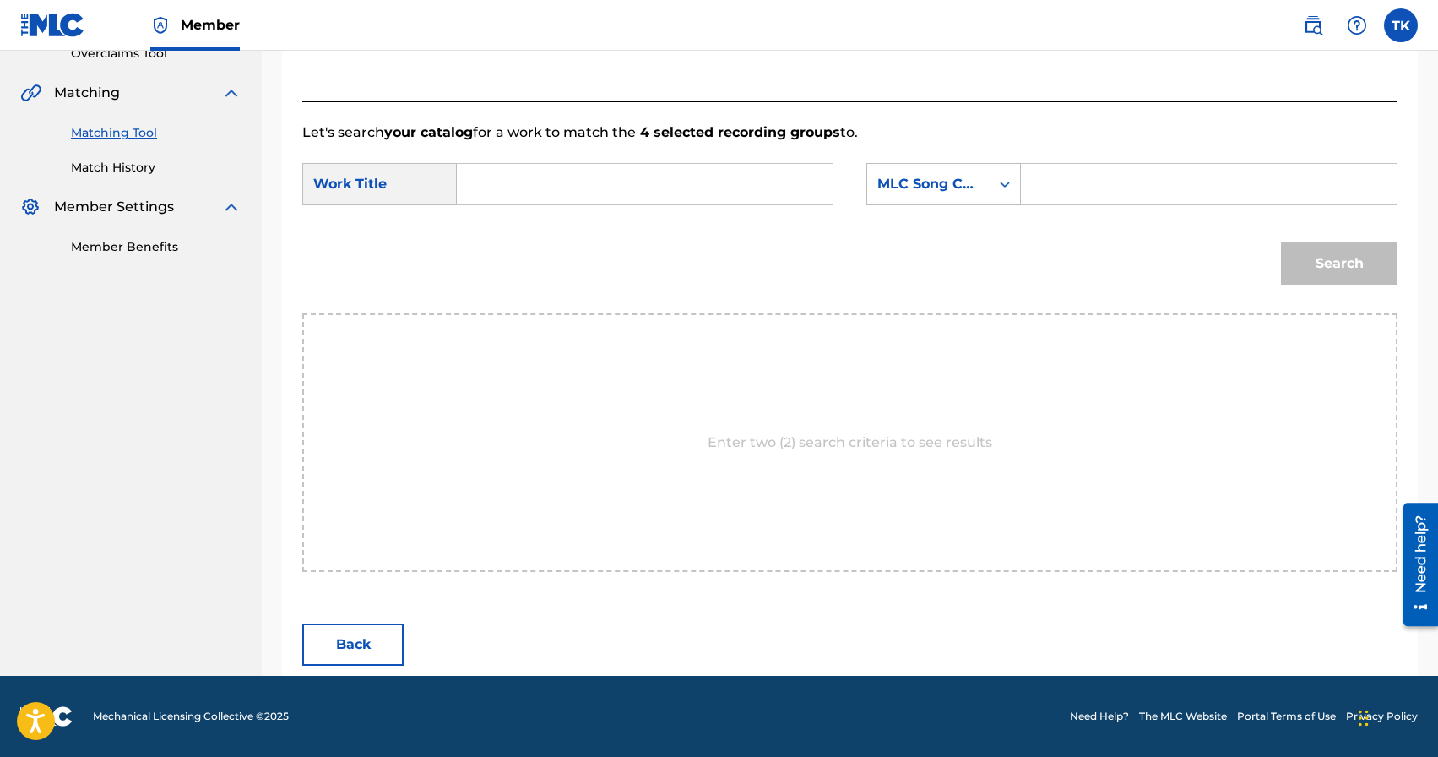
click at [646, 175] on input "Search Form" at bounding box center [644, 184] width 347 height 41
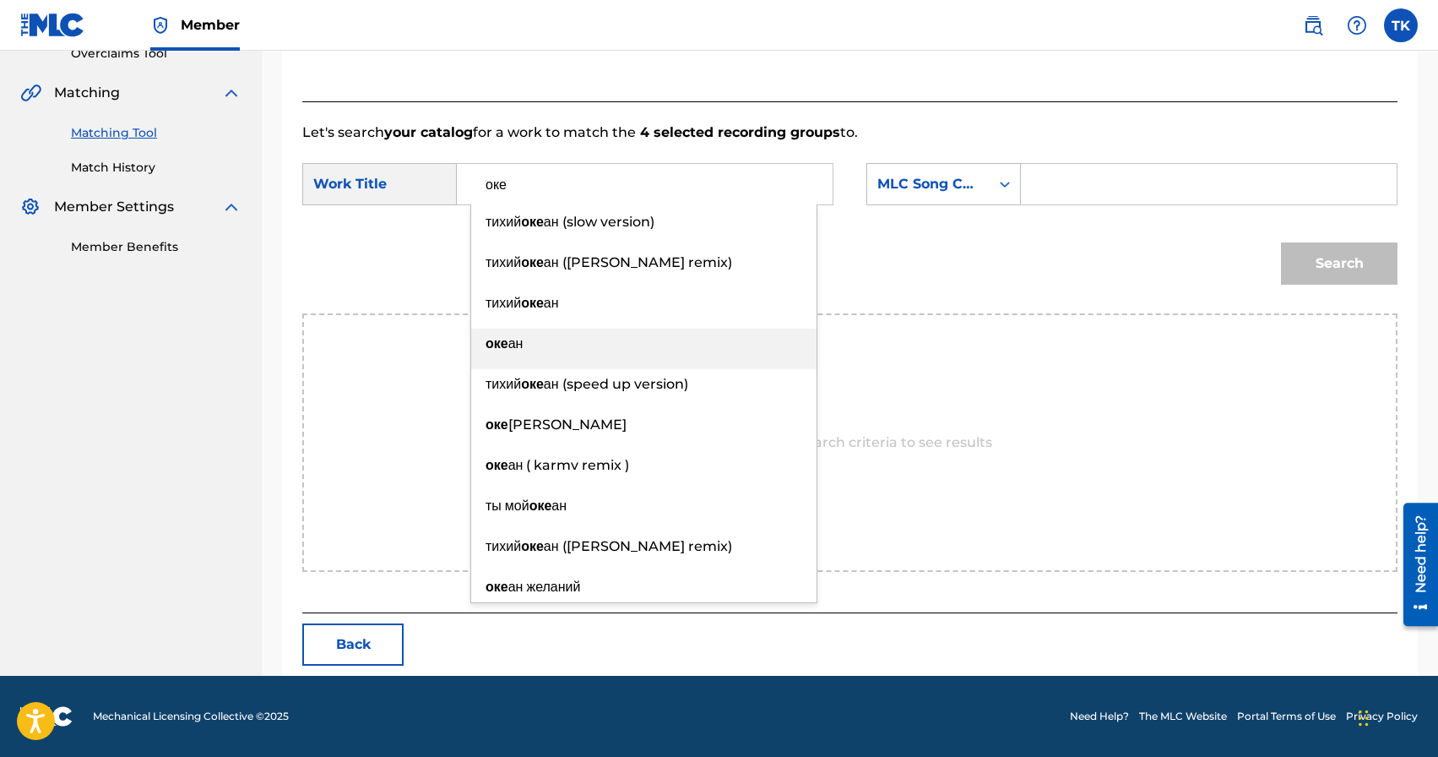
click at [597, 341] on div "оке ан" at bounding box center [643, 343] width 345 height 30
type input "океан"
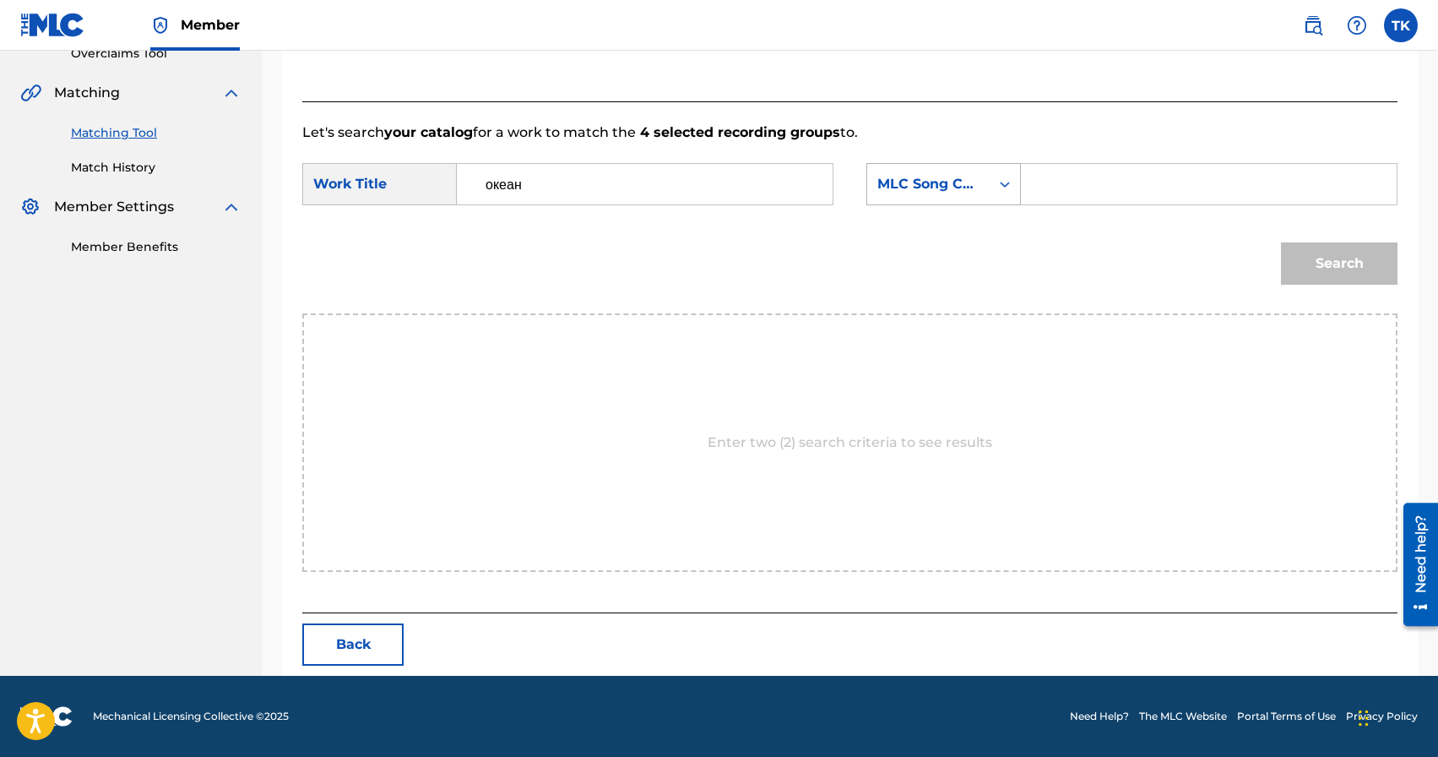
click at [909, 193] on div "MLC Song Code" at bounding box center [928, 184] width 102 height 20
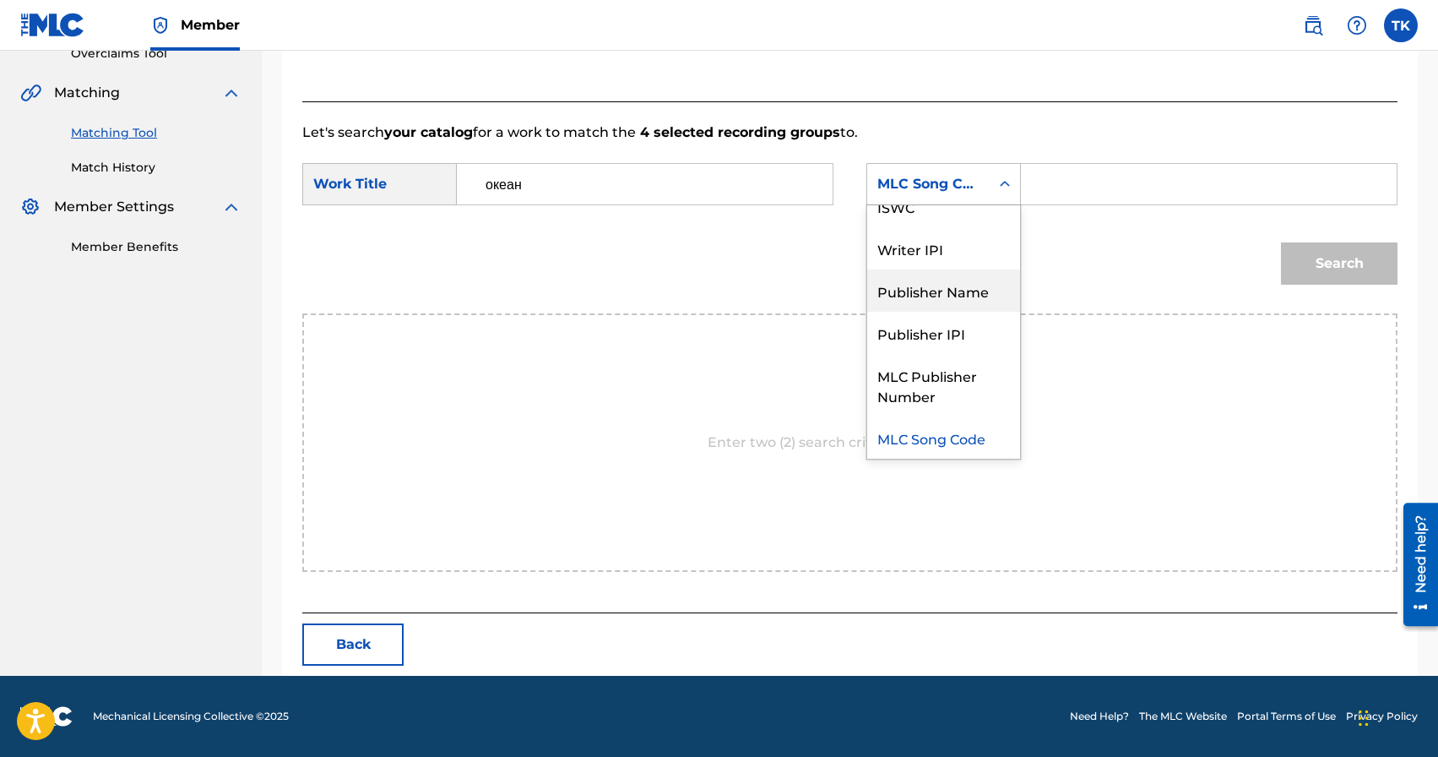
click at [912, 290] on div "Publisher Name" at bounding box center [943, 290] width 153 height 42
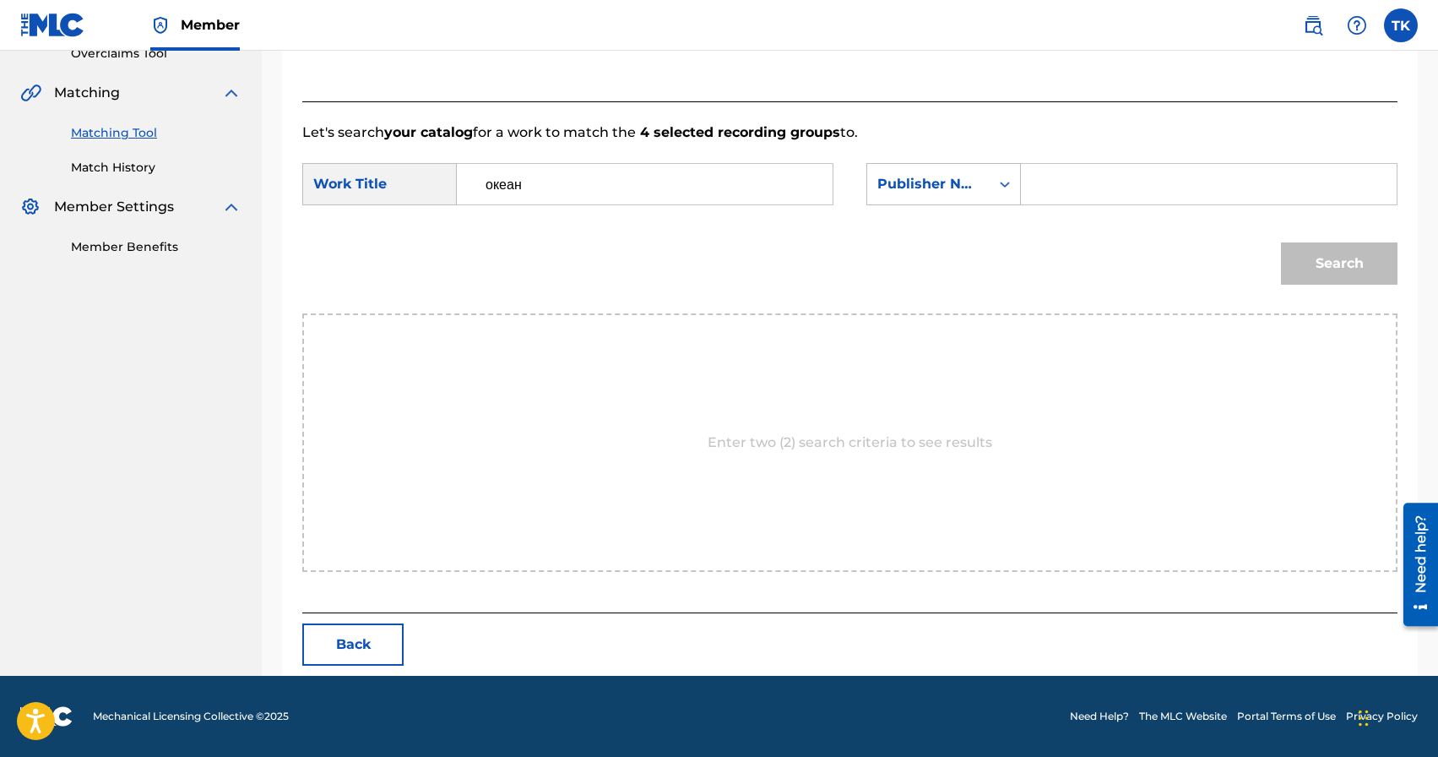
click at [1085, 201] on input "Search Form" at bounding box center [1208, 184] width 347 height 41
type input "INFINITY MUSIC"
click at [1360, 276] on button "Search" at bounding box center [1339, 263] width 117 height 42
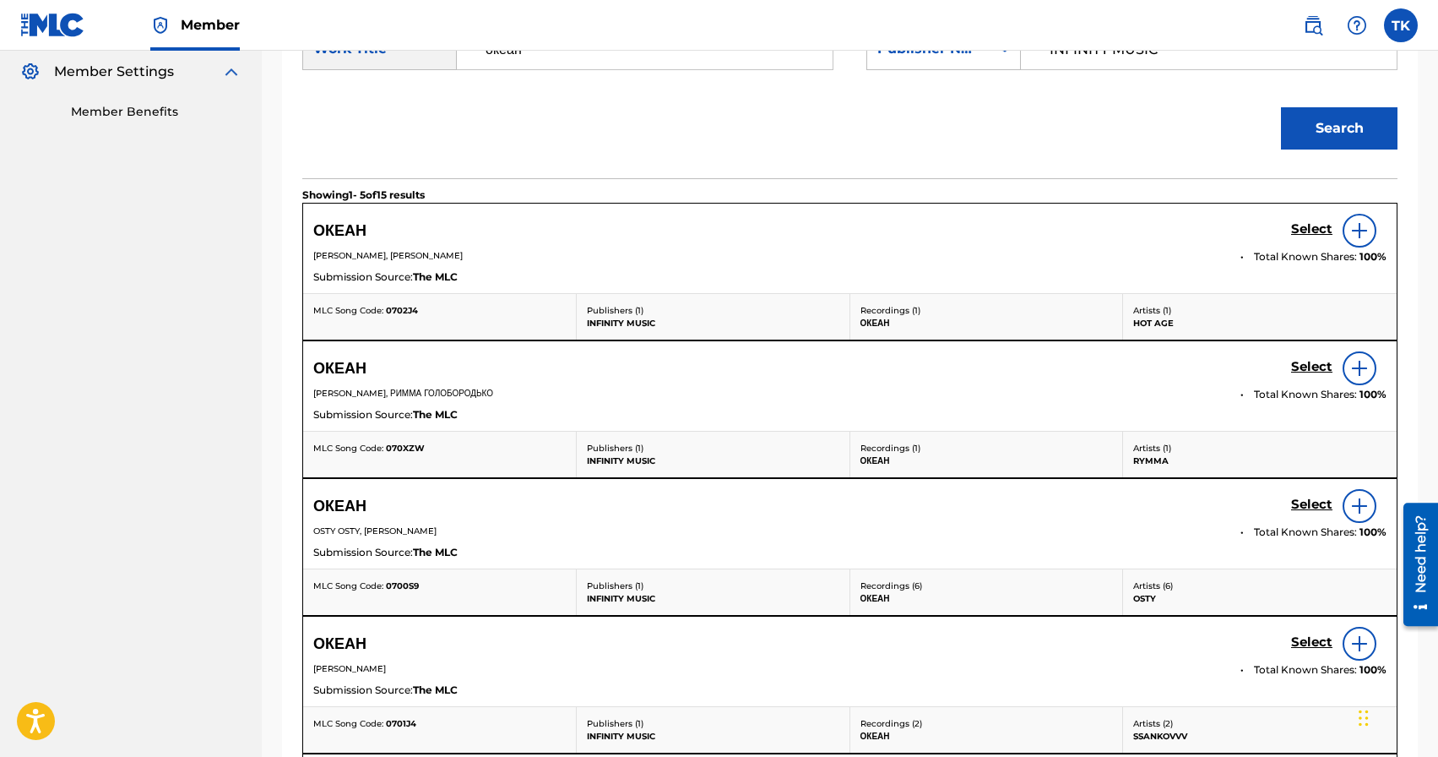
scroll to position [511, 0]
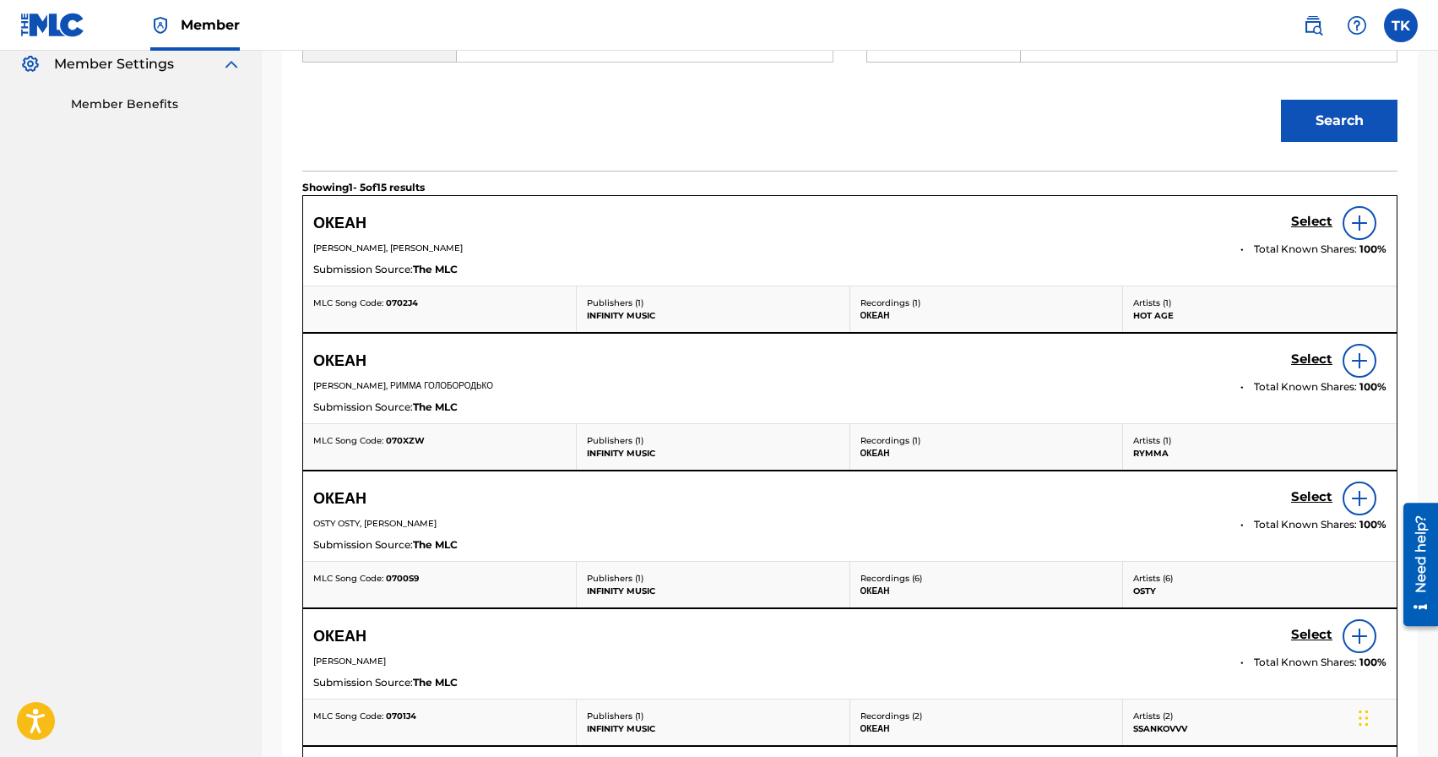
click at [1298, 230] on h5 "Select" at bounding box center [1311, 222] width 41 height 16
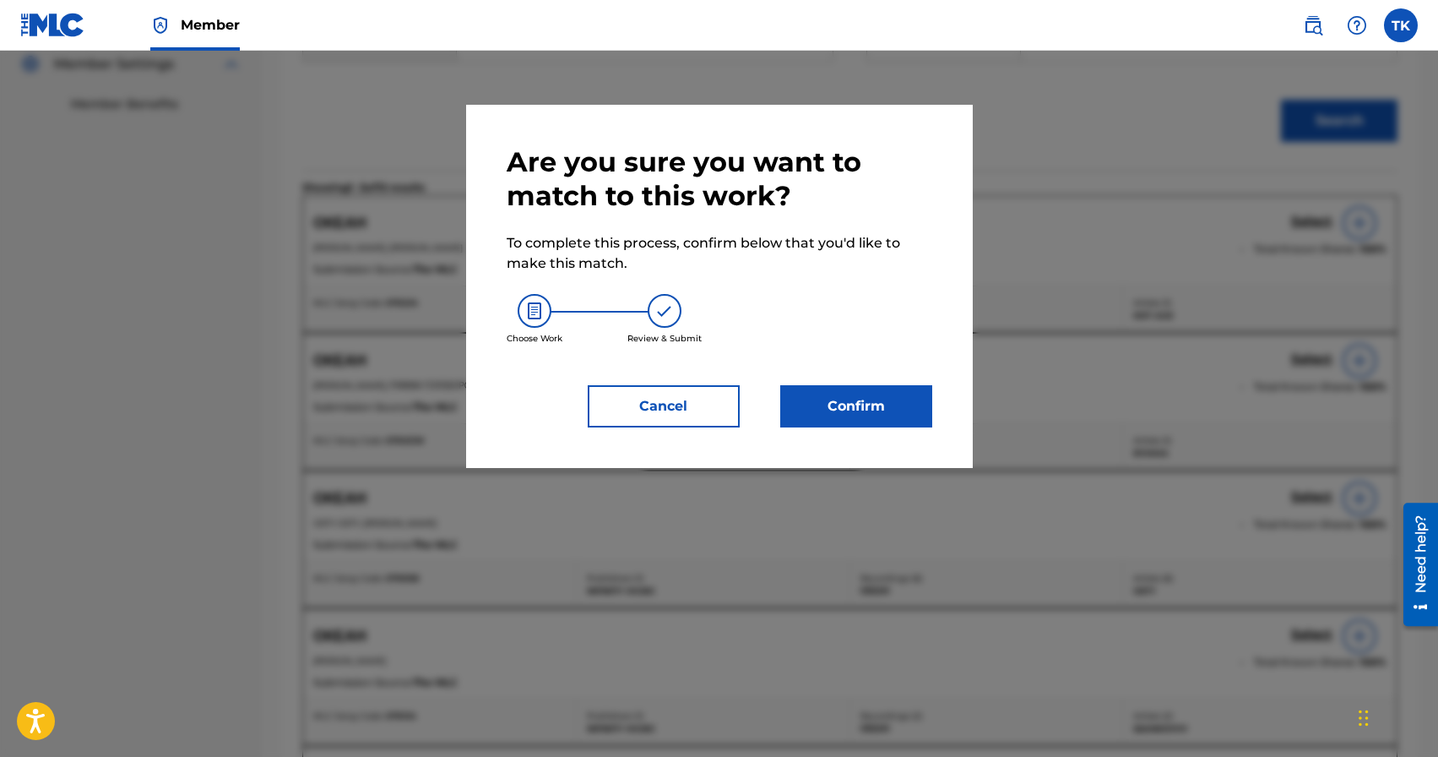
click at [896, 405] on button "Confirm" at bounding box center [856, 406] width 152 height 42
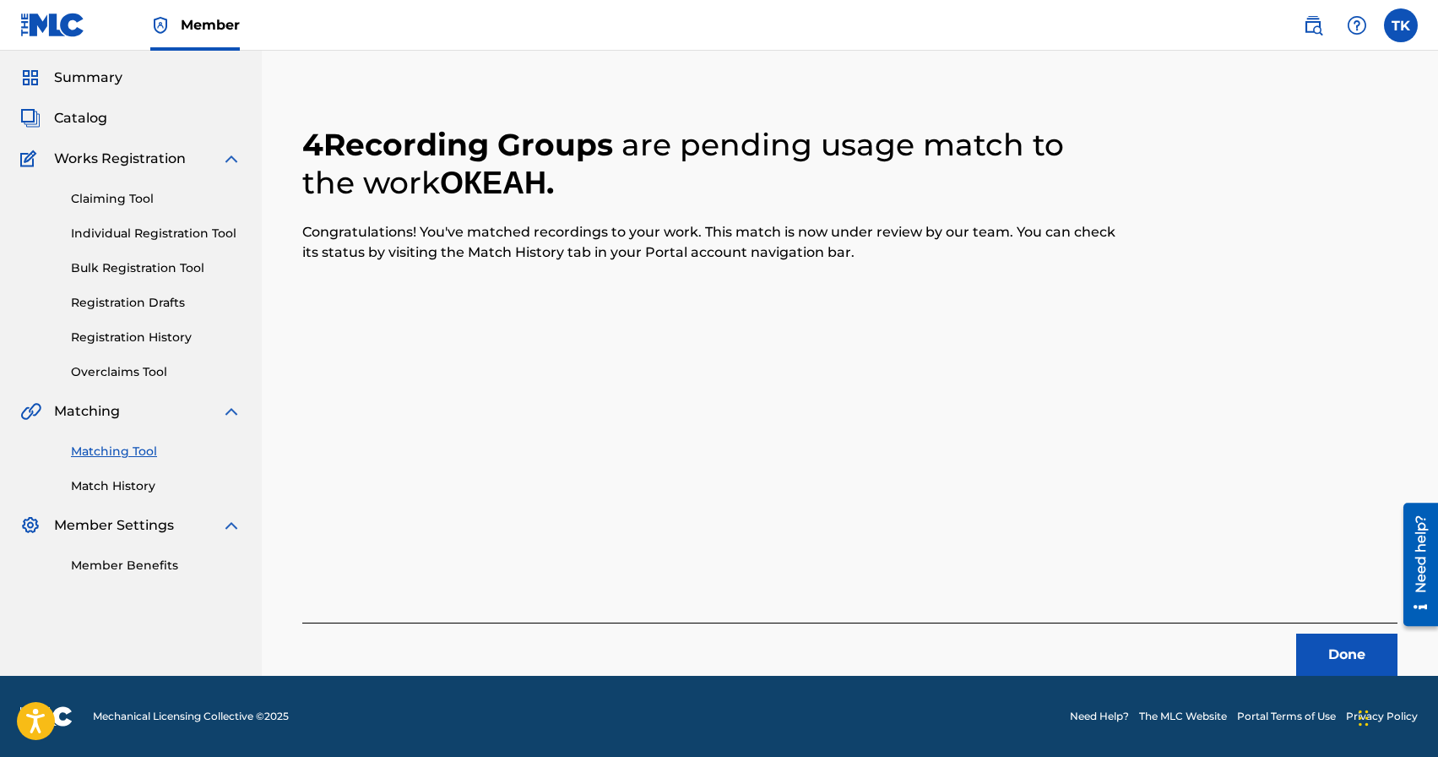
scroll to position [50, 0]
click at [1325, 664] on button "Done" at bounding box center [1346, 654] width 101 height 42
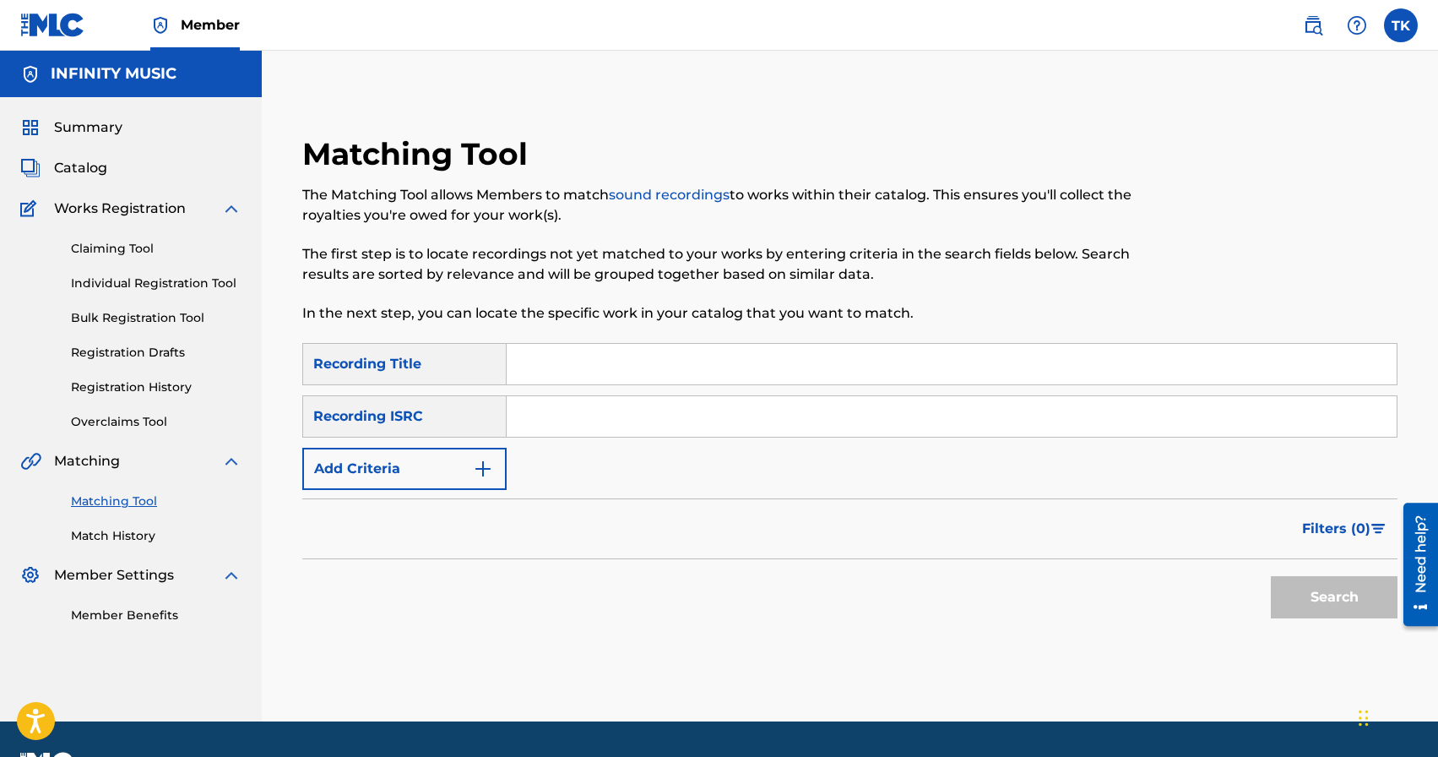
click at [662, 348] on input "Search Form" at bounding box center [952, 364] width 890 height 41
type input "свято"
click at [462, 472] on button "Add Criteria" at bounding box center [404, 469] width 204 height 42
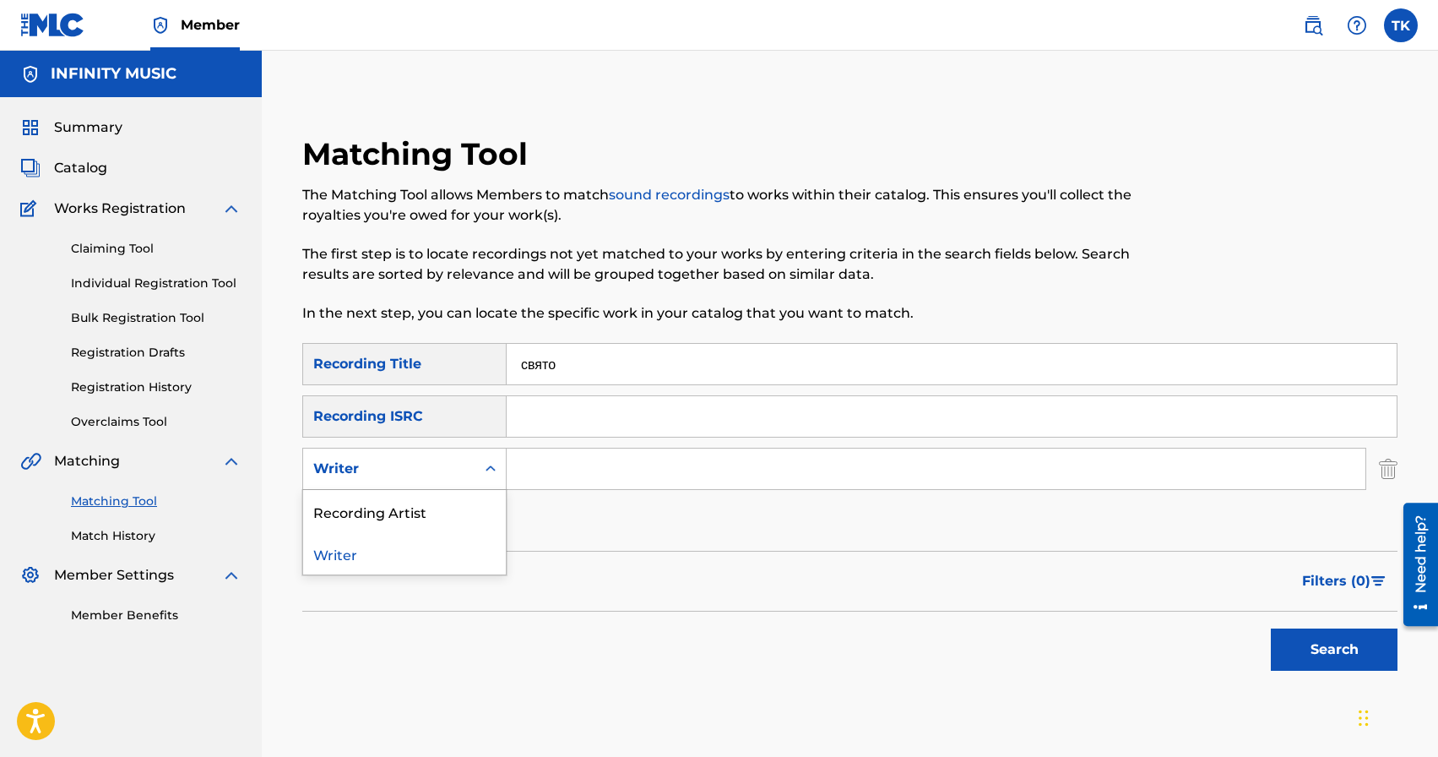
click at [462, 472] on div "Writer" at bounding box center [389, 469] width 152 height 20
click at [462, 511] on div "Recording Artist" at bounding box center [404, 511] width 203 height 42
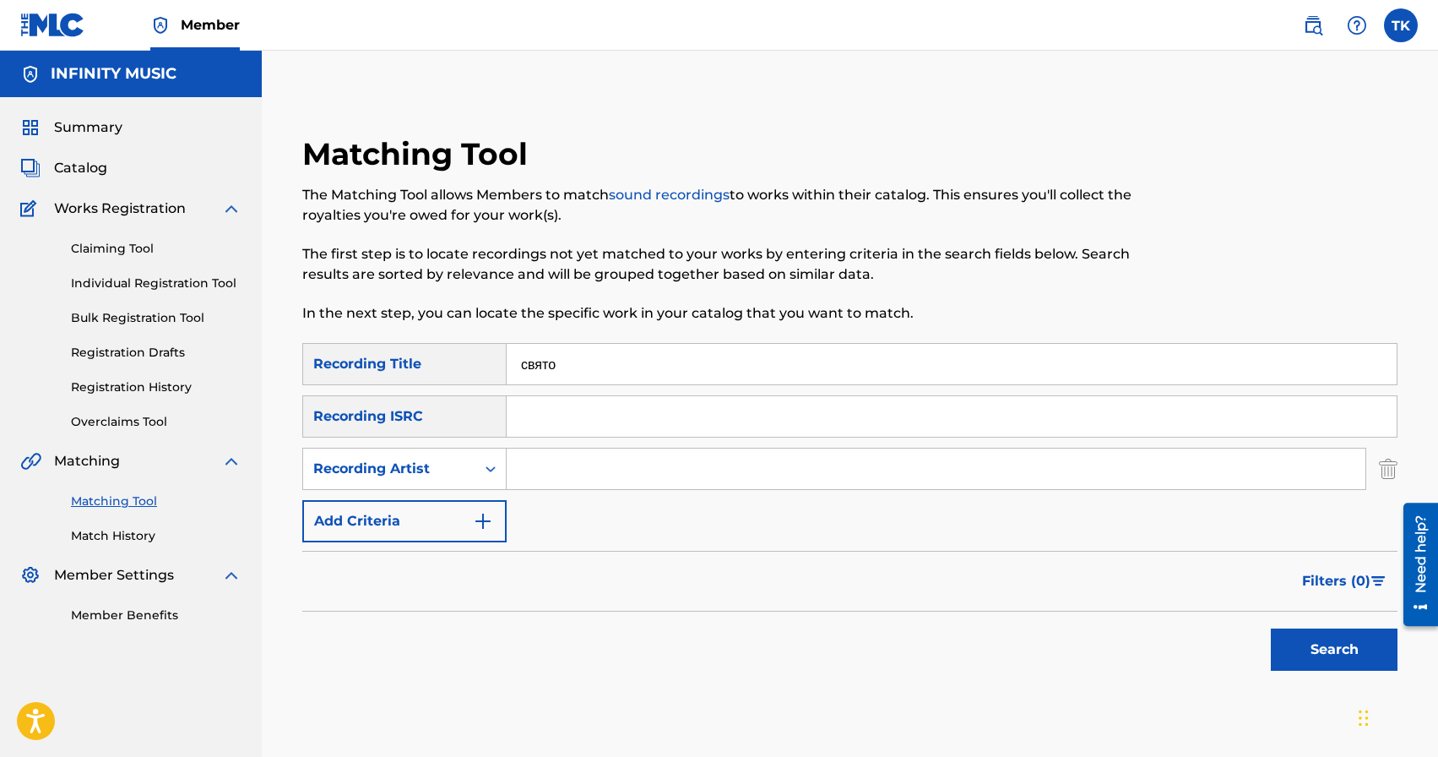
click at [598, 461] on input "Search Form" at bounding box center [936, 468] width 859 height 41
type input "osty"
click at [1334, 649] on button "Search" at bounding box center [1334, 649] width 127 height 42
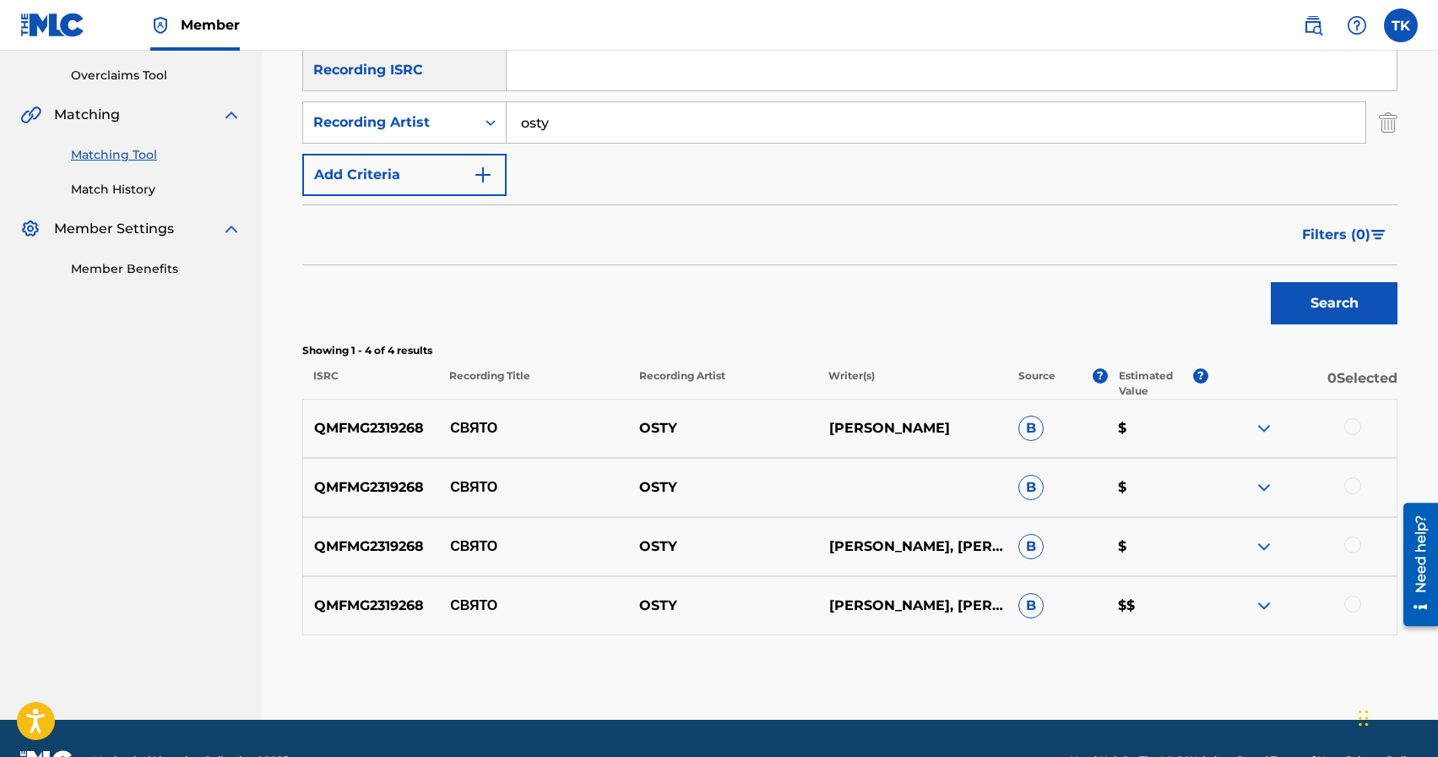
scroll to position [367, 0]
